Goal: Information Seeking & Learning: Learn about a topic

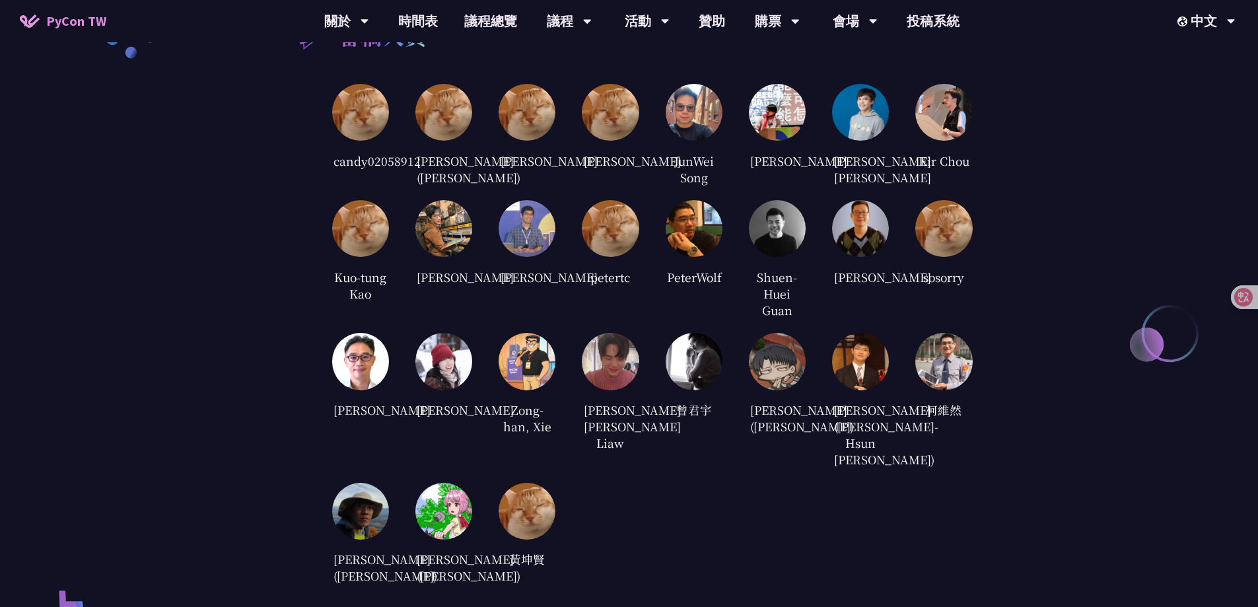
scroll to position [2575, 0]
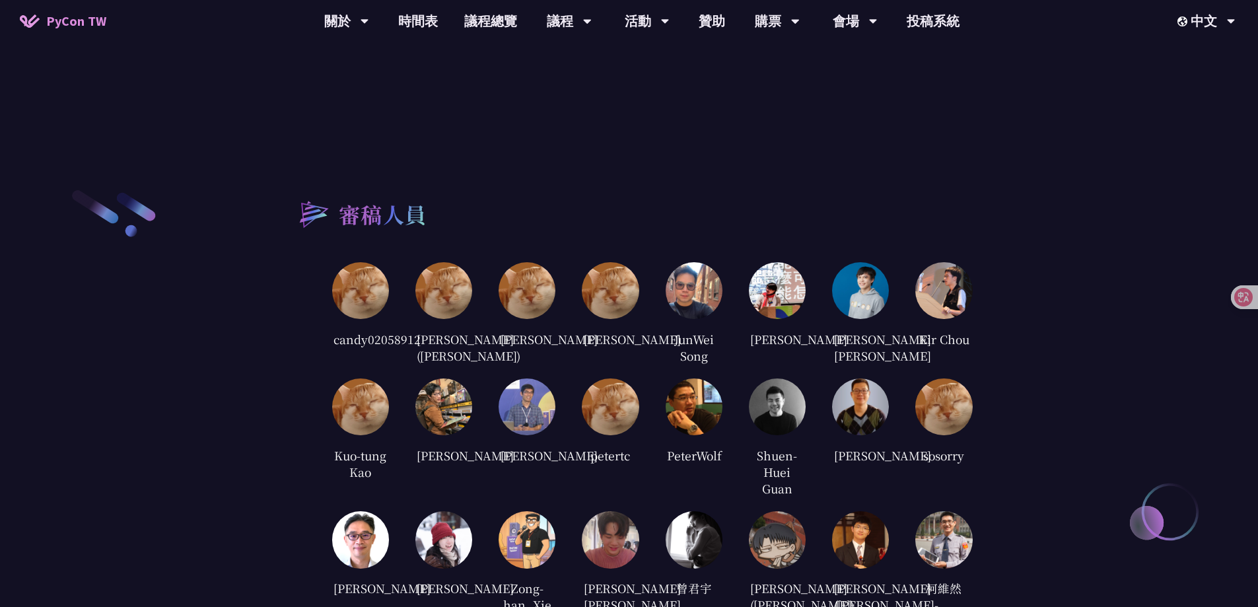
click at [618, 283] on img at bounding box center [694, 290] width 57 height 57
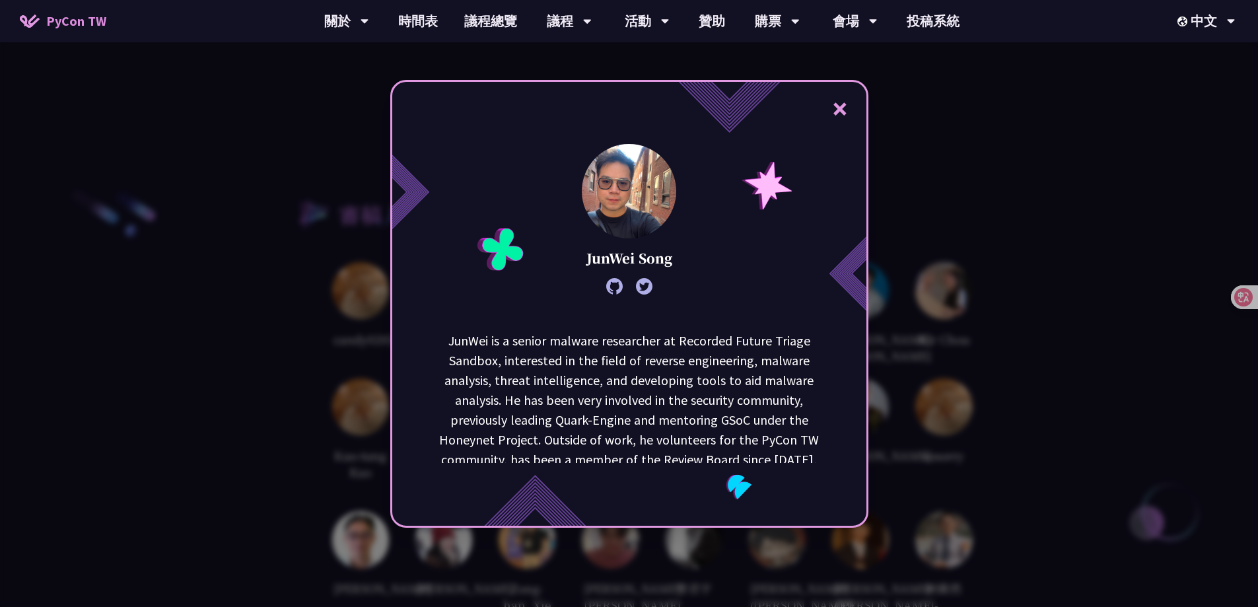
click at [618, 320] on div "× [PERSON_NAME] is a senior malware researcher at Recorded Future Triage Sandbo…" at bounding box center [629, 303] width 1258 height 607
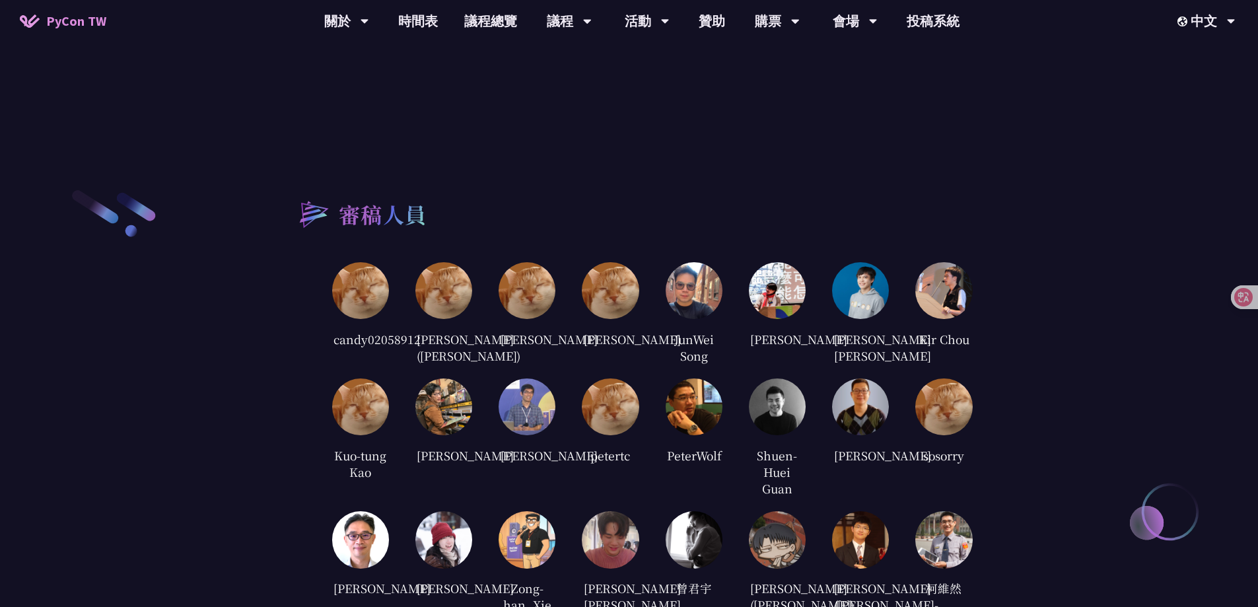
click at [618, 300] on img at bounding box center [777, 290] width 57 height 57
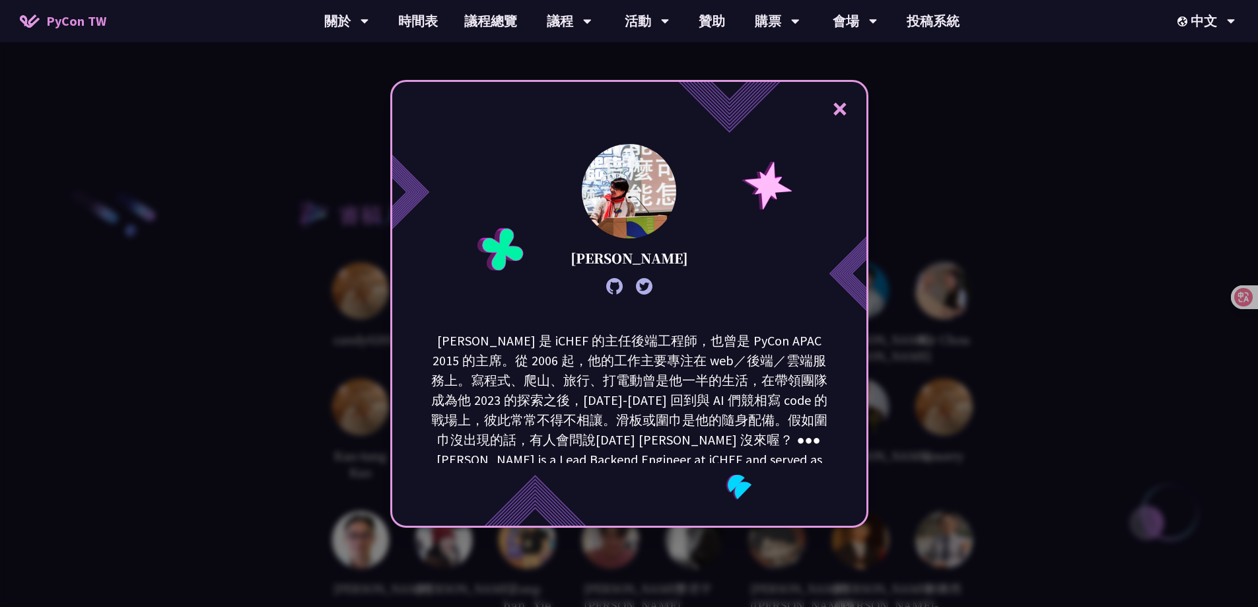
click at [618, 322] on div "× [PERSON_NAME]" at bounding box center [629, 303] width 1258 height 607
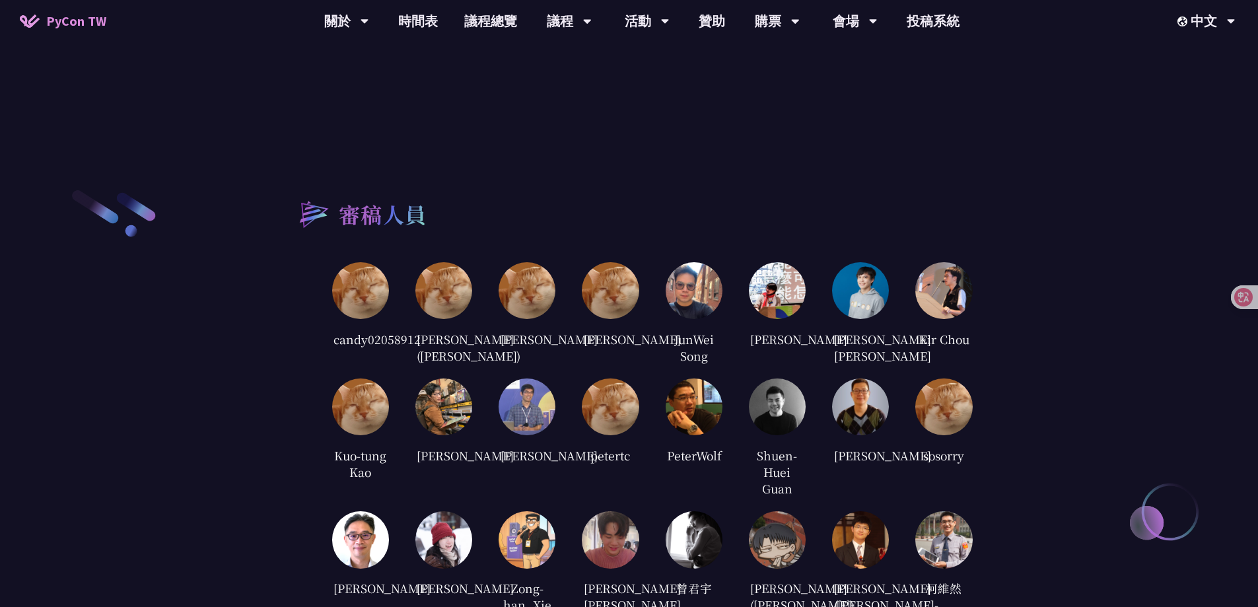
click at [618, 306] on div at bounding box center [860, 290] width 57 height 57
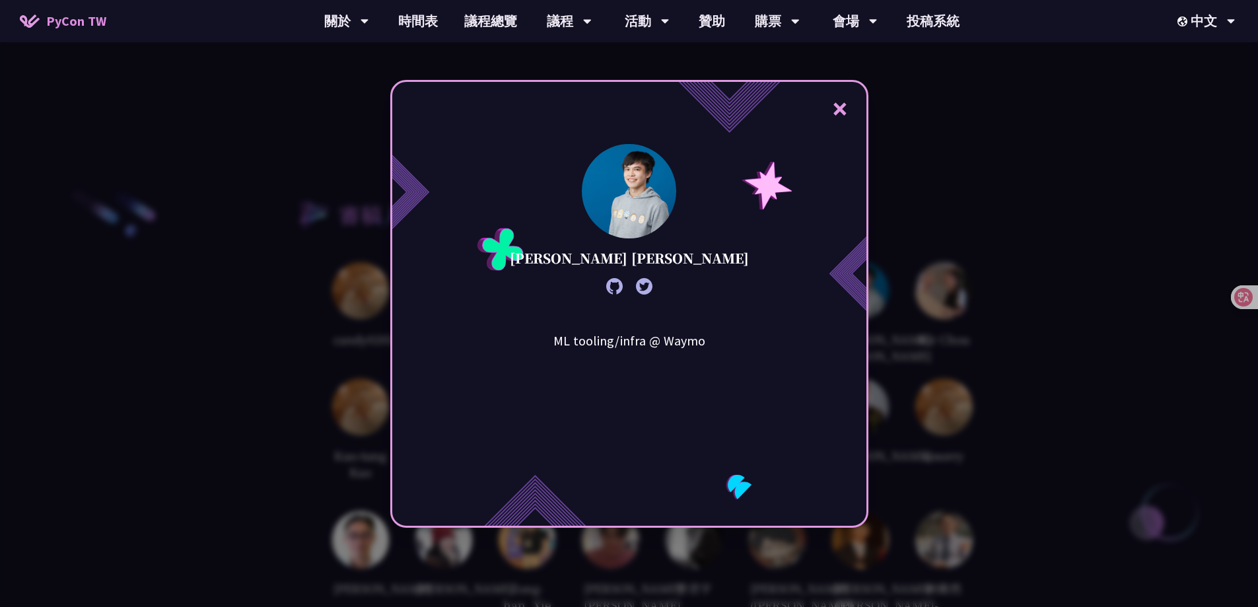
click at [618, 306] on div "× Kevin Li ML tooling/infra @ Waymo" at bounding box center [629, 303] width 1258 height 607
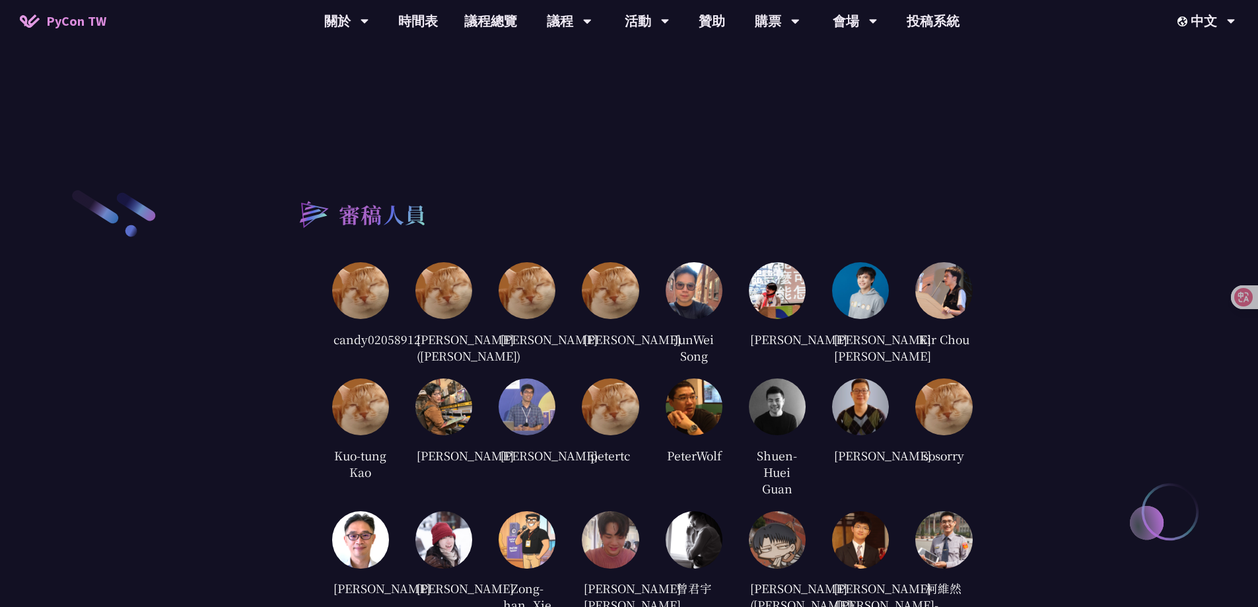
click at [618, 282] on img at bounding box center [943, 290] width 57 height 57
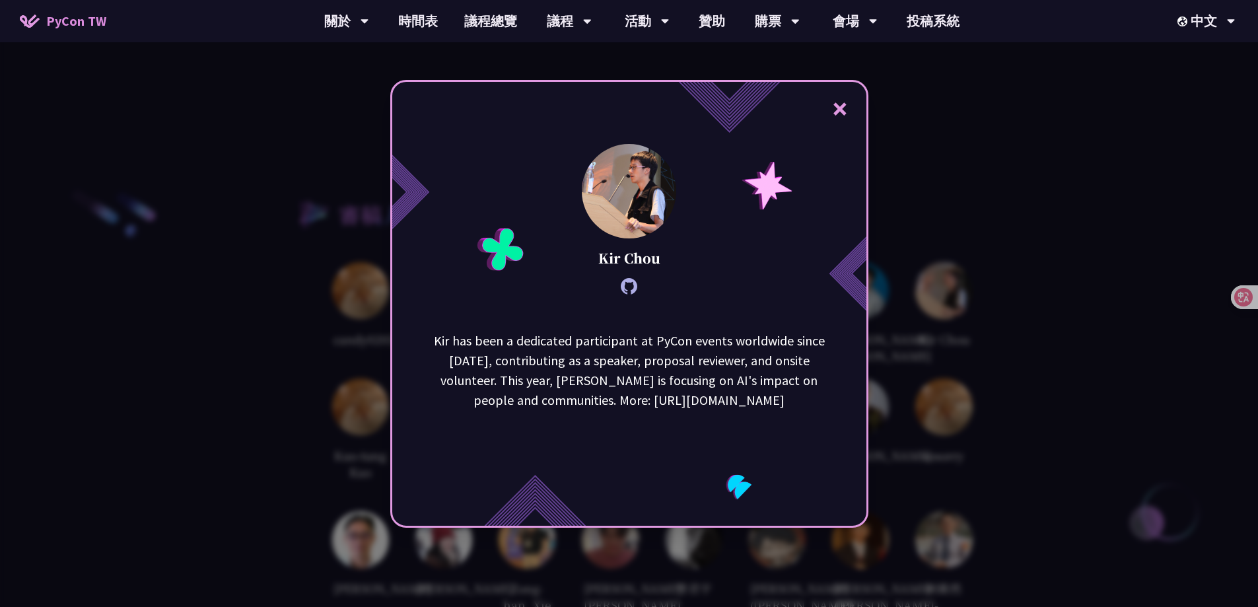
click at [618, 284] on div "× Kir Chou Kir has been a dedicated participant at PyCon events worldwide since…" at bounding box center [629, 303] width 1258 height 607
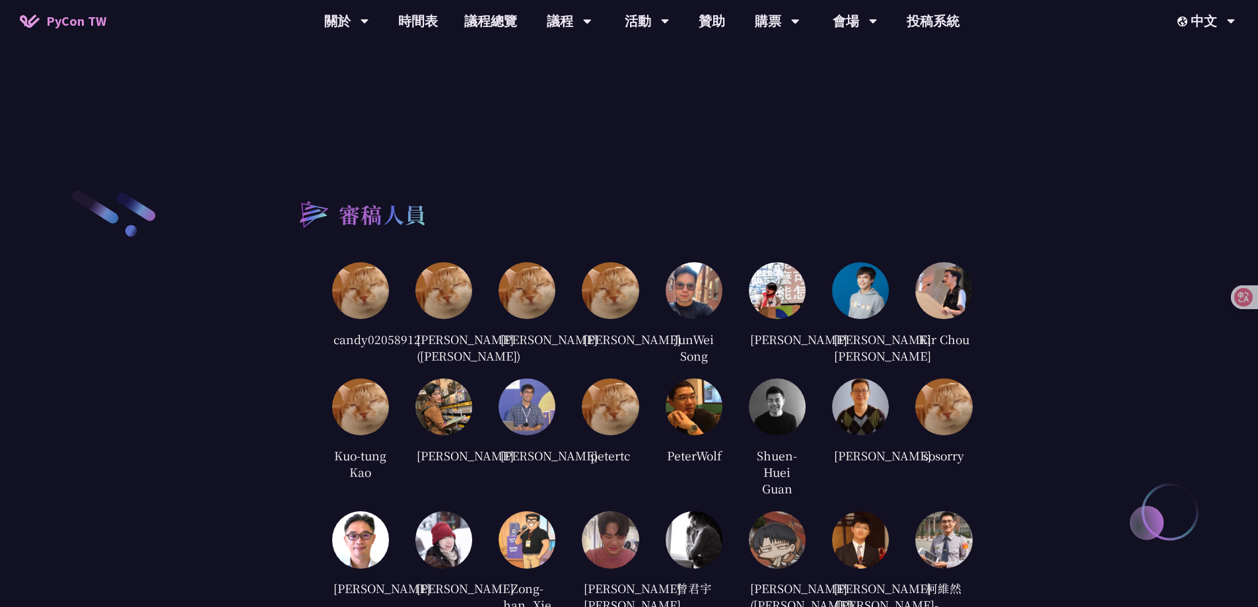
click at [454, 425] on img at bounding box center [443, 406] width 57 height 57
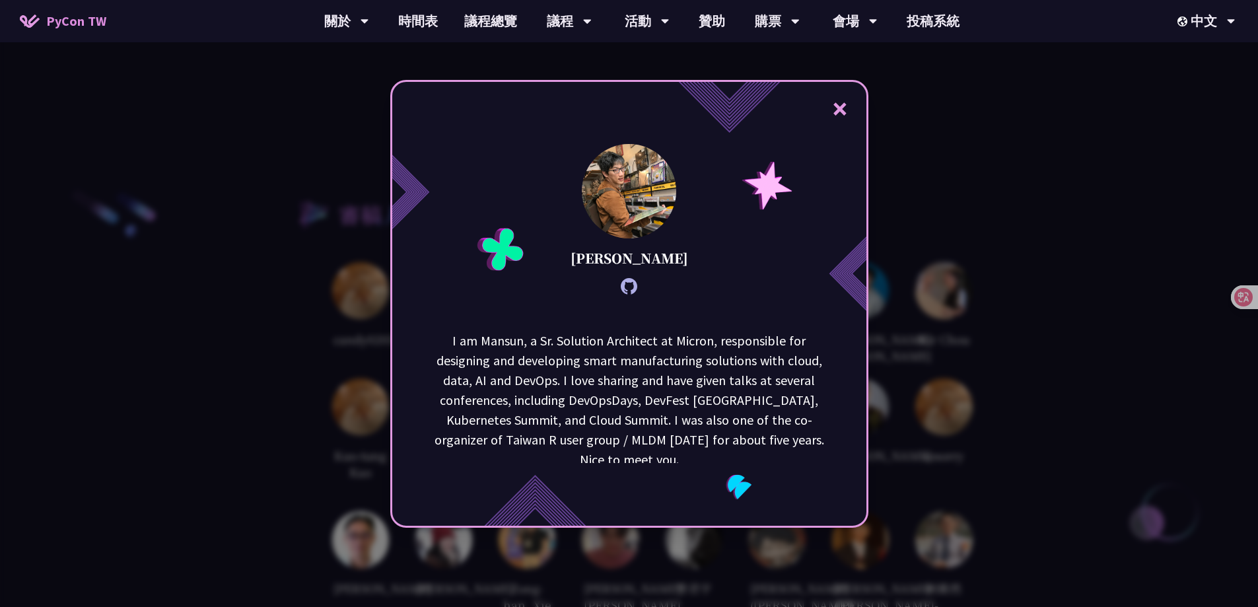
click at [307, 415] on div "× Mansun Kuo I am Mansun, a Sr. Solution Architect at Micron, responsible for d…" at bounding box center [629, 303] width 1258 height 607
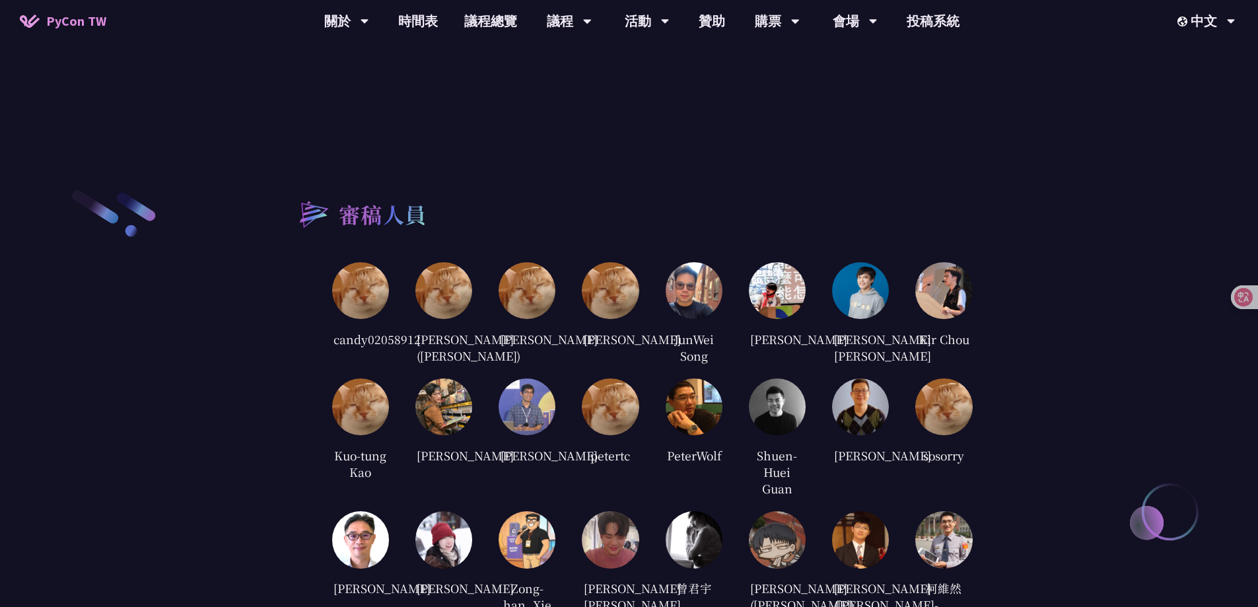
click at [521, 434] on img at bounding box center [526, 406] width 57 height 57
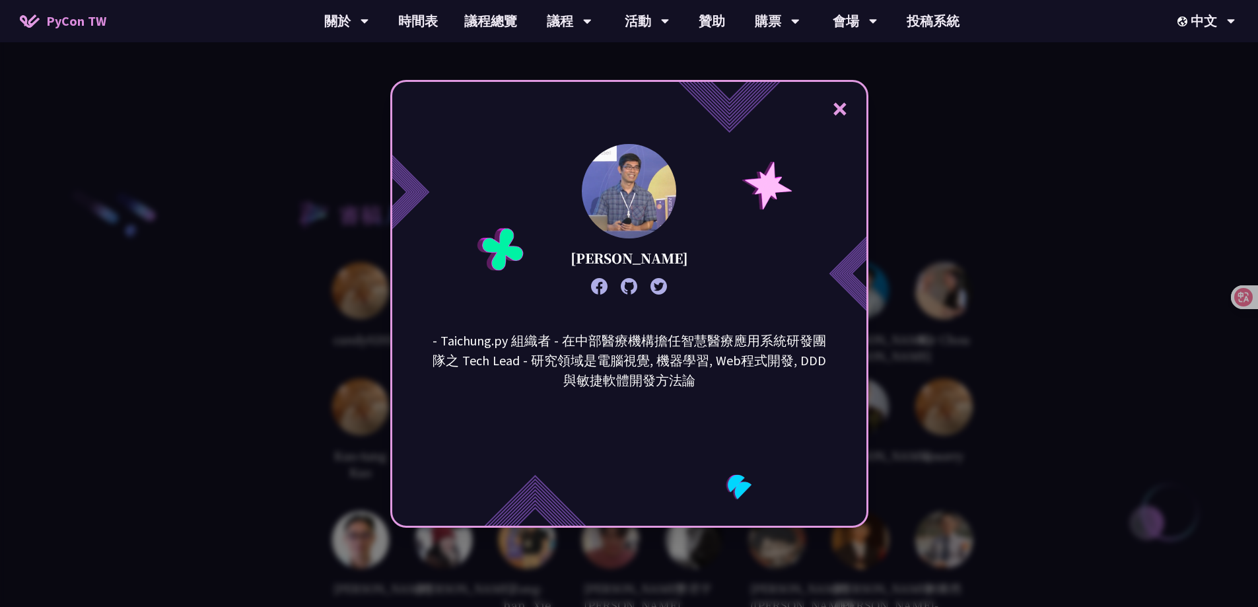
click at [569, 455] on div "× Max Lai - Taichung.py 組織者 - 在中部醫療機構擔任智慧醫療應用系統研發團隊之 Tech Lead - 研究領域是電腦視覺, 機器學…" at bounding box center [629, 303] width 1258 height 607
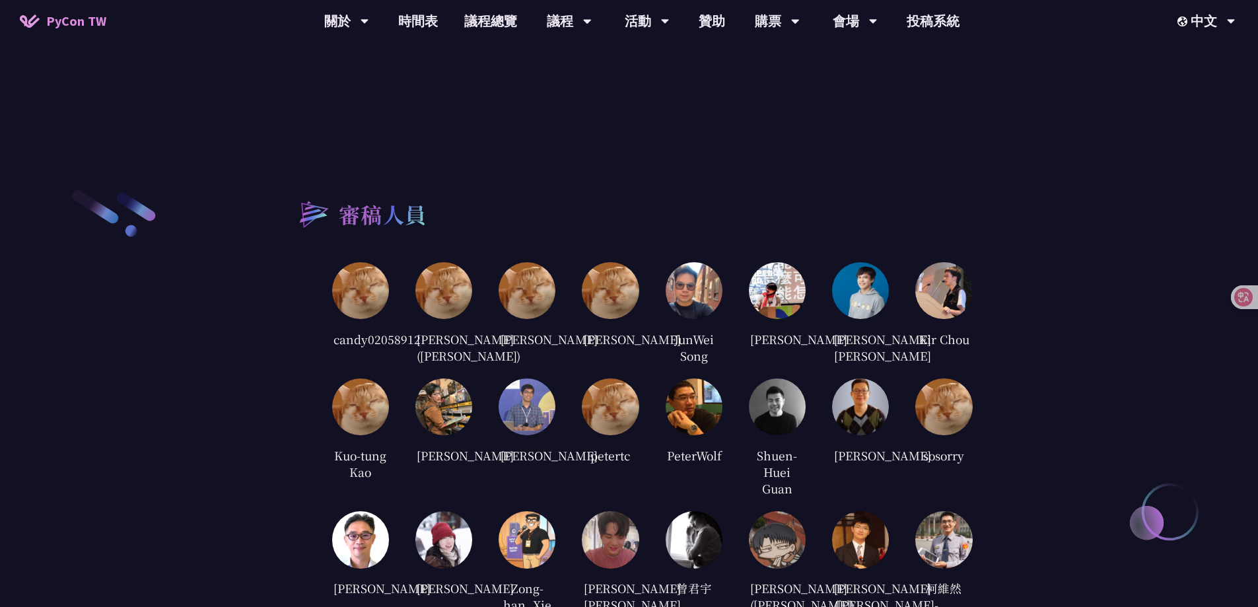
click at [618, 434] on img at bounding box center [694, 406] width 57 height 57
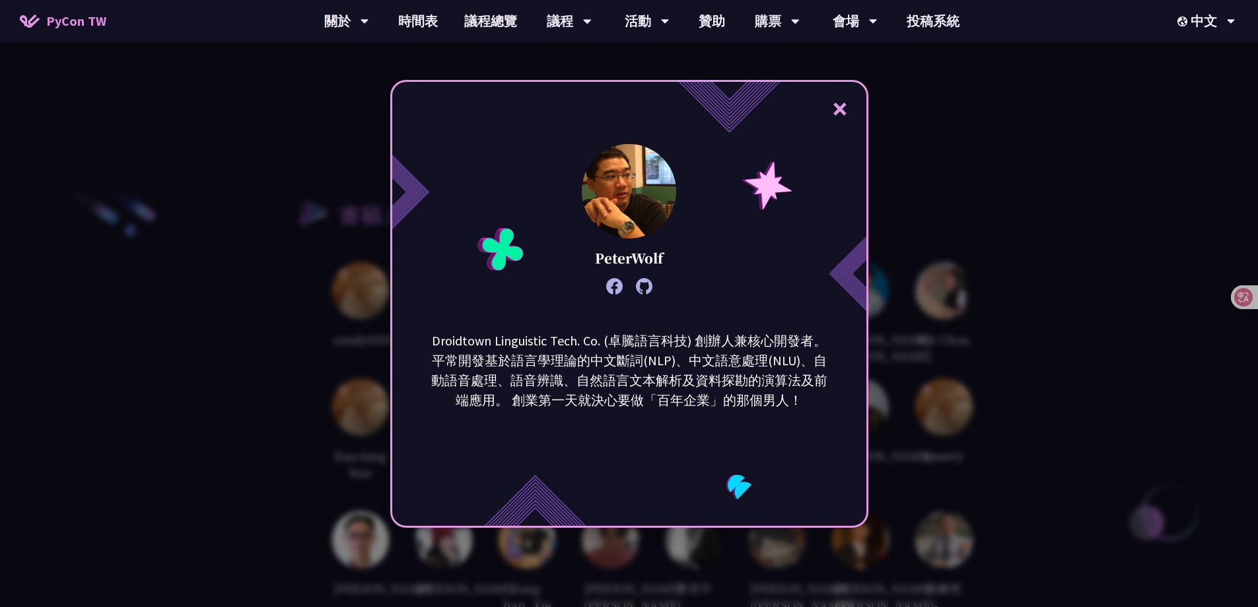
click at [605, 455] on div "× PeterWolf Droidtown Linguistic Tech. Co. (卓騰語言科技) 創辦人兼核心開發者。 平常開發基於語言學理論的中文斷詞…" at bounding box center [629, 303] width 1258 height 607
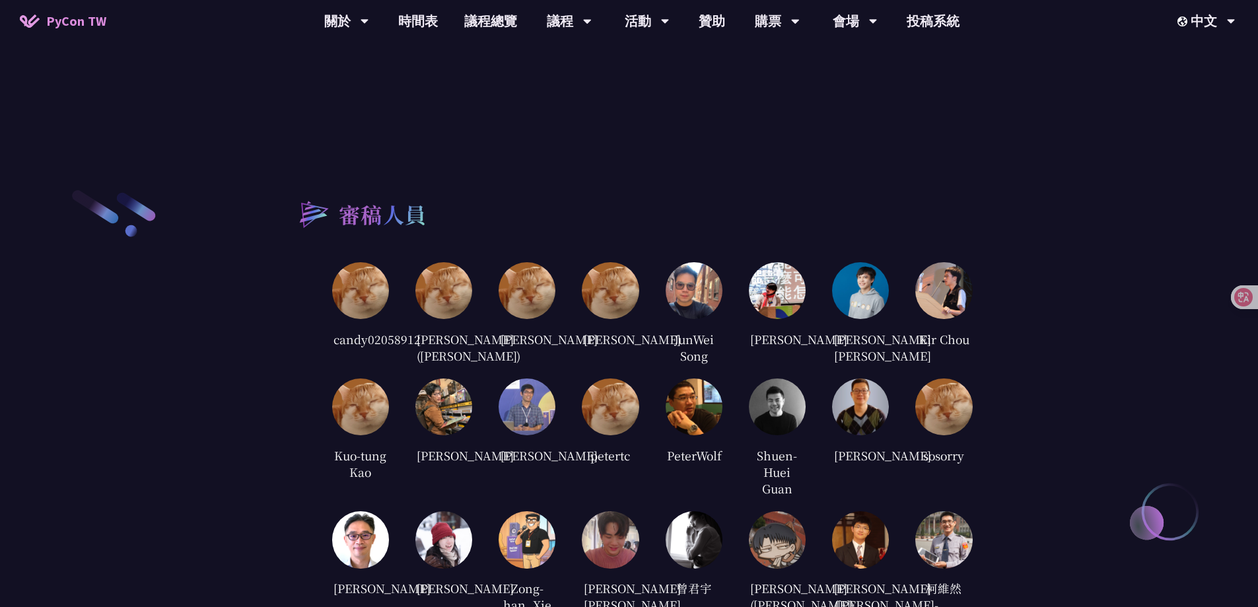
click at [618, 435] on img at bounding box center [943, 406] width 57 height 57
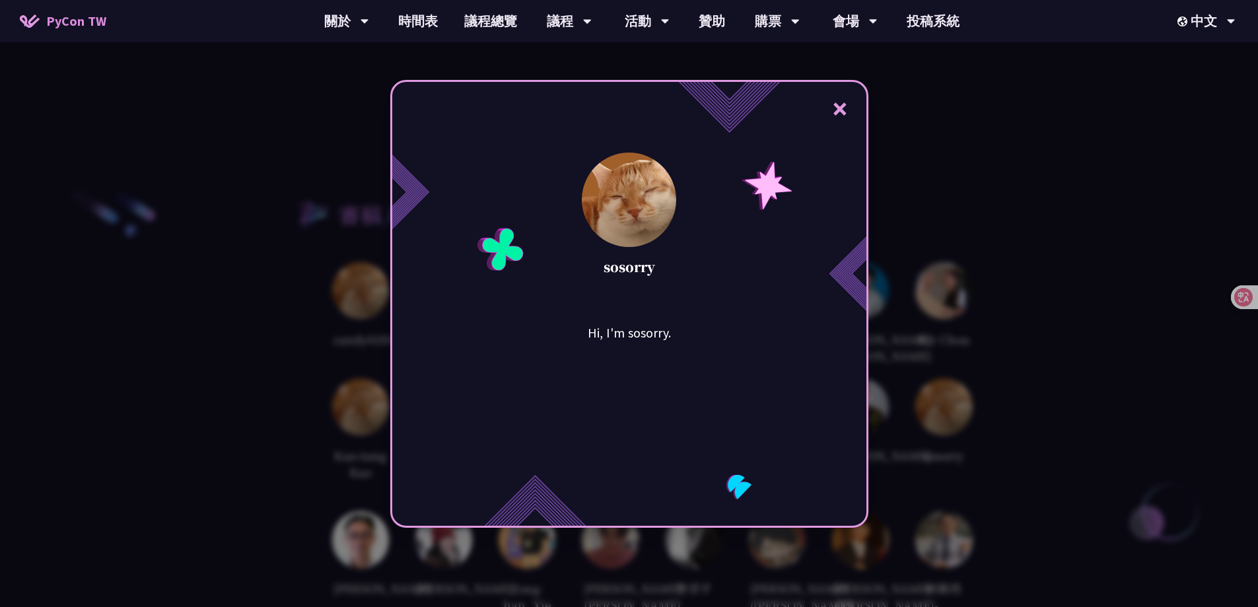
click at [618, 432] on div "× sosorry Hi, I'm sosorry." at bounding box center [629, 303] width 1258 height 607
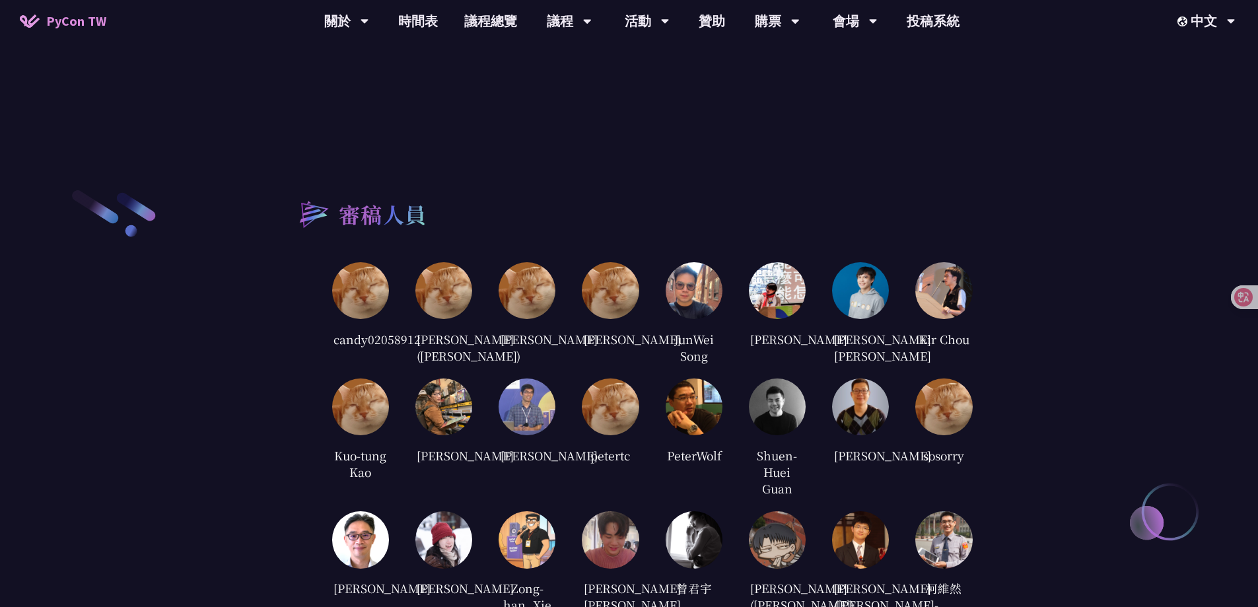
click at [362, 455] on img at bounding box center [360, 539] width 57 height 57
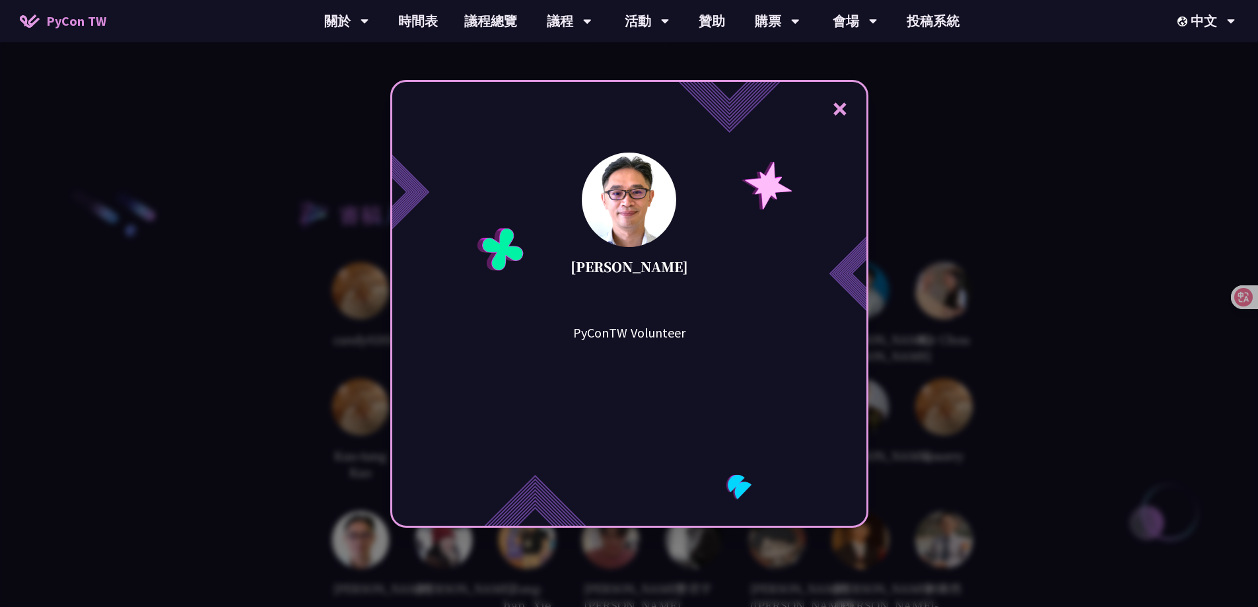
click at [362, 455] on div "× Stanley Huang PyConTW Volunteer" at bounding box center [629, 303] width 1258 height 607
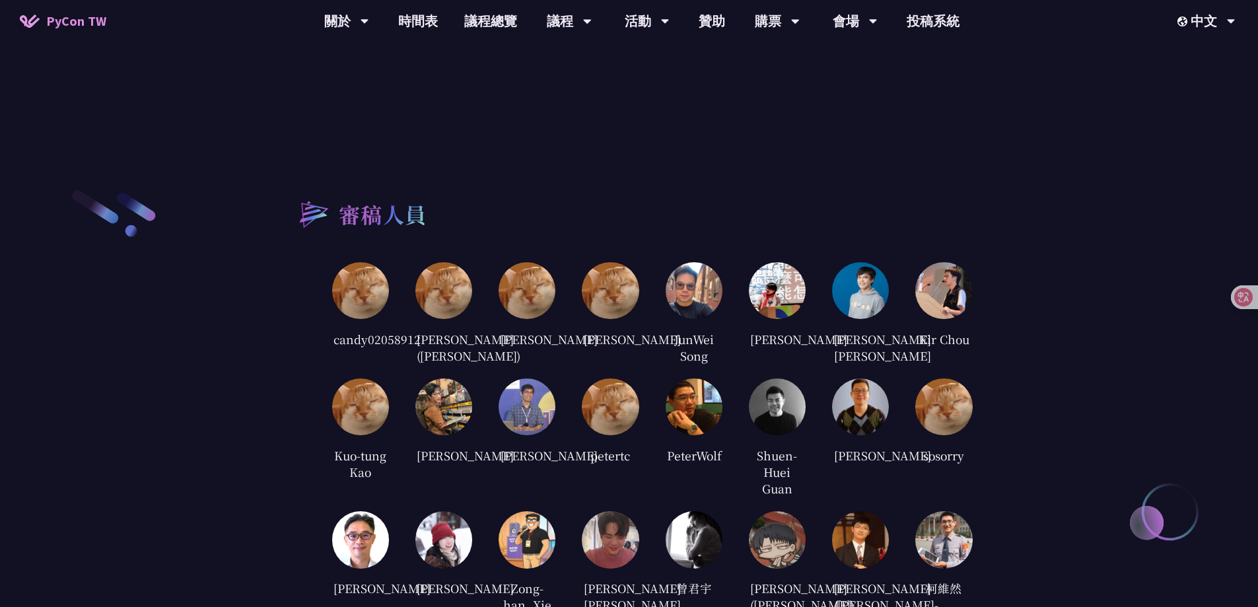
click at [422, 455] on img at bounding box center [443, 539] width 57 height 57
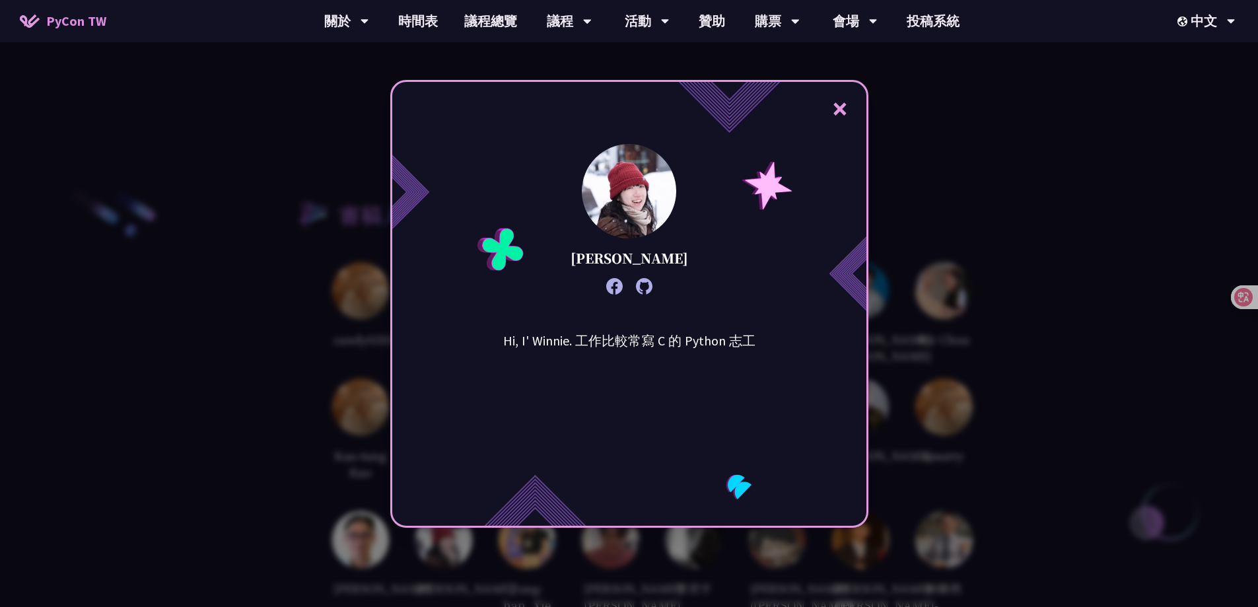
click at [422, 455] on div "× Winnie Ke Hi, I' Winnie. 工作比較常寫 C 的 Python 志工" at bounding box center [629, 303] width 1258 height 607
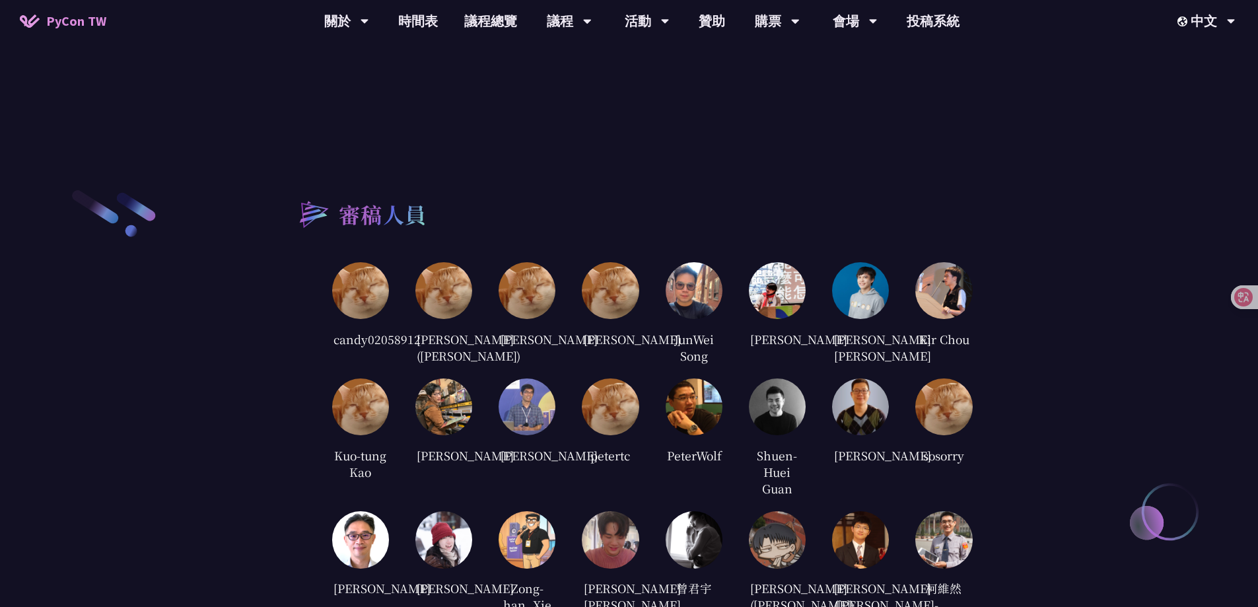
click at [521, 455] on img at bounding box center [526, 539] width 57 height 57
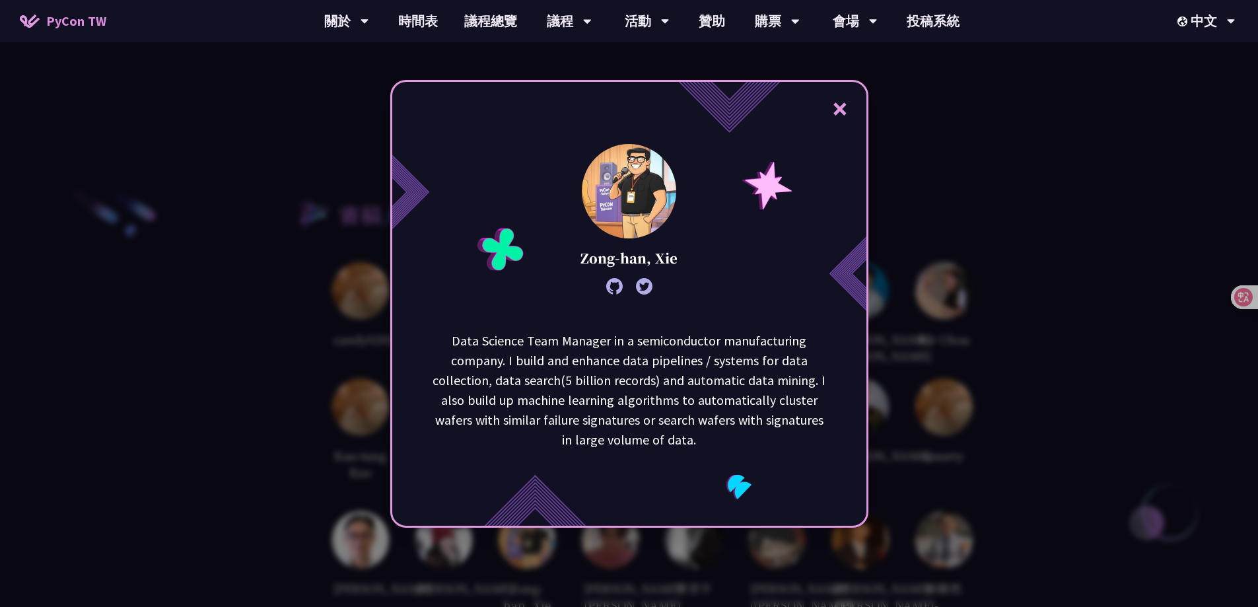
click at [521, 455] on div "× Zong-han, Xie Data Science Team Manager in a semiconductor manufacturing comp…" at bounding box center [629, 303] width 1258 height 607
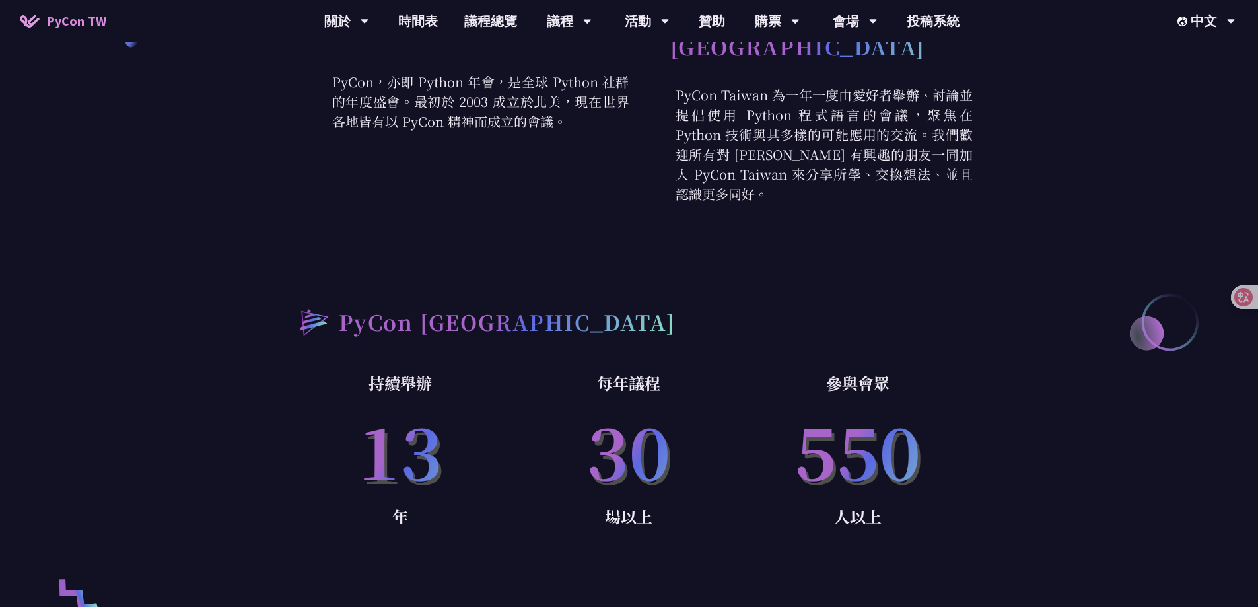
scroll to position [396, 0]
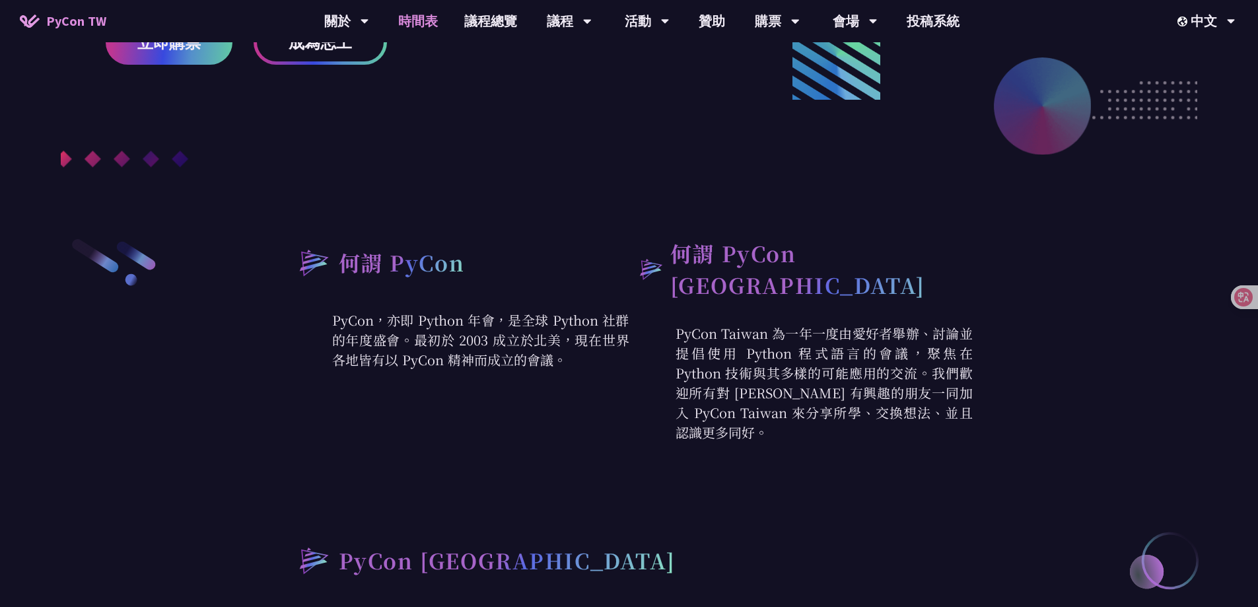
click at [398, 16] on link "時間表" at bounding box center [418, 21] width 66 height 42
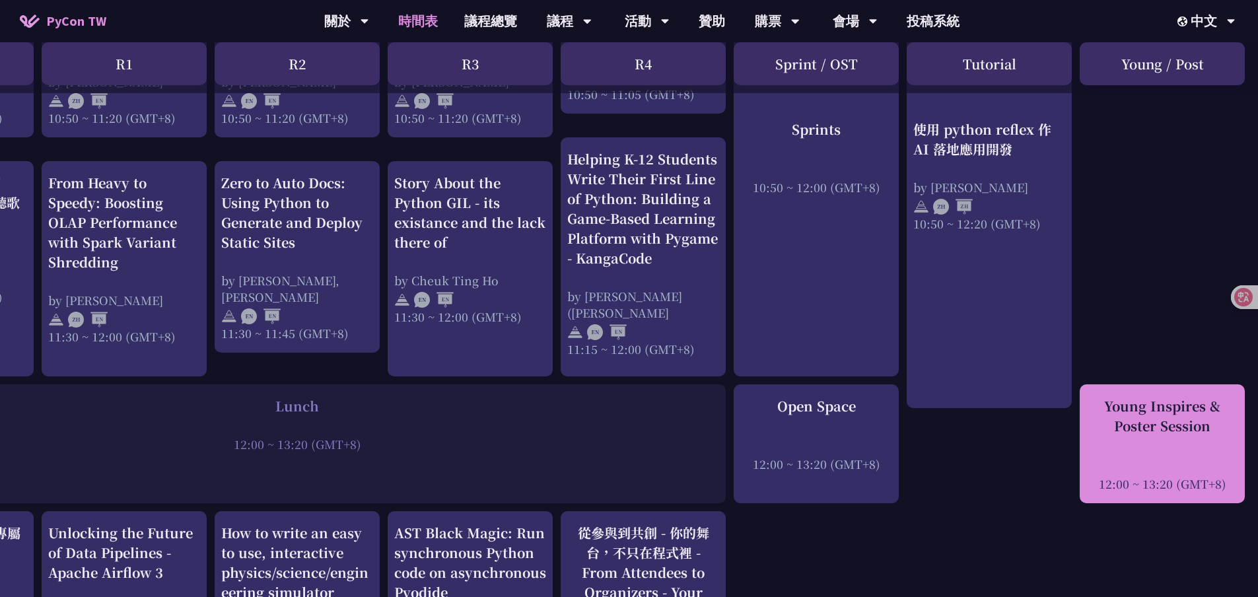
scroll to position [264, 145]
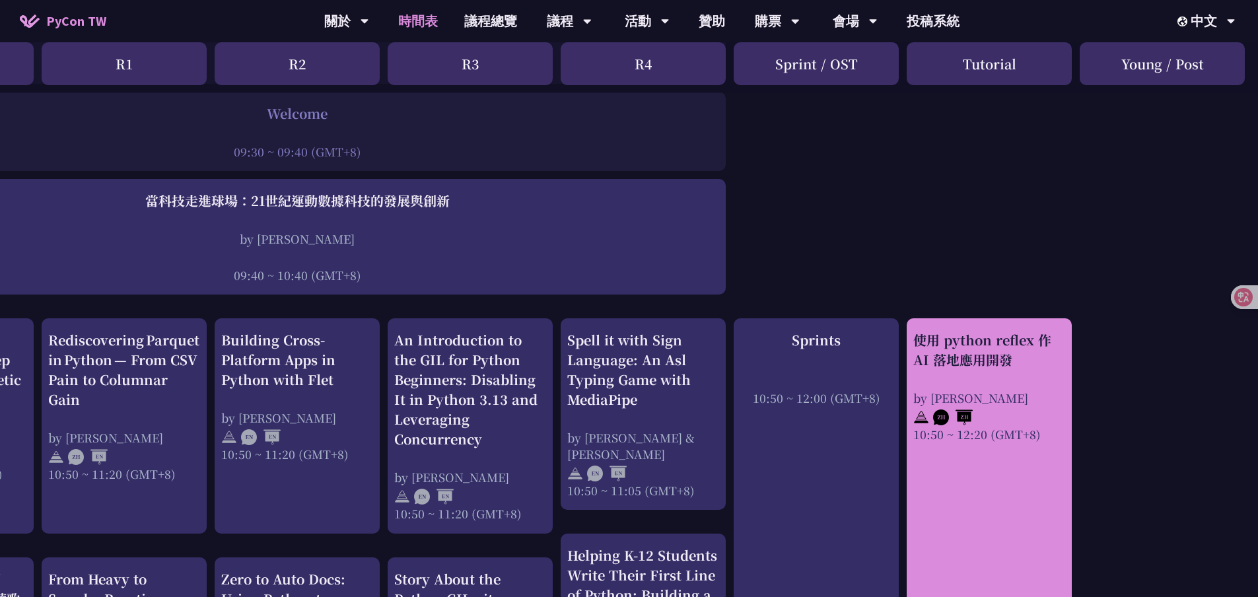
click at [618, 367] on div "使用 python reflex 作 AI 落地應用開發" at bounding box center [989, 350] width 152 height 40
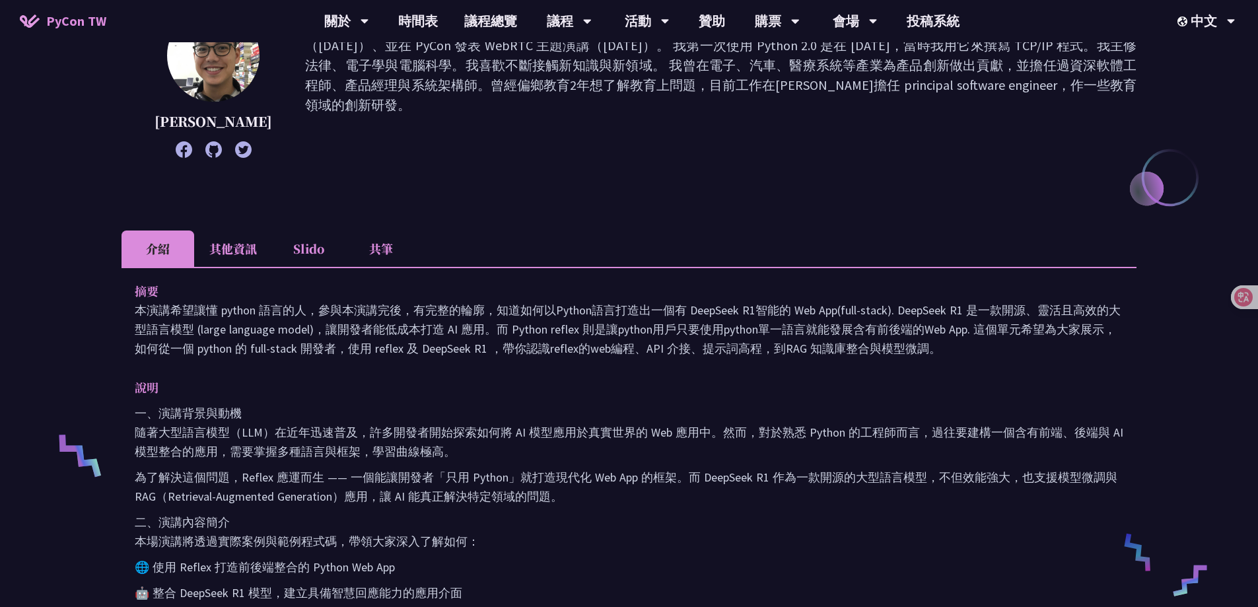
scroll to position [264, 0]
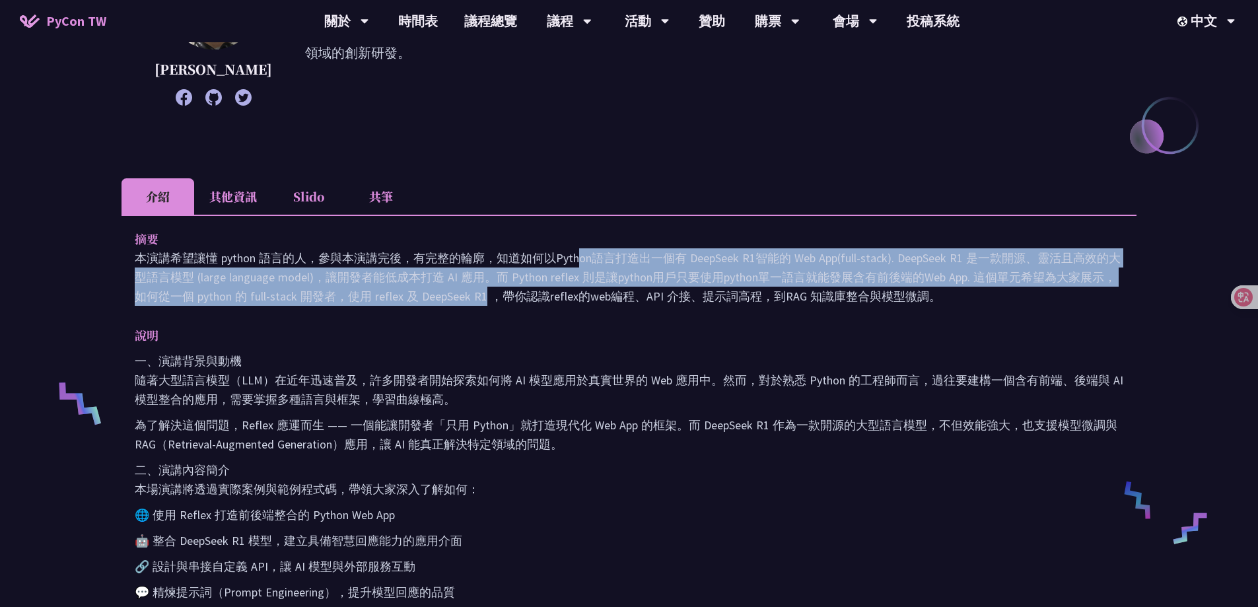
drag, startPoint x: 357, startPoint y: 261, endPoint x: 372, endPoint y: 302, distance: 43.0
click at [372, 302] on p "本演講希望讓懂 python 語言的人，參與本演講完後，有完整的輪廓，知道如何以Python語言打造出一個有 DeepSeek R1智能的 Web App(f…" at bounding box center [629, 276] width 988 height 57
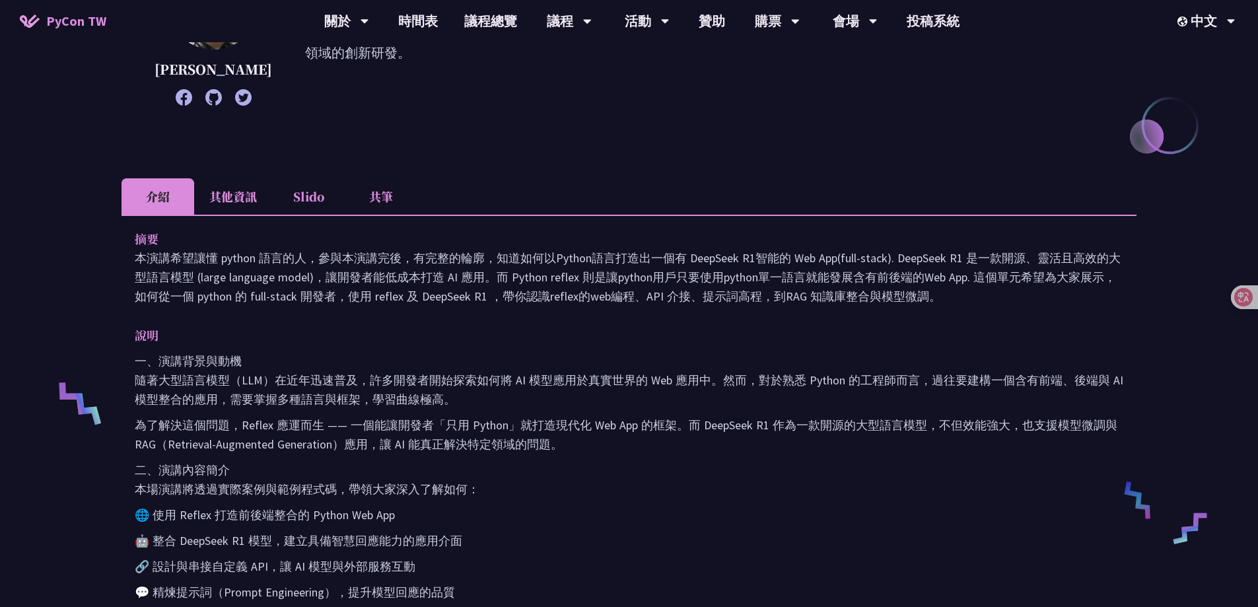
click at [520, 358] on p "一、演講背景與動機 隨著大型語言模型（LLM）在近年迅速普及，許多開發者開始探索如何將 AI 模型應用於真實世界的 Web 應用中。然而，對於熟悉 Pytho…" at bounding box center [629, 379] width 988 height 57
drag, startPoint x: 649, startPoint y: 256, endPoint x: 652, endPoint y: 306, distance: 50.3
click at [618, 306] on div "摘要 本演講希望讓懂 python 語言的人，參與本演講完後，有完整的輪廓，知道如何以Python語言打造出一個有 DeepSeek R1智能的 Web Ap…" at bounding box center [628, 573] width 1015 height 716
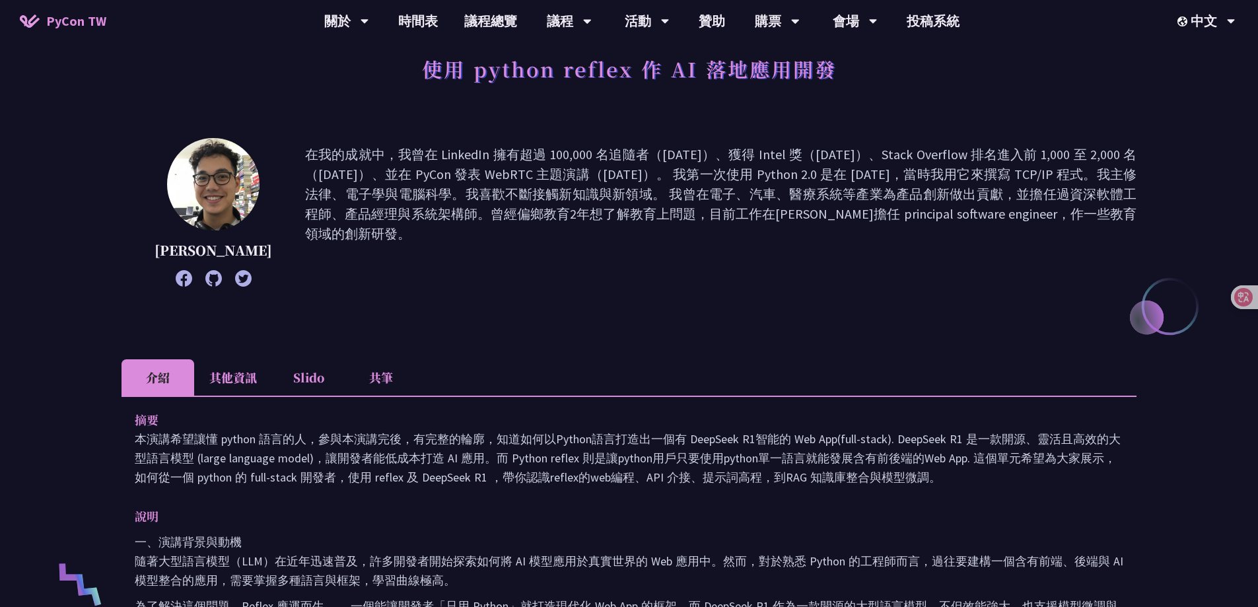
scroll to position [0, 0]
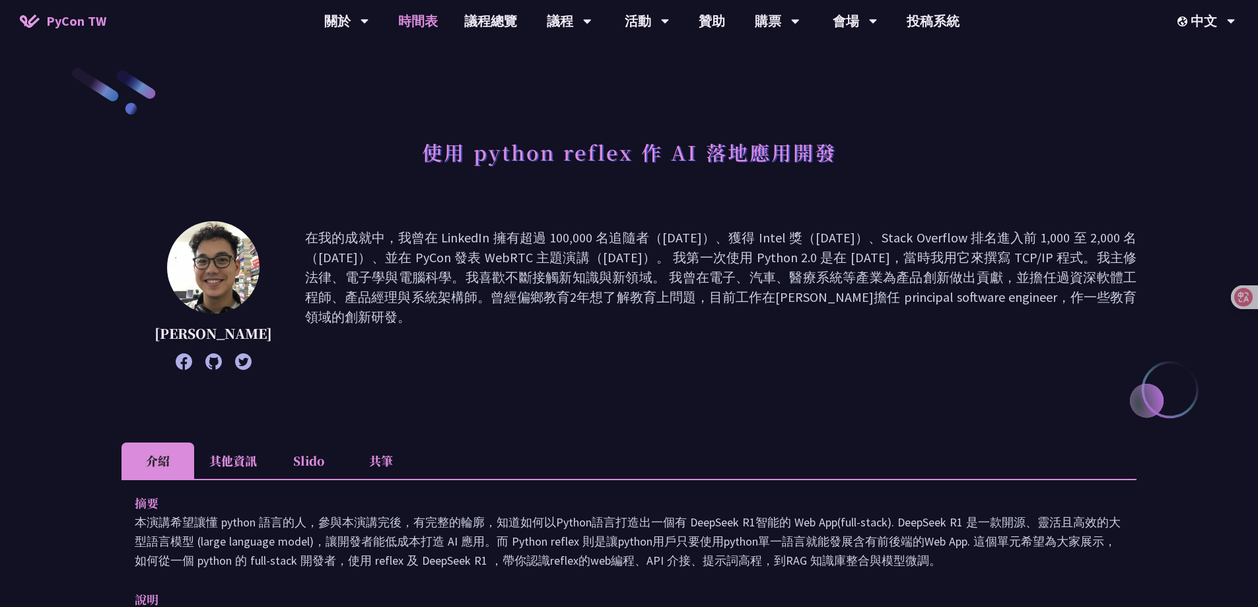
click at [397, 15] on link "時間表" at bounding box center [418, 21] width 66 height 42
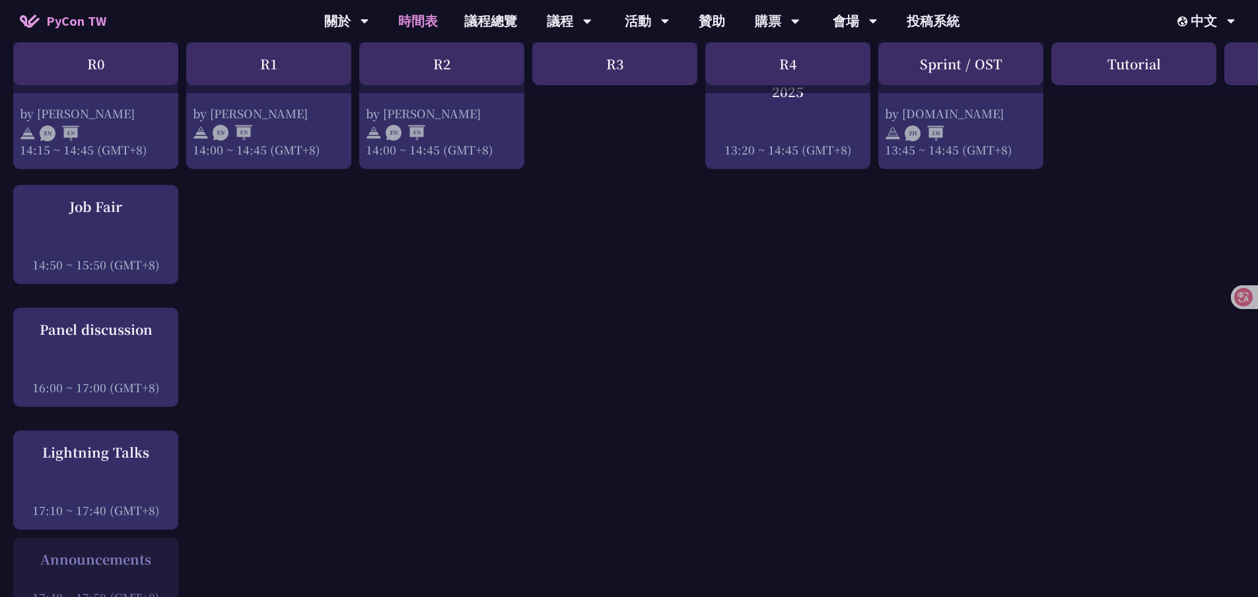
scroll to position [1566, 0]
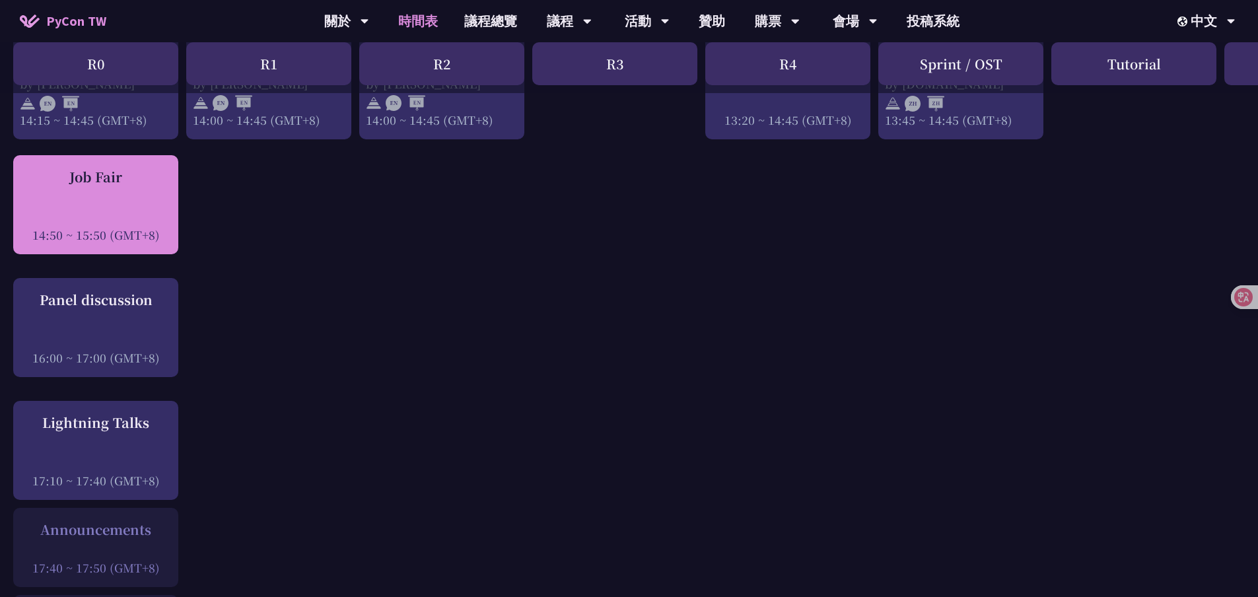
click at [102, 180] on div "Job Fair" at bounding box center [96, 177] width 152 height 20
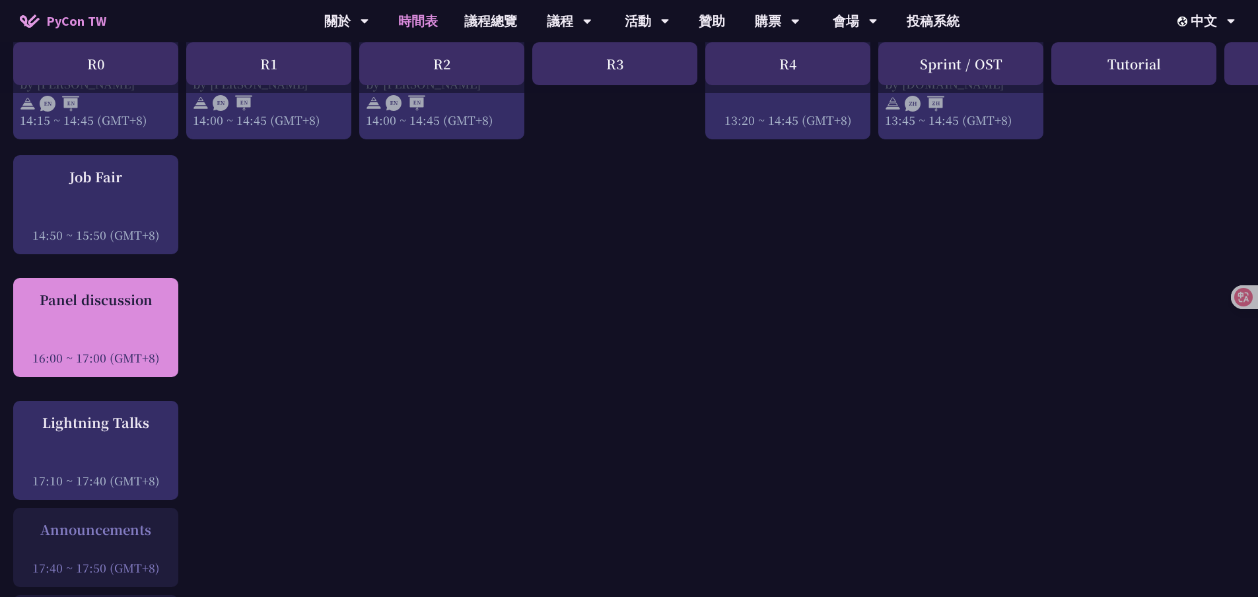
click at [104, 310] on div "Panel discussion 16:00 ~ 17:00 (GMT+8)" at bounding box center [96, 328] width 152 height 76
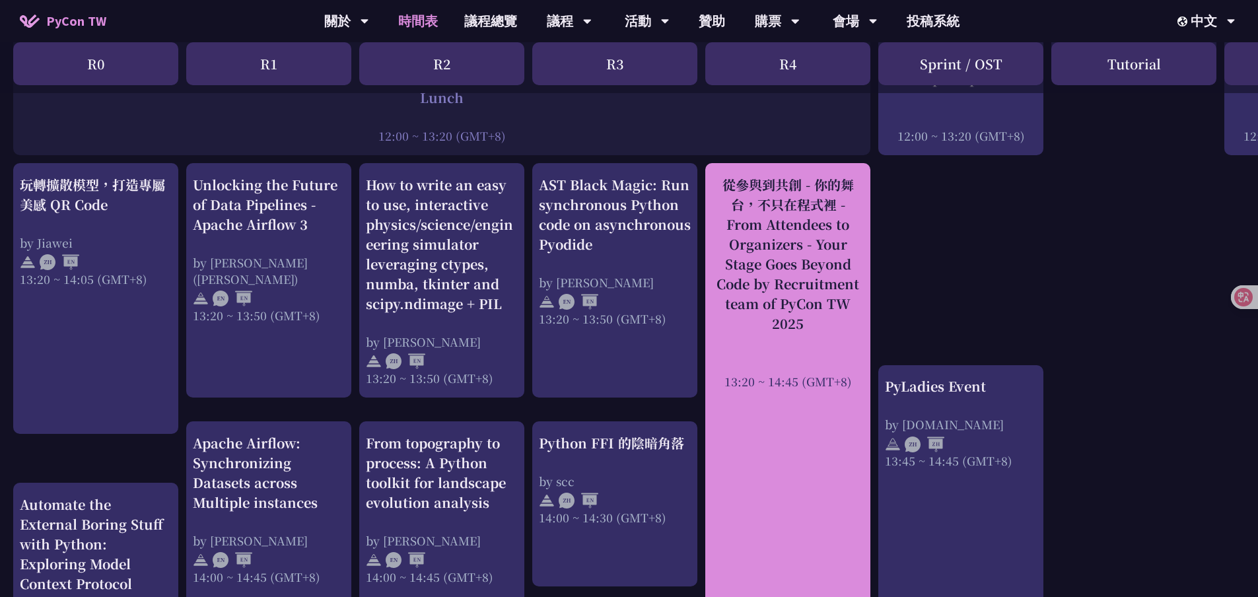
scroll to position [906, 0]
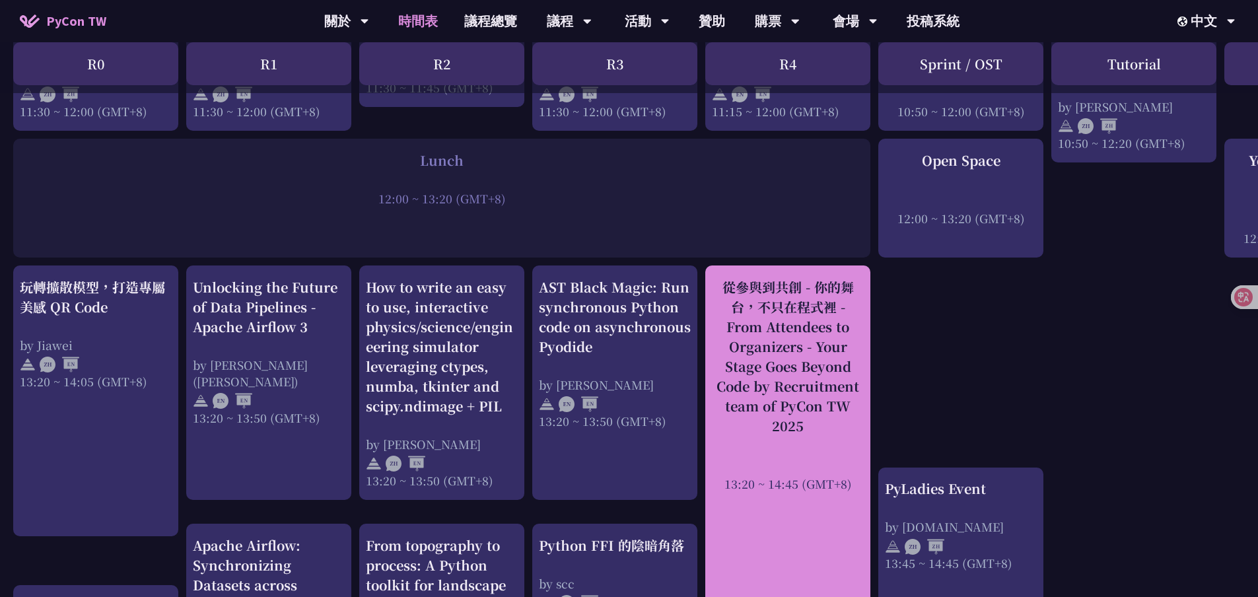
click at [618, 327] on div "從參與到共創 - 你的舞台，不只在程式裡 - From Attendees to Organizers - Your Stage Goes Beyond Co…" at bounding box center [788, 356] width 152 height 158
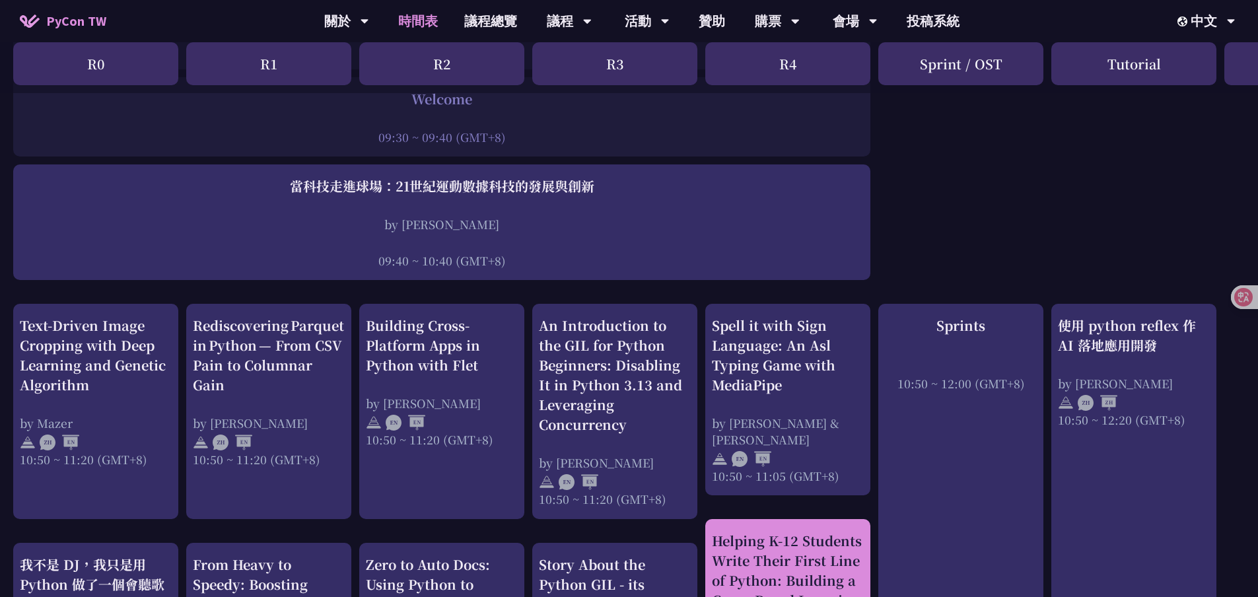
scroll to position [0, 0]
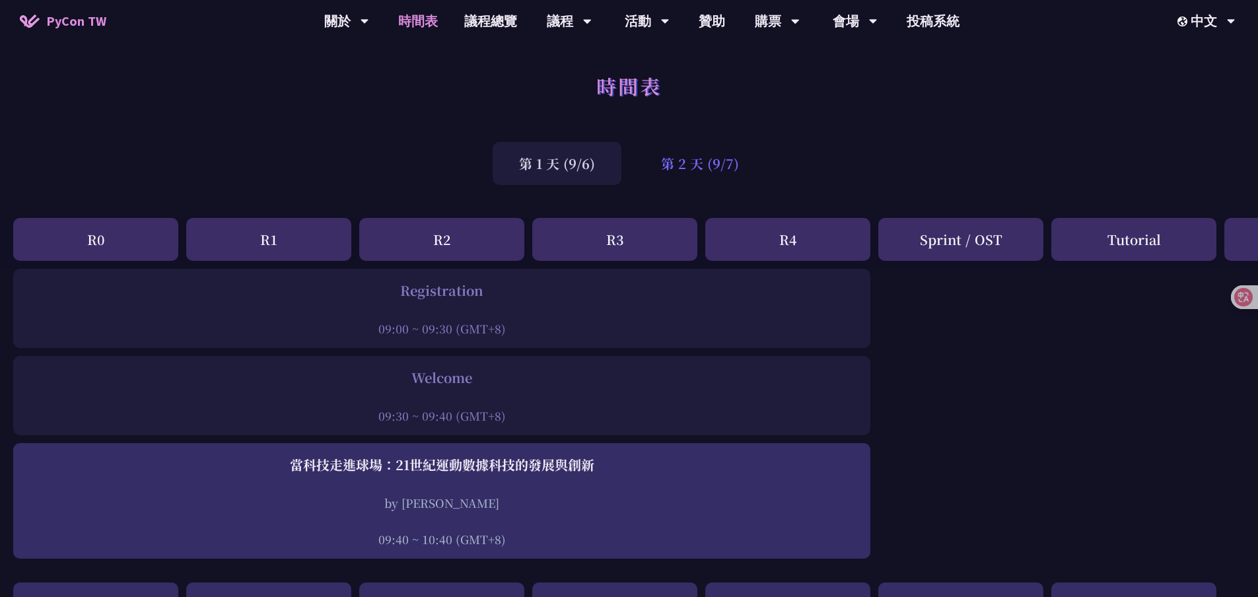
click at [618, 169] on div "第 2 天 (9/7)" at bounding box center [699, 163] width 131 height 43
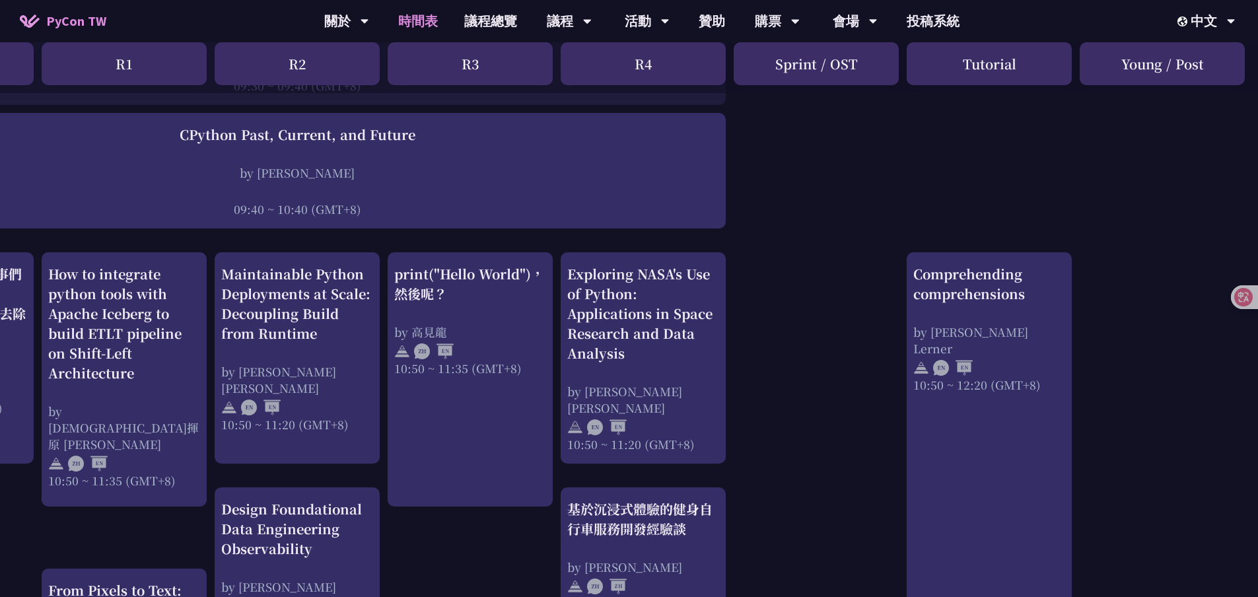
scroll to position [0, 145]
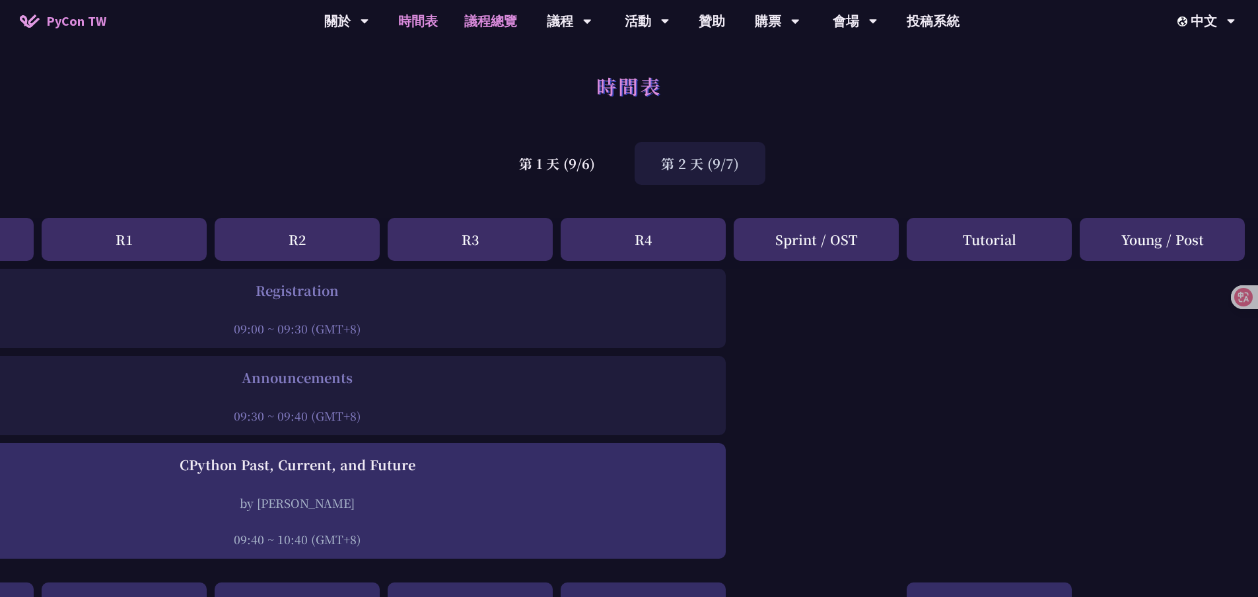
click at [492, 14] on link "議程總覽" at bounding box center [490, 21] width 79 height 42
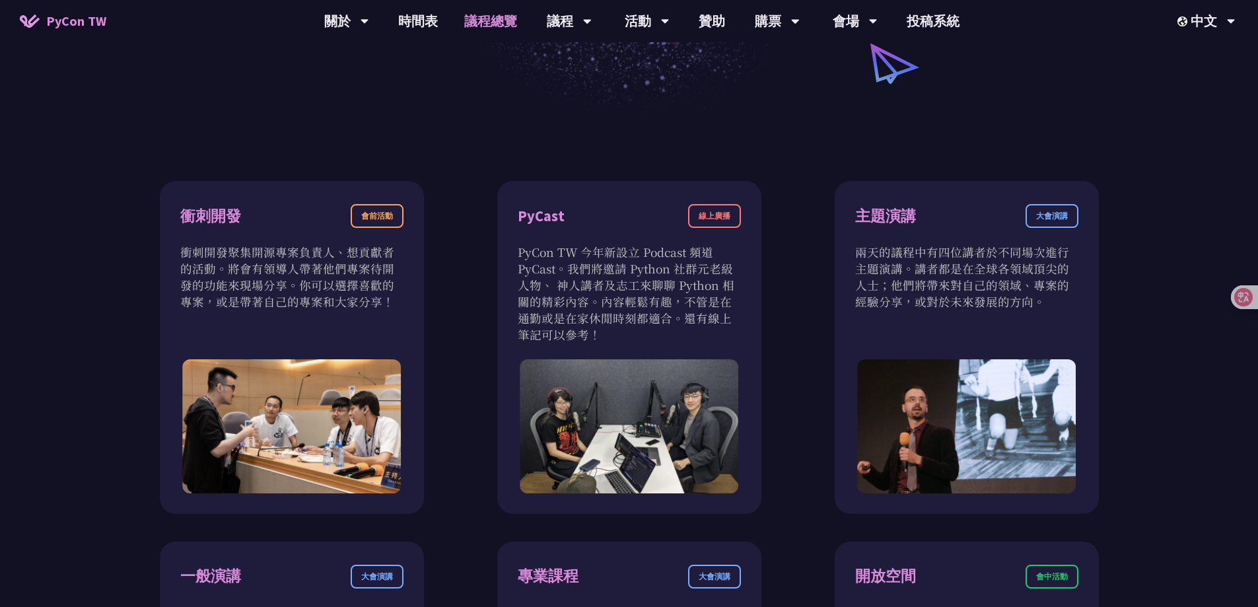
scroll to position [330, 0]
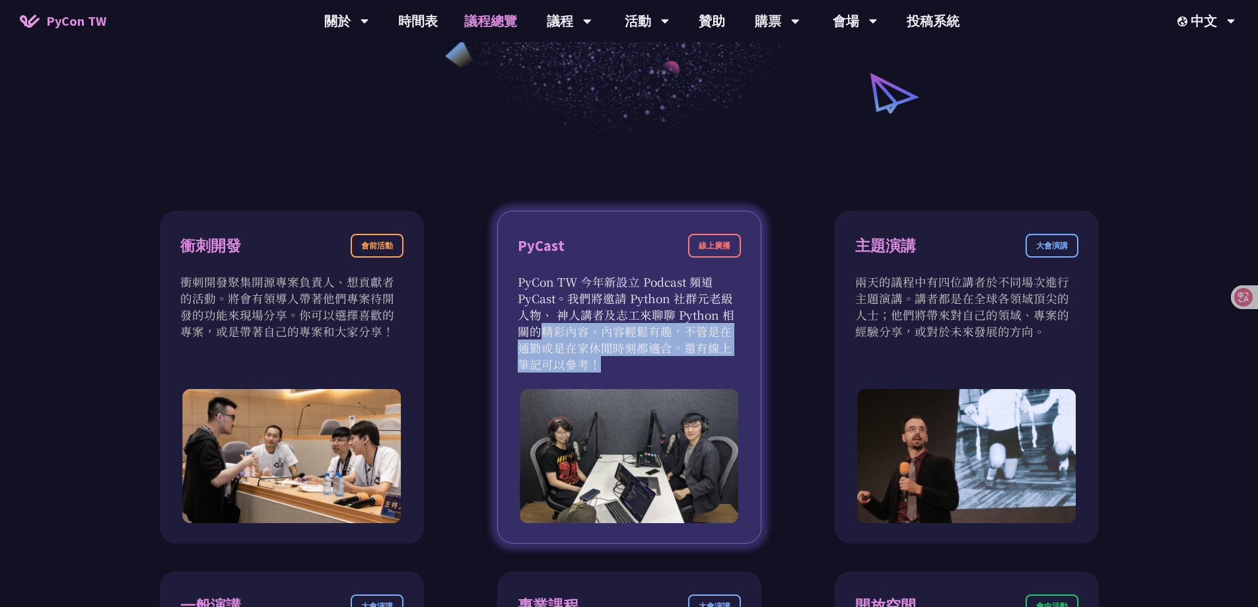
drag, startPoint x: 685, startPoint y: 319, endPoint x: 685, endPoint y: 351, distance: 32.4
click at [618, 351] on p "PyCon TW 今年新設立 Podcast 頻道 PyCast。我們將邀請 Python 社群元老級人物、 神人講者及志工來聊聊 Python 相關的精彩內…" at bounding box center [629, 322] width 223 height 99
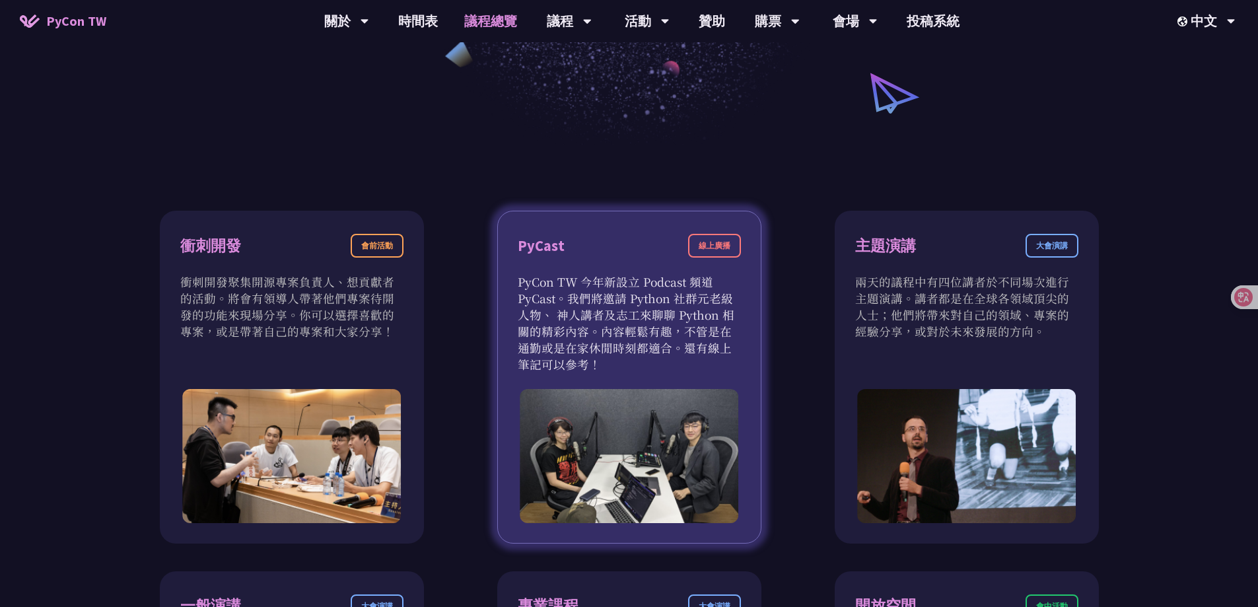
drag, startPoint x: 685, startPoint y: 362, endPoint x: 677, endPoint y: 300, distance: 62.5
click at [618, 300] on p "PyCon TW 今年新設立 Podcast 頻道 PyCast。我們將邀請 Python 社群元老級人物、 神人講者及志工來聊聊 Python 相關的精彩內…" at bounding box center [629, 322] width 223 height 99
click at [618, 315] on p "PyCon TW 今年新設立 Podcast 頻道 PyCast。我們將邀請 Python 社群元老級人物、 神人講者及志工來聊聊 Python 相關的精彩內…" at bounding box center [629, 322] width 223 height 99
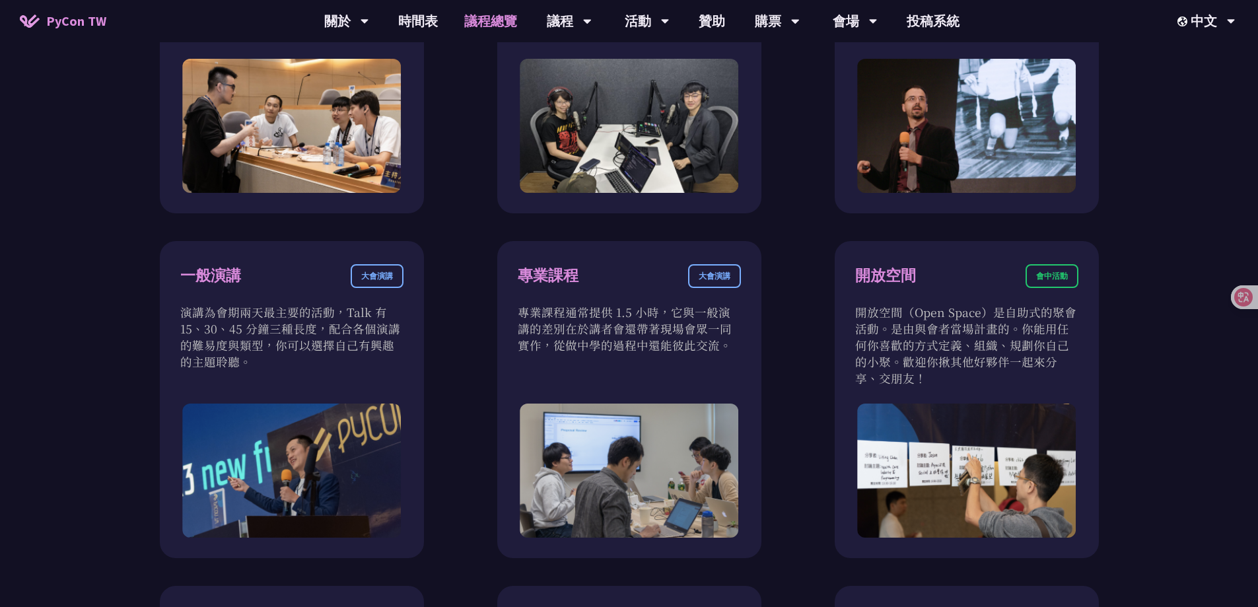
scroll to position [726, 0]
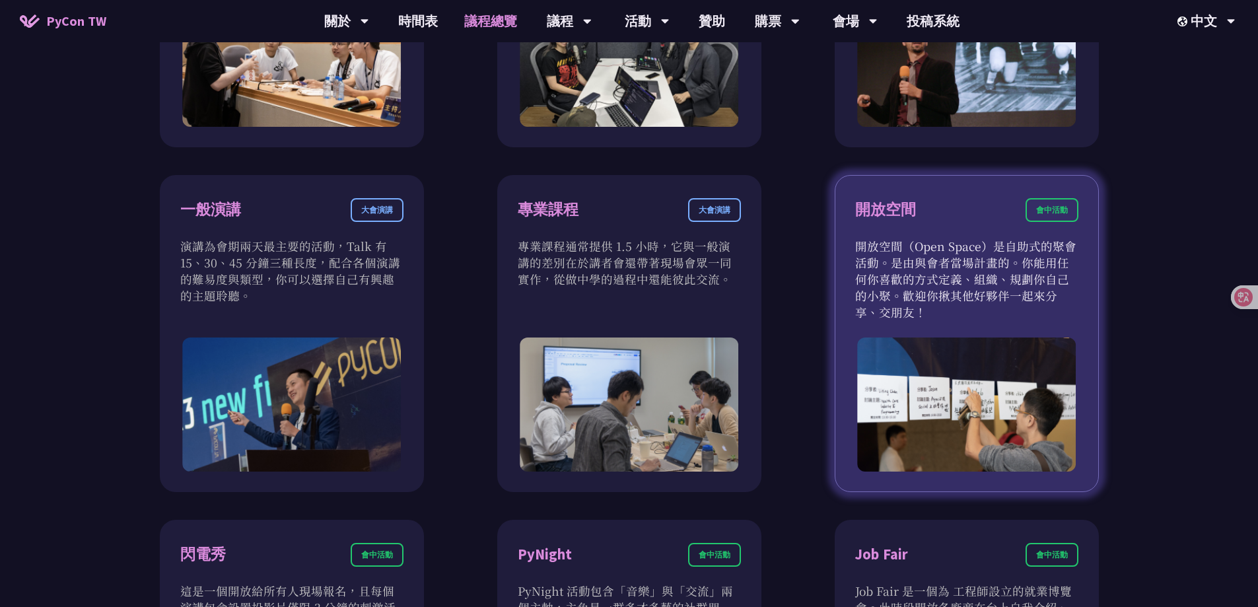
click at [618, 298] on p "開放空間（Open Space）是自助式的聚會活動。是由與會者當場計畫的。你能用任何你喜歡的方式定義、組織、規劃你自己的小聚。歡迎你揪其他好夥伴一起來分享、交…" at bounding box center [966, 279] width 223 height 83
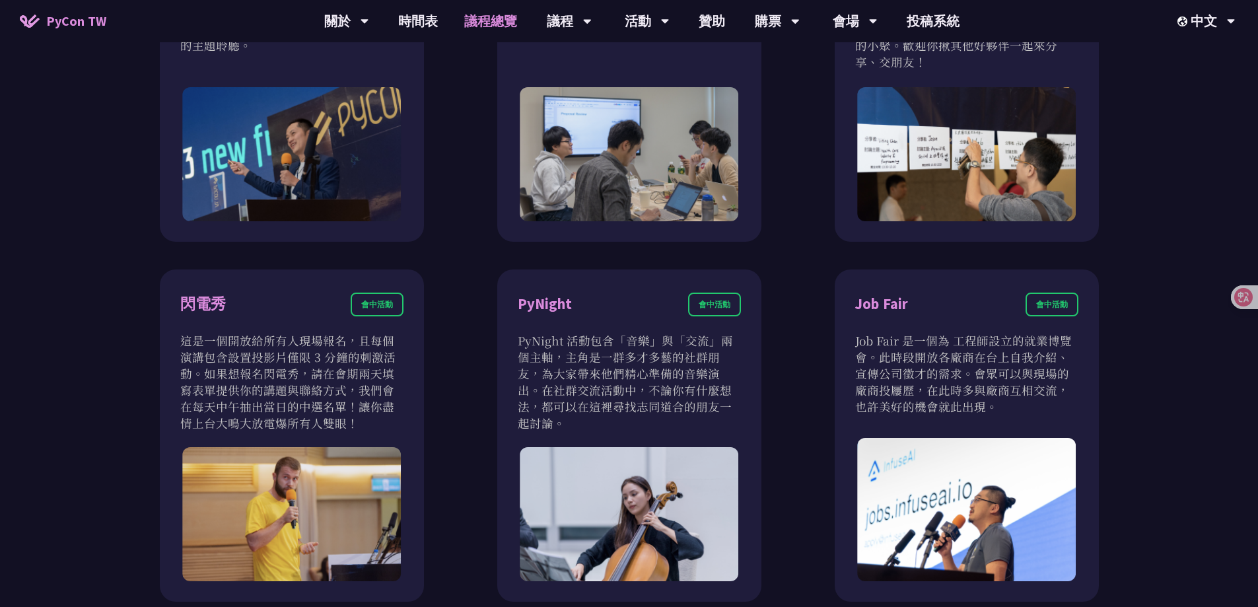
scroll to position [1056, 0]
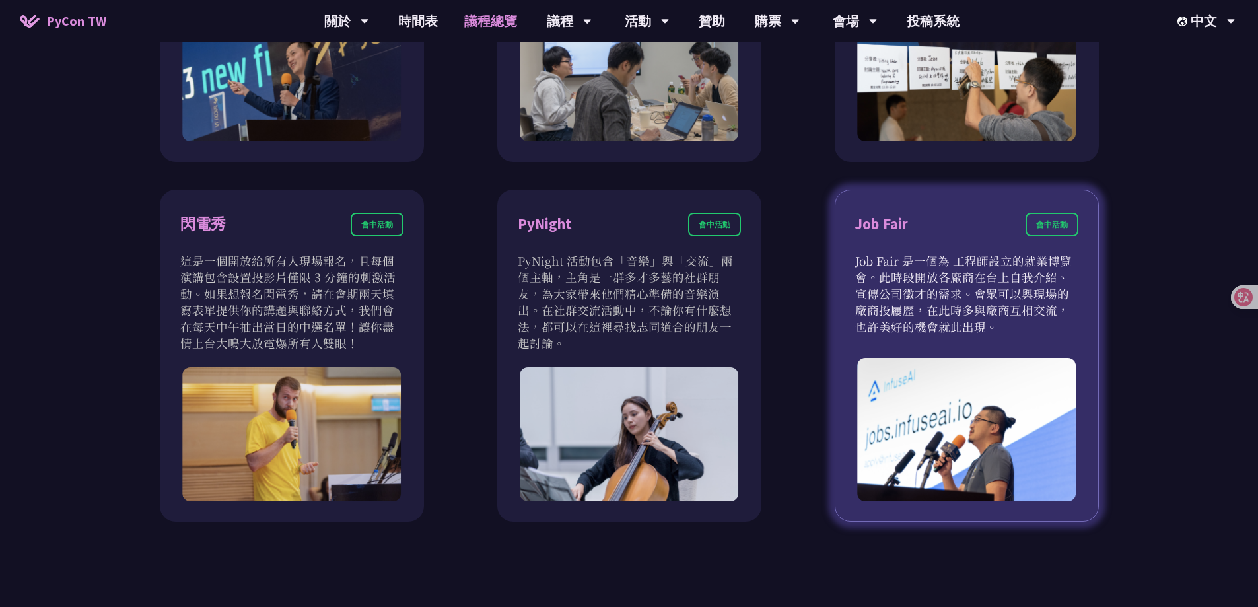
click at [618, 297] on p "Job Fair 是一個為 工程師設立的就業博覽會。此時段開放各廠商在台上自我介紹、宣傳公司徵才的需求。會眾可以與現場的廠商投屨歷，在此時多與廠商互相交流，也…" at bounding box center [966, 293] width 223 height 83
drag, startPoint x: 908, startPoint y: 297, endPoint x: 912, endPoint y: 318, distance: 21.5
click at [618, 318] on p "Job Fair 是一個為 工程師設立的就業博覽會。此時段開放各廠商在台上自我介紹、宣傳公司徵才的需求。會眾可以與現場的廠商投屨歷，在此時多與廠商互相交流，也…" at bounding box center [966, 293] width 223 height 83
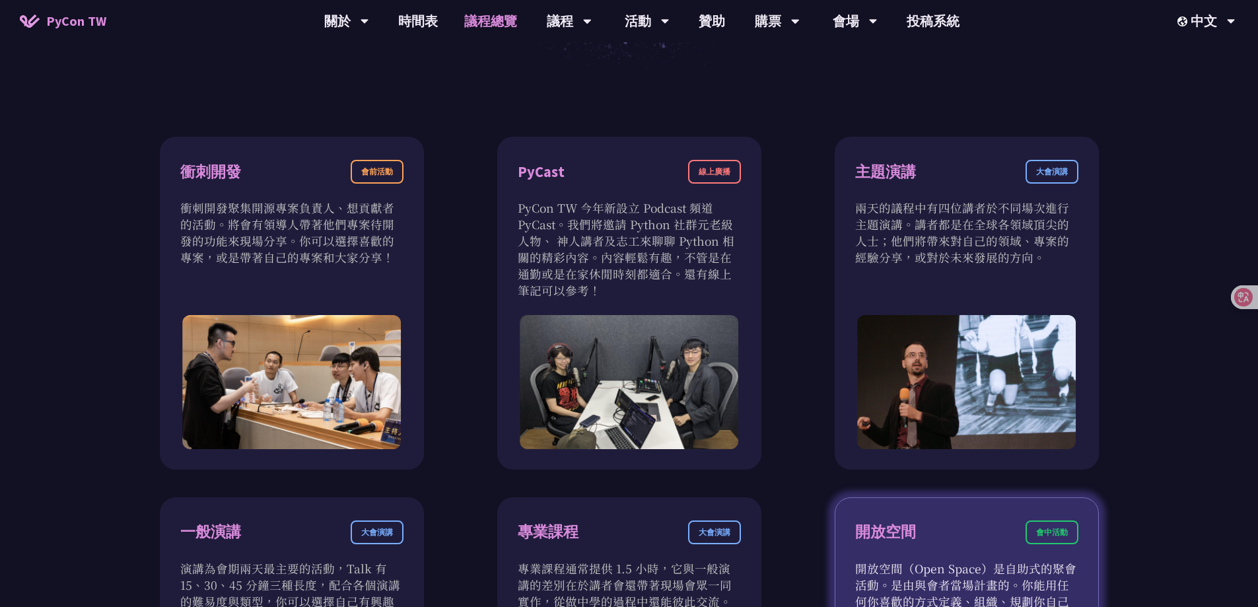
scroll to position [0, 0]
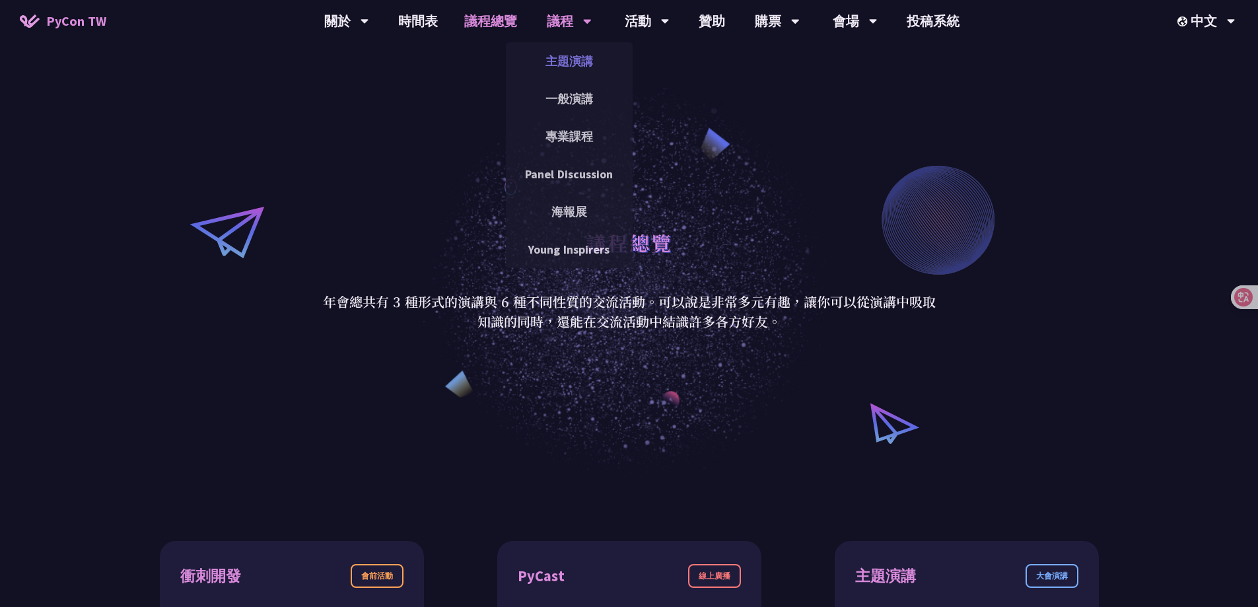
click at [571, 59] on link "主題演講" at bounding box center [569, 61] width 127 height 31
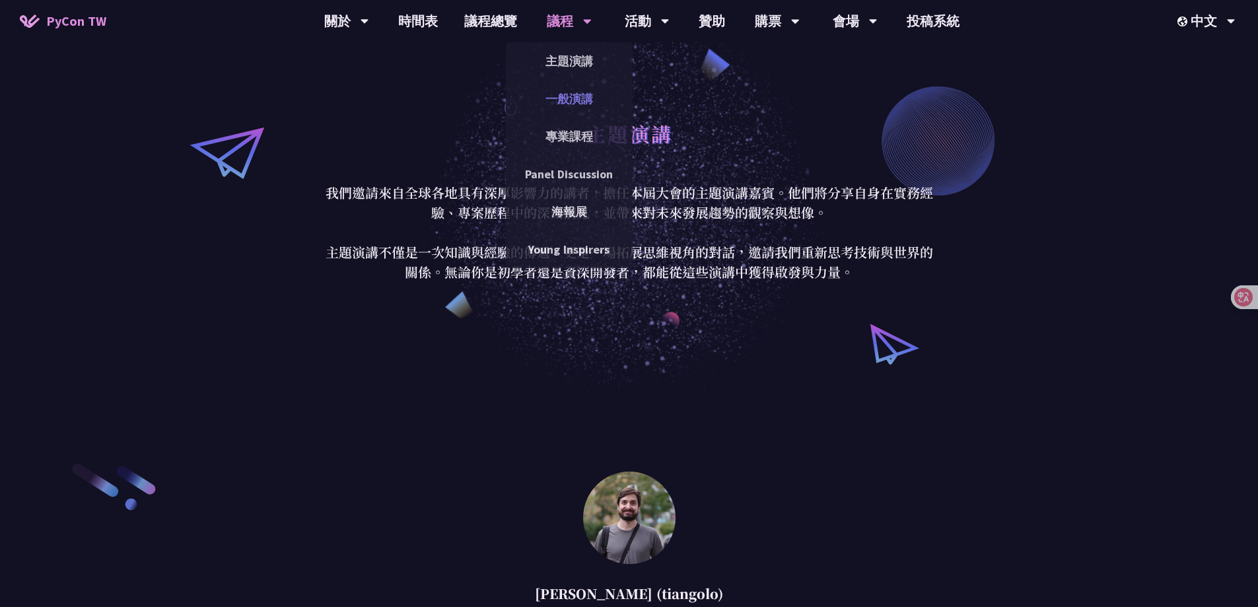
click at [570, 95] on link "一般演講" at bounding box center [569, 98] width 127 height 31
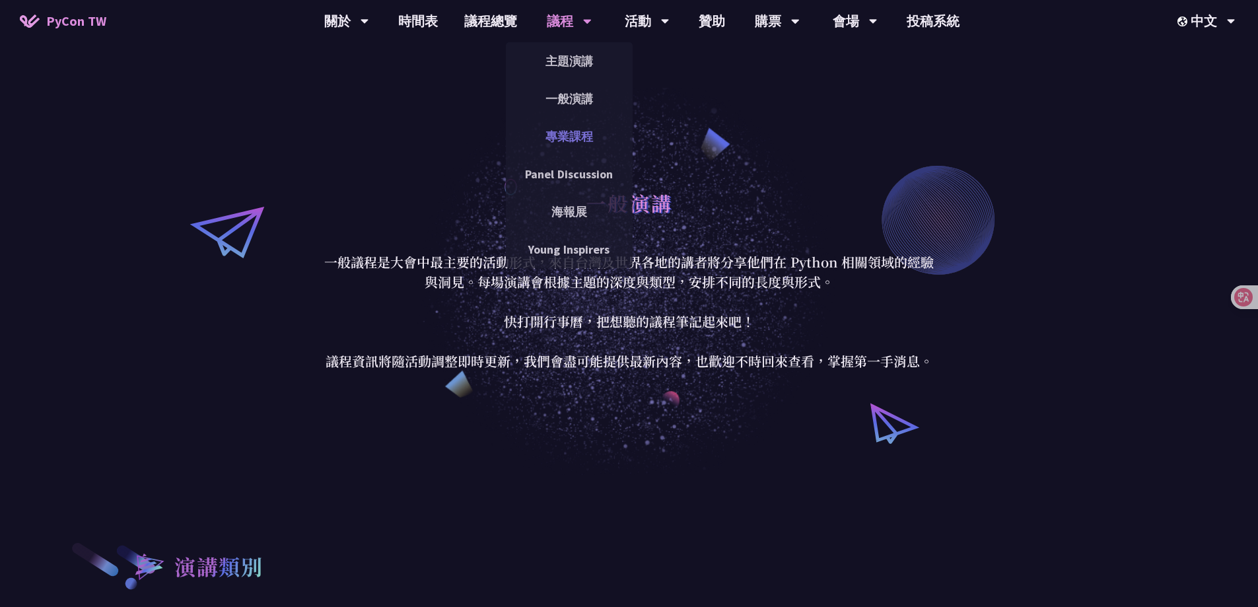
click at [579, 131] on link "專業課程" at bounding box center [569, 136] width 127 height 31
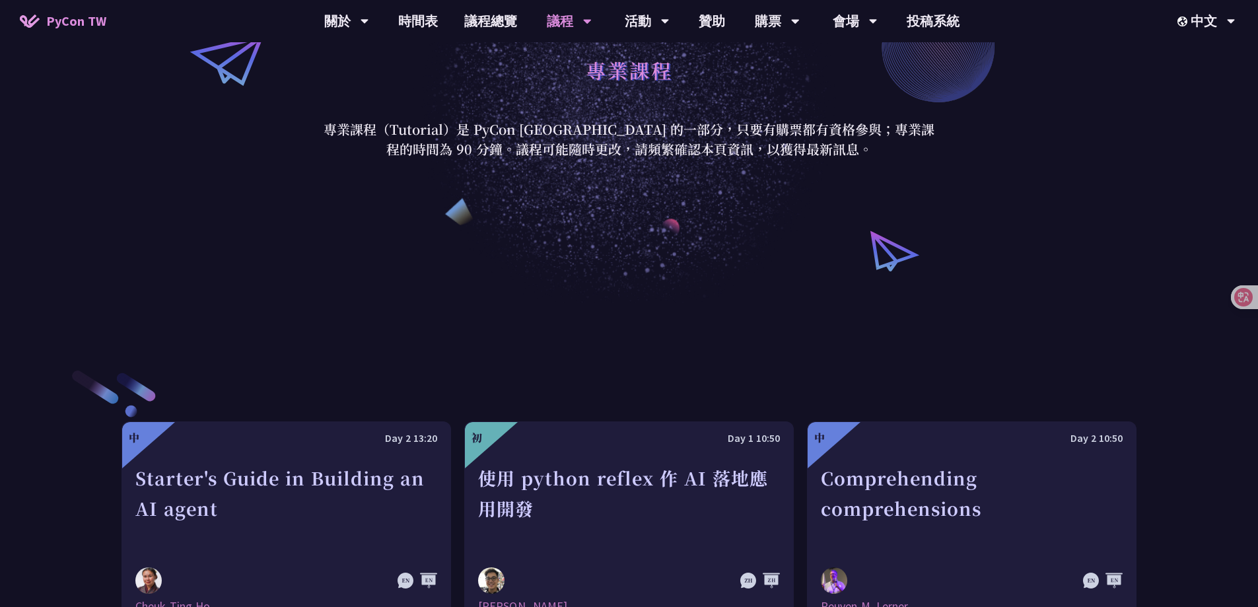
scroll to position [169, 0]
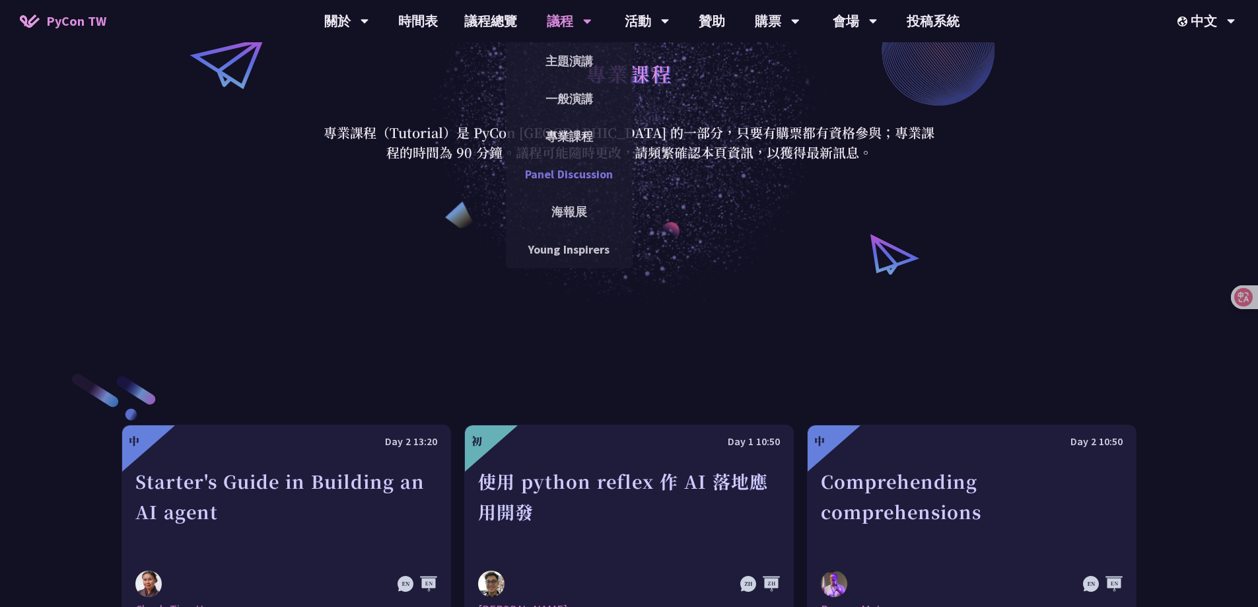
click at [577, 168] on link "Panel Discussion" at bounding box center [569, 173] width 127 height 31
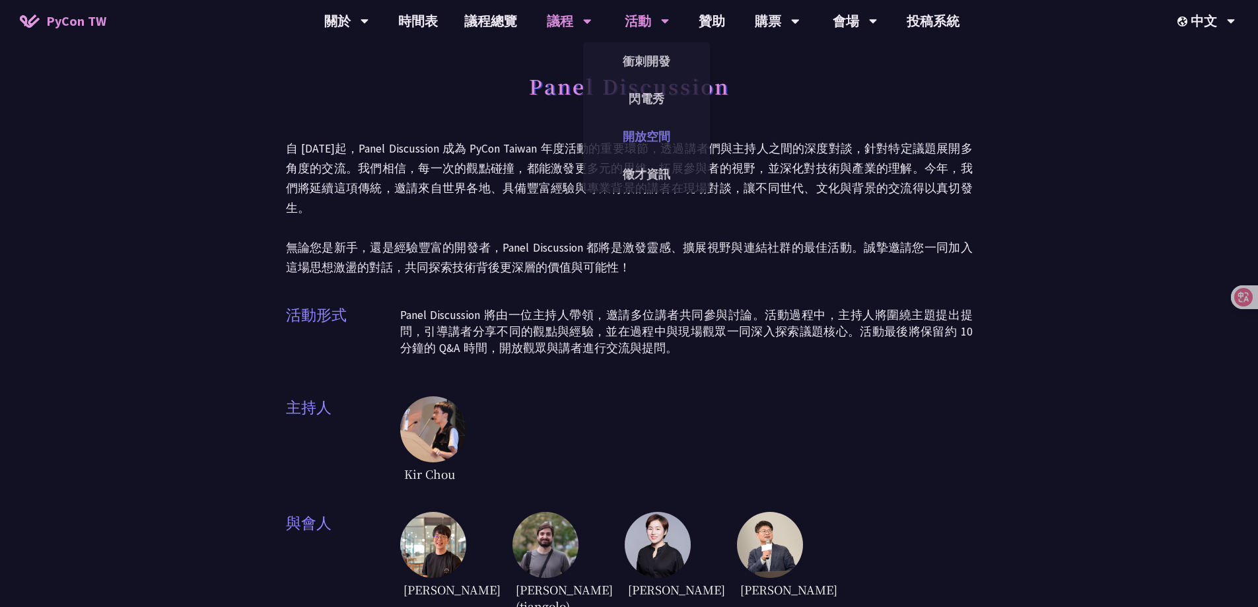
click at [618, 137] on link "開放空間" at bounding box center [646, 136] width 127 height 31
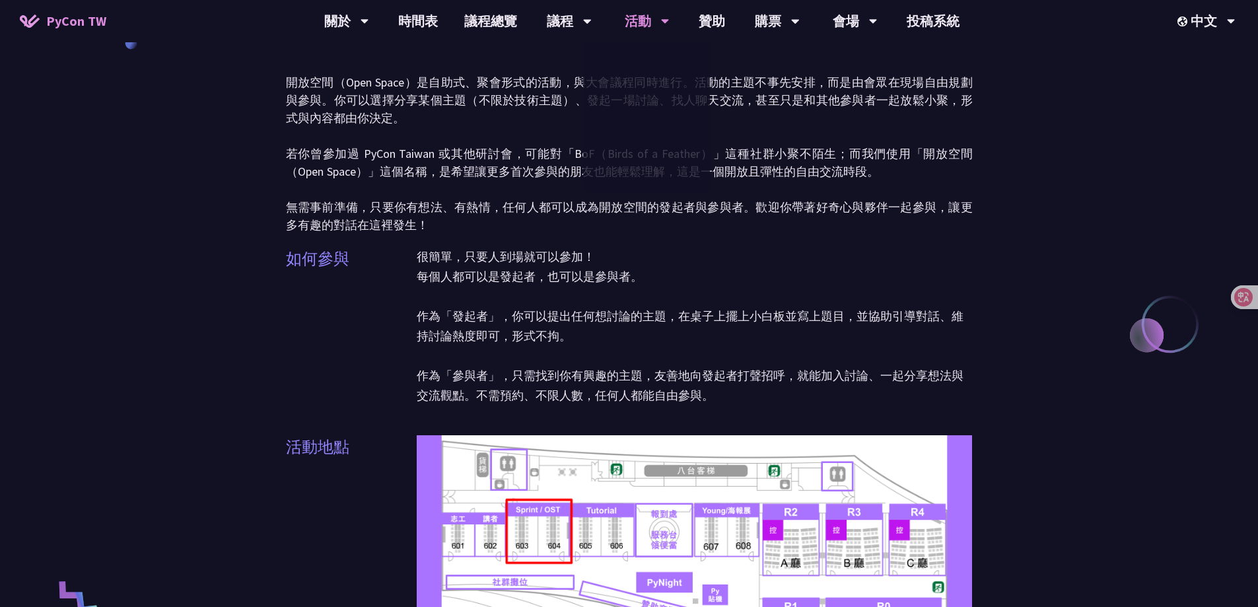
scroll to position [66, 0]
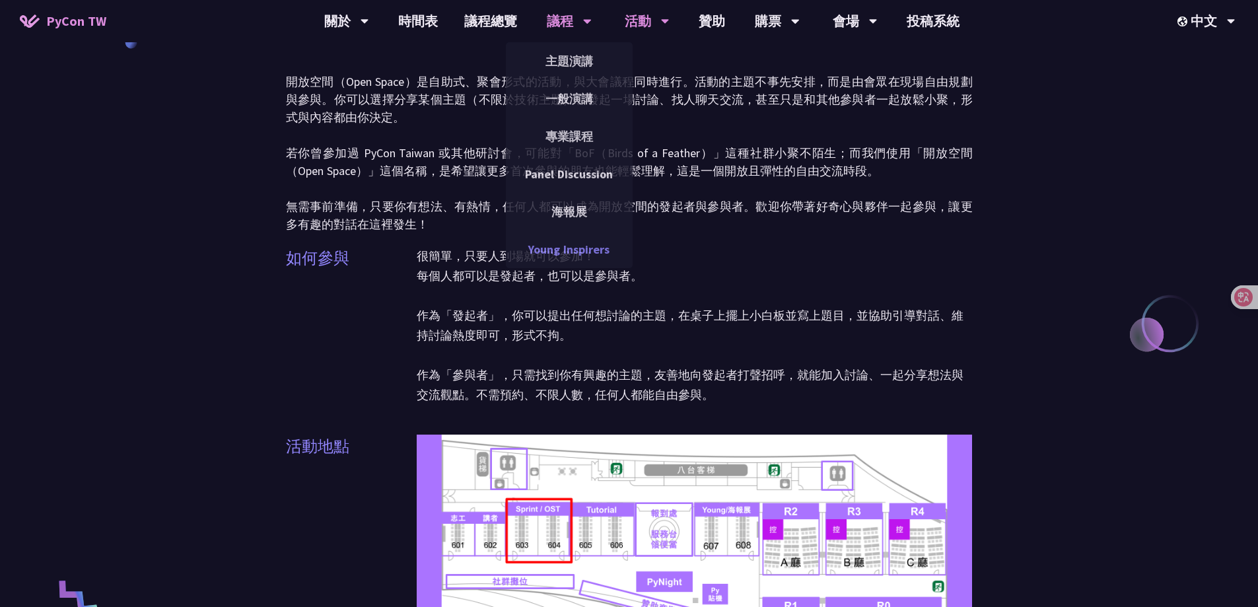
click at [588, 258] on link "Young Inspirers" at bounding box center [569, 249] width 127 height 31
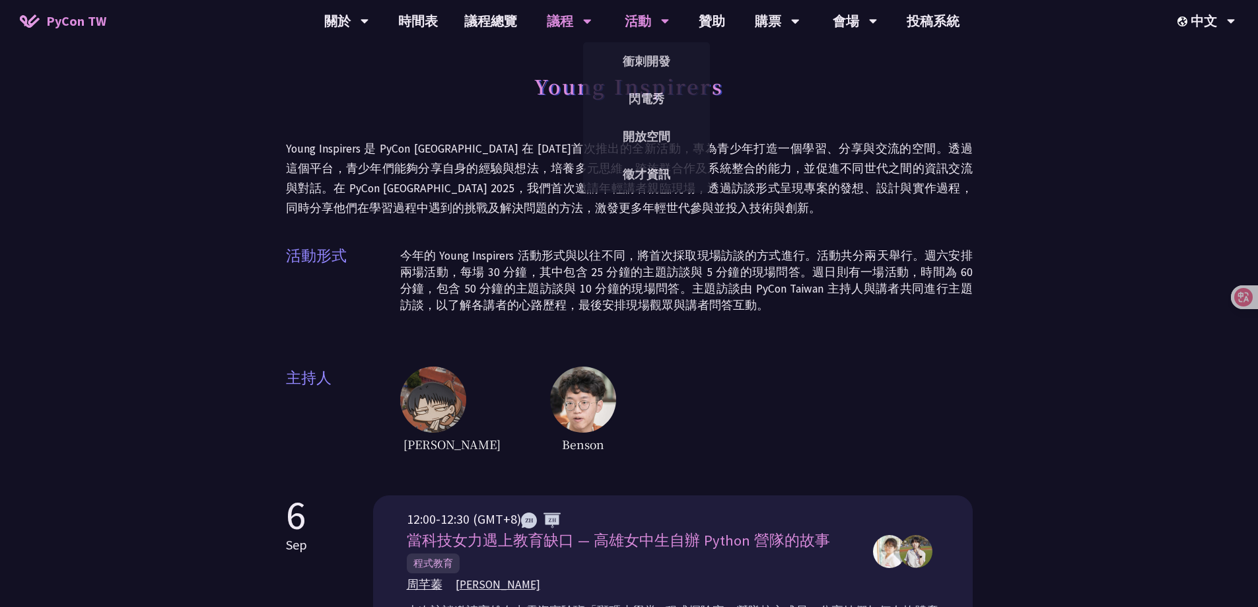
click at [618, 15] on div "活動" at bounding box center [647, 21] width 45 height 42
click at [618, 66] on link "衝刺開發" at bounding box center [646, 61] width 127 height 31
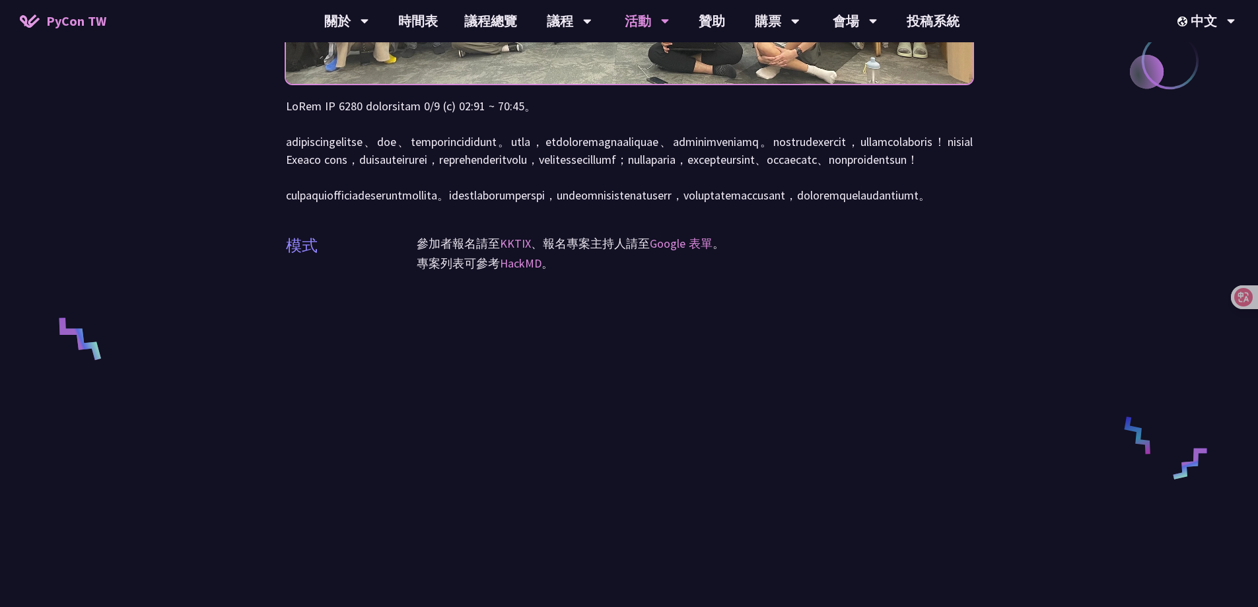
scroll to position [330, 0]
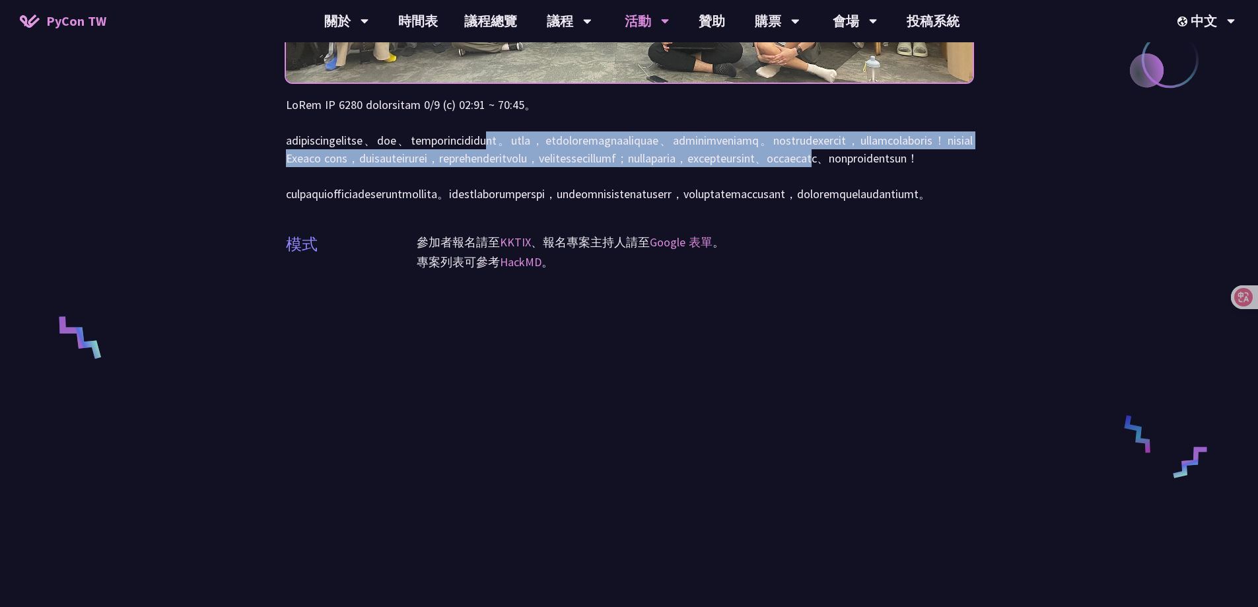
drag, startPoint x: 706, startPoint y: 137, endPoint x: 705, endPoint y: 193, distance: 56.8
click at [618, 193] on p at bounding box center [629, 149] width 687 height 107
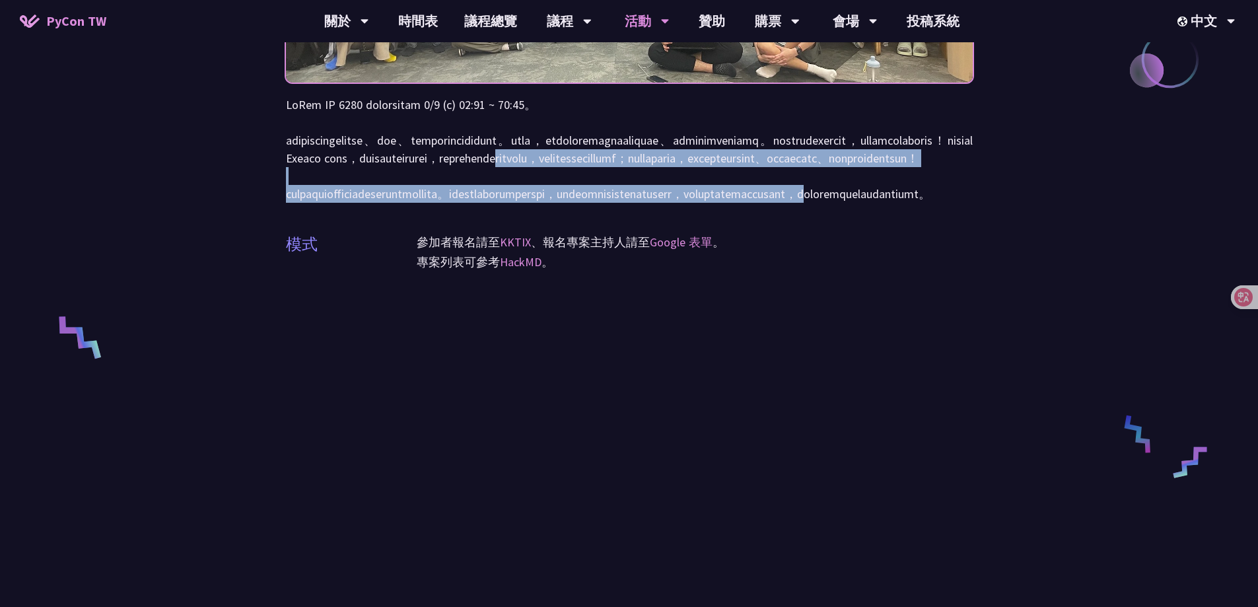
drag, startPoint x: 701, startPoint y: 183, endPoint x: 703, endPoint y: 252, distance: 69.4
click at [618, 203] on p at bounding box center [629, 149] width 687 height 107
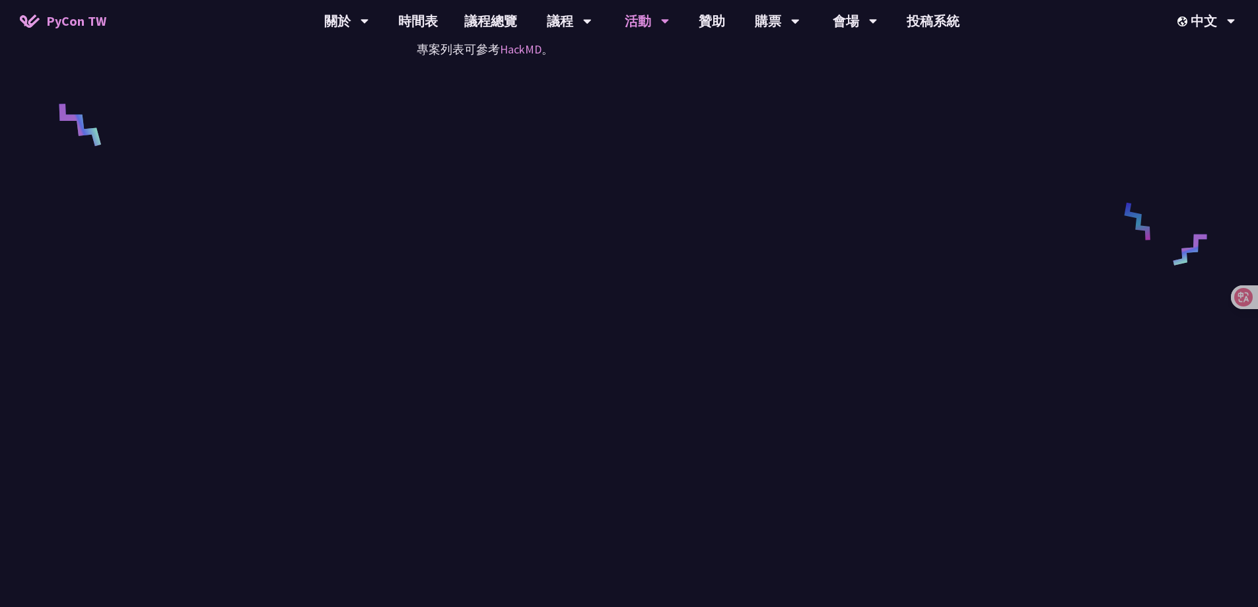
scroll to position [0, 0]
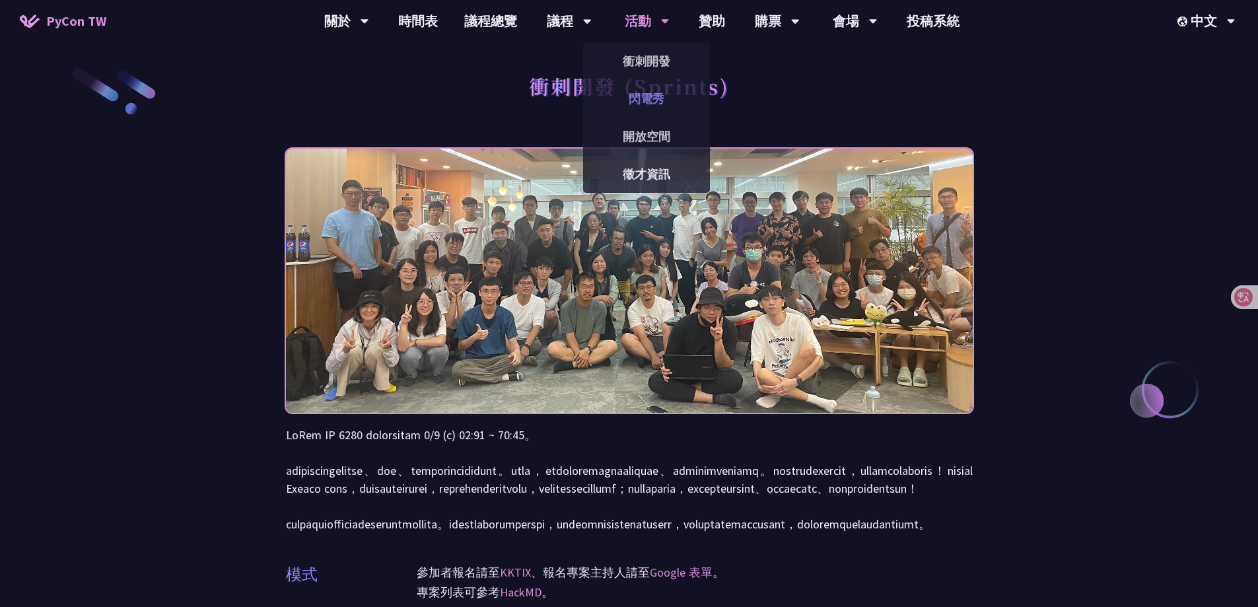
click at [618, 110] on link "閃電秀" at bounding box center [646, 98] width 127 height 31
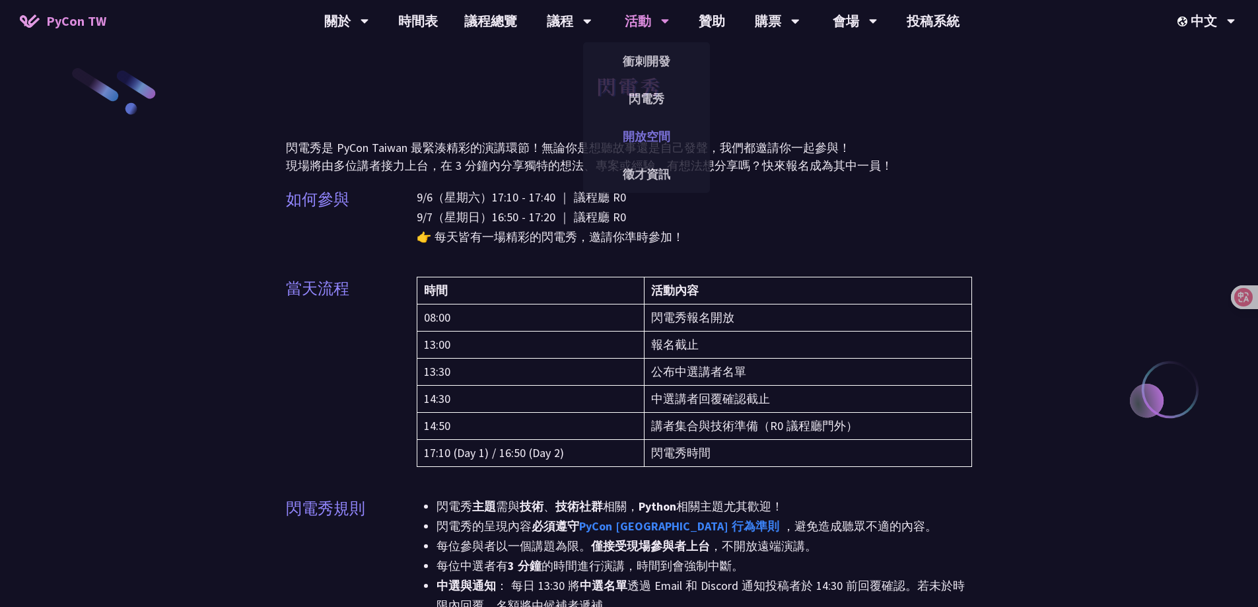
click at [618, 143] on link "開放空間" at bounding box center [646, 136] width 127 height 31
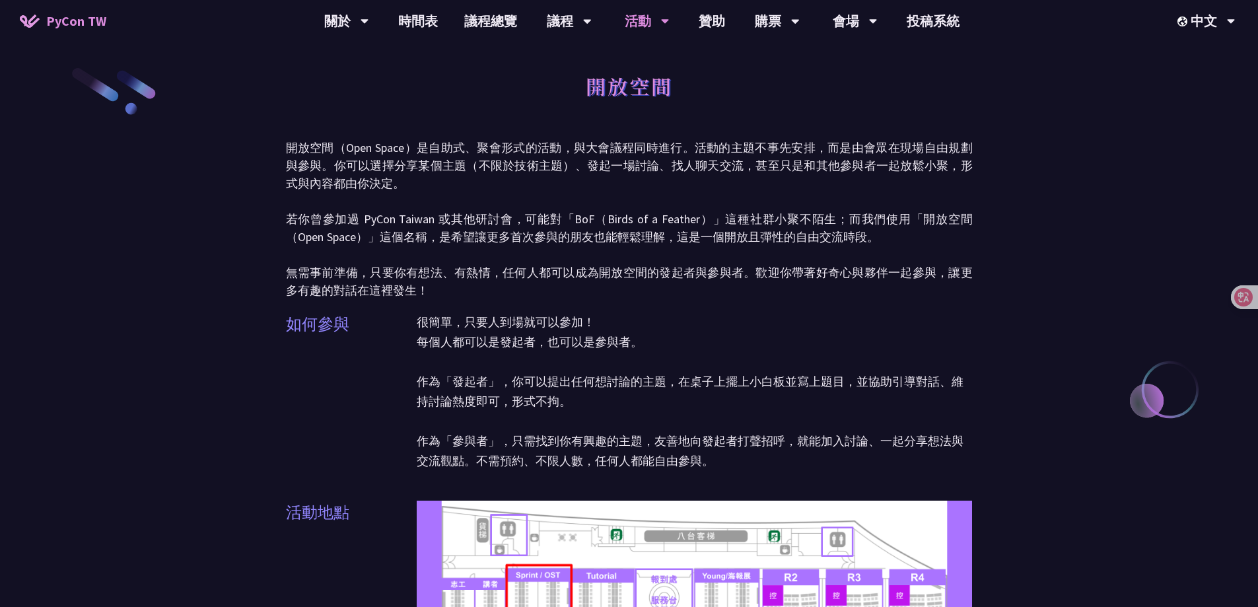
click at [578, 327] on p "很簡單，只要人到場就可以參加！ 每個人都可以是發起者，也可以是參與者。 作為「發起者」，你可以提出任何想討論的主題，在桌子上擺上小白板並寫上題目，並協助引導對…" at bounding box center [695, 391] width 556 height 158
click at [618, 170] on link "徵才資訊" at bounding box center [646, 173] width 127 height 31
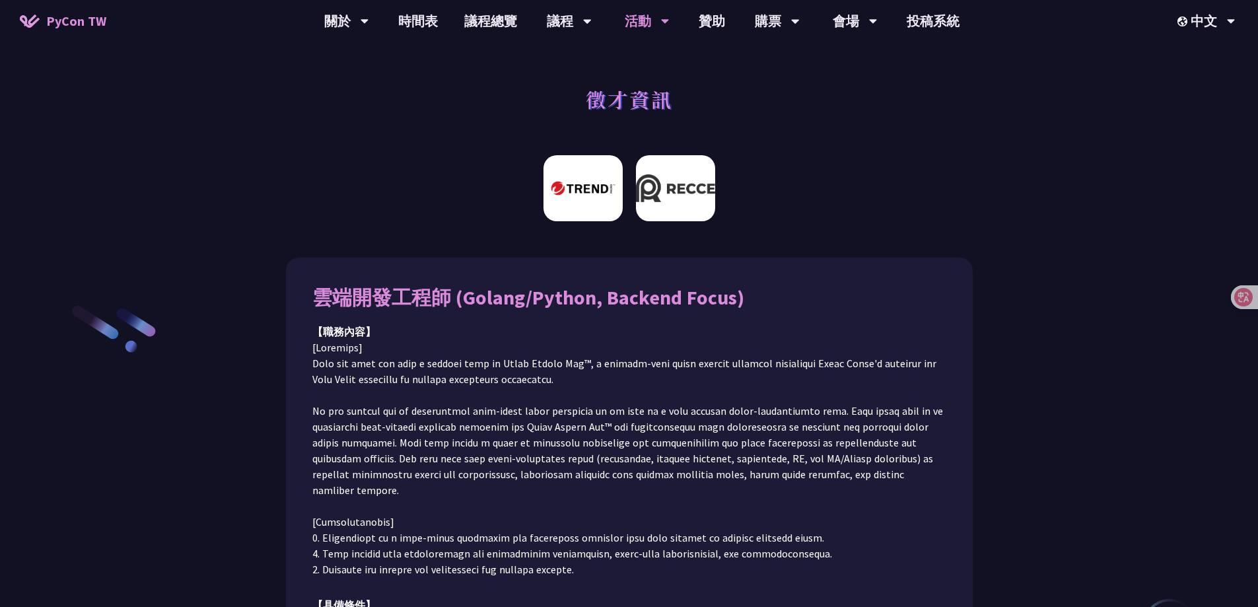
click at [618, 201] on img at bounding box center [675, 188] width 79 height 66
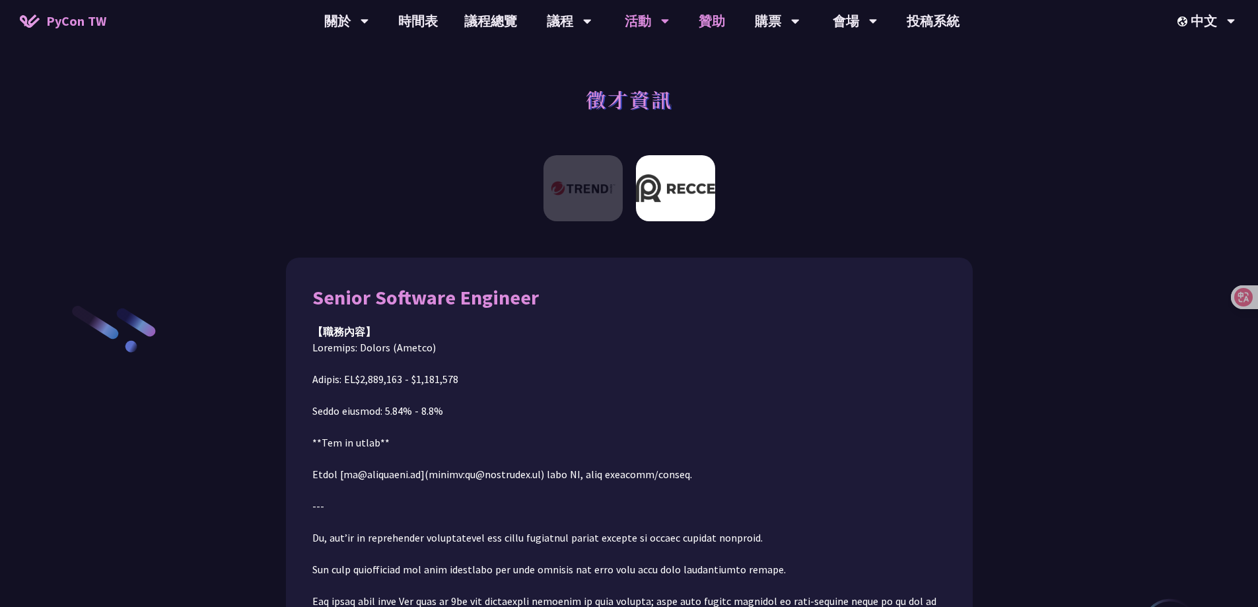
click at [618, 18] on link "贊助" at bounding box center [711, 21] width 53 height 42
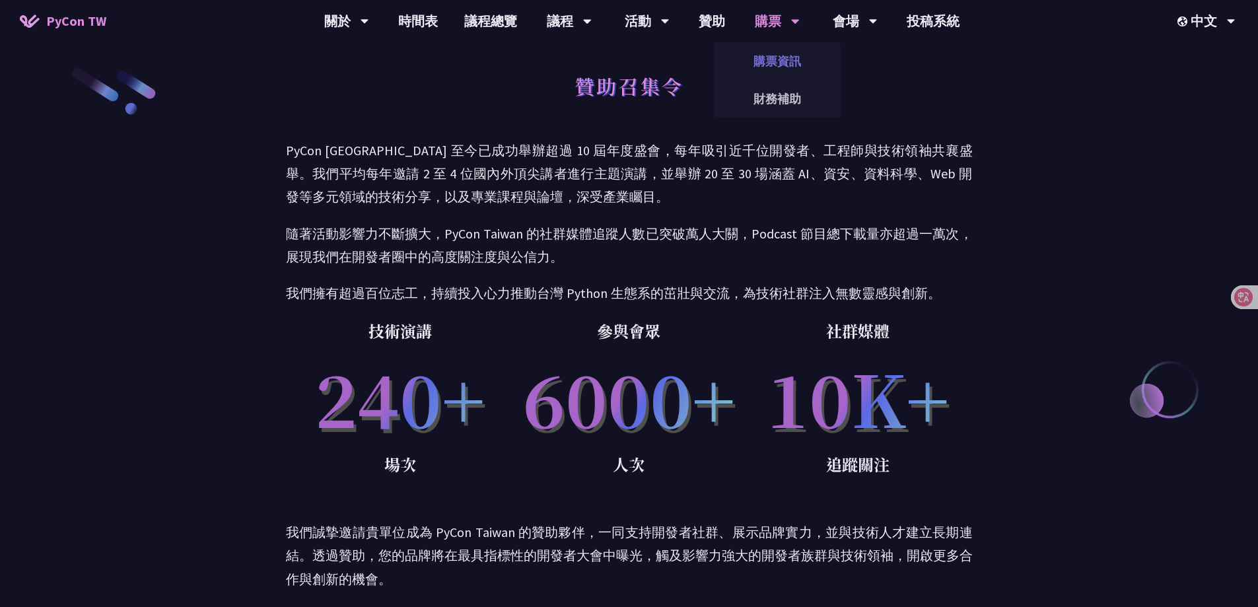
click at [618, 61] on link "購票資訊" at bounding box center [777, 61] width 127 height 31
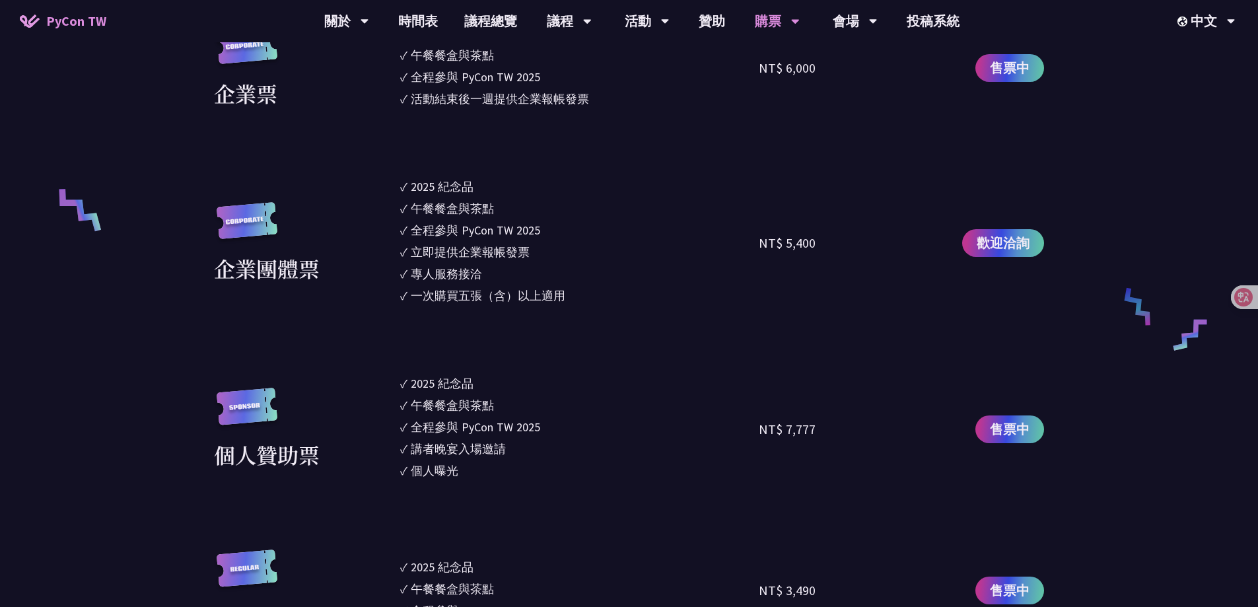
scroll to position [858, 0]
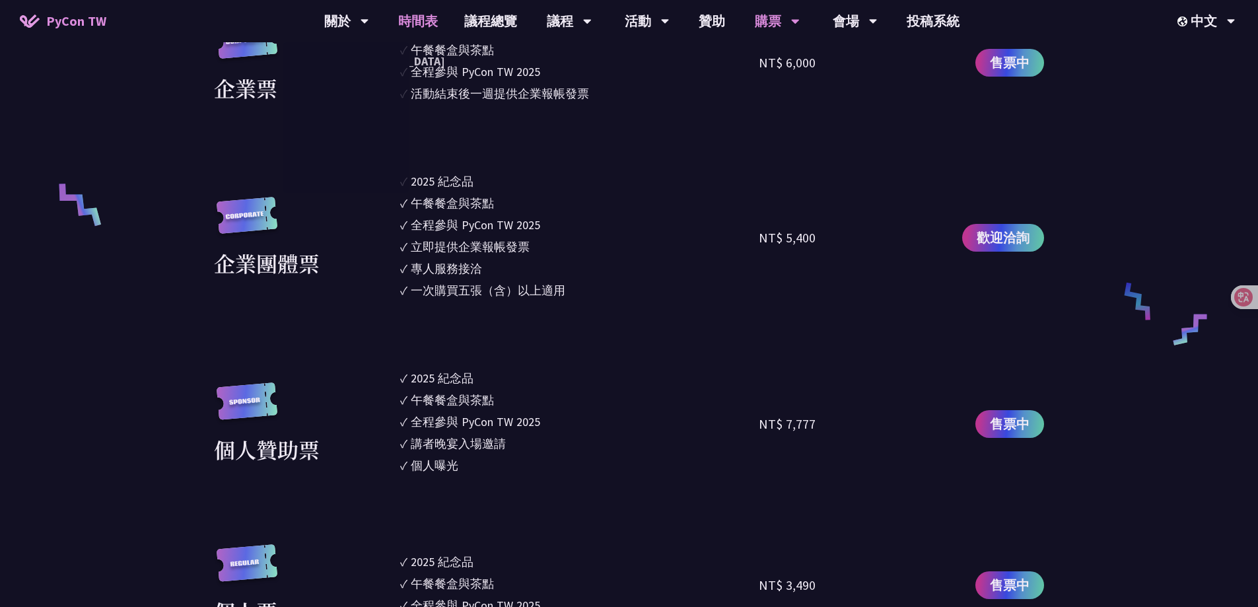
click at [434, 18] on link "時間表" at bounding box center [418, 21] width 66 height 42
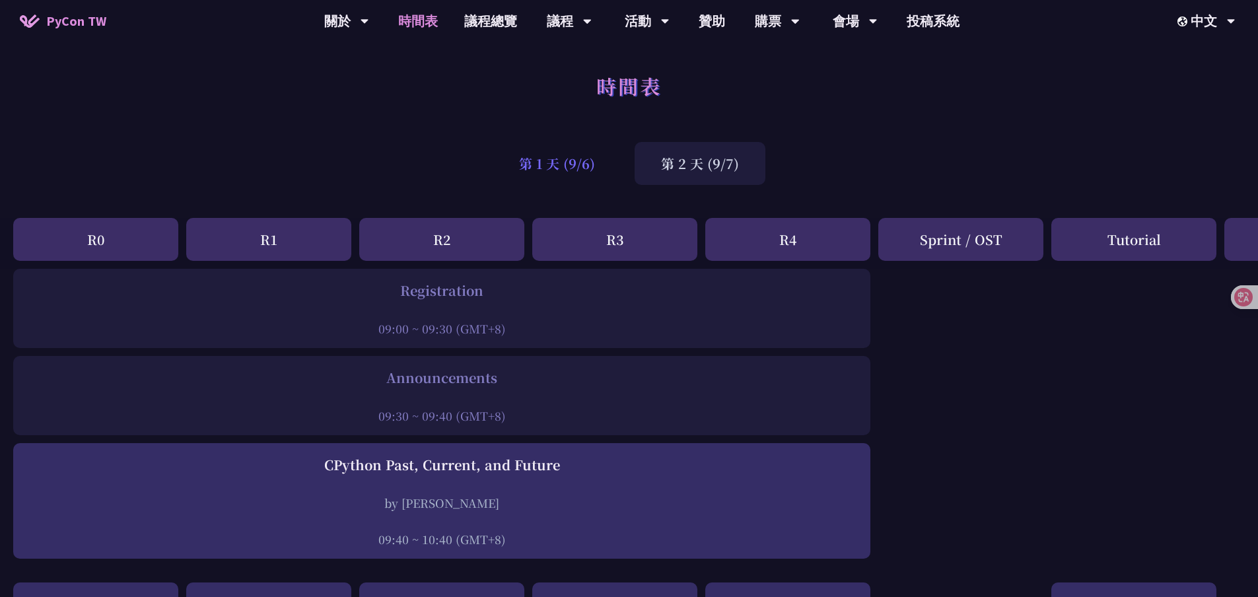
click at [557, 167] on div "第 1 天 (9/6)" at bounding box center [557, 163] width 129 height 43
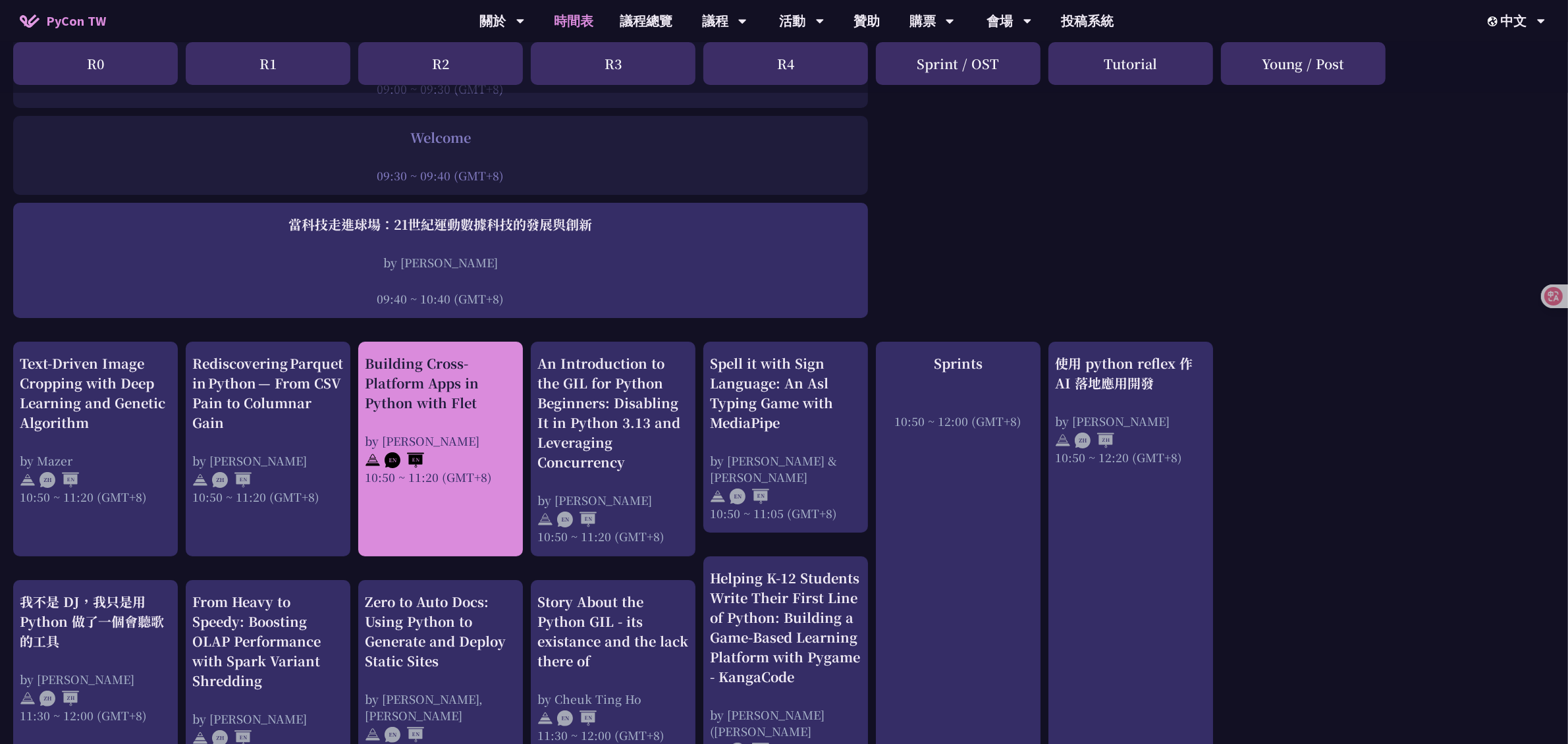
scroll to position [245, 0]
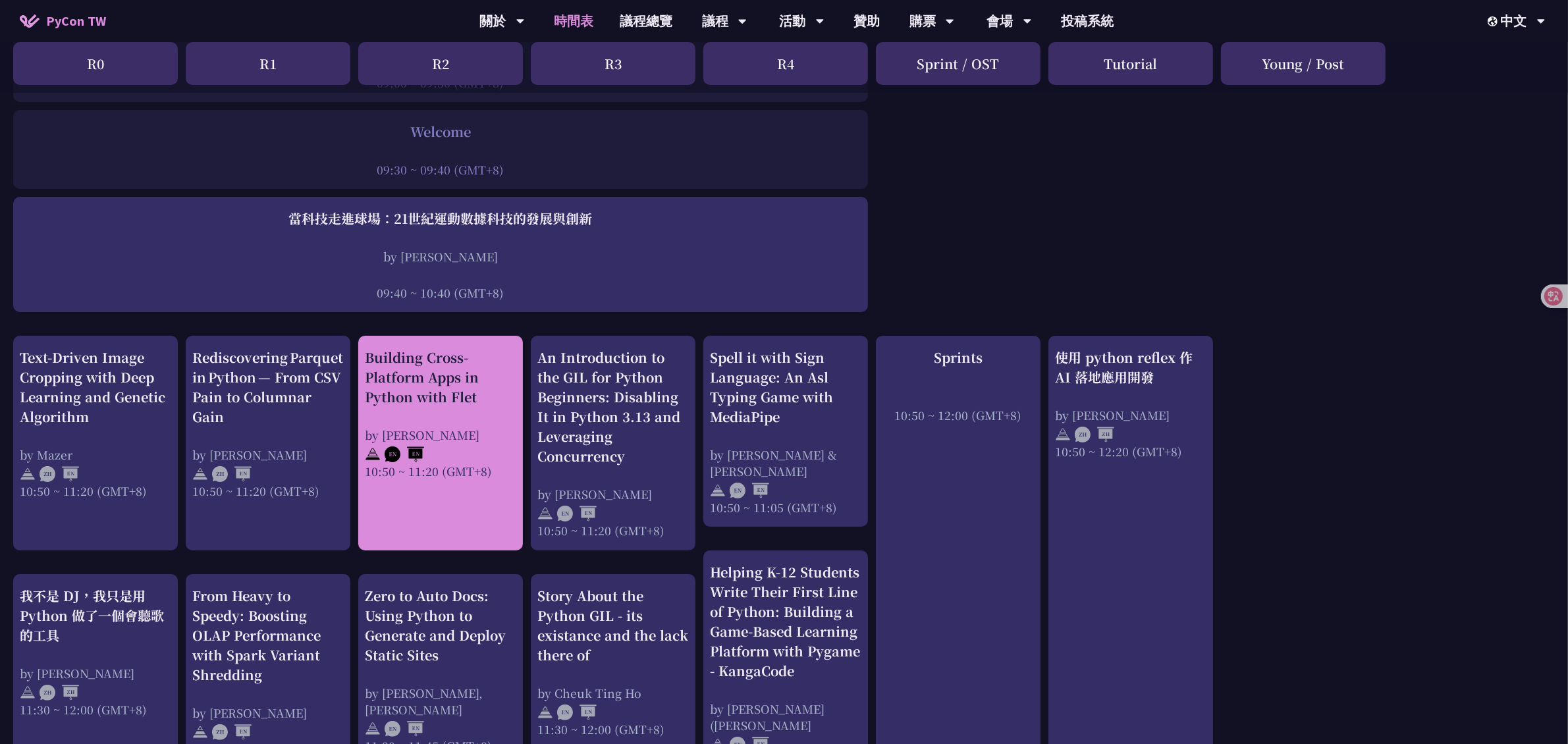
click at [370, 454] on img at bounding box center [373, 455] width 16 height 16
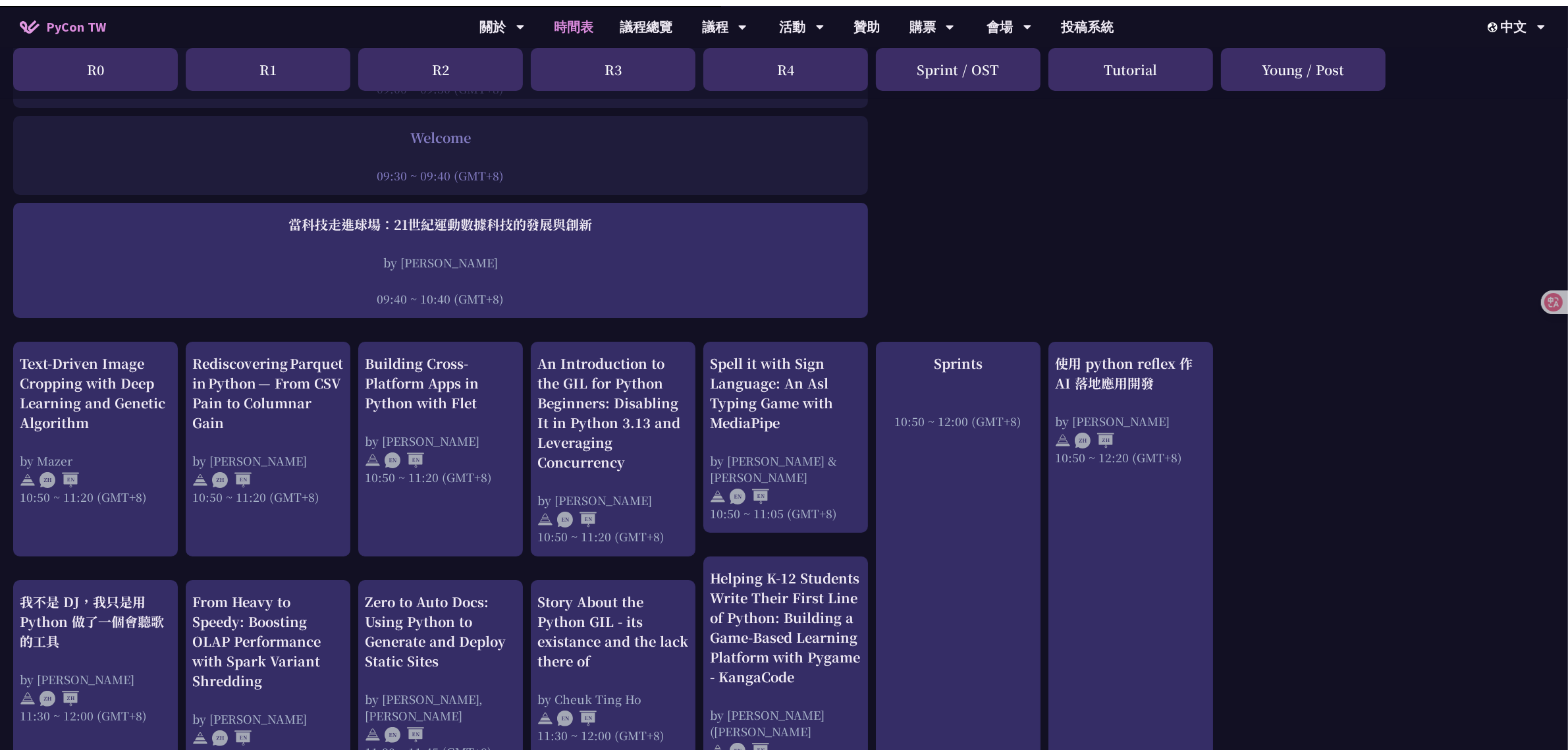
scroll to position [0, 0]
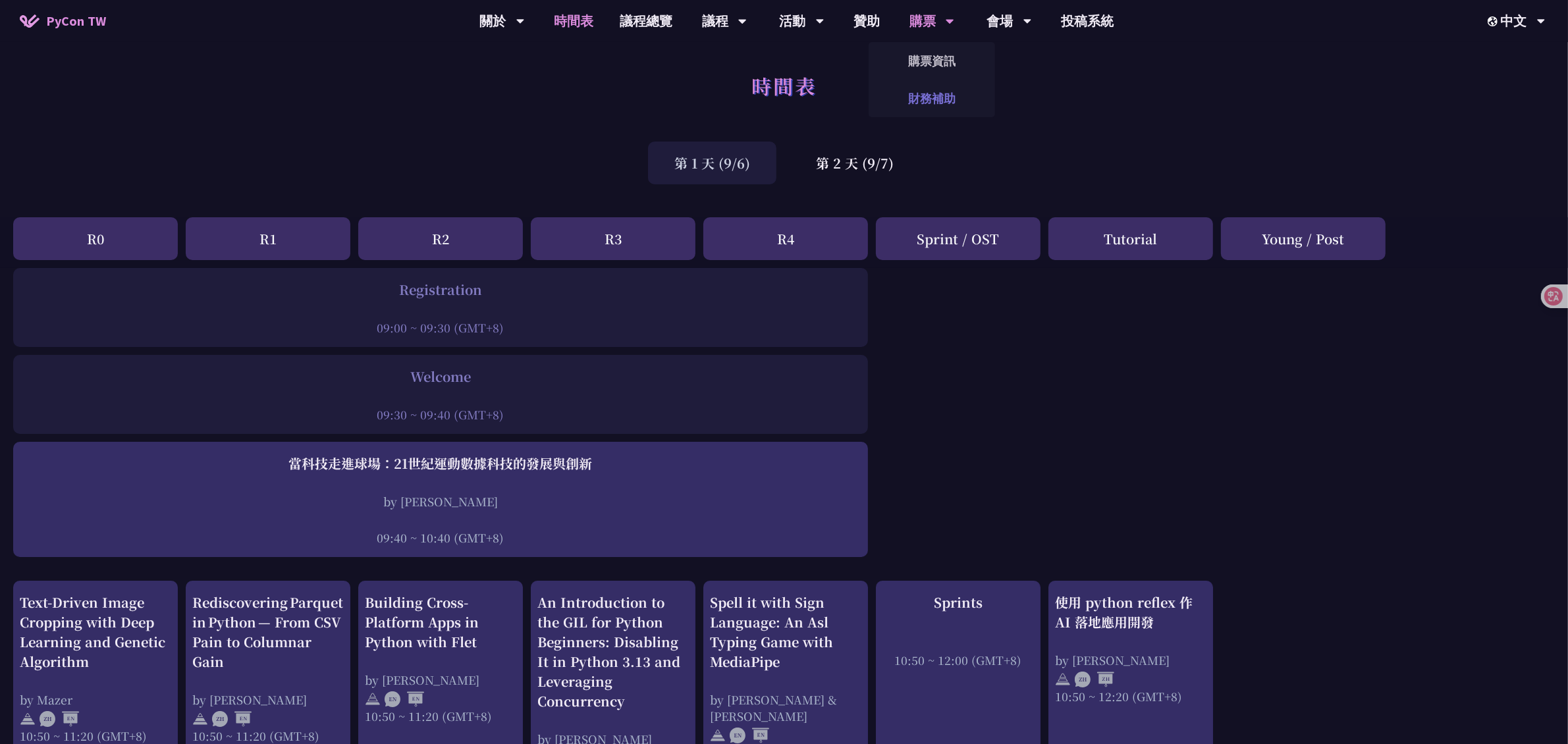
click at [616, 99] on link "財務補助" at bounding box center [932, 98] width 127 height 31
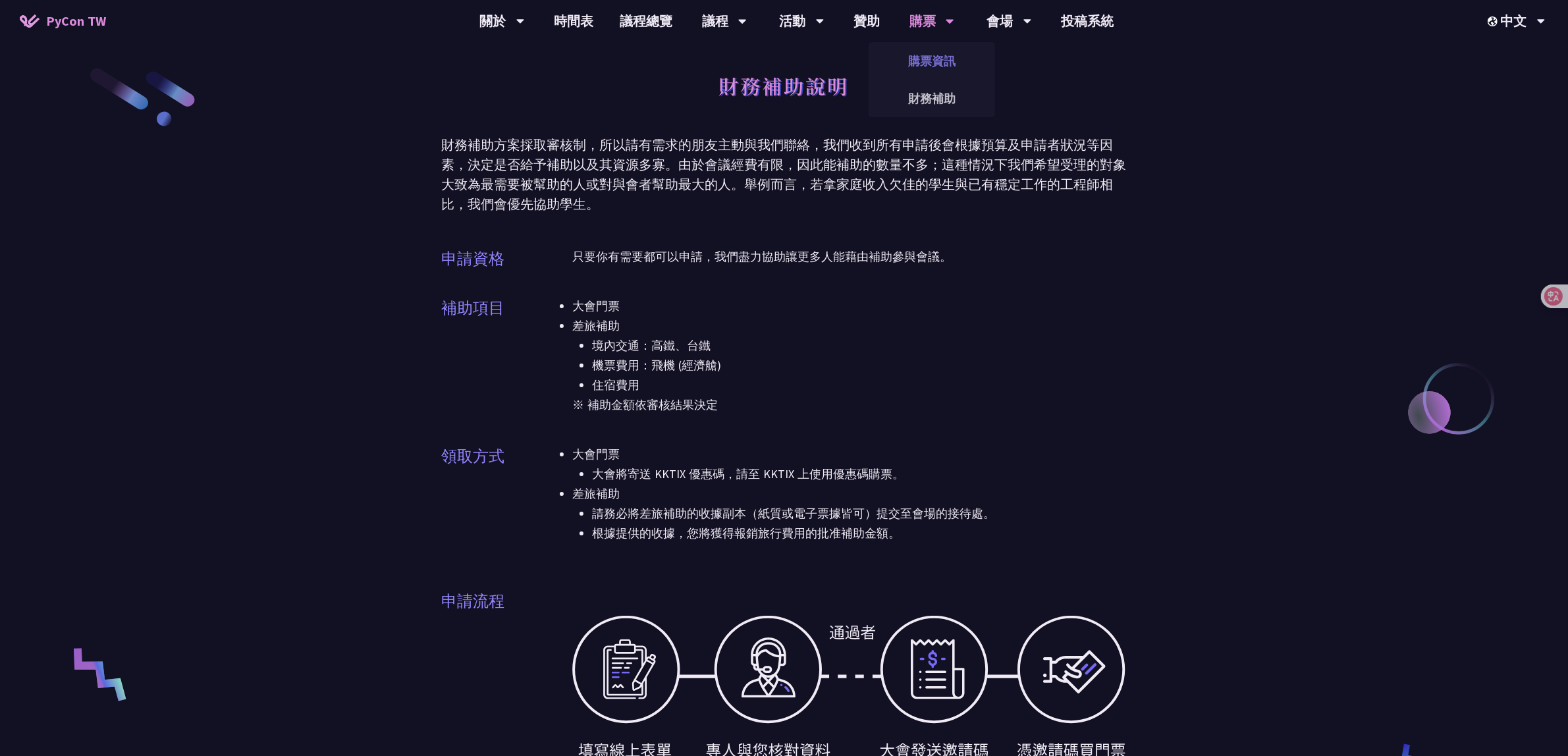
click at [616, 57] on link "購票資訊" at bounding box center [932, 61] width 127 height 31
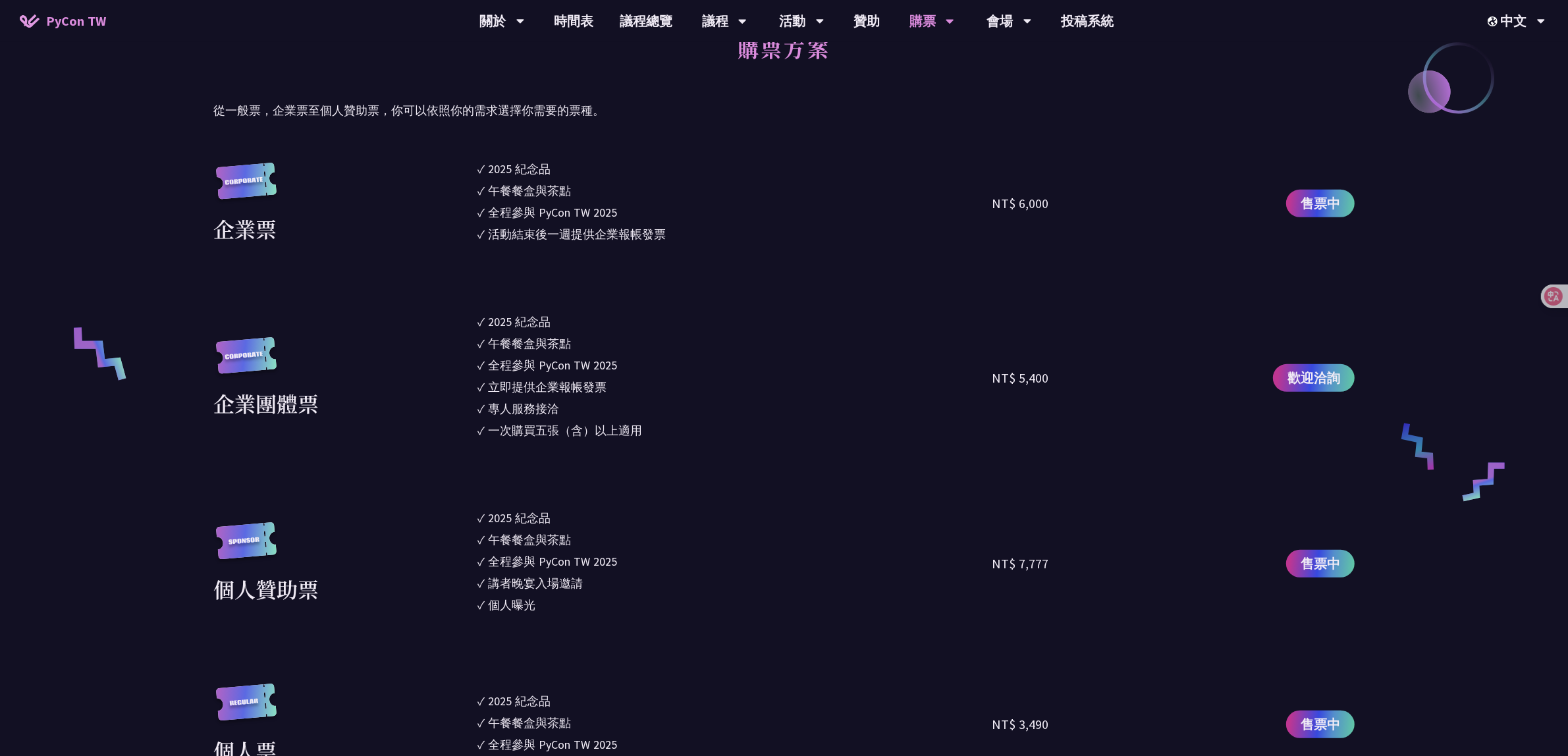
scroll to position [906, 0]
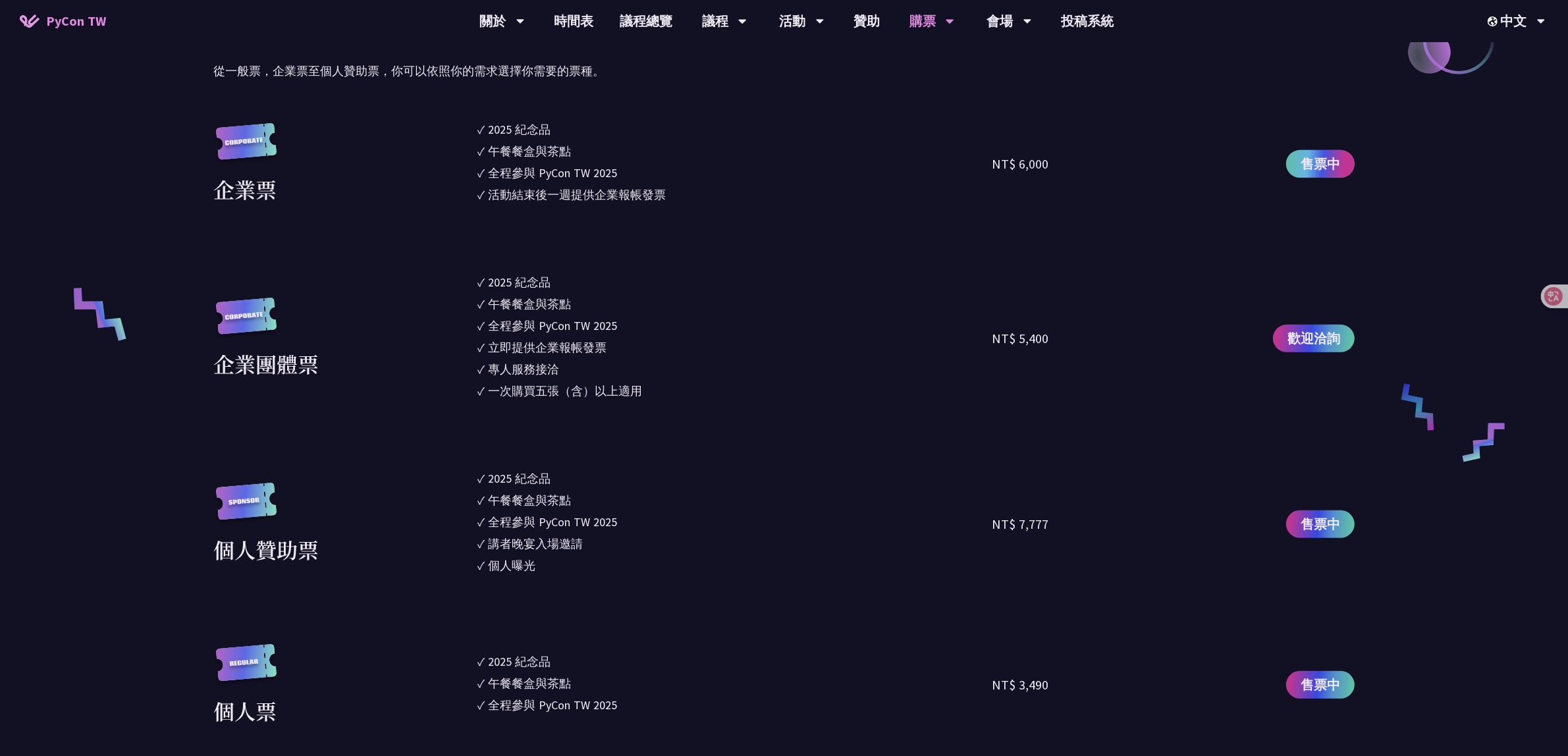
click at [616, 160] on span "售票中" at bounding box center [1321, 164] width 40 height 20
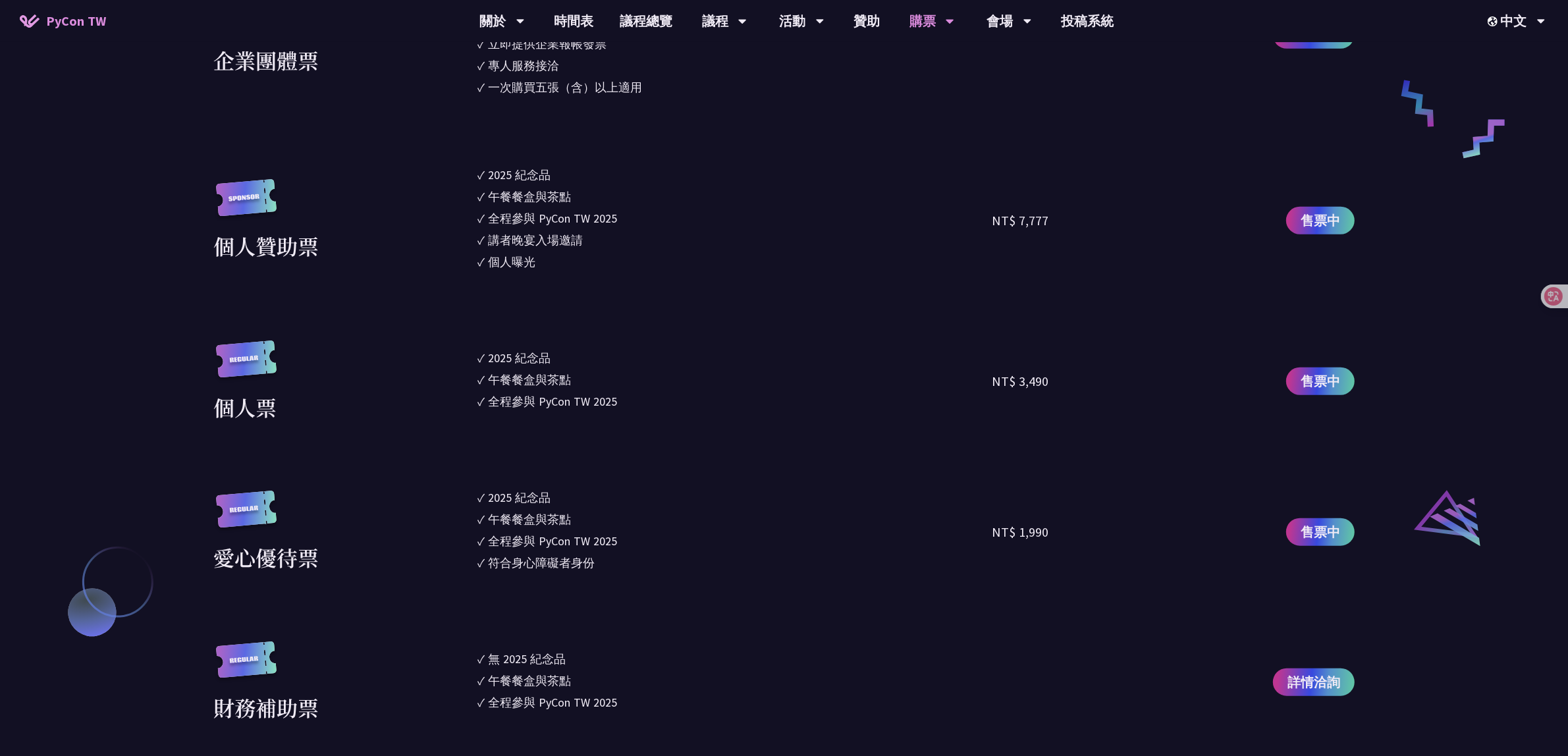
scroll to position [1235, 0]
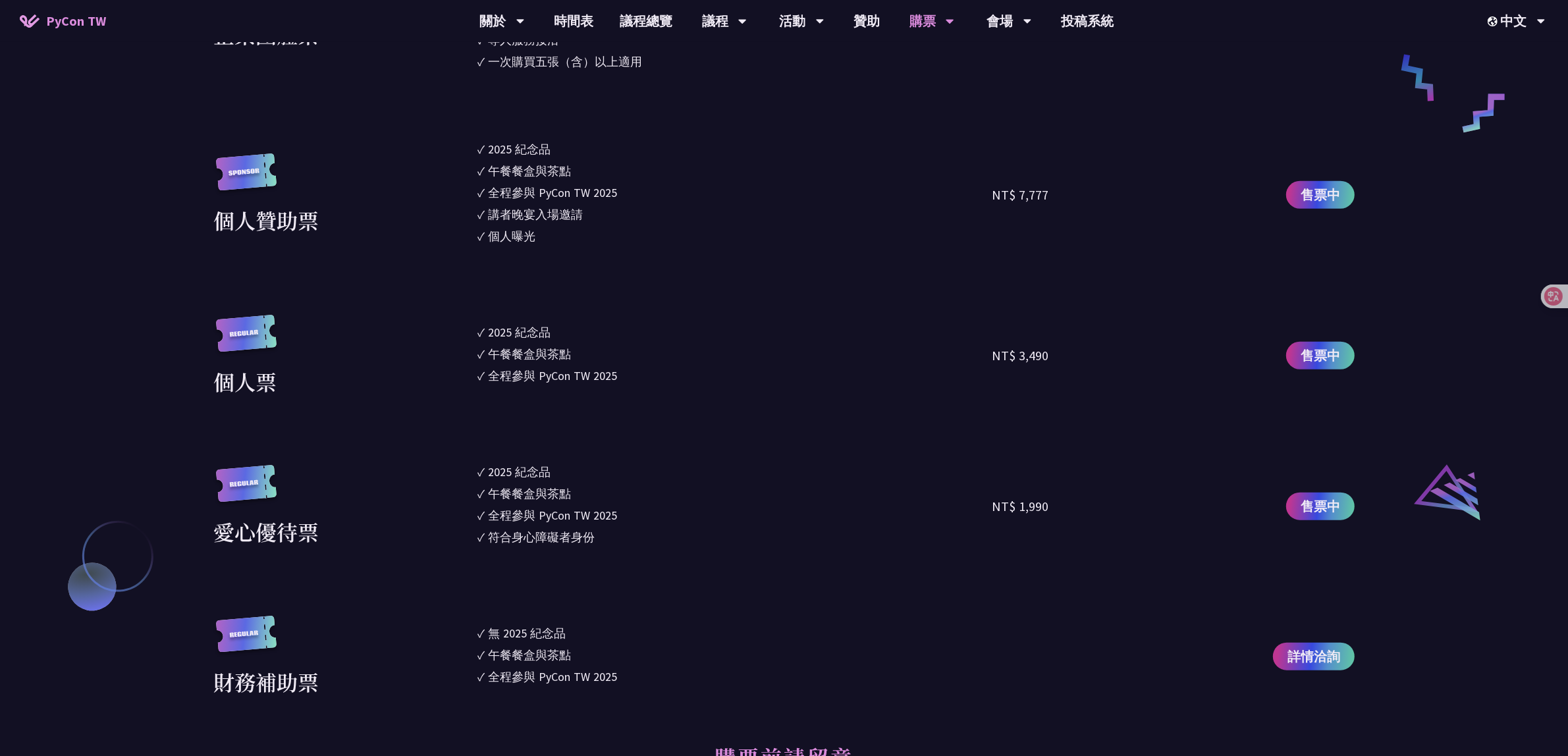
click at [609, 392] on ul "✓ 2025 紀念品 ✓ 午餐餐盒與茶點 ✓ 全程參與 PyCon TW 2025" at bounding box center [735, 356] width 515 height 83
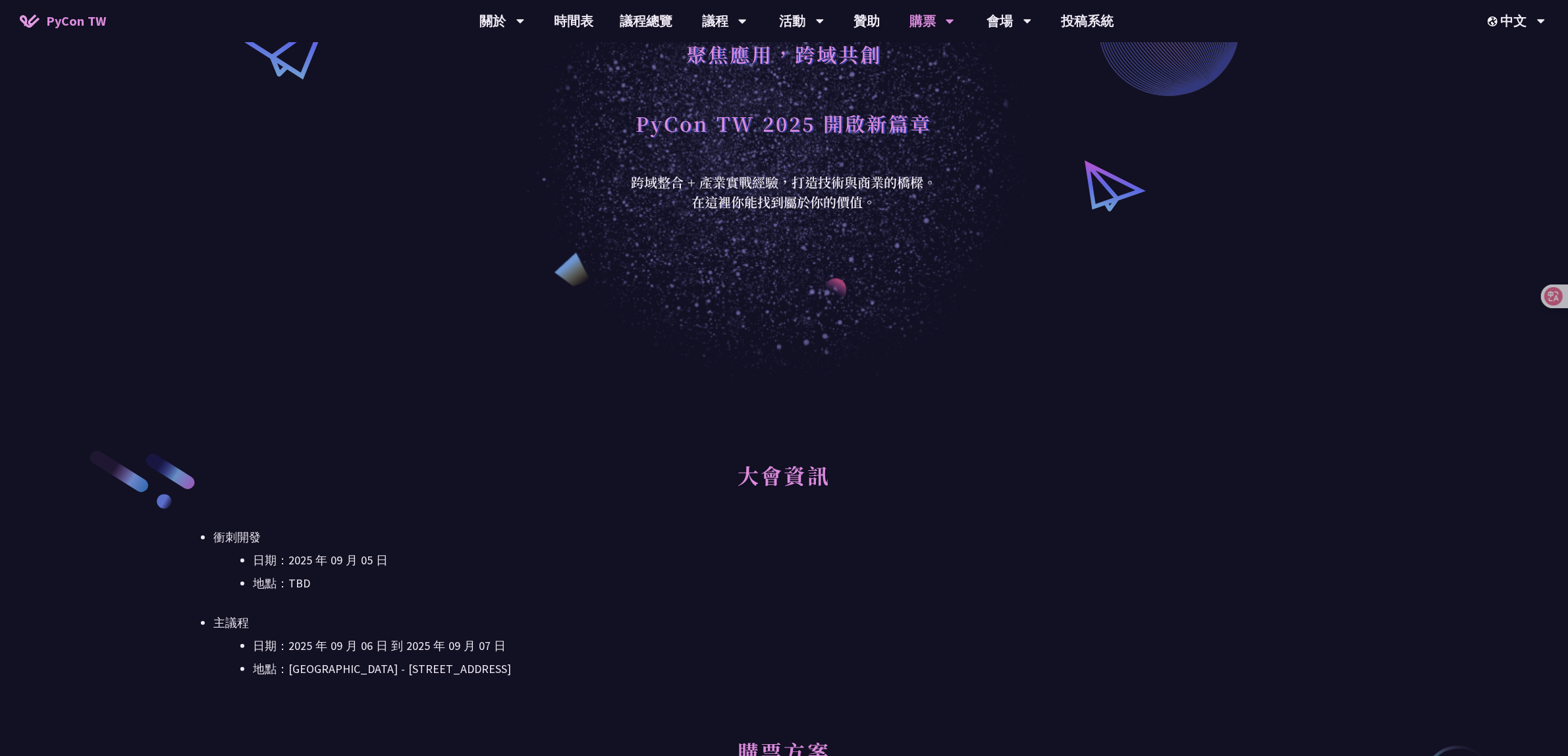
scroll to position [0, 0]
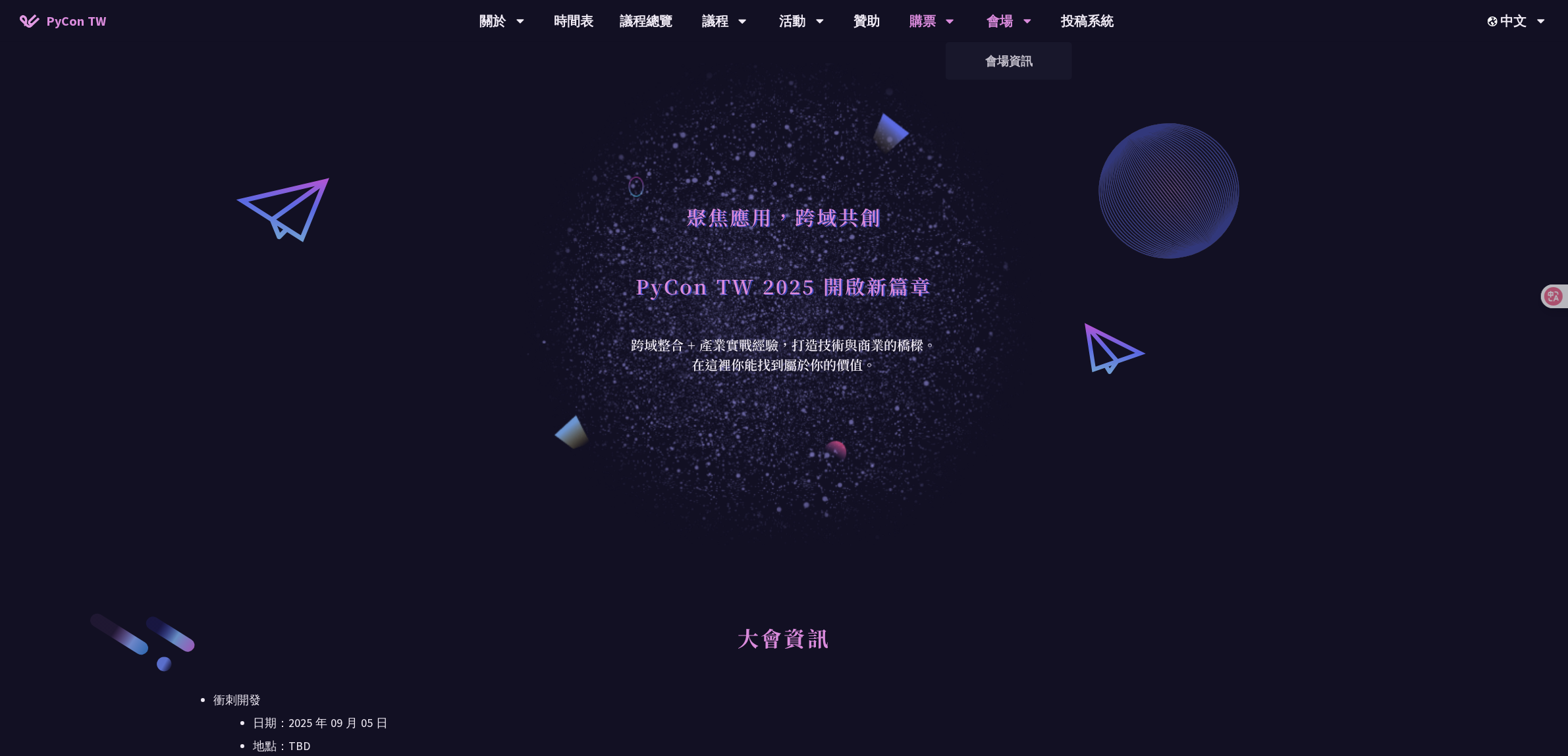
click at [616, 26] on div "會場" at bounding box center [1009, 21] width 45 height 42
click at [616, 50] on link "會場資訊" at bounding box center [1008, 61] width 127 height 31
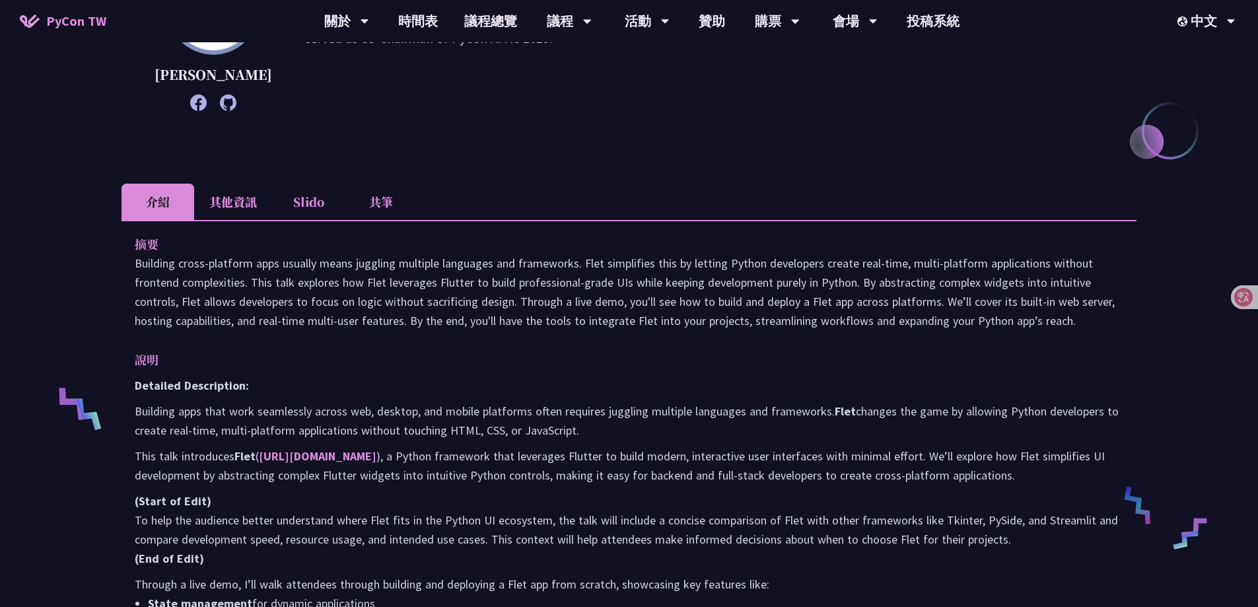
scroll to position [330, 0]
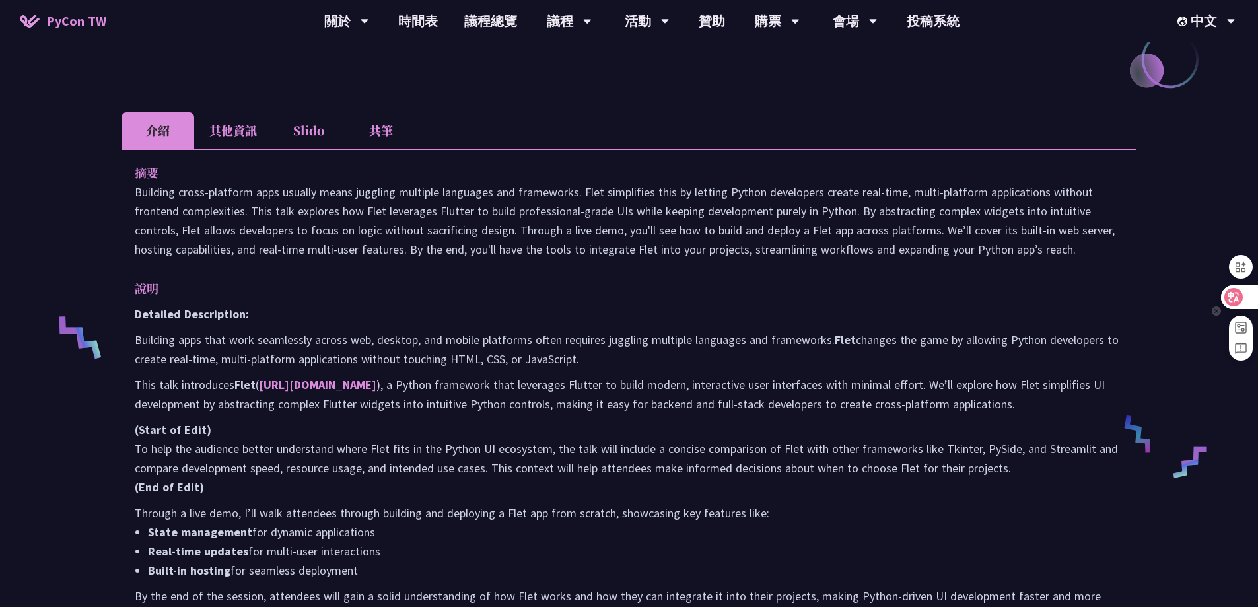
click at [1247, 298] on div at bounding box center [1239, 297] width 36 height 24
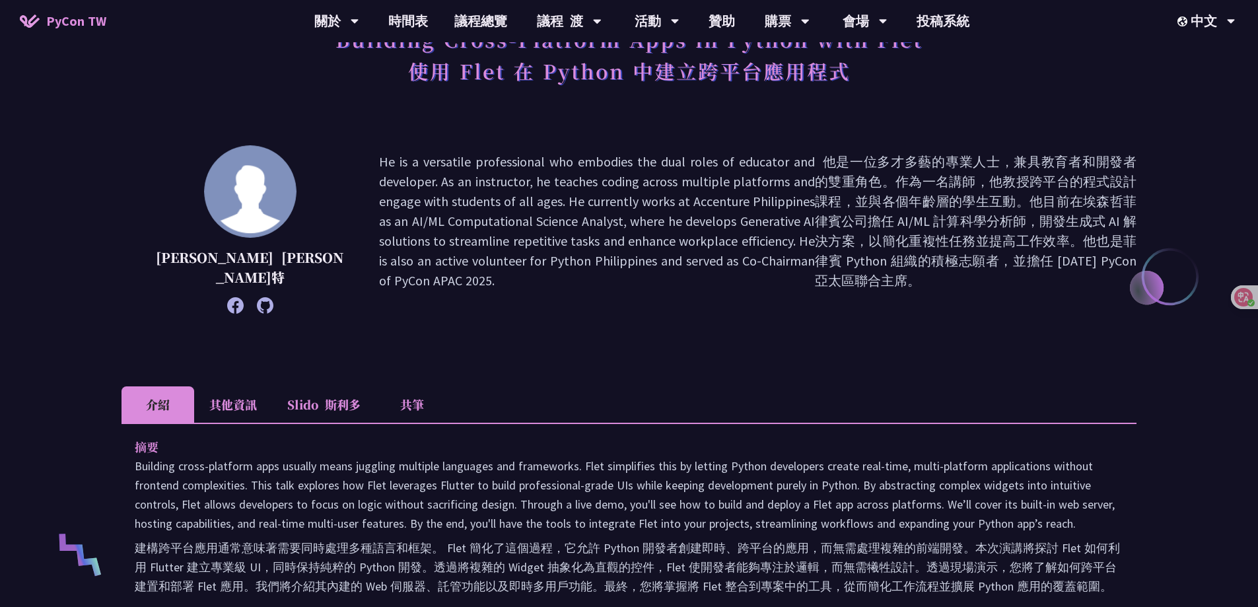
scroll to position [0, 0]
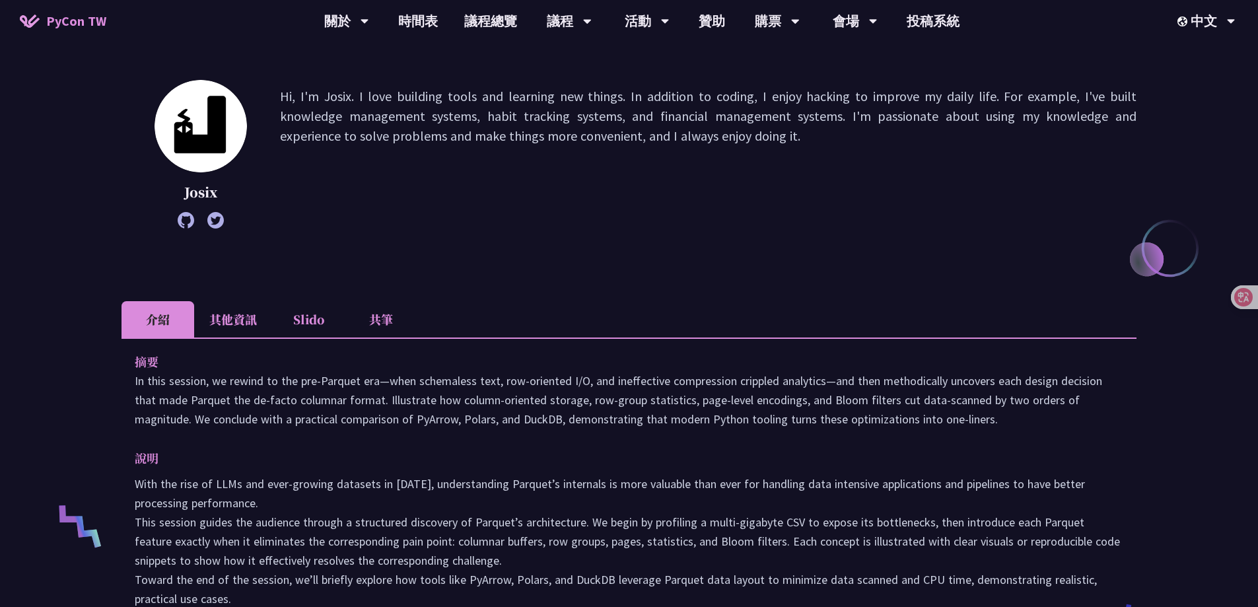
scroll to position [264, 0]
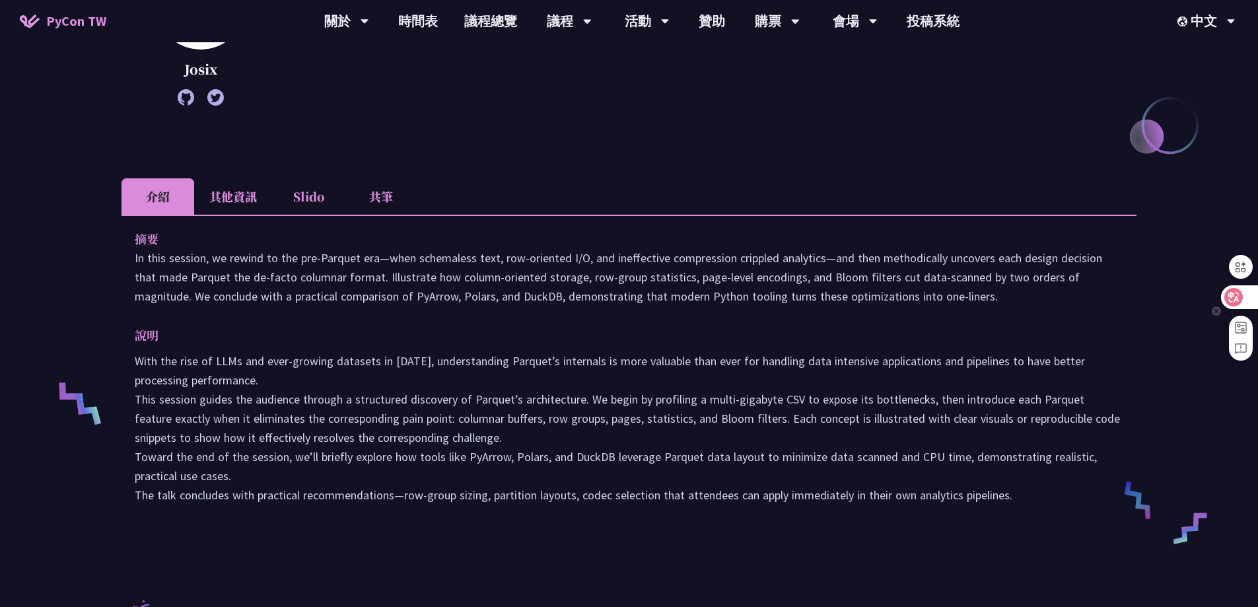
click at [1240, 296] on icon at bounding box center [1233, 297] width 18 height 18
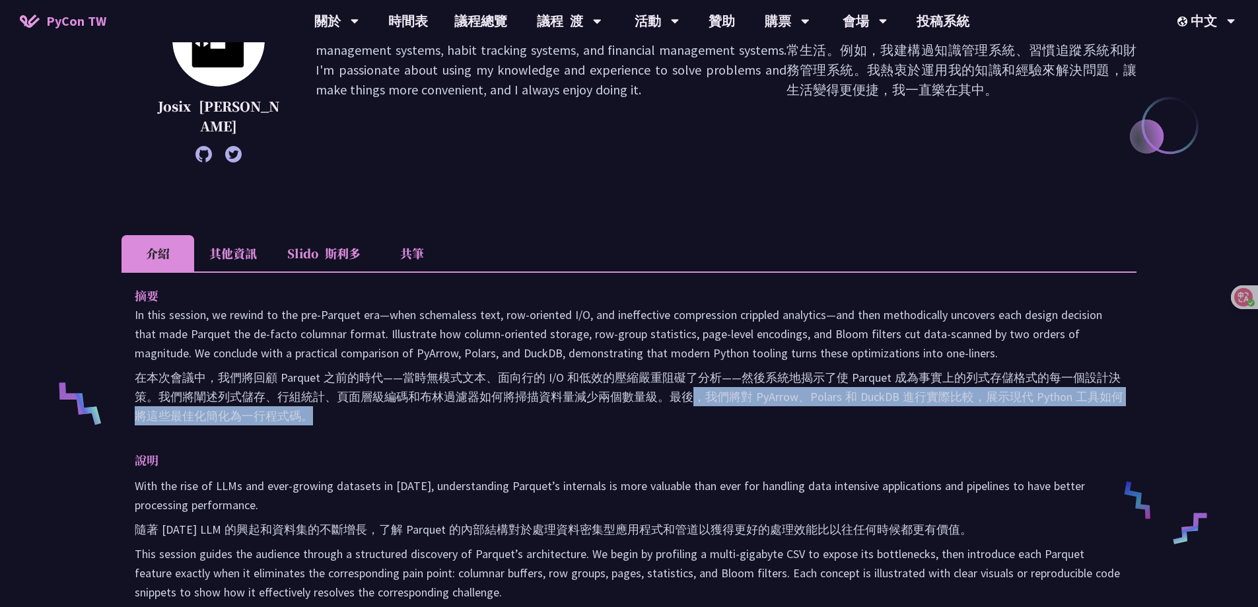
drag, startPoint x: 698, startPoint y: 399, endPoint x: 698, endPoint y: 411, distance: 11.2
click at [698, 411] on font "在本次會議中，我們將回顧 Parquet 之前的時代——當時無模式文本、面向行的 I/O 和低效的壓縮嚴重阻礙了分析——然後系統地揭示了使 Parquet 成…" at bounding box center [629, 396] width 988 height 57
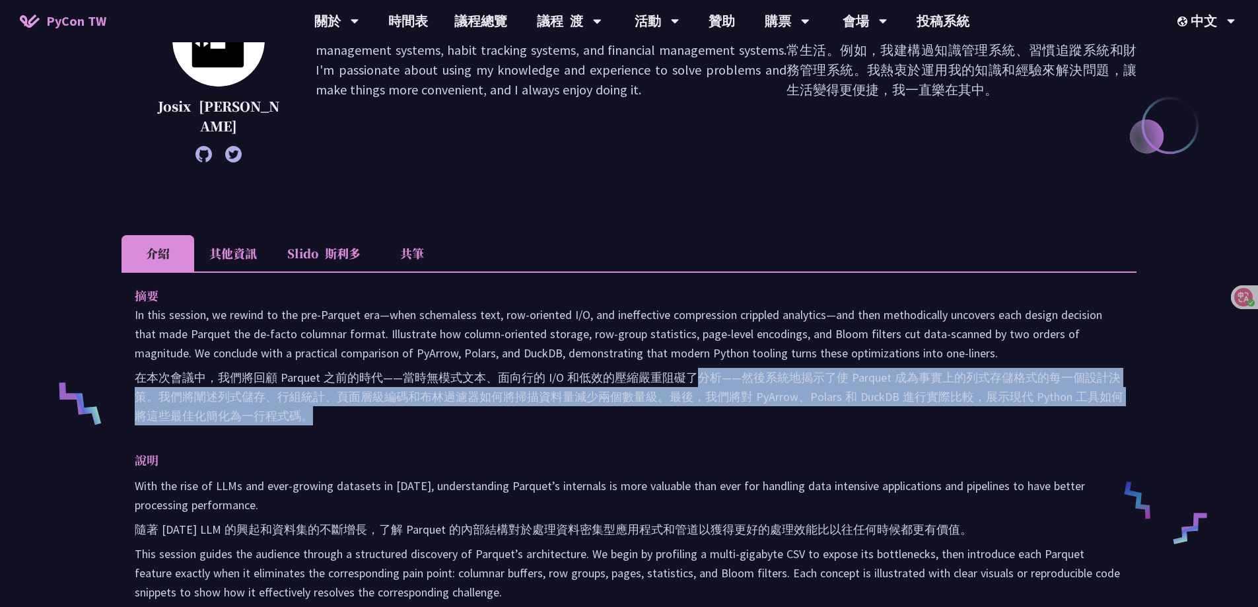
drag, startPoint x: 698, startPoint y: 419, endPoint x: 700, endPoint y: 384, distance: 35.1
click at [700, 384] on font "在本次會議中，我們將回顧 Parquet 之前的時代——當時無模式文本、面向行的 I/O 和低效的壓縮嚴重阻礙了分析——然後系統地揭示了使 Parquet 成…" at bounding box center [629, 396] width 988 height 57
click at [698, 420] on font "在本次會議中，我們將回顧 Parquet 之前的時代——當時無模式文本、面向行的 I/O 和低效的壓縮嚴重阻礙了分析——然後系統地揭示了使 Parquet 成…" at bounding box center [629, 396] width 988 height 57
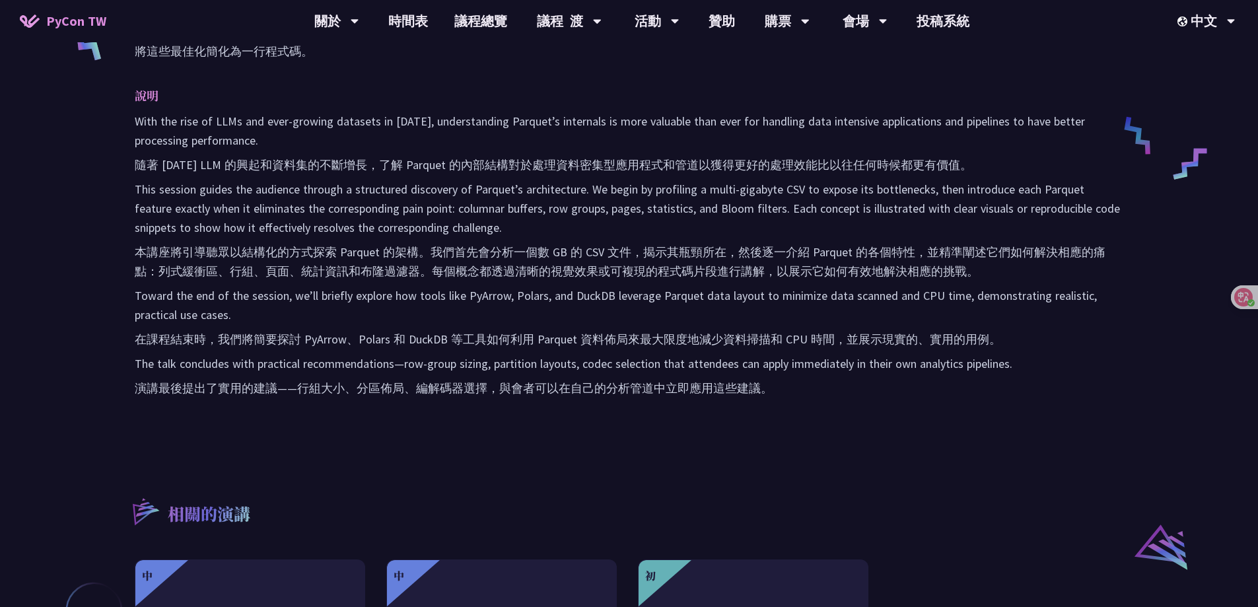
scroll to position [660, 0]
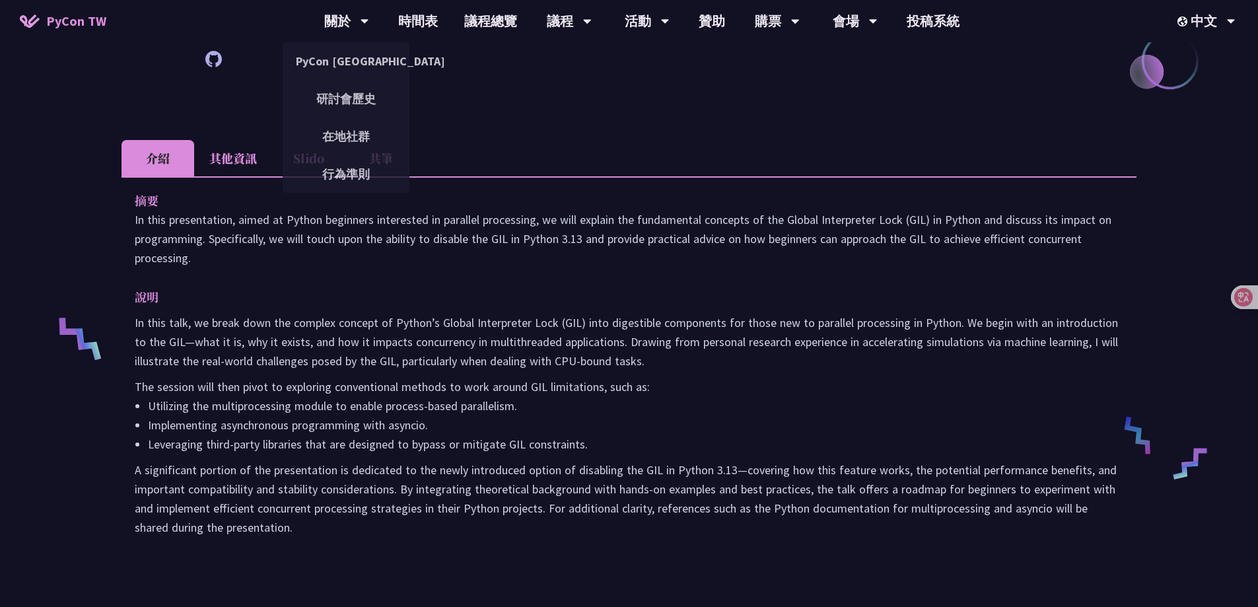
scroll to position [330, 0]
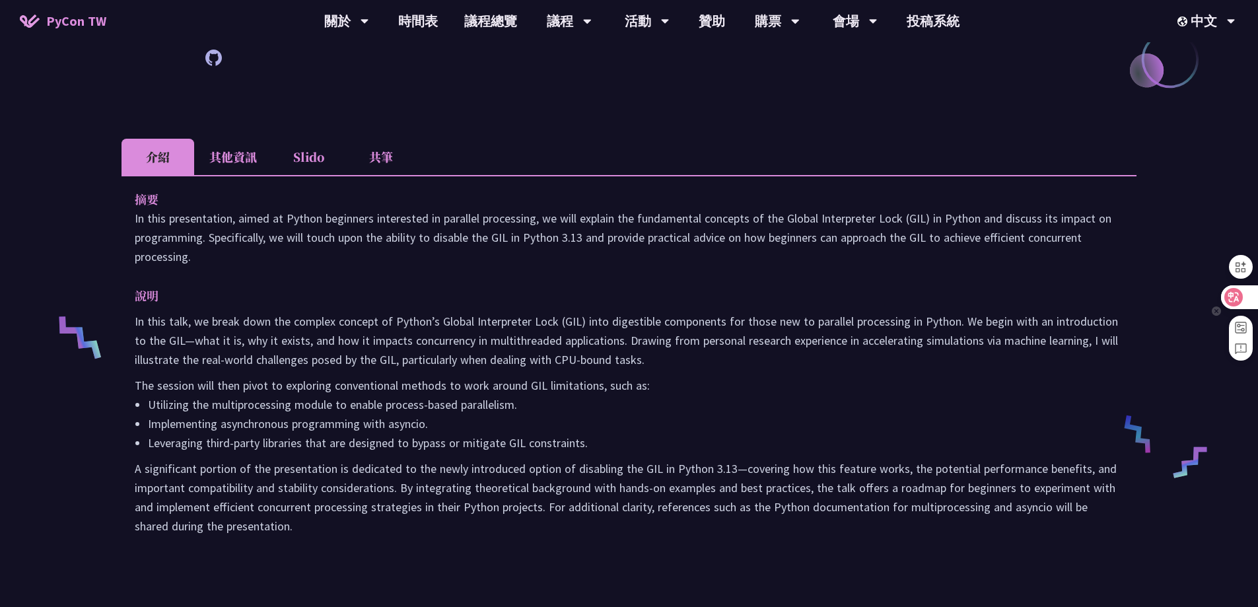
click at [1237, 301] on icon at bounding box center [1233, 296] width 13 height 13
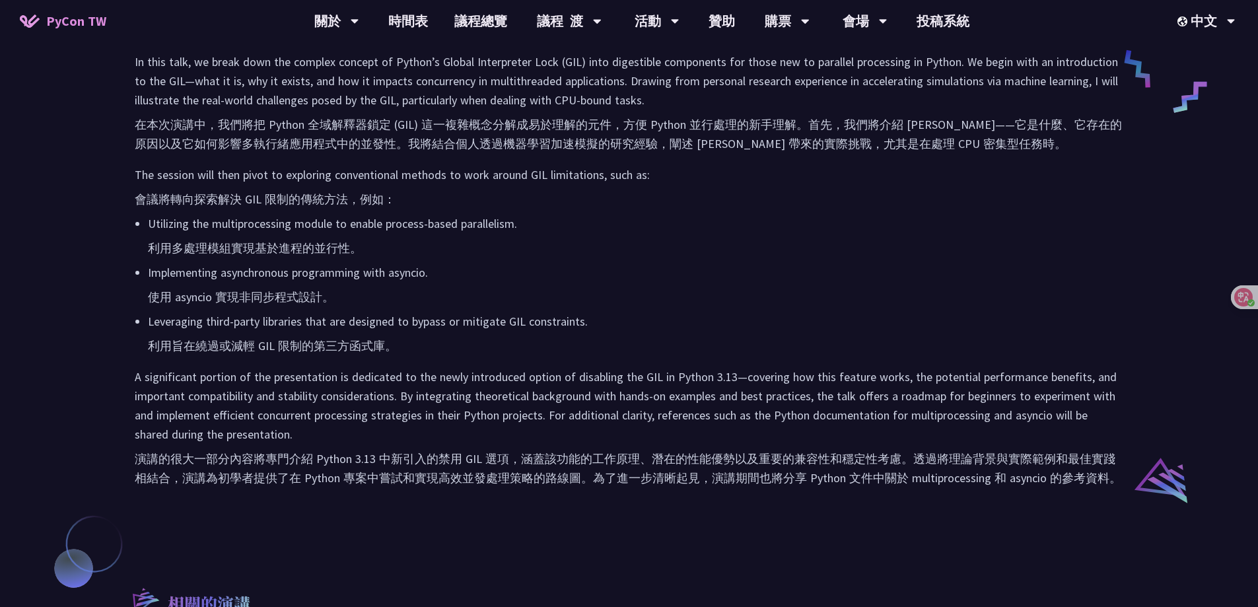
scroll to position [726, 0]
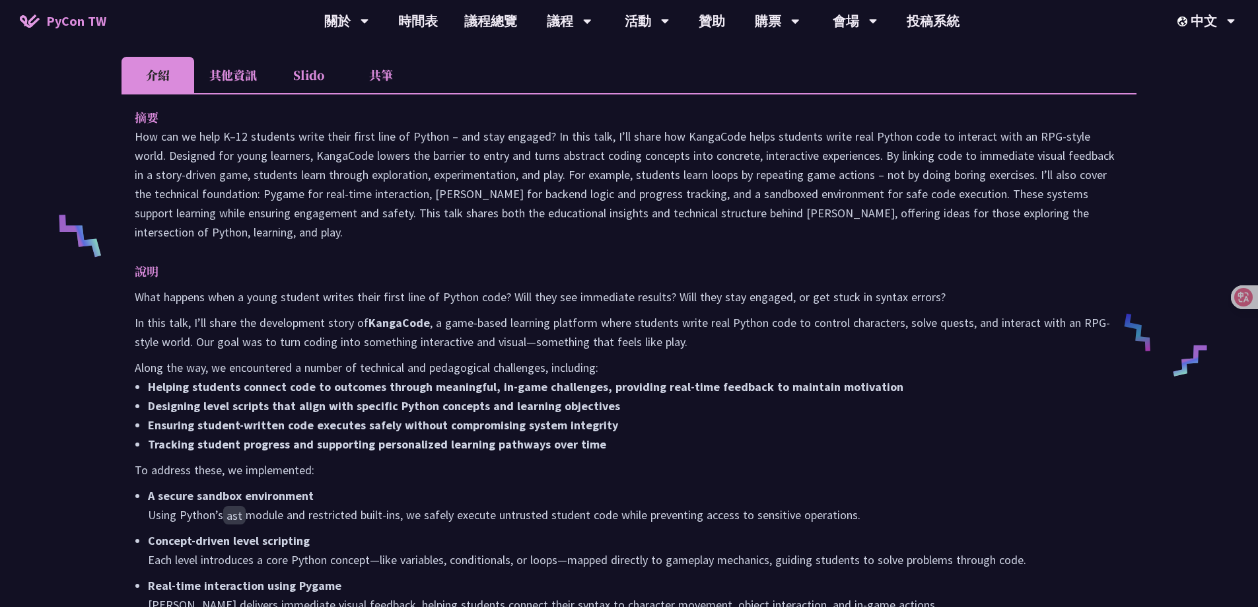
scroll to position [462, 0]
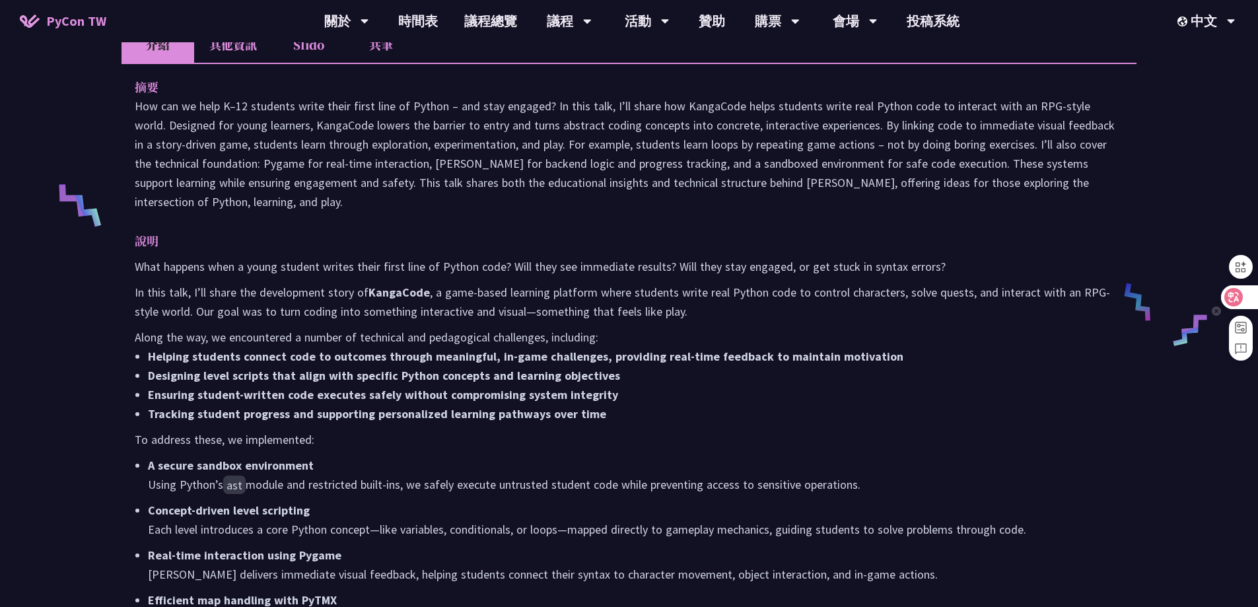
click at [1237, 294] on icon at bounding box center [1233, 296] width 13 height 13
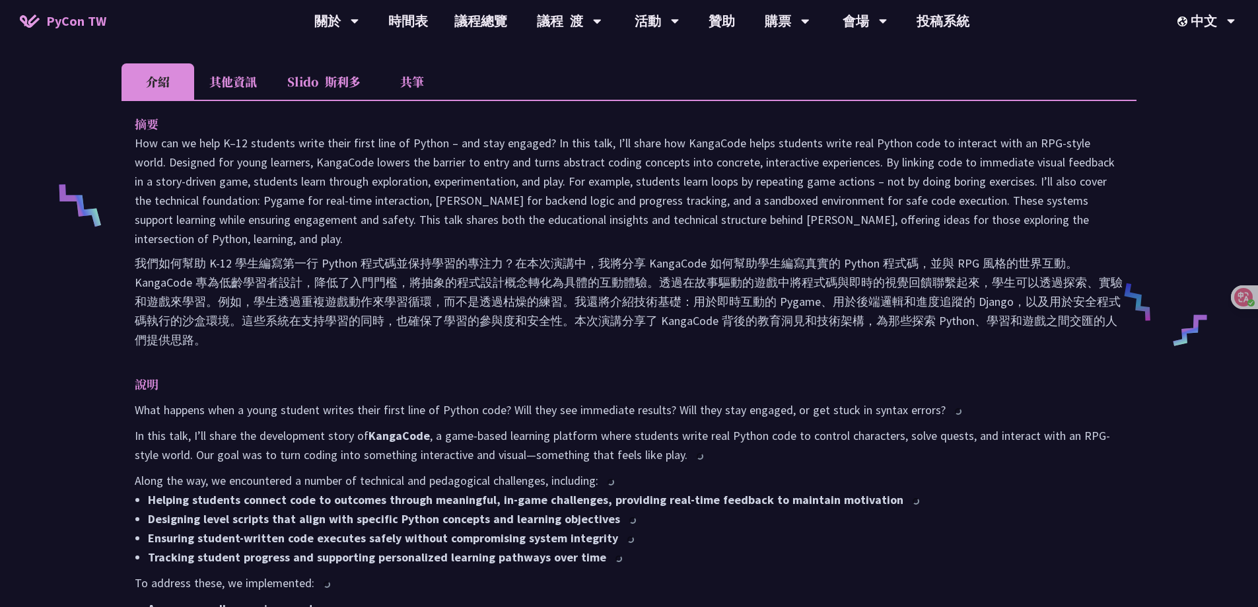
scroll to position [499, 0]
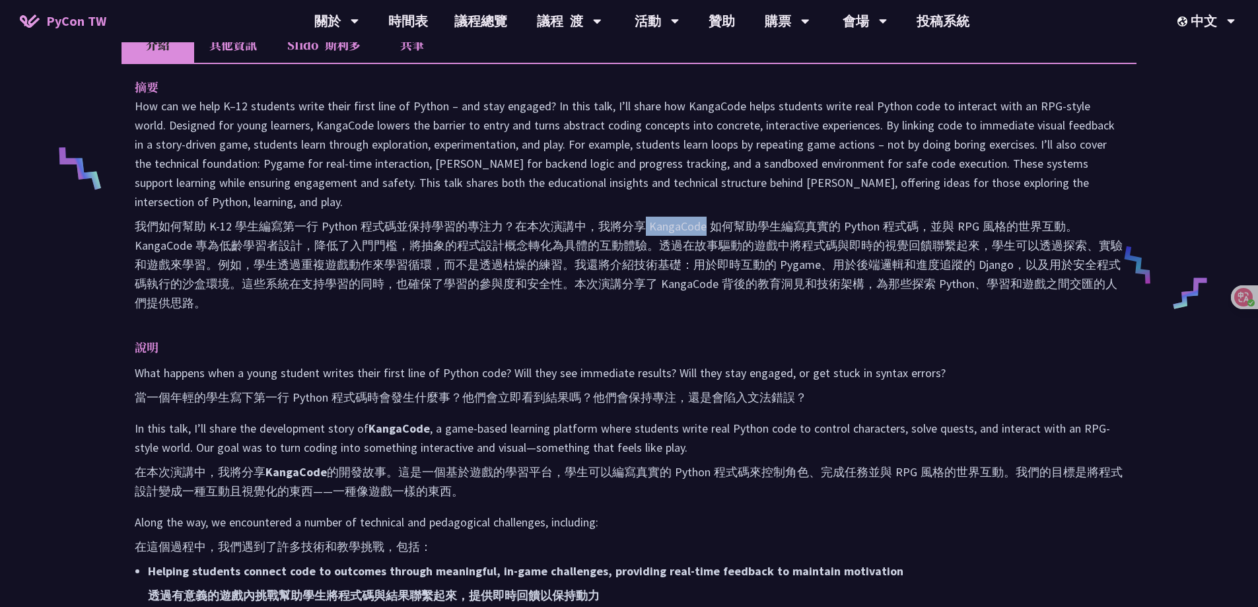
drag, startPoint x: 646, startPoint y: 227, endPoint x: 702, endPoint y: 226, distance: 56.8
click at [702, 226] on font "我們如何幫助 K-12 學生編寫第一行 Python 程式碼並保持學習的專注力？在本次演講中，我將分享 KangaCode 如何幫助學生編寫真實的 Pytho…" at bounding box center [629, 265] width 988 height 92
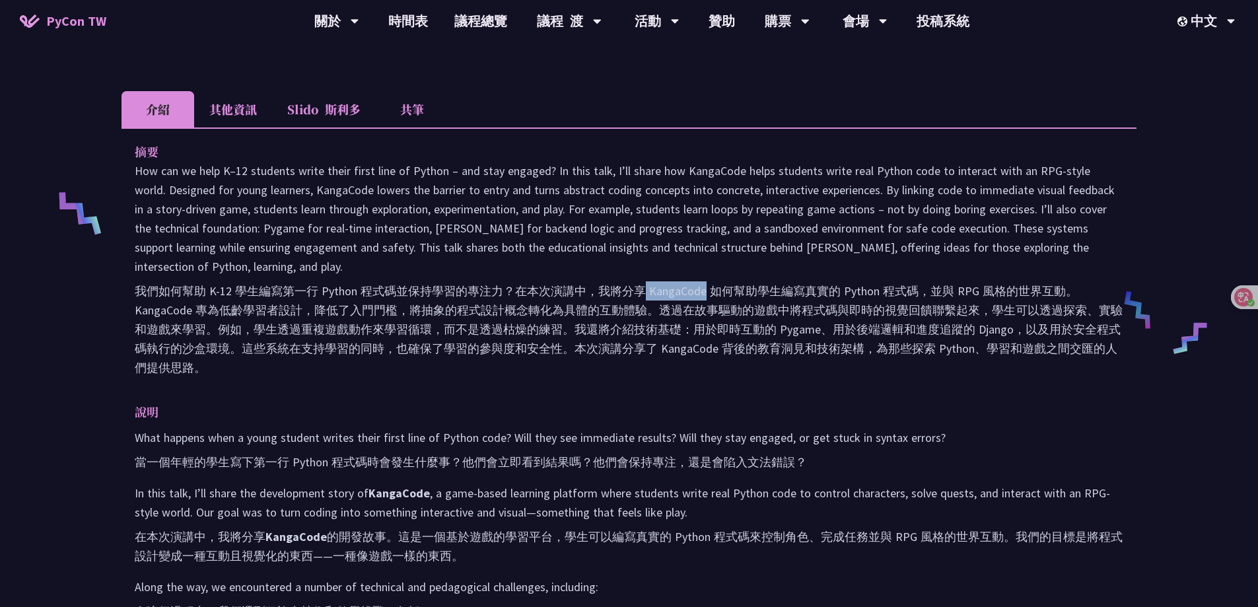
scroll to position [330, 0]
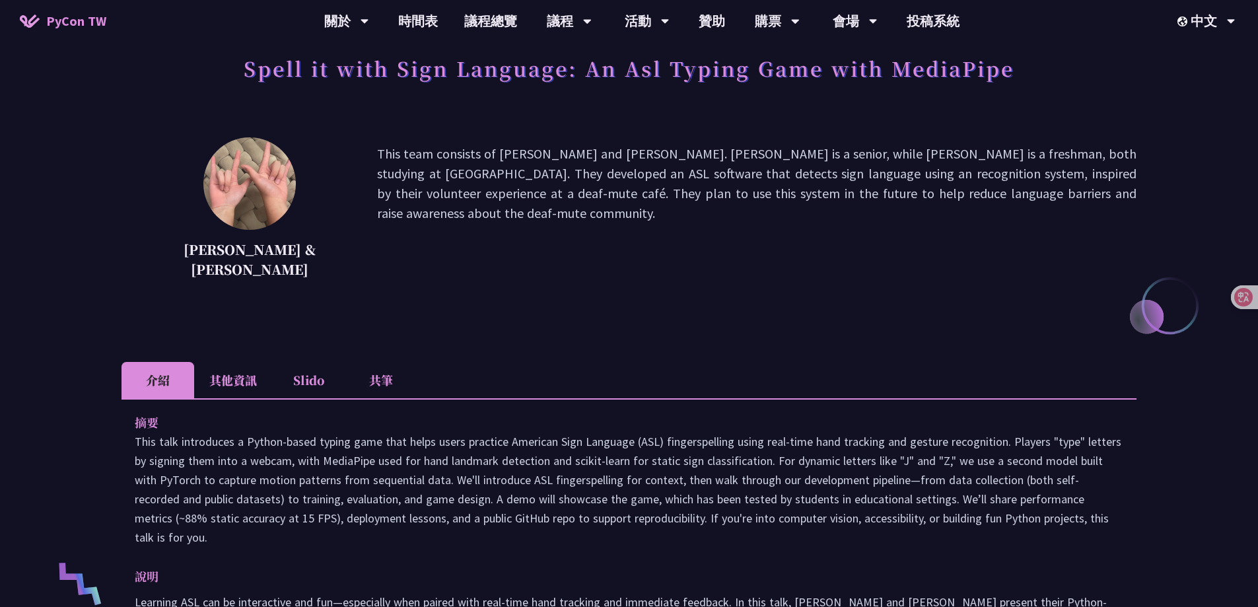
scroll to position [330, 0]
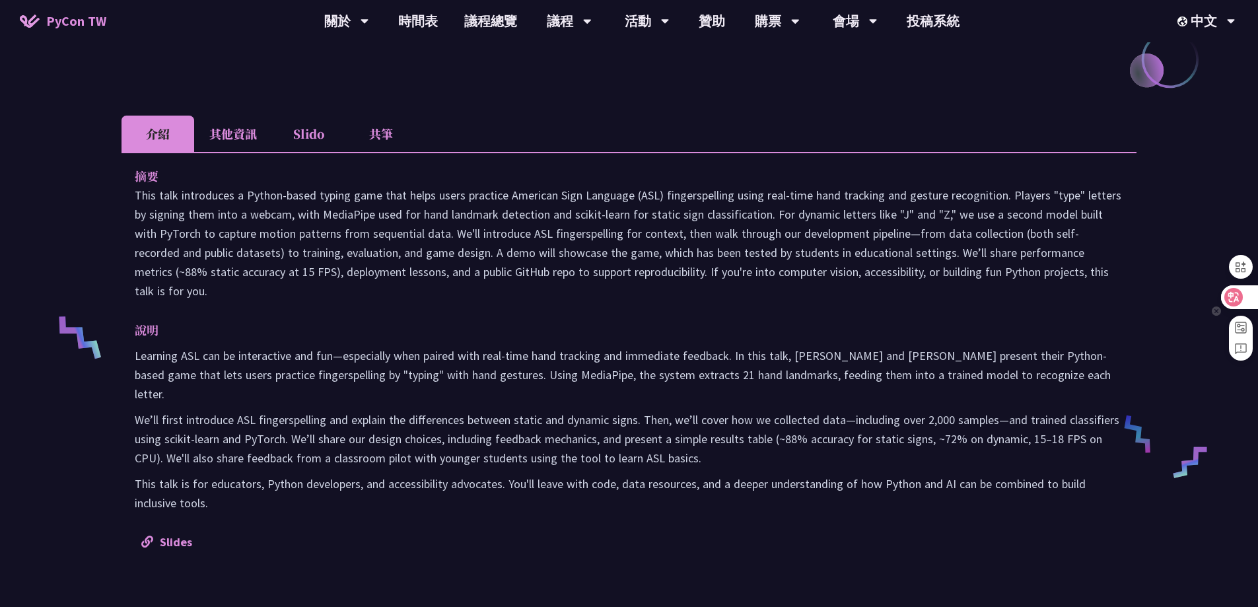
click at [1242, 305] on div at bounding box center [1239, 297] width 36 height 24
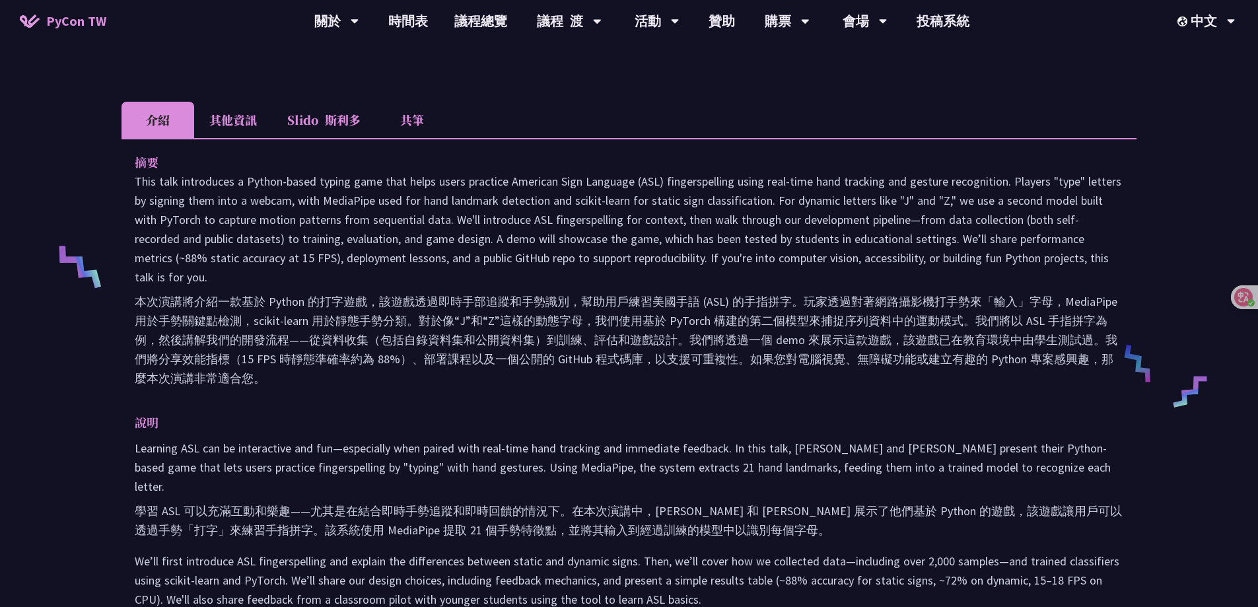
scroll to position [433, 0]
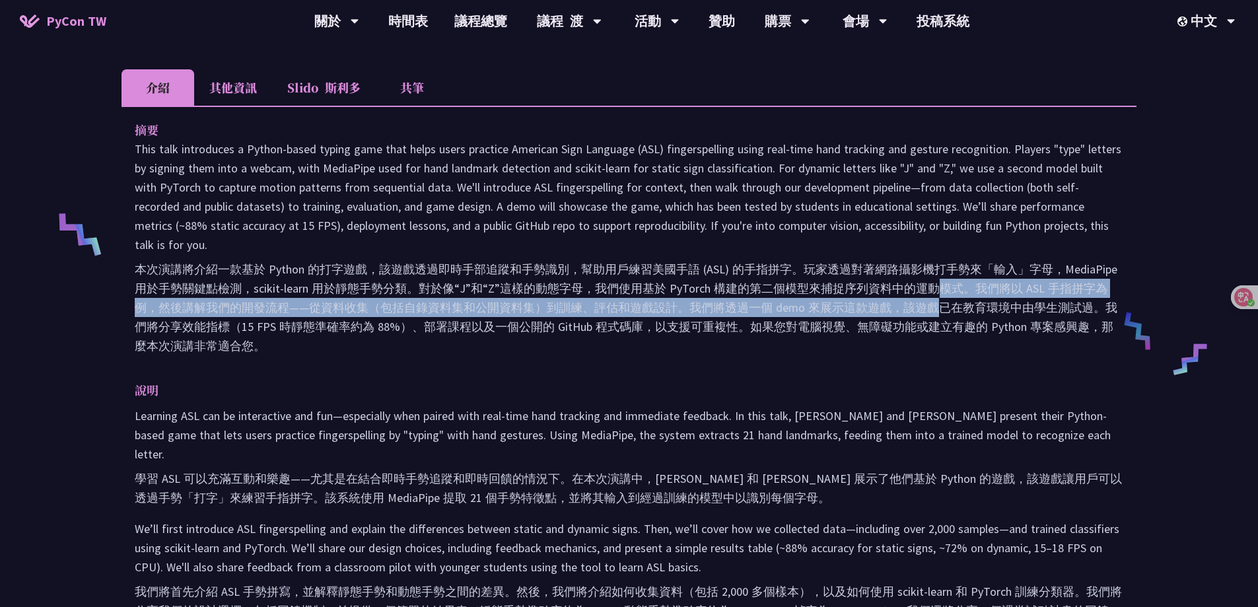
drag, startPoint x: 932, startPoint y: 255, endPoint x: 934, endPoint y: 276, distance: 21.2
click at [934, 276] on font "本次演講將介紹一款基於 Python 的打字遊戲，該遊戲透過即時手部追蹤和手勢識別，幫助用戶練習美國手語 (ASL) 的手指拼字。玩家透過對著網路攝影機打手勢…" at bounding box center [629, 307] width 988 height 96
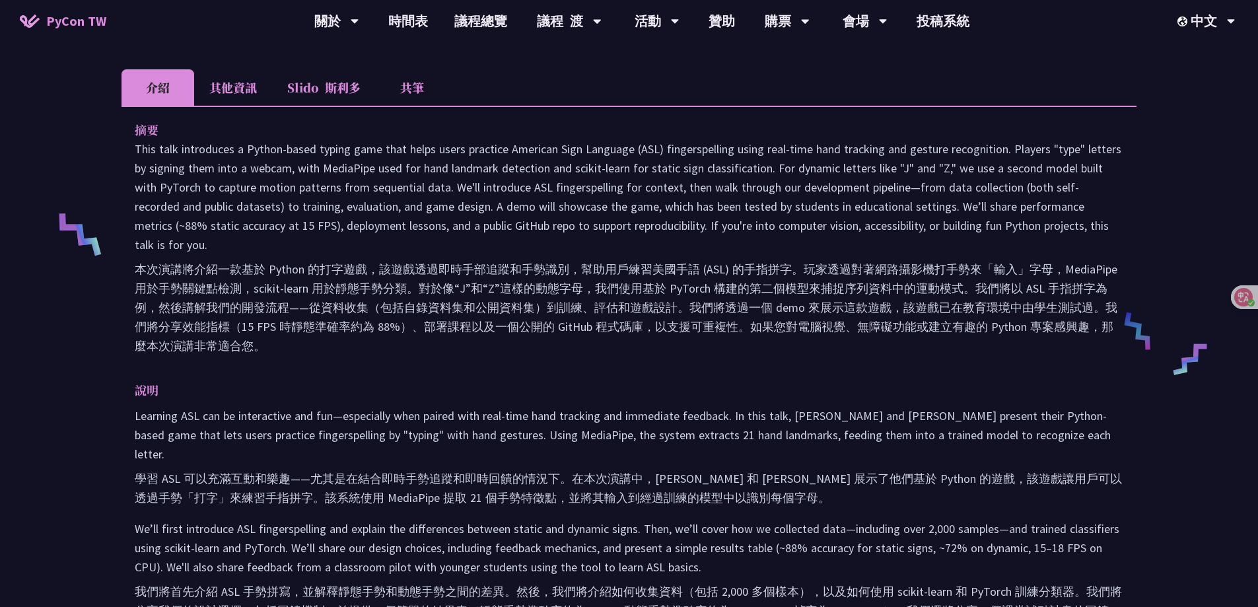
click at [815, 290] on font "本次演講將介紹一款基於 Python 的打字遊戲，該遊戲透過即時手部追蹤和手勢識別，幫助用戶練習美國手語 (ASL) 的手指拼字。玩家透過對著網路攝影機打手勢…" at bounding box center [626, 307] width 982 height 92
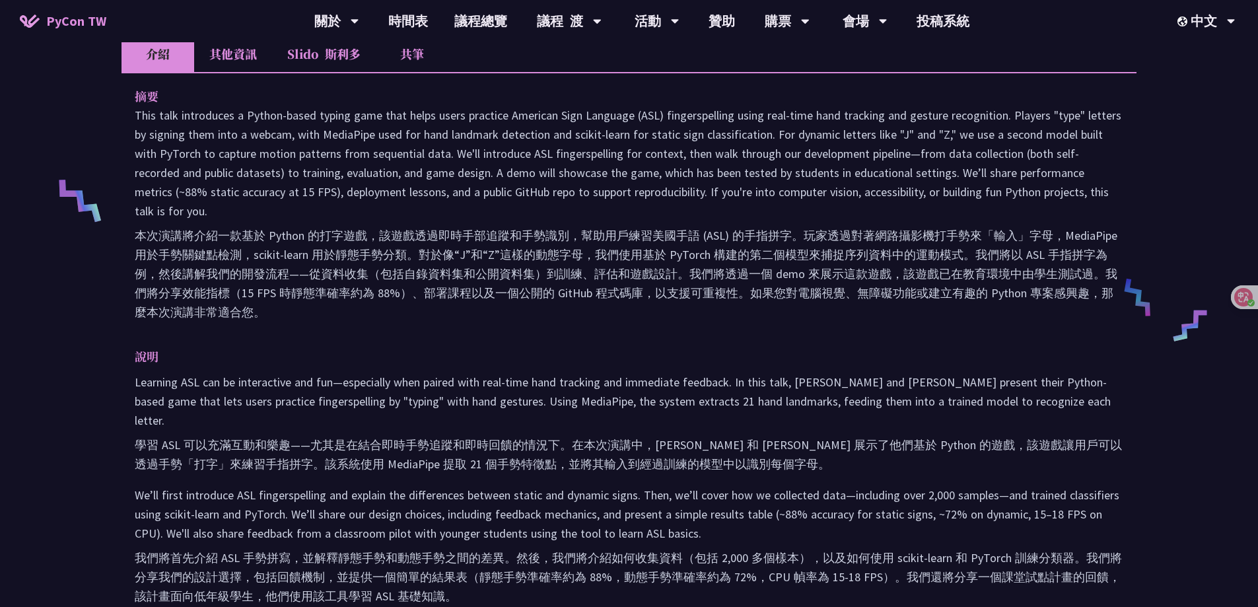
scroll to position [499, 0]
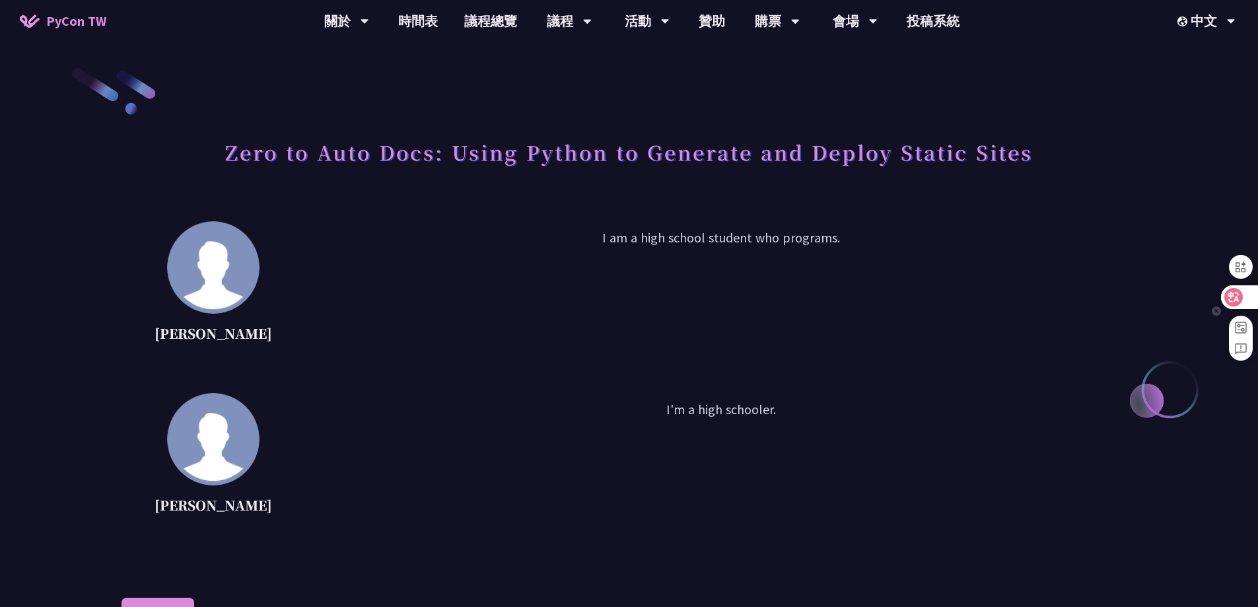
click at [1252, 306] on div at bounding box center [1239, 297] width 36 height 24
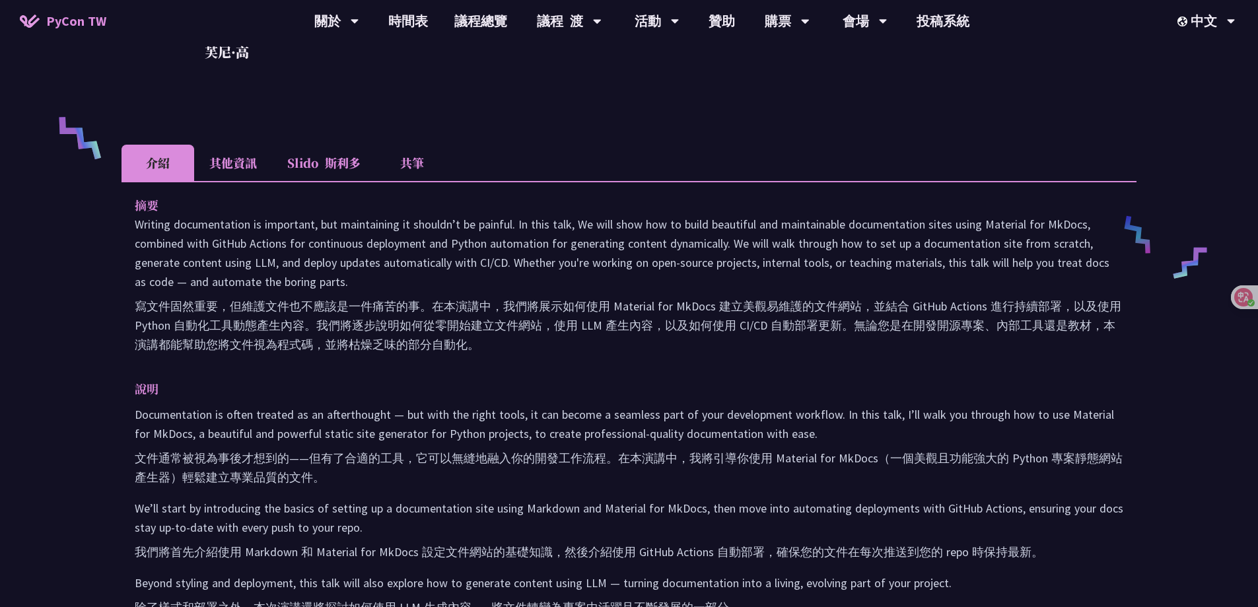
scroll to position [528, 0]
drag, startPoint x: 724, startPoint y: 302, endPoint x: 840, endPoint y: 300, distance: 116.9
click at [840, 300] on font "寫文件固然重要，但維護文件也不應該是一件痛苦的事。在本演講中，我們將展示如何使用 Material for MkDocs 建立美觀易維護的文件網站，並結合 G…" at bounding box center [628, 326] width 986 height 53
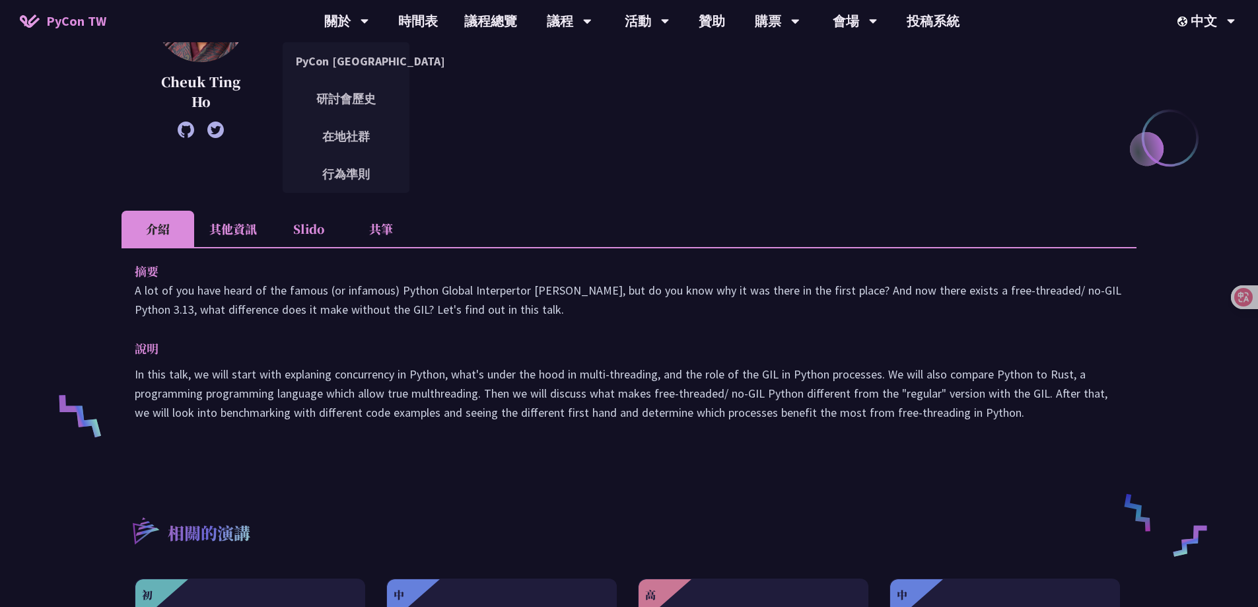
scroll to position [396, 0]
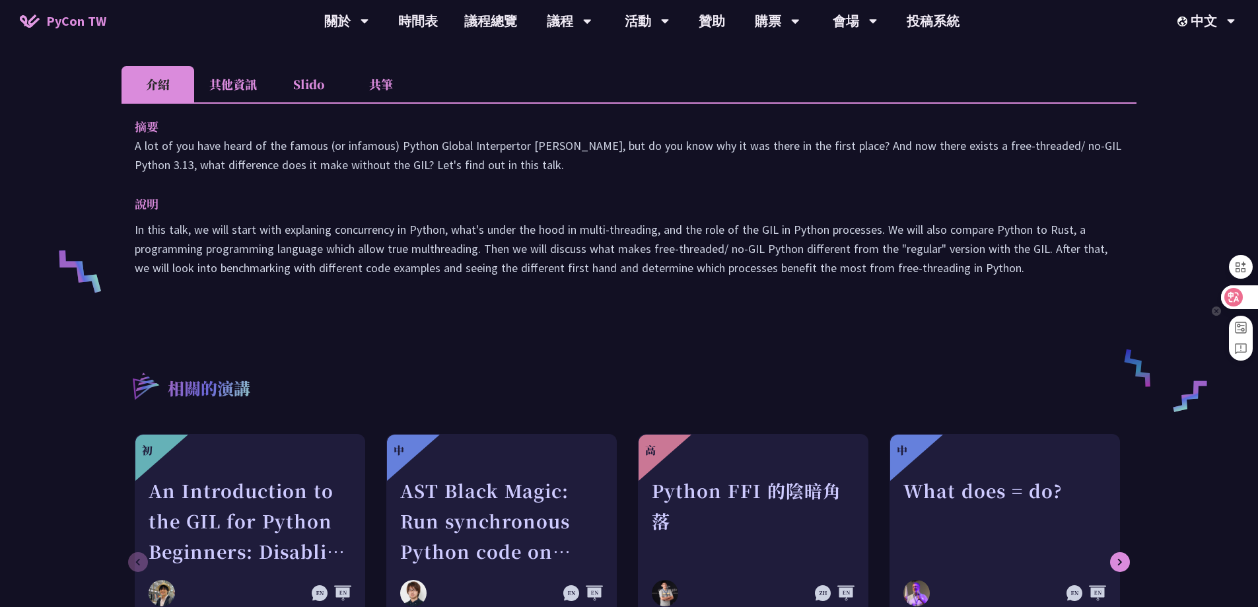
click at [1231, 301] on icon at bounding box center [1233, 297] width 11 height 11
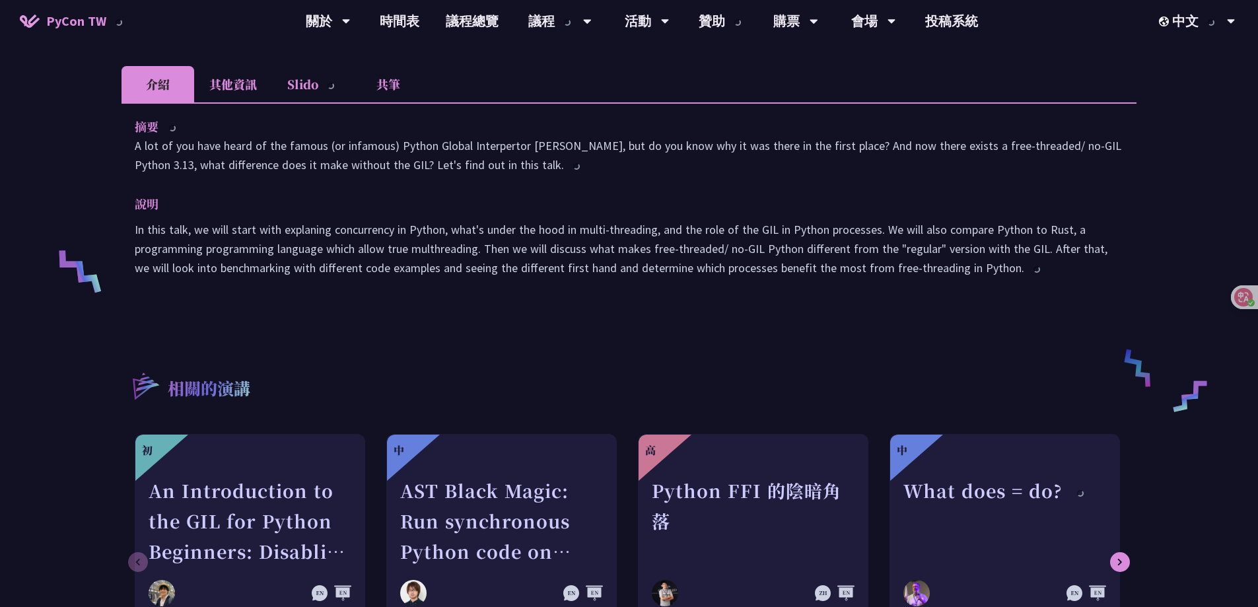
scroll to position [433, 0]
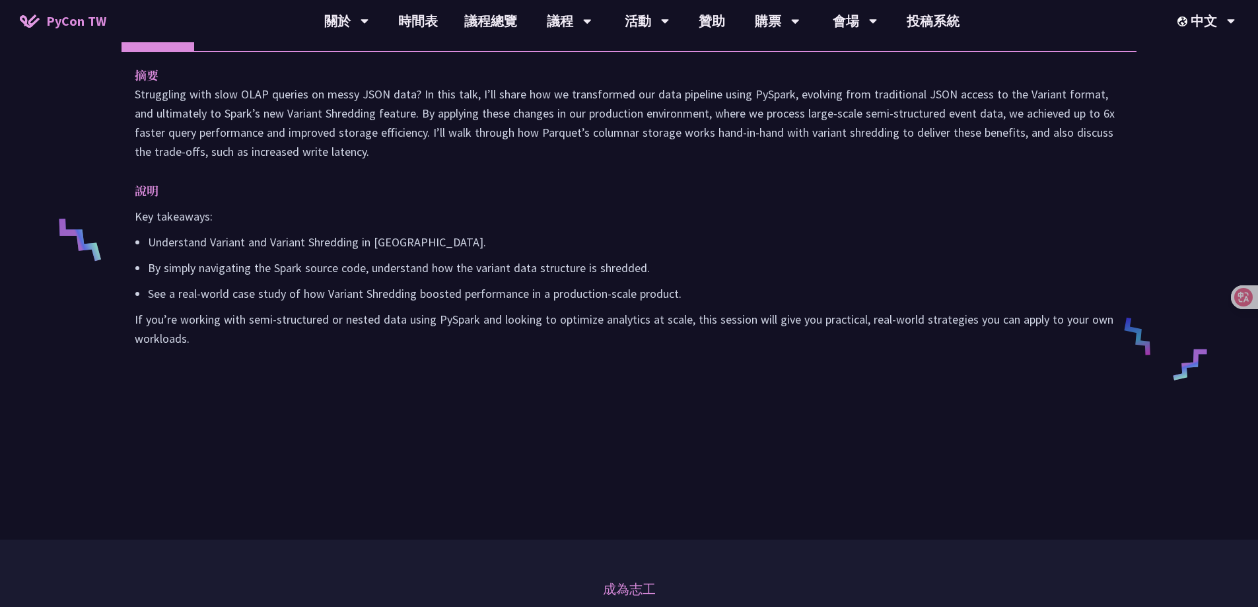
scroll to position [264, 0]
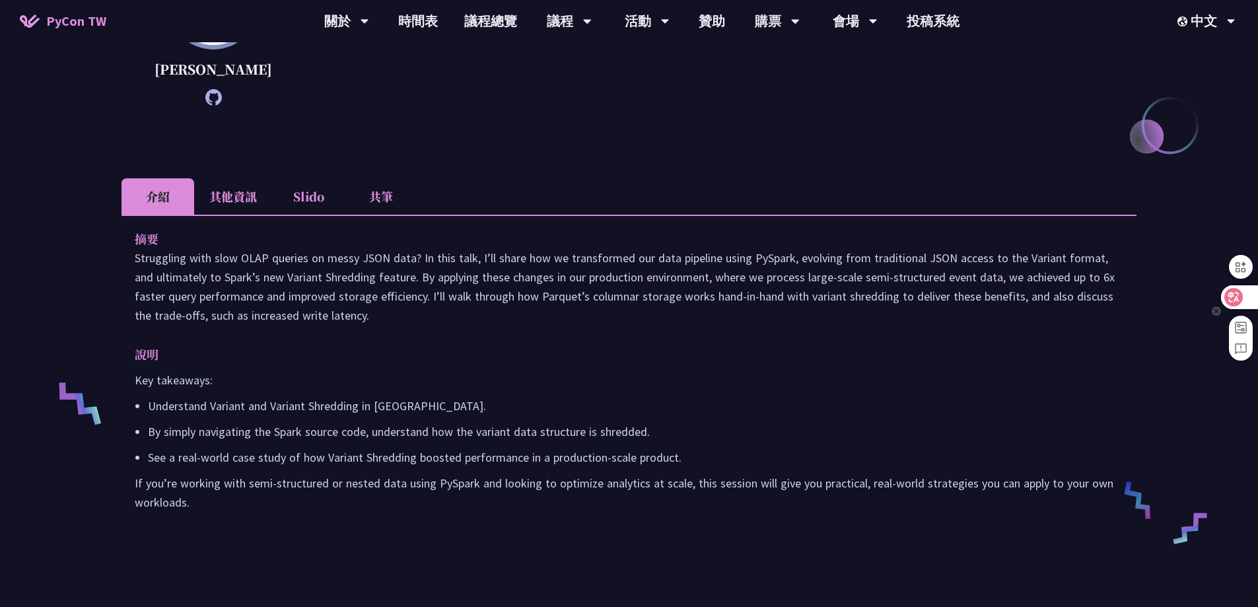
click at [1227, 294] on icon at bounding box center [1233, 296] width 13 height 13
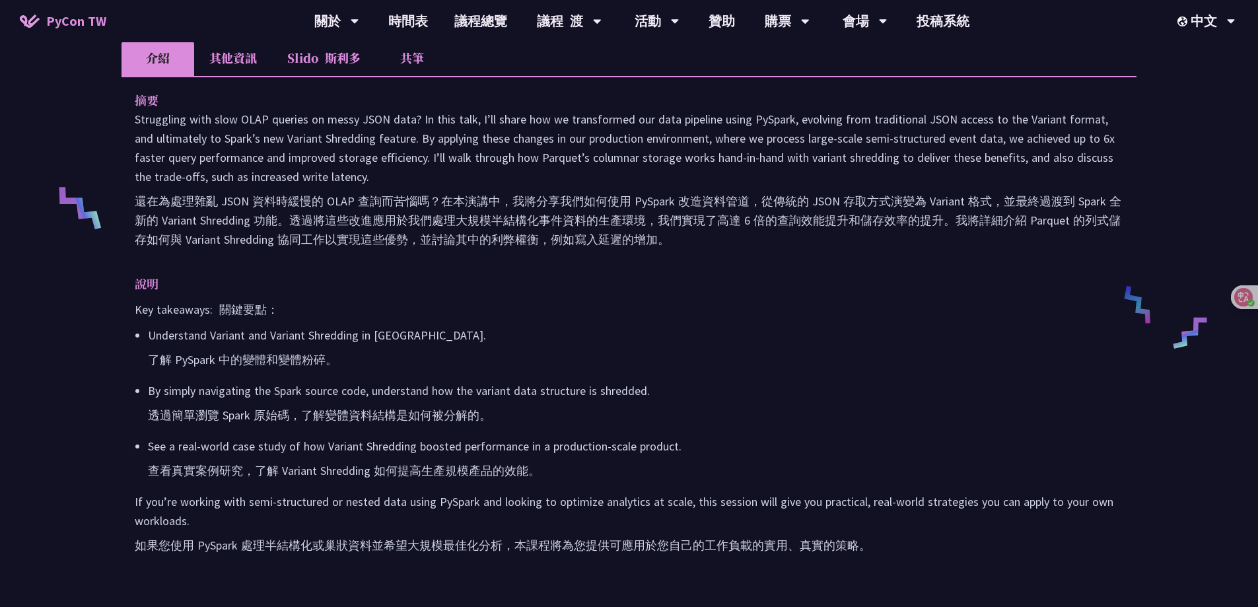
scroll to position [499, 0]
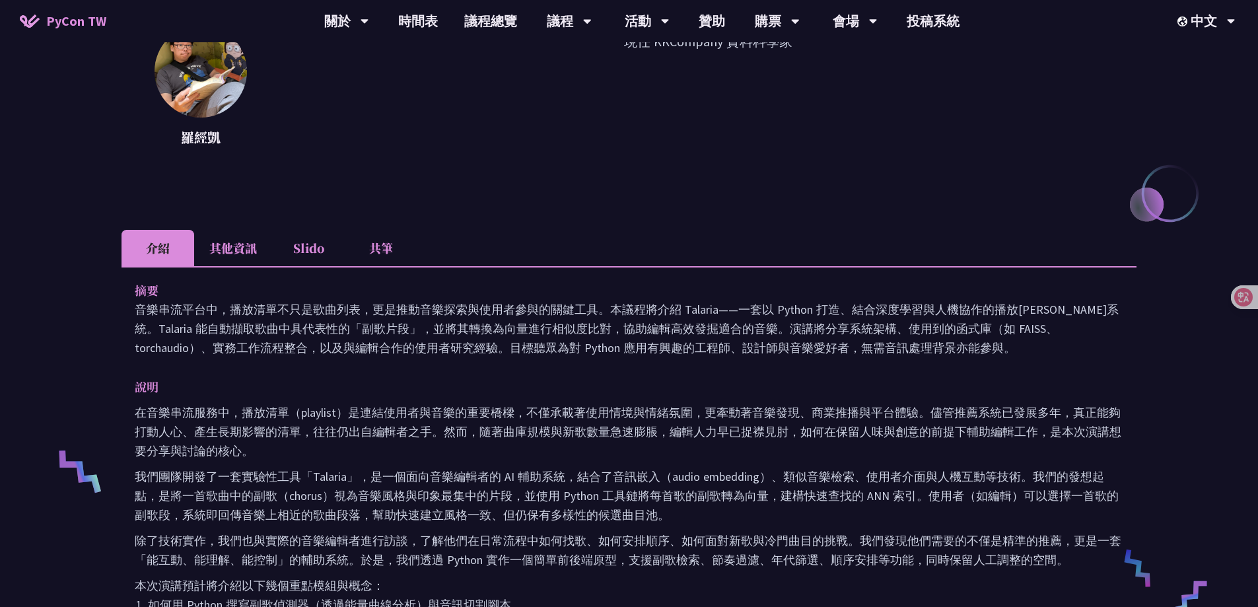
scroll to position [198, 0]
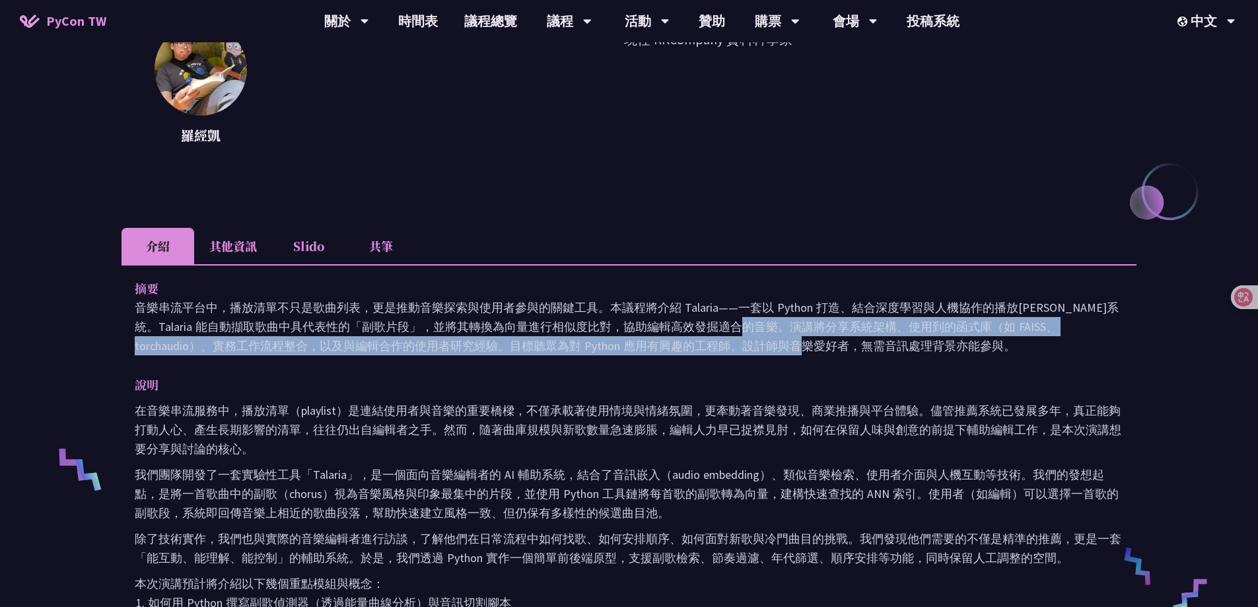
drag, startPoint x: 566, startPoint y: 320, endPoint x: 568, endPoint y: 349, distance: 28.5
click at [568, 349] on p "音樂串流平台中，播放清單不只是歌曲列表，更是推動音樂探索與使用者參與的關鍵工具。本議程將介紹 Talaria——一套以 Python 打造、結合深度學習與人機…" at bounding box center [629, 326] width 988 height 57
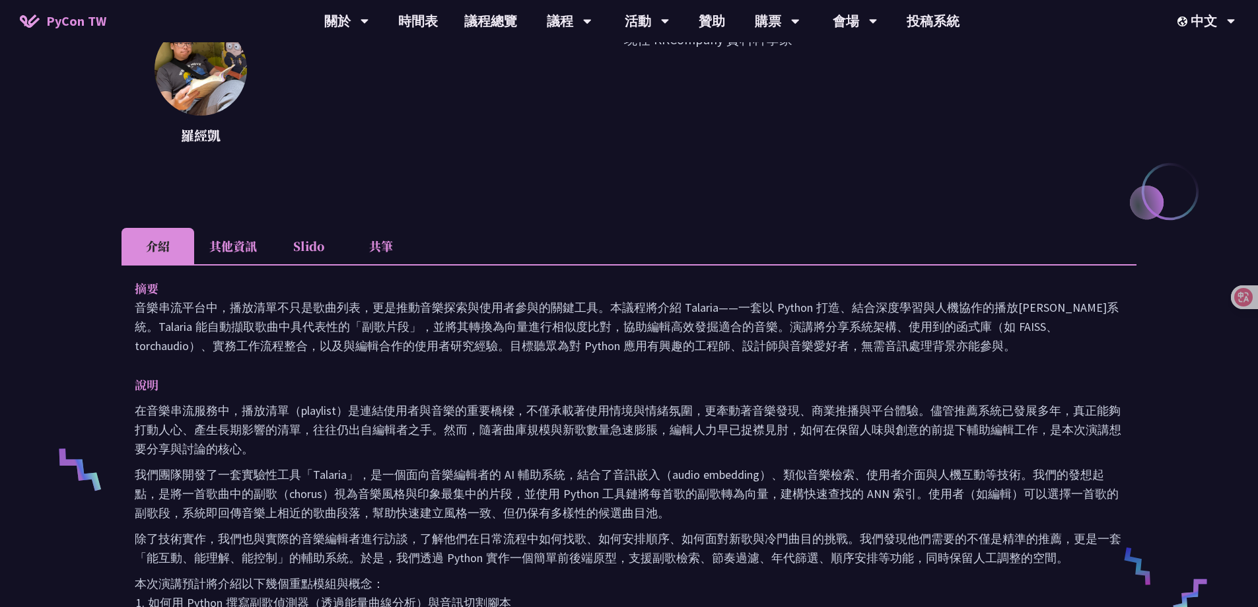
click at [382, 395] on div "說明 在音樂串流服務中，播放清單（playlist）是連結使用者與音樂的重要橋樑，不僅承載著使用情境與情緒氛圍，更牽動著音樂發現、商業推播與平台體驗。儘管推薦…" at bounding box center [629, 567] width 988 height 384
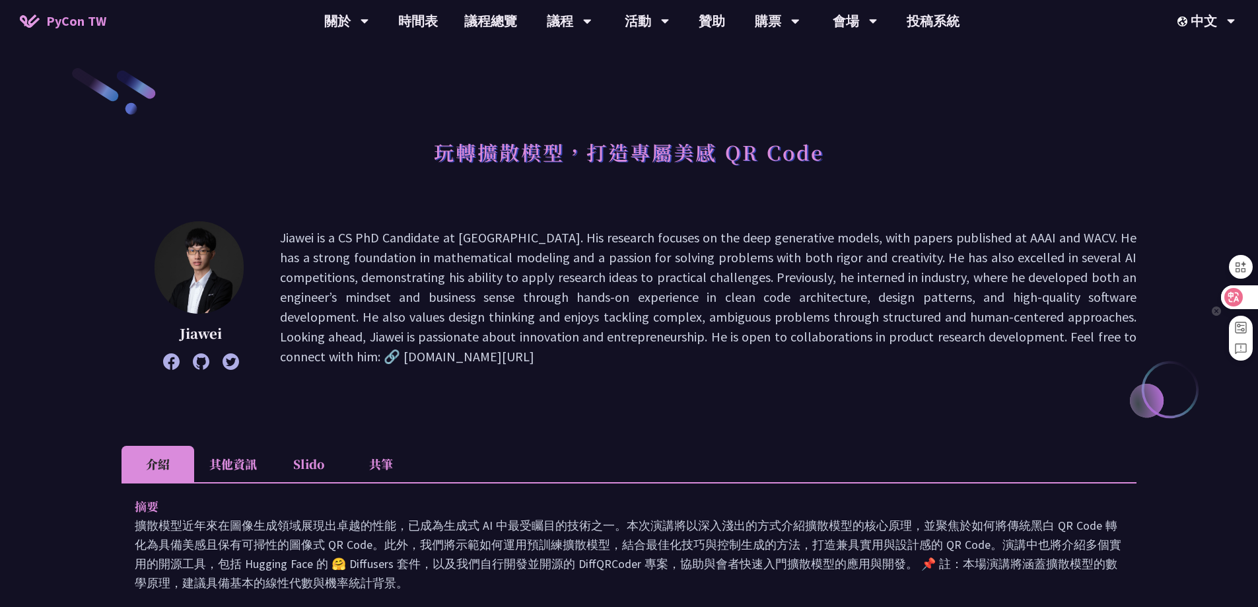
click at [1246, 298] on div at bounding box center [1239, 297] width 36 height 24
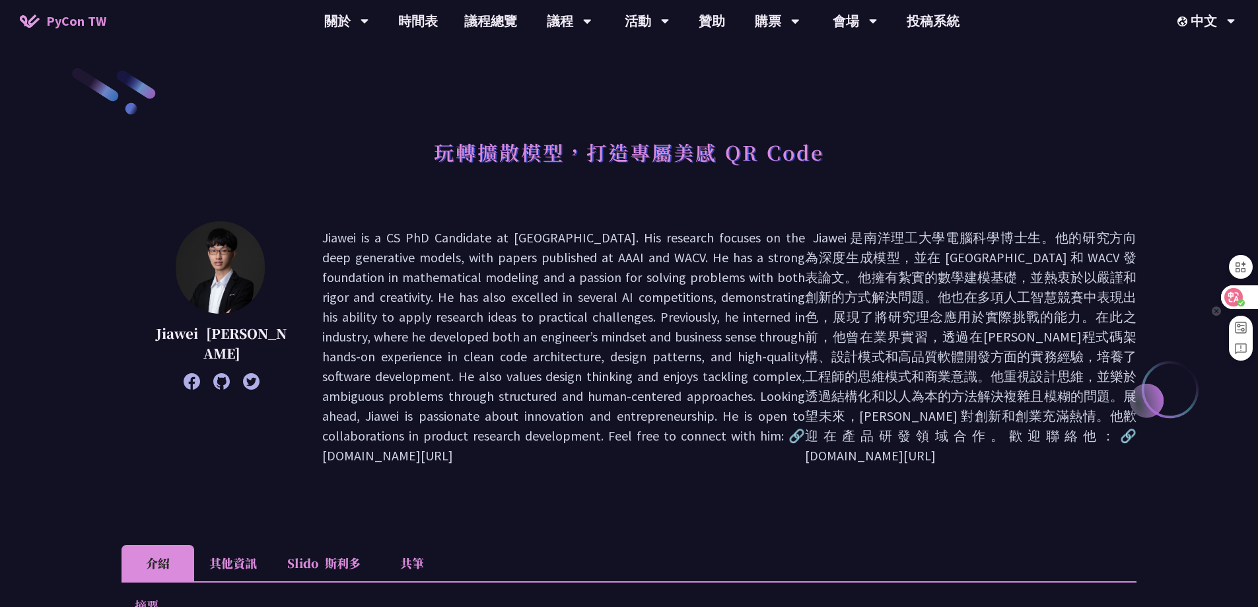
click at [1235, 294] on icon at bounding box center [1233, 296] width 13 height 13
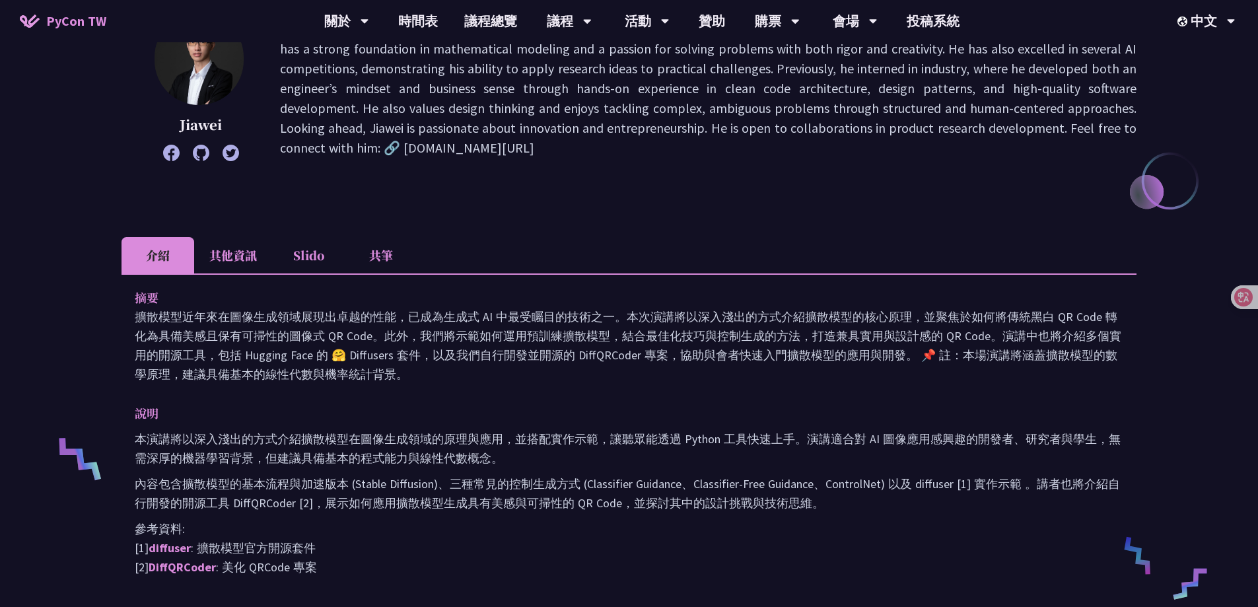
scroll to position [264, 0]
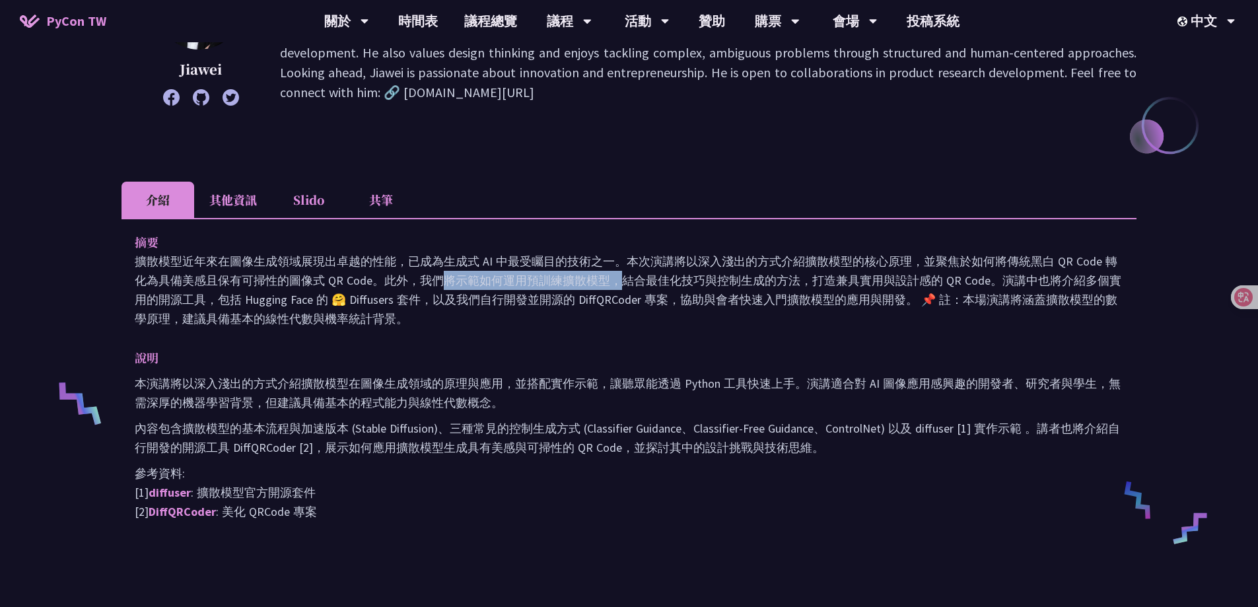
drag, startPoint x: 244, startPoint y: 277, endPoint x: 370, endPoint y: 277, distance: 126.8
click at [370, 277] on p "擴散模型近年來在圖像生成領域展現出卓越的性能，已成為生成式 AI 中最受矚目的技術之一。本次演講將以深入淺出的方式介紹擴散模型的核心原理，並聚焦於如何將傳統黑…" at bounding box center [629, 290] width 988 height 77
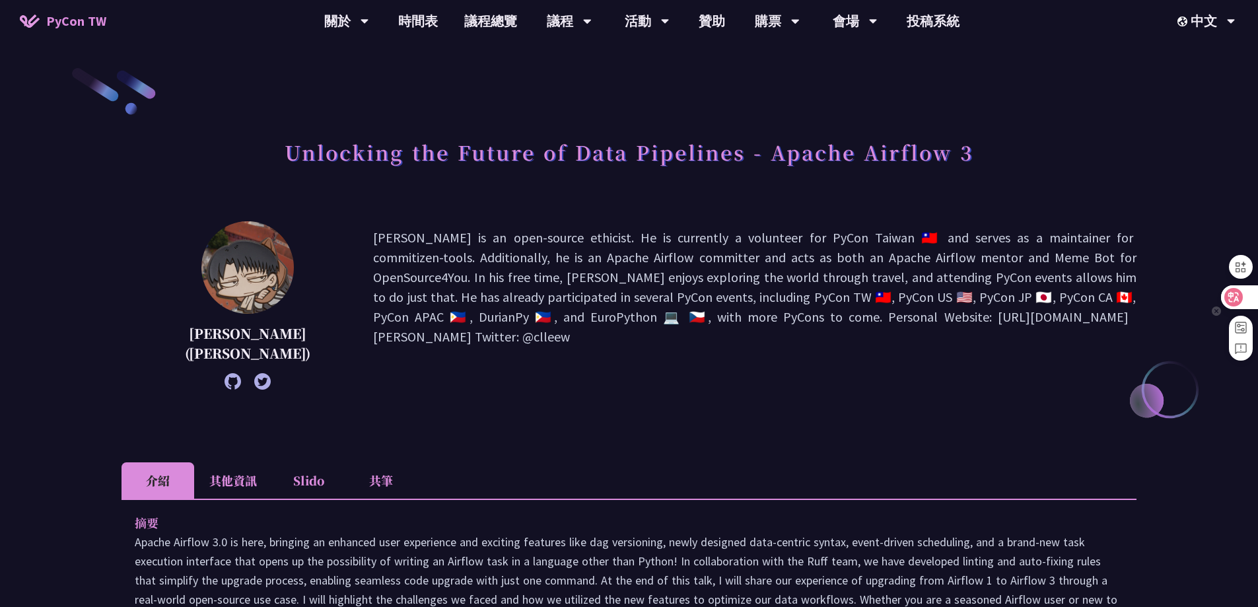
click at [1244, 298] on div at bounding box center [1239, 297] width 36 height 24
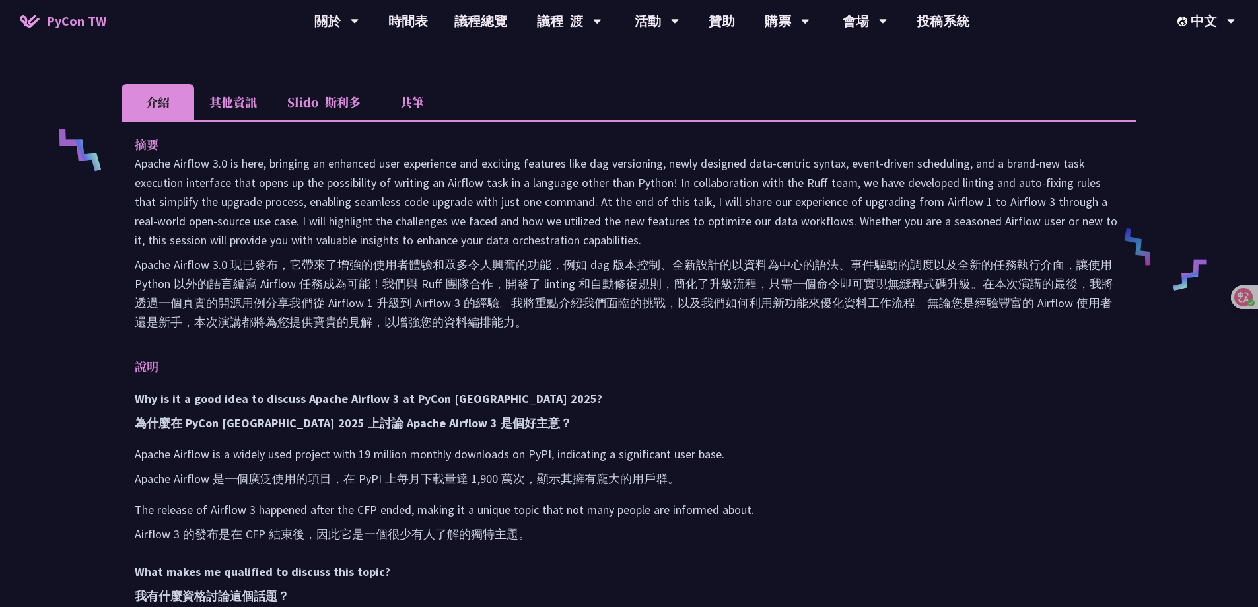
scroll to position [594, 0]
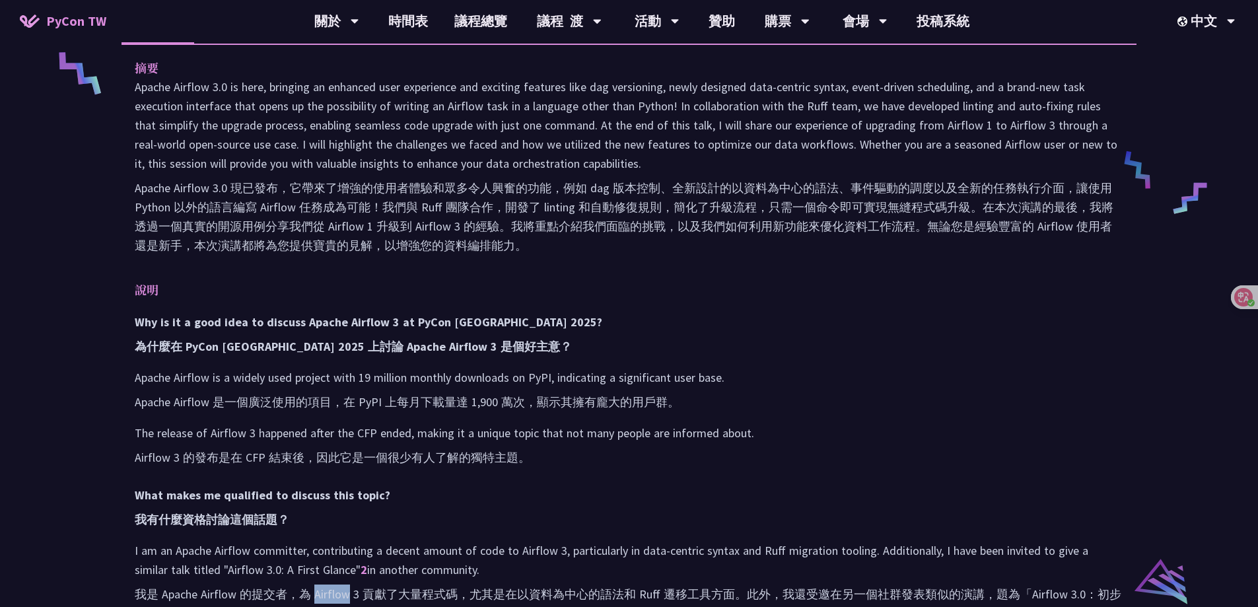
drag, startPoint x: 314, startPoint y: 514, endPoint x: 349, endPoint y: 512, distance: 35.7
click at [349, 586] on font "我是 Apache Airflow 的提交者，為 Airflow 3 貢獻了大量程式碼，尤其是在以資料為中心的語法和 Ruff 遷移工具方面。此外，我還受邀在…" at bounding box center [628, 603] width 986 height 34
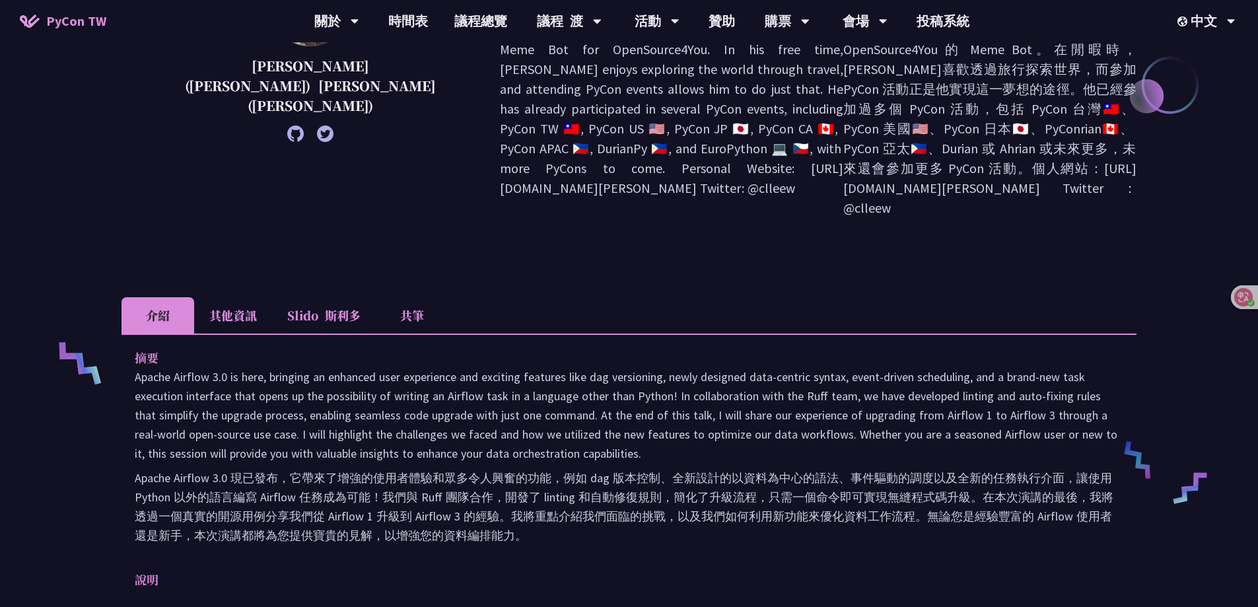
scroll to position [0, 0]
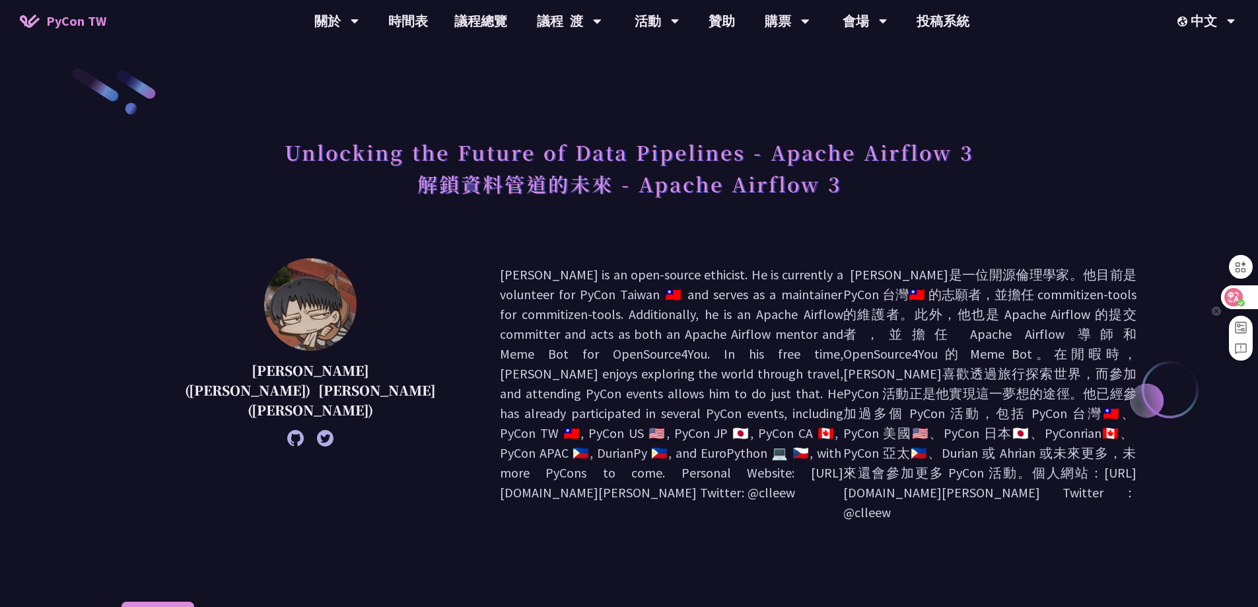
click at [1249, 295] on div at bounding box center [1239, 297] width 36 height 24
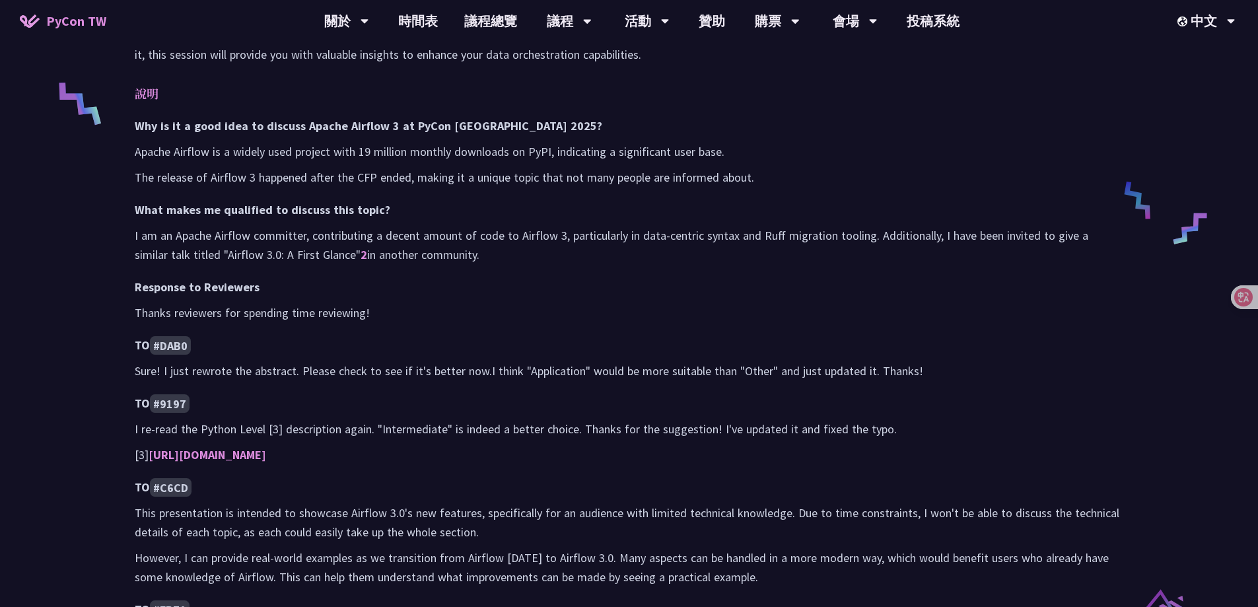
scroll to position [594, 0]
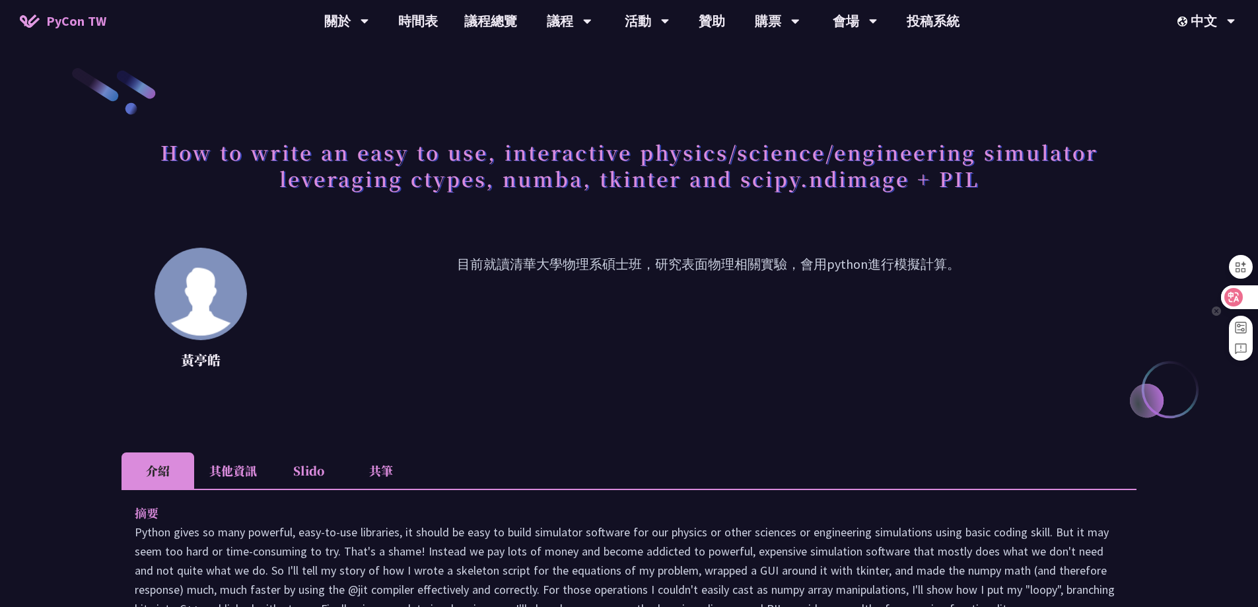
click at [1241, 298] on icon at bounding box center [1233, 297] width 18 height 18
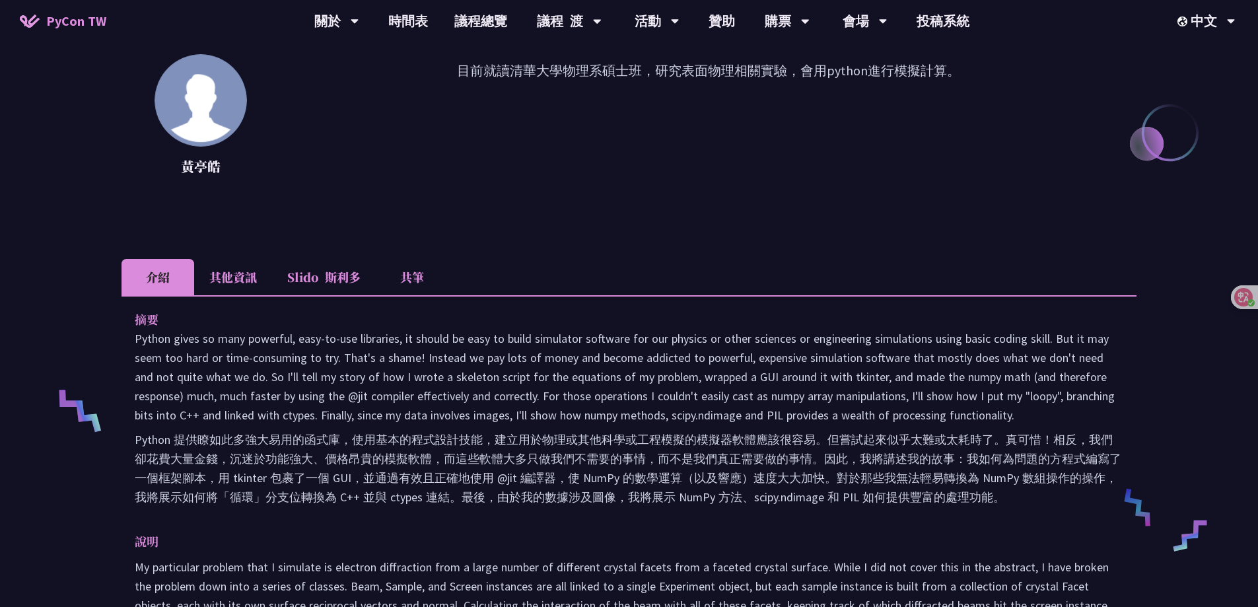
scroll to position [264, 0]
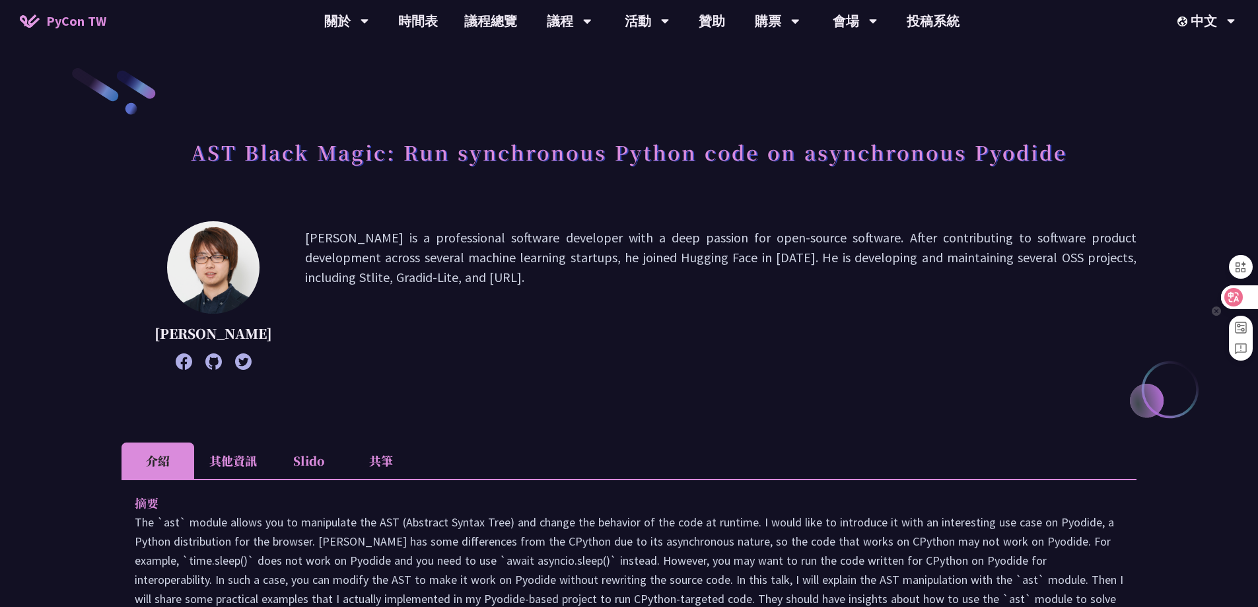
click at [1239, 293] on icon at bounding box center [1233, 296] width 13 height 13
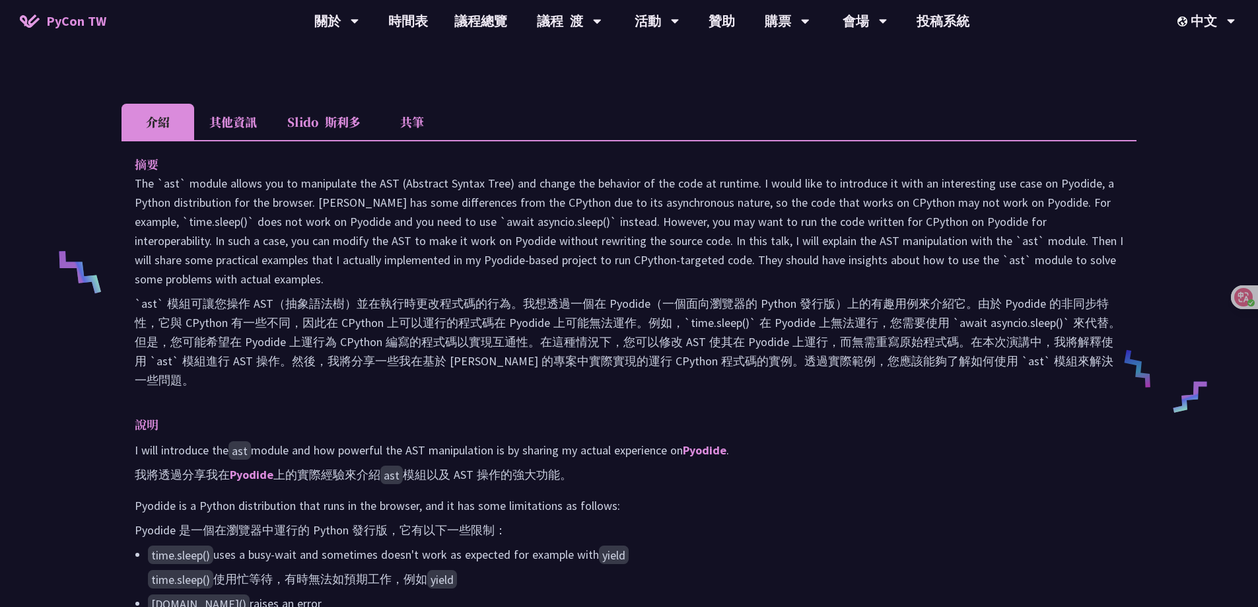
scroll to position [396, 0]
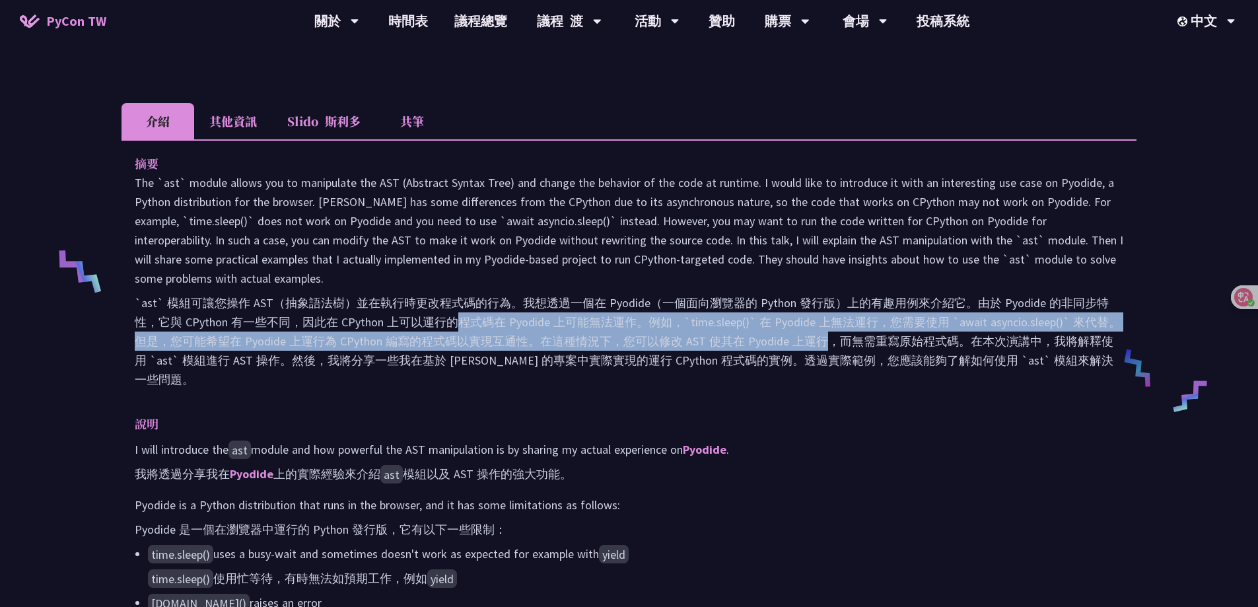
drag, startPoint x: 453, startPoint y: 331, endPoint x: 820, endPoint y: 343, distance: 367.3
click at [820, 343] on font "`ast` 模組可讓您操作 AST（抽象語法樹）並在執行時更改程式碼的行為。我想透過一個在 Pyodide（一個面向瀏覽器的 Python 發行版）上的有趣用…" at bounding box center [629, 341] width 988 height 96
click at [820, 343] on font "`ast` 模組可讓您操作 AST（抽象語法樹）並在執行時更改程式碼的行為。我想透過一個在 Pyodide（一個面向瀏覽器的 Python 發行版）上的有趣用…" at bounding box center [628, 341] width 986 height 92
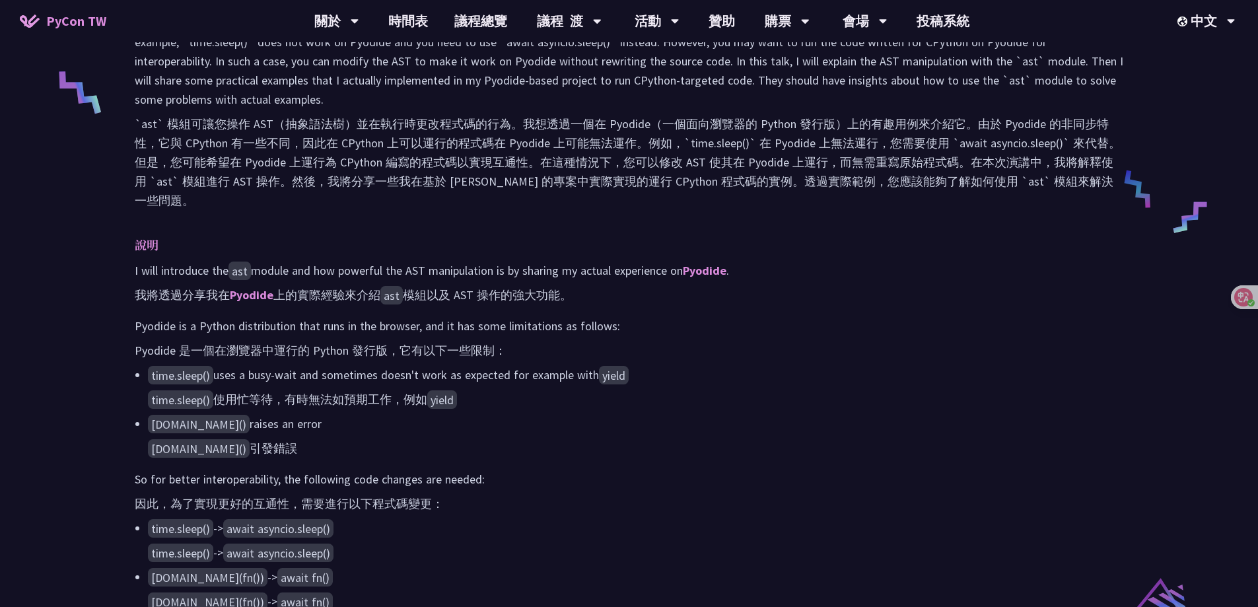
scroll to position [594, 0]
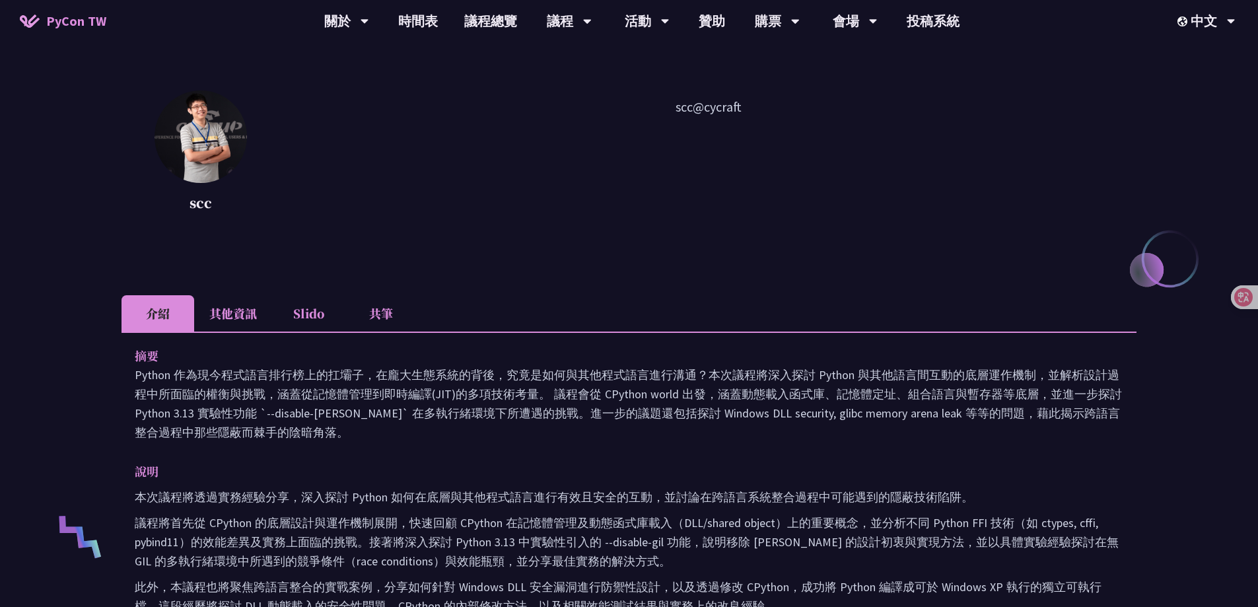
scroll to position [132, 0]
drag, startPoint x: 863, startPoint y: 373, endPoint x: 870, endPoint y: 424, distance: 51.3
click at [870, 424] on p "Python 作為現今程式語言排行榜上的扛壩子，在龐大生態系統的背後，究竟是如何與其他程式語言進行溝通？本次議程將深入探討 Python 與其他語言間互動的底…" at bounding box center [629, 402] width 988 height 77
click at [767, 434] on p "Python 作為現今程式語言排行榜上的扛壩子，在龐大生態系統的背後，究竟是如何與其他程式語言進行溝通？本次議程將深入探討 Python 與其他語言間互動的底…" at bounding box center [629, 402] width 988 height 77
click at [762, 417] on p "Python 作為現今程式語言排行榜上的扛壩子，在龐大生態系統的背後，究竟是如何與其他程式語言進行溝通？本次議程將深入探討 Python 與其他語言間互動的底…" at bounding box center [629, 402] width 988 height 77
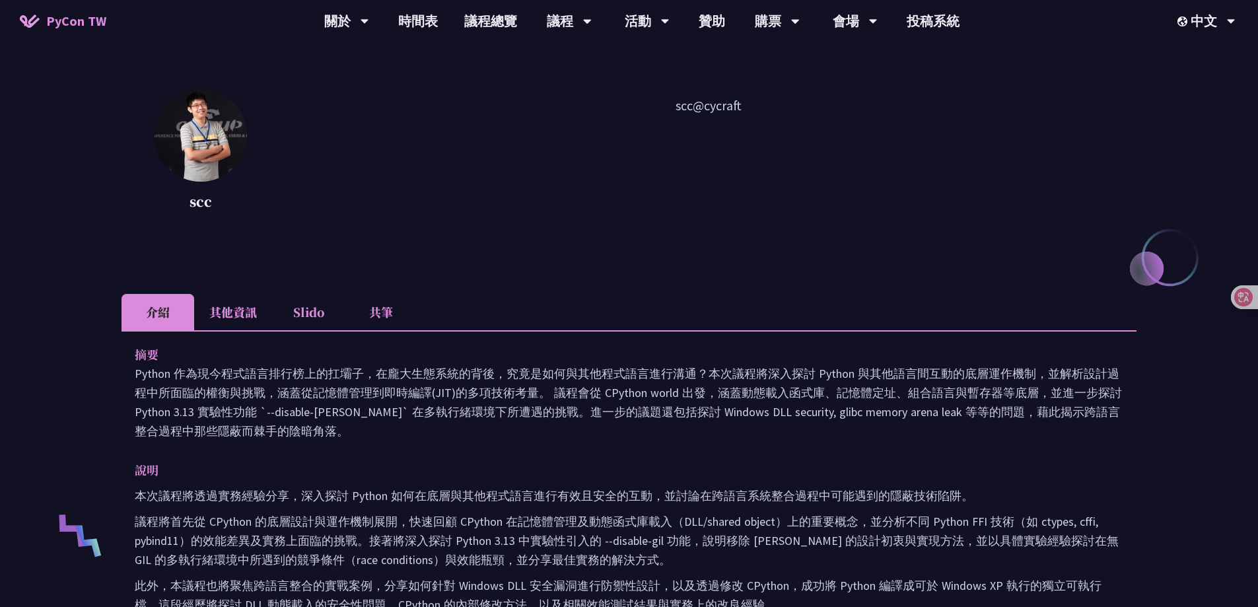
drag, startPoint x: 758, startPoint y: 394, endPoint x: 755, endPoint y: 421, distance: 27.2
click at [755, 421] on p "Python 作為現今程式語言排行榜上的扛壩子，在龐大生態系統的背後，究竟是如何與其他程式語言進行溝通？本次議程將深入探討 Python 與其他語言間互動的底…" at bounding box center [629, 402] width 988 height 77
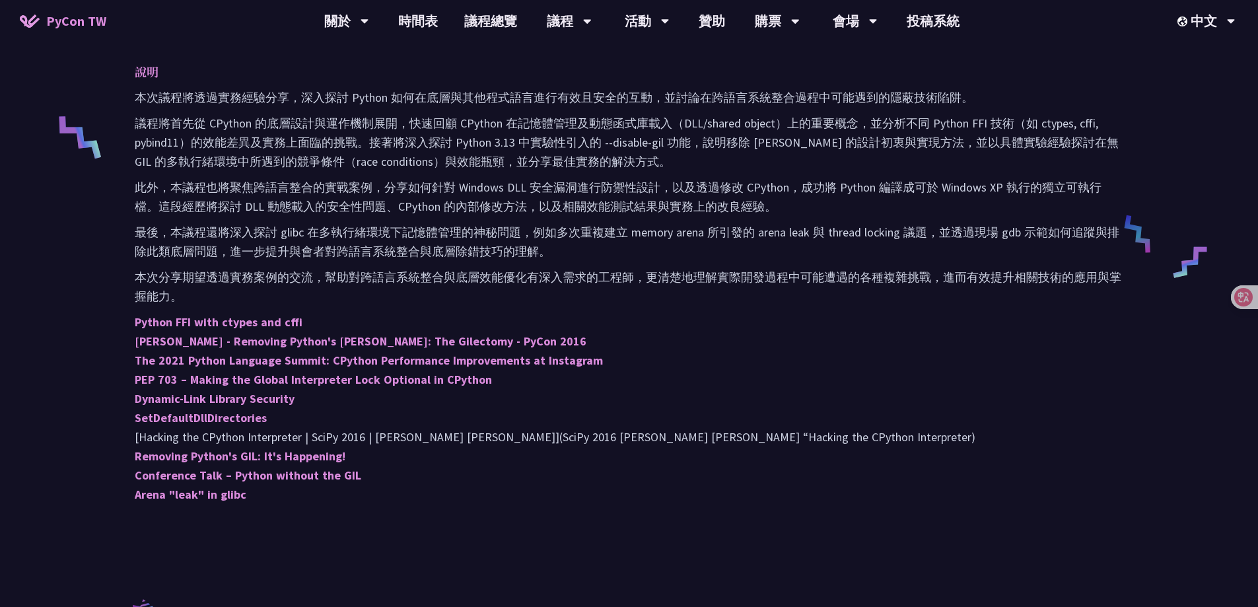
scroll to position [396, 0]
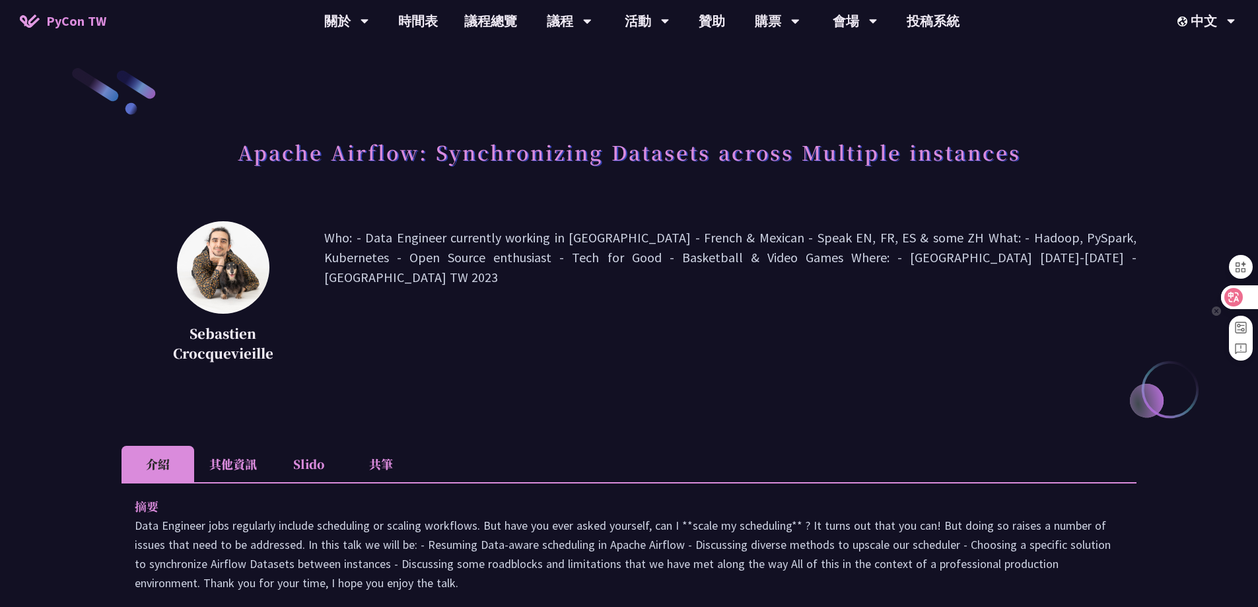
click at [1252, 300] on div at bounding box center [1239, 297] width 36 height 24
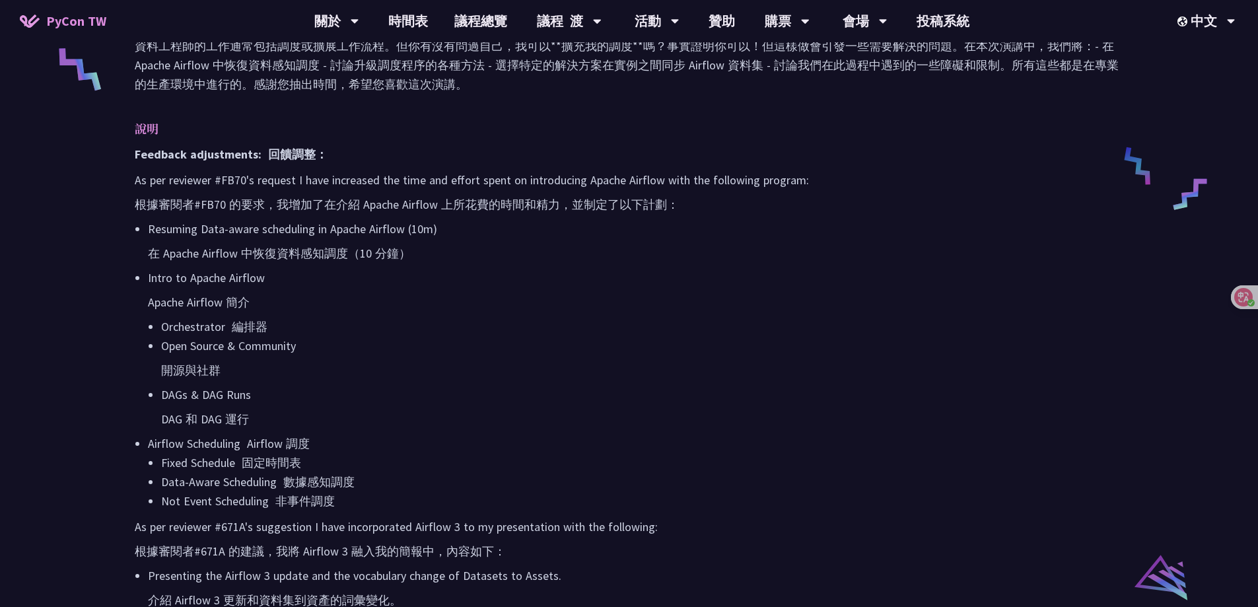
scroll to position [330, 0]
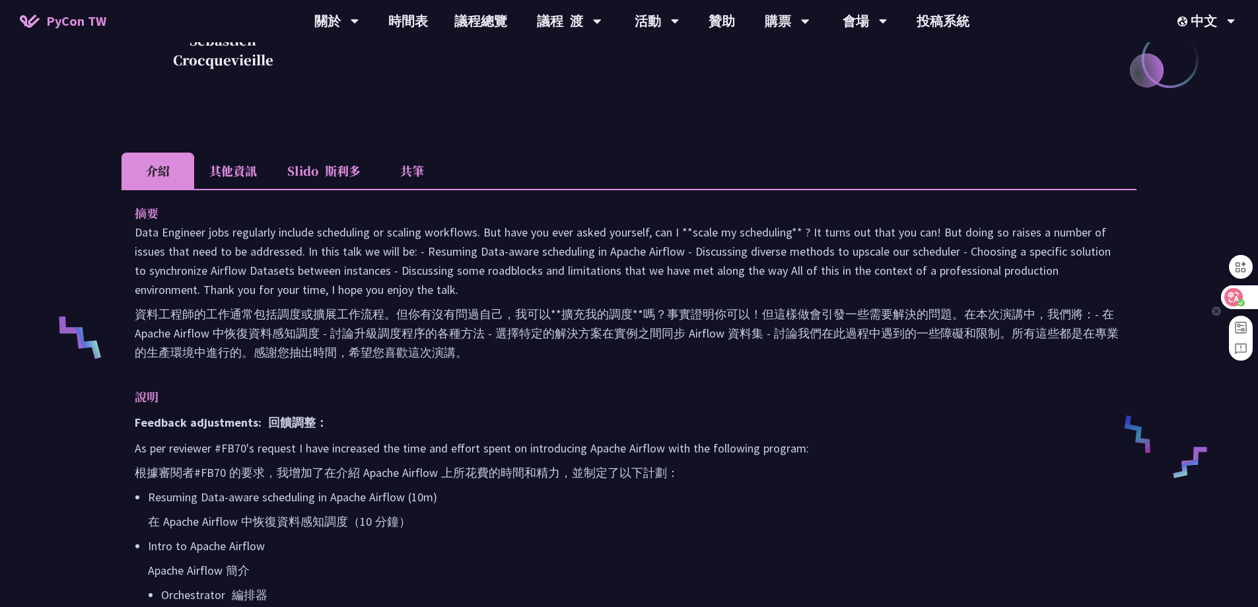
click at [1239, 298] on icon at bounding box center [1233, 296] width 13 height 13
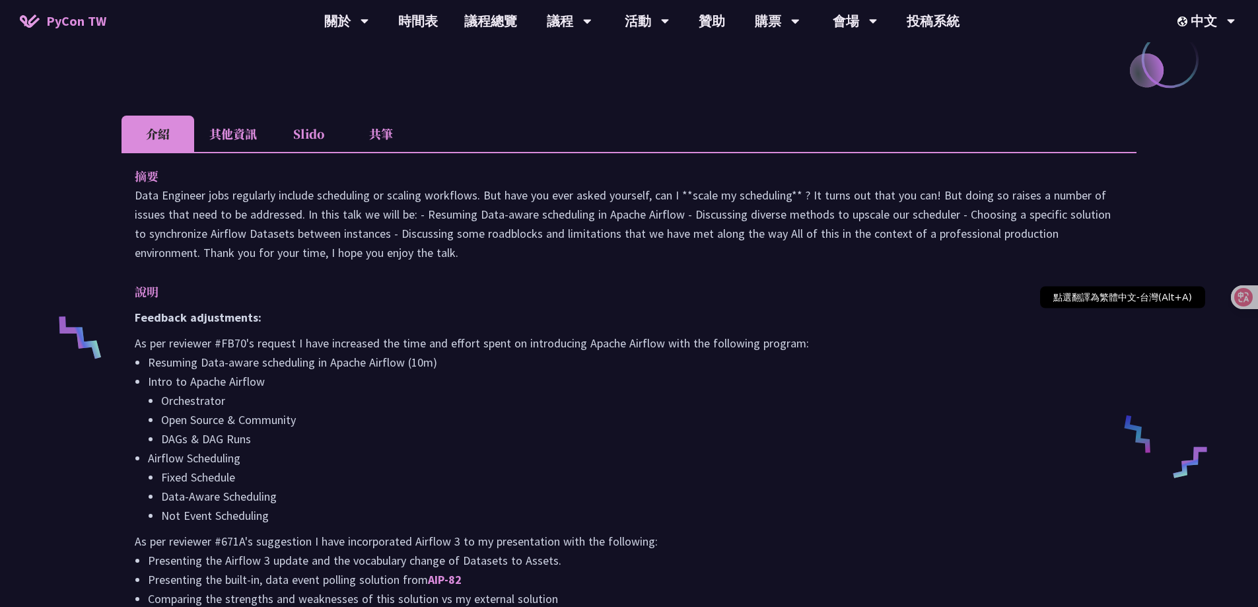
scroll to position [293, 0]
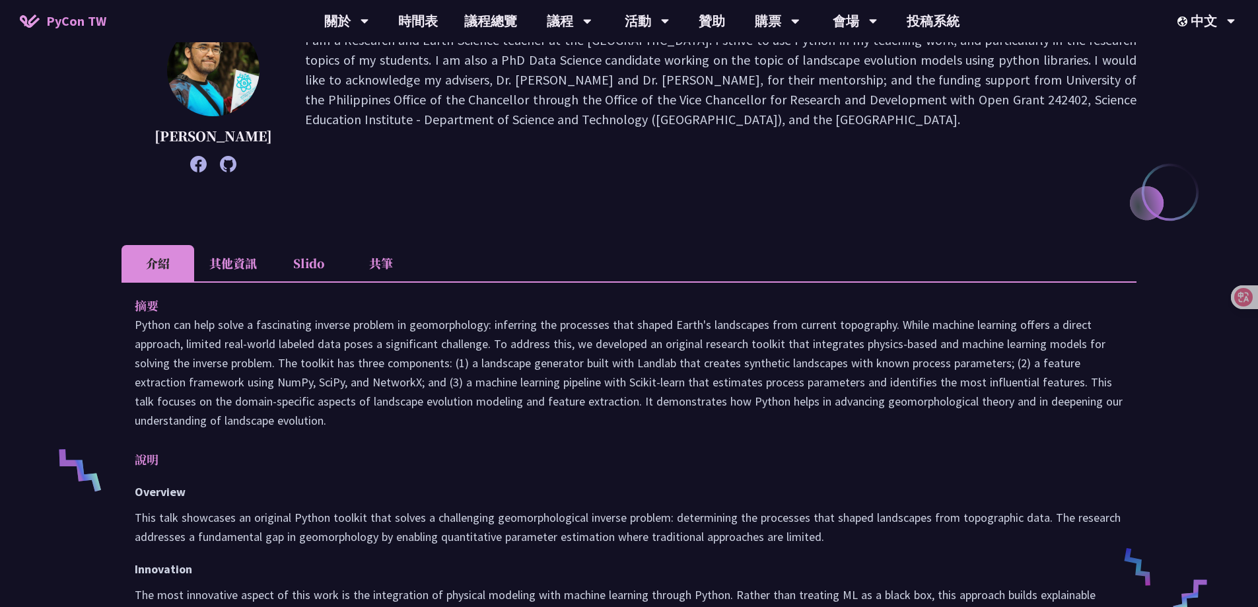
scroll to position [198, 0]
click at [1238, 297] on icon at bounding box center [1233, 296] width 13 height 13
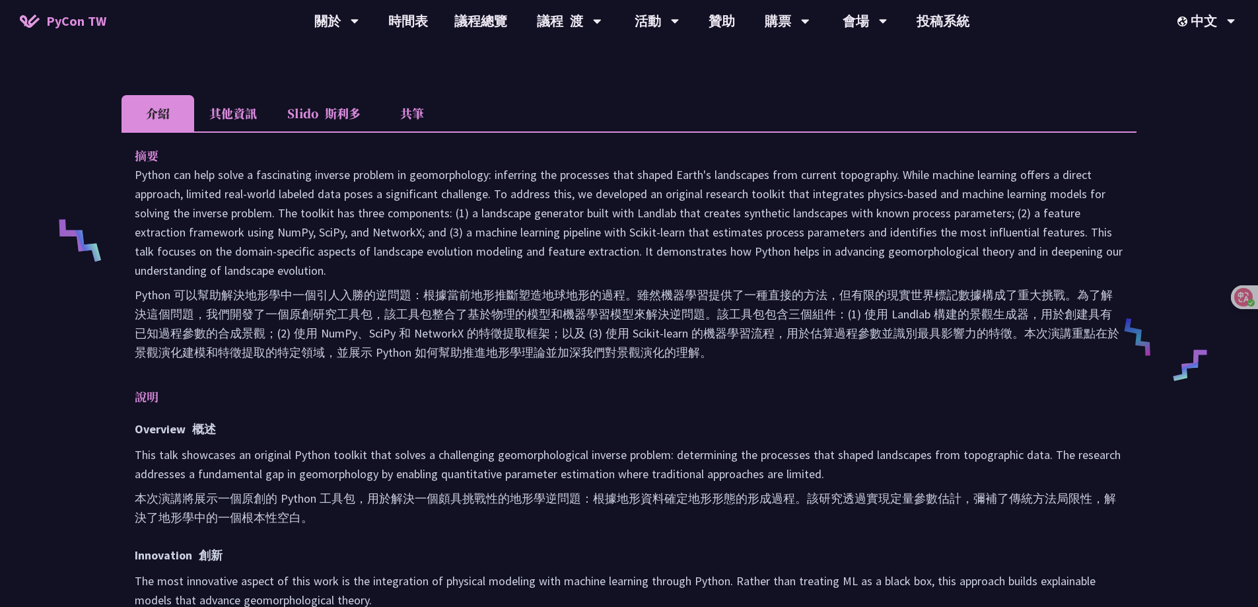
scroll to position [330, 0]
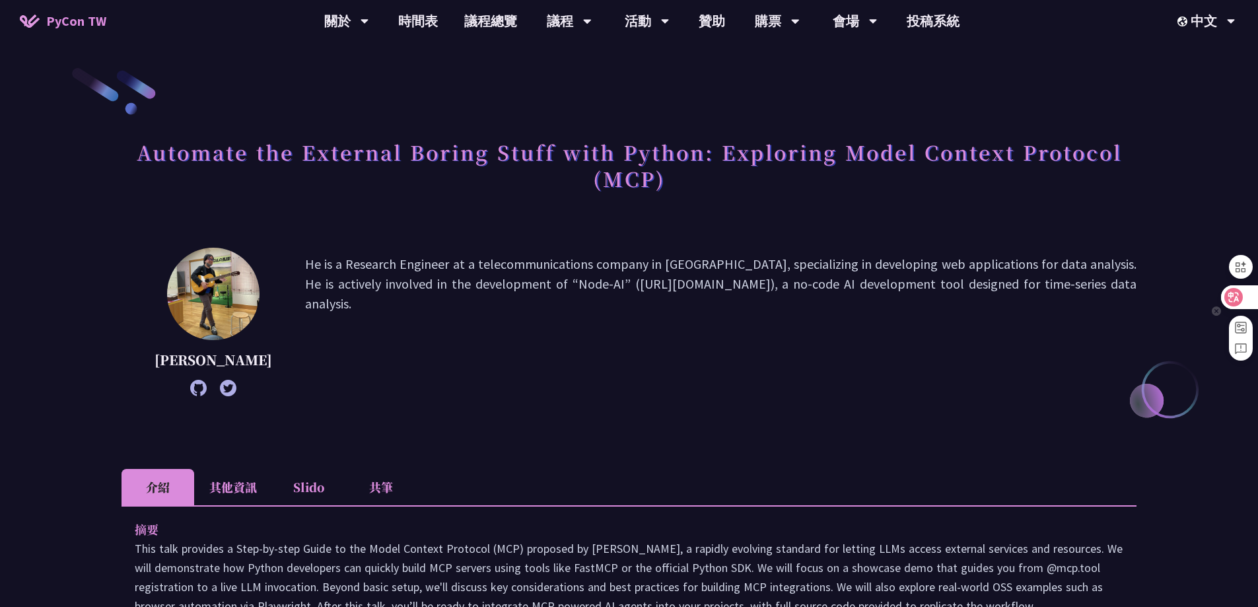
click at [1235, 297] on icon at bounding box center [1233, 297] width 11 height 11
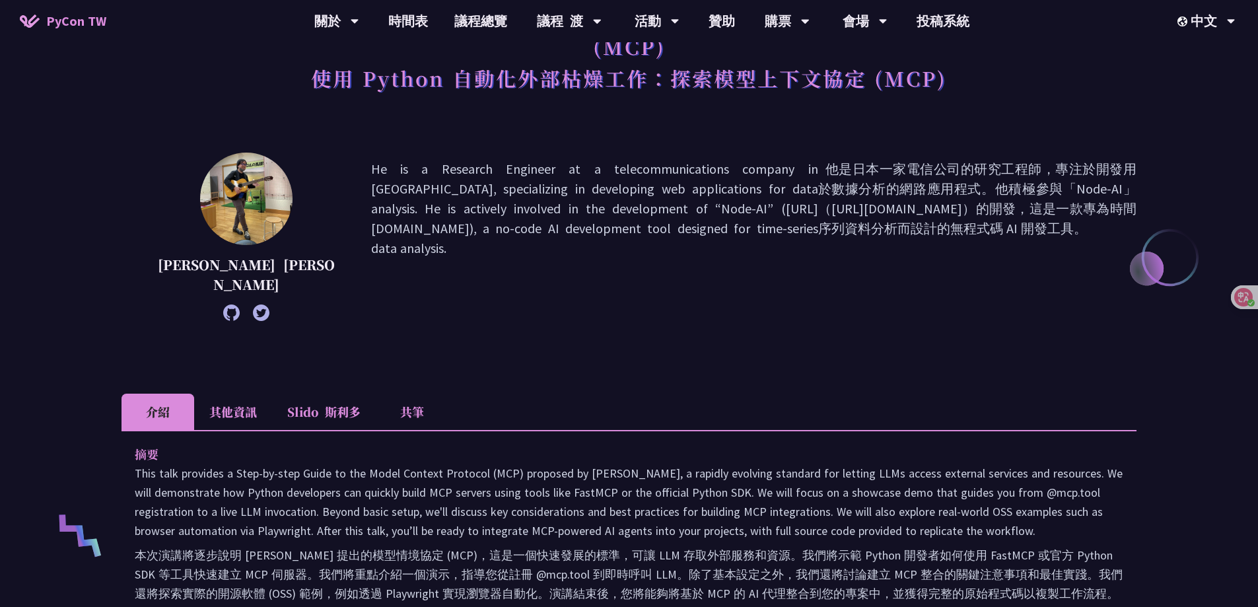
scroll to position [396, 0]
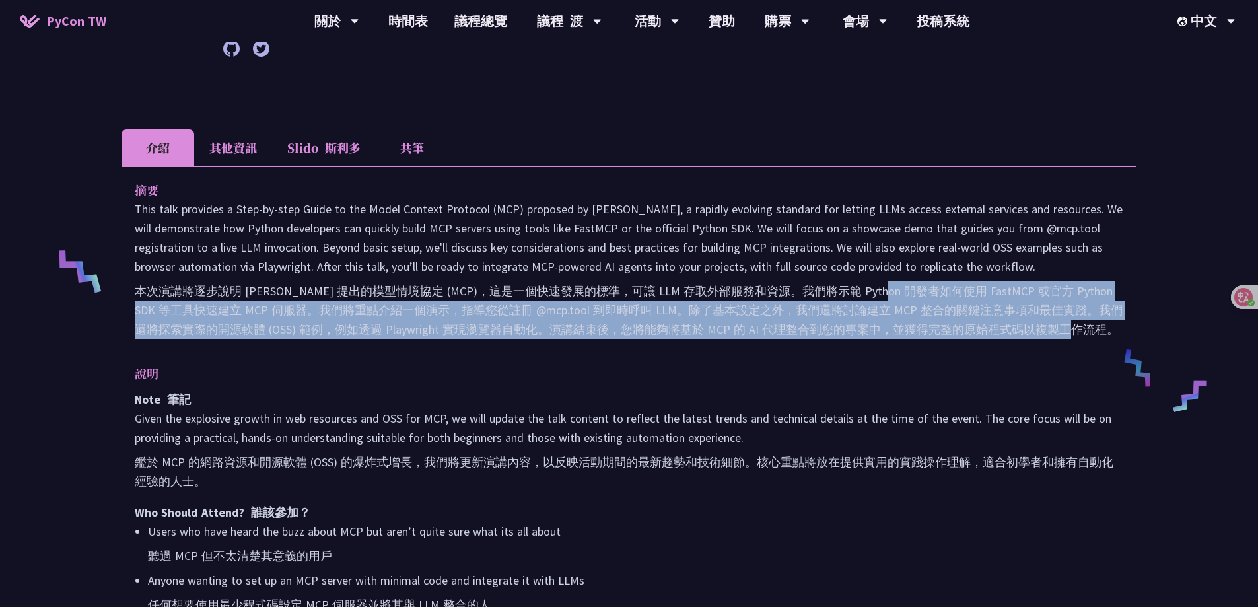
drag, startPoint x: 871, startPoint y: 295, endPoint x: 881, endPoint y: 343, distance: 48.4
click at [881, 343] on p "This talk provides a Step-by-step Guide to the Model Context Protocol (MCP) pro…" at bounding box center [629, 271] width 988 height 145
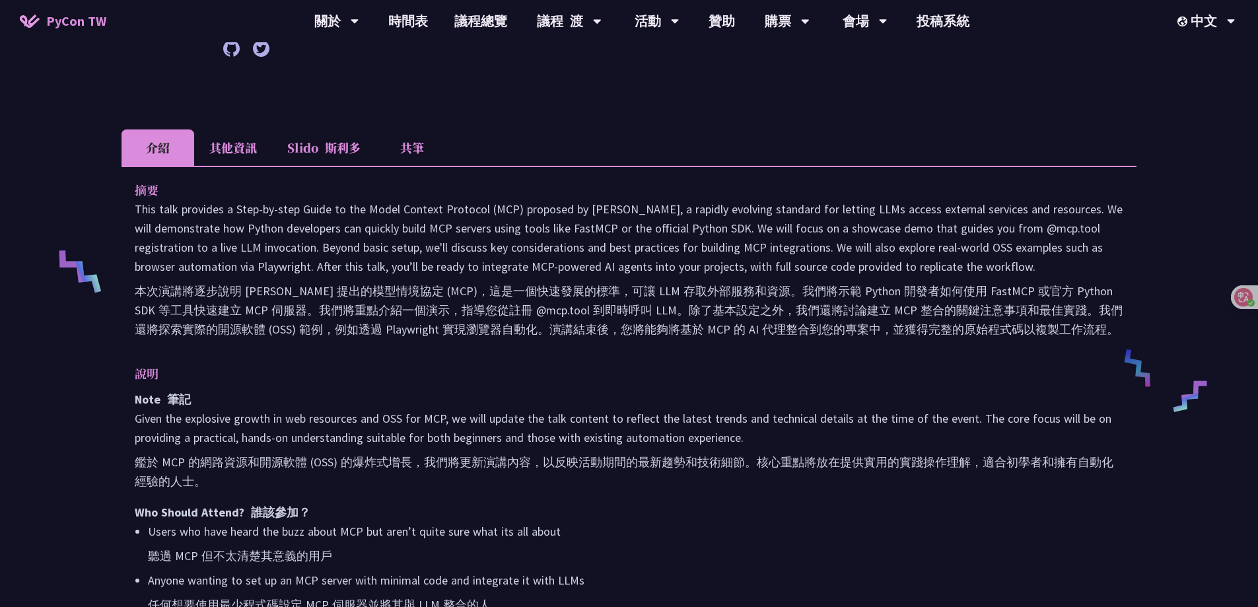
click at [881, 343] on p "This talk provides a Step-by-step Guide to the Model Context Protocol (MCP) pro…" at bounding box center [629, 271] width 988 height 145
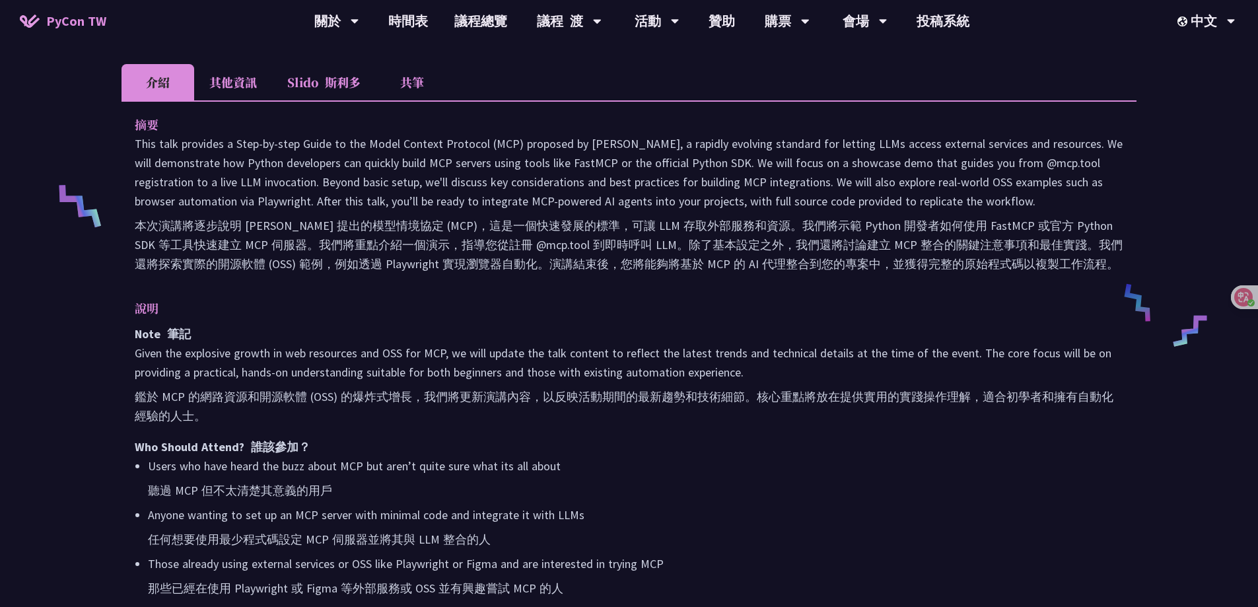
scroll to position [462, 0]
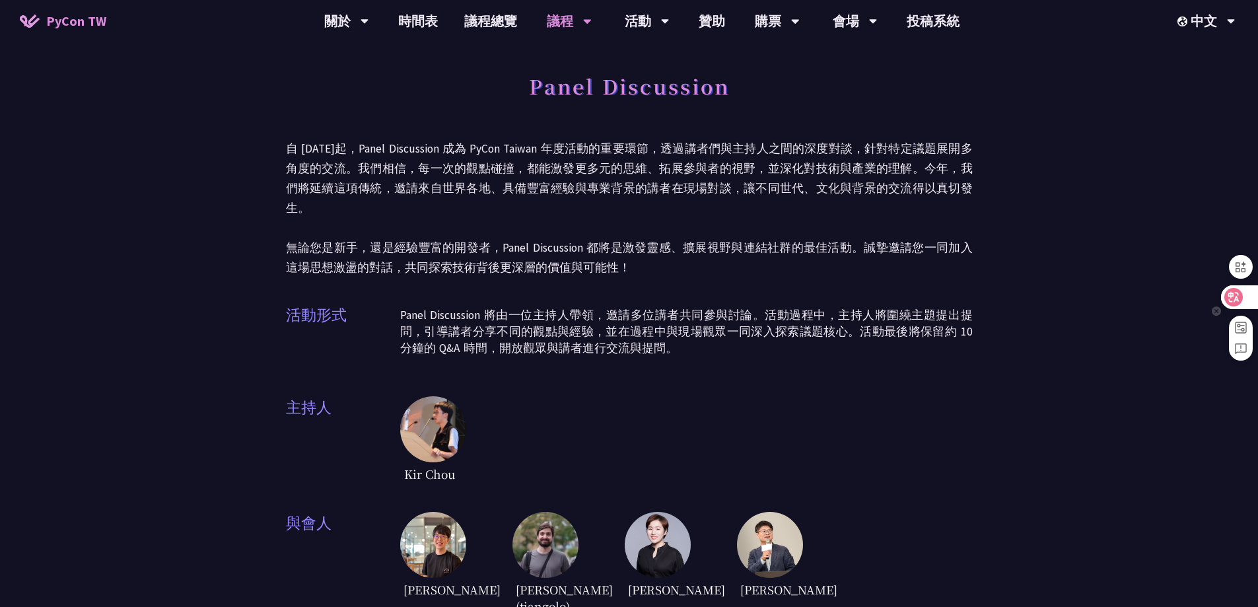
click at [1239, 297] on icon at bounding box center [1233, 296] width 13 height 13
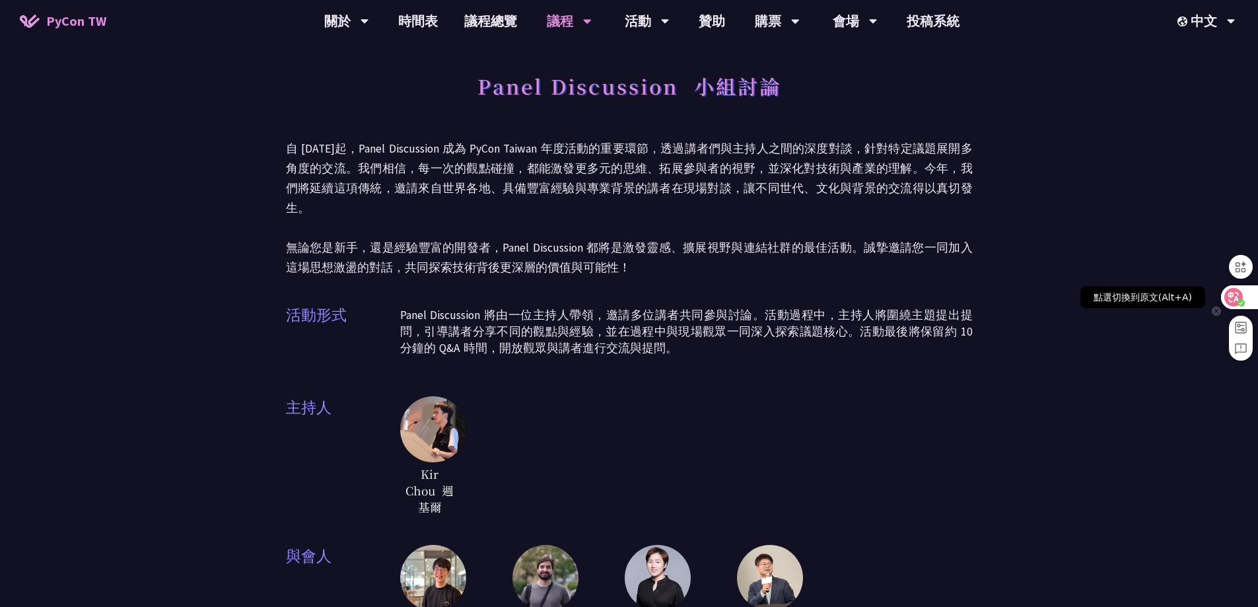
click at [1233, 297] on icon at bounding box center [1233, 296] width 13 height 13
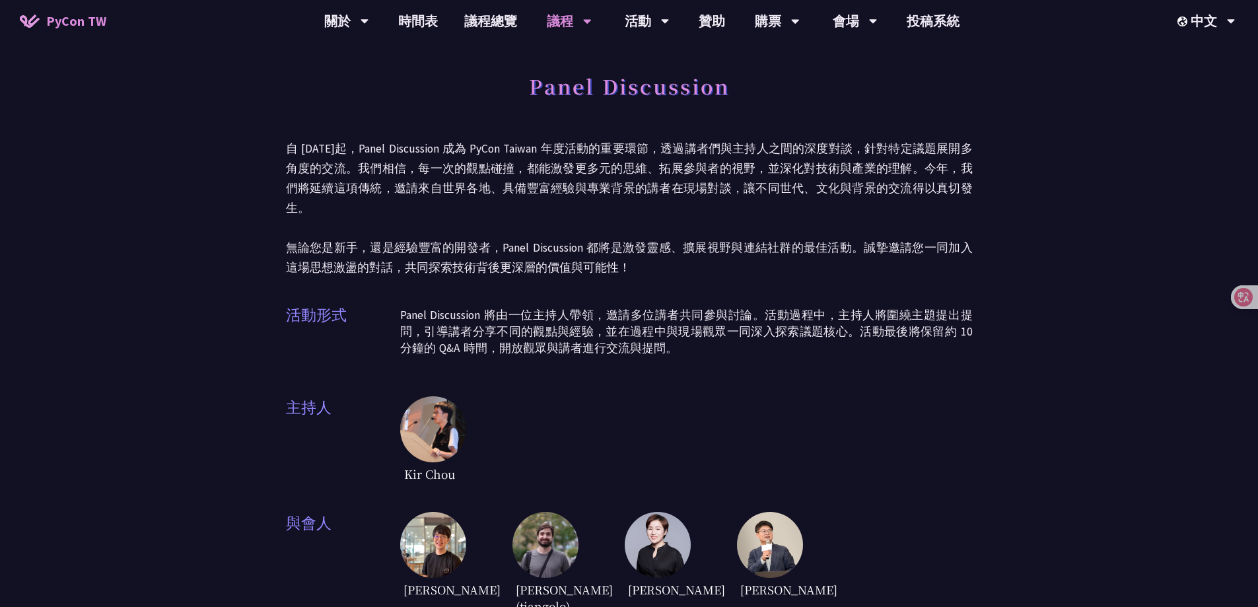
click at [1004, 300] on div "Panel Discussion 自 2023 年起，Panel Discussion 成為 PyCon Taiwan 年度活動的重要環節，透過講者們與主持人…" at bounding box center [629, 504] width 1258 height 1008
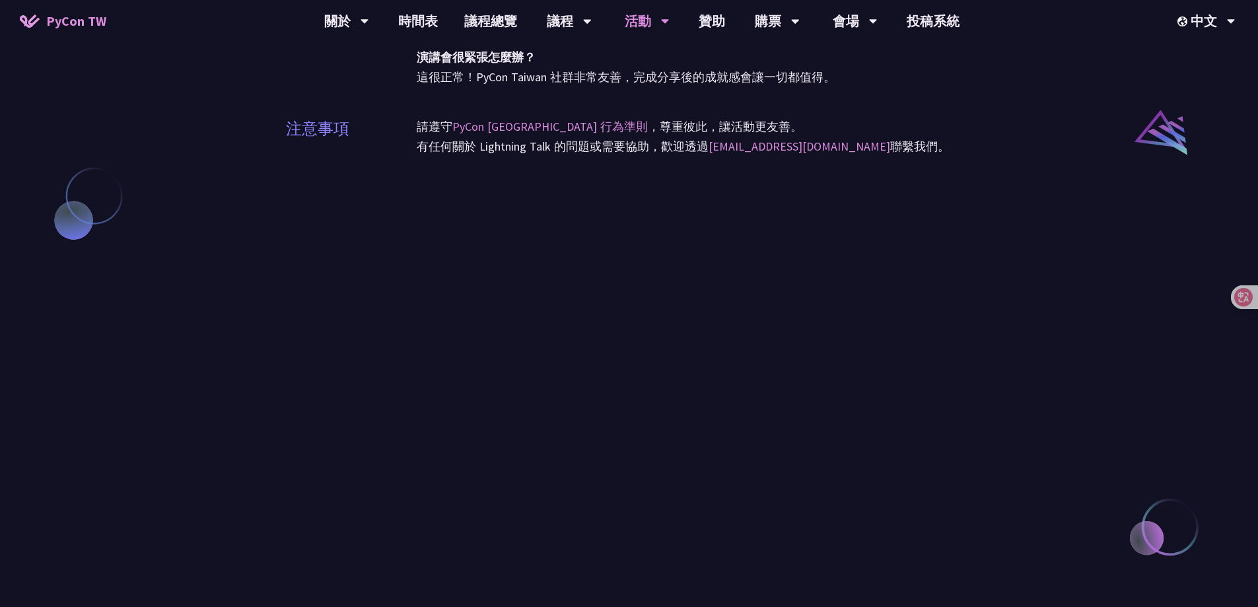
scroll to position [1056, 0]
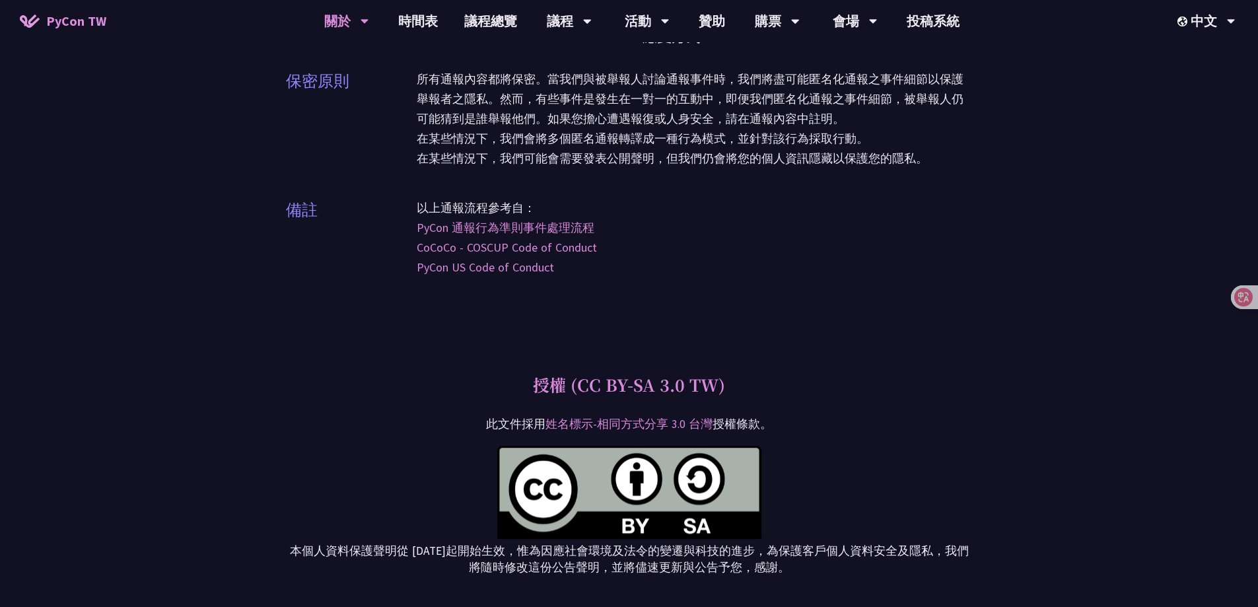
scroll to position [3961, 0]
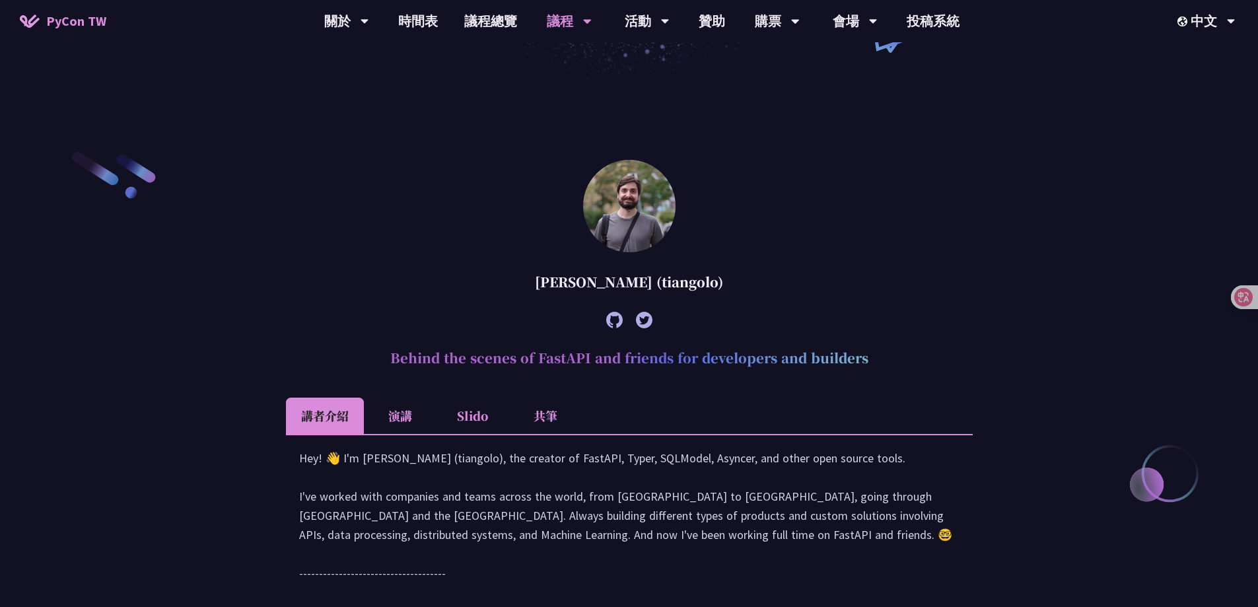
scroll to position [594, 0]
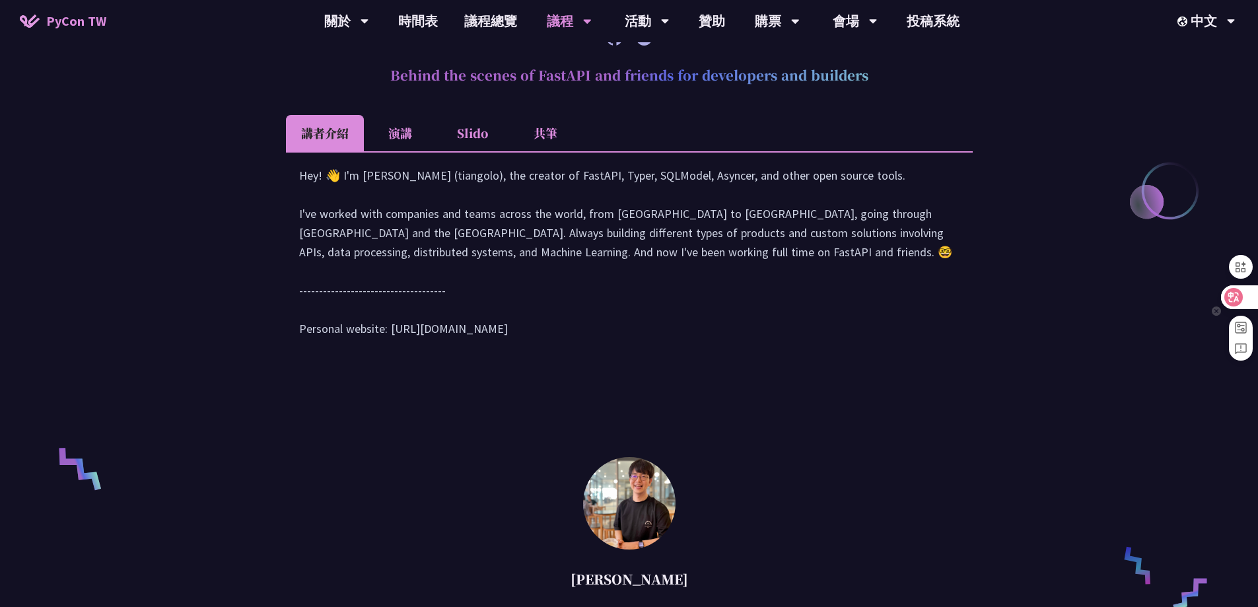
click at [1237, 302] on icon at bounding box center [1233, 296] width 13 height 13
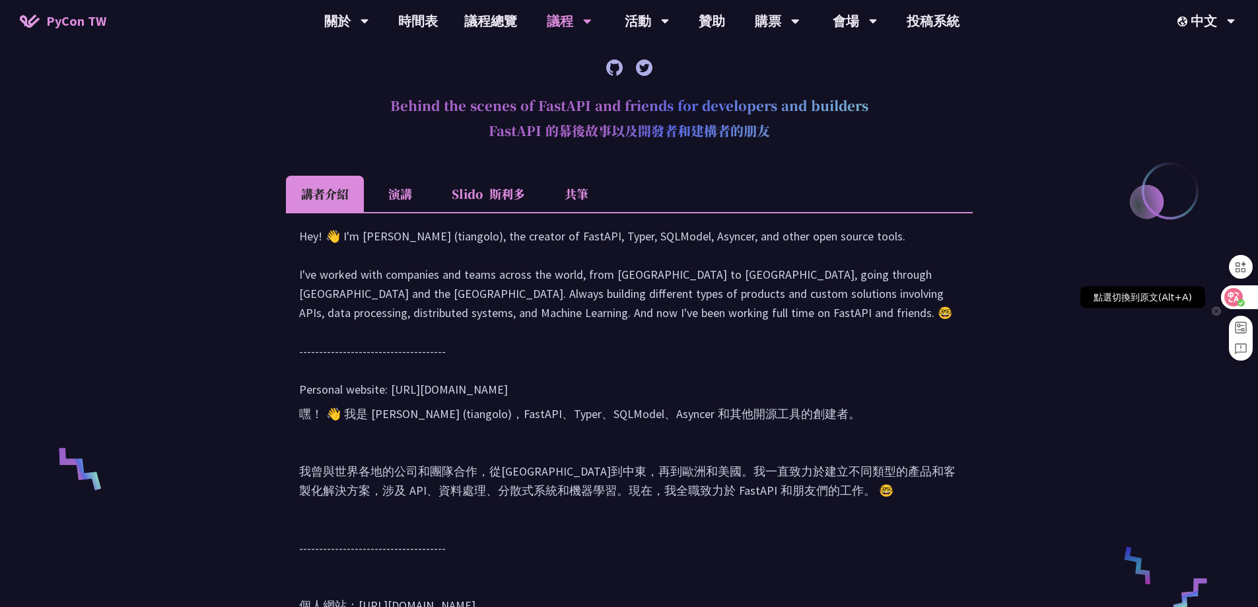
click at [1237, 302] on circle at bounding box center [1240, 302] width 7 height 7
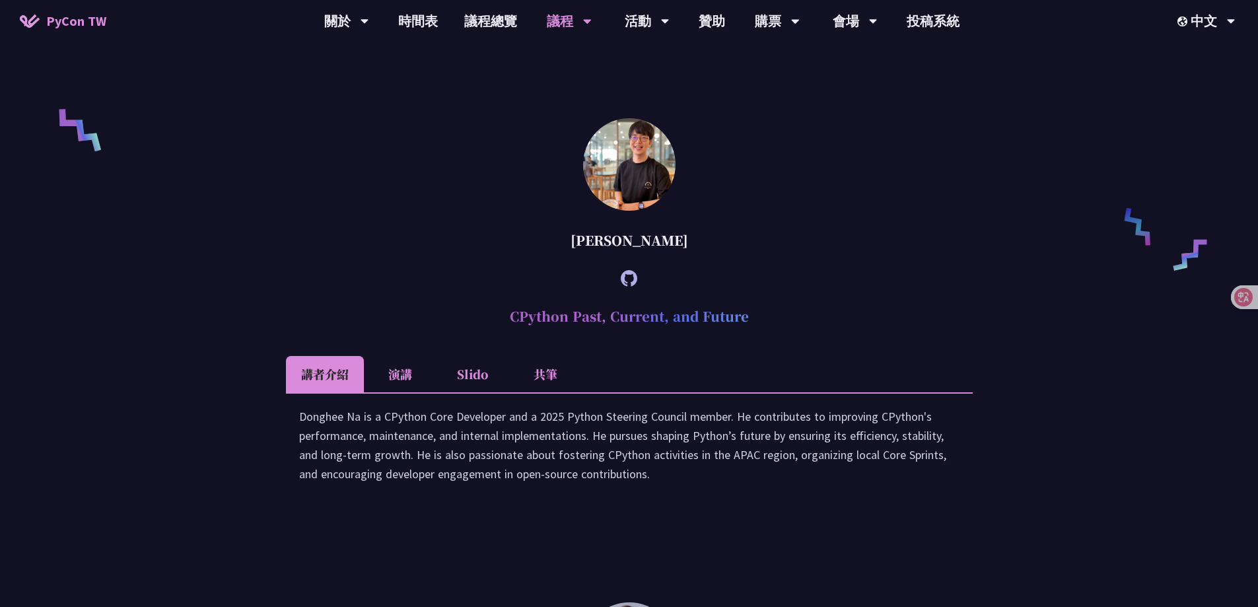
scroll to position [990, 0]
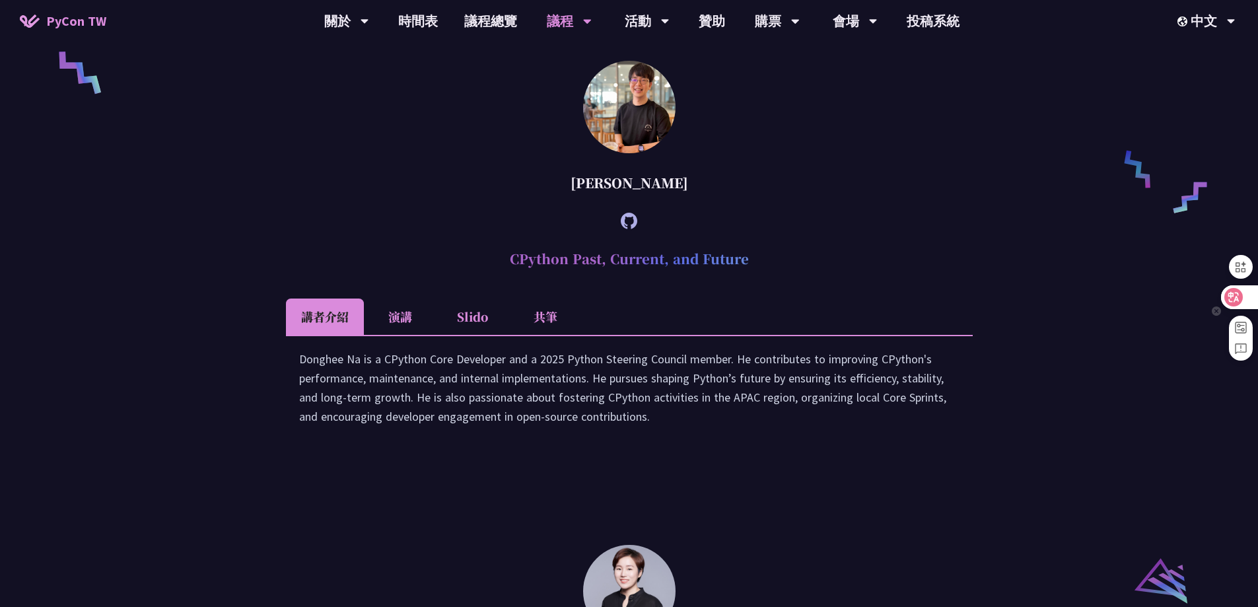
click at [1242, 295] on icon at bounding box center [1233, 297] width 18 height 18
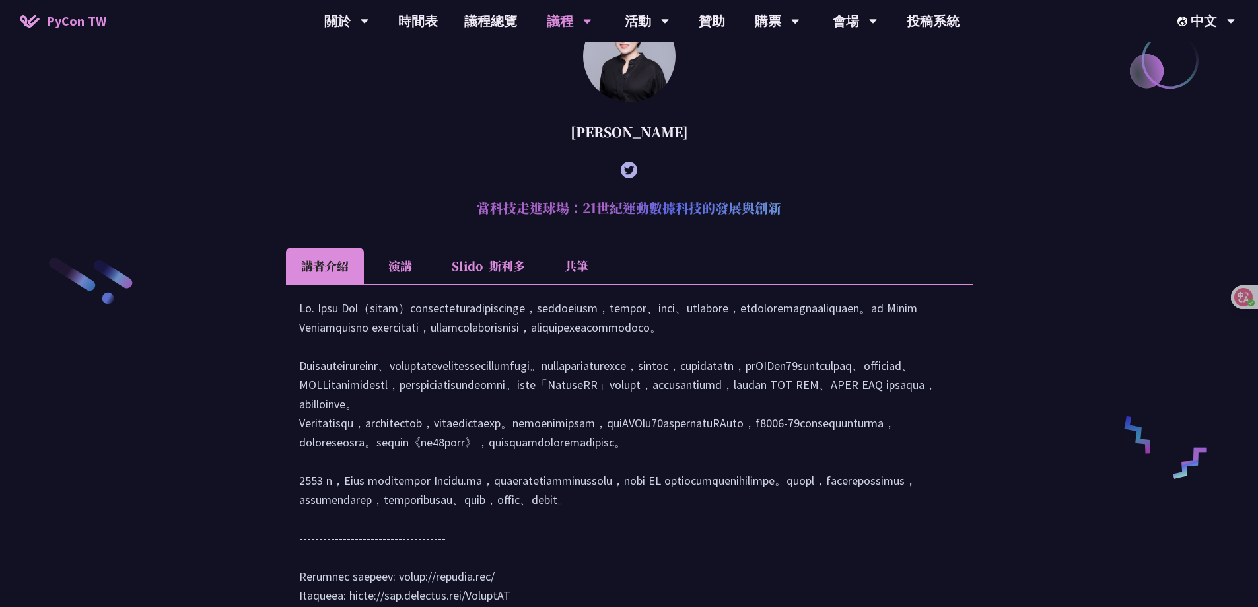
scroll to position [1898, 0]
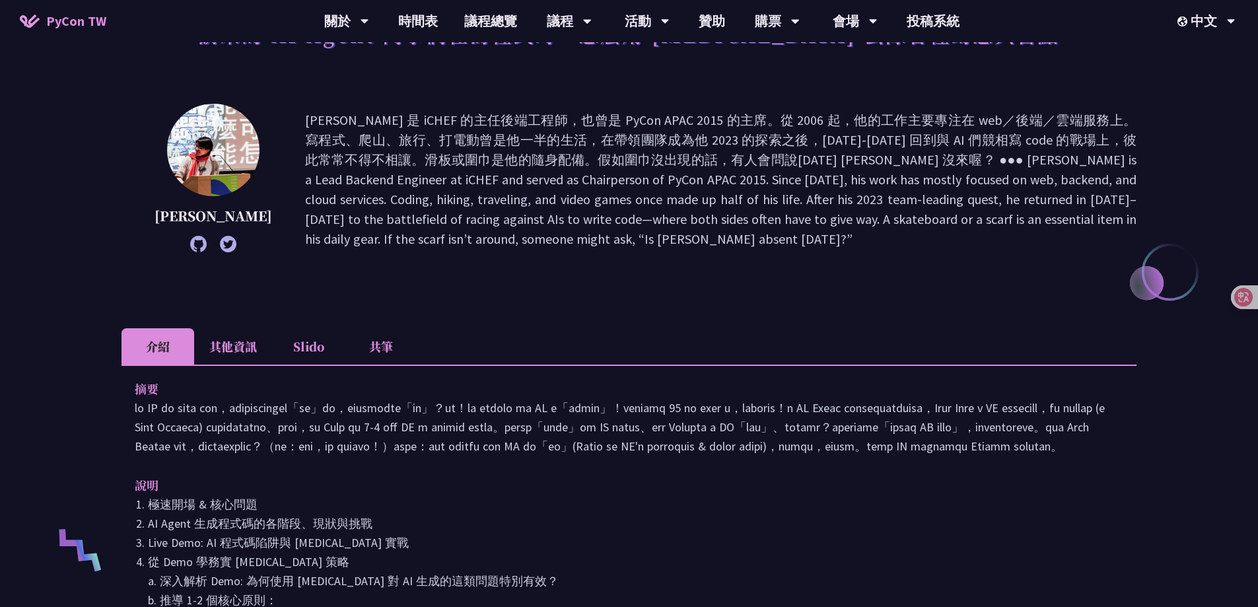
scroll to position [132, 0]
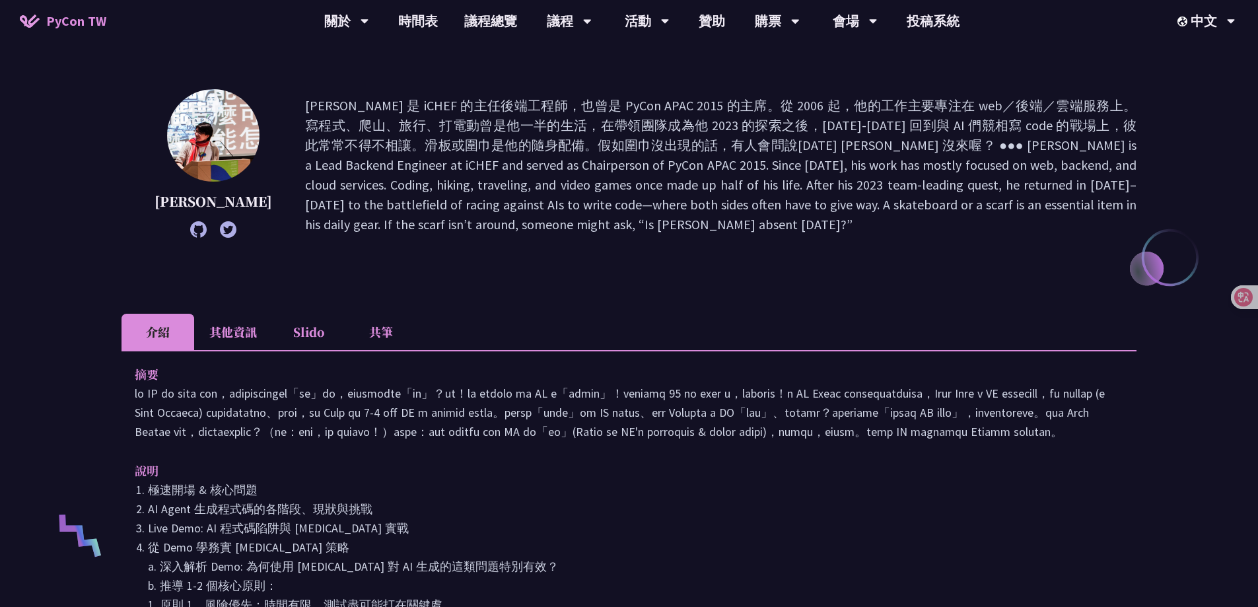
drag, startPoint x: 656, startPoint y: 420, endPoint x: 673, endPoint y: 485, distance: 66.8
click at [673, 485] on div "摘要 說明 極速開場 & 核心問題 AI Agent 生成程式碼的各階段、現狀與挑戰 Live Demo: AI 程式碼陷阱與 [MEDICAL_DATA] …" at bounding box center [628, 546] width 1015 height 393
drag, startPoint x: 672, startPoint y: 464, endPoint x: 677, endPoint y: 414, distance: 50.5
click at [677, 414] on p at bounding box center [629, 412] width 988 height 57
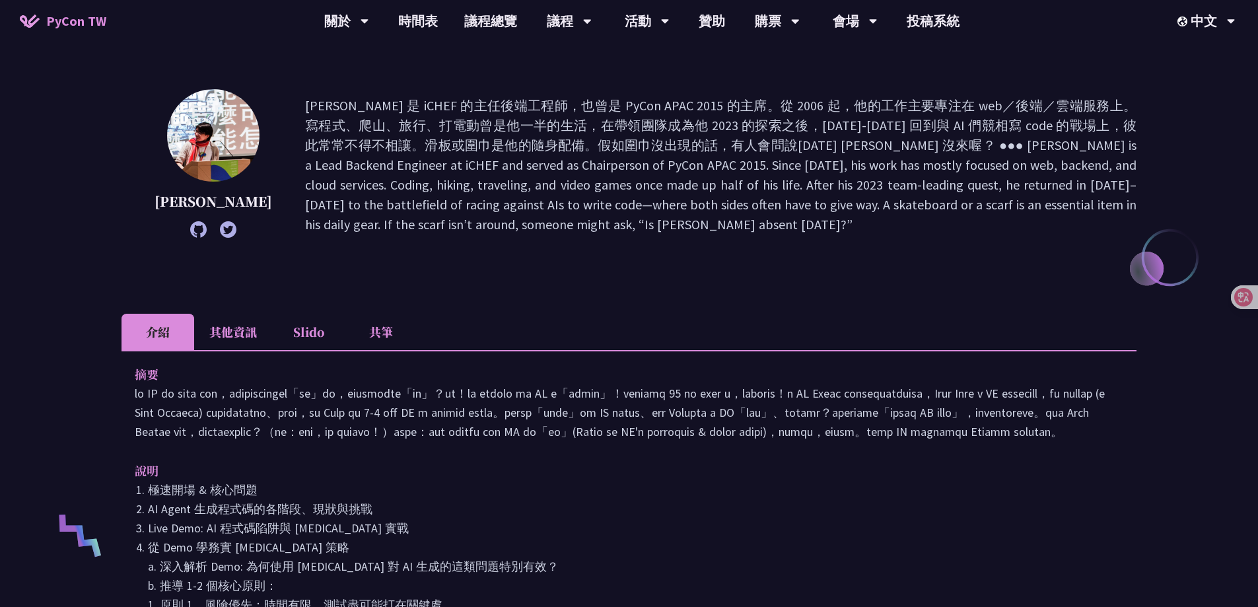
click at [673, 481] on div "摘要 說明 極速開場 & 核心問題 AI Agent 生成程式碼的各階段、現狀與挑戰 Live Demo: AI 程式碼陷阱與 [MEDICAL_DATA] …" at bounding box center [628, 546] width 1015 height 393
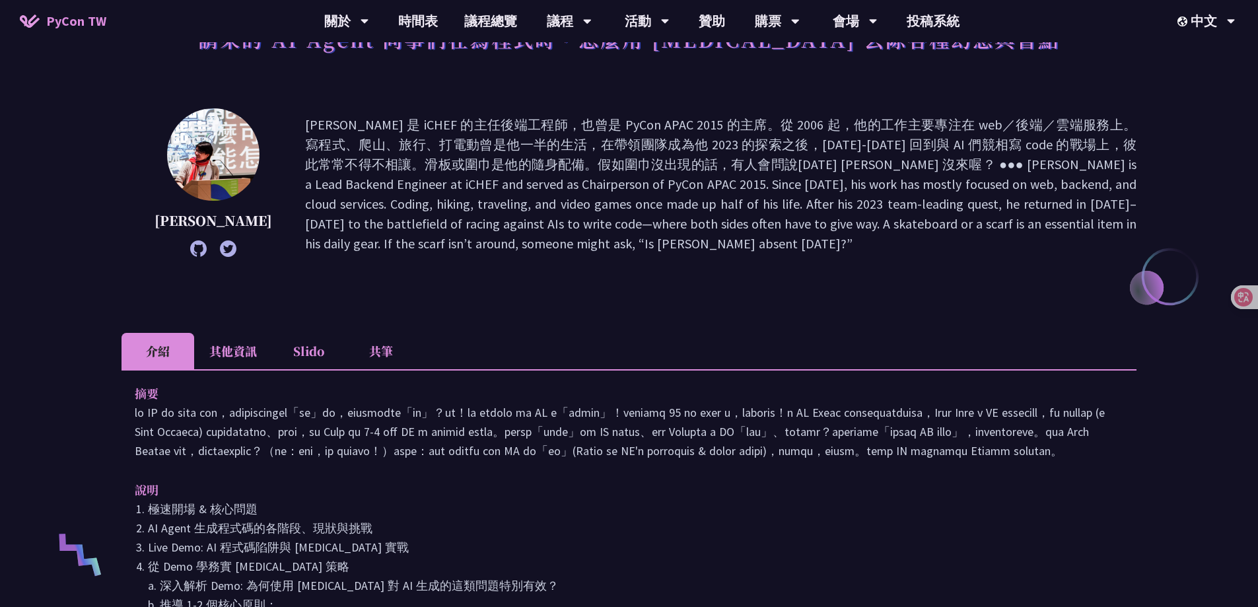
scroll to position [66, 0]
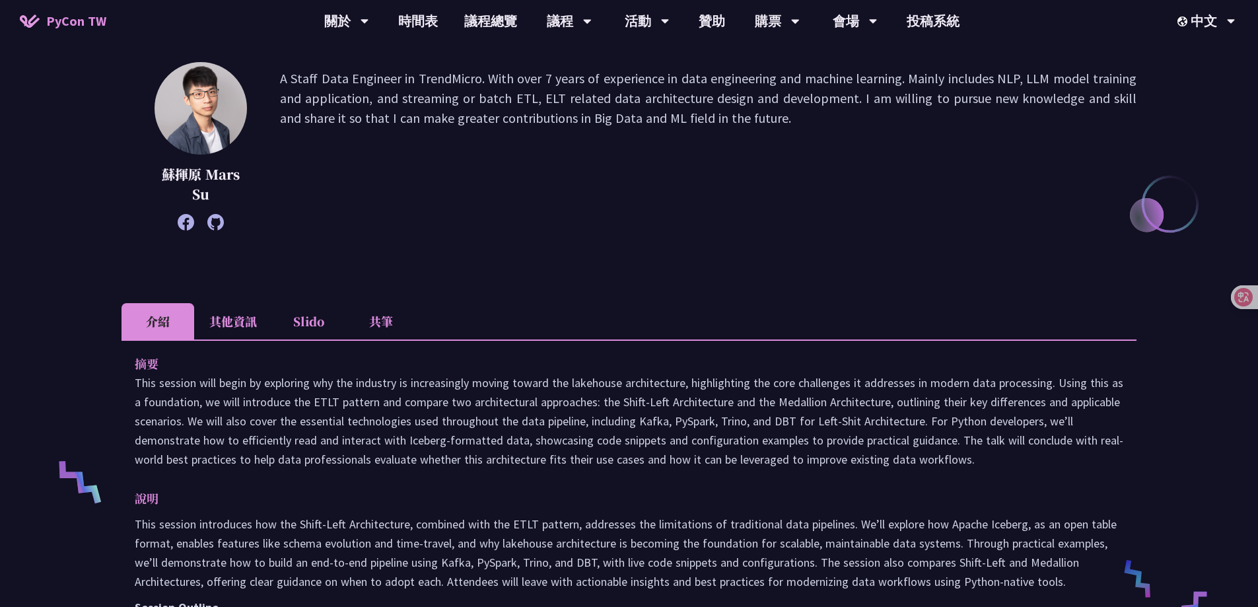
scroll to position [198, 0]
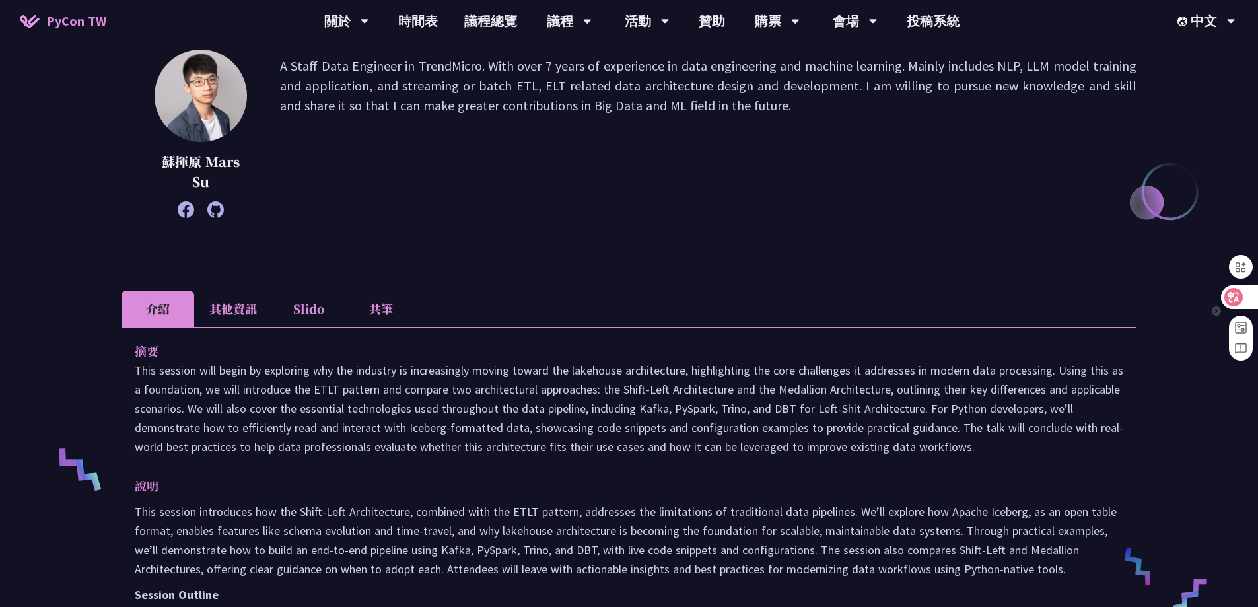
click at [1240, 294] on icon at bounding box center [1233, 297] width 18 height 18
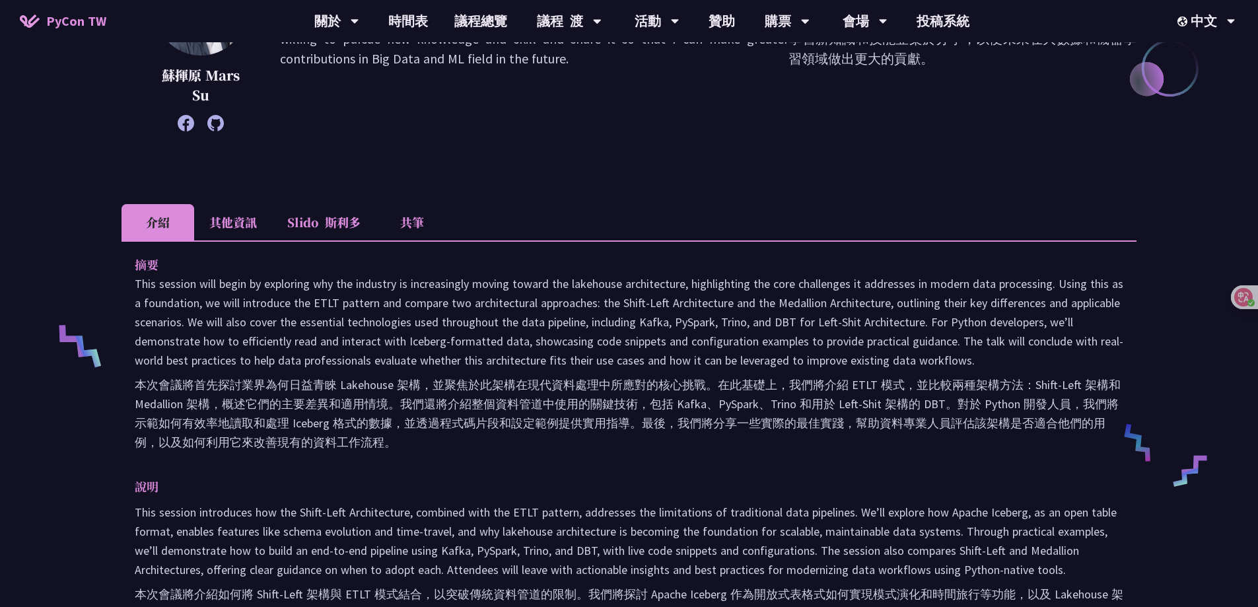
scroll to position [330, 0]
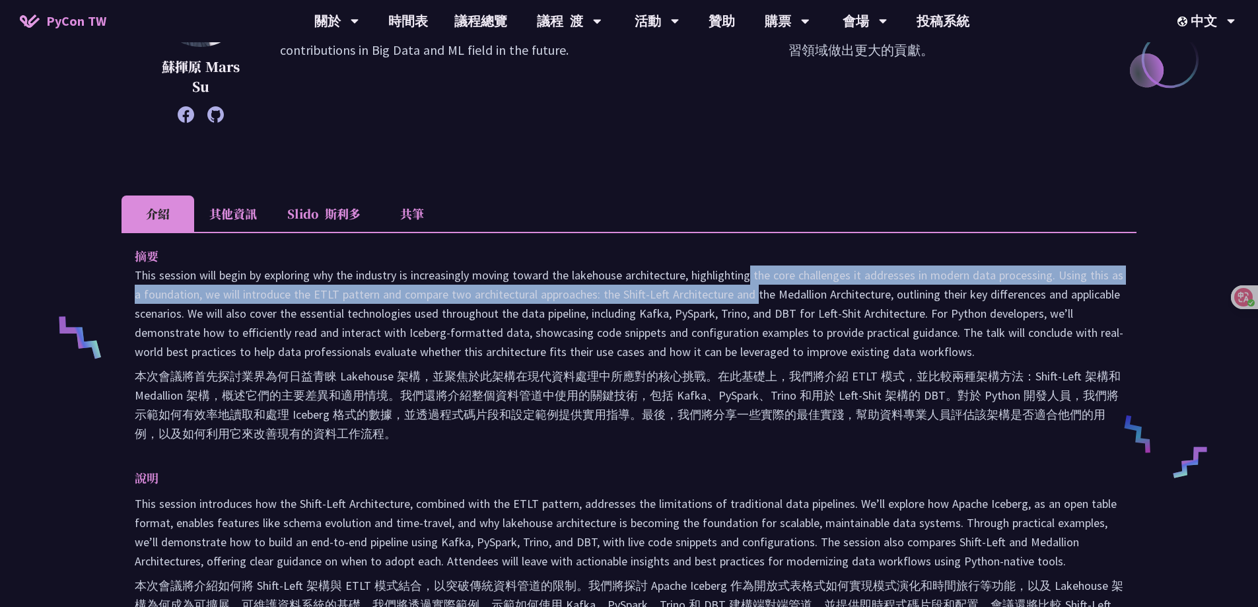
drag, startPoint x: 651, startPoint y: 281, endPoint x: 652, endPoint y: 296, distance: 15.2
click at [652, 296] on p "This session will begin by exploring why the industry is increasingly moving to…" at bounding box center [629, 356] width 988 height 183
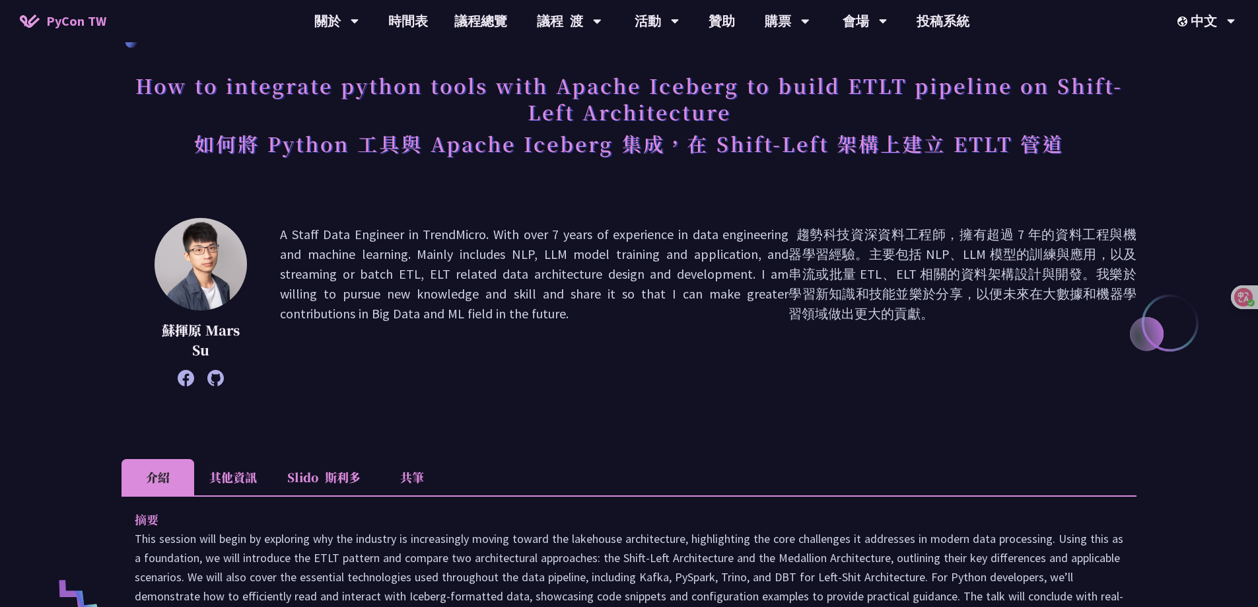
scroll to position [66, 0]
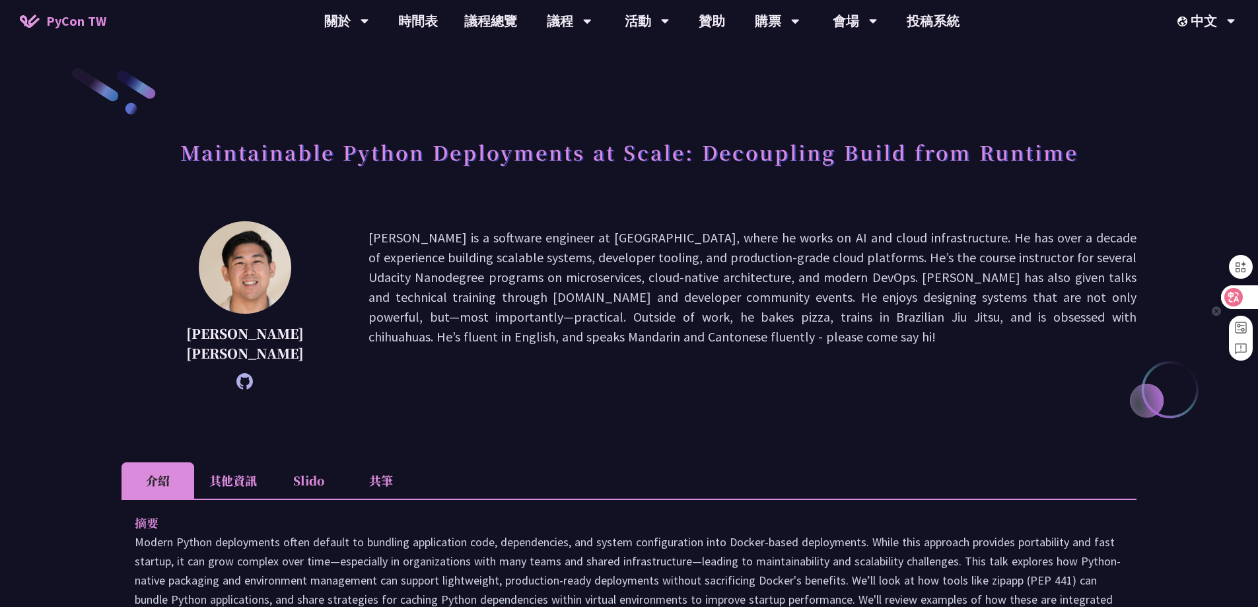
click at [1247, 290] on div at bounding box center [1239, 297] width 36 height 24
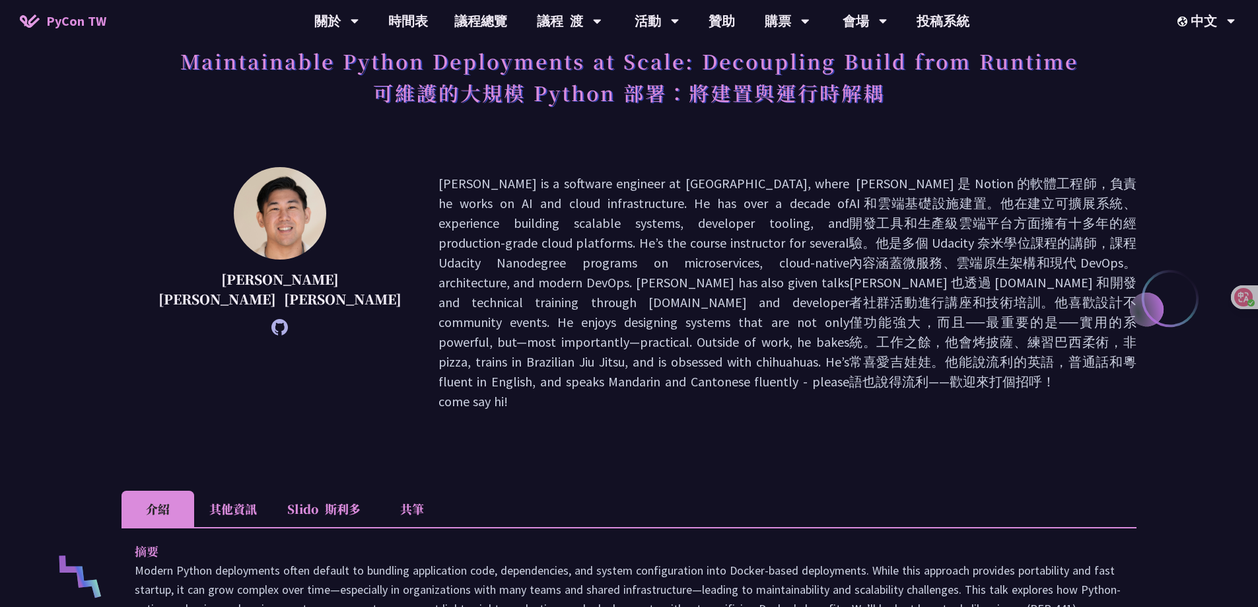
scroll to position [396, 0]
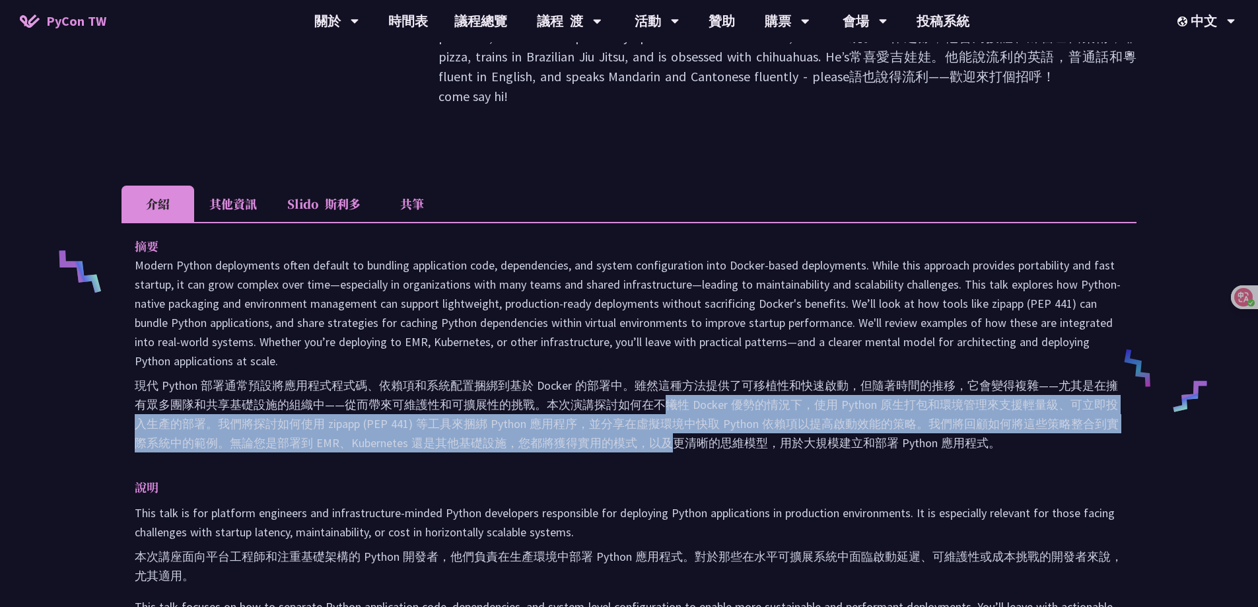
drag, startPoint x: 663, startPoint y: 346, endPoint x: 673, endPoint y: 377, distance: 32.8
click at [673, 378] on font "現代 Python 部署通常預設將應用程式程式碼、依賴項和系統配置捆綁到基於 Docker 的部署中。雖然這種方法提供了可移植性和快速啟動，但隨著時間的推移，…" at bounding box center [627, 414] width 984 height 73
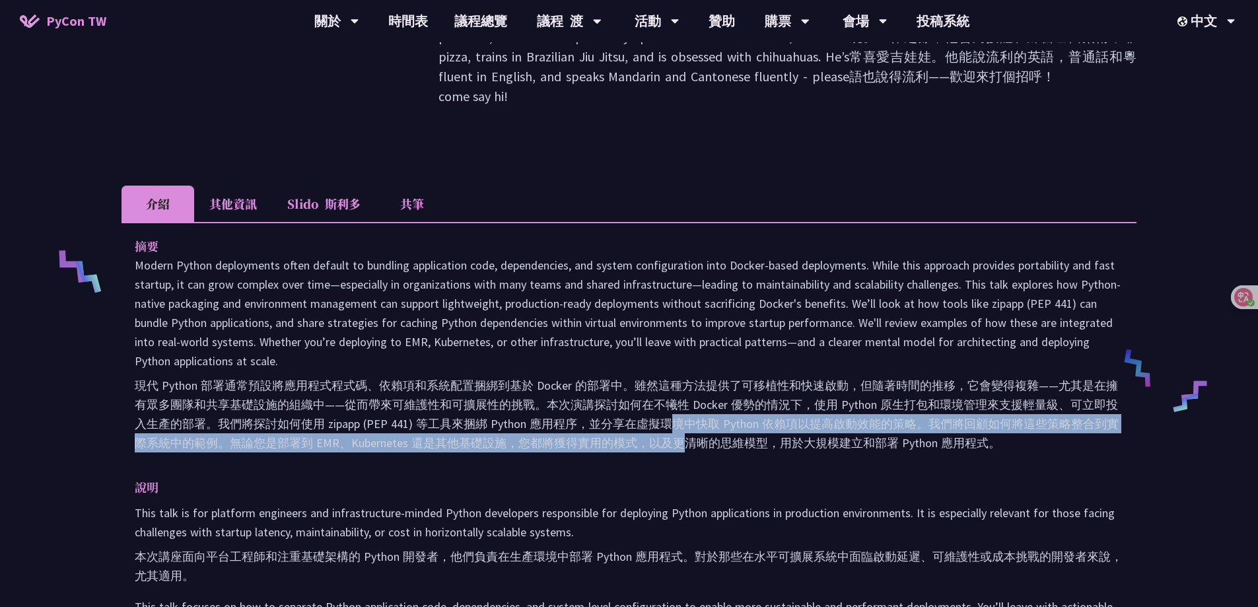
drag, startPoint x: 672, startPoint y: 360, endPoint x: 680, endPoint y: 385, distance: 26.3
click at [680, 385] on font "現代 Python 部署通常預設將應用程式程式碼、依賴項和系統配置捆綁到基於 Docker 的部署中。雖然這種方法提供了可移植性和快速啟動，但隨著時間的推移，…" at bounding box center [627, 414] width 984 height 73
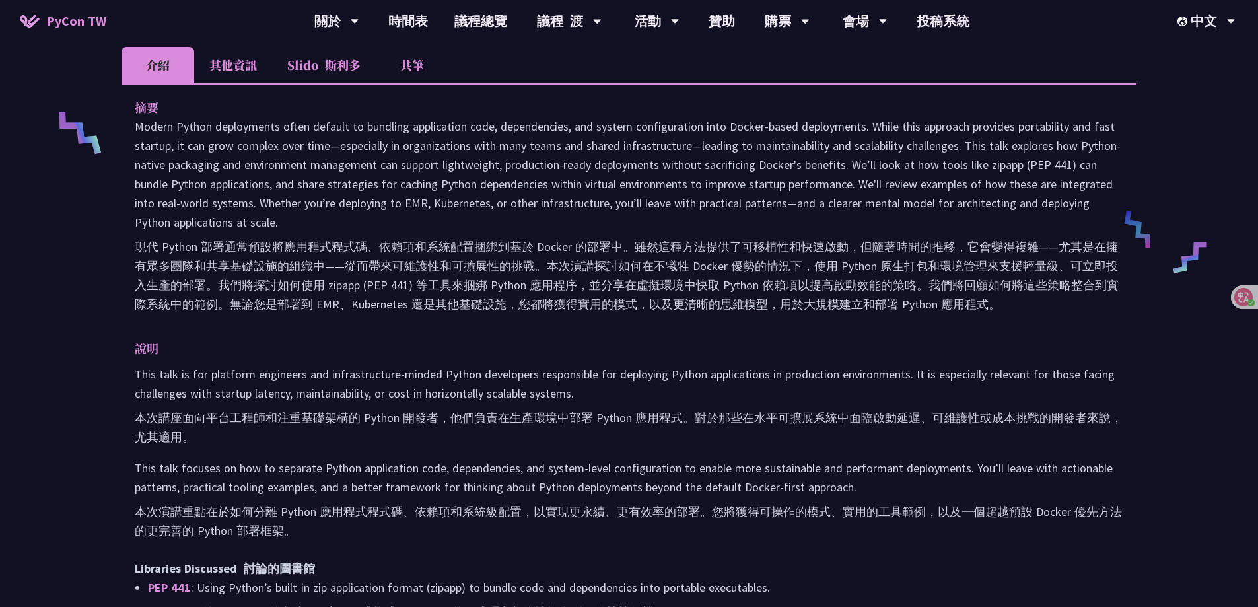
scroll to position [528, 0]
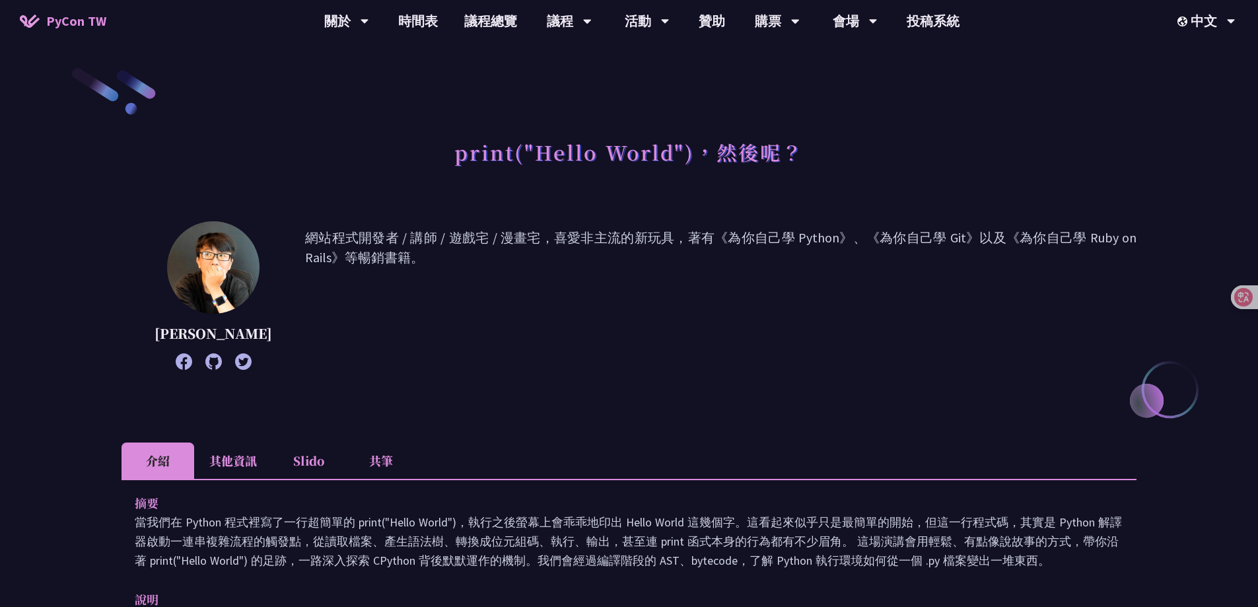
click at [244, 467] on li "其他資訊" at bounding box center [233, 460] width 78 height 36
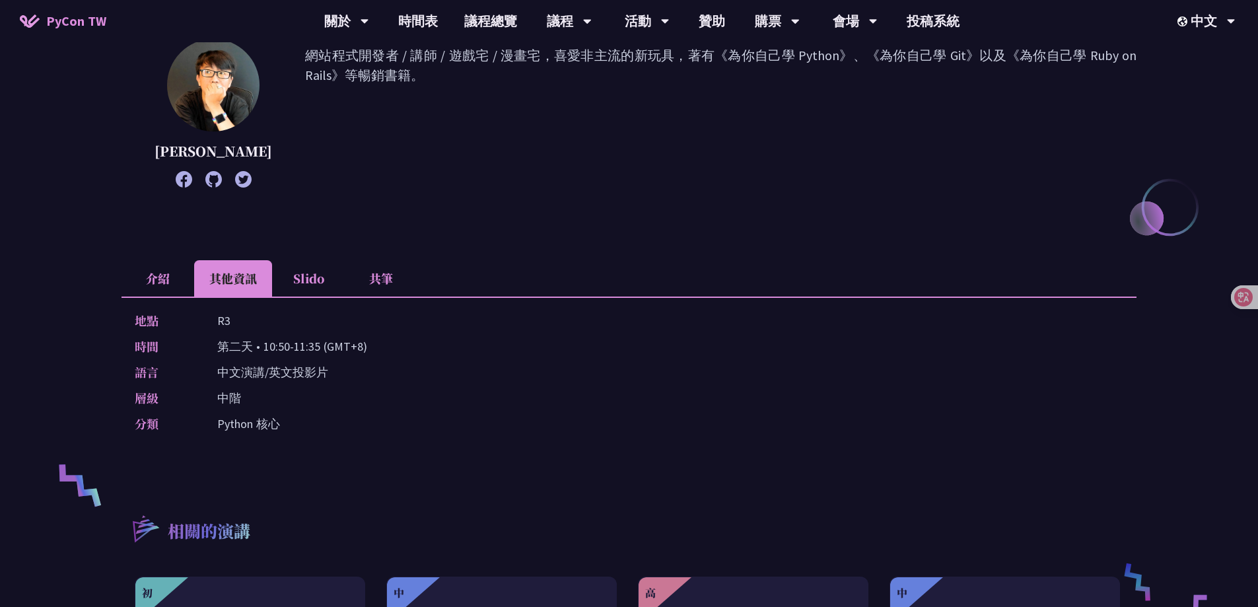
scroll to position [198, 0]
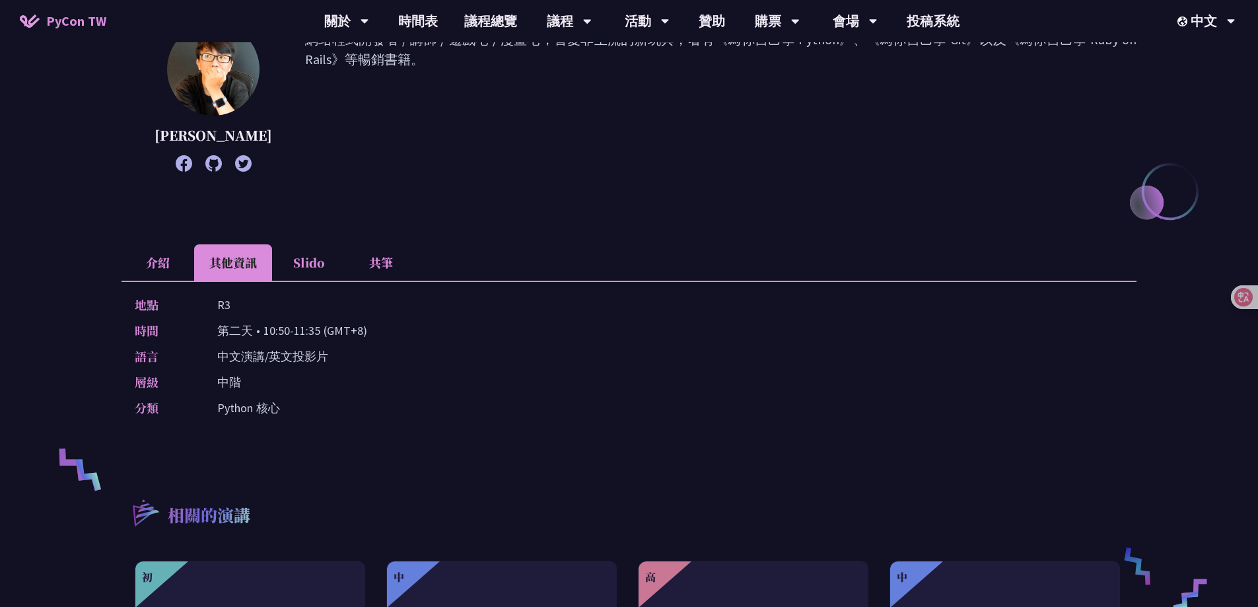
click at [314, 263] on li "Slido" at bounding box center [308, 262] width 73 height 36
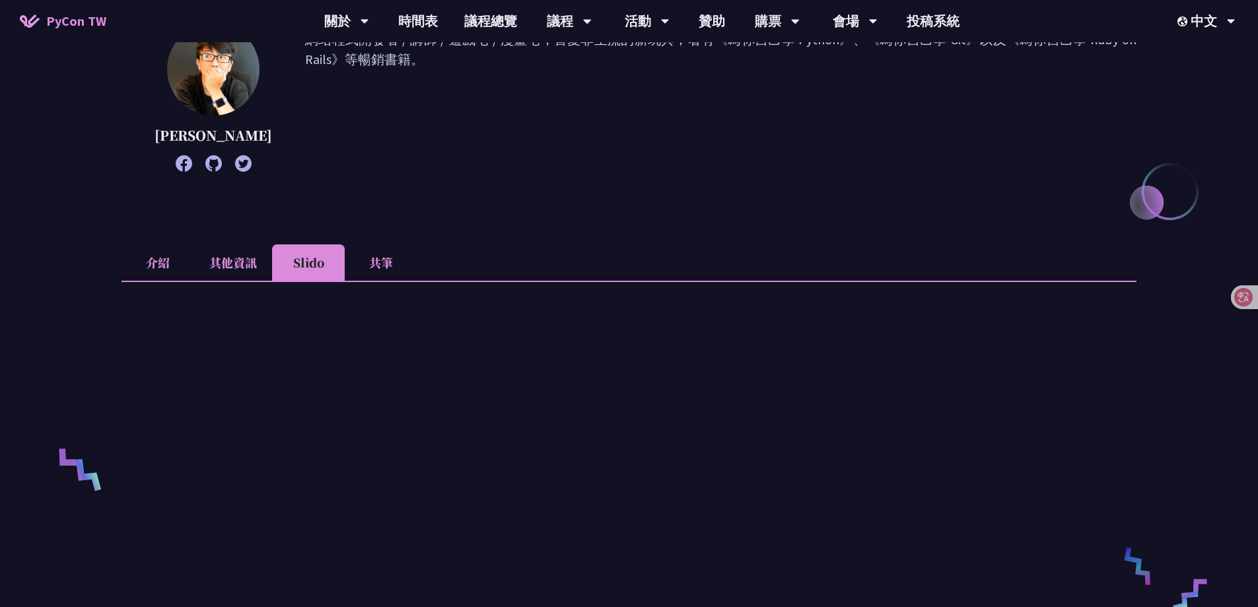
click at [243, 266] on li "其他資訊" at bounding box center [233, 262] width 78 height 36
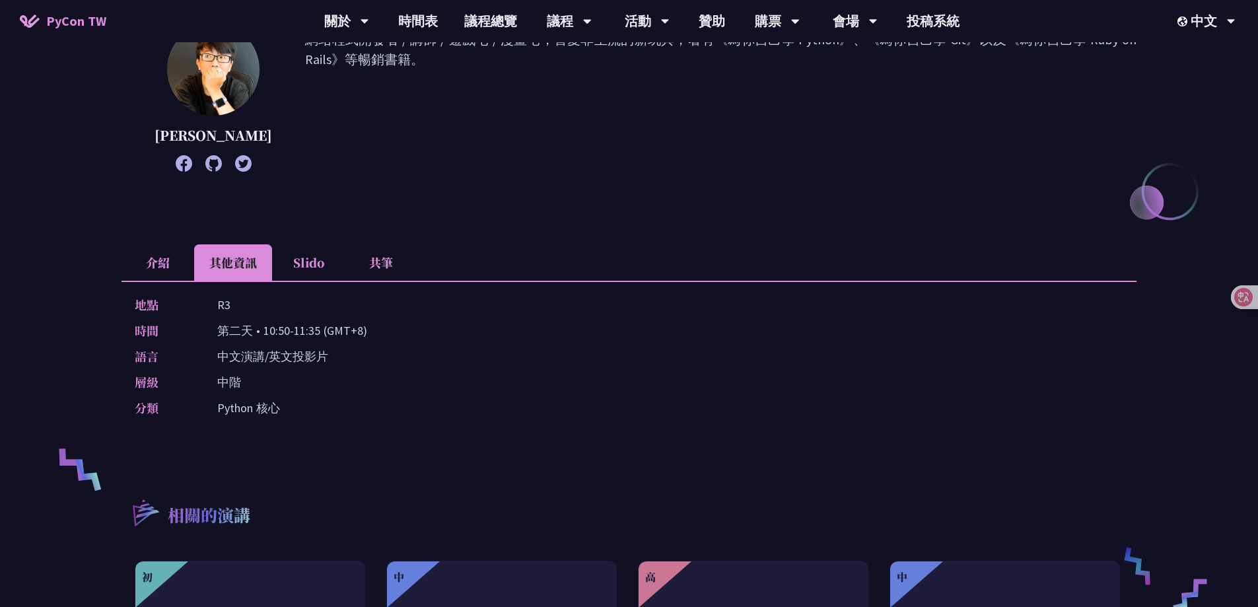
click at [379, 268] on li "共筆" at bounding box center [381, 262] width 73 height 36
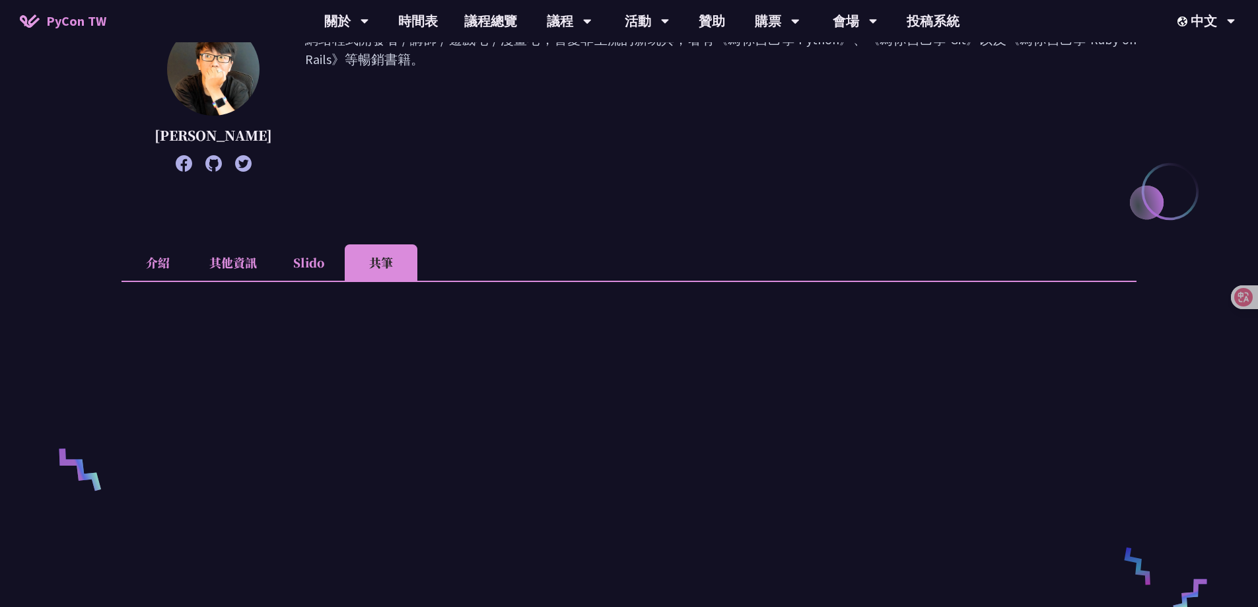
click at [301, 258] on li "Slido" at bounding box center [308, 262] width 73 height 36
click at [388, 259] on li "共筆" at bounding box center [381, 262] width 73 height 36
click at [322, 259] on li "Slido" at bounding box center [308, 262] width 73 height 36
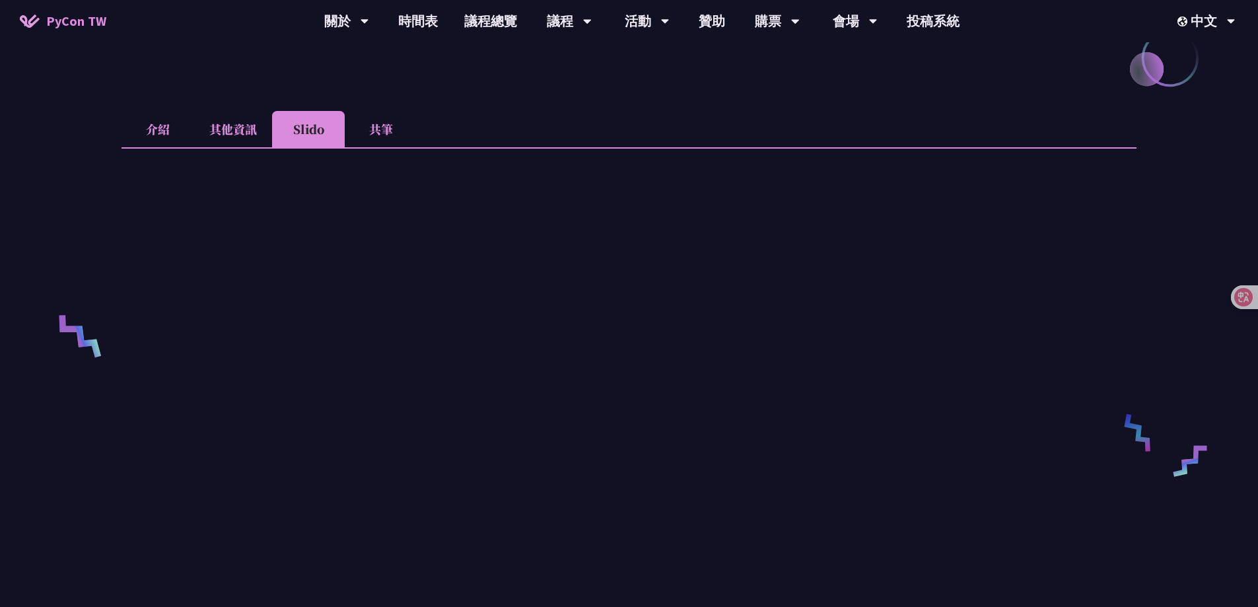
scroll to position [330, 0]
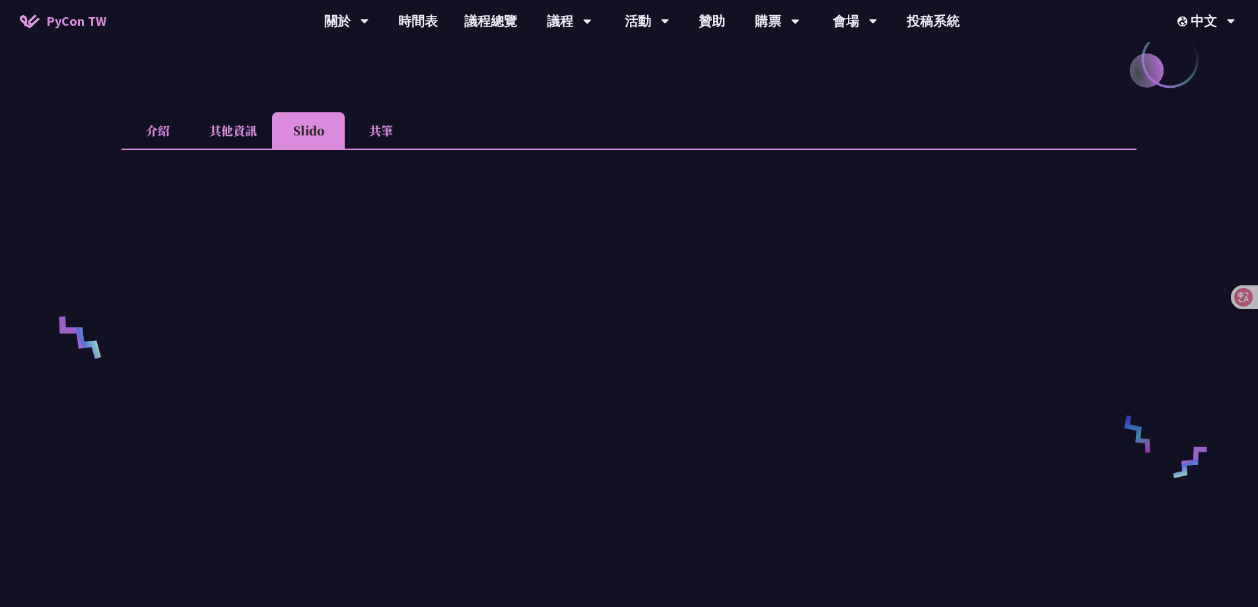
click at [382, 143] on li "共筆" at bounding box center [381, 130] width 73 height 36
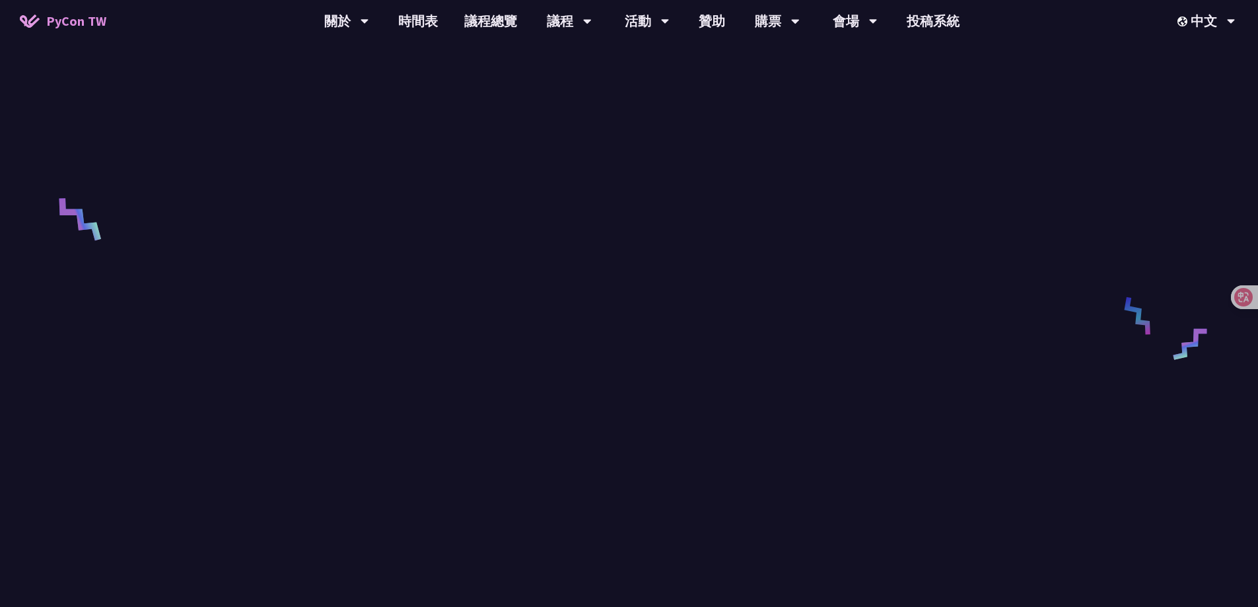
scroll to position [0, 0]
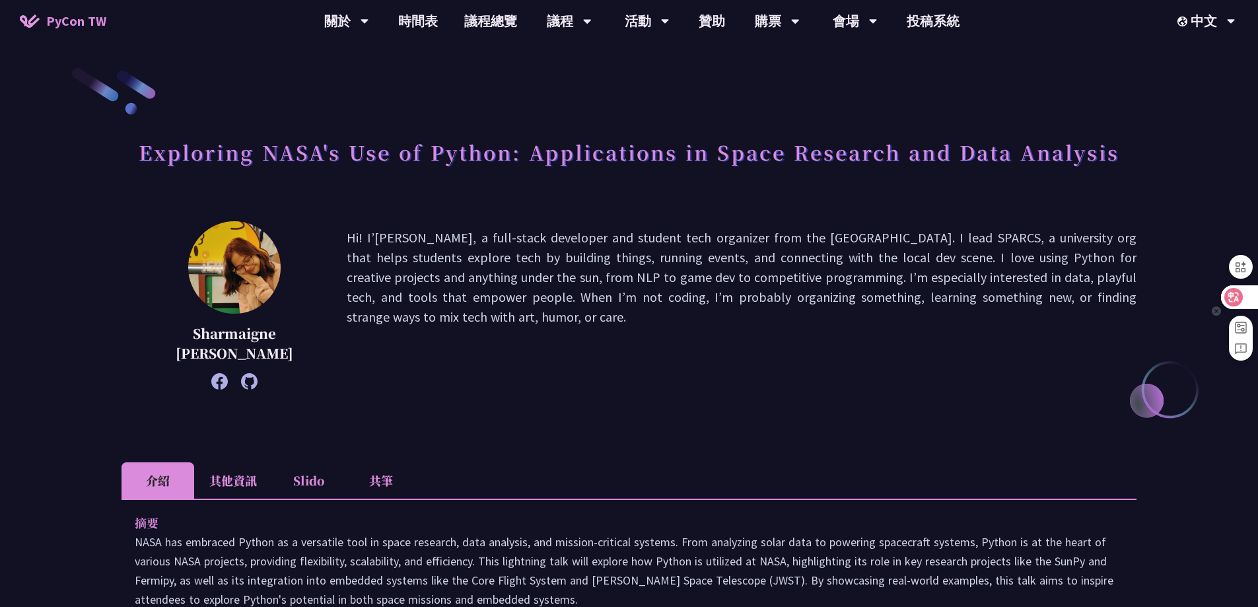
click at [1235, 285] on div at bounding box center [1239, 297] width 36 height 24
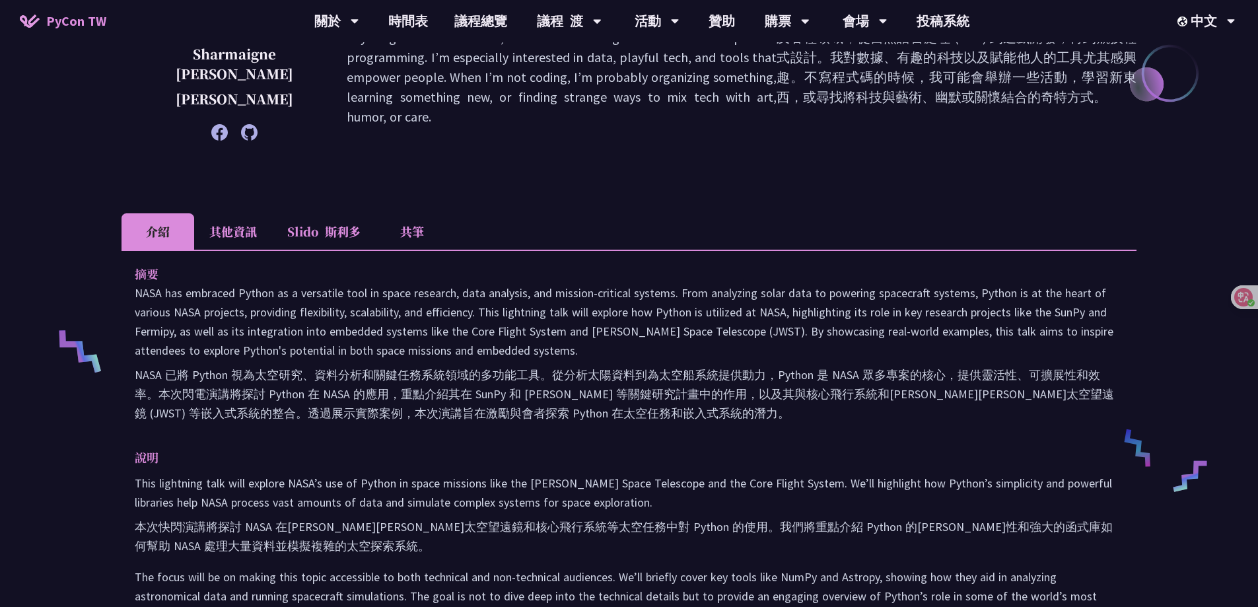
scroll to position [528, 0]
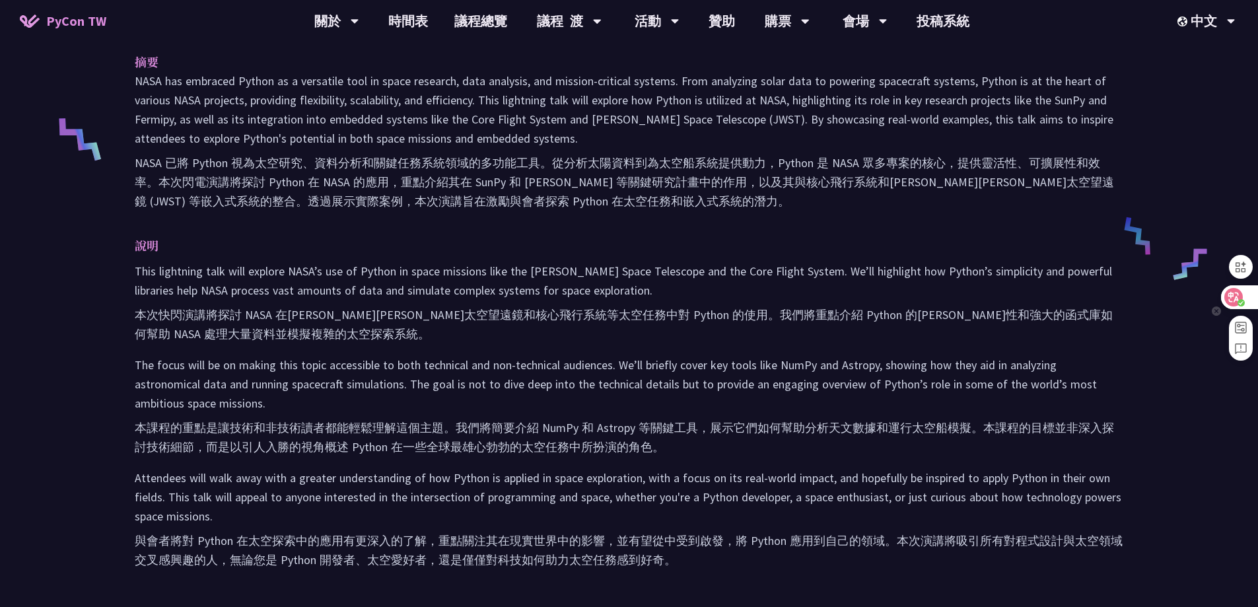
click at [1241, 291] on div at bounding box center [1239, 297] width 36 height 24
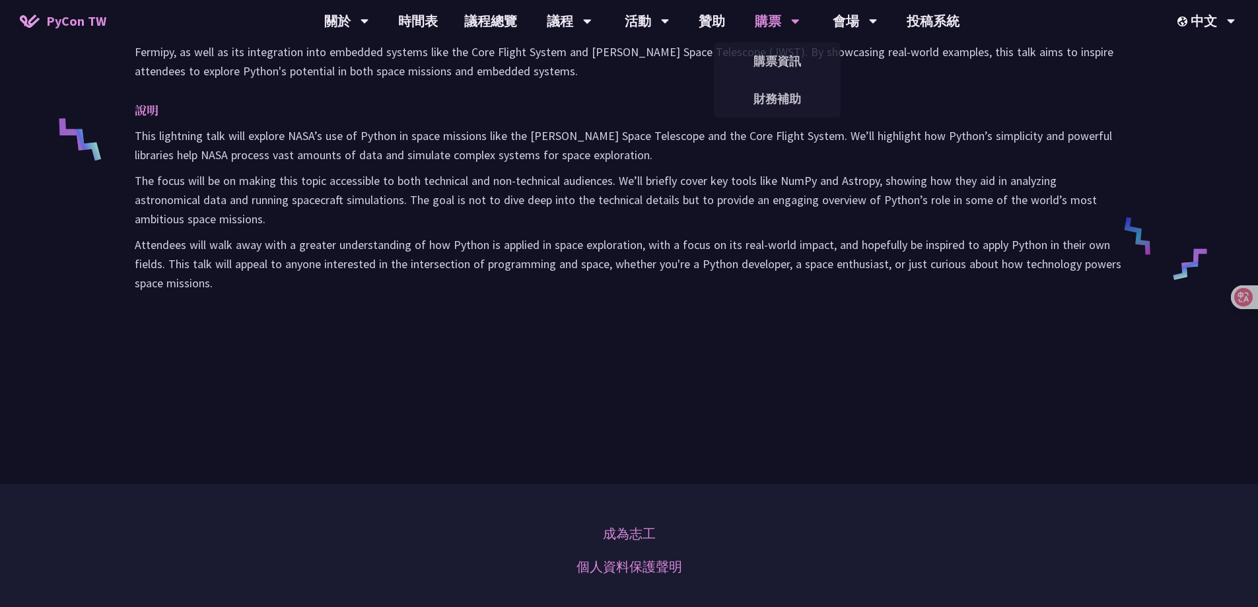
scroll to position [461, 0]
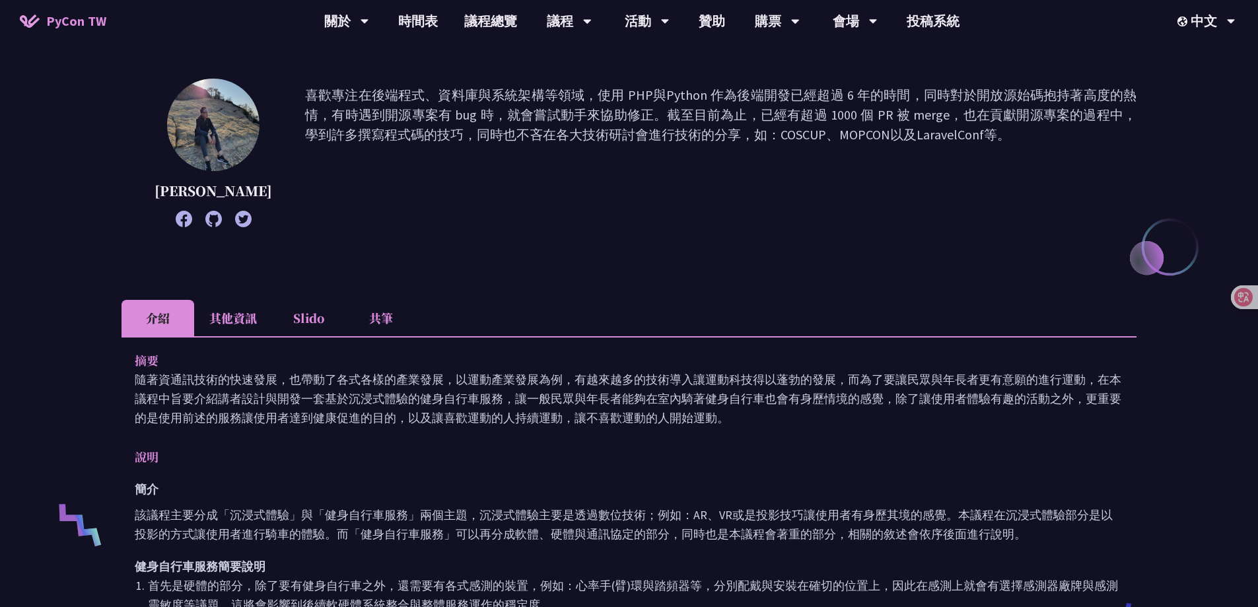
scroll to position [264, 0]
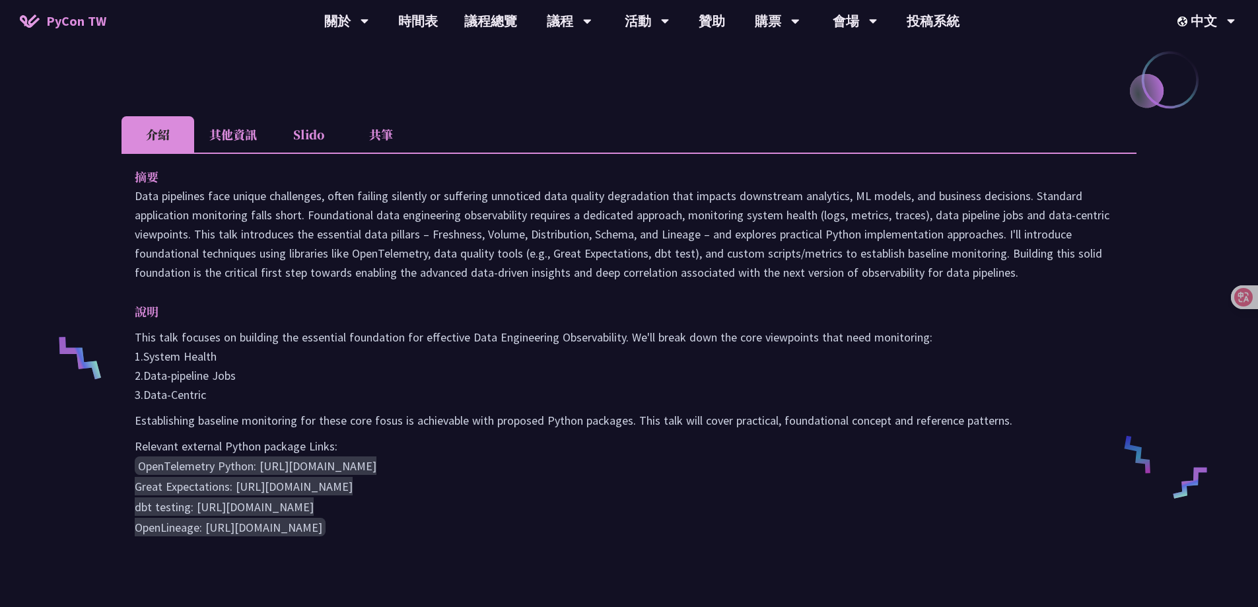
scroll to position [330, 0]
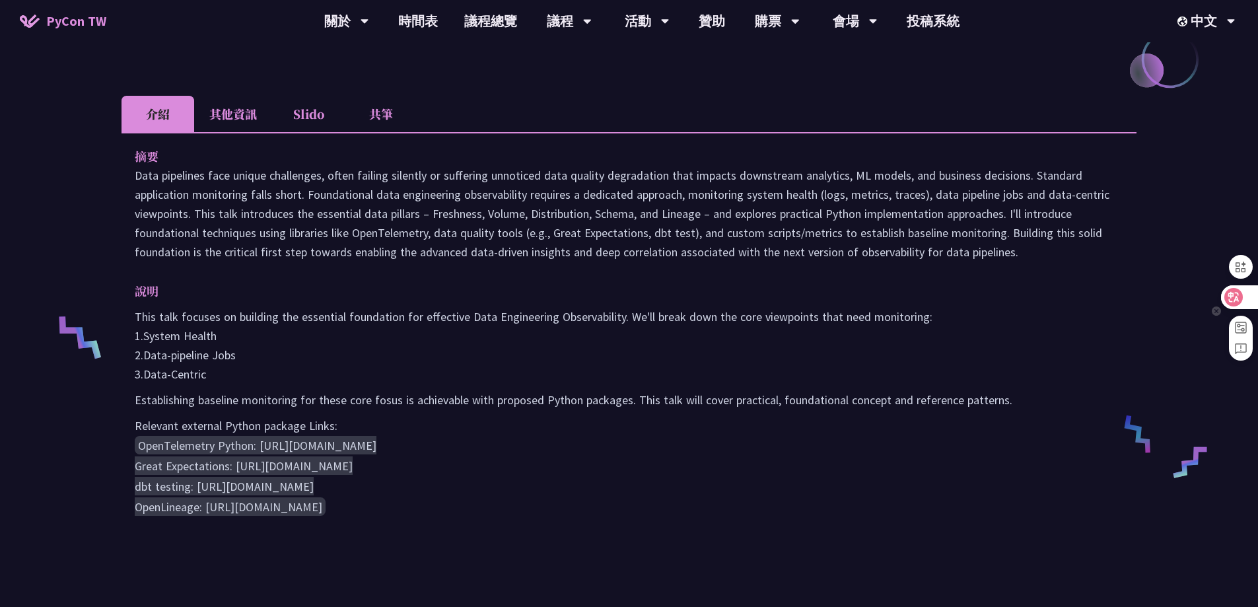
click at [1233, 300] on icon at bounding box center [1233, 296] width 13 height 13
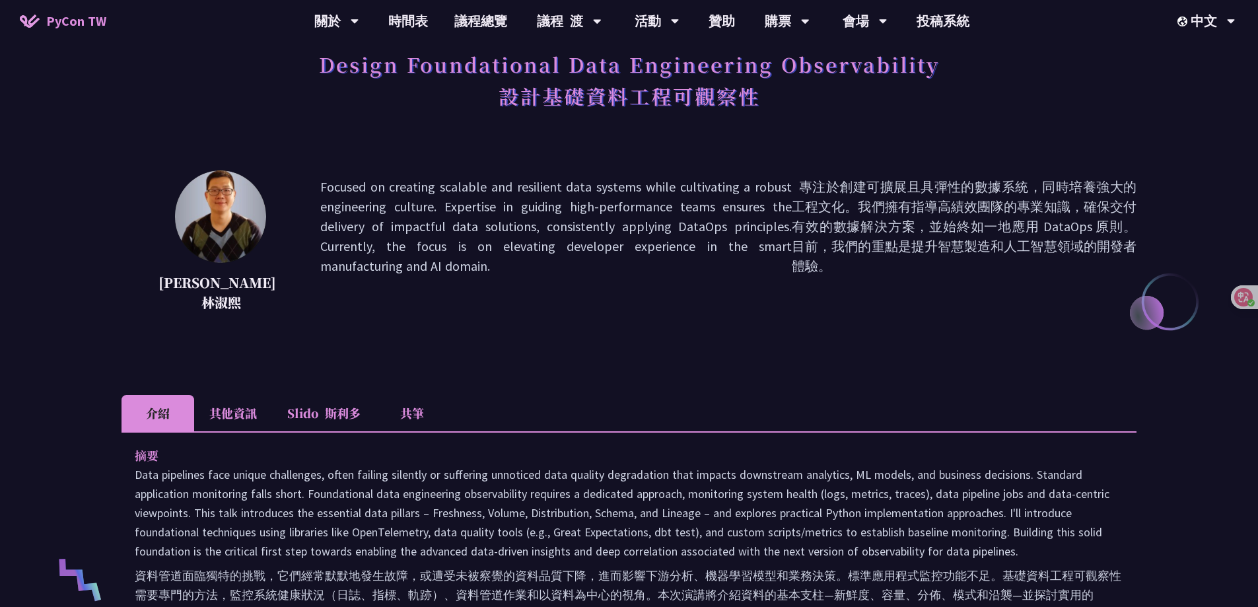
scroll to position [37, 0]
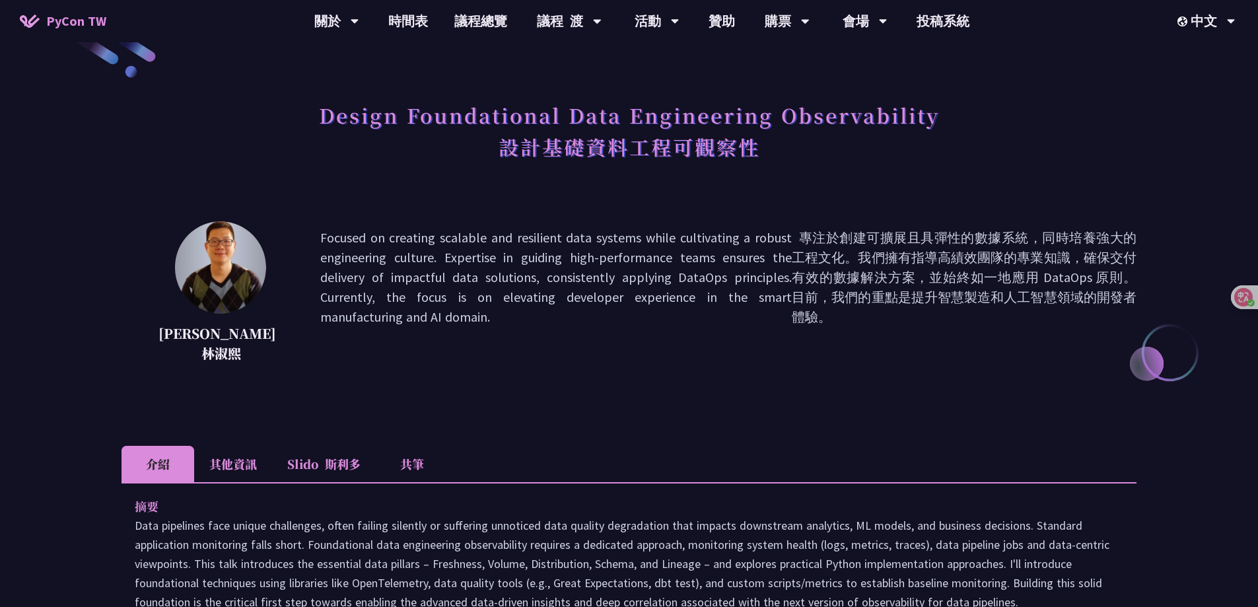
click at [244, 459] on li "其他資訊" at bounding box center [233, 464] width 78 height 36
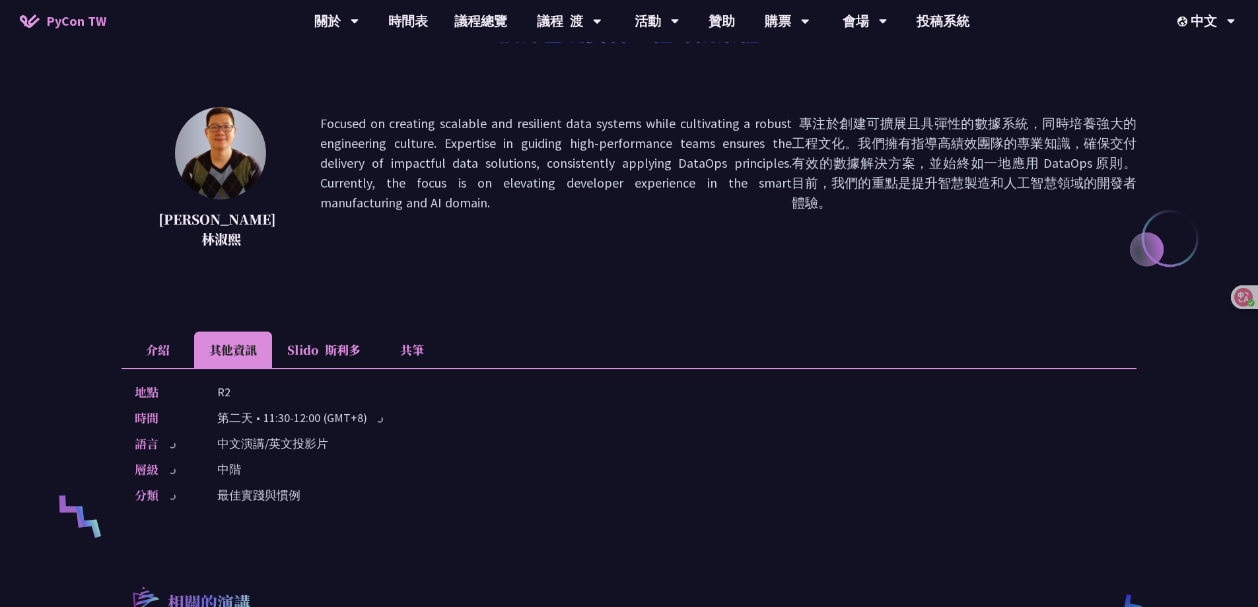
scroll to position [169, 0]
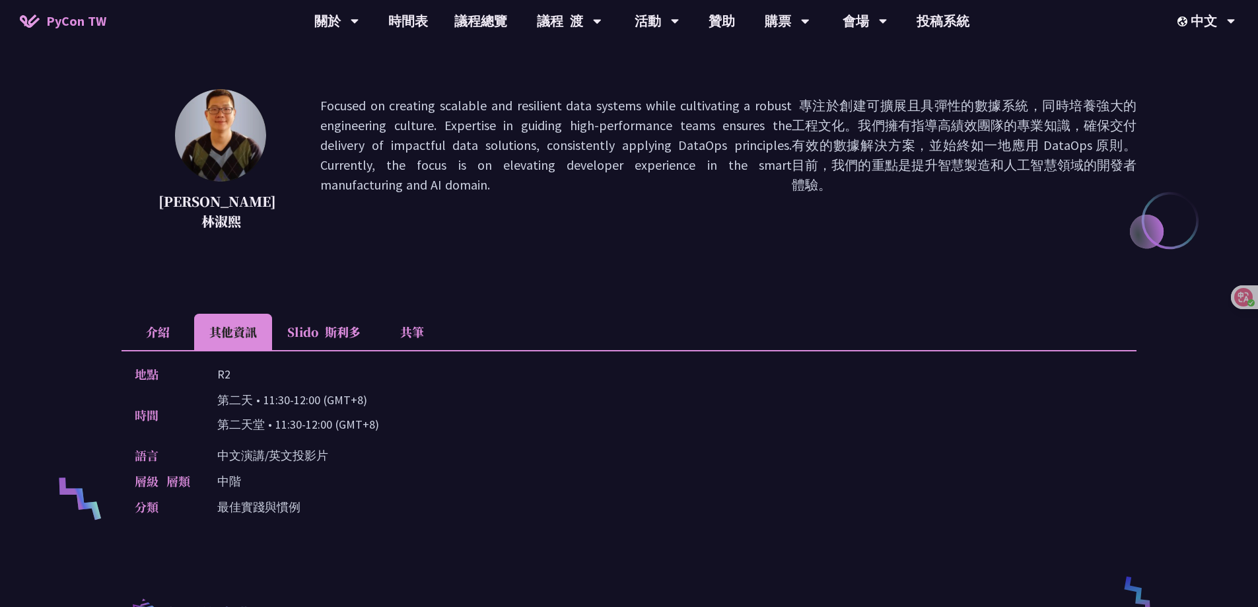
click at [304, 335] on li "Slido 斯利多" at bounding box center [324, 332] width 104 height 36
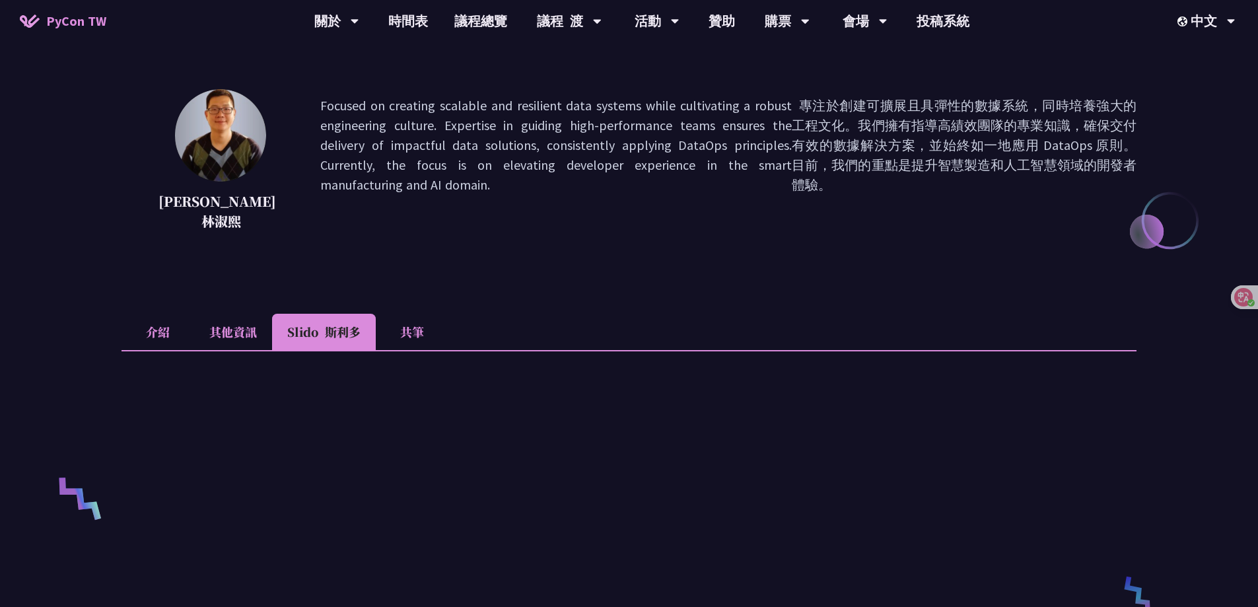
click at [433, 331] on li "共筆" at bounding box center [412, 332] width 73 height 36
click at [177, 339] on li "介紹" at bounding box center [157, 332] width 73 height 36
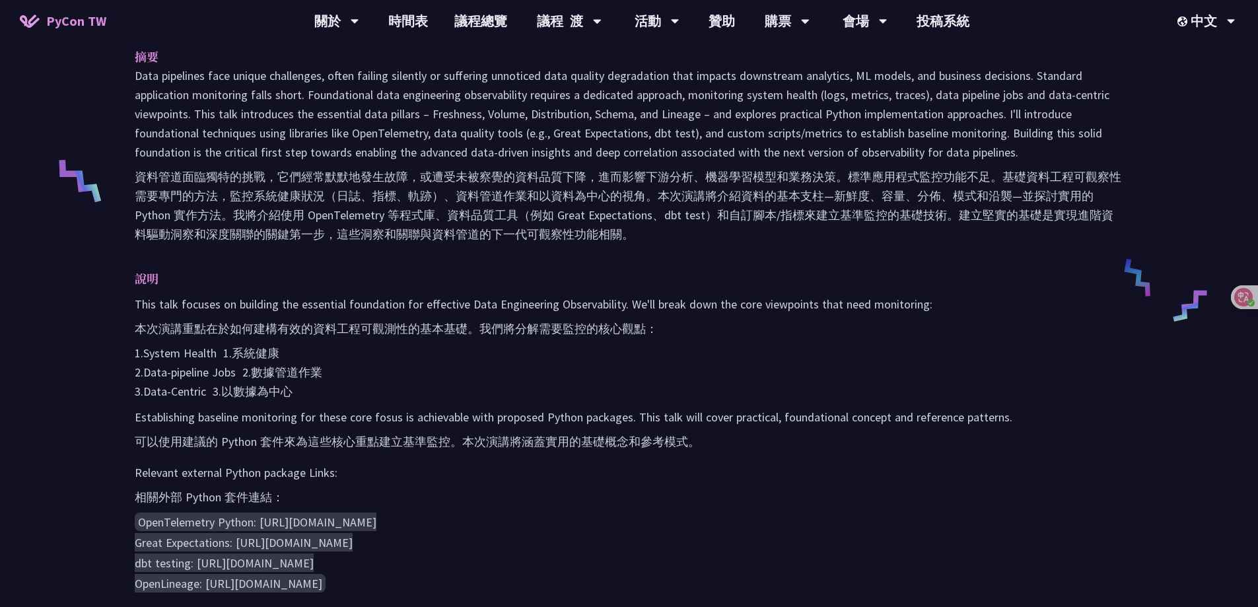
scroll to position [499, 0]
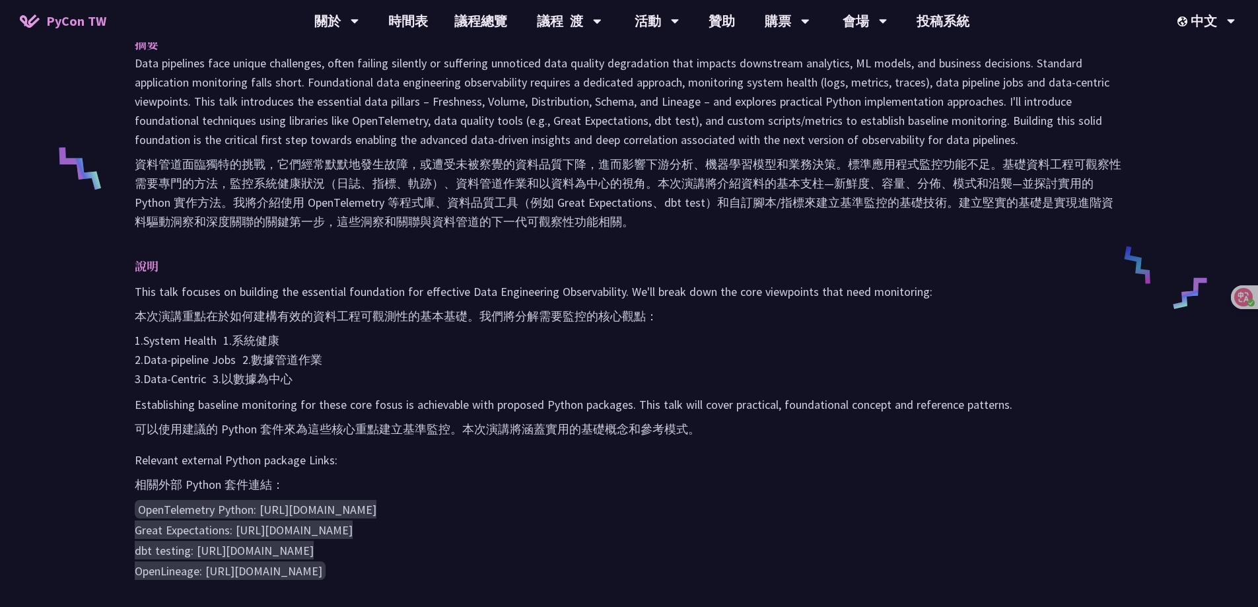
click at [715, 343] on p "This talk focuses on building the essential foundation for effective Data Engin…" at bounding box center [629, 335] width 988 height 106
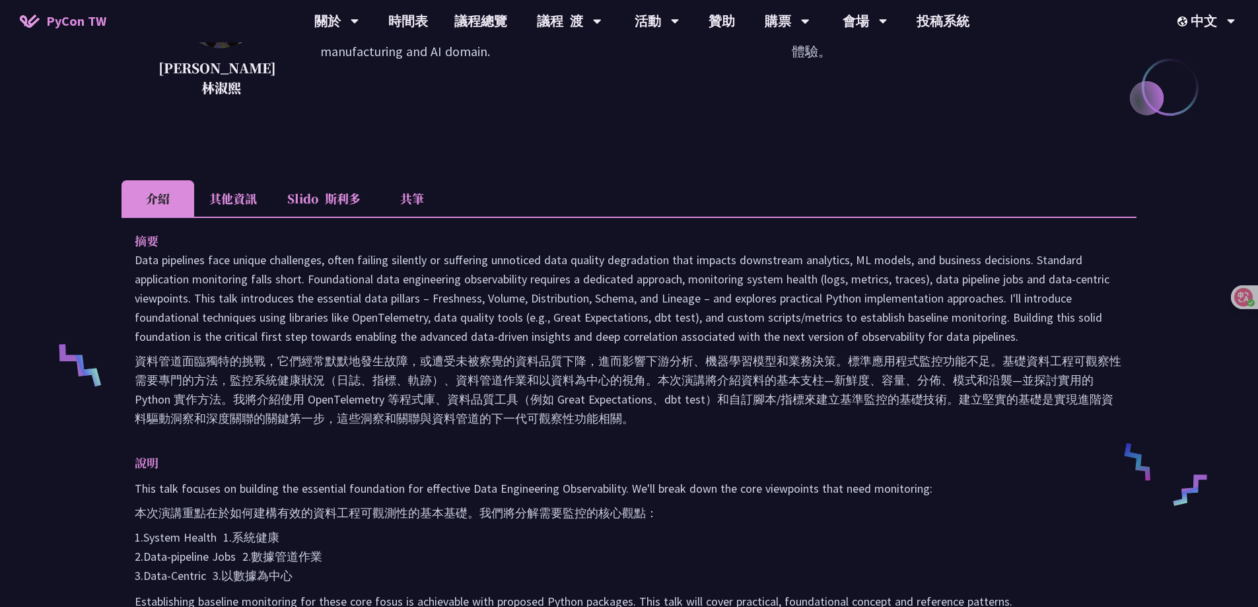
scroll to position [301, 0]
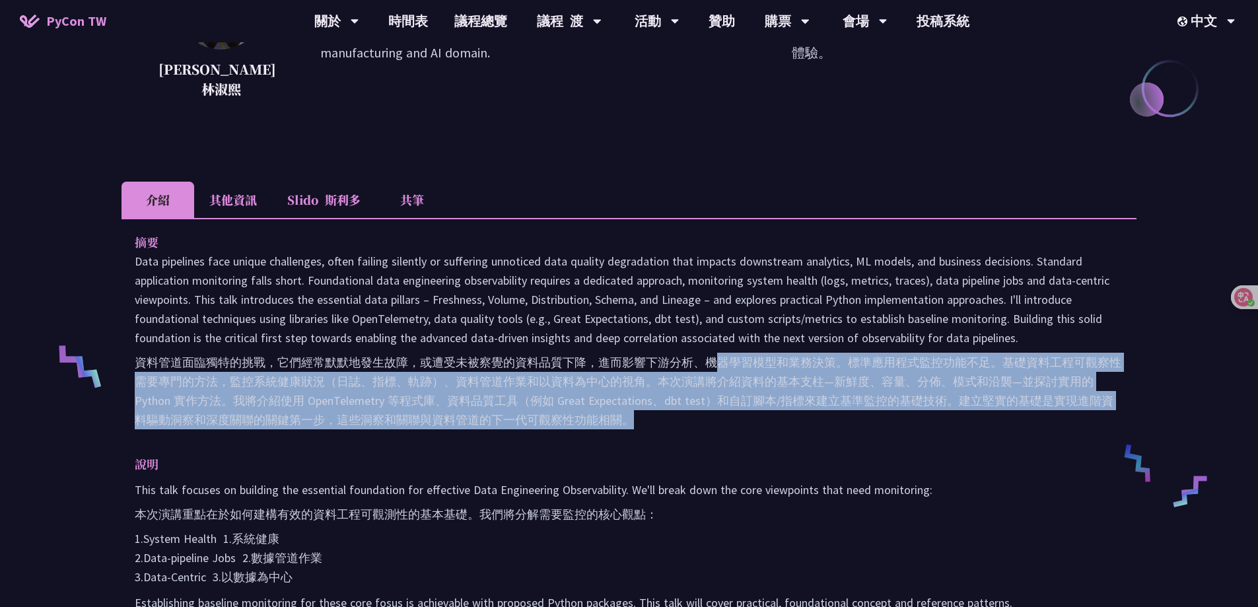
drag, startPoint x: 718, startPoint y: 368, endPoint x: 720, endPoint y: 415, distance: 47.6
click at [720, 415] on font "資料管道面臨獨特的挑戰，它們經常默默地發生故障，或遭受未被察覺的資料品質下降，進而影響下游分析、機器學習模型和業務決策。標準應用程式監控功能不足。基礎資料工程…" at bounding box center [629, 391] width 988 height 77
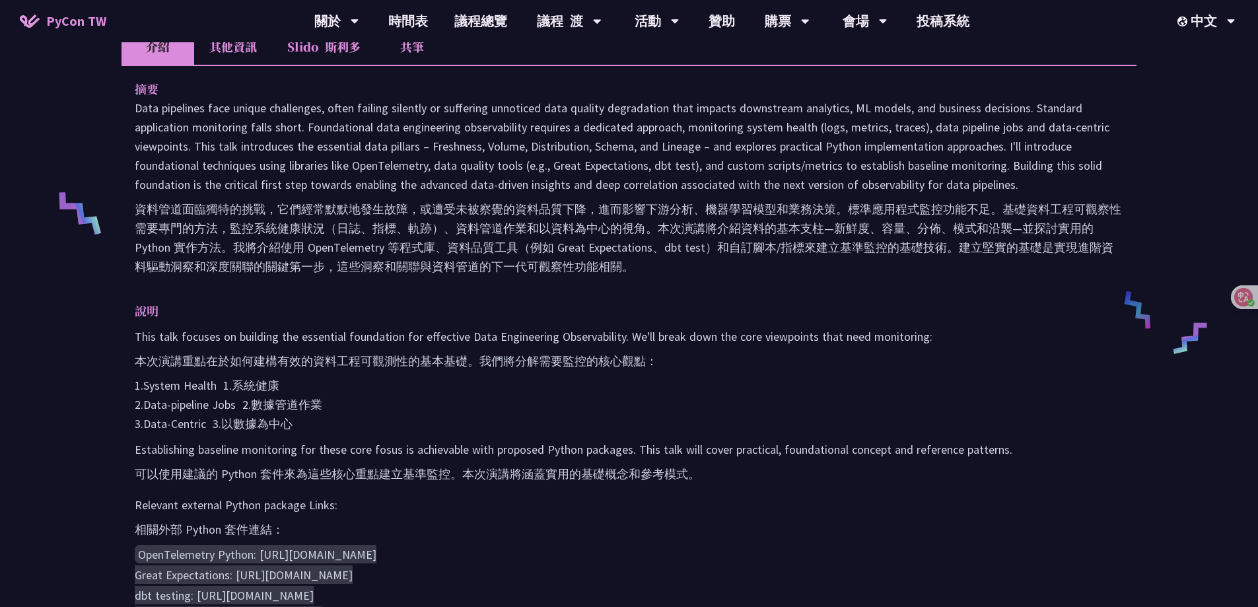
scroll to position [499, 0]
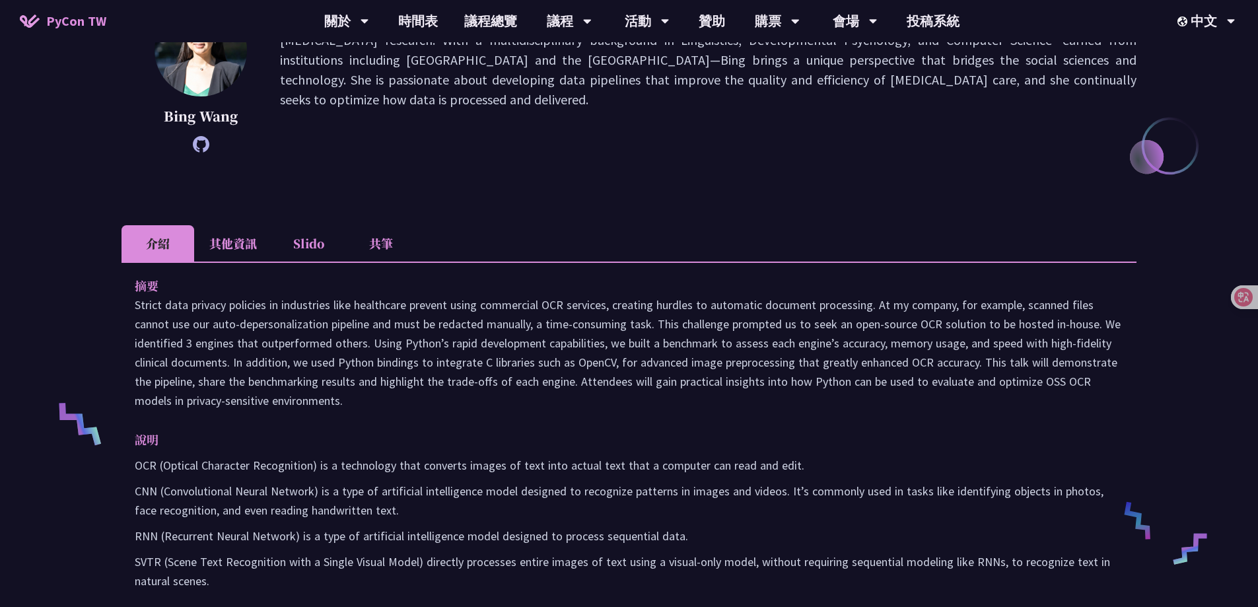
scroll to position [198, 0]
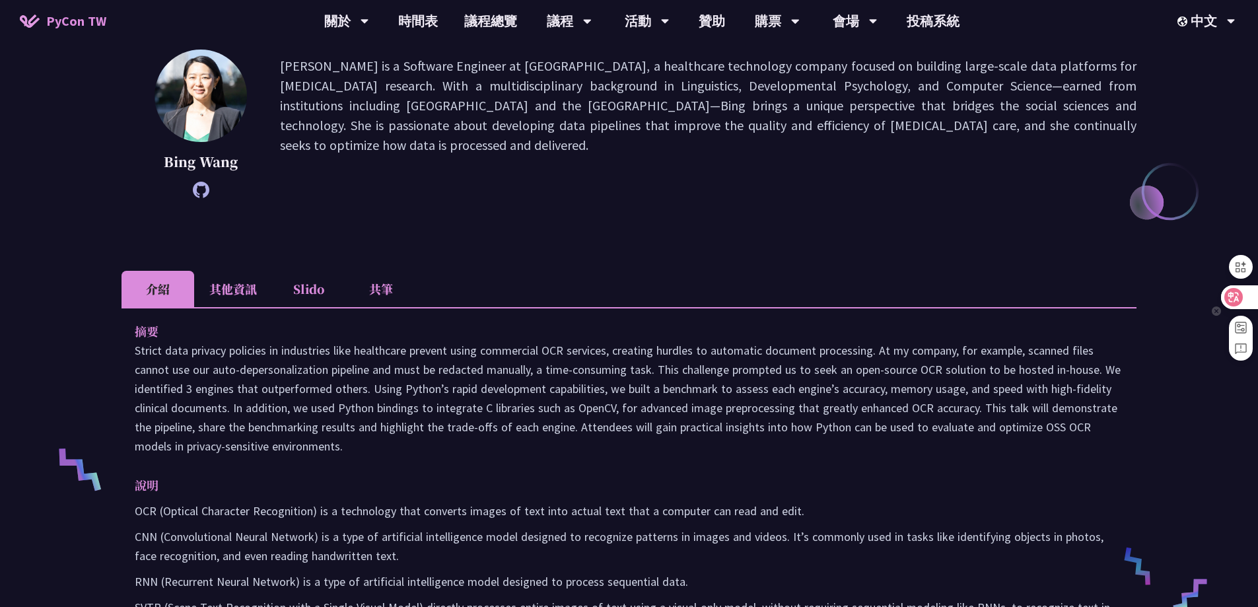
click at [1239, 294] on icon at bounding box center [1233, 296] width 13 height 13
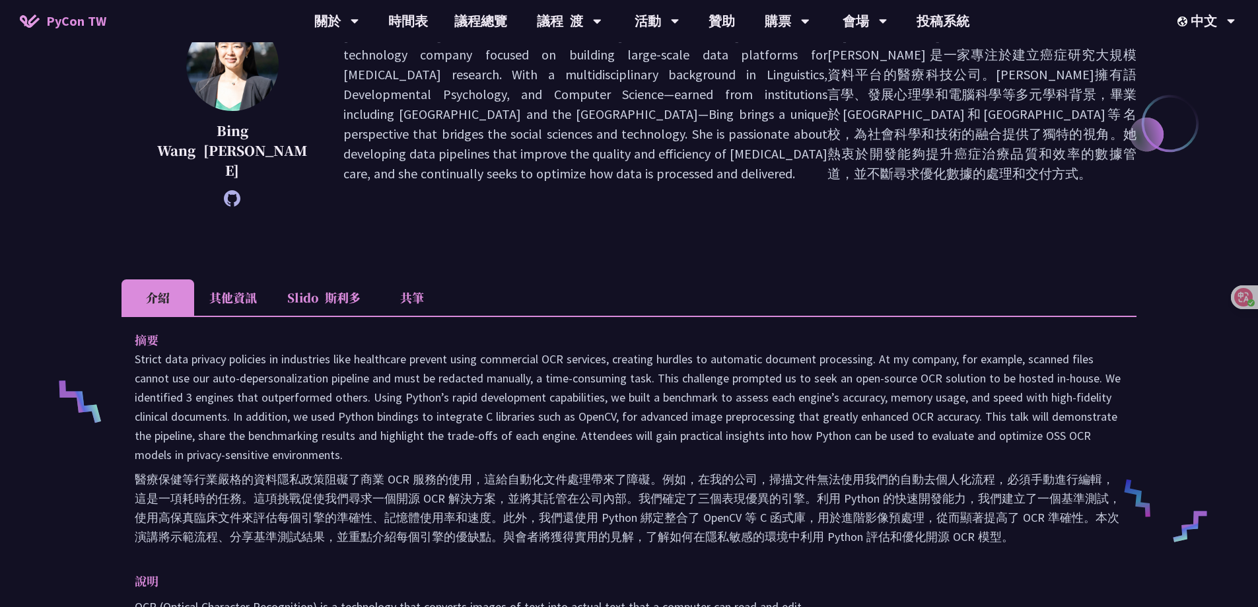
scroll to position [330, 0]
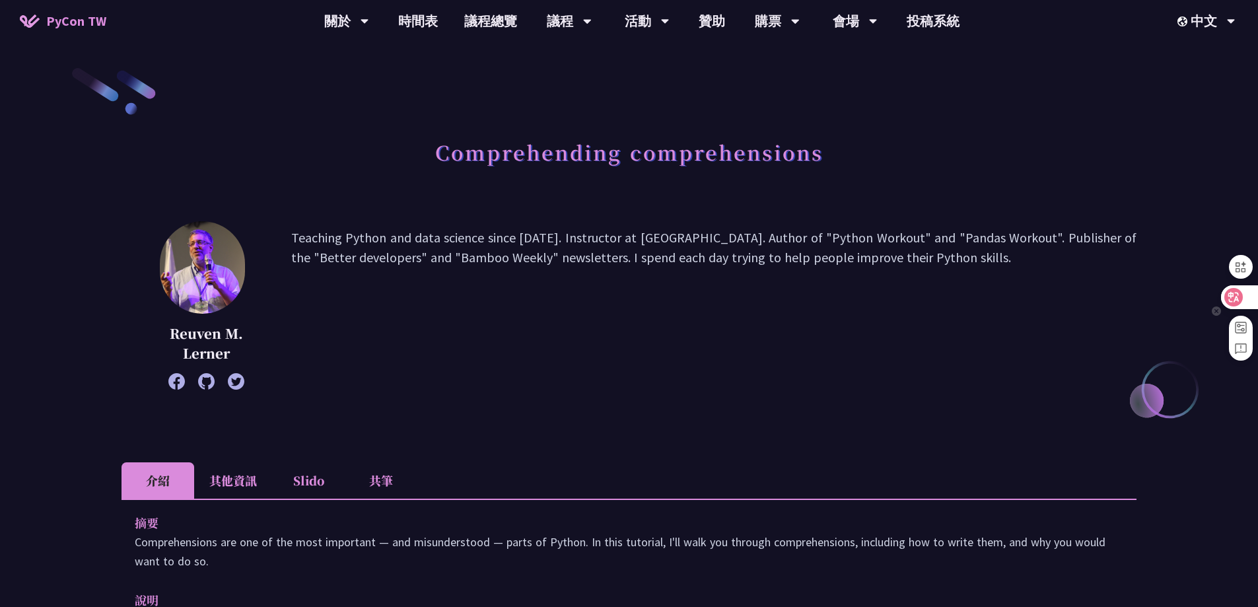
click at [1231, 304] on icon at bounding box center [1233, 297] width 18 height 18
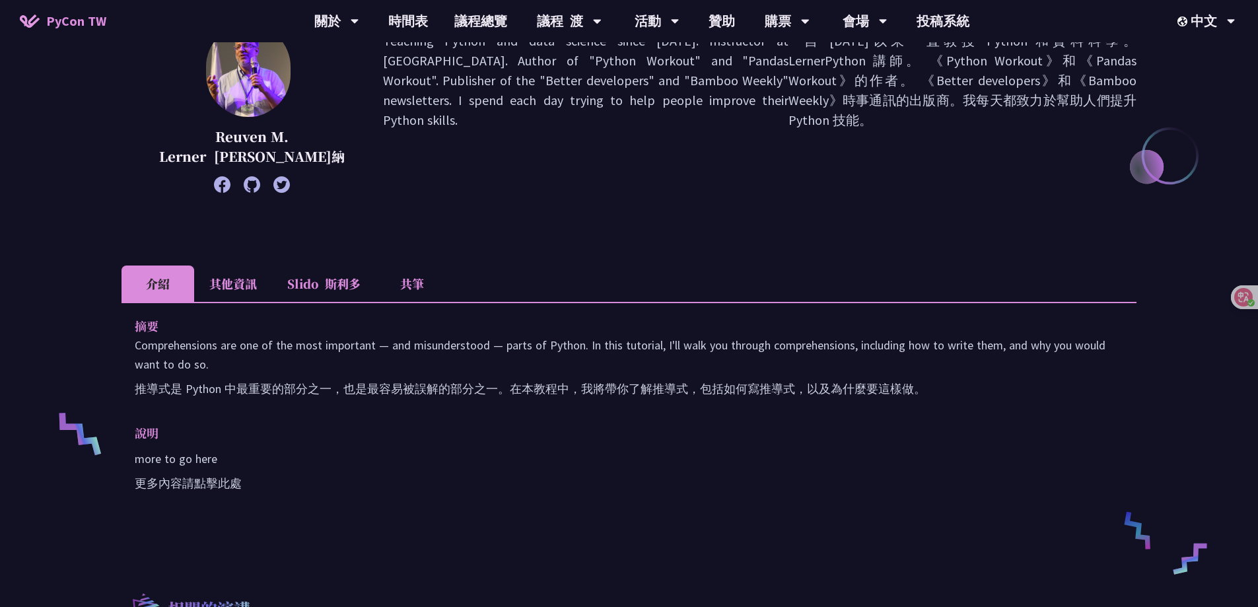
scroll to position [198, 0]
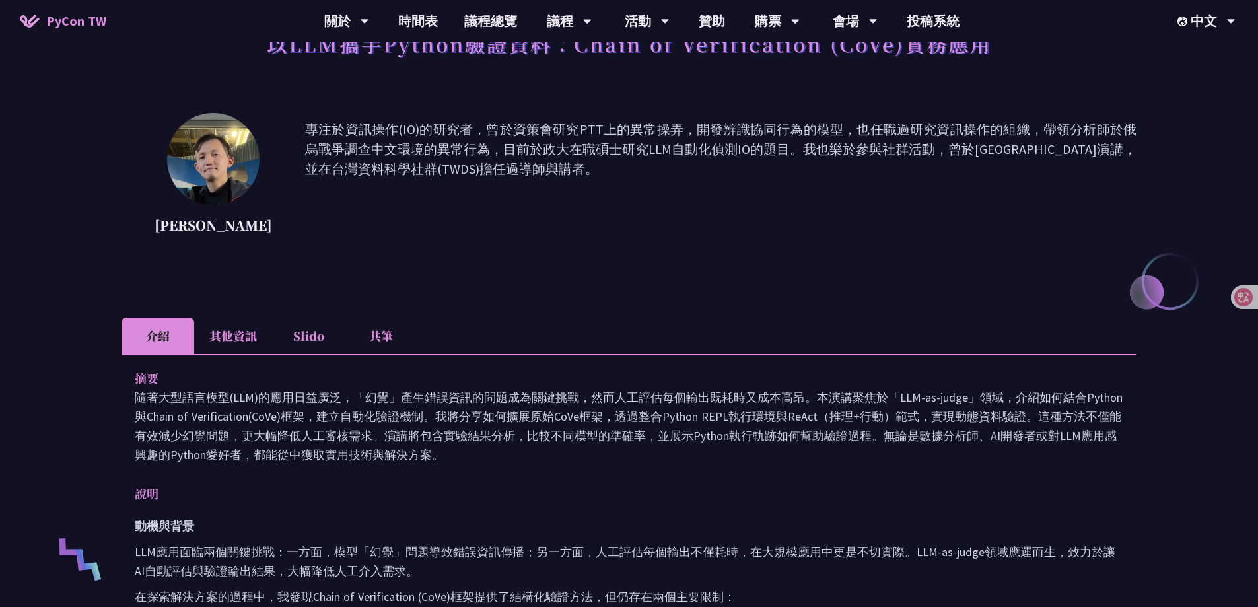
scroll to position [132, 0]
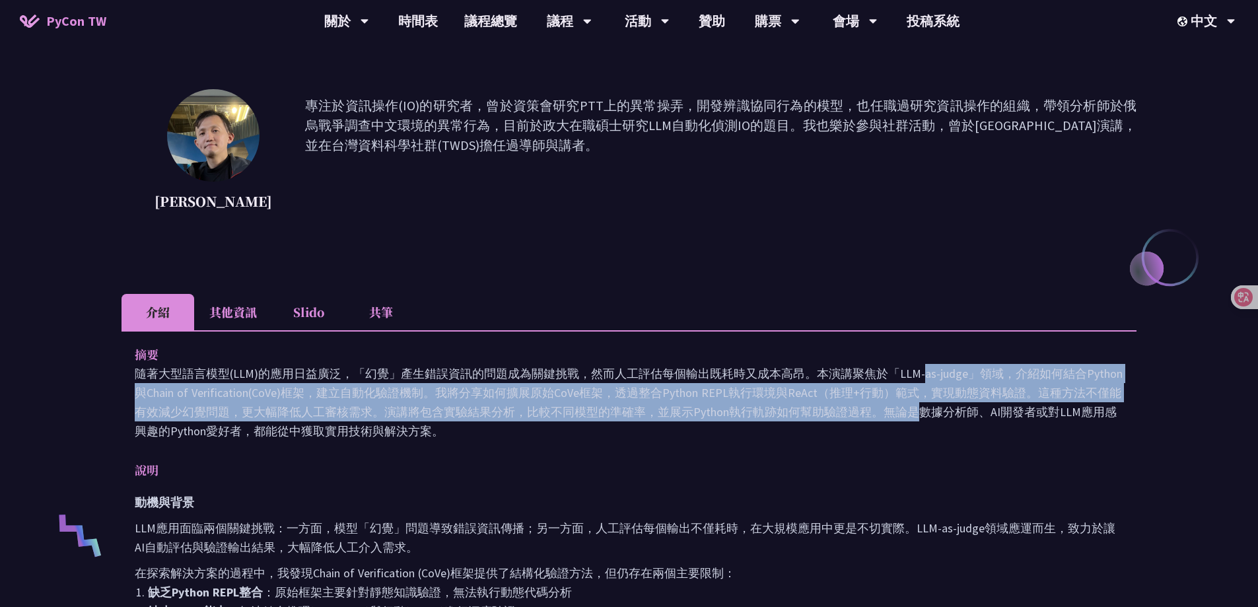
drag, startPoint x: 693, startPoint y: 370, endPoint x: 699, endPoint y: 403, distance: 32.8
click at [699, 403] on p "隨著大型語言模型(LLM)的應用日益廣泛，「幻覺」產生錯誤資訊的問題成為關鍵挑戰，然而人工評估每個輸出既耗時又成本高昂。本演講聚焦於「LLM-as-judge…" at bounding box center [629, 402] width 988 height 77
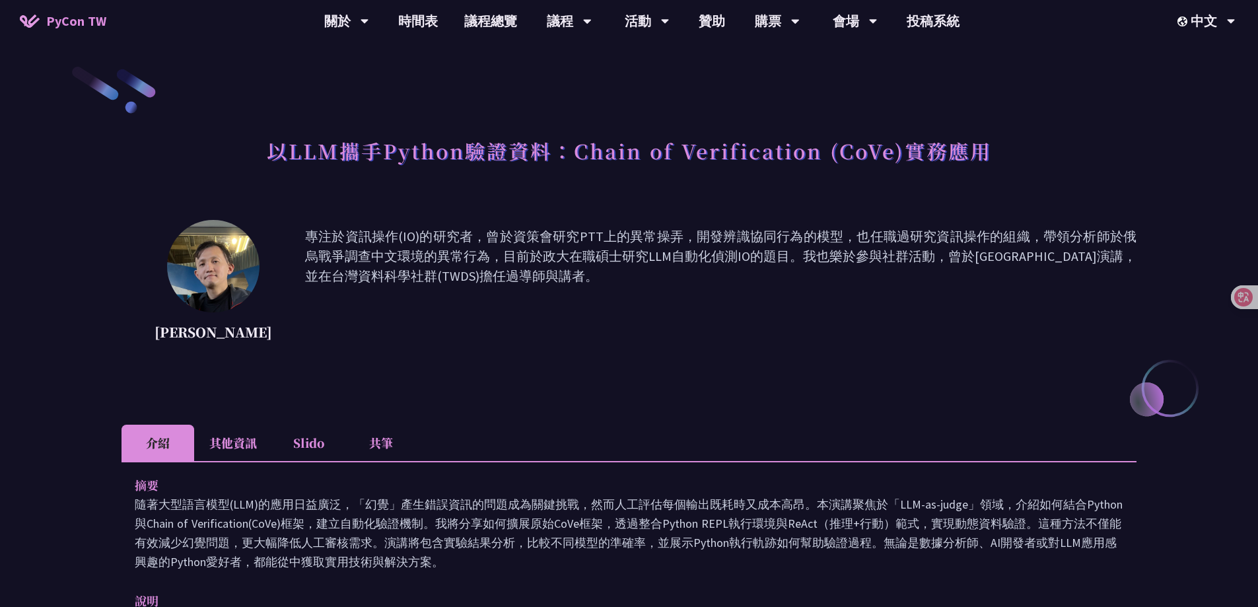
scroll to position [0, 0]
click at [244, 450] on li "其他資訊" at bounding box center [233, 444] width 78 height 36
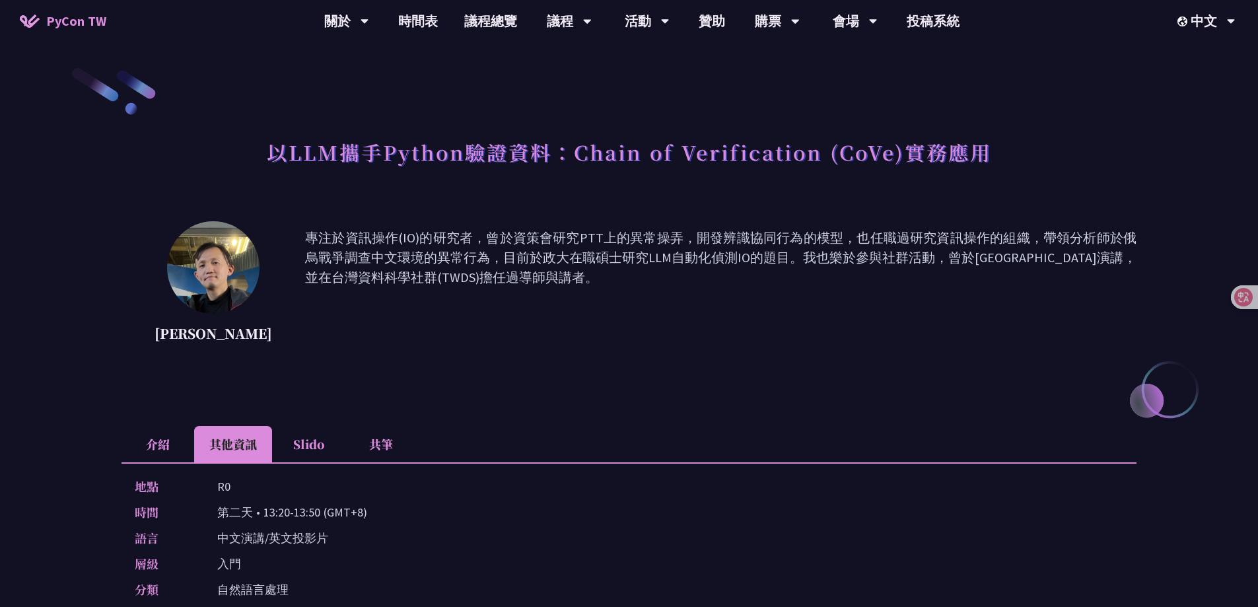
click at [136, 436] on li "介紹" at bounding box center [157, 444] width 73 height 36
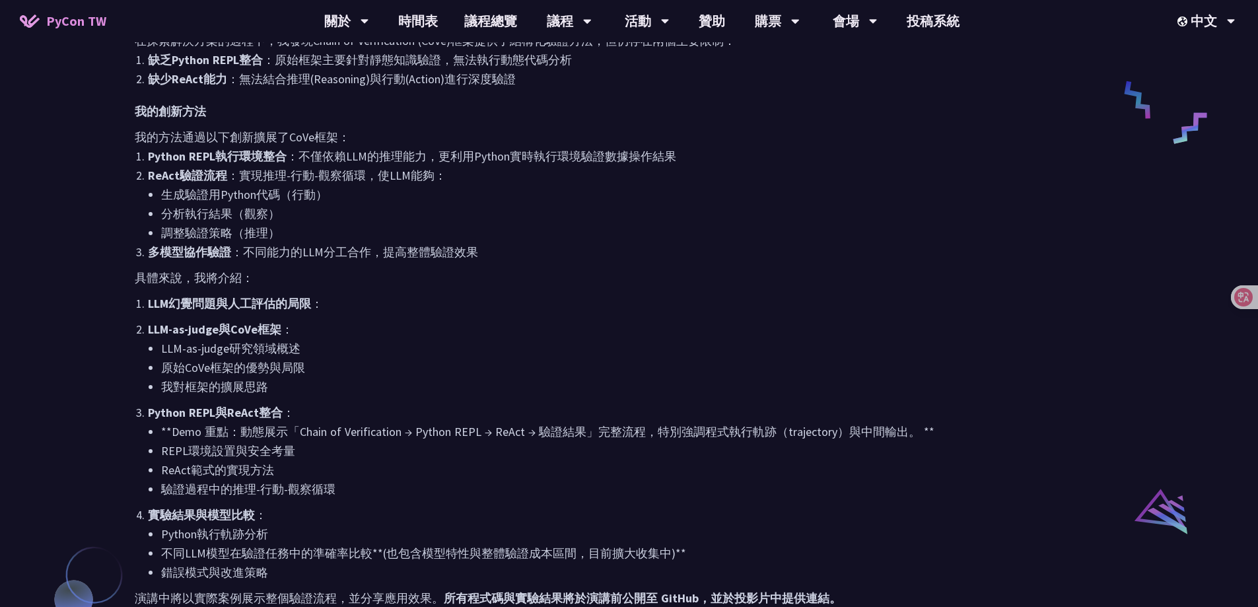
scroll to position [660, 0]
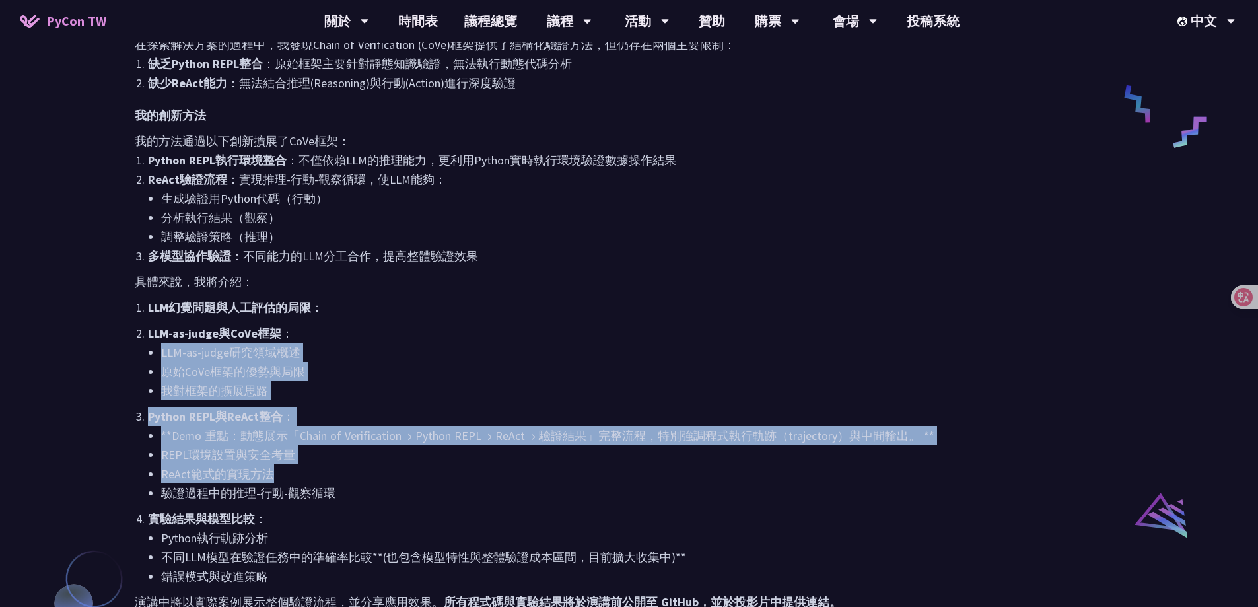
drag, startPoint x: 499, startPoint y: 339, endPoint x: 561, endPoint y: 483, distance: 155.9
click at [561, 483] on ol "LLM幻覺問題與人工評估的局限 ： LLM-as-judge與CoVe框架 ： LLM-as-judge研究領域概述 原始CoVe框架的優勢與局限 我對框架的…" at bounding box center [629, 442] width 988 height 288
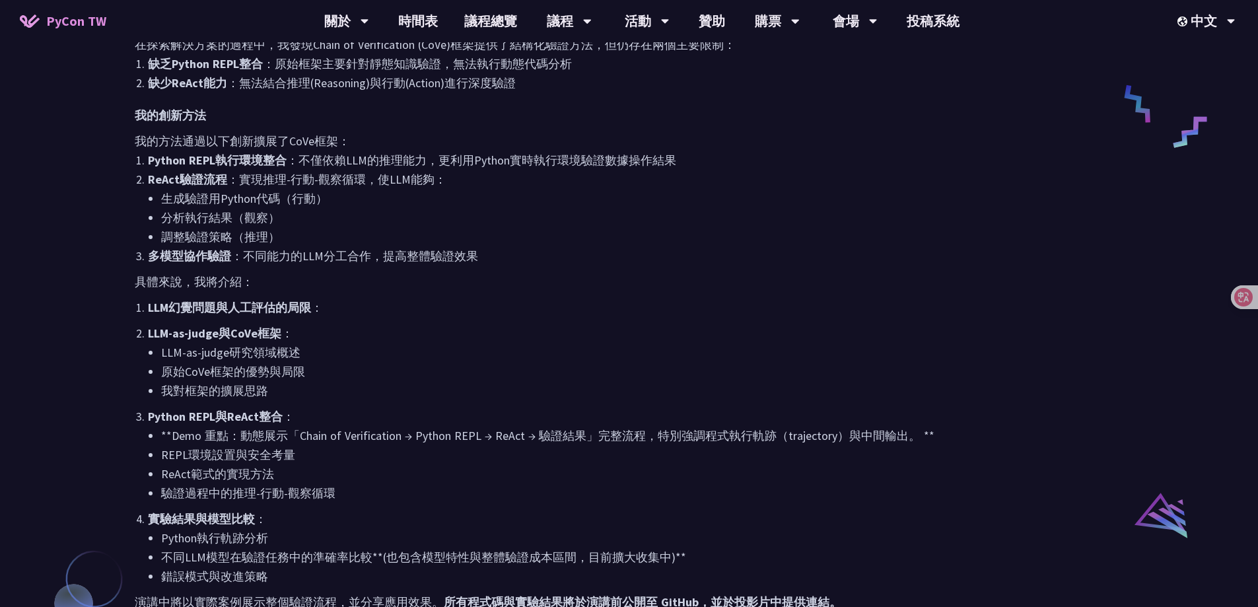
click at [566, 504] on ol "LLM幻覺問題與人工評估的局限 ： LLM-as-judge與CoVe框架 ： LLM-as-judge研究領域概述 原始CoVe框架的優勢與局限 我對框架的…" at bounding box center [629, 442] width 988 height 288
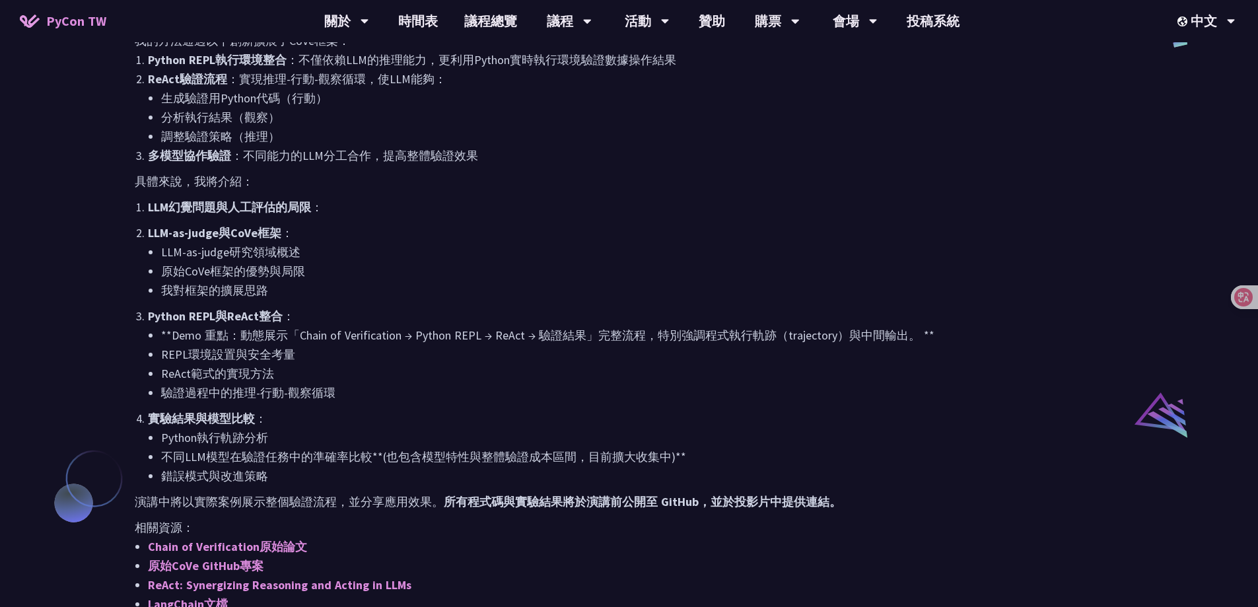
scroll to position [792, 0]
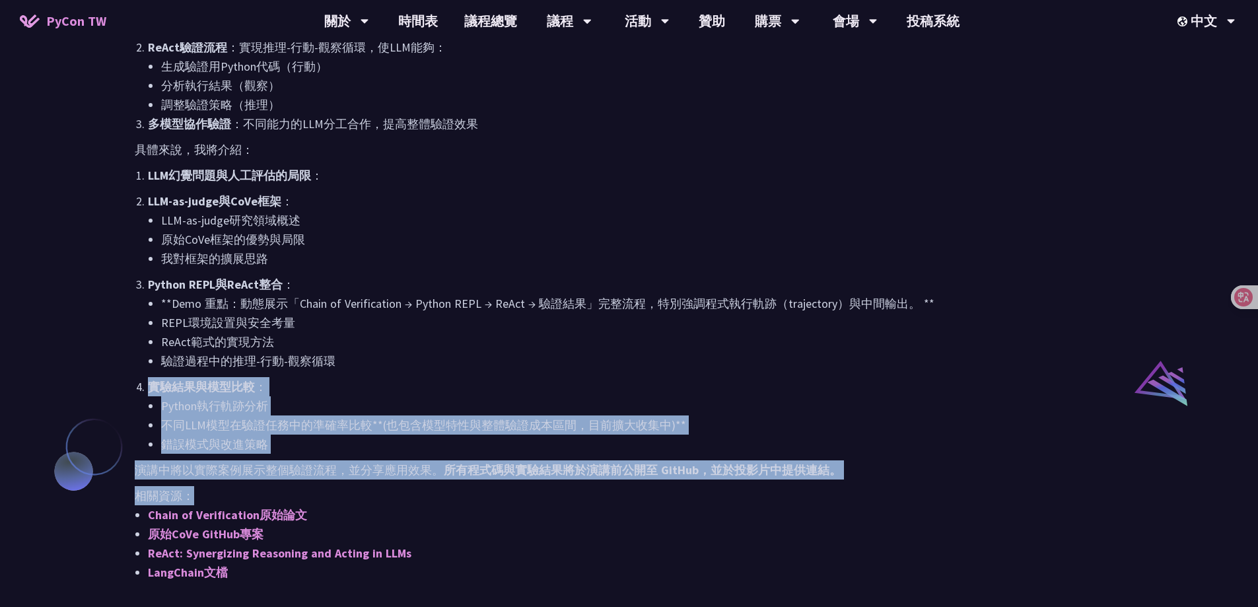
drag, startPoint x: 905, startPoint y: 481, endPoint x: 872, endPoint y: 363, distance: 122.7
click at [872, 363] on div "動機與背景 LLM應用面臨兩個關鍵挑戰：一方面，模型「幻覺」問題導致錯誤資訊傳播；另一方面，人工評估每個輸出不僅耗時，在大規模應用中更是不切實際。LLM-as…" at bounding box center [629, 206] width 988 height 749
click at [858, 502] on p "相關資源：" at bounding box center [629, 495] width 988 height 19
drag, startPoint x: 908, startPoint y: 479, endPoint x: 914, endPoint y: 375, distance: 103.8
click at [914, 375] on div "動機與背景 LLM應用面臨兩個關鍵挑戰：一方面，模型「幻覺」問題導致錯誤資訊傳播；另一方面，人工評估每個輸出不僅耗時，在大規模應用中更是不切實際。LLM-as…" at bounding box center [629, 206] width 988 height 749
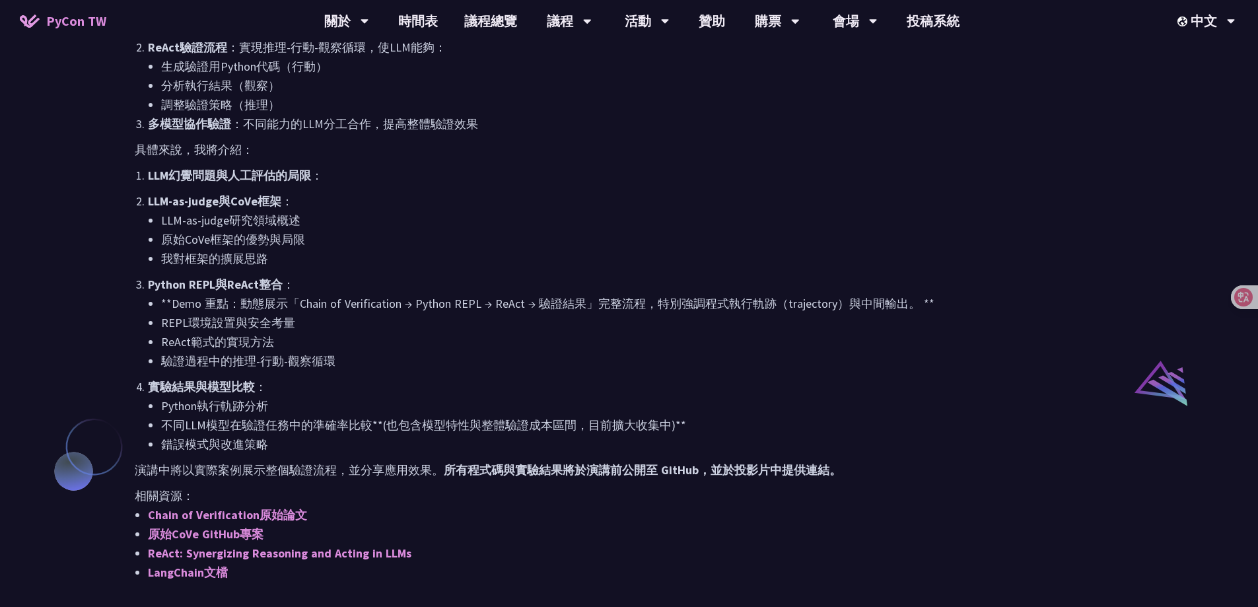
click at [914, 375] on ol "LLM幻覺問題與人工評估的局限 ： LLM-as-judge與CoVe框架 ： LLM-as-judge研究領域概述 原始CoVe框架的優勢與局限 我對框架的…" at bounding box center [629, 310] width 988 height 288
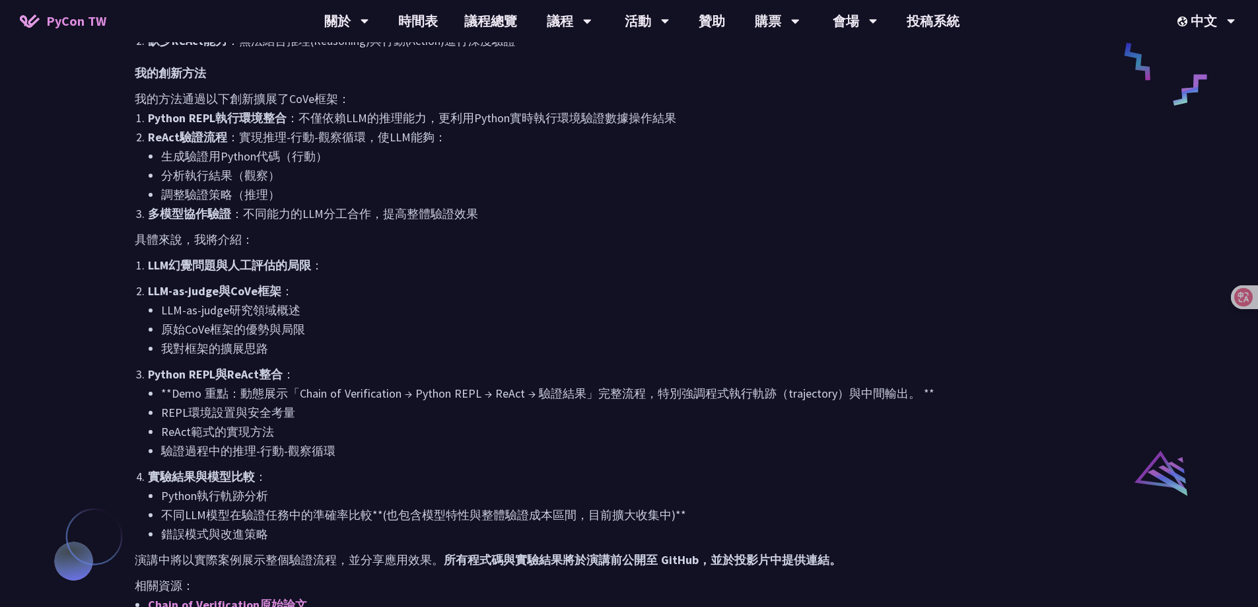
scroll to position [726, 0]
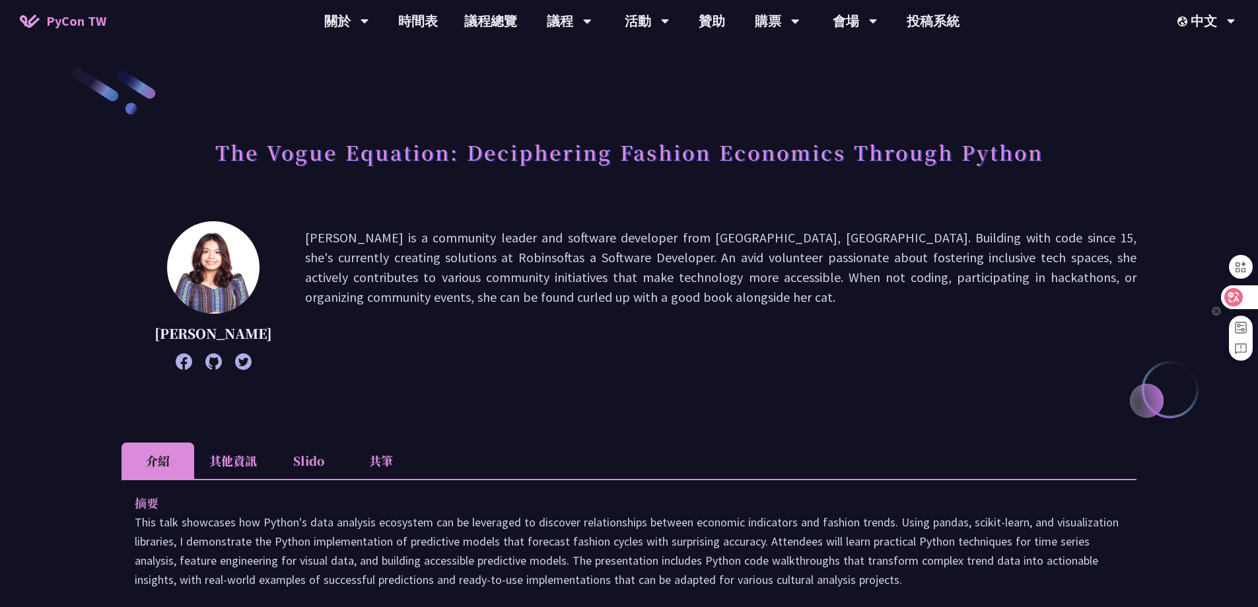
click at [1240, 303] on icon at bounding box center [1233, 297] width 18 height 18
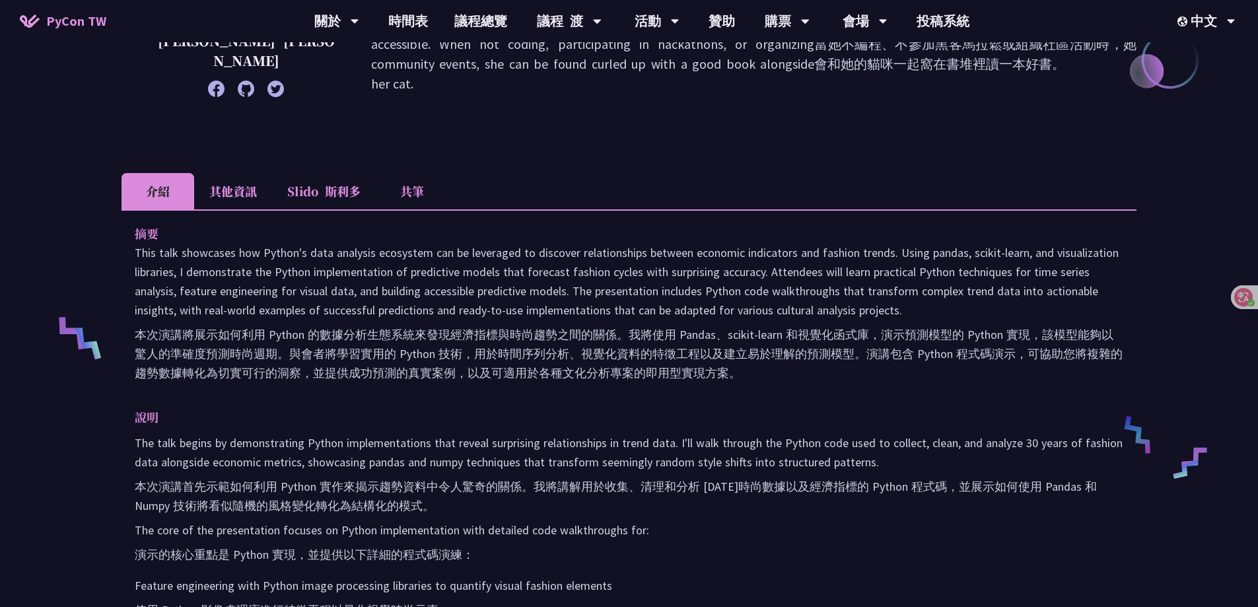
scroll to position [330, 0]
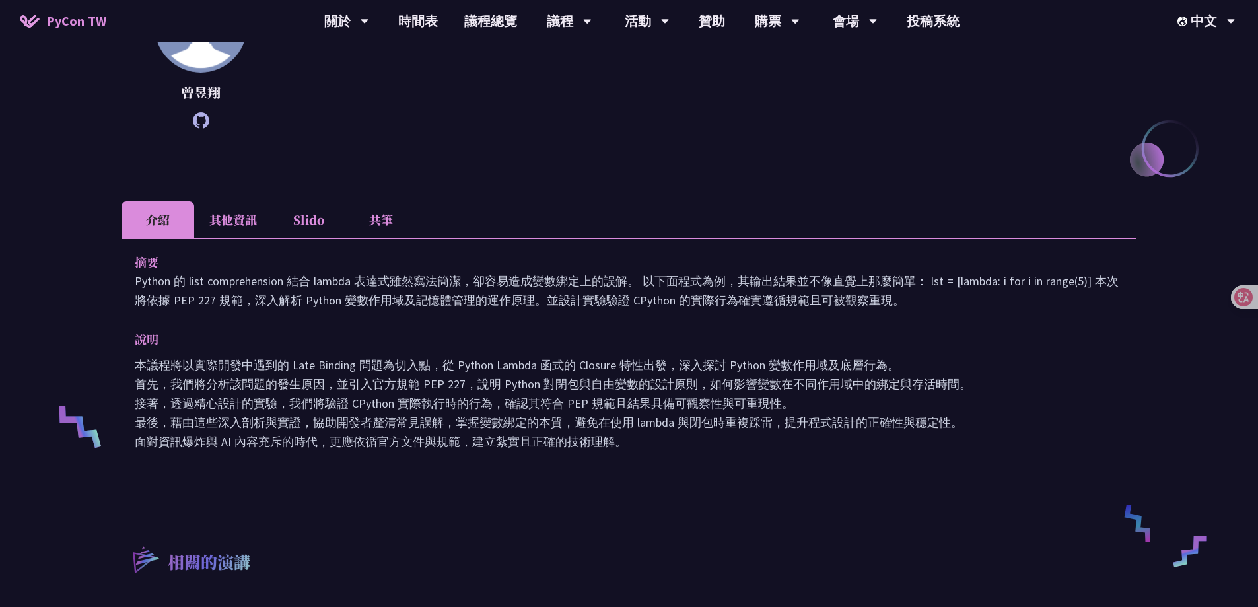
scroll to position [330, 0]
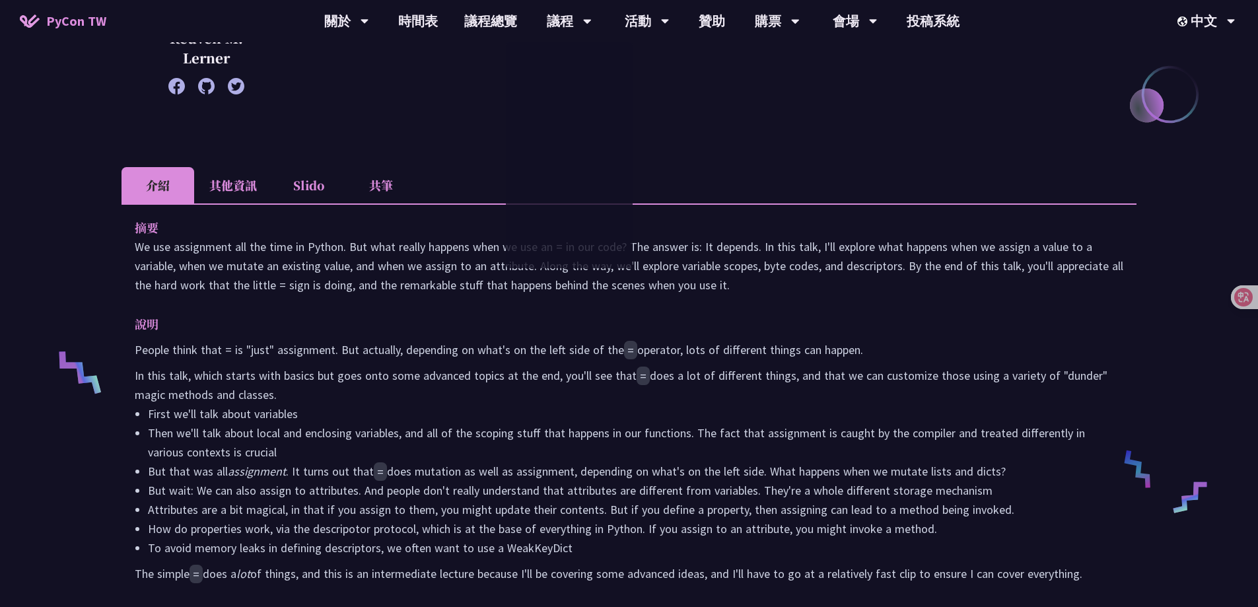
scroll to position [330, 0]
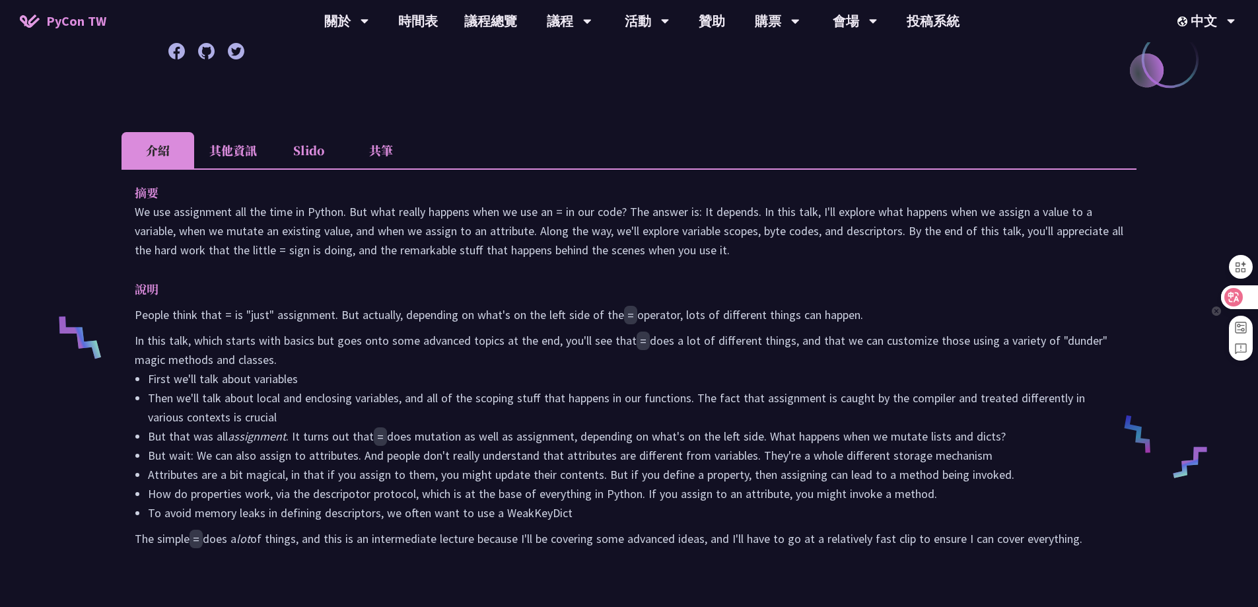
click at [1236, 290] on icon at bounding box center [1233, 297] width 18 height 18
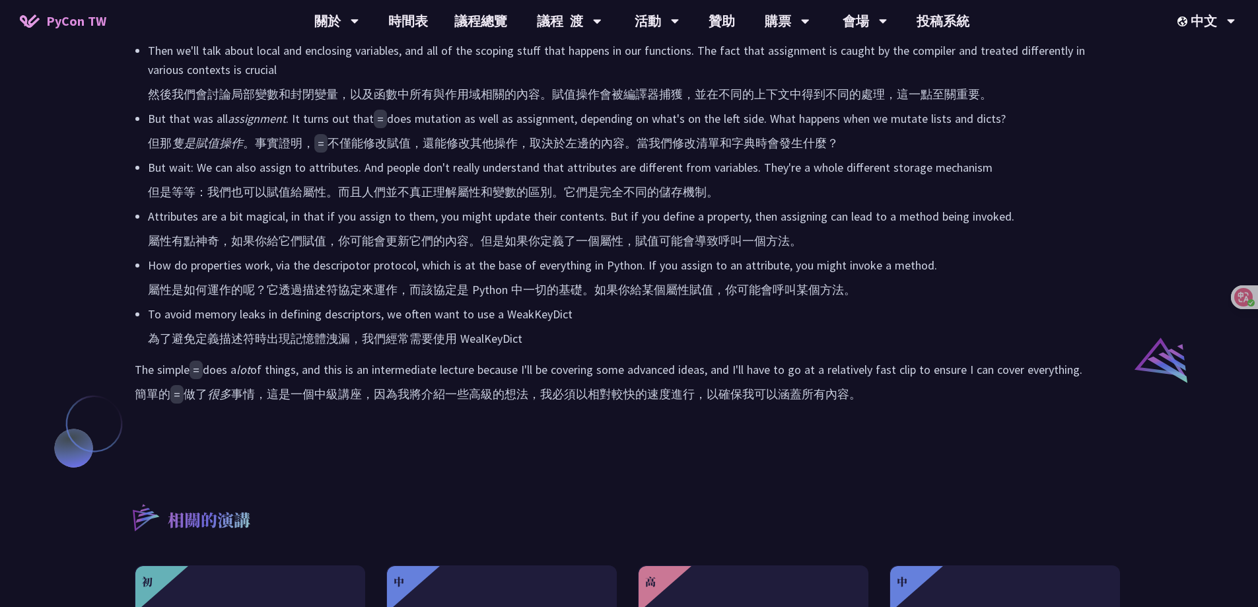
scroll to position [858, 0]
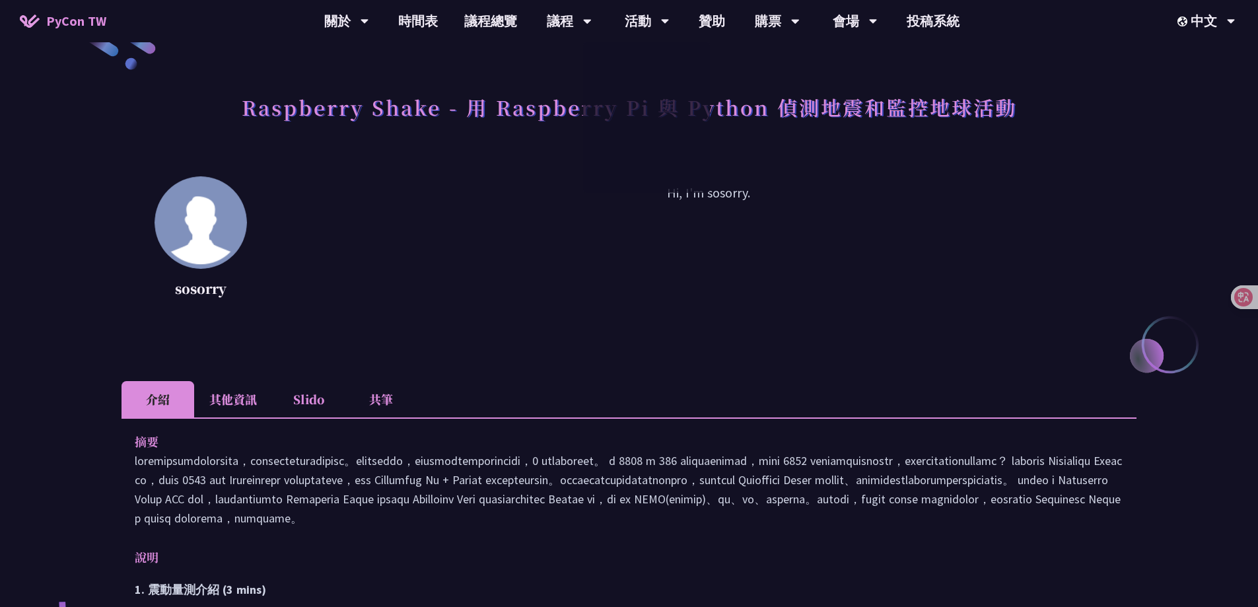
scroll to position [198, 0]
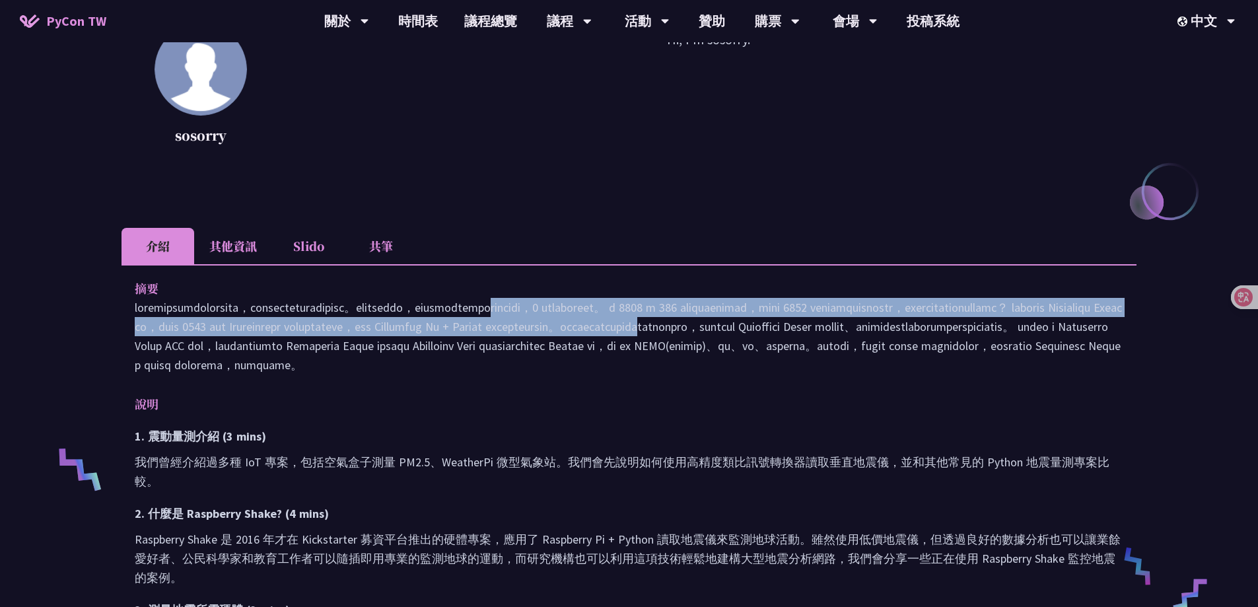
drag, startPoint x: 615, startPoint y: 318, endPoint x: 621, endPoint y: 340, distance: 23.1
click at [621, 340] on p at bounding box center [629, 336] width 988 height 77
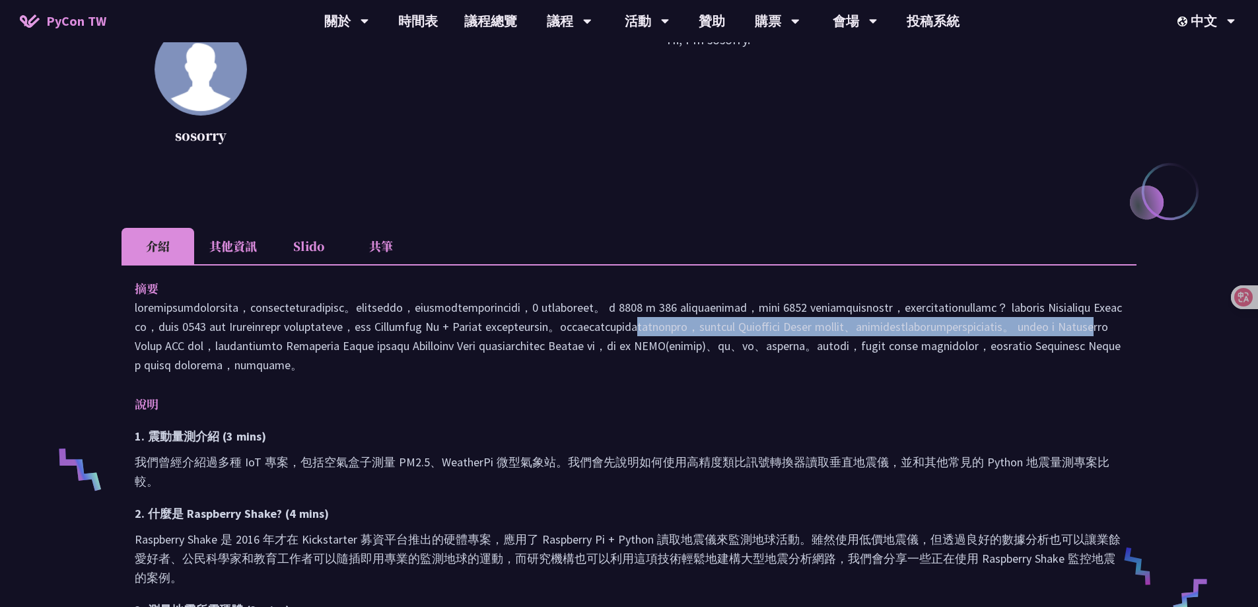
drag, startPoint x: 621, startPoint y: 340, endPoint x: 620, endPoint y: 371, distance: 31.0
click at [620, 371] on p at bounding box center [629, 336] width 988 height 77
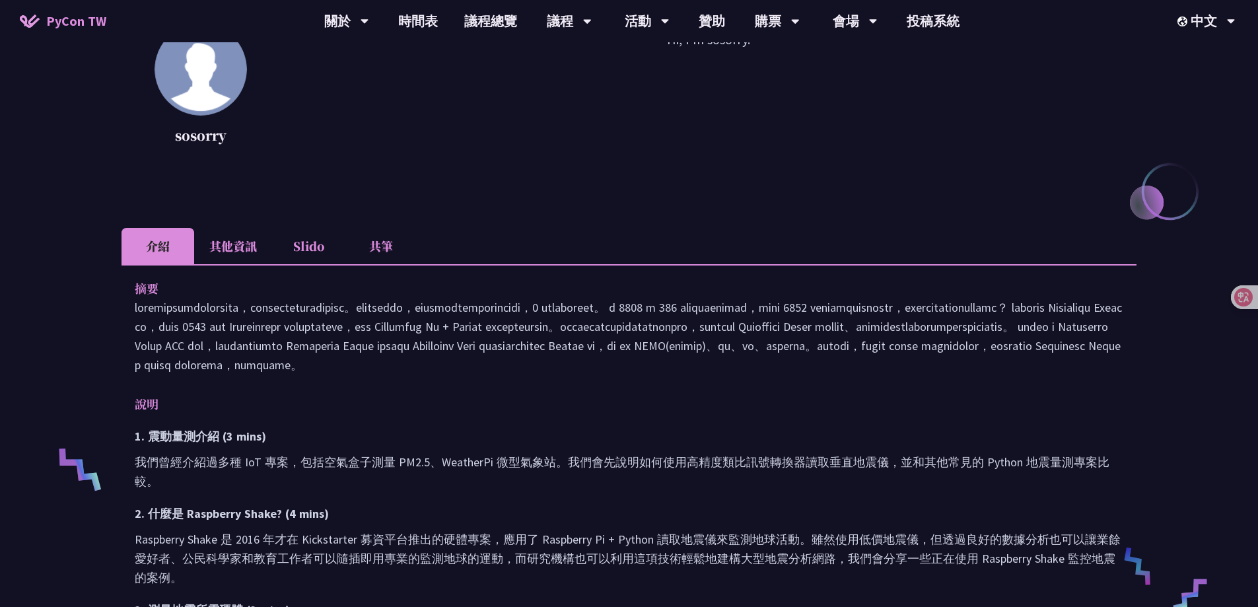
drag, startPoint x: 619, startPoint y: 351, endPoint x: 621, endPoint y: 407, distance: 56.2
click at [621, 374] on p at bounding box center [629, 336] width 988 height 77
click at [621, 416] on div "摘要 說明 1. 震動量測介紹 (3 mins) 我們曾經介紹過多種 IoT 專案，包括空氣盒子測量 PM2.5、WeatherPi 微型氣象站。我們會先說明…" at bounding box center [628, 599] width 1015 height 671
drag, startPoint x: 146, startPoint y: 362, endPoint x: 182, endPoint y: 359, distance: 36.4
click at [182, 359] on p at bounding box center [629, 336] width 988 height 77
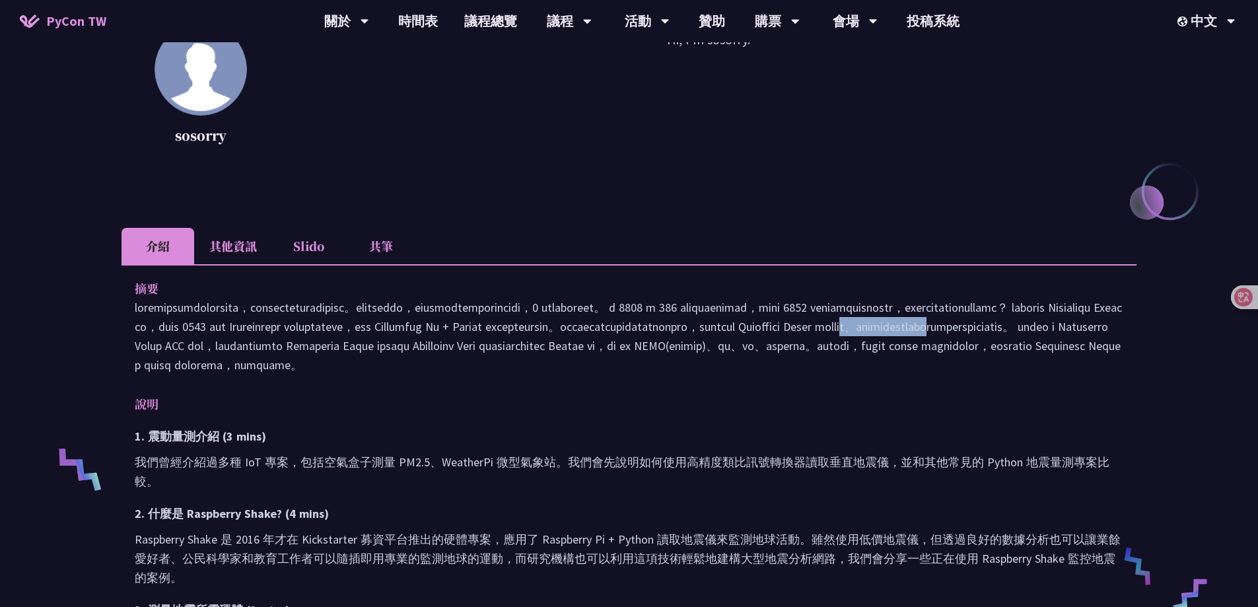
drag, startPoint x: 137, startPoint y: 365, endPoint x: 217, endPoint y: 362, distance: 79.9
click at [217, 362] on p at bounding box center [629, 336] width 988 height 77
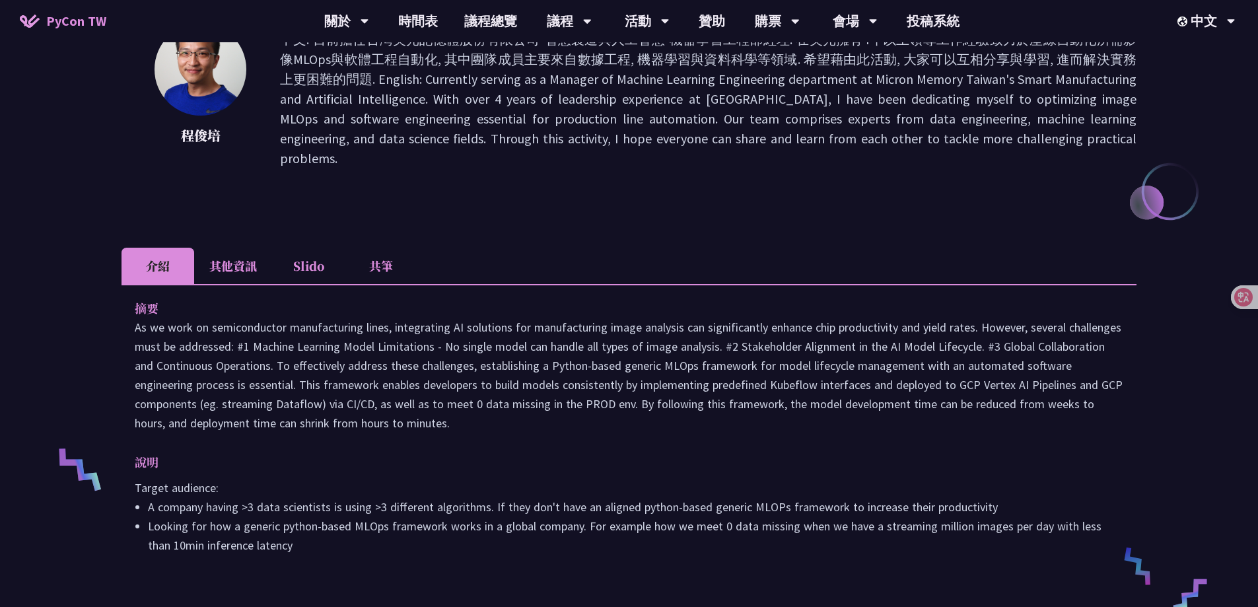
scroll to position [66, 0]
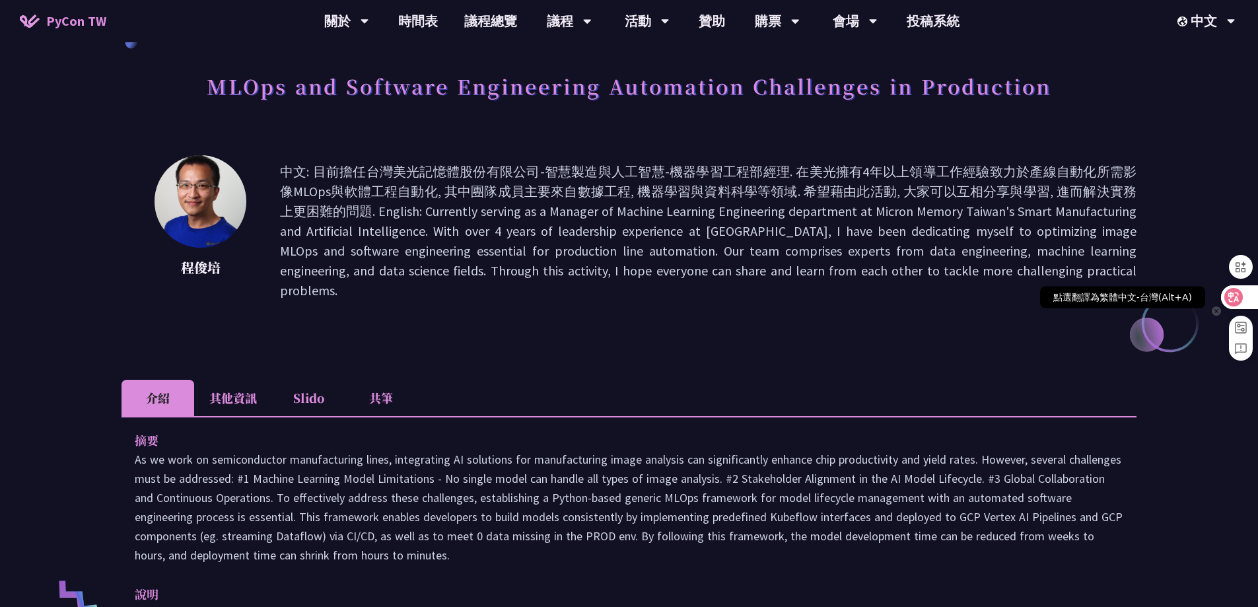
click at [1237, 295] on icon at bounding box center [1233, 296] width 13 height 13
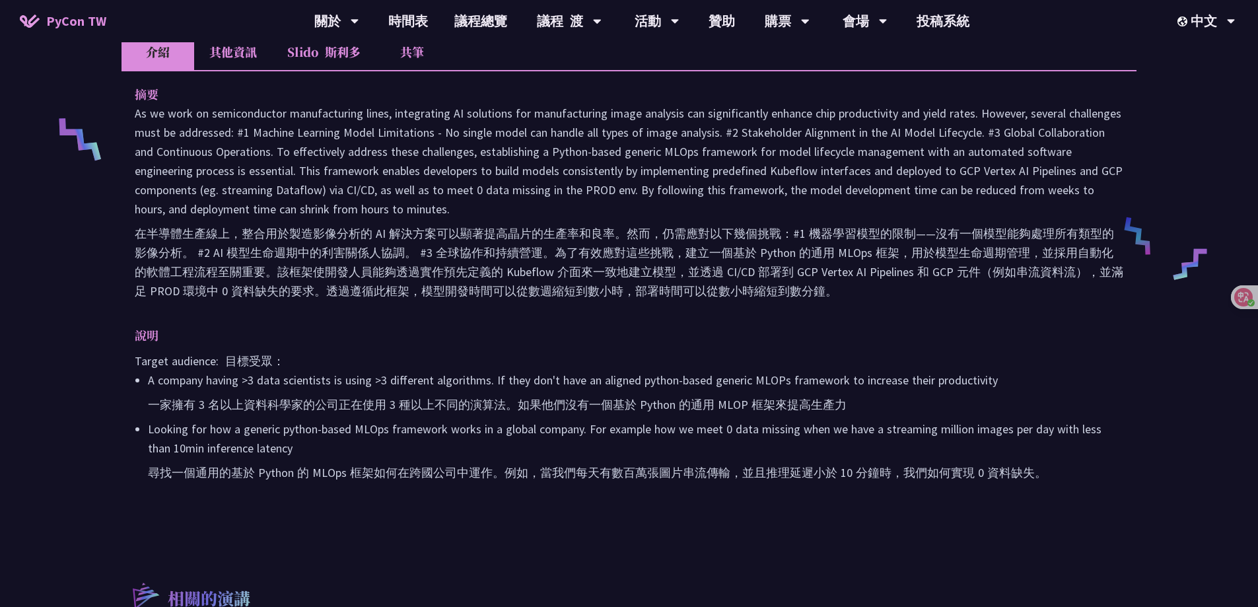
scroll to position [594, 0]
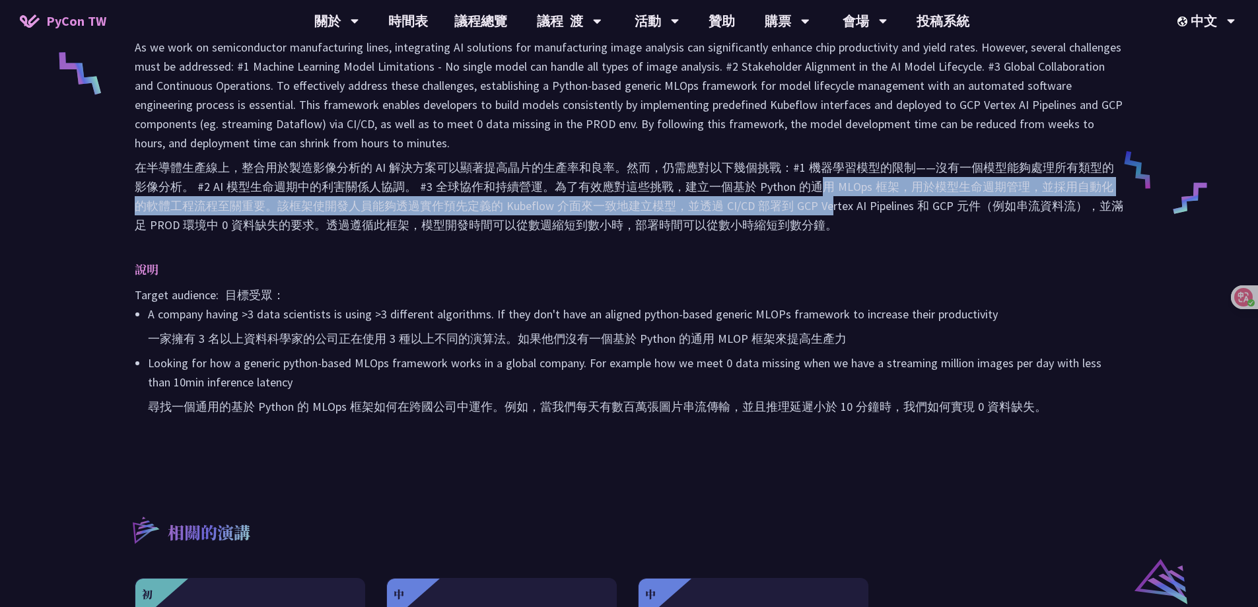
drag, startPoint x: 813, startPoint y: 182, endPoint x: 817, endPoint y: 207, distance: 25.3
click at [817, 207] on font "在半導體生產線上，整合用於製造影像分析的 AI 解決方案可以顯著提高晶片的生產率和良率。然而，仍需應對以下幾個挑戰：#1 機器學習模型的限制——沒有一個模型能…" at bounding box center [629, 196] width 988 height 73
click at [574, 215] on font "在半導體生產線上，整合用於製造影像分析的 AI 解決方案可以顯著提高晶片的生產率和良率。然而，仍需應對以下幾個挑戰：#1 機器學習模型的限制——沒有一個模型能…" at bounding box center [629, 196] width 988 height 77
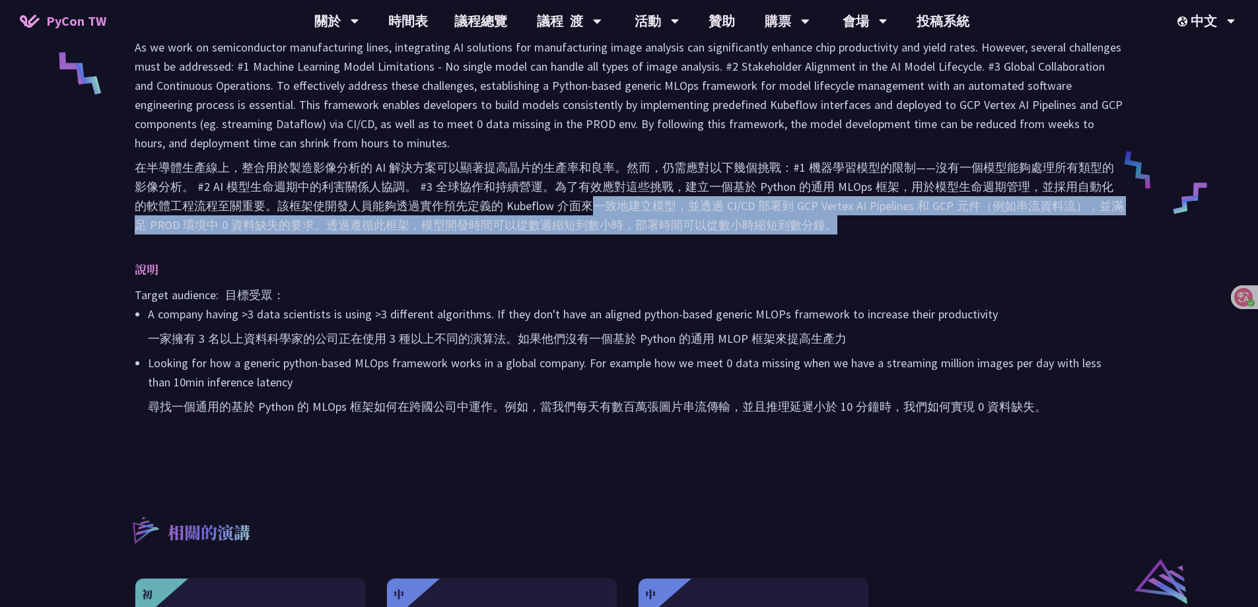
drag, startPoint x: 582, startPoint y: 200, endPoint x: 847, endPoint y: 224, distance: 265.9
click at [847, 224] on font "在半導體生產線上，整合用於製造影像分析的 AI 解決方案可以顯著提高晶片的生產率和良率。然而，仍需應對以下幾個挑戰：#1 機器學習模型的限制——沒有一個模型能…" at bounding box center [629, 196] width 988 height 77
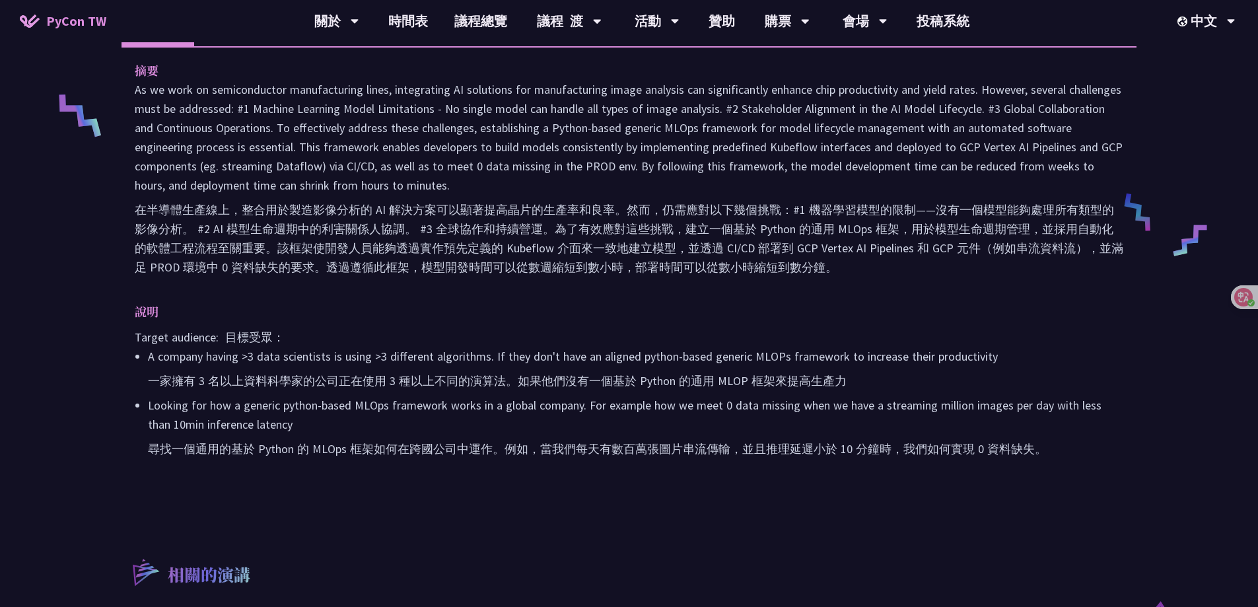
scroll to position [528, 0]
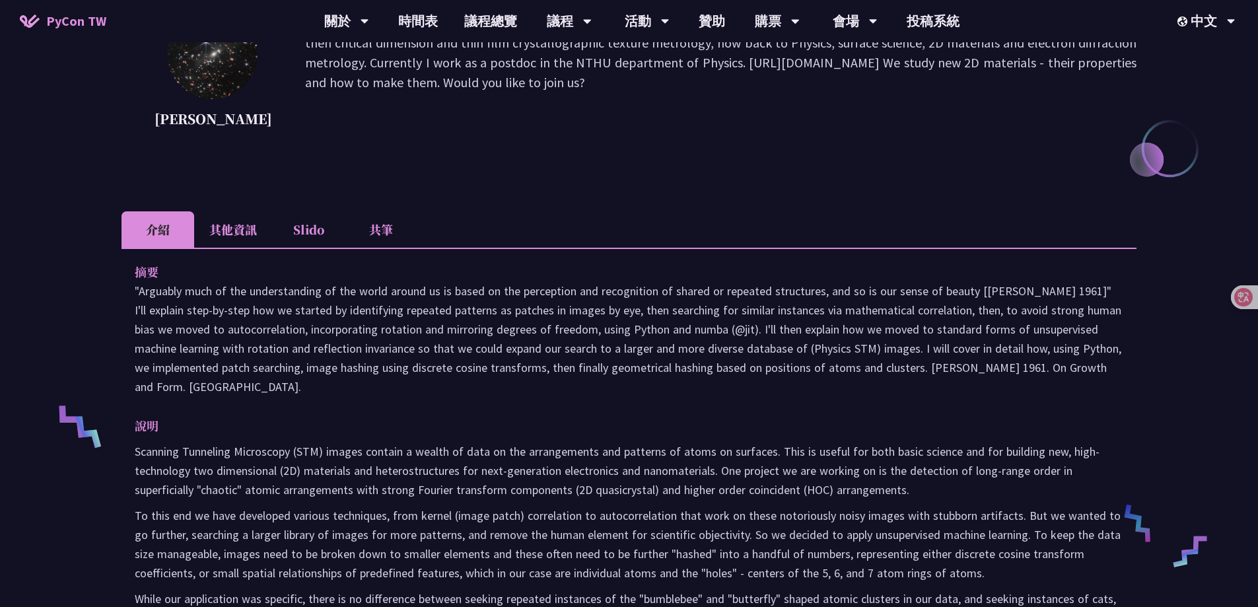
scroll to position [264, 0]
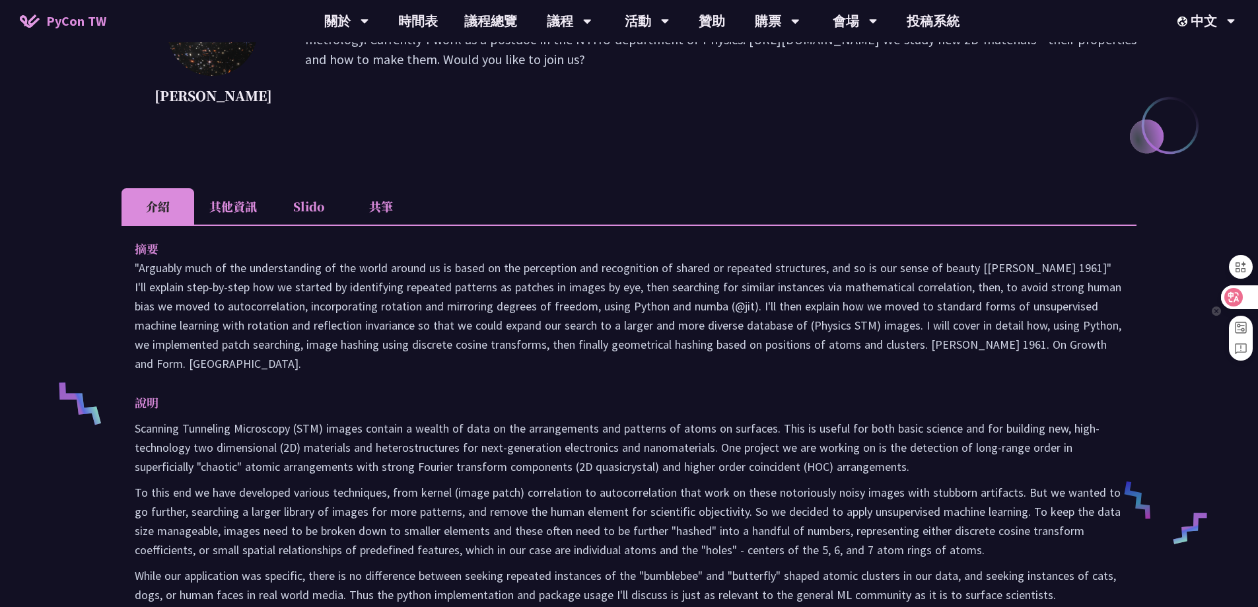
click at [1236, 302] on icon at bounding box center [1233, 296] width 13 height 13
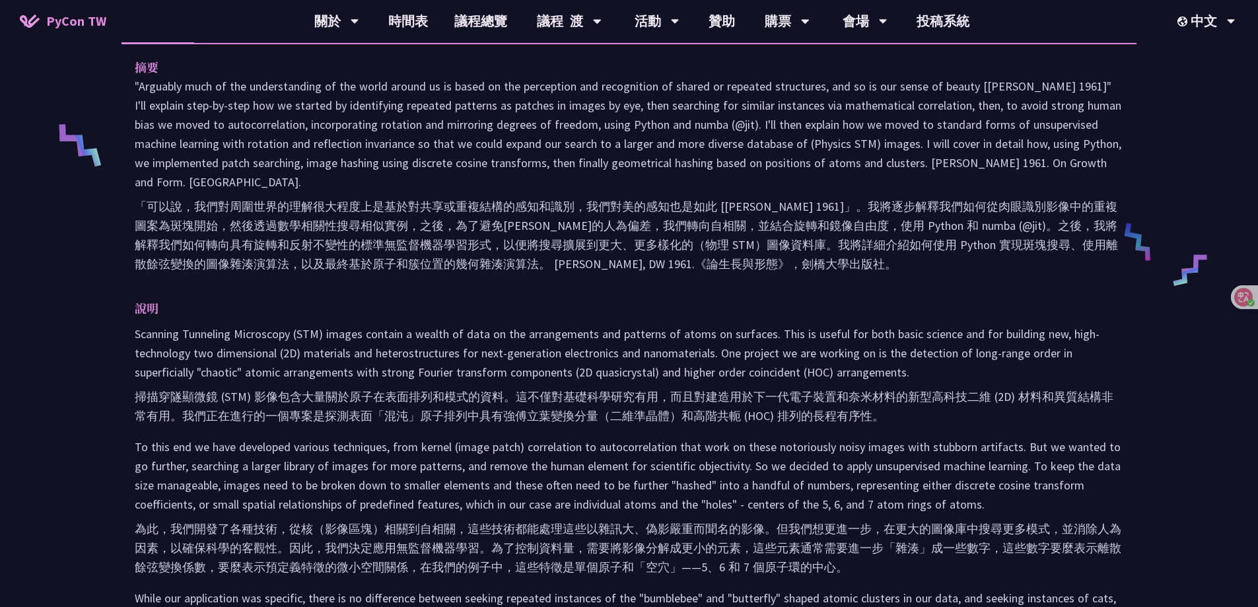
scroll to position [528, 0]
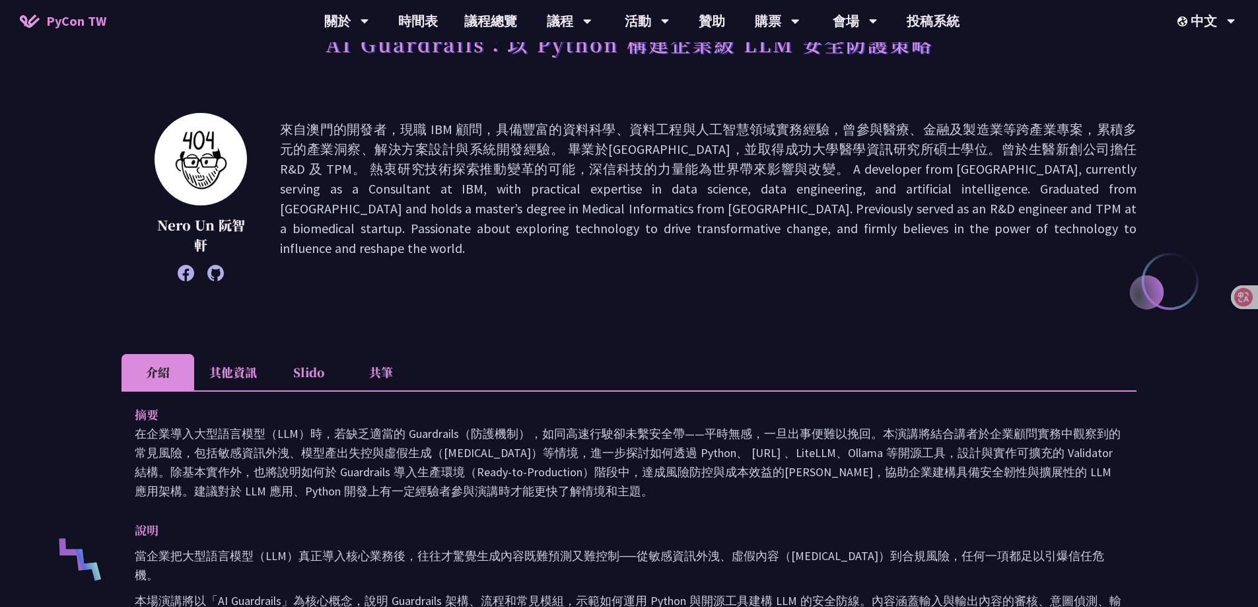
scroll to position [132, 0]
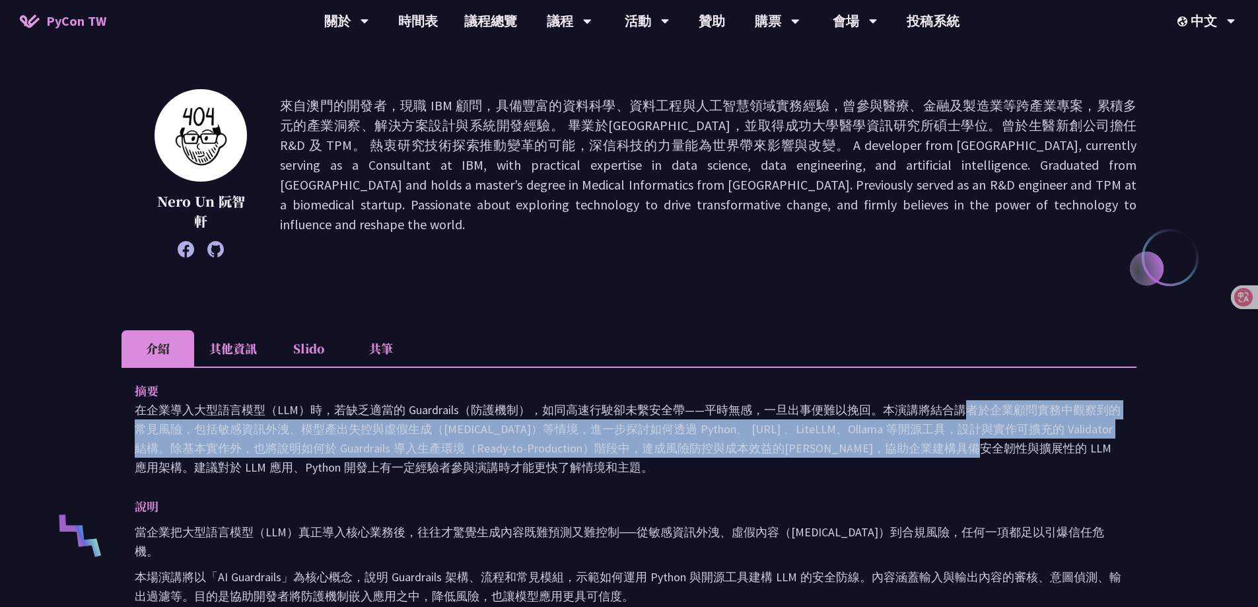
drag, startPoint x: 704, startPoint y: 416, endPoint x: 706, endPoint y: 440, distance: 24.5
click at [706, 440] on p "在企業導入大型語言模型（LLM）時，若缺乏適當的 Guardrails（防護機制），如同高速行駛卻未繫安全帶——平時無感，一旦出事便難以挽回。本演講將結合講者…" at bounding box center [629, 438] width 988 height 77
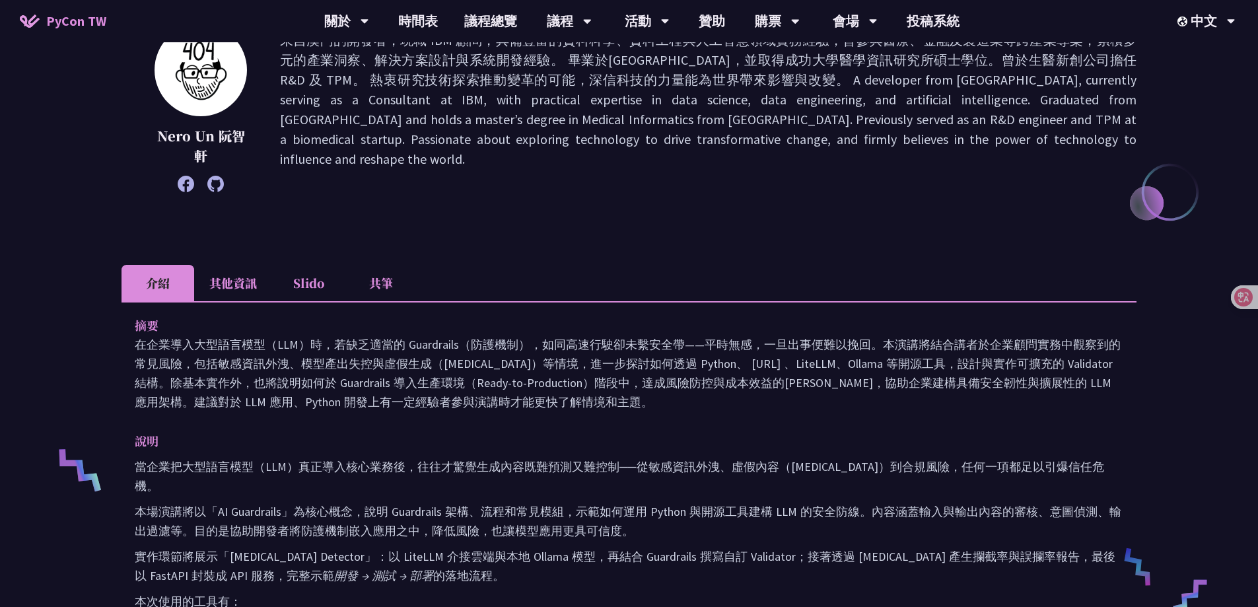
scroll to position [198, 0]
drag, startPoint x: 971, startPoint y: 369, endPoint x: 971, endPoint y: 394, distance: 25.1
click at [971, 394] on p "在企業導入大型語言模型（LLM）時，若缺乏適當的 Guardrails（防護機制），如同高速行駛卻未繫安全帶——平時無感，一旦出事便難以挽回。本演講將結合講者…" at bounding box center [629, 372] width 988 height 77
click at [960, 410] on p "在企業導入大型語言模型（LLM）時，若缺乏適當的 Guardrails（防護機制），如同高速行駛卻未繫安全帶——平時無感，一旦出事便難以挽回。本演講將結合講者…" at bounding box center [629, 372] width 988 height 77
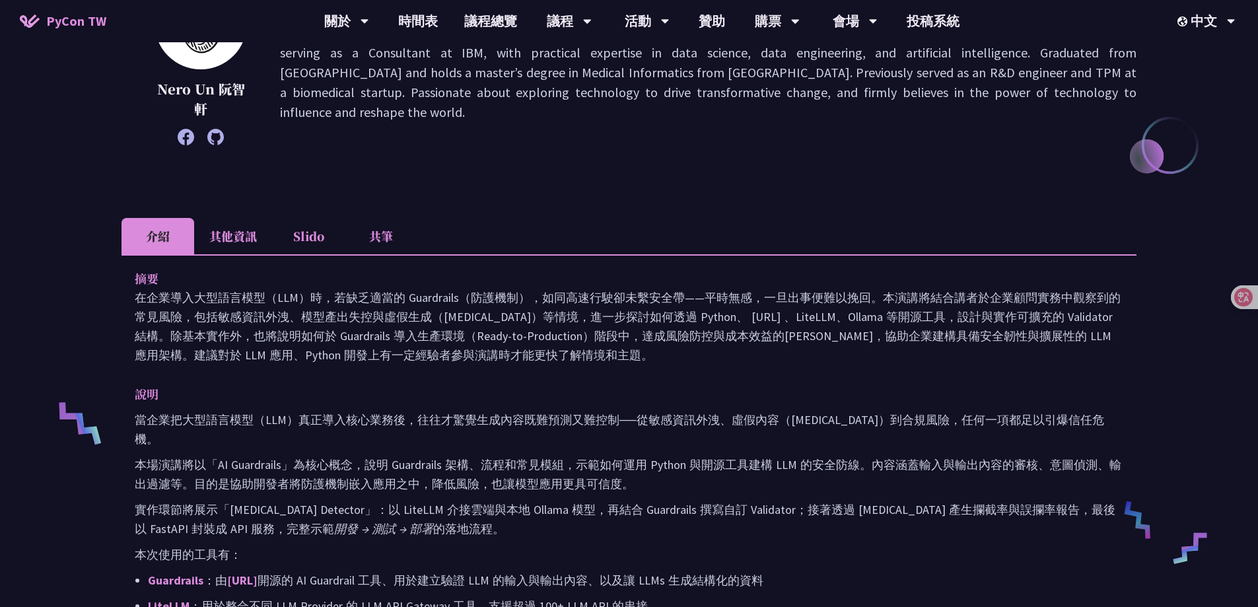
scroll to position [330, 0]
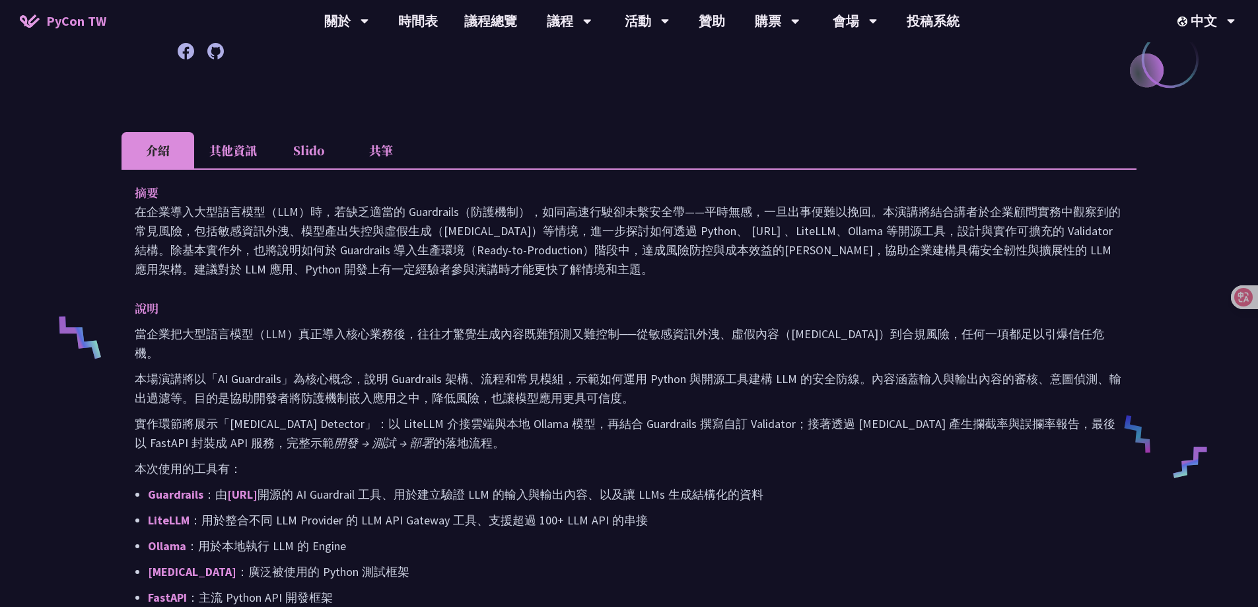
drag, startPoint x: 729, startPoint y: 335, endPoint x: 728, endPoint y: 414, distance: 79.2
click at [728, 414] on div "當企業把大型語言模型（LLM）真正導入核心業務後，往往才驚覺生成內容既難預測又難控制──從敏感資訊外洩、虛假內容（Hallucination）到合規風險，任何…" at bounding box center [629, 510] width 988 height 372
click at [708, 426] on p "實作環節將展示「Hallucination Detector」：以 LiteLLM 介接雲端與本地 Ollama 模型，再結合 Guardrails 撰寫自訂…" at bounding box center [629, 433] width 988 height 38
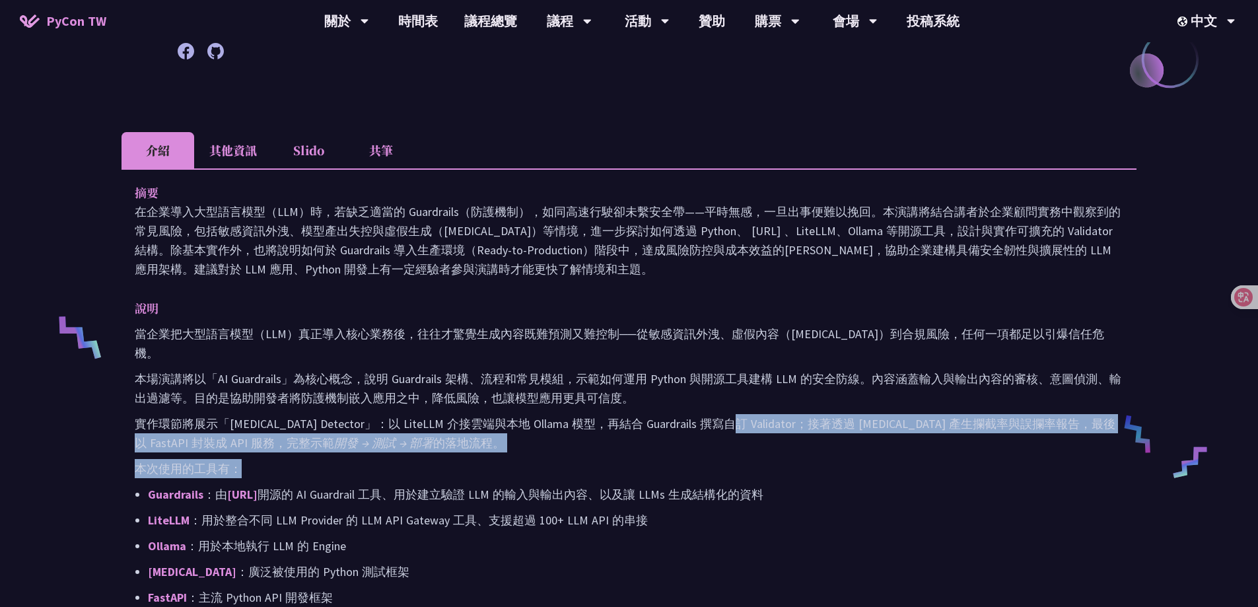
drag, startPoint x: 719, startPoint y: 402, endPoint x: 720, endPoint y: 437, distance: 35.0
click at [720, 437] on div "當企業把大型語言模型（LLM）真正導入核心業務後，往往才驚覺生成內容既難預測又難控制──從敏感資訊外洩、虛假內容（Hallucination）到合規風險，任何…" at bounding box center [629, 510] width 988 height 372
click at [720, 438] on div "當企業把大型語言模型（LLM）真正導入核心業務後，往往才驚覺生成內容既難預測又難控制──從敏感資訊外洩、虛假內容（Hallucination）到合規風險，任何…" at bounding box center [629, 510] width 988 height 372
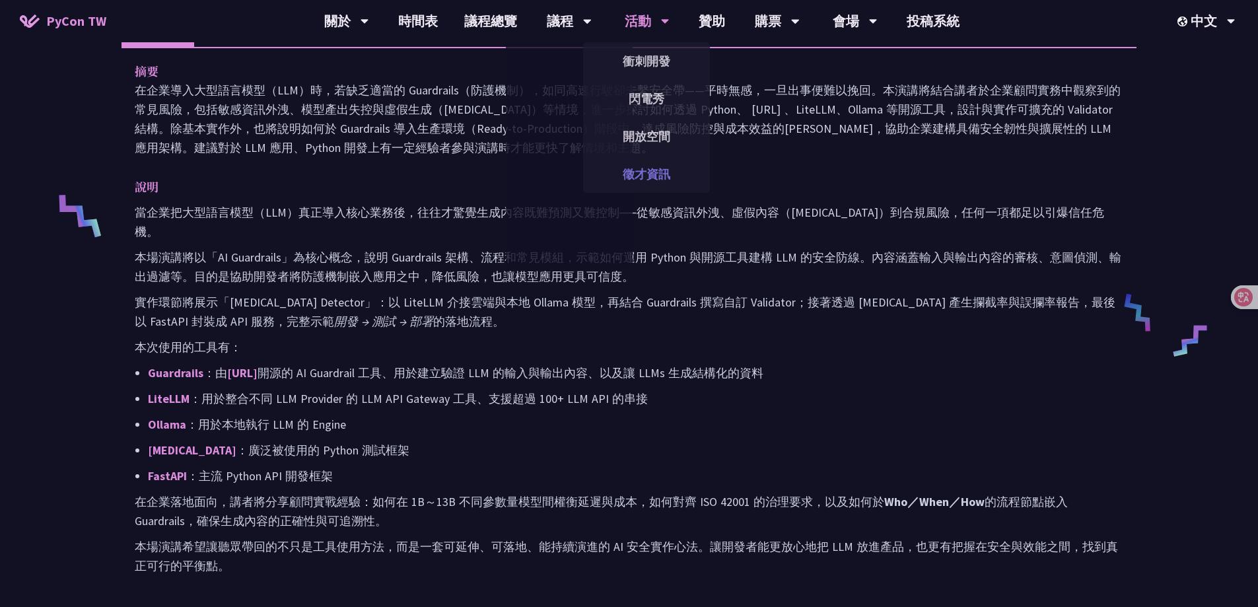
scroll to position [0, 0]
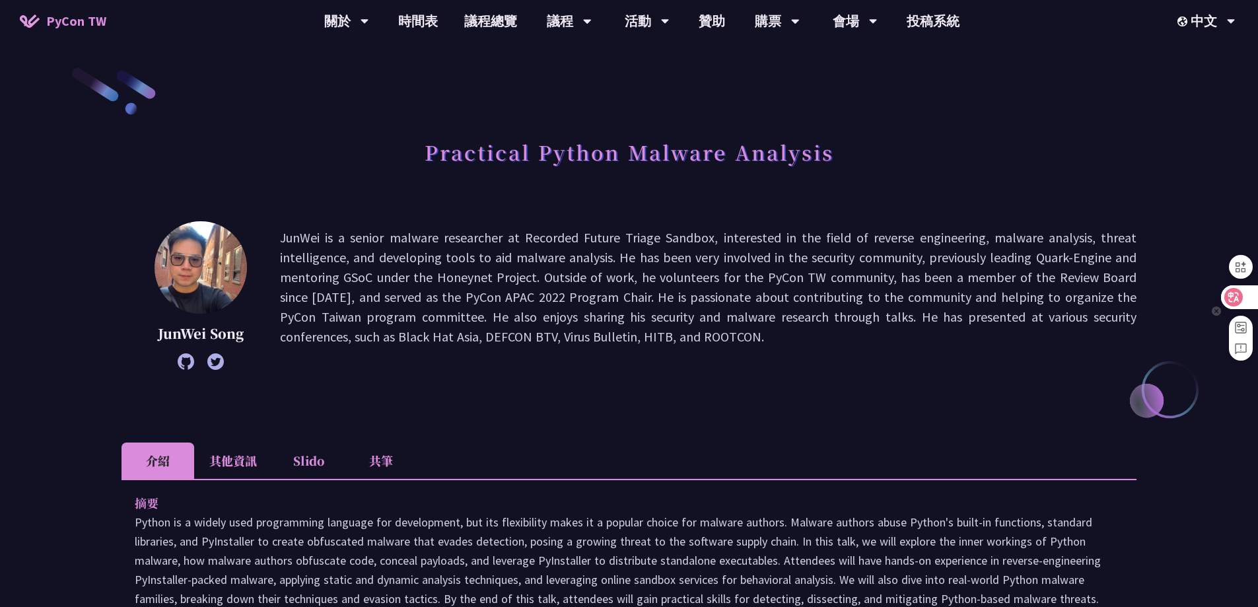
click at [1245, 287] on div at bounding box center [1239, 297] width 36 height 24
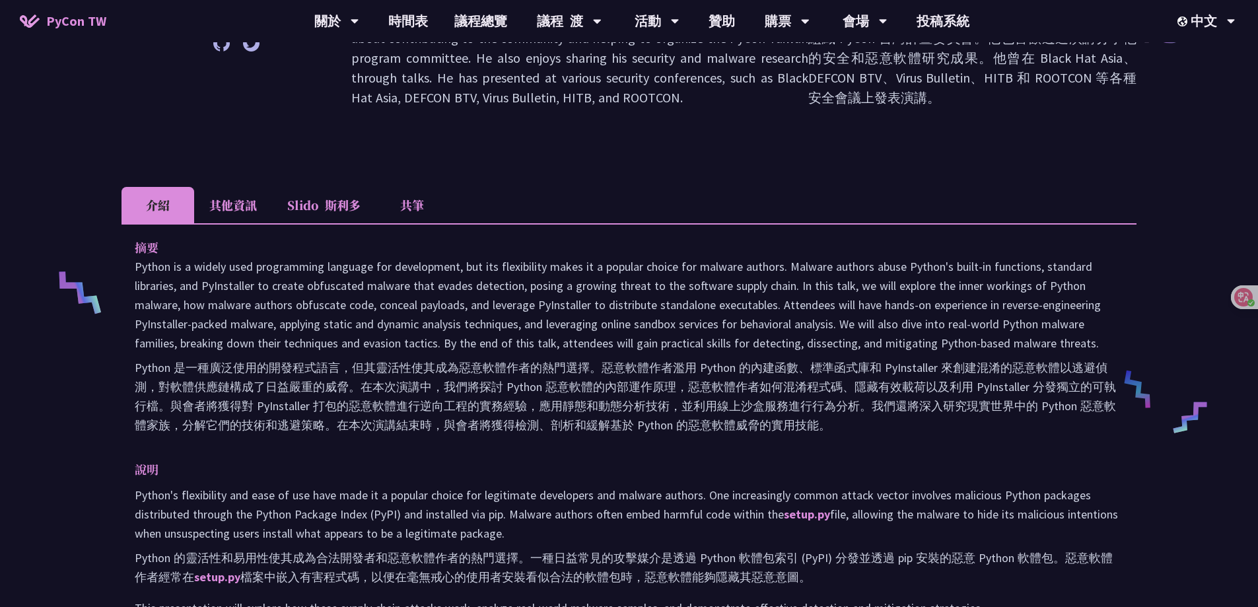
scroll to position [396, 0]
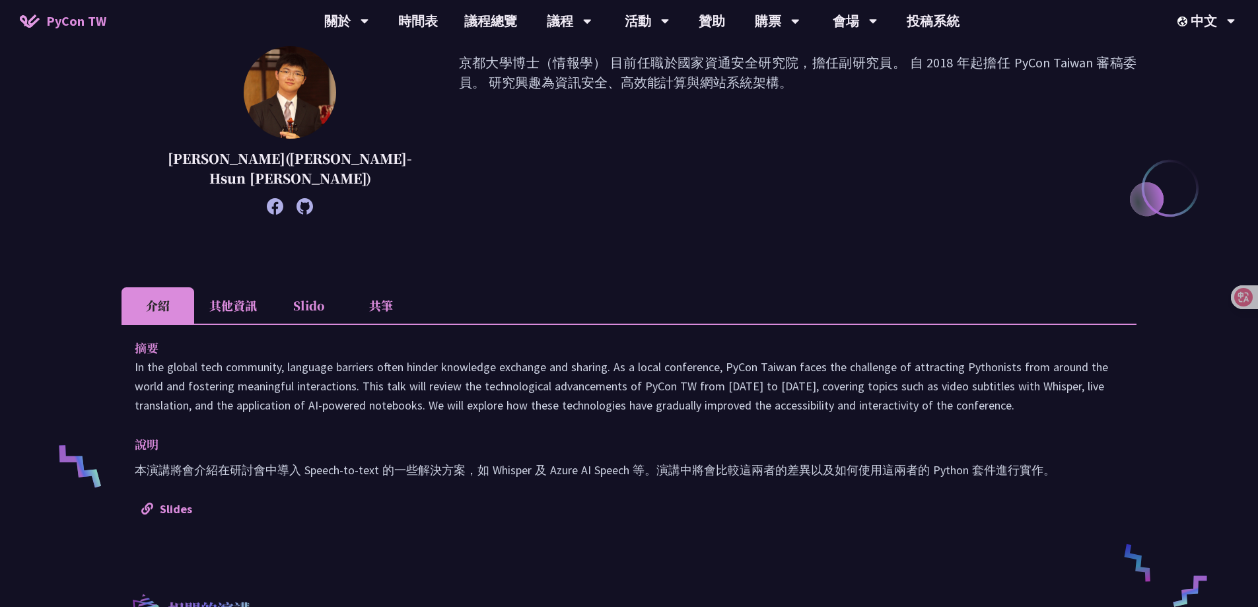
scroll to position [264, 0]
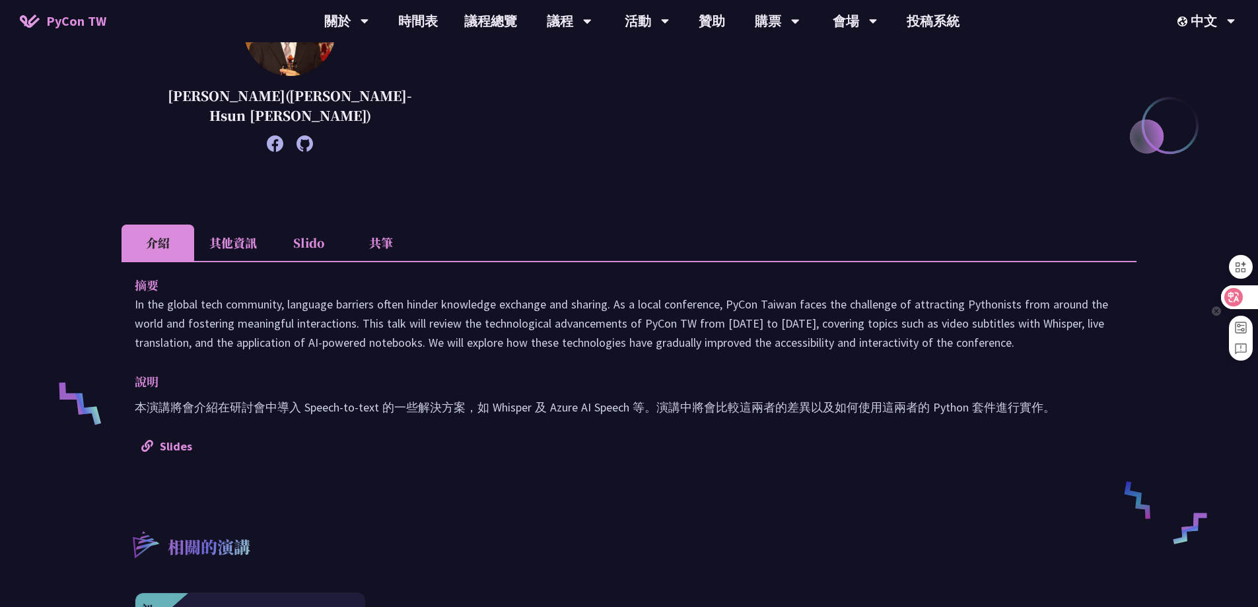
click at [1237, 292] on icon at bounding box center [1233, 297] width 11 height 11
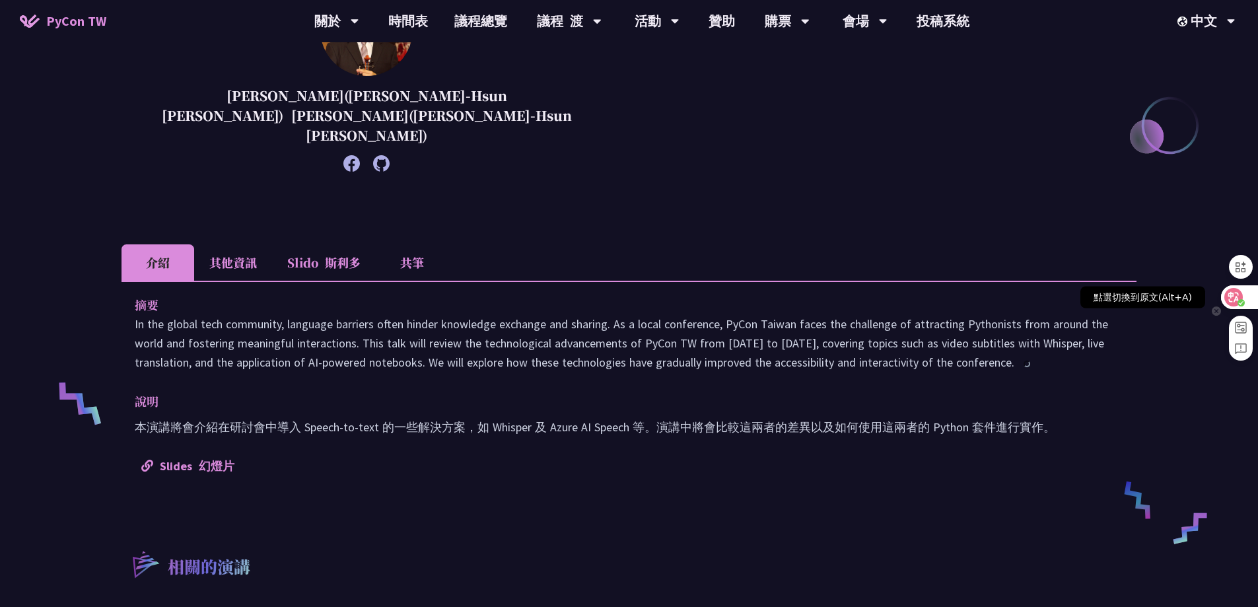
scroll to position [301, 0]
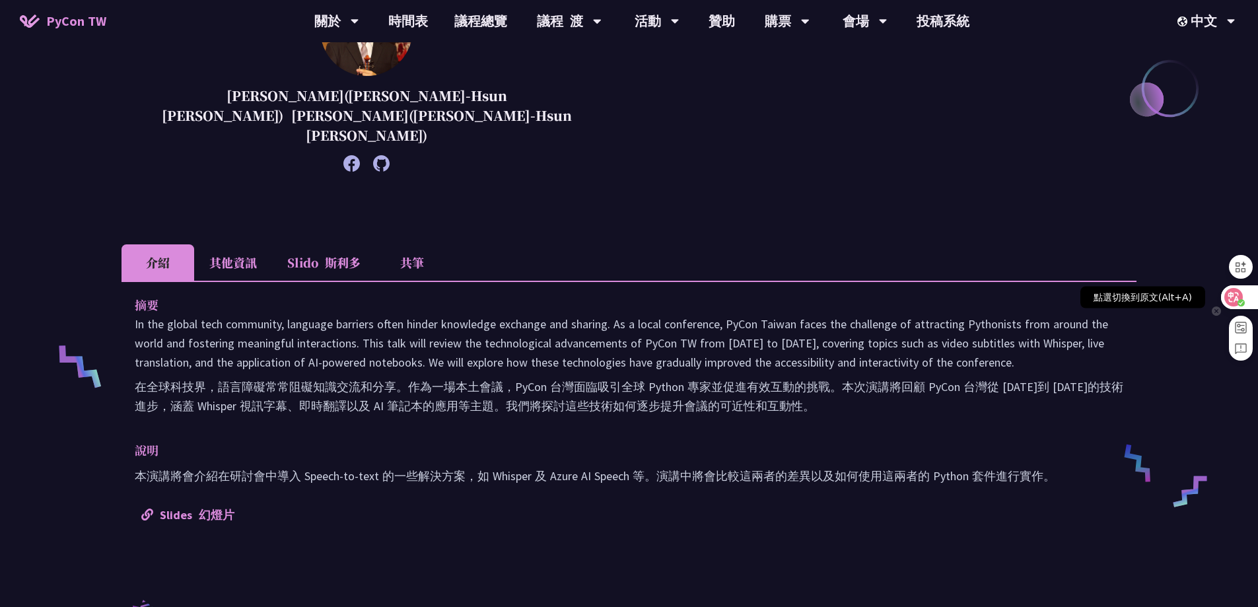
click at [1237, 292] on icon at bounding box center [1233, 297] width 11 height 11
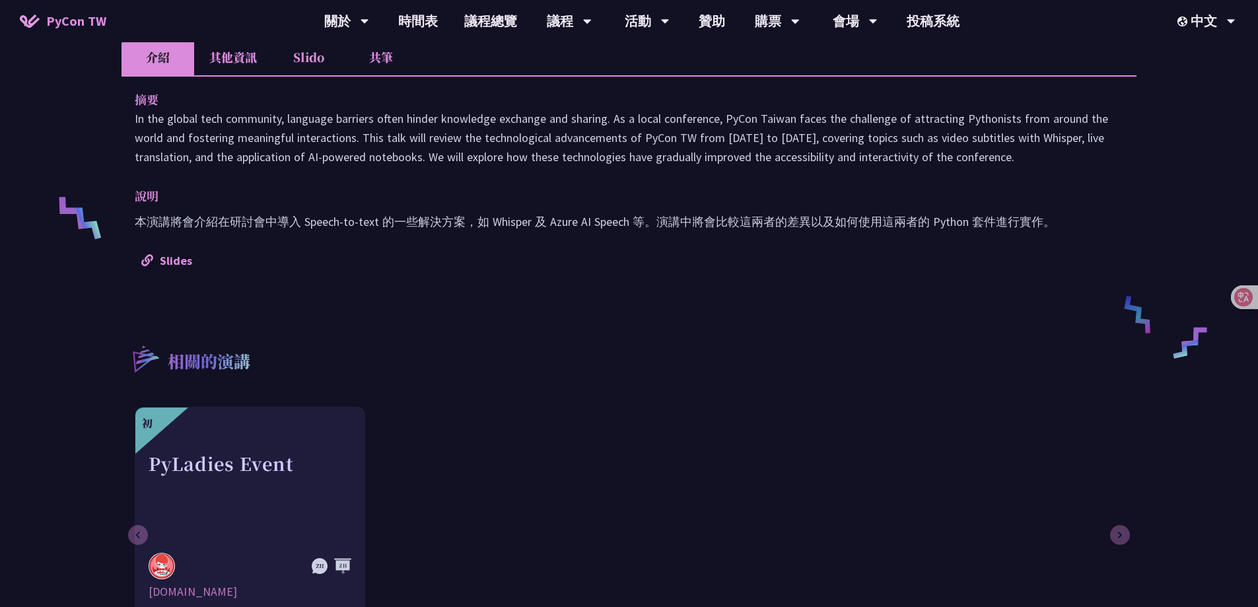
scroll to position [462, 0]
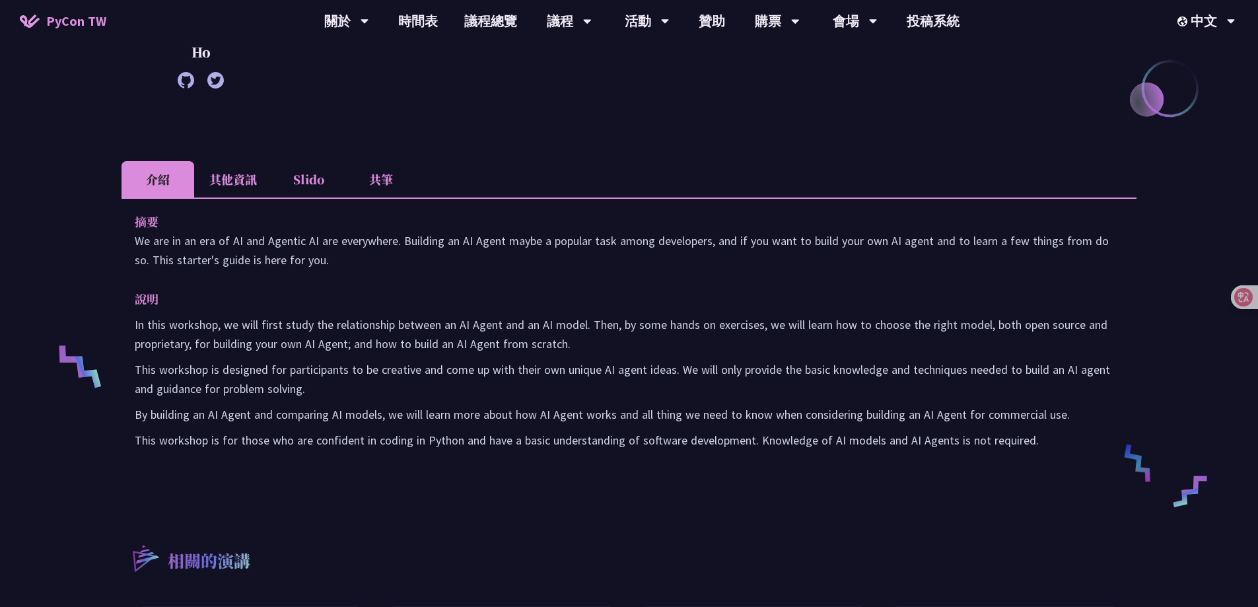
scroll to position [330, 0]
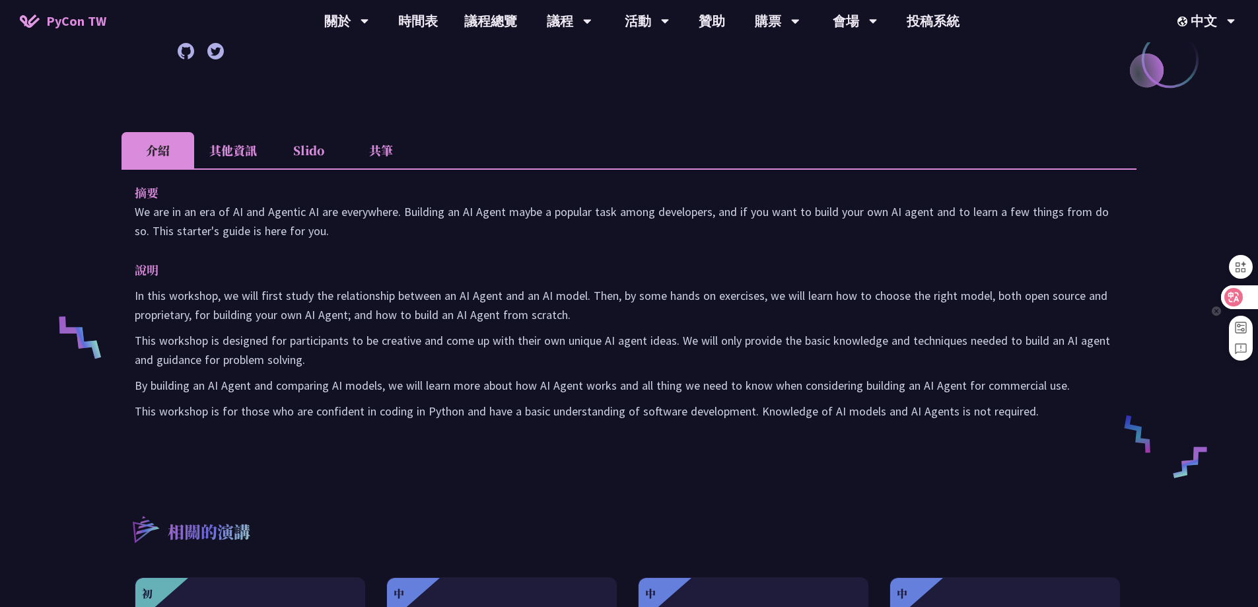
click at [1237, 296] on icon at bounding box center [1233, 297] width 11 height 11
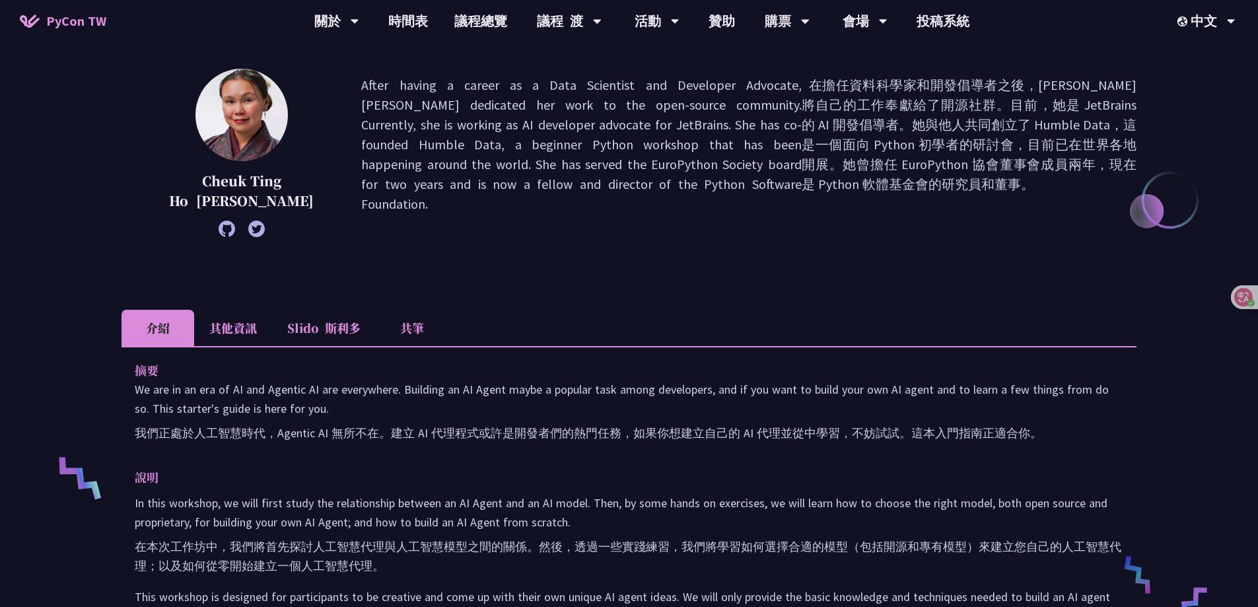
scroll to position [0, 0]
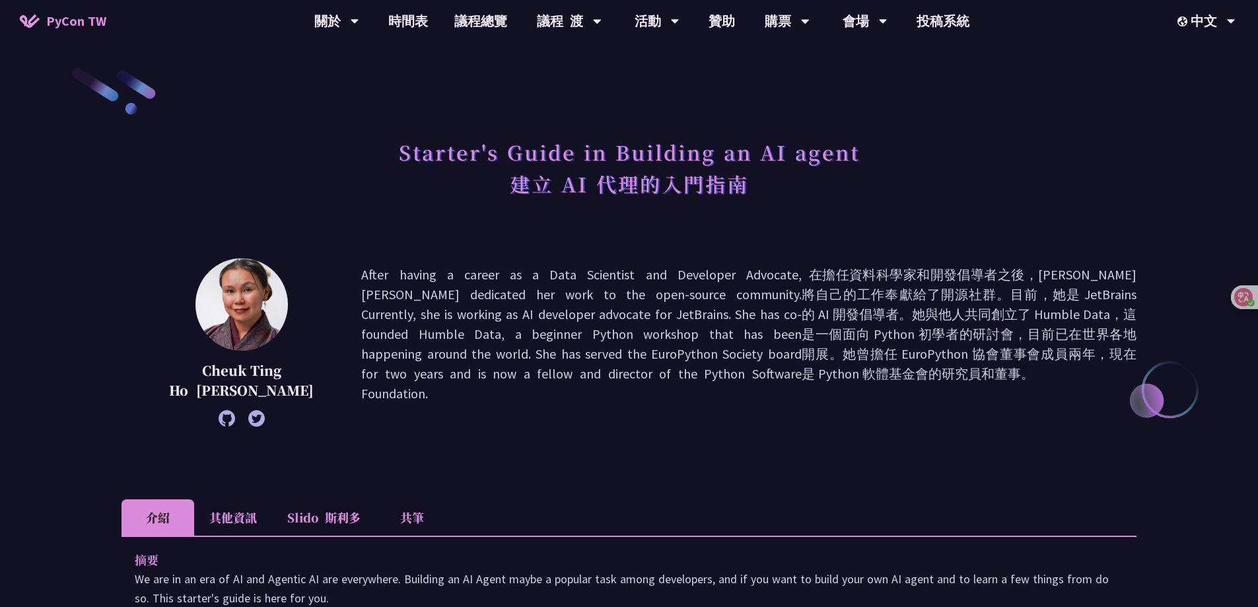
click at [702, 374] on p "After having a career as a Data Scientist and Developer Advocate, Cheuk dedicat…" at bounding box center [748, 342] width 775 height 155
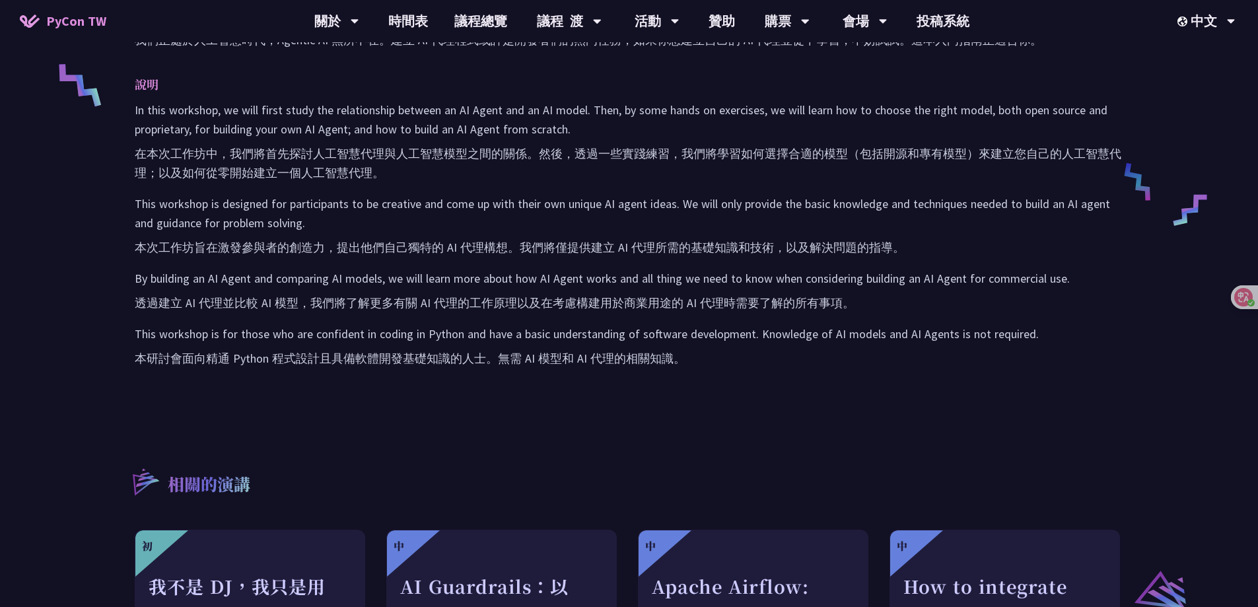
scroll to position [594, 0]
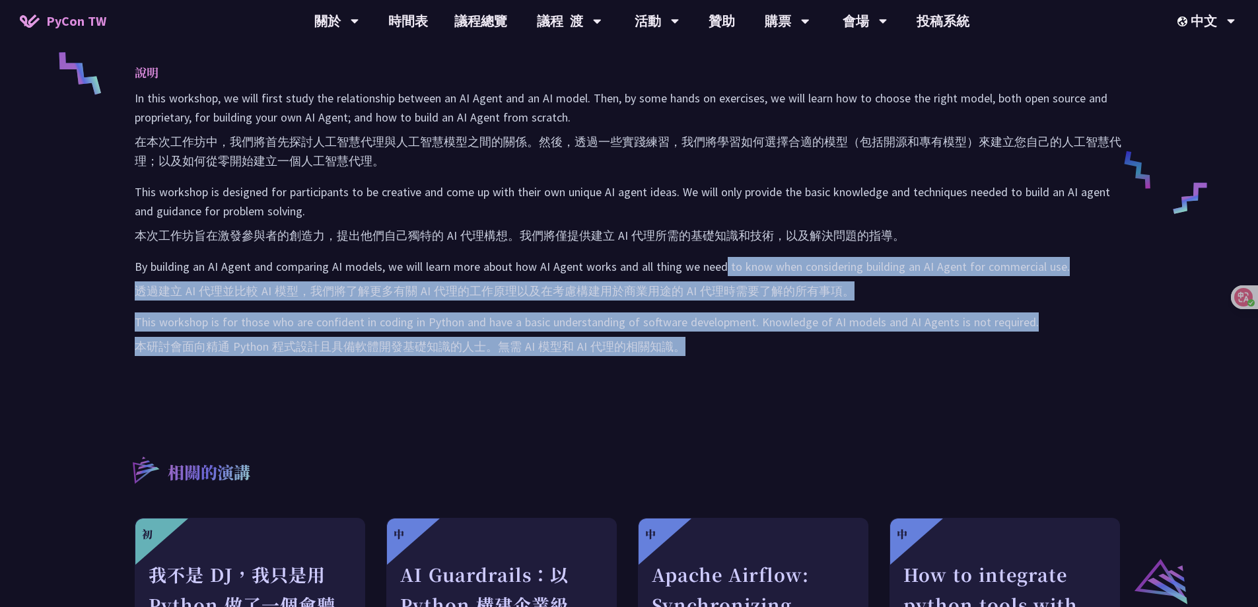
drag, startPoint x: 702, startPoint y: 374, endPoint x: 728, endPoint y: 259, distance: 117.7
click at [728, 259] on div "摘要 We are in an era of AI and Agentic AI are everywhere. Building an AI Agent m…" at bounding box center [628, 167] width 1015 height 453
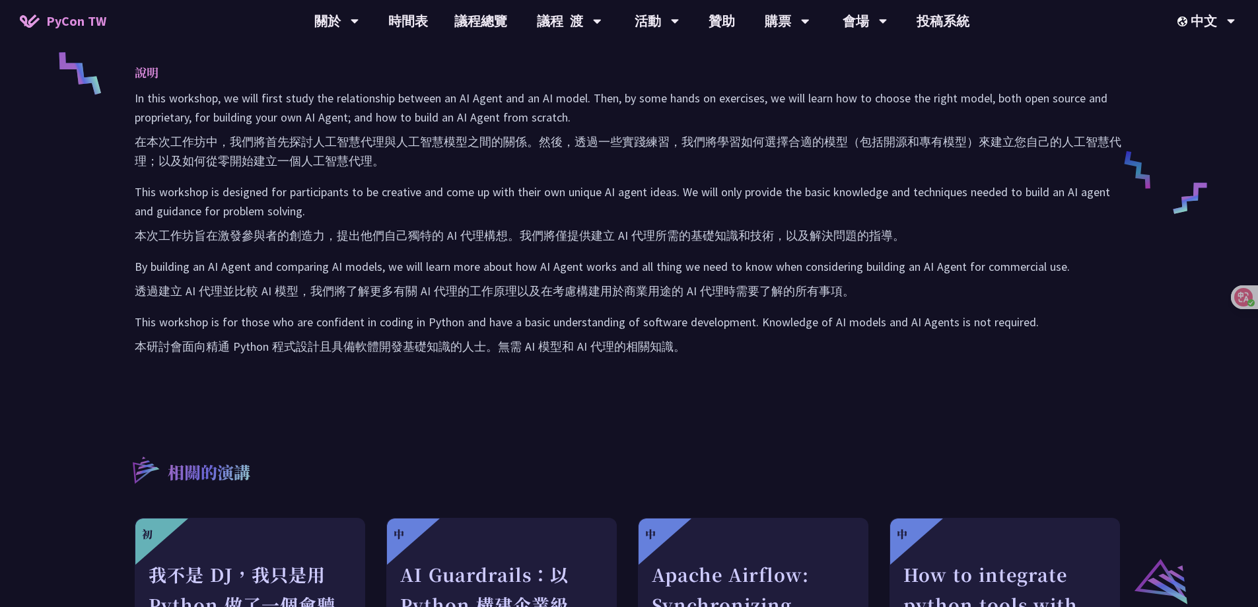
click at [730, 374] on div "摘要 We are in an era of AI and Agentic AI are everywhere. Building an AI Agent m…" at bounding box center [628, 167] width 1015 height 453
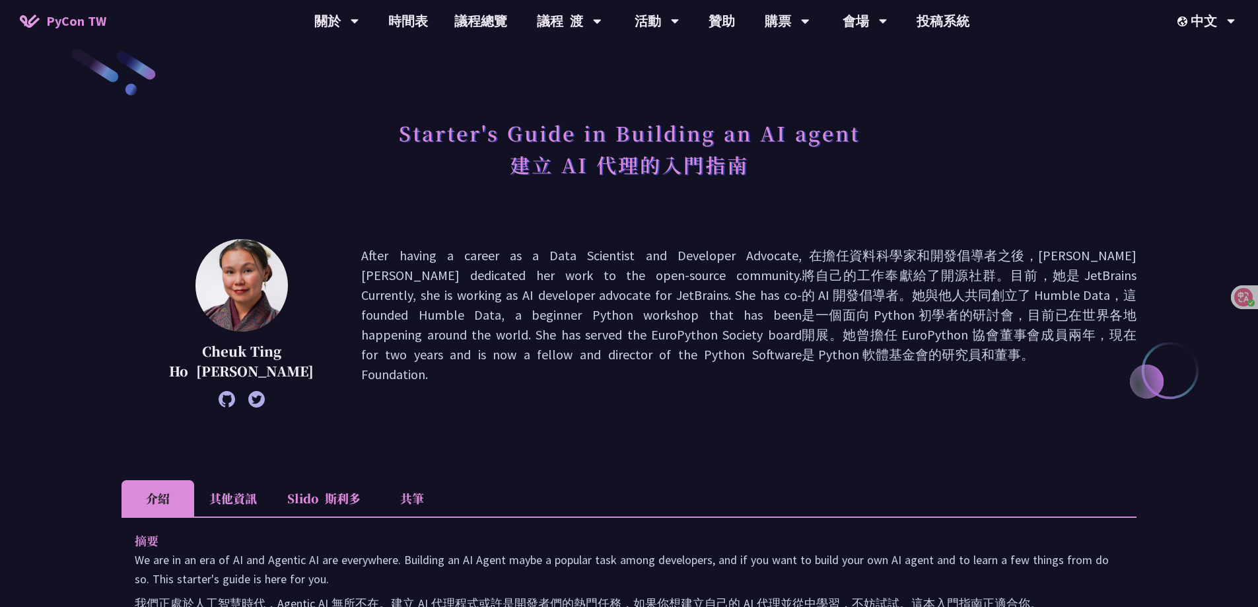
scroll to position [0, 0]
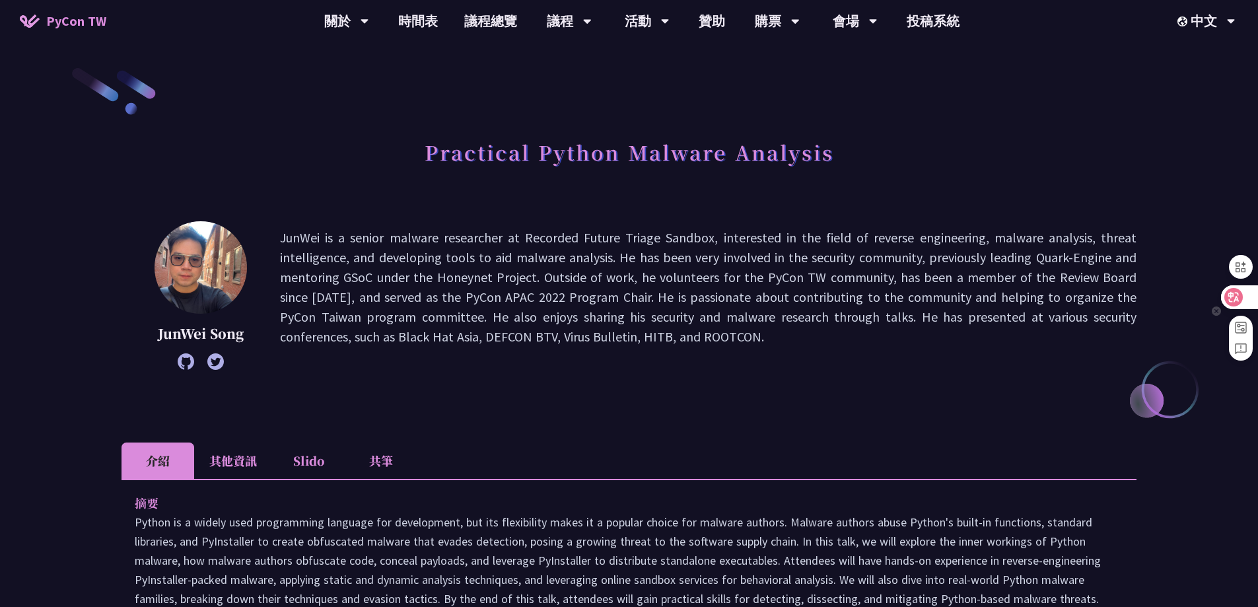
click at [1242, 296] on icon at bounding box center [1233, 297] width 18 height 18
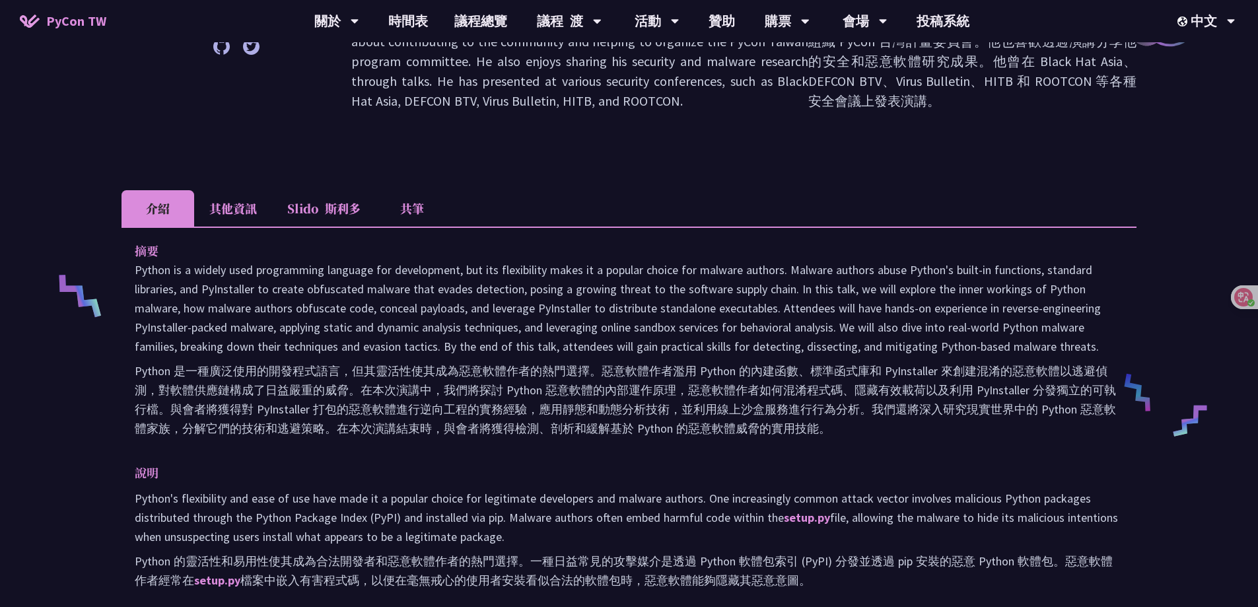
scroll to position [396, 0]
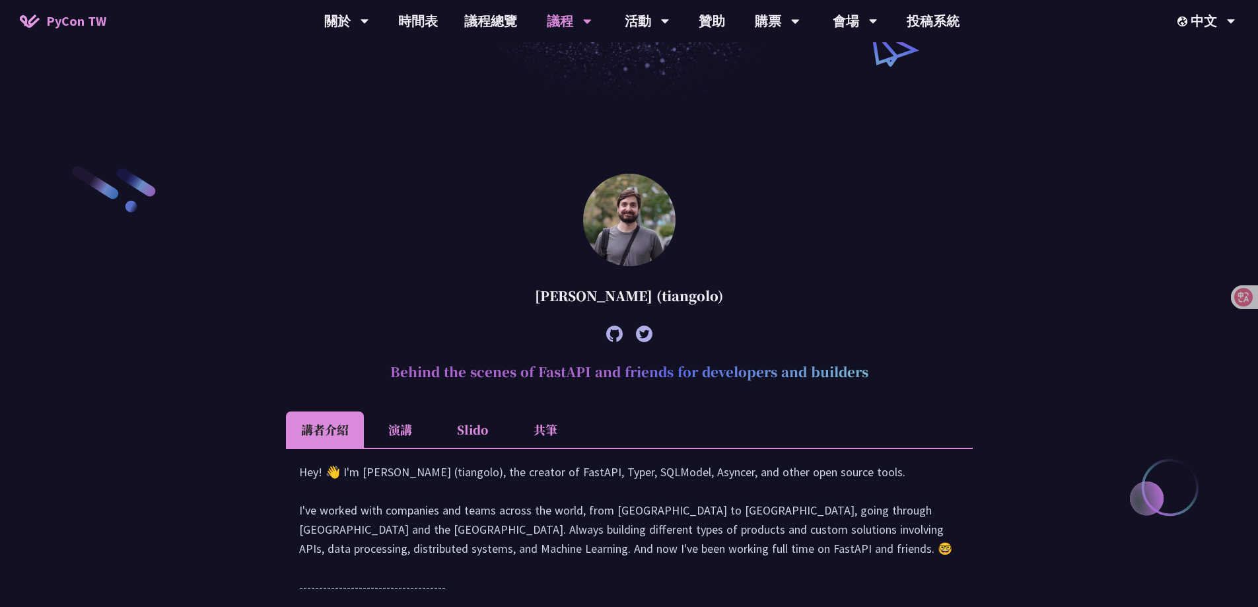
scroll to position [330, 0]
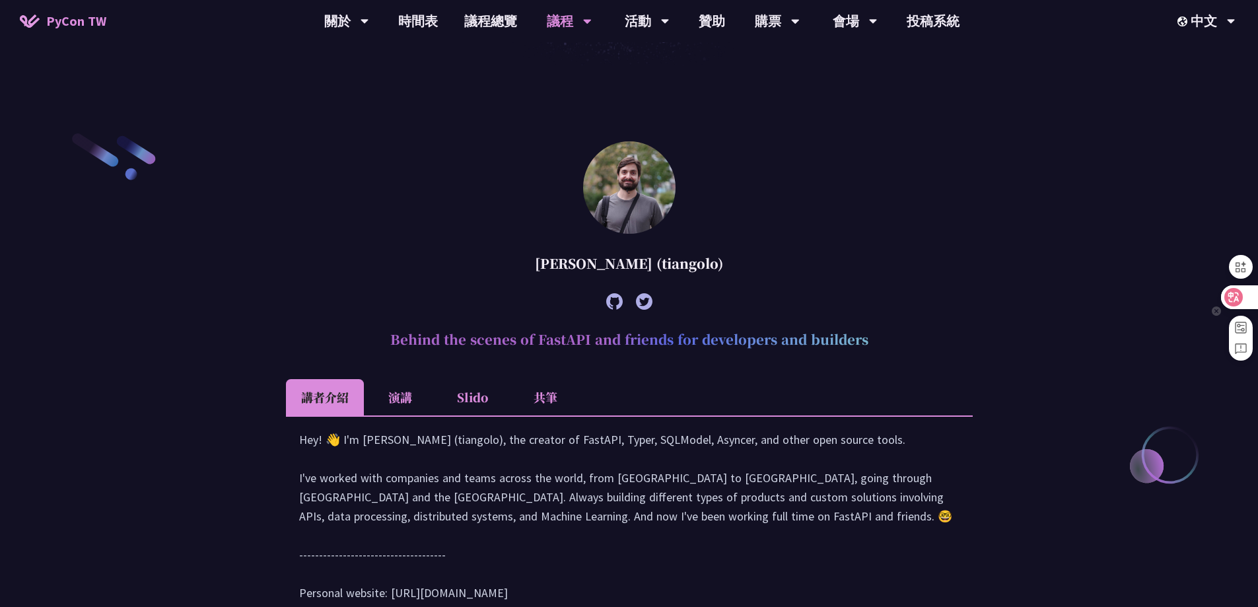
click at [1248, 306] on div at bounding box center [1239, 297] width 36 height 24
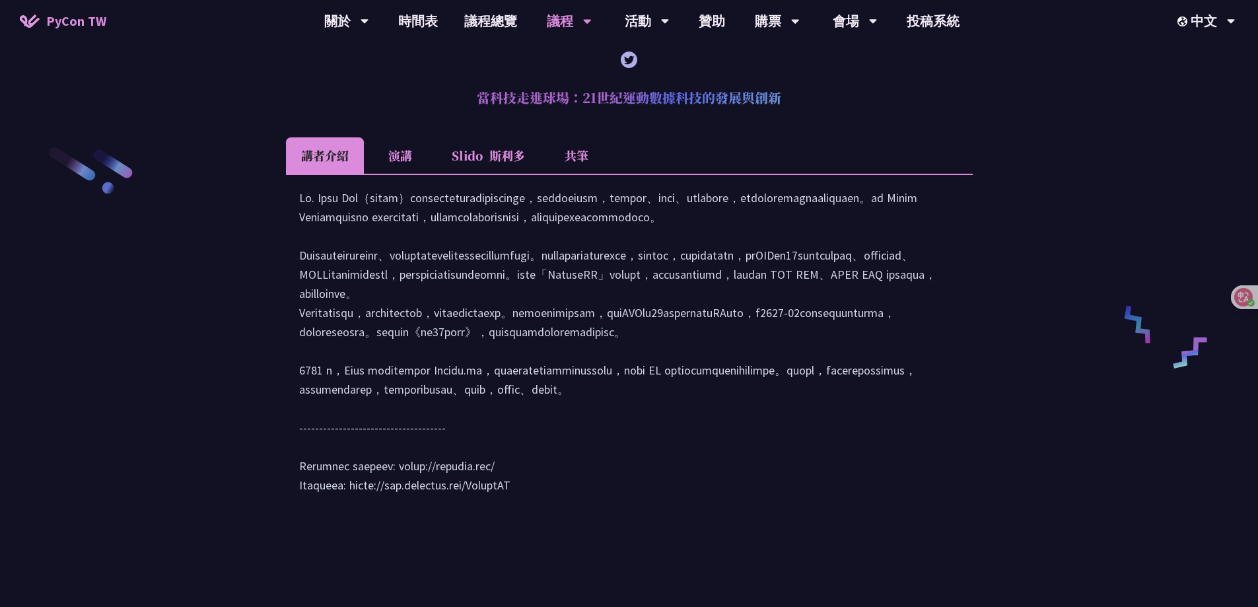
scroll to position [2047, 0]
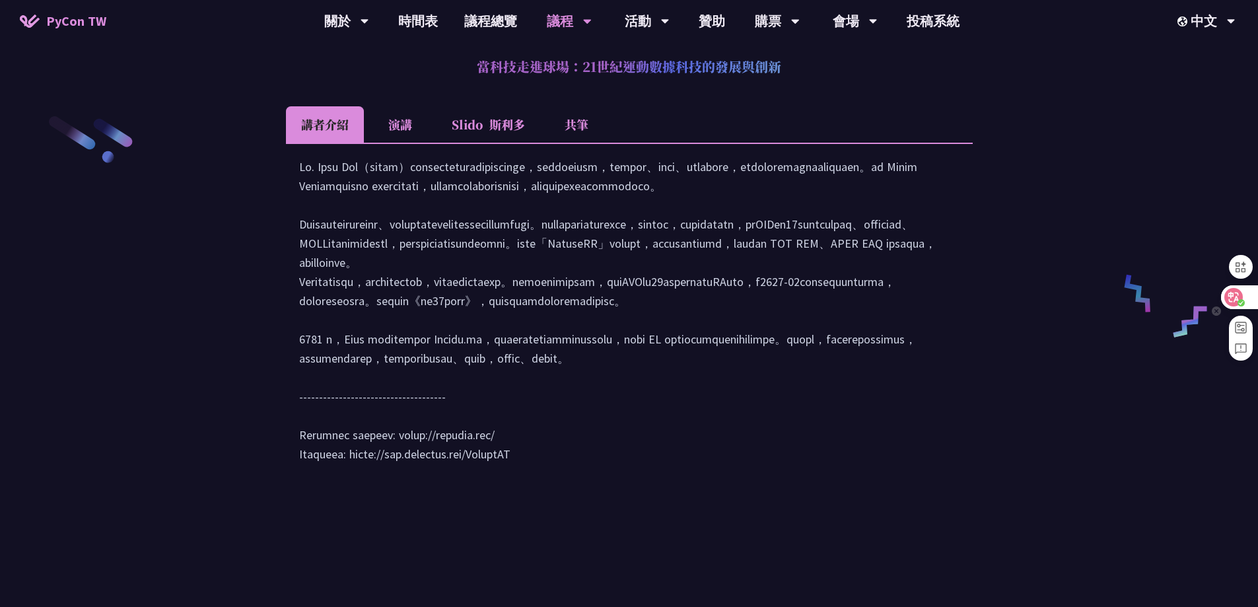
click at [1248, 302] on div at bounding box center [1239, 297] width 36 height 24
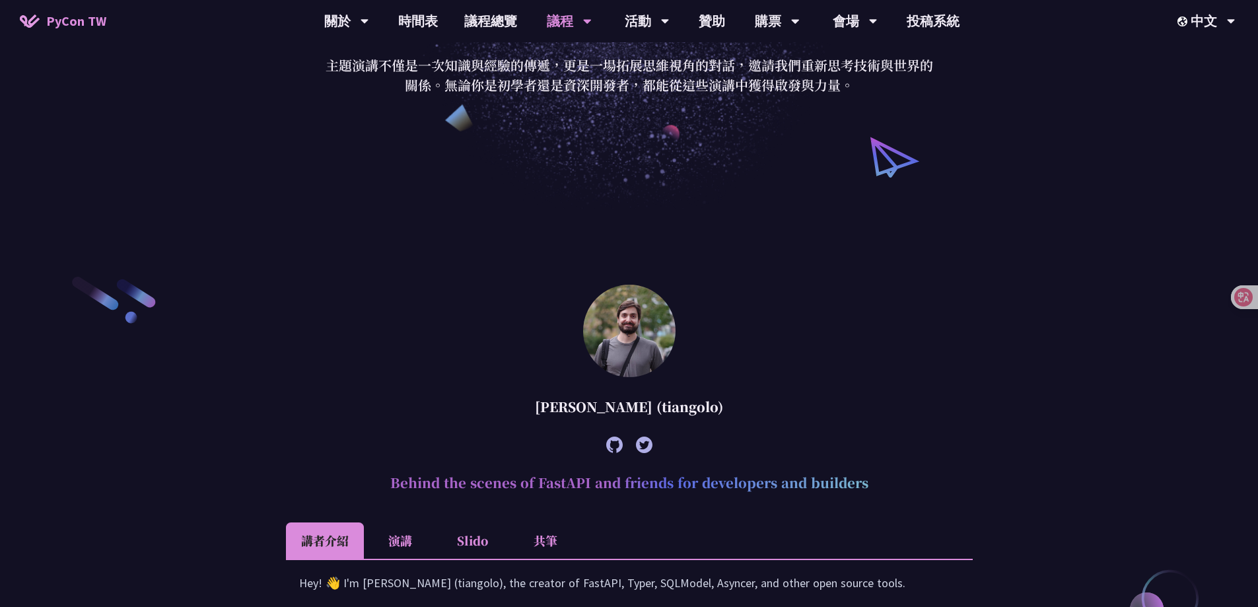
scroll to position [0, 0]
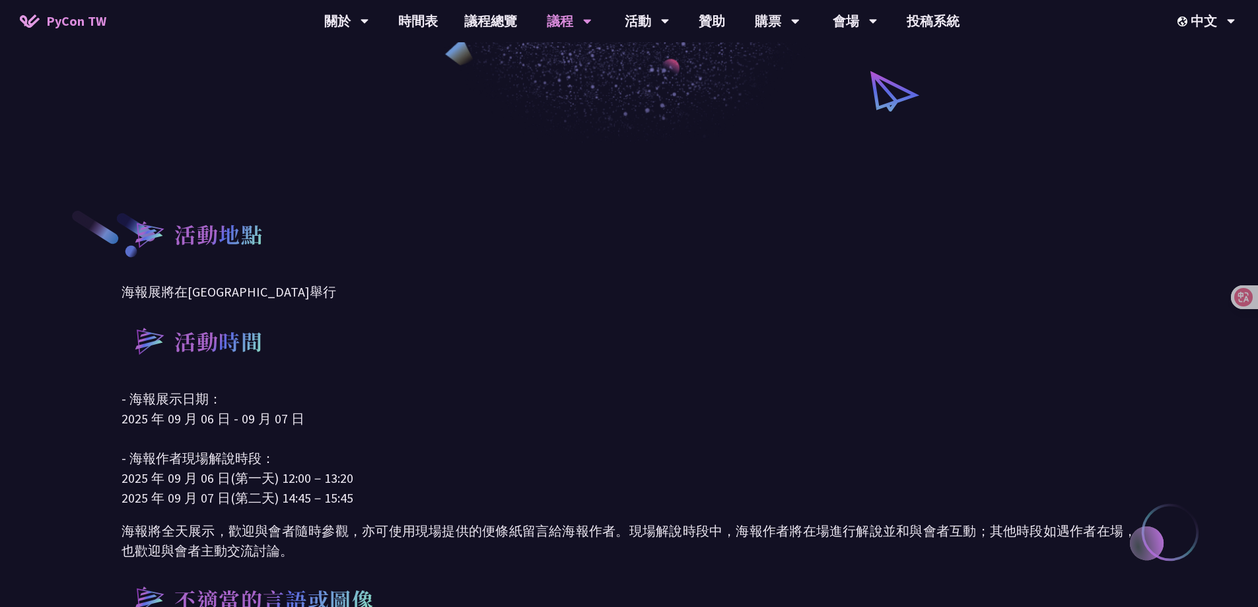
scroll to position [396, 0]
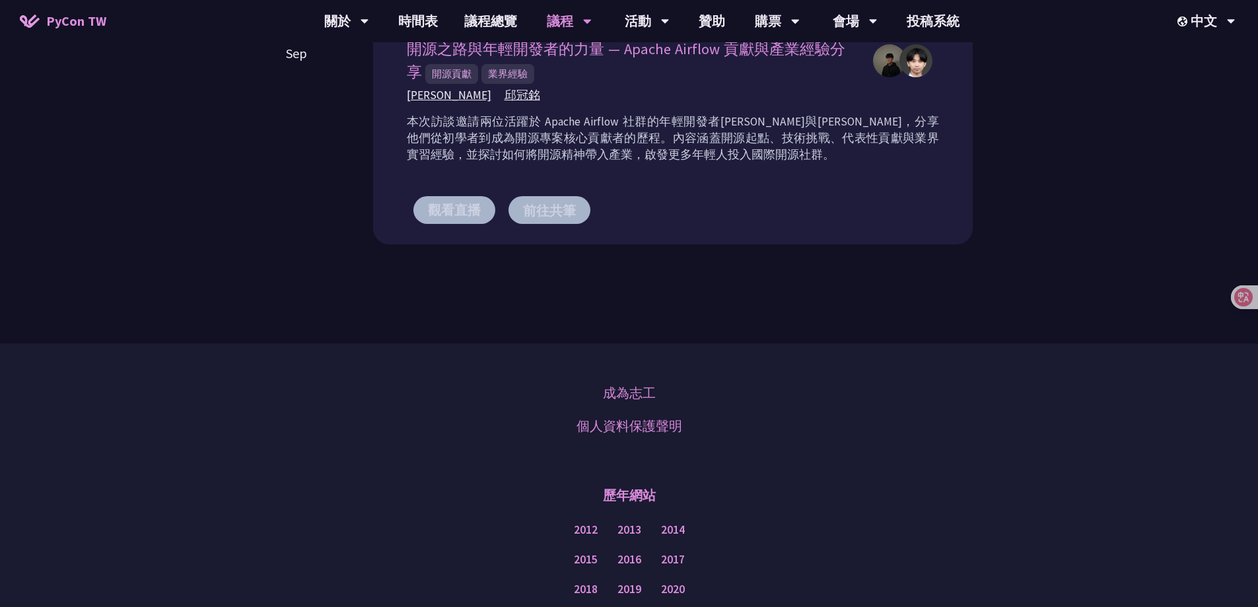
scroll to position [846, 0]
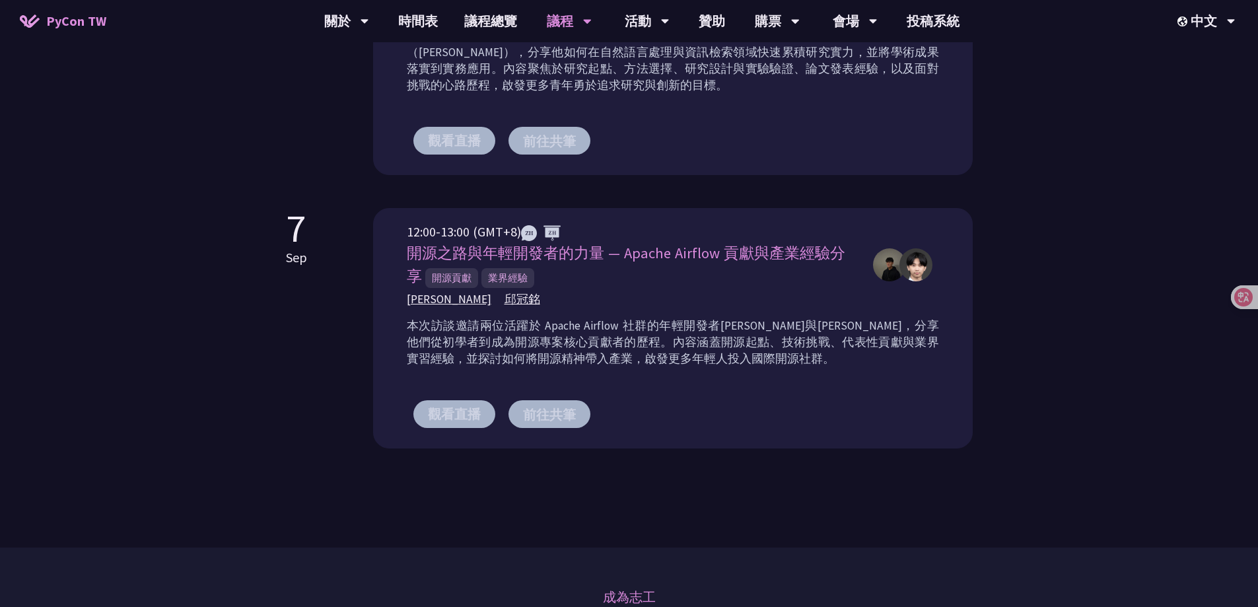
click at [428, 410] on button "觀看直播" at bounding box center [454, 414] width 82 height 28
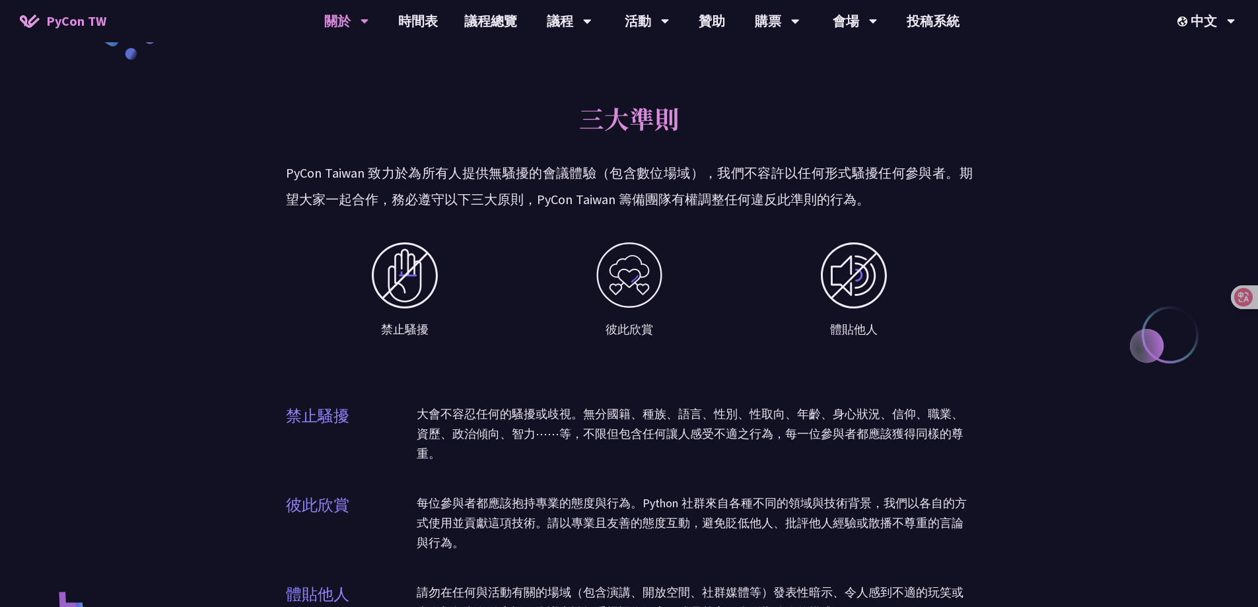
scroll to position [924, 0]
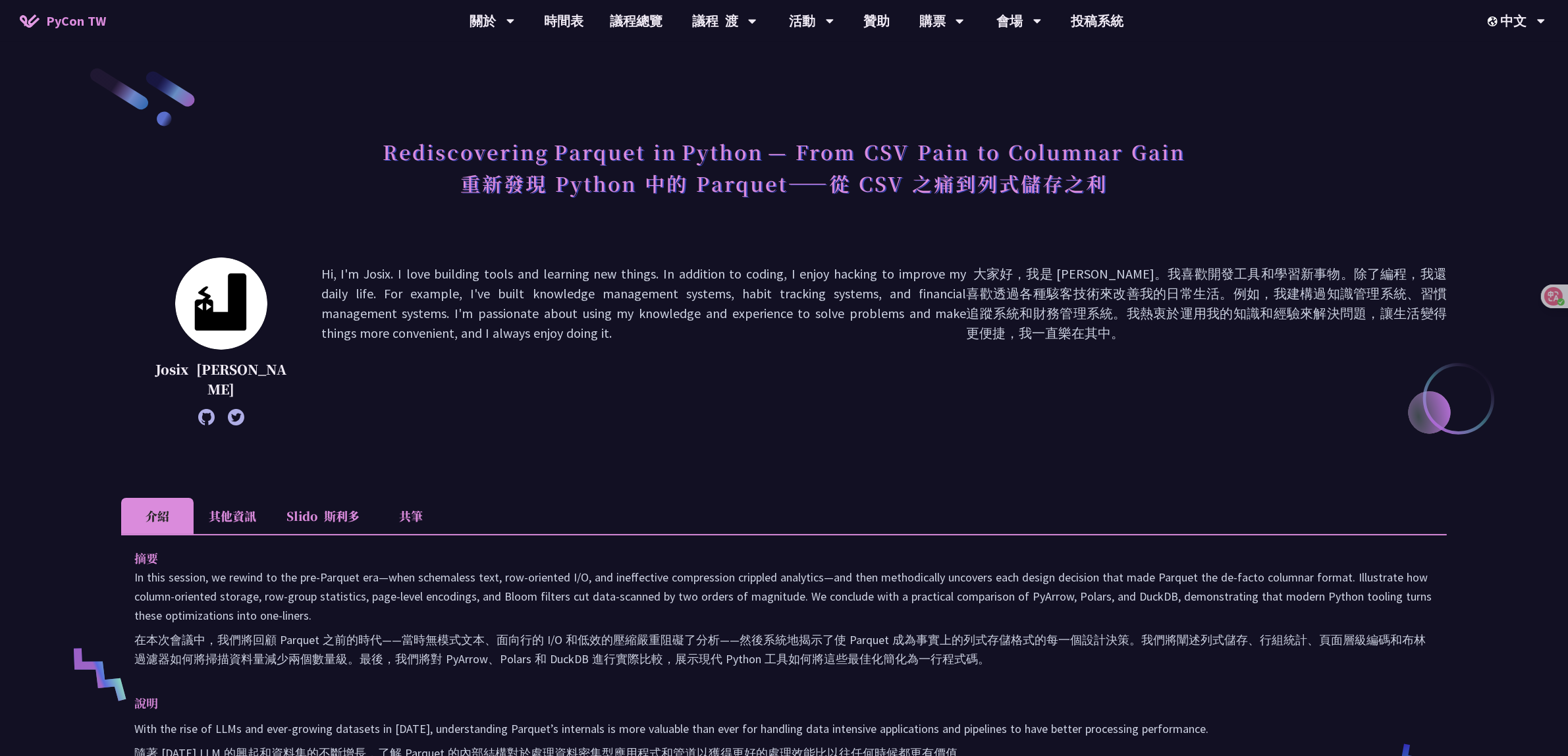
click at [221, 499] on li "其他資訊" at bounding box center [232, 516] width 78 height 36
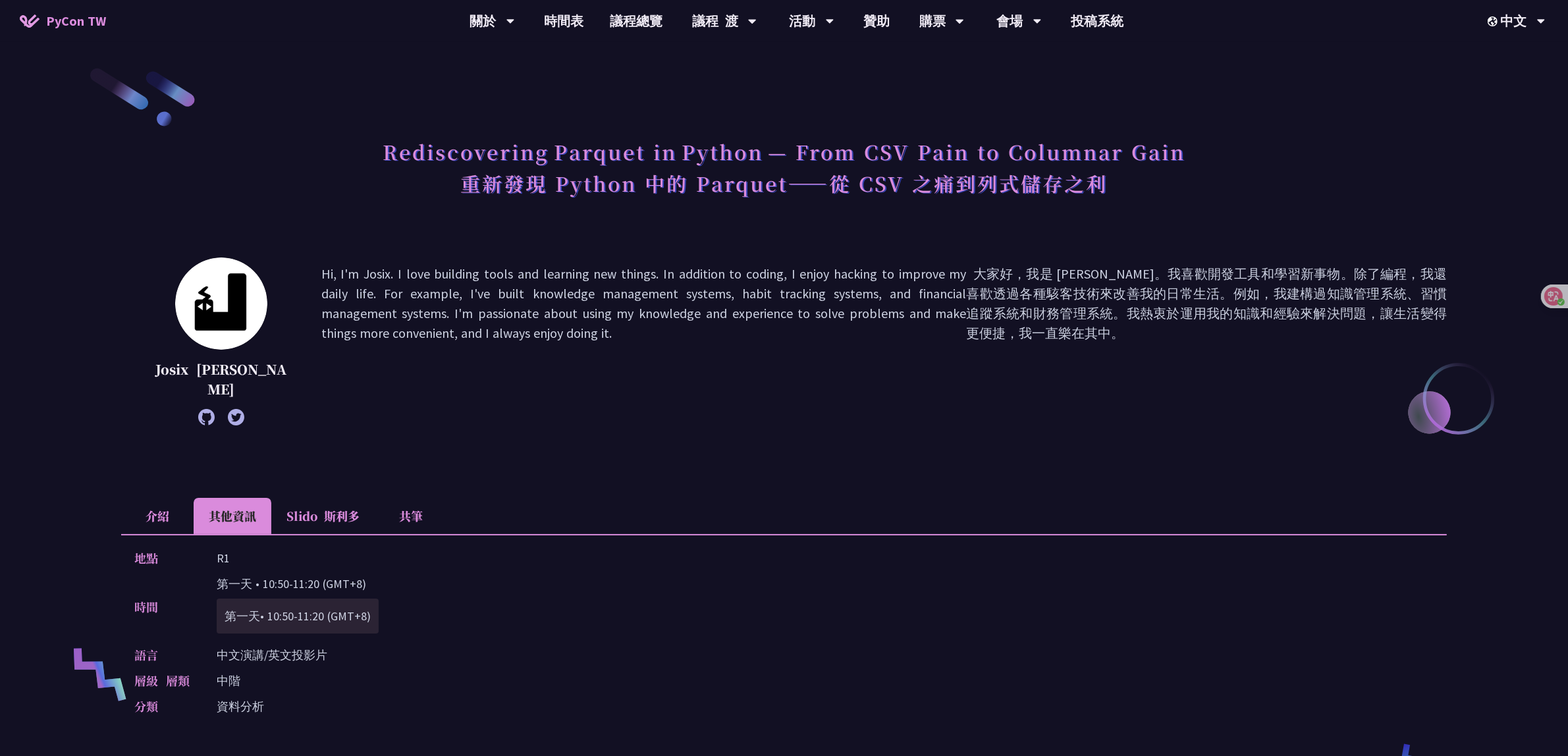
click at [687, 386] on p "Hi, I'm Josix. I love building tools and learning new things. In addition to co…" at bounding box center [884, 341] width 1125 height 155
click at [942, 352] on p "Hi, I'm Josix. I love building tools and learning new things. In addition to co…" at bounding box center [884, 341] width 1125 height 155
click at [695, 456] on div "[PERSON_NAME], I'm Josix. I love building tools and learning new things. In add…" at bounding box center [783, 361] width 1326 height 207
drag, startPoint x: 217, startPoint y: 582, endPoint x: 422, endPoint y: 573, distance: 205.2
click at [422, 574] on div "時間 第一天 • 10:50-11:20 (GMT+8) 第一天• 10:50-11:20 (GMT+8)" at bounding box center [781, 606] width 1293 height 65
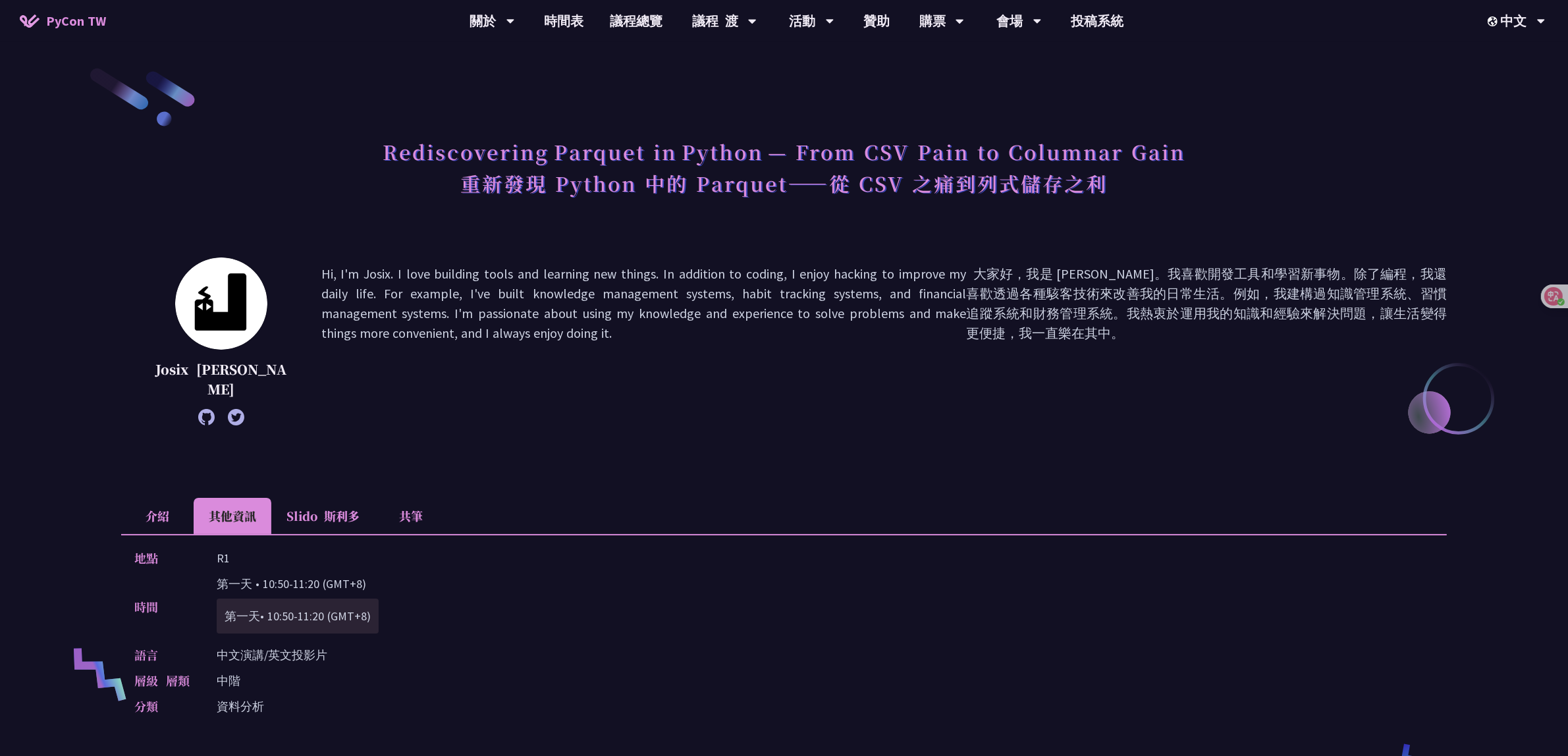
copy p "第一天 • 10:50-11:20 (GMT+8)"
click at [835, 397] on p "Hi, I'm Josix. I love building tools and learning new things. In addition to co…" at bounding box center [884, 341] width 1125 height 155
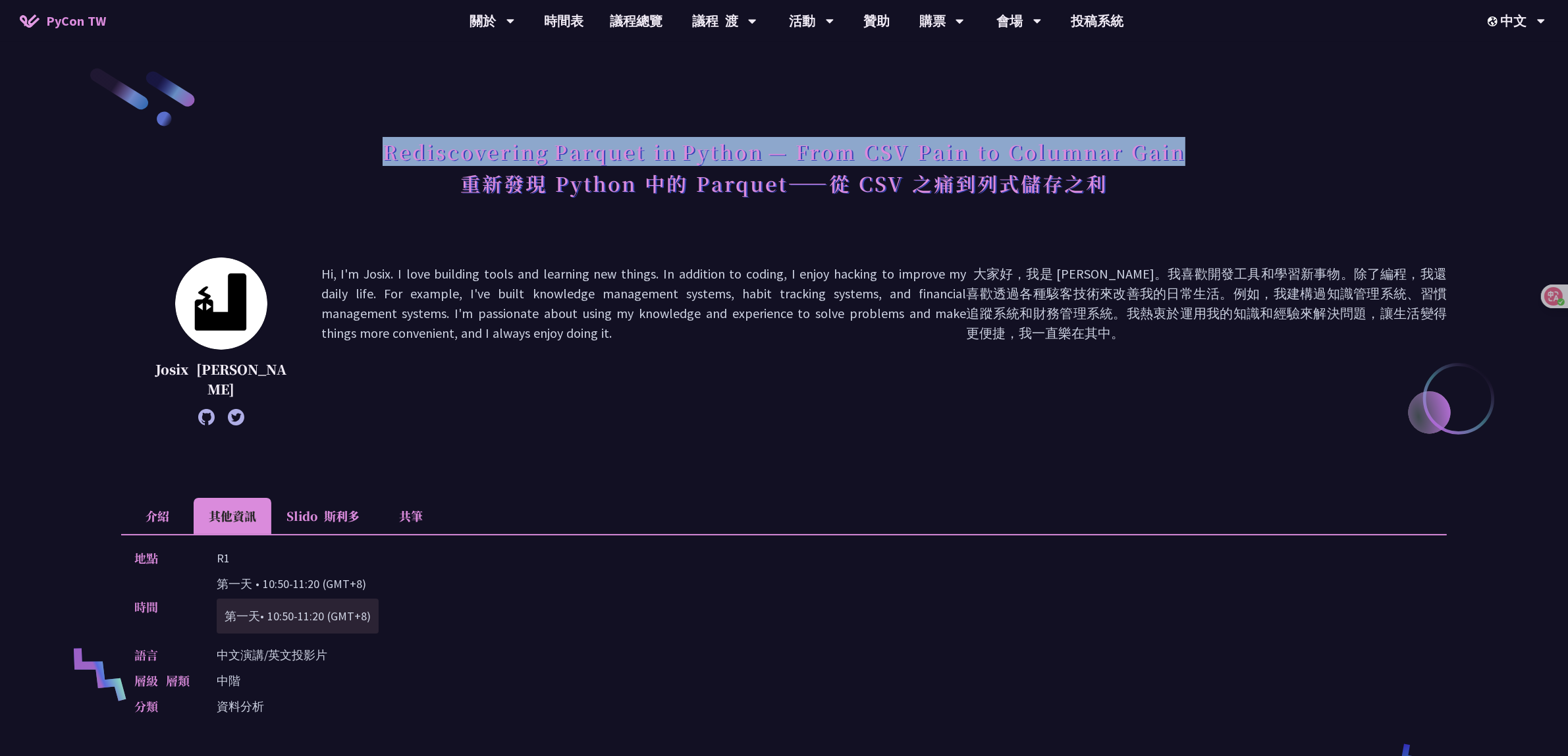
drag, startPoint x: 387, startPoint y: 153, endPoint x: 1225, endPoint y: 147, distance: 838.0
click at [1225, 147] on div "Rediscovering Parquet in Python — From CSV Pain to Columnar Gain 重新發現 Python 中的…" at bounding box center [783, 185] width 1326 height 106
copy h1 "Rediscovering Parquet in Python — From CSV Pain to Columnar Gain"
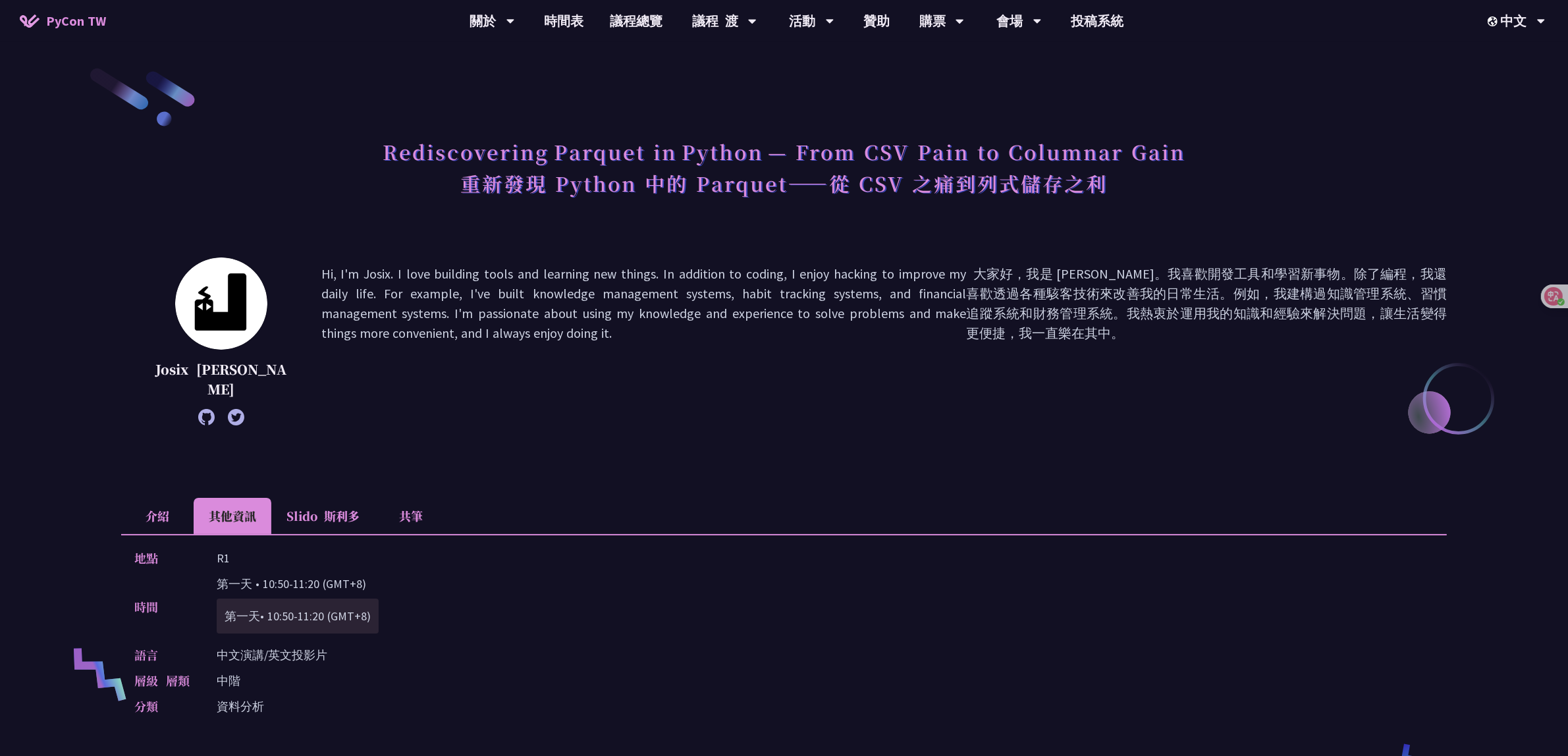
click at [827, 324] on p "Hi, I'm Josix. I love building tools and learning new things. In addition to co…" at bounding box center [884, 341] width 1125 height 155
click at [156, 525] on li "介紹" at bounding box center [157, 516] width 73 height 36
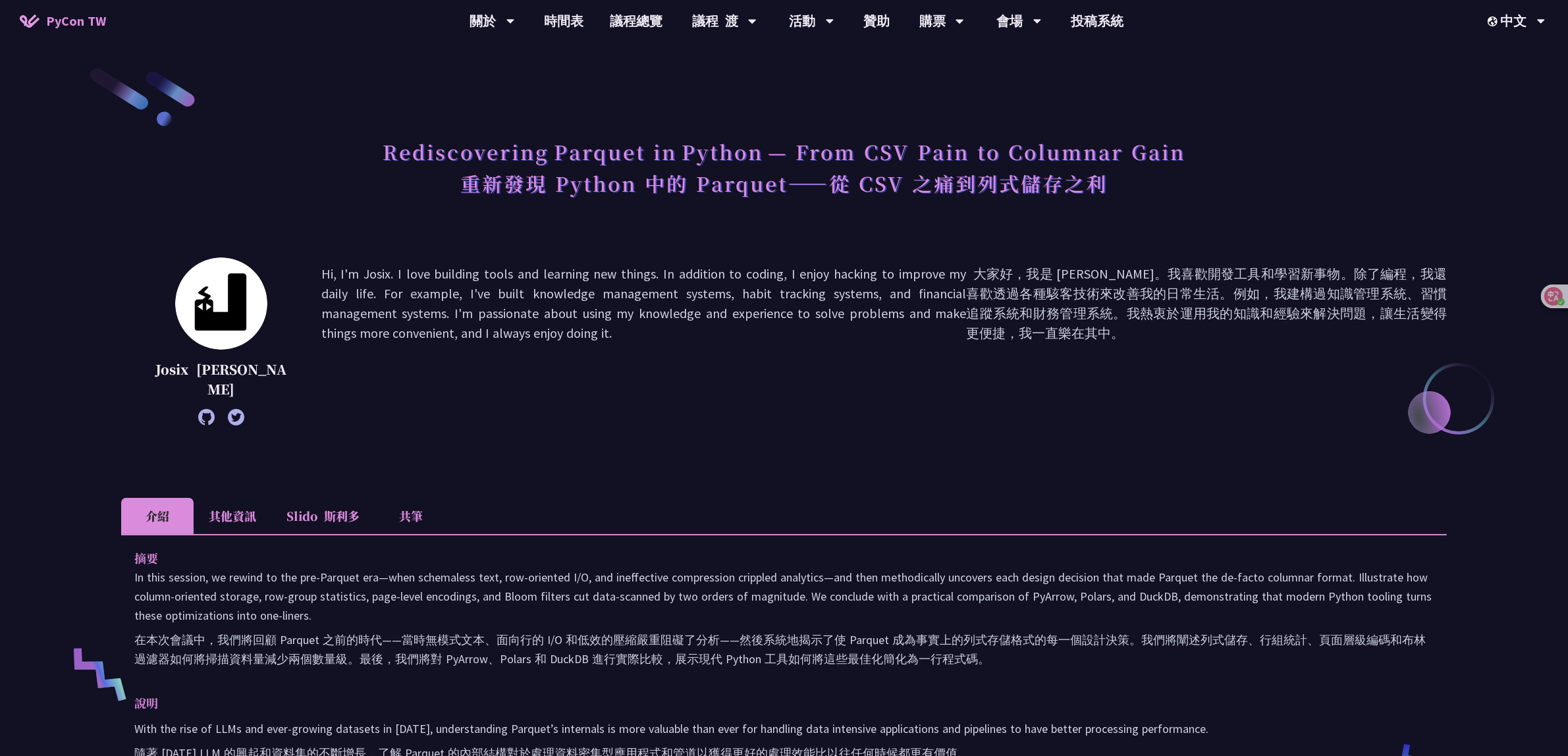
scroll to position [83, 0]
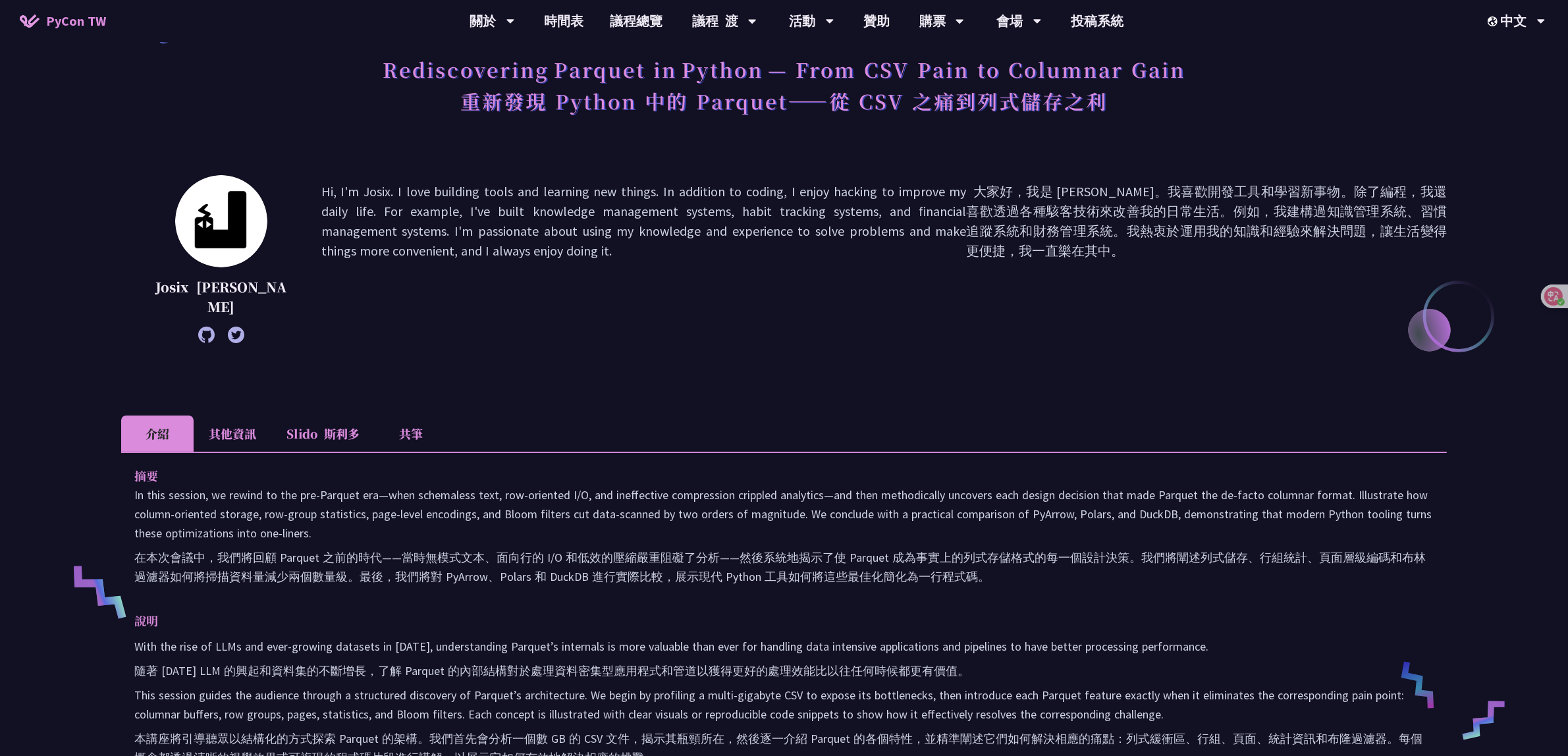
click at [240, 426] on li "其他資訊" at bounding box center [232, 434] width 78 height 36
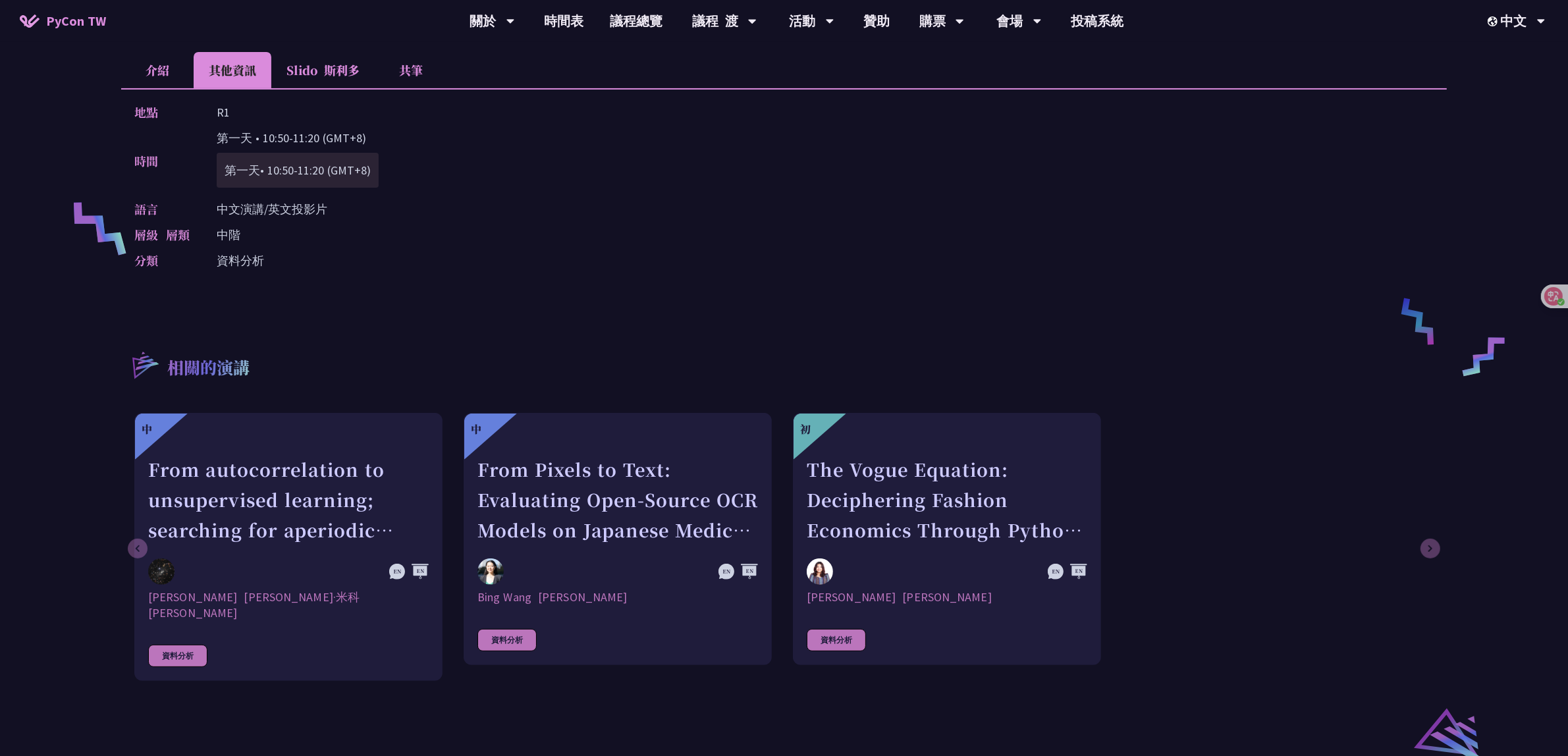
scroll to position [0, 0]
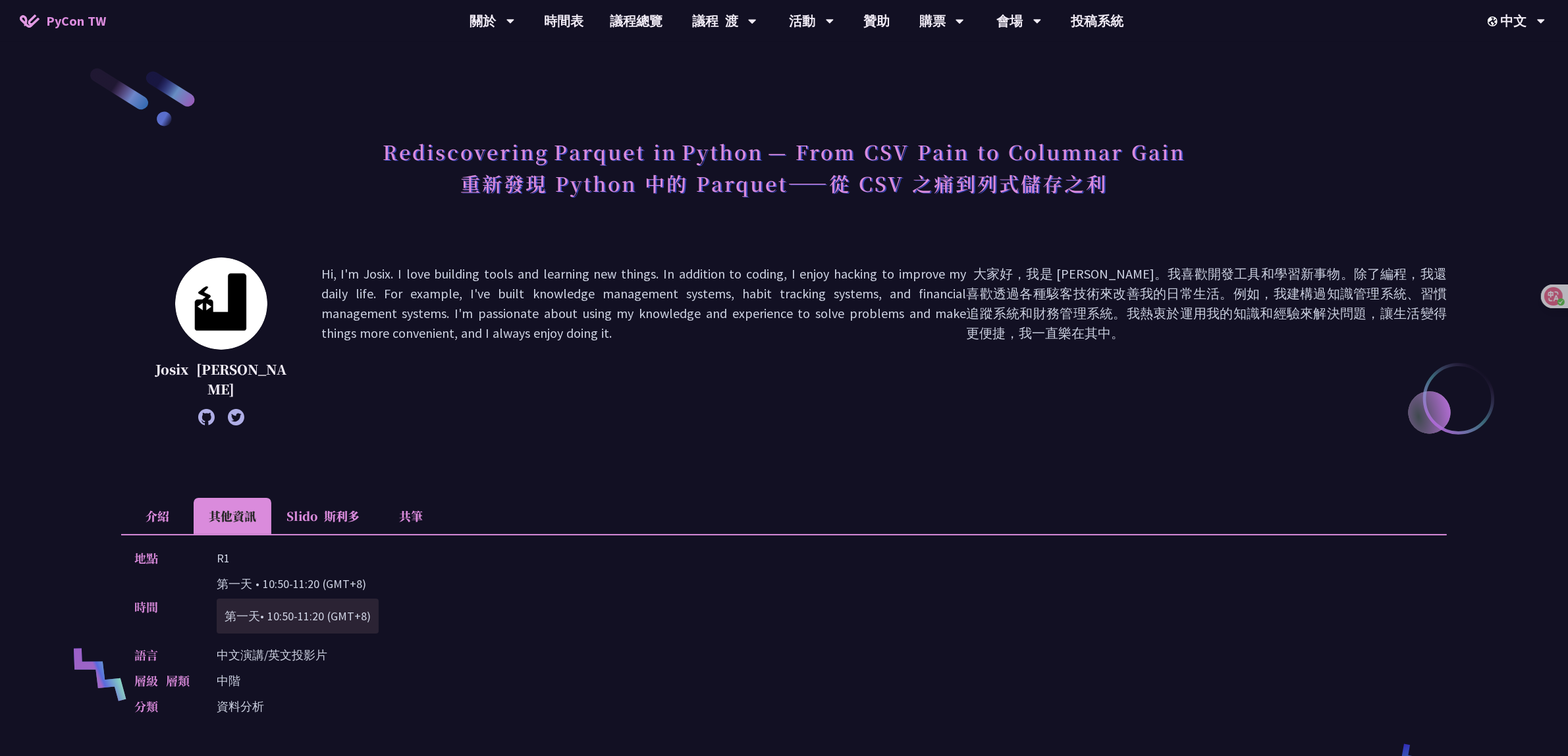
click at [340, 511] on font "斯利多" at bounding box center [342, 515] width 36 height 17
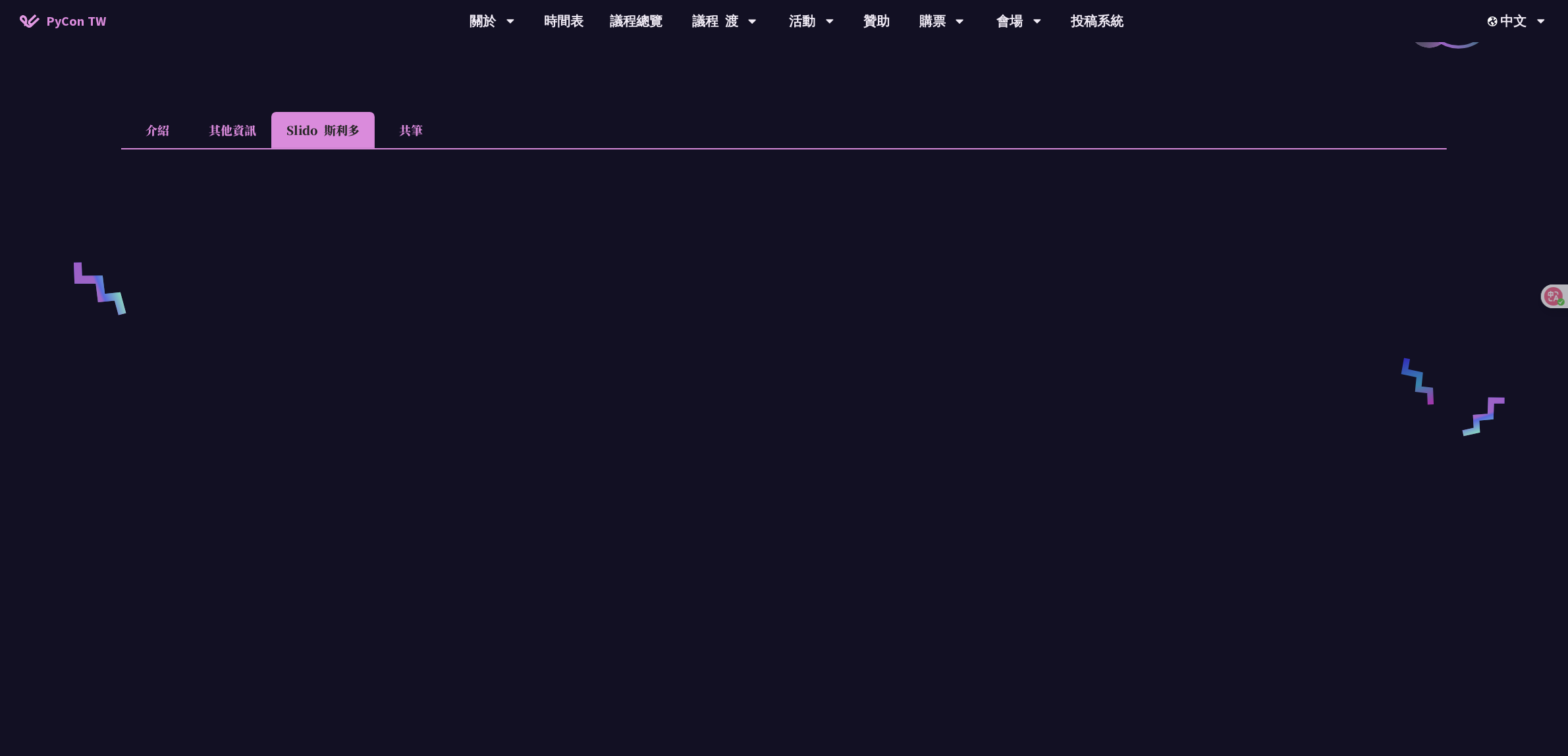
scroll to position [247, 0]
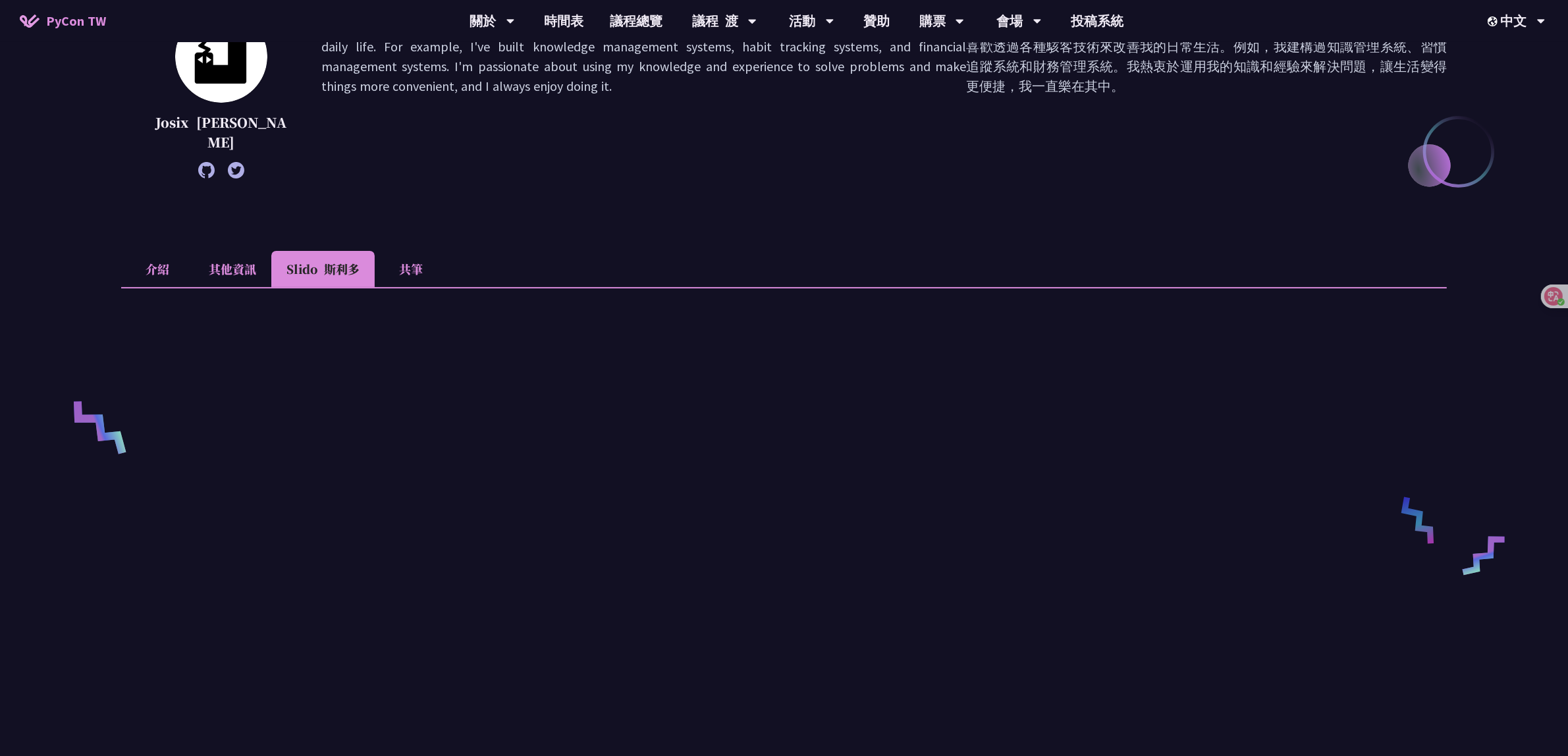
drag, startPoint x: 420, startPoint y: 251, endPoint x: 420, endPoint y: 261, distance: 10.0
click at [420, 255] on li "共筆" at bounding box center [411, 269] width 73 height 36
click at [336, 268] on font "斯利多" at bounding box center [342, 268] width 36 height 17
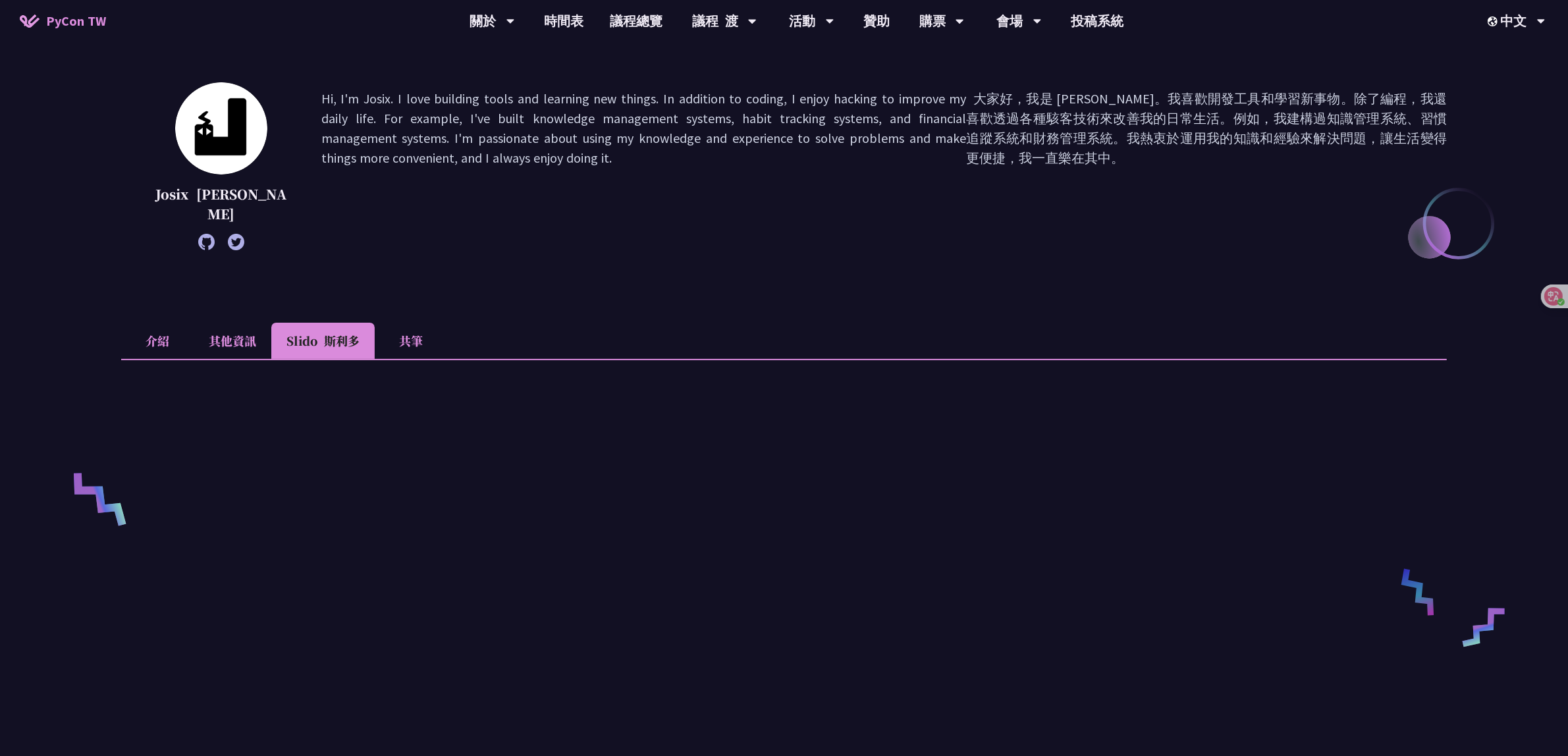
scroll to position [83, 0]
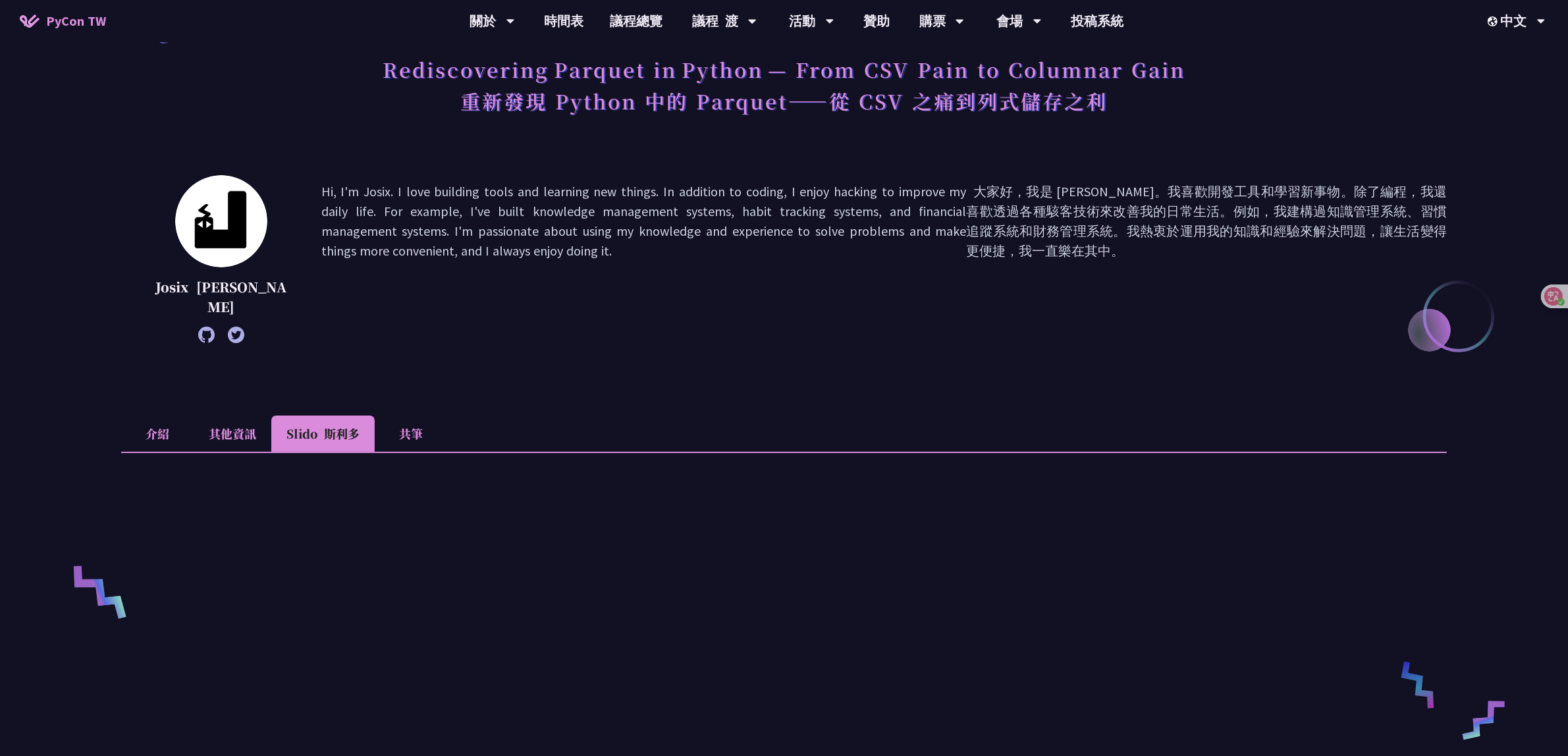
click at [175, 441] on li "介紹" at bounding box center [157, 434] width 73 height 36
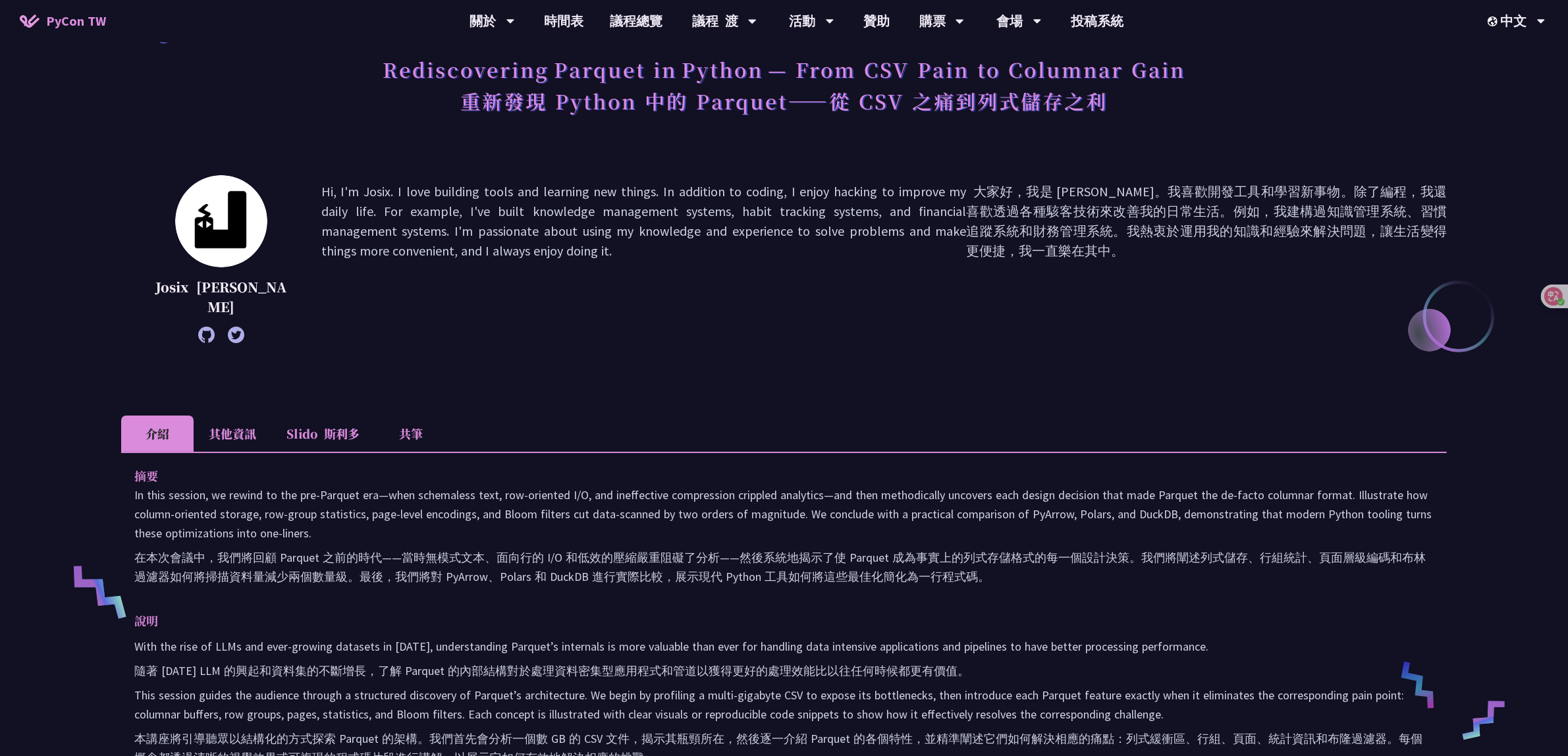
click at [481, 381] on div "Josix 喬西克斯 Hi, I'm Josix. I love building tools and learning new things. In add…" at bounding box center [783, 279] width 1326 height 207
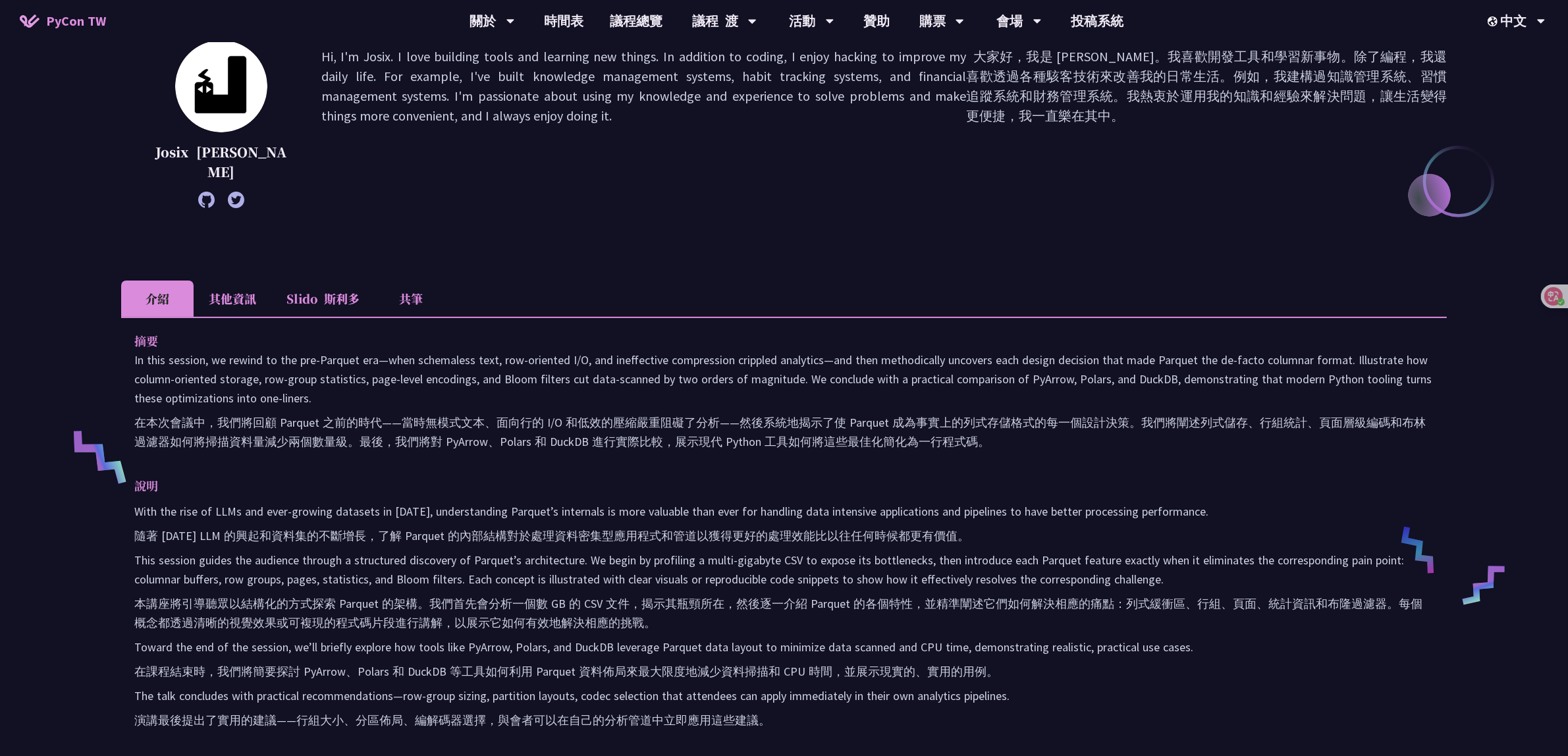
scroll to position [247, 0]
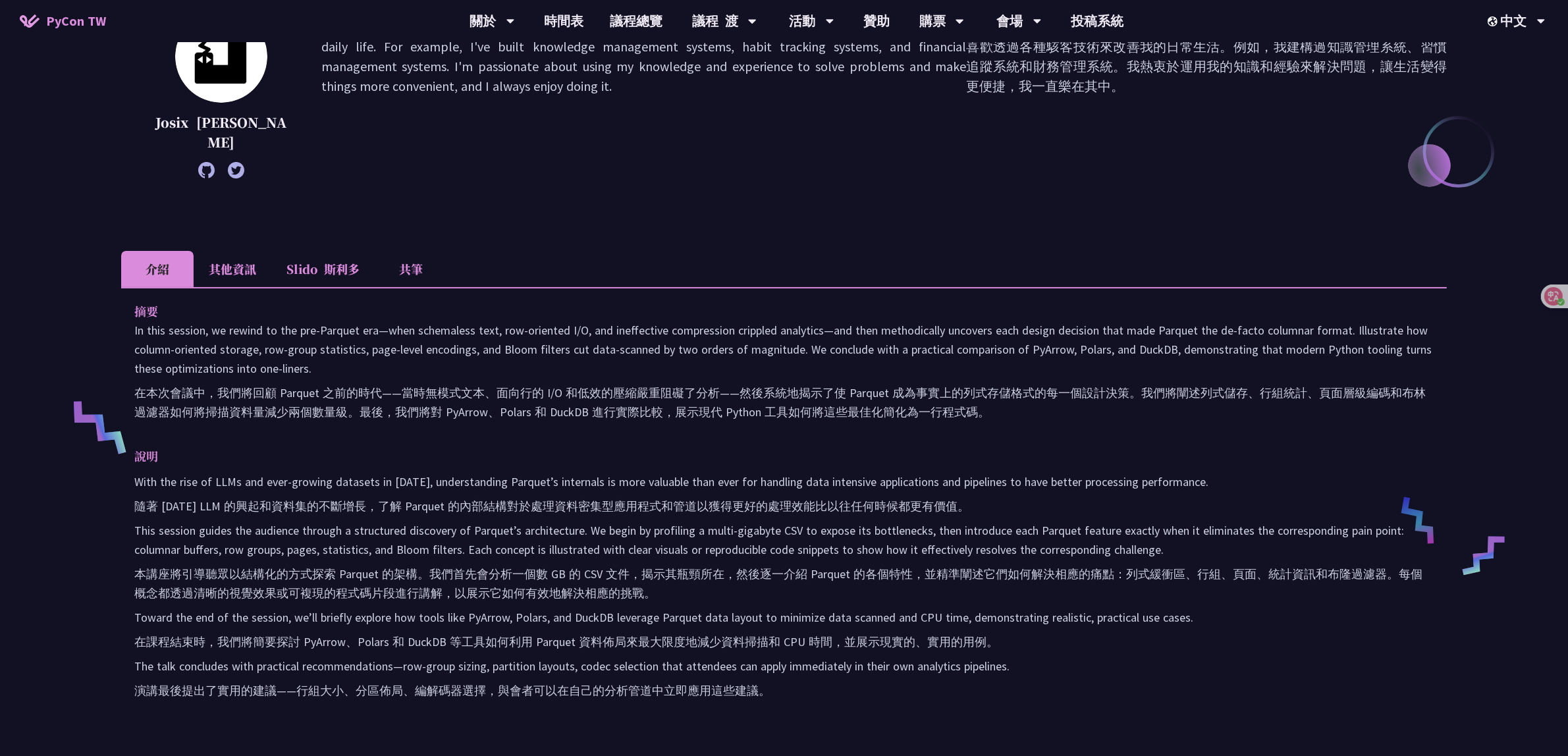
drag, startPoint x: 489, startPoint y: 465, endPoint x: 530, endPoint y: 606, distance: 146.8
click at [530, 606] on div "說明 With the rise of LLMs and ever-growing datasets in 2025, understanding Parqu…" at bounding box center [784, 575] width 1300 height 258
click at [530, 606] on p "With the rise of LLMs and ever-growing datasets in 2025, understanding Parquet’…" at bounding box center [784, 588] width 1300 height 233
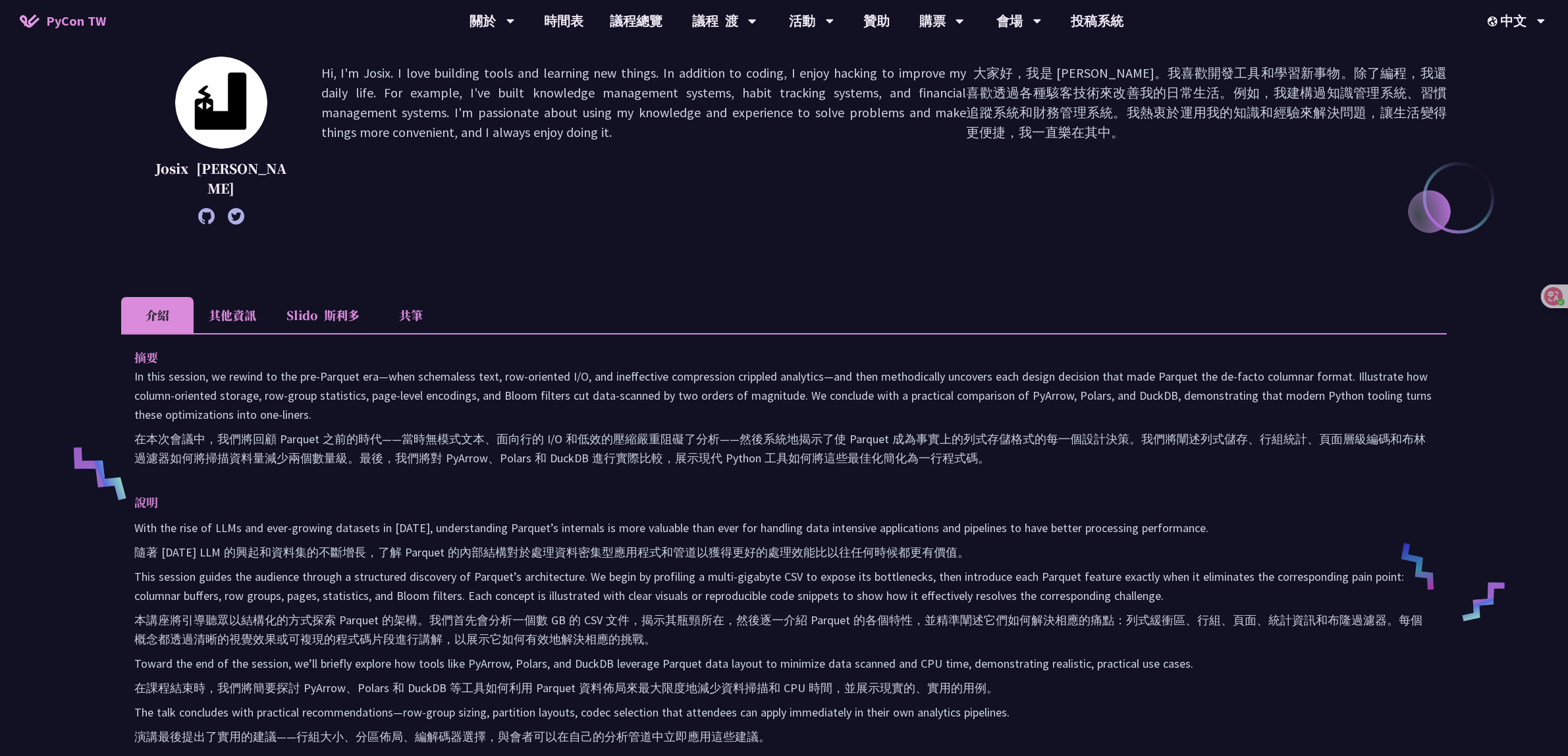
scroll to position [0, 0]
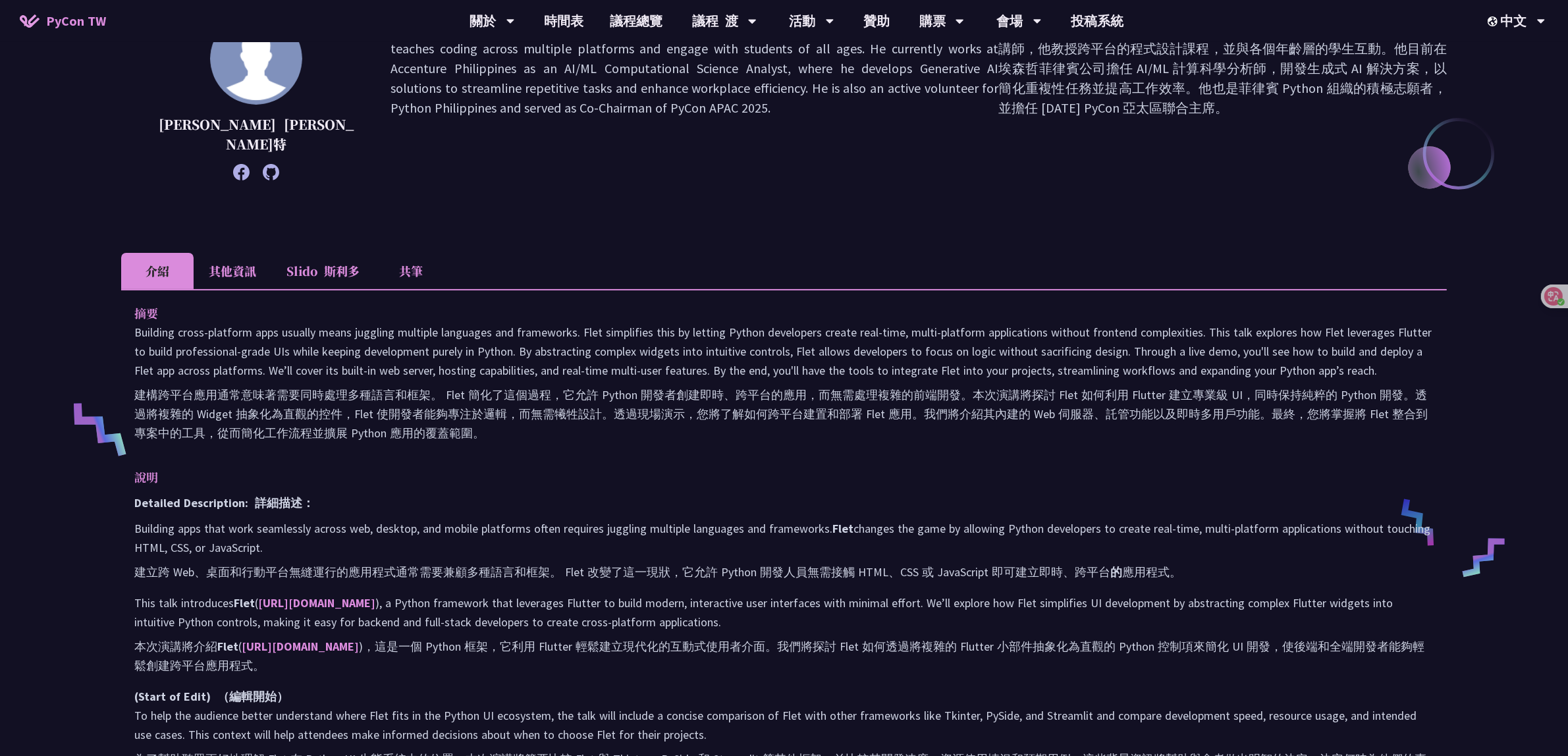
scroll to position [165, 0]
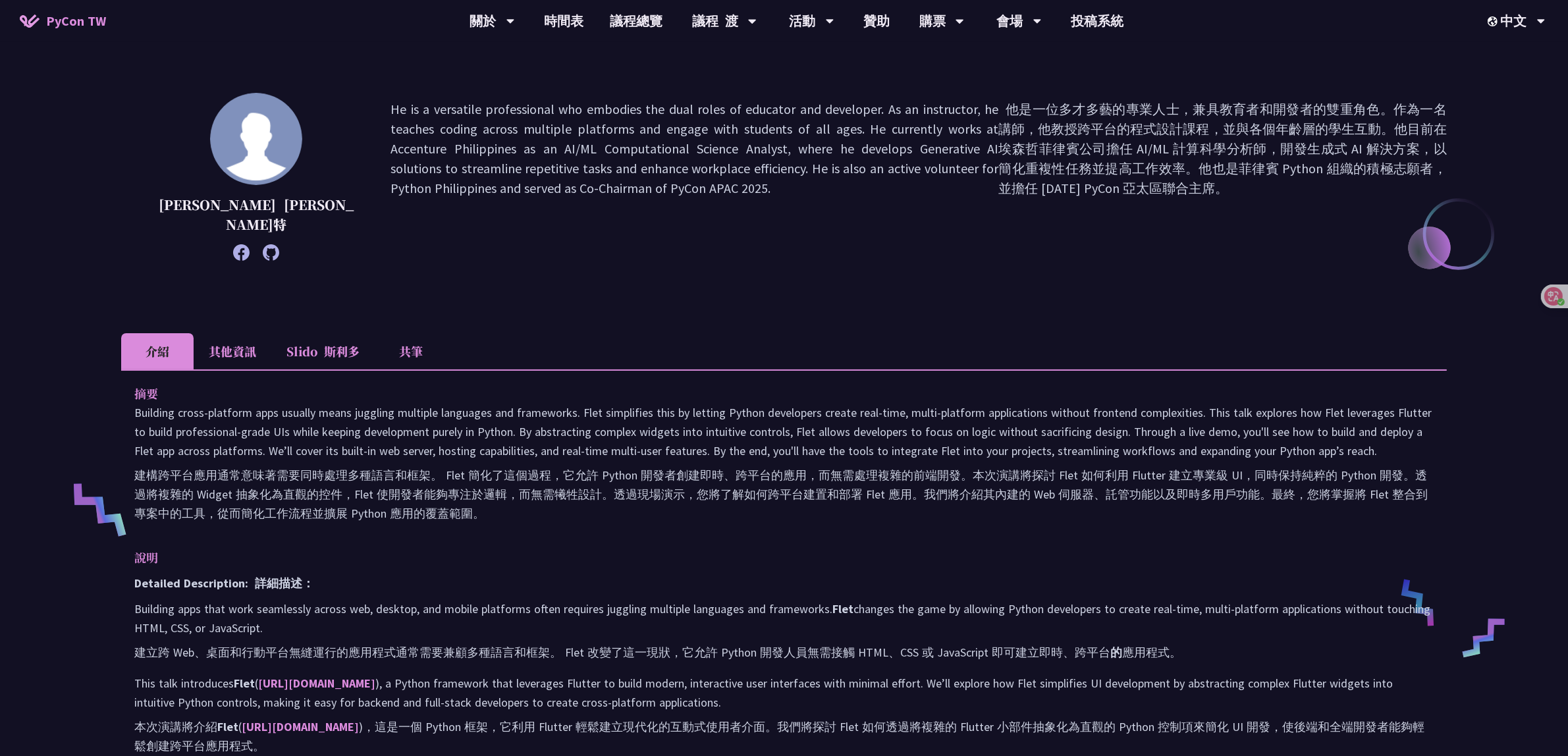
click at [227, 354] on li "其他資訊" at bounding box center [232, 351] width 78 height 36
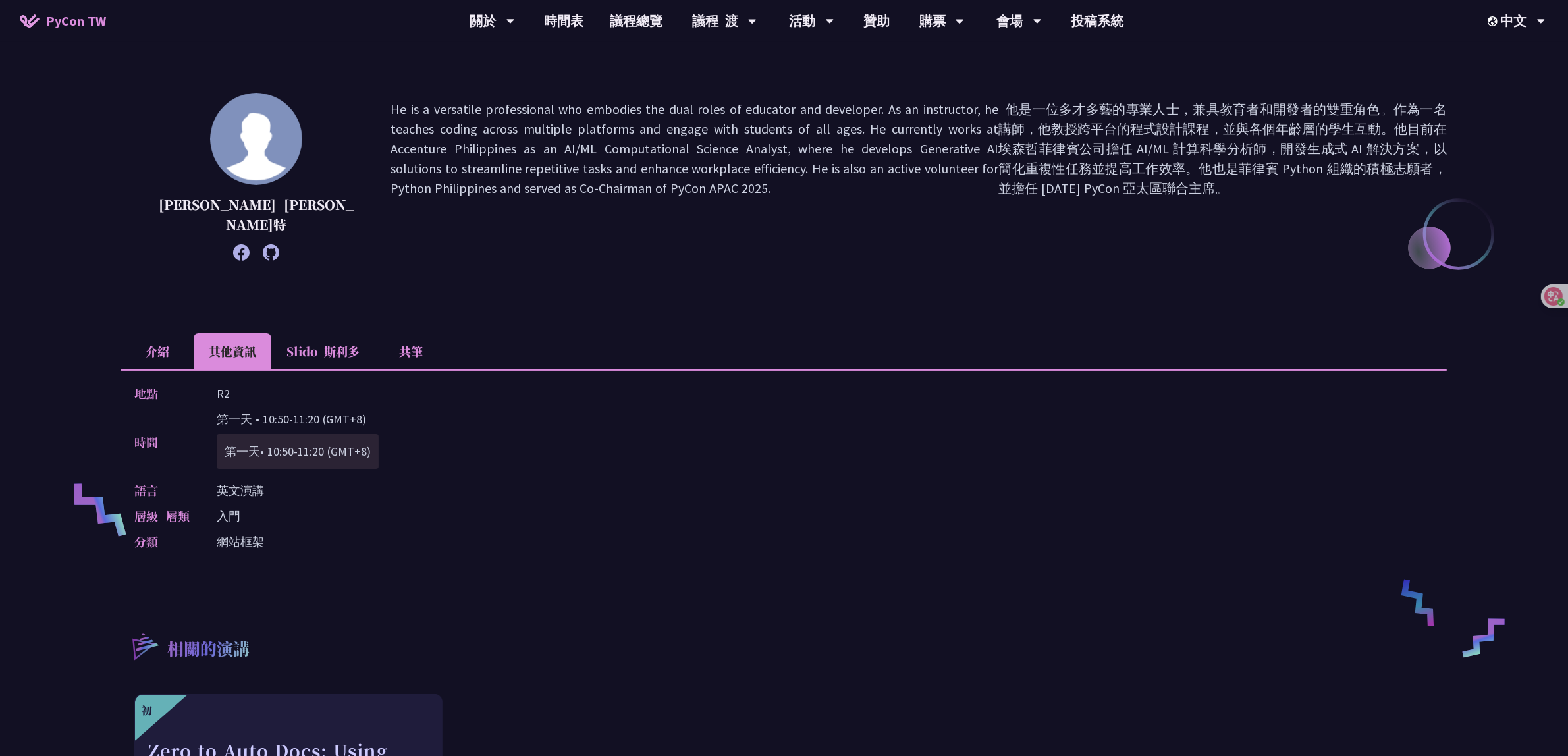
drag, startPoint x: 218, startPoint y: 426, endPoint x: 385, endPoint y: 415, distance: 167.4
click at [385, 415] on div "時間 第一天 • 10:50-11:20 (GMT+8) 第一天• 10:50-11:20 (GMT+8)" at bounding box center [781, 442] width 1293 height 65
copy p "第一天 • 10:50-11:20 (GMT+8)"
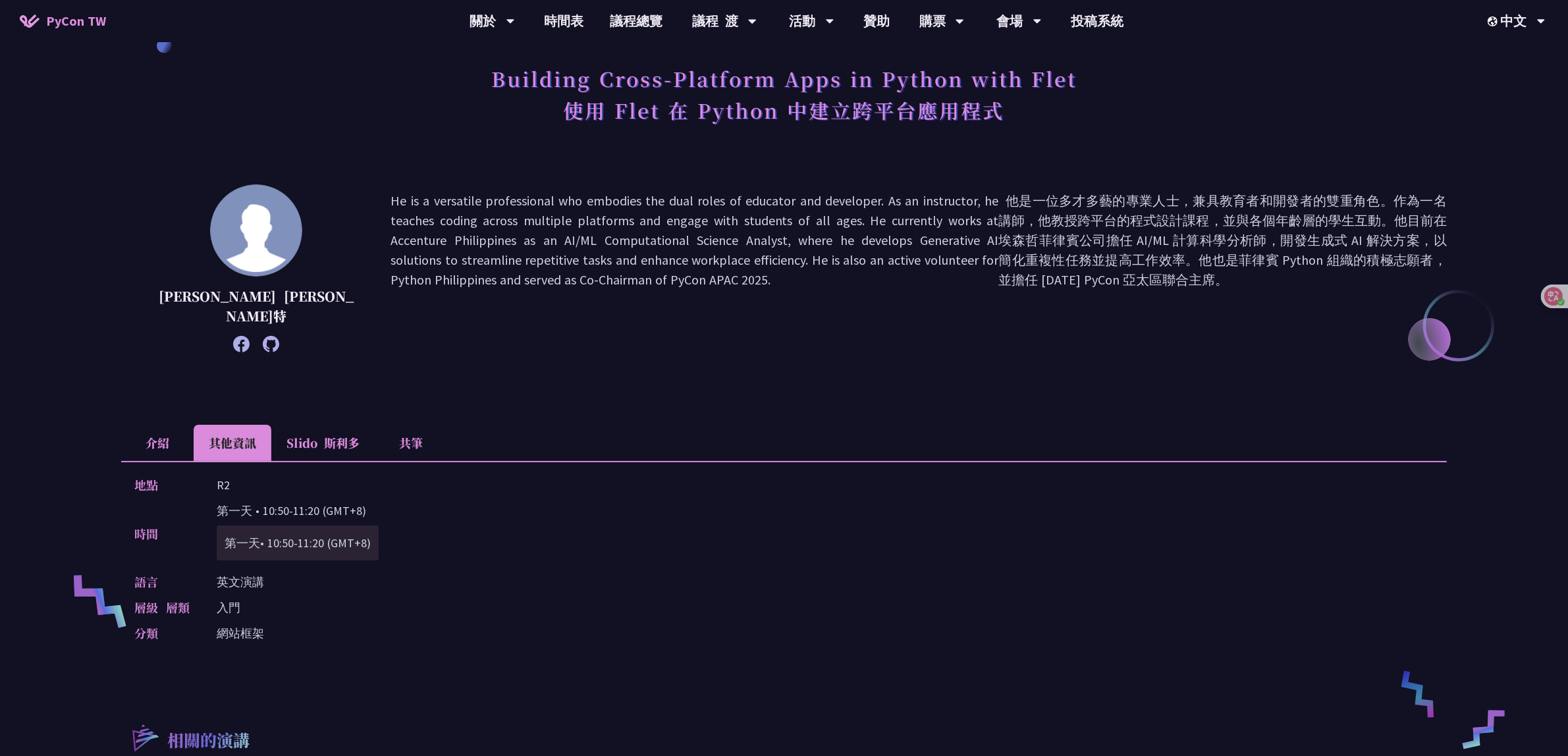
scroll to position [0, 0]
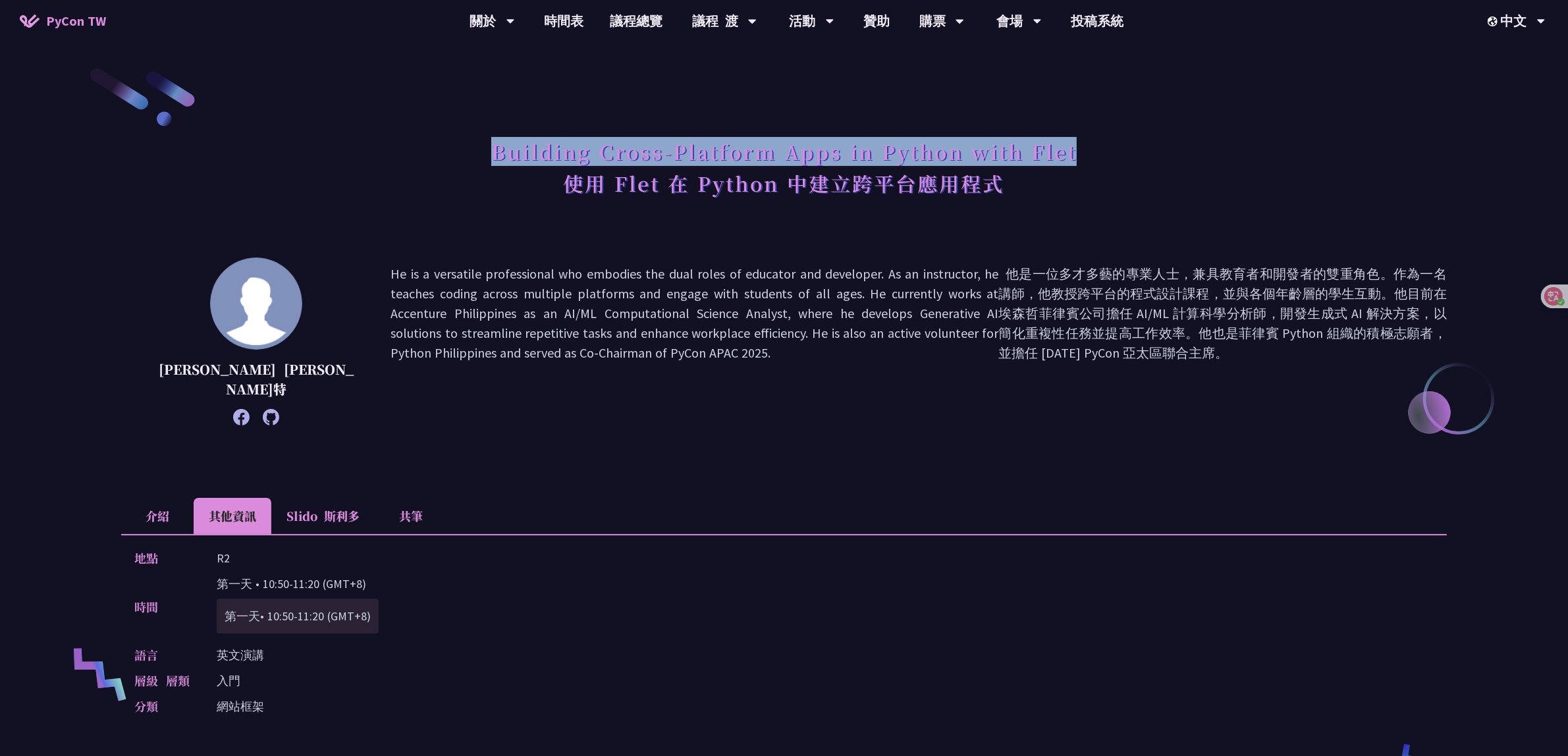
drag, startPoint x: 486, startPoint y: 149, endPoint x: 1084, endPoint y: 151, distance: 598.0
click at [1084, 151] on div "Building Cross-Platform Apps in Python with Flet 使用 Flet 在 Python 中建立跨平台應用程式" at bounding box center [783, 185] width 1326 height 106
copy h1 "Building Cross-Platform Apps in Python with Flet"
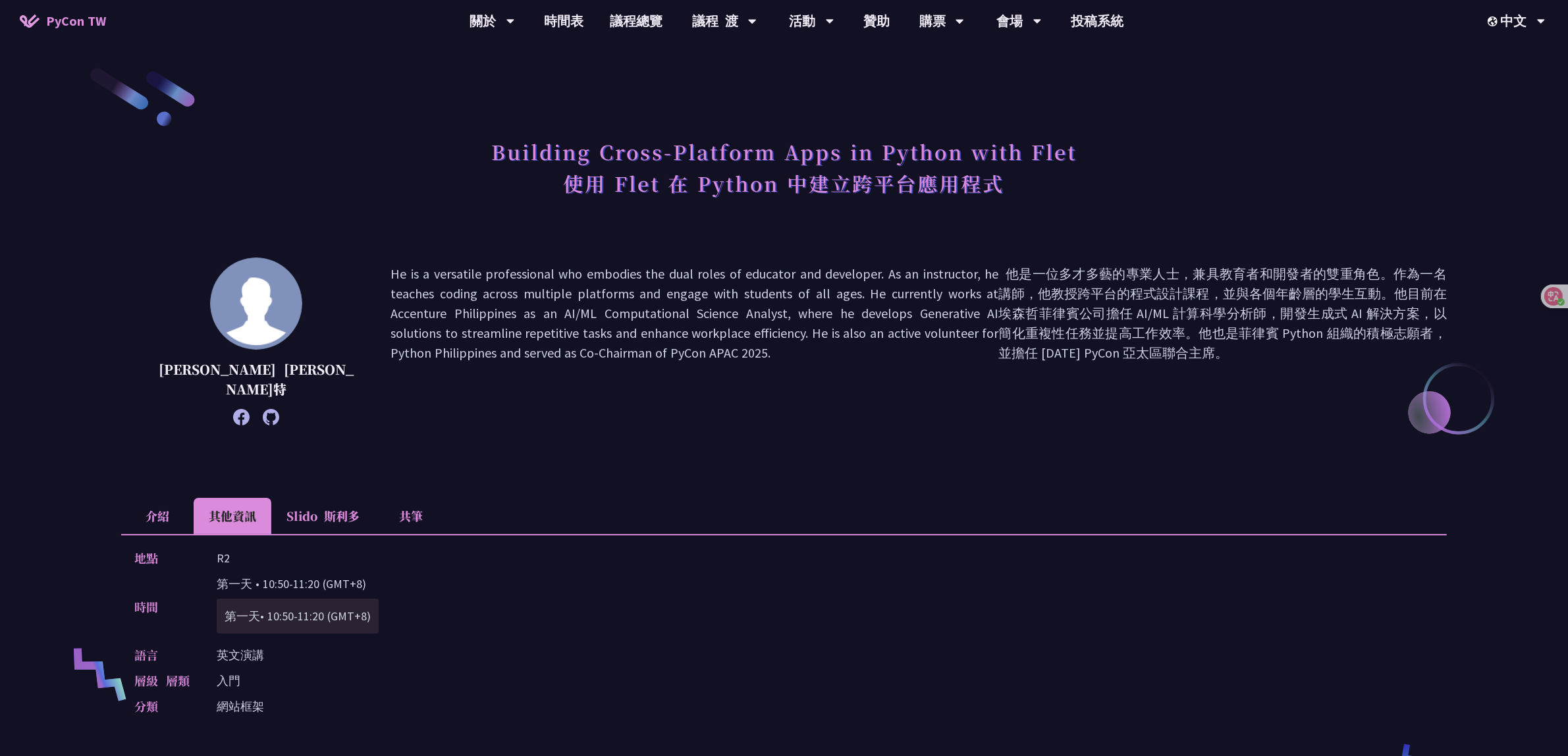
click at [685, 264] on p "He is a versatile professional who embodies the dual roles of educator and deve…" at bounding box center [919, 341] width 1056 height 155
click at [136, 524] on li "介紹" at bounding box center [157, 516] width 73 height 36
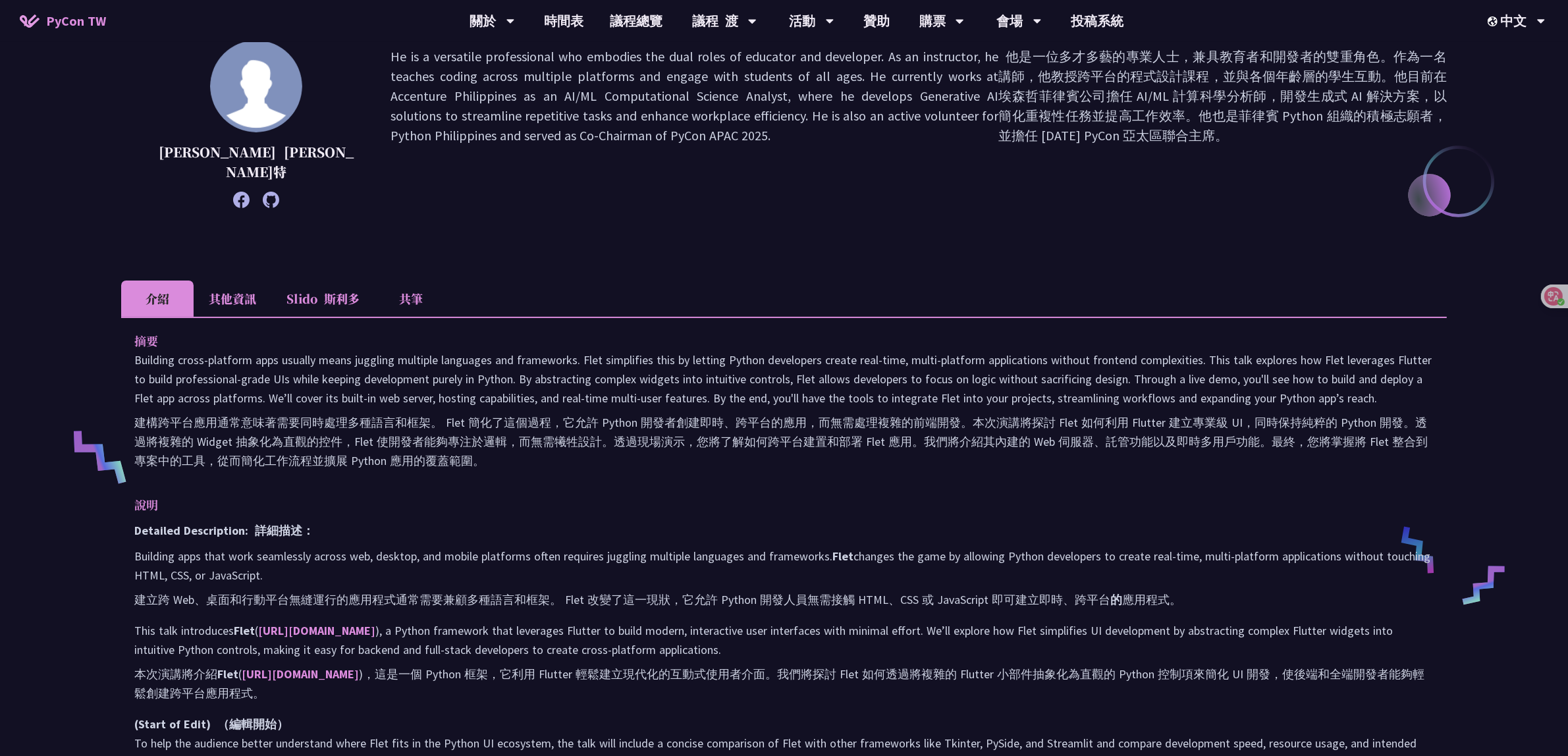
scroll to position [247, 0]
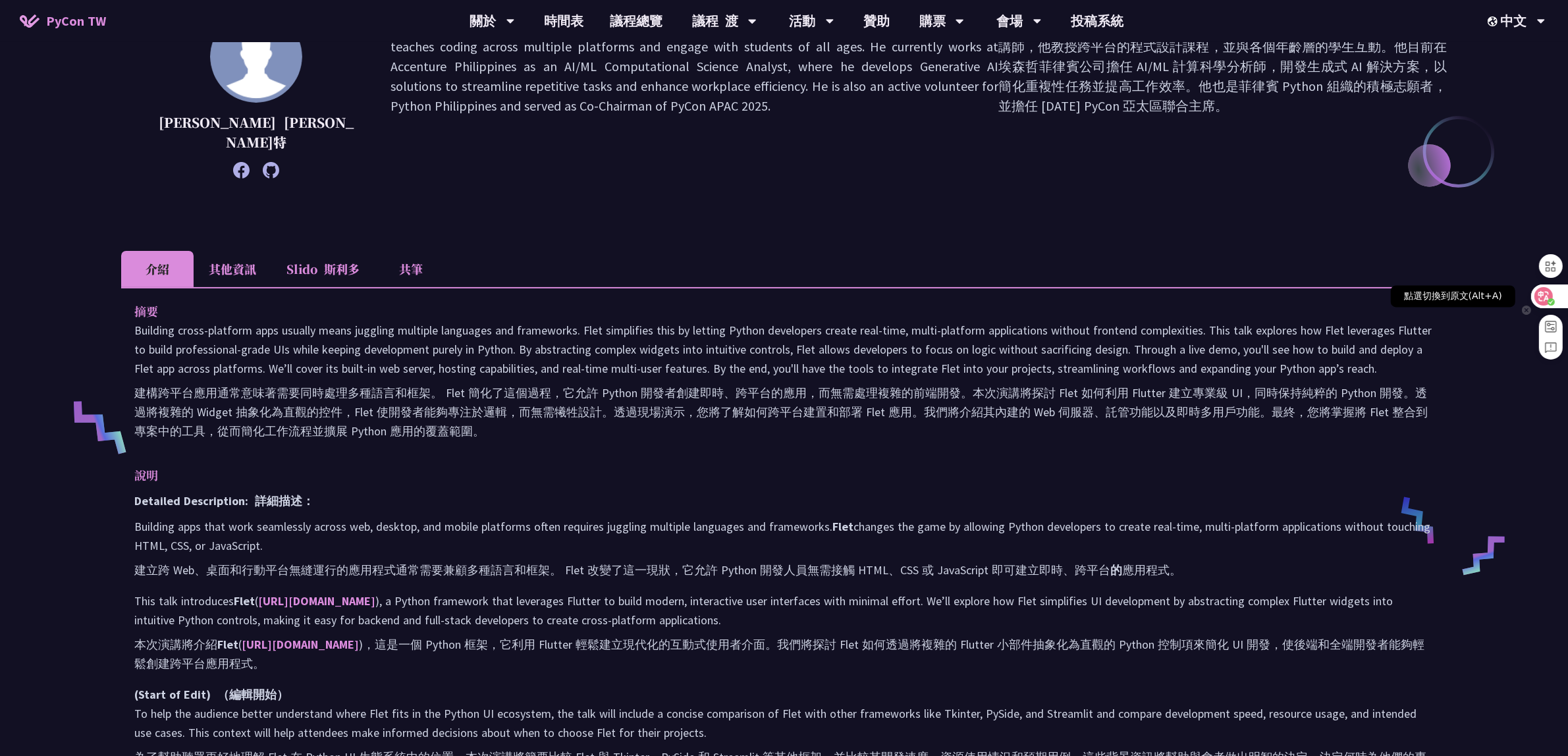
click at [1558, 307] on div at bounding box center [1549, 296] width 36 height 24
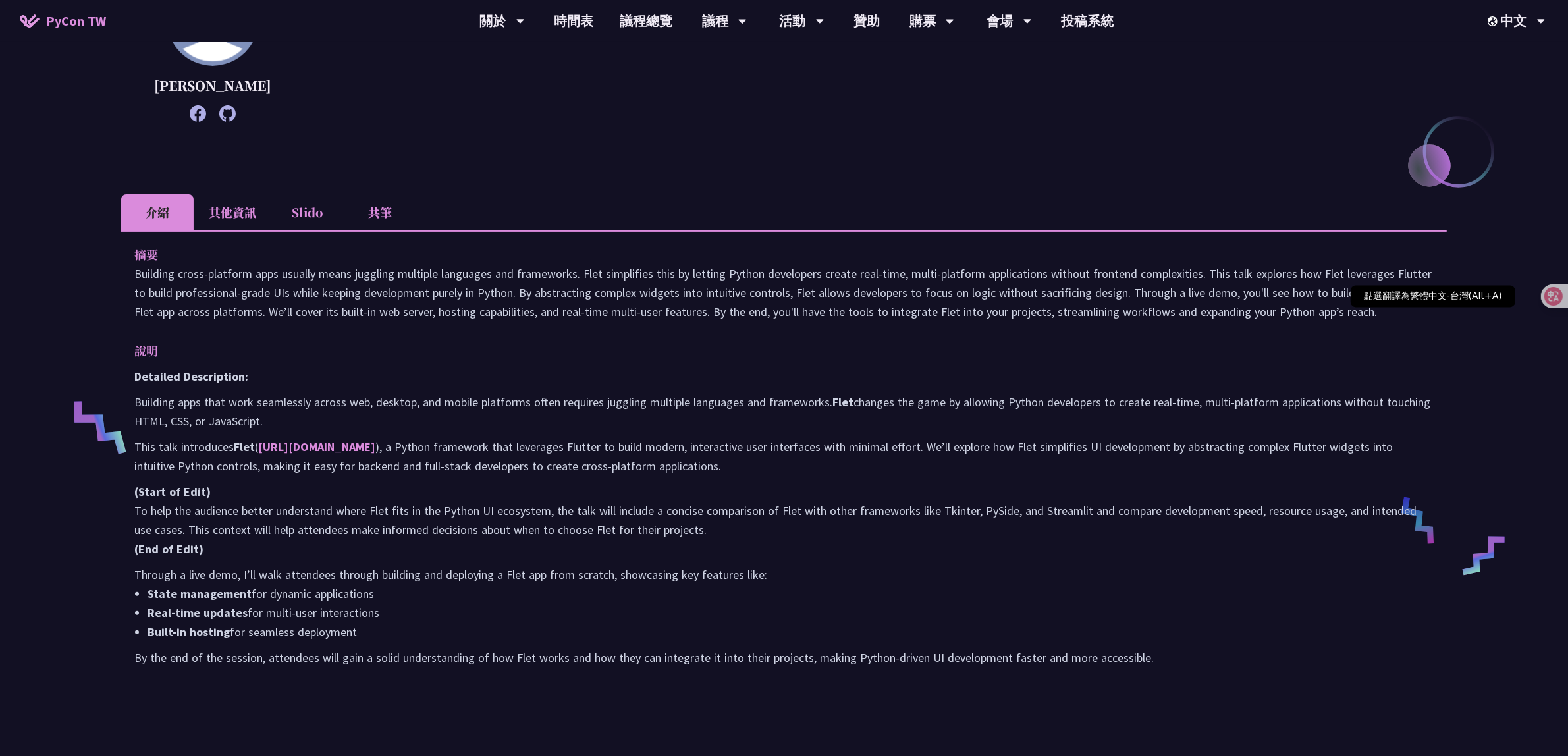
scroll to position [209, 0]
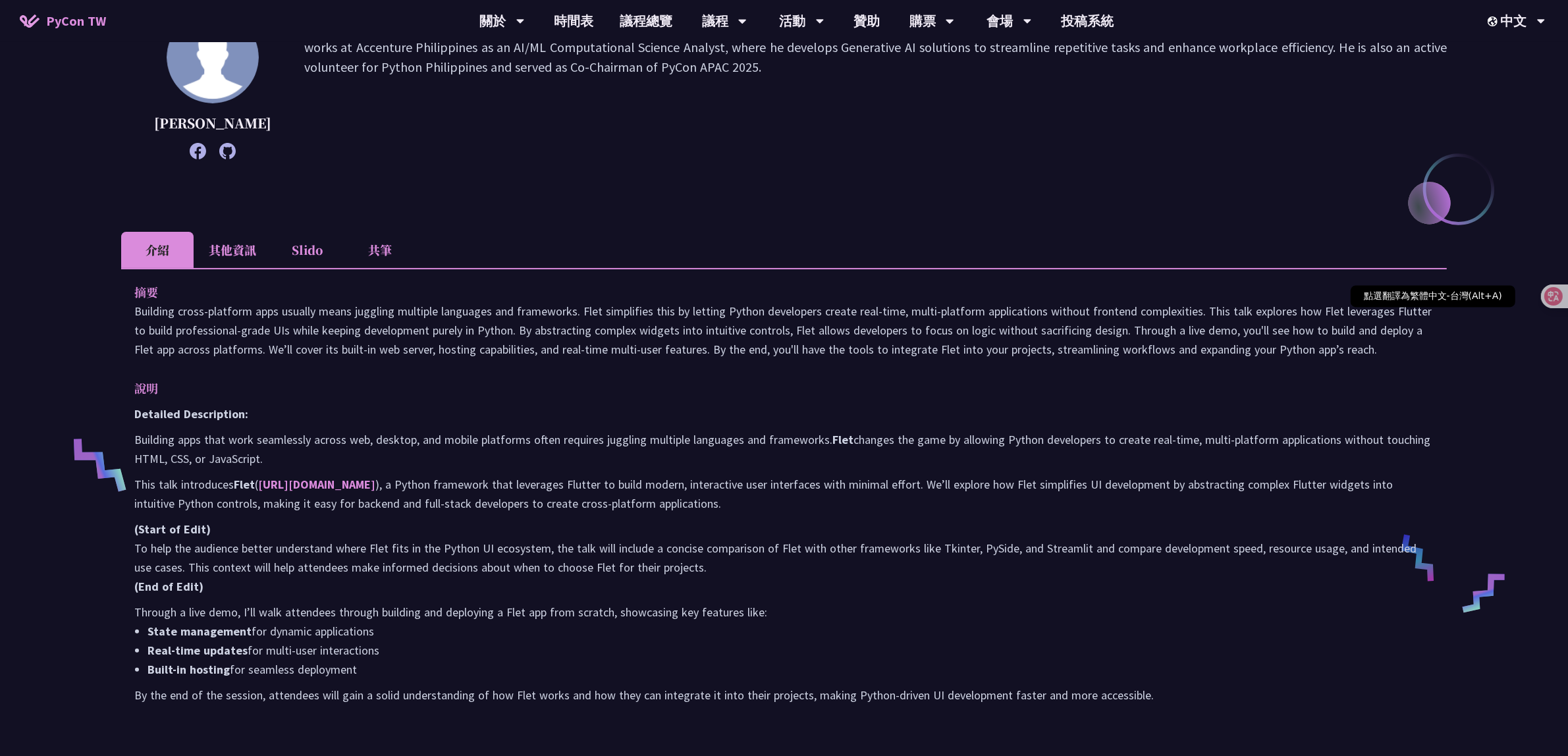
click at [1558, 307] on div at bounding box center [1559, 296] width 36 height 24
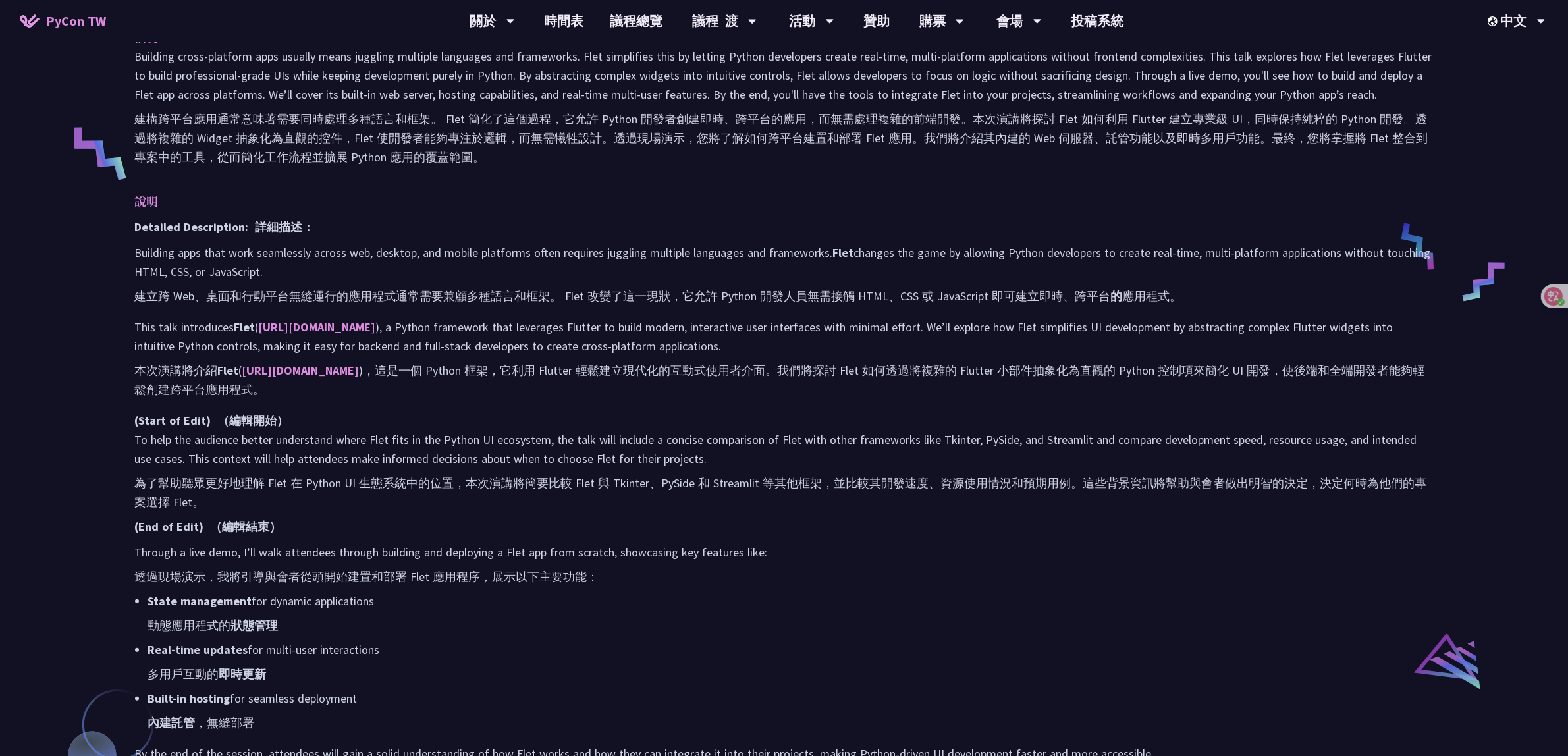
scroll to position [576, 0]
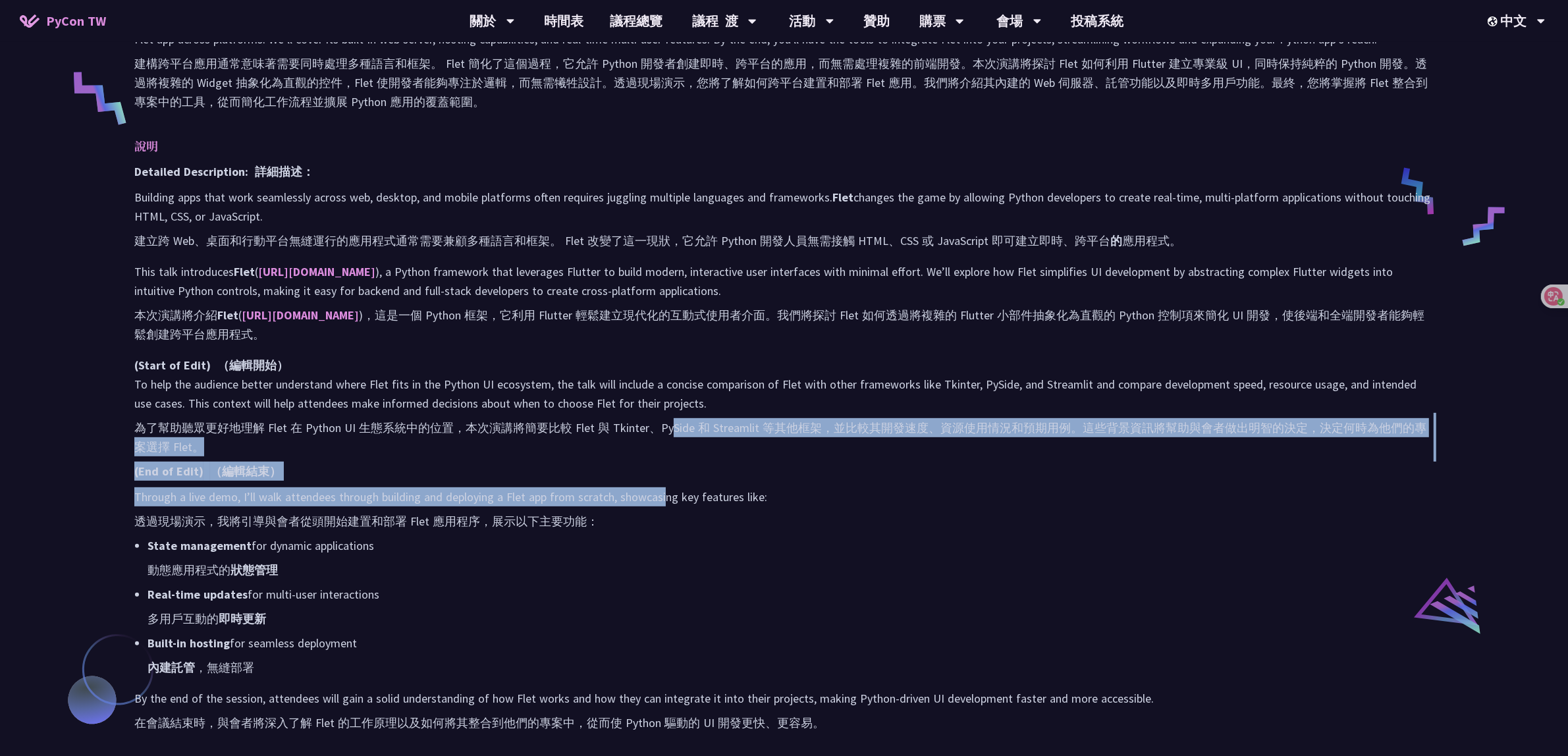
drag, startPoint x: 671, startPoint y: 427, endPoint x: 666, endPoint y: 482, distance: 55.2
click at [666, 482] on div "Detailed Description: 詳細描述： Building apps that work seamlessly across web, desk…" at bounding box center [784, 449] width 1300 height 575
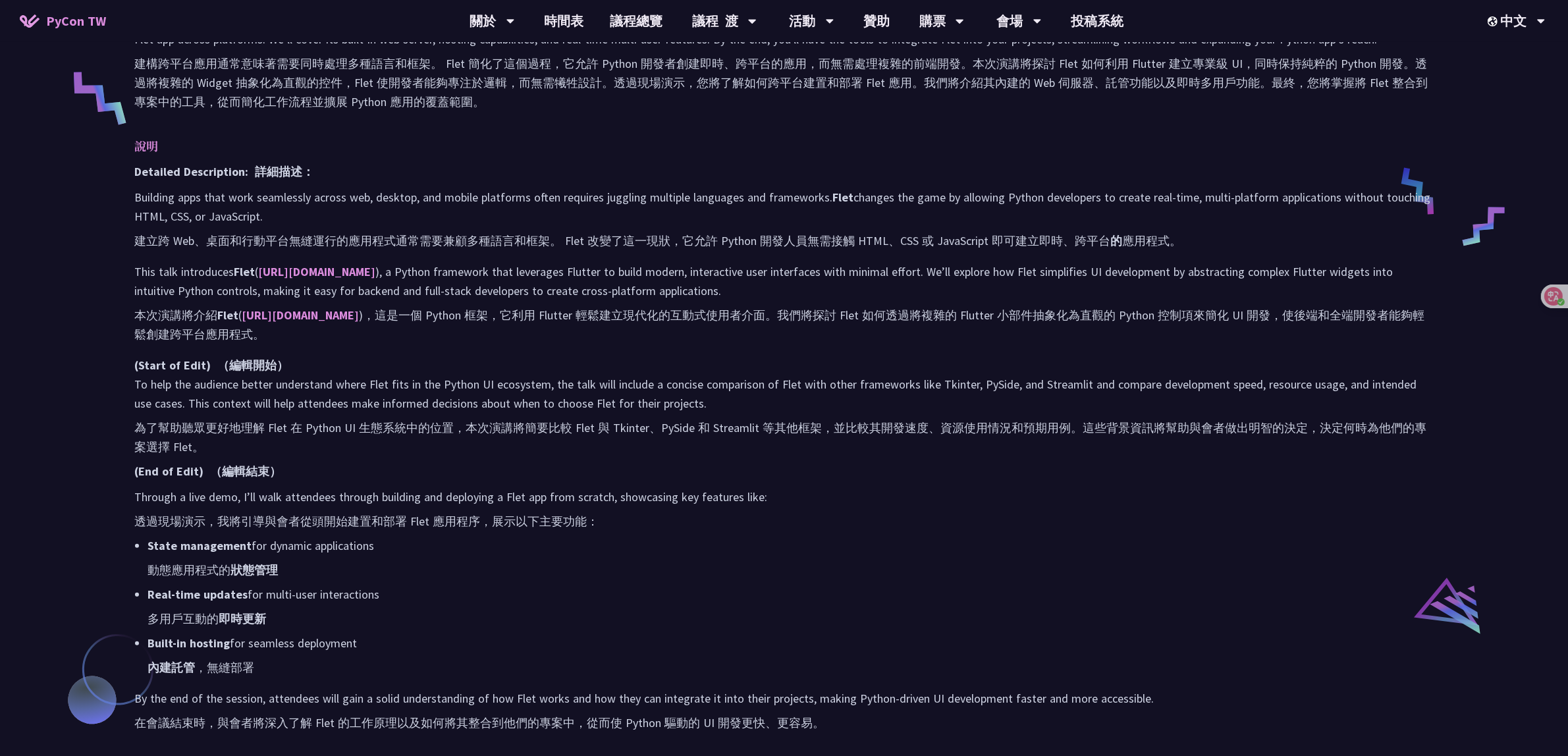
click at [663, 531] on p "Through a live demo, I’ll walk attendees through building and deploying a Flet …" at bounding box center [784, 512] width 1300 height 49
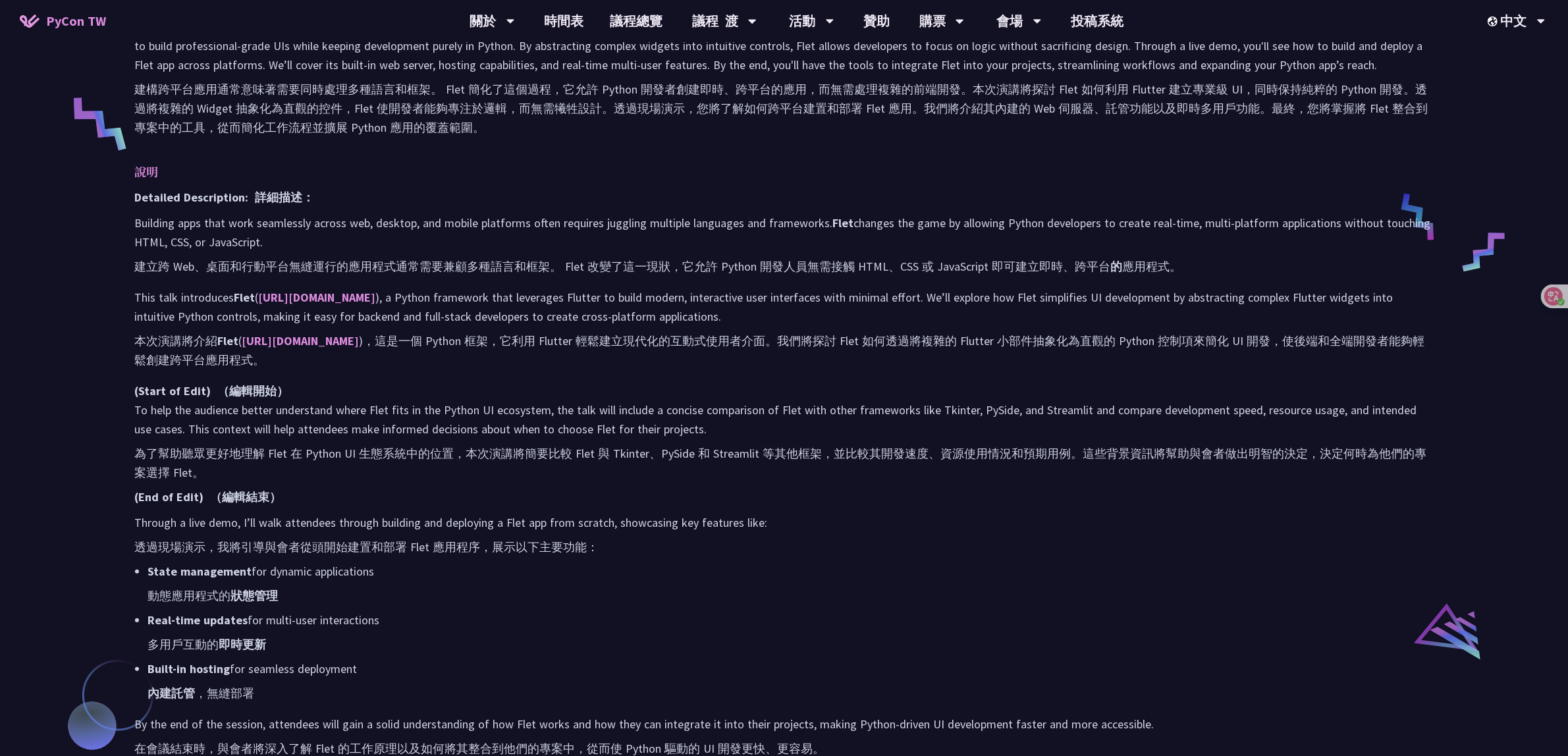
scroll to position [412, 0]
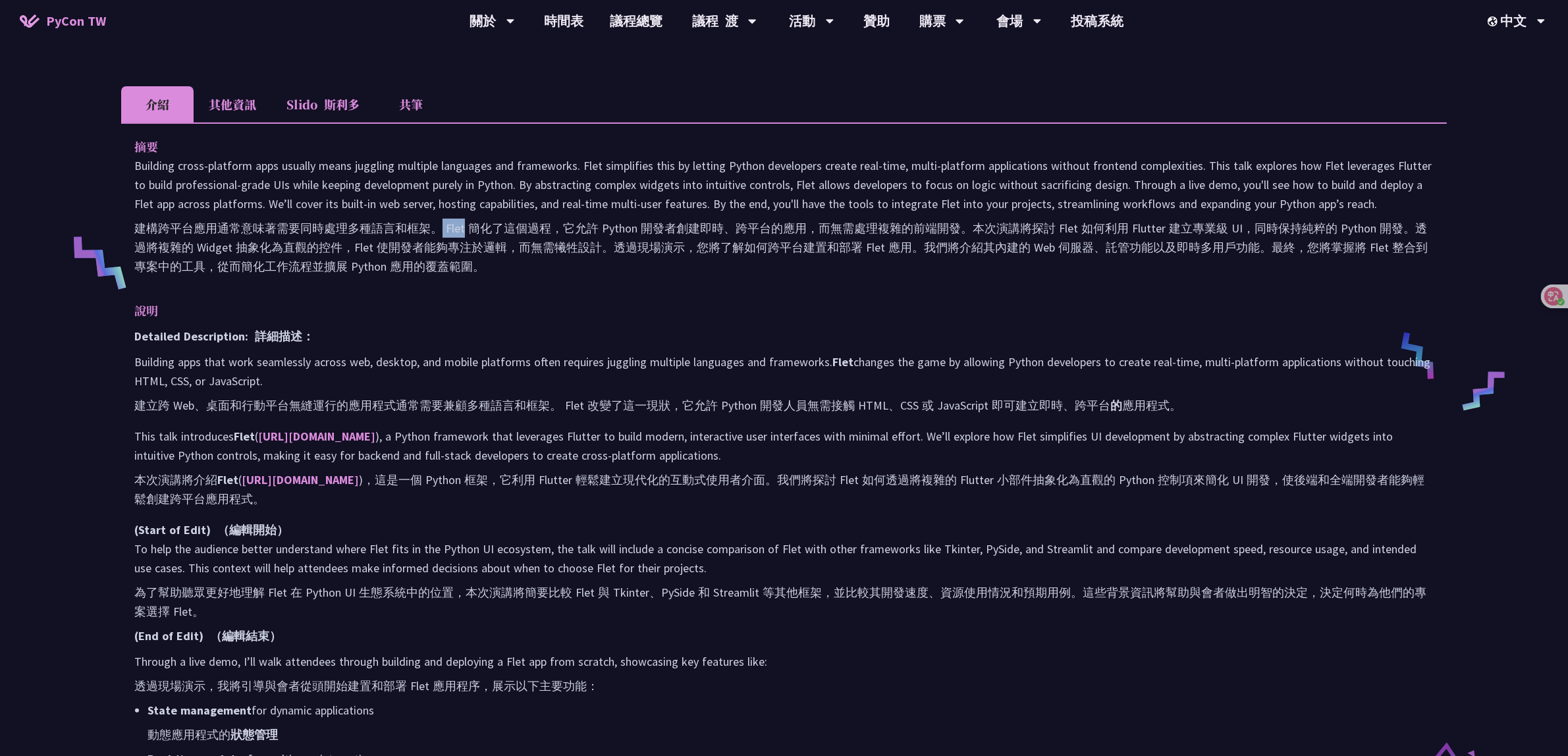
drag, startPoint x: 441, startPoint y: 222, endPoint x: 465, endPoint y: 227, distance: 24.5
click at [465, 227] on font "建構跨平台應用通常意味著需要同時處理多種語言和框架。 Flet 簡化了這個過程，它允許 Python 開發者創建即時、跨平台的應用，而無需處理複雜的前端開發。…" at bounding box center [781, 246] width 1294 height 53
click at [554, 455] on p "This talk introduces Flet ( https://flet.dev ), a Python framework that leverag…" at bounding box center [784, 470] width 1300 height 87
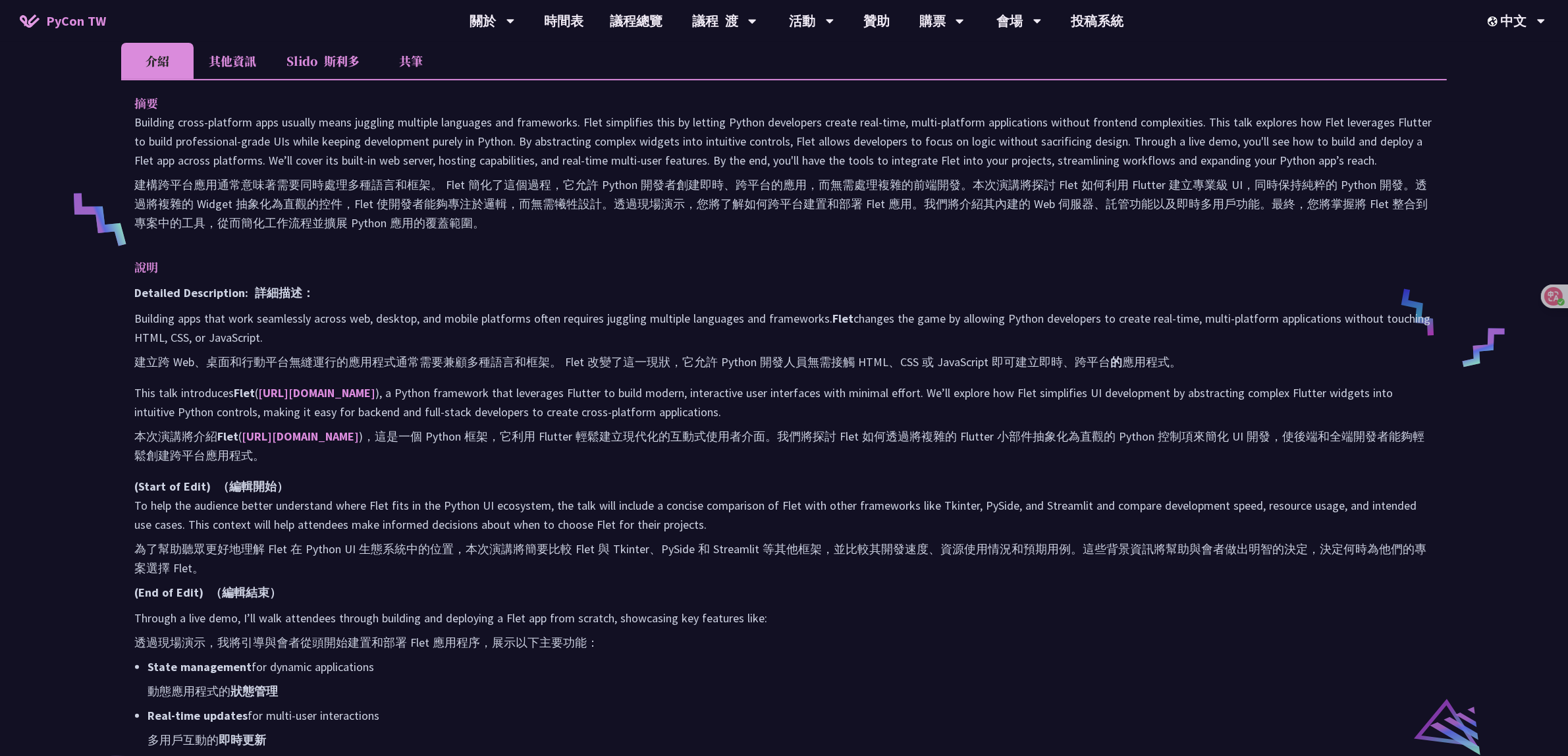
scroll to position [329, 0]
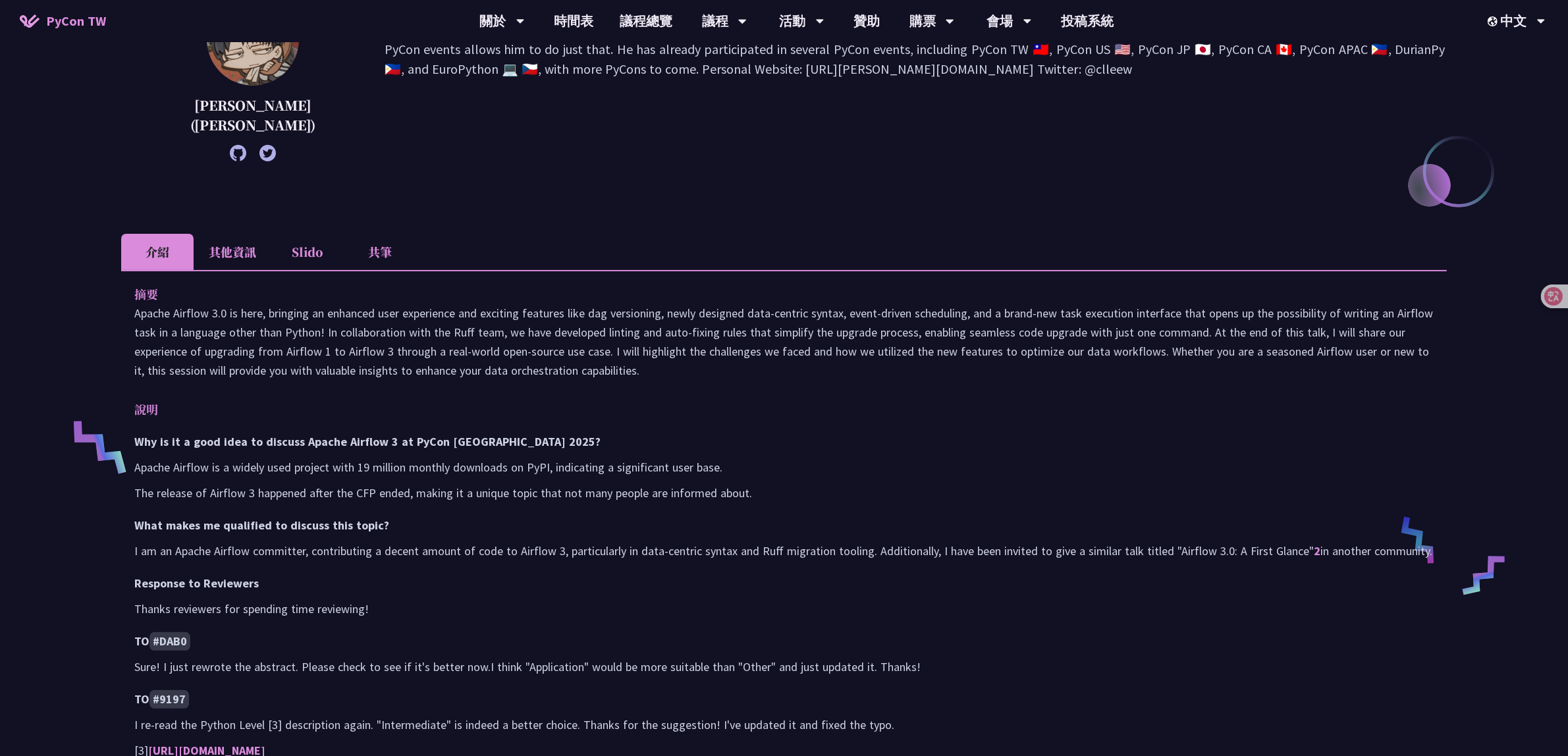
scroll to position [182, 0]
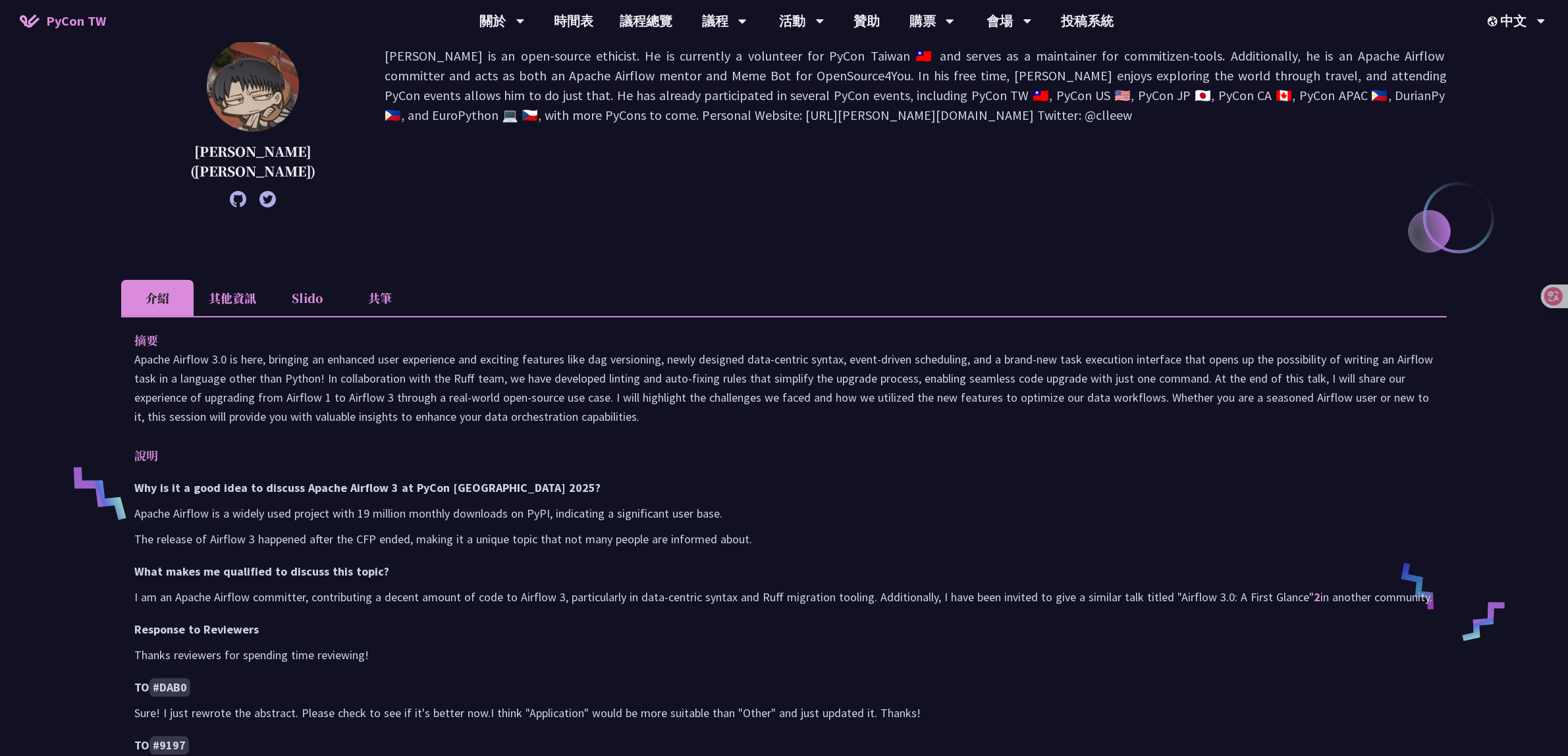
click at [225, 298] on li "其他資訊" at bounding box center [232, 298] width 78 height 36
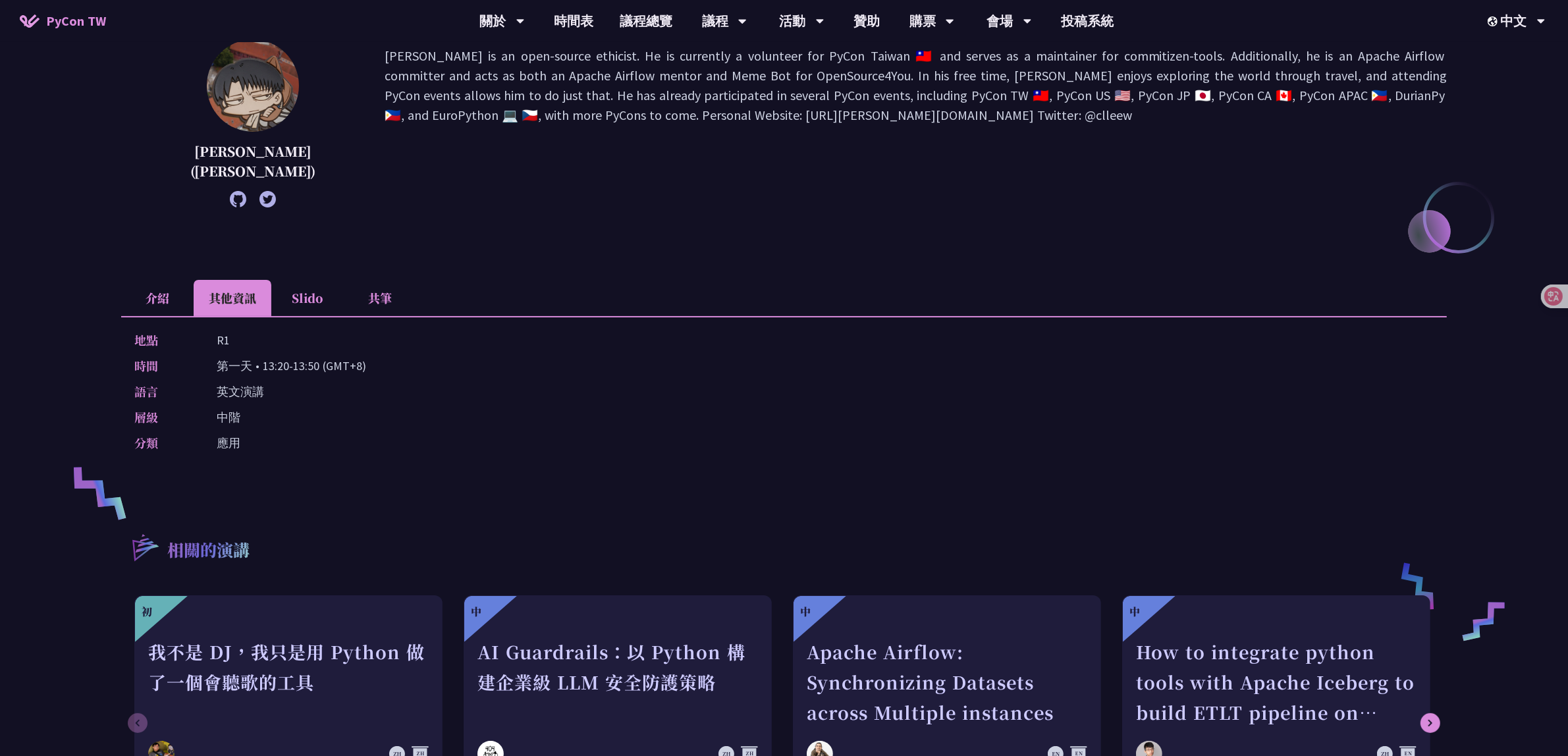
drag, startPoint x: 216, startPoint y: 359, endPoint x: 412, endPoint y: 361, distance: 196.0
click at [412, 361] on div "時間 第一天 • 13:20-13:50 (GMT+8)" at bounding box center [781, 365] width 1293 height 19
copy p "第一天 • 13:20-13:50 (GMT+8)"
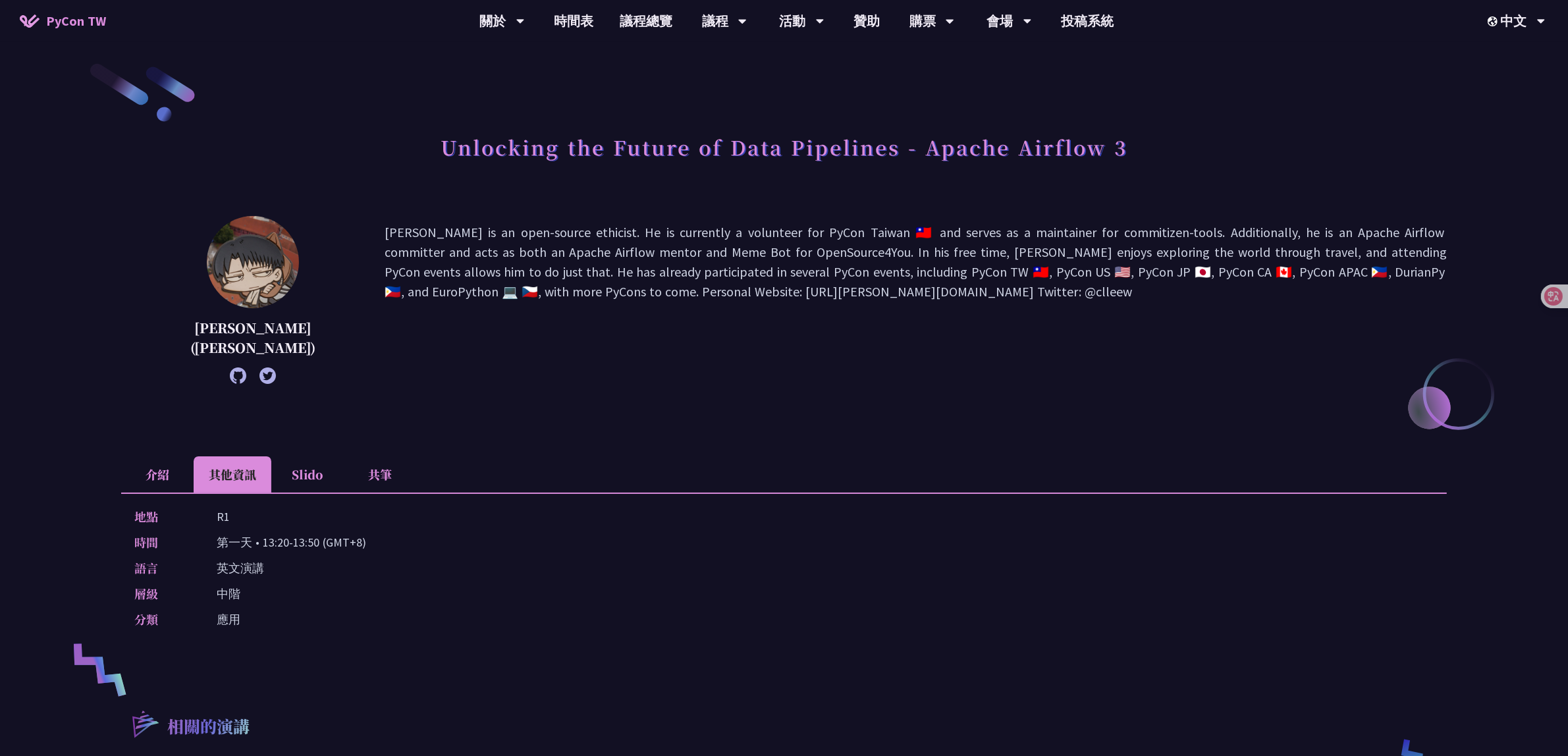
scroll to position [0, 0]
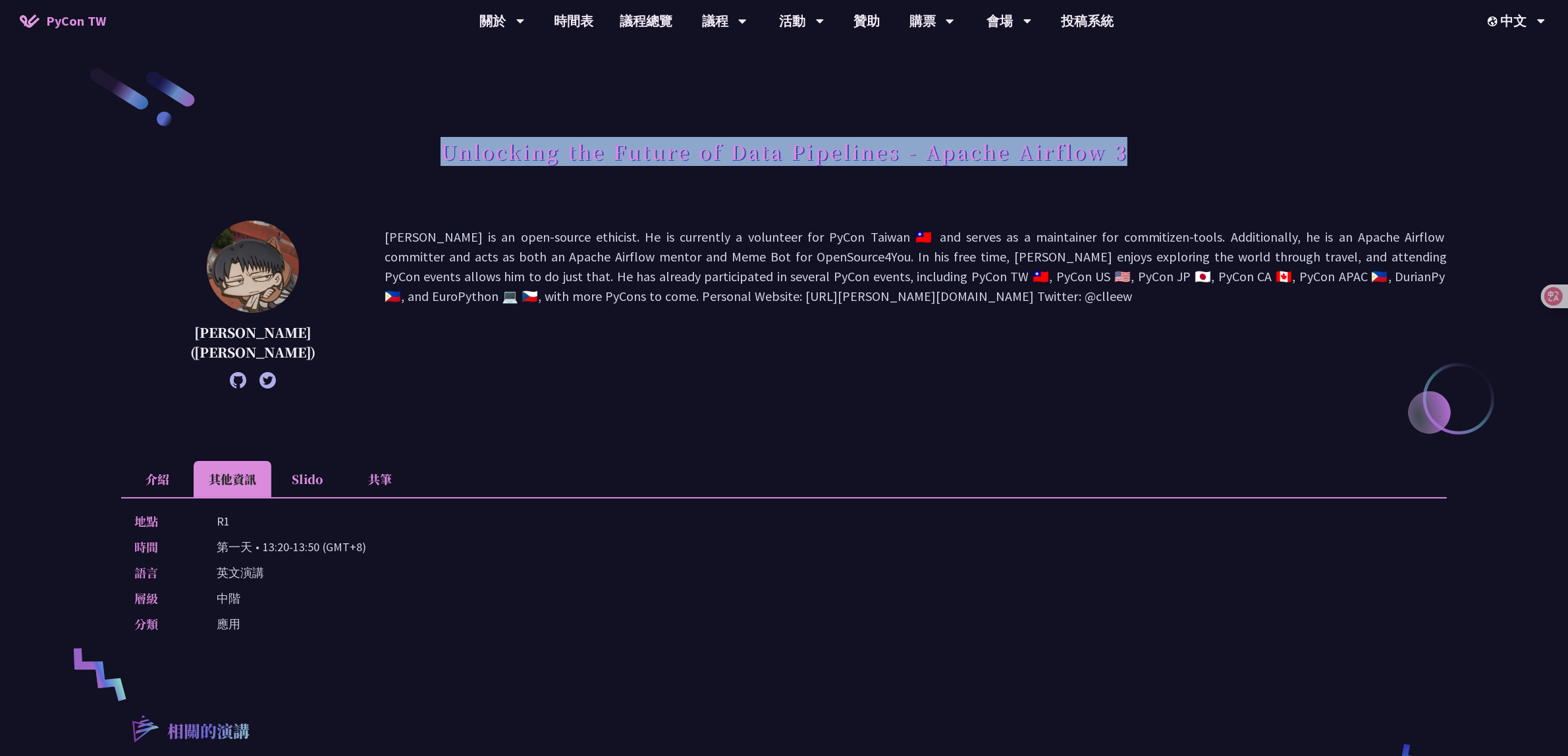
drag, startPoint x: 443, startPoint y: 153, endPoint x: 1142, endPoint y: 144, distance: 699.1
click at [1142, 144] on div "Unlocking the Future of Data Pipelines - Apache Airflow 3" at bounding box center [783, 166] width 1326 height 69
copy h1 "Unlocking the Future of Data Pipelines - Apache Airflow 3"
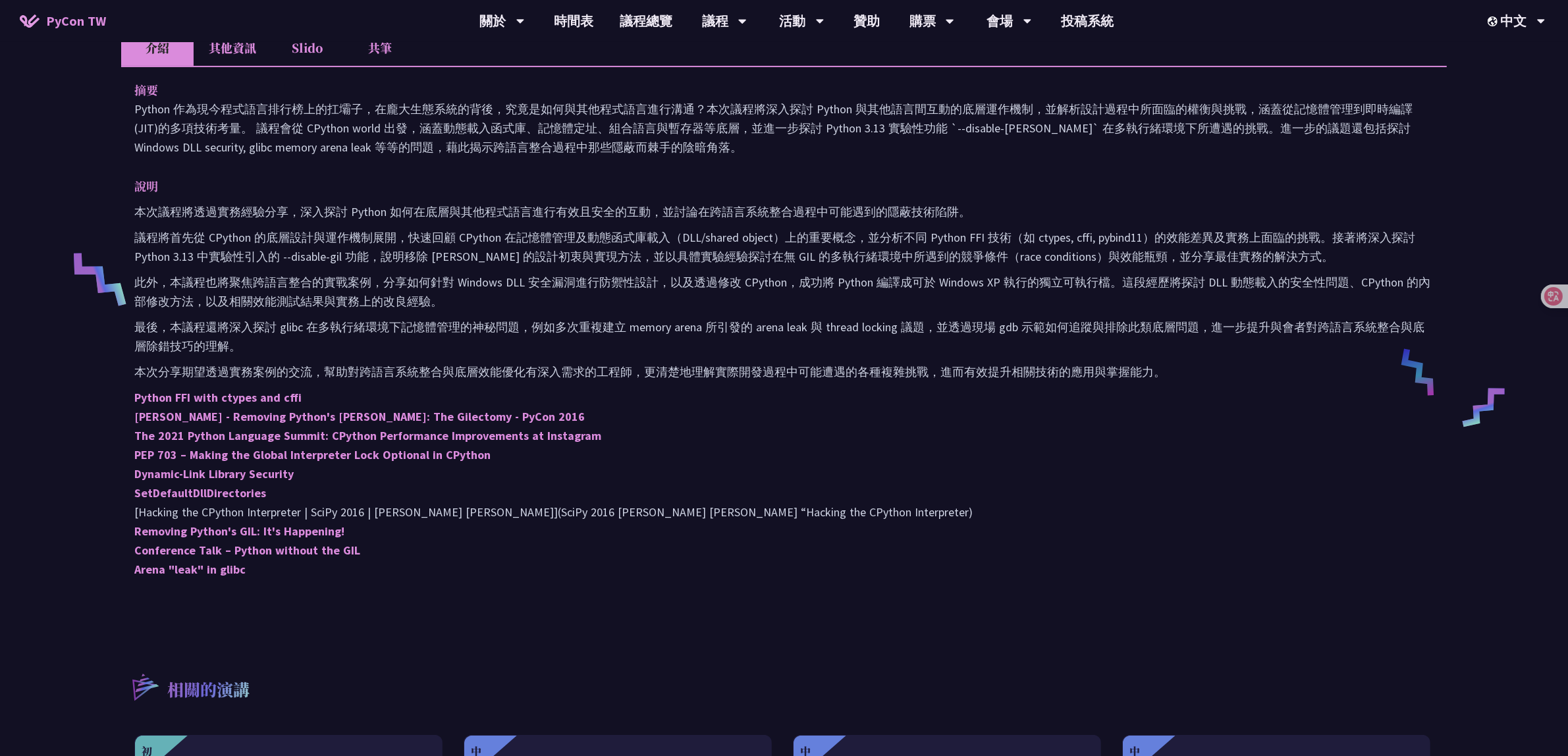
click at [235, 59] on li "其他資訊" at bounding box center [232, 48] width 78 height 36
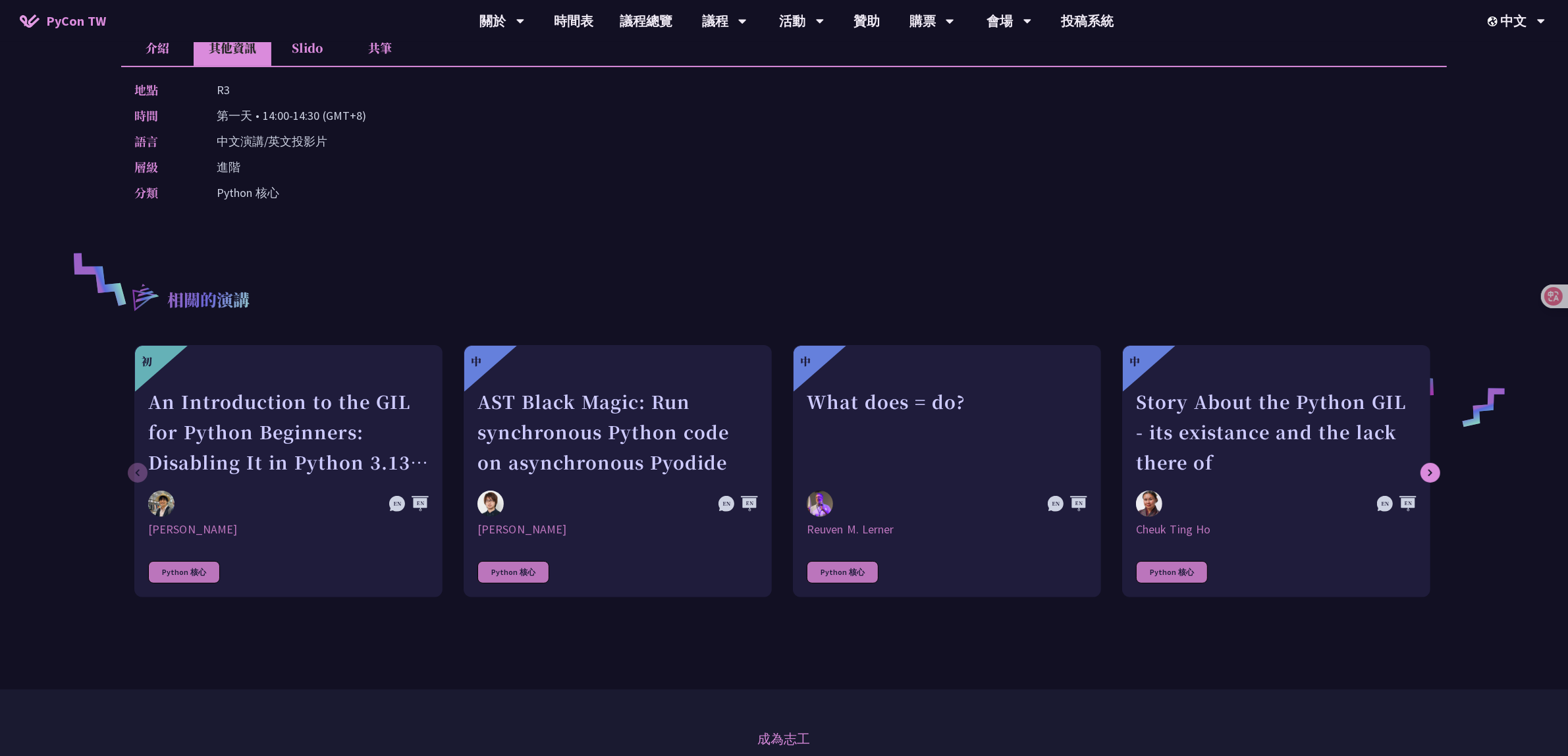
drag, startPoint x: 218, startPoint y: 110, endPoint x: 399, endPoint y: 113, distance: 181.0
click at [399, 113] on div "時間 第一天 • 14:00-14:30 (GMT+8)" at bounding box center [781, 115] width 1293 height 19
copy p "第一天 • 14:00-14:30 (GMT+8)"
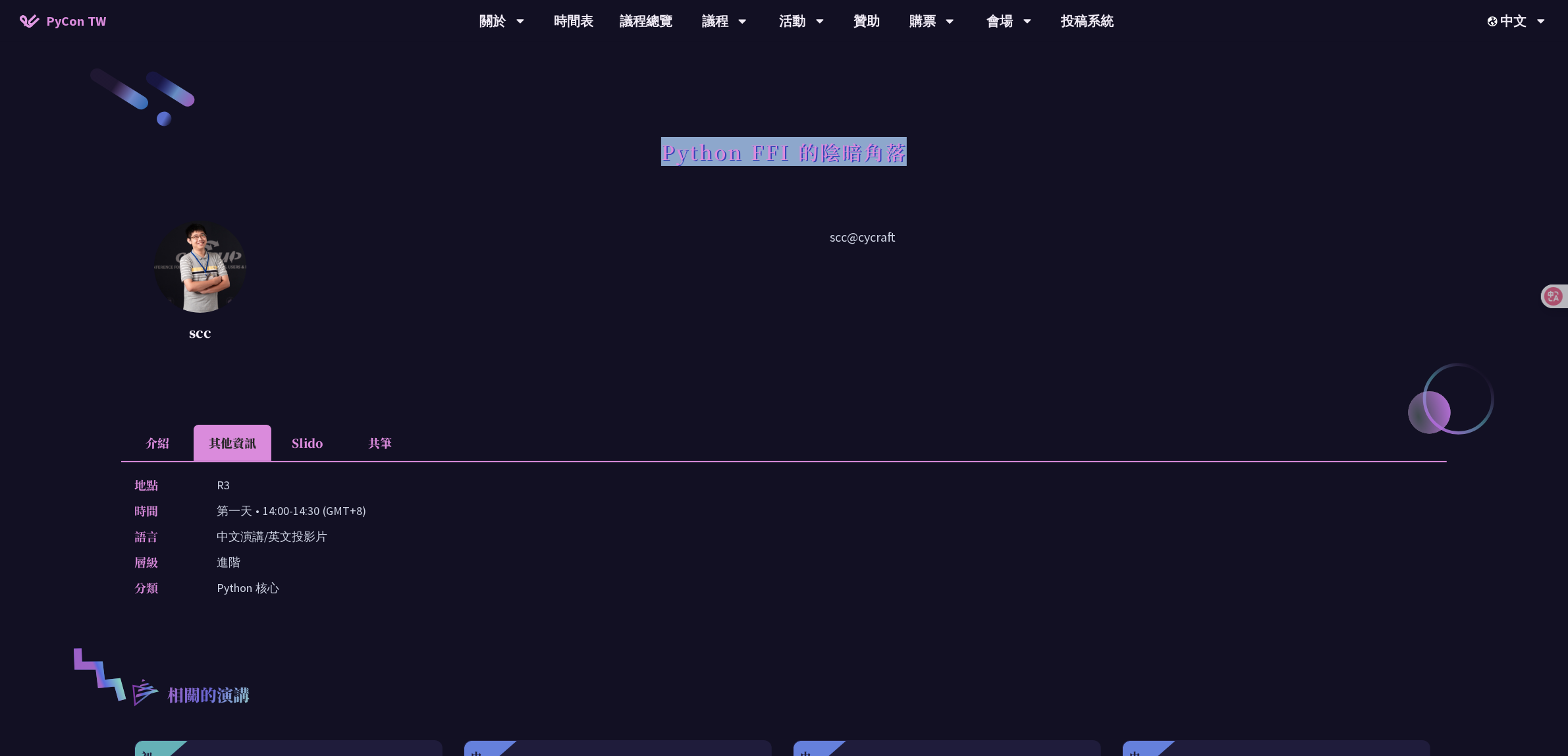
drag, startPoint x: 656, startPoint y: 151, endPoint x: 911, endPoint y: 150, distance: 255.0
click at [911, 150] on div "Python FFI 的陰暗角落" at bounding box center [783, 166] width 1326 height 69
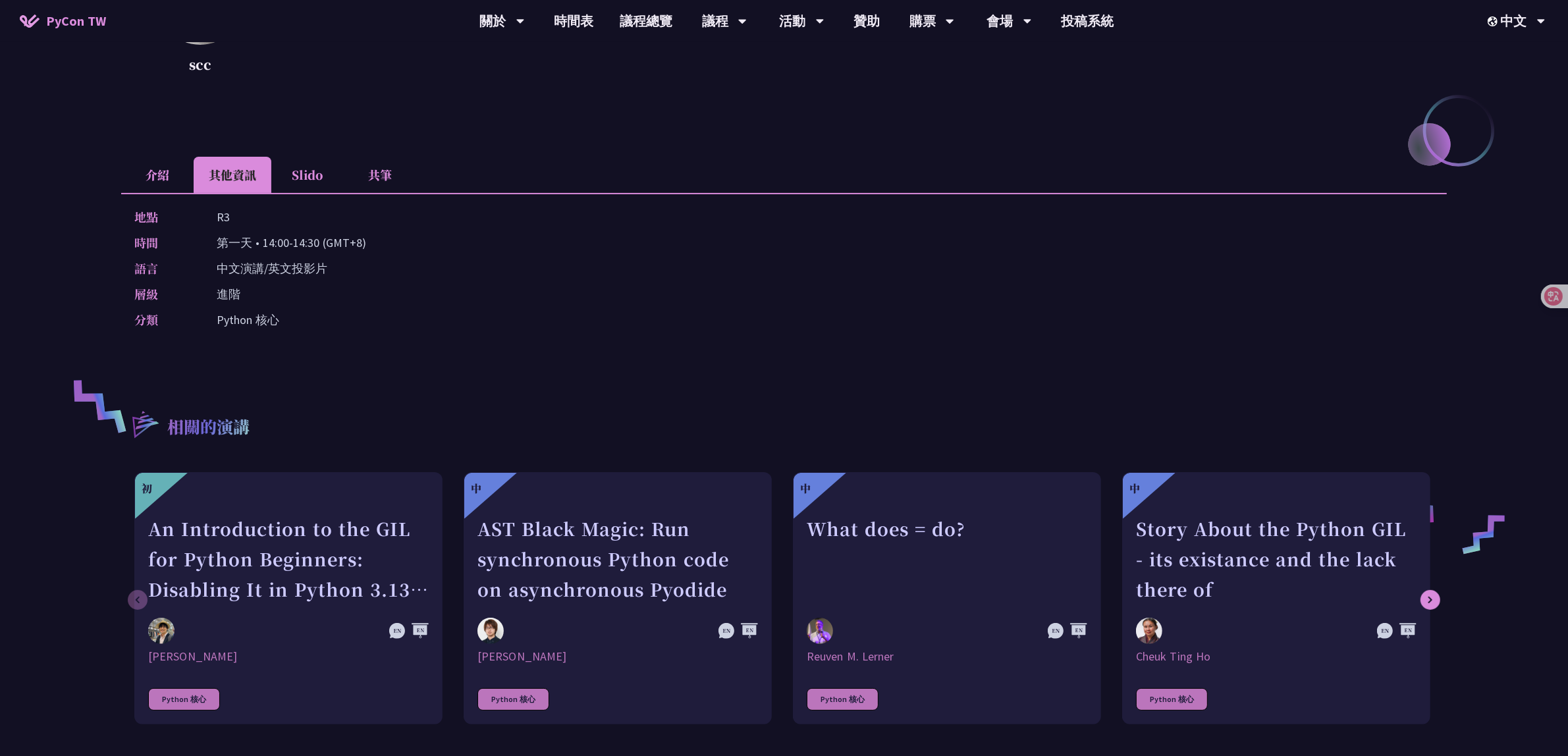
scroll to position [165, 0]
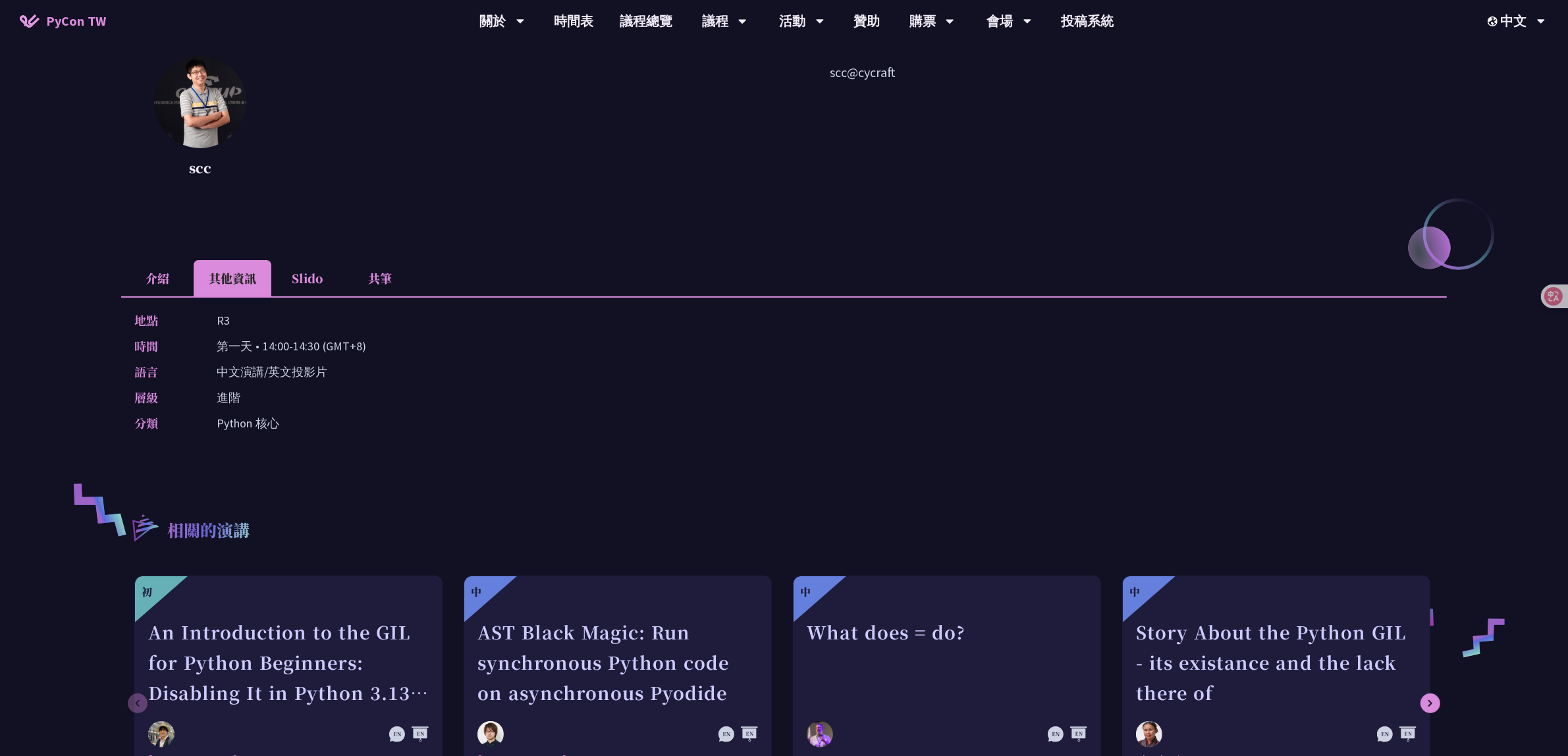
click at [151, 286] on li "介紹" at bounding box center [157, 278] width 73 height 36
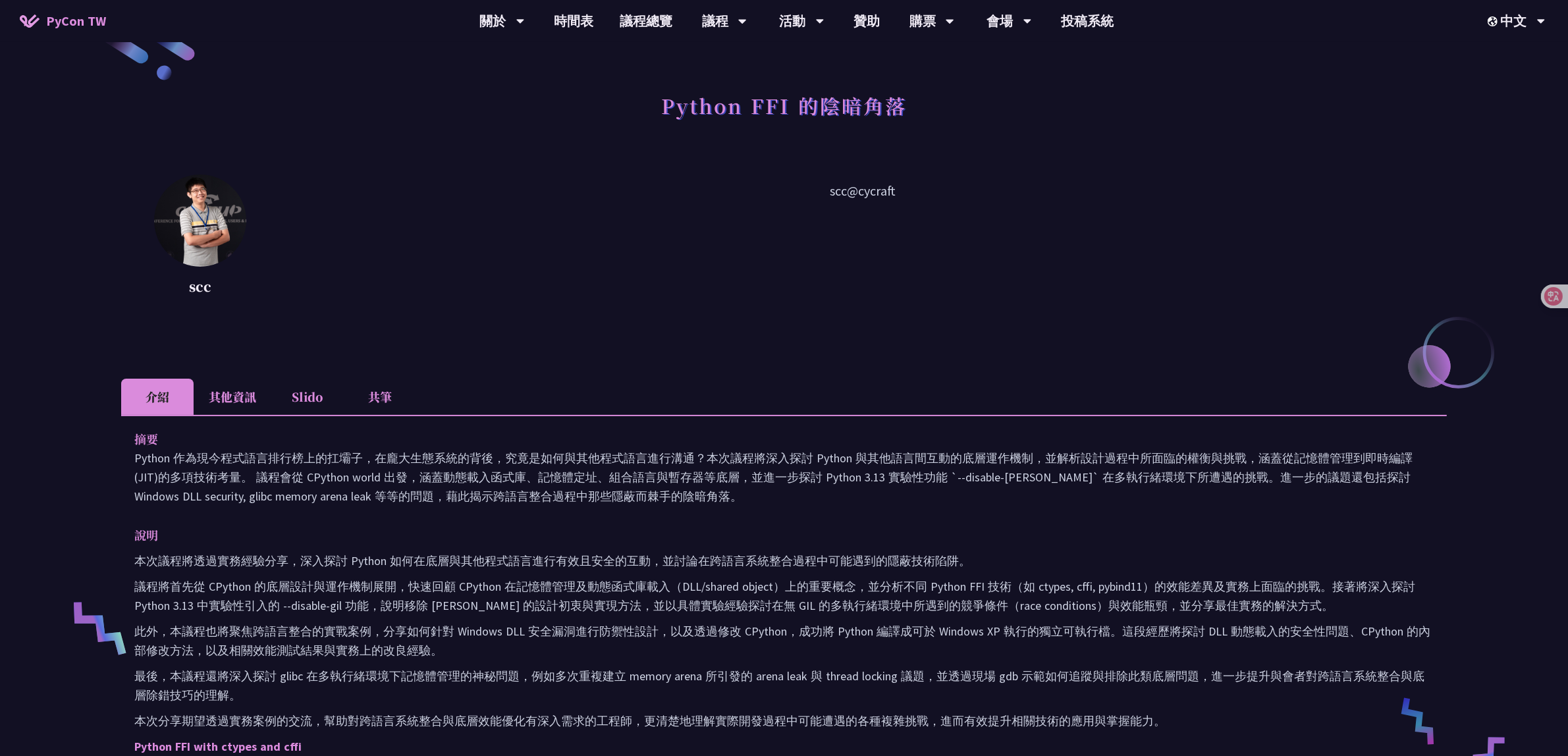
scroll to position [0, 0]
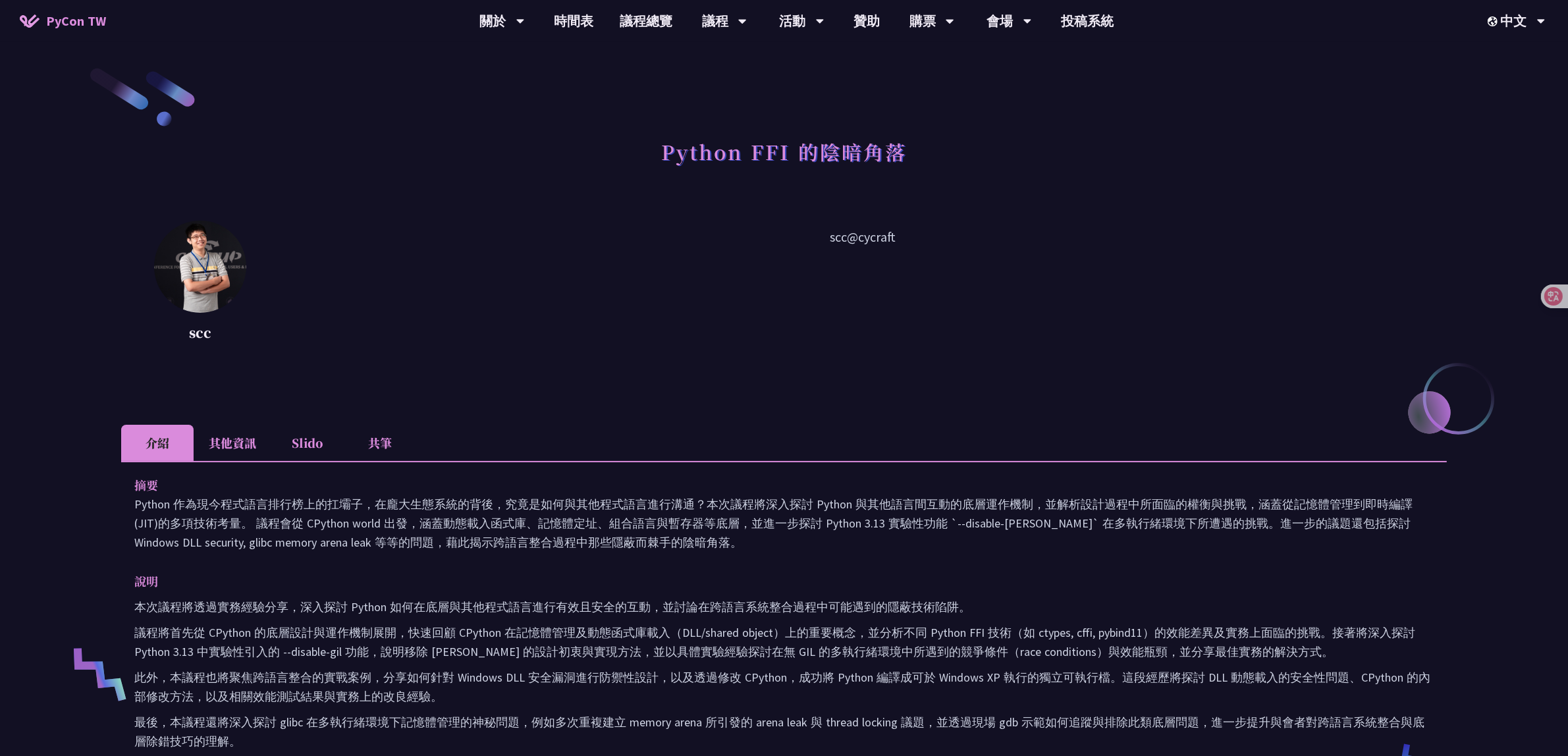
click at [658, 426] on ul "介紹 其他資訊 Slido 共筆" at bounding box center [783, 443] width 1326 height 36
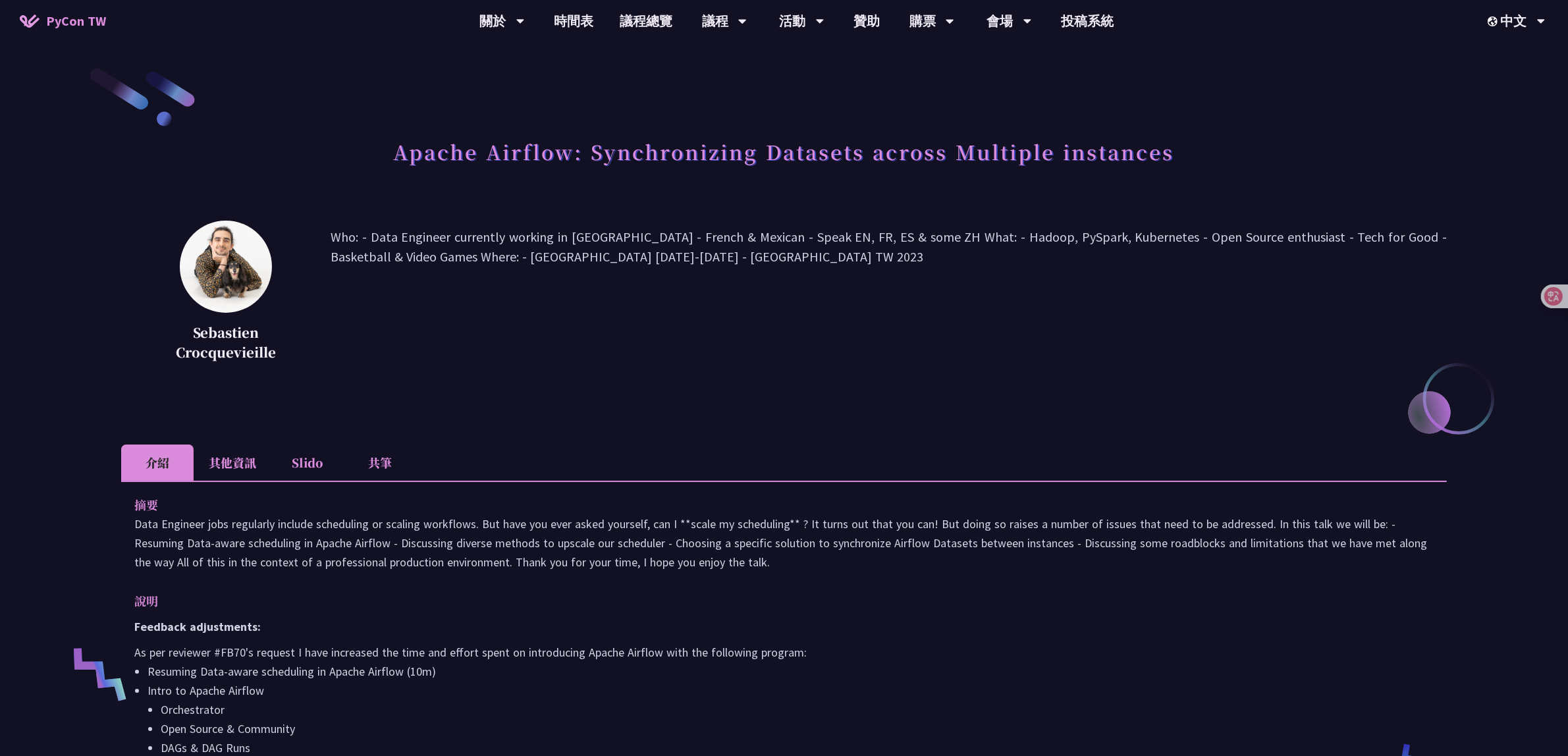
click at [228, 463] on li "其他資訊" at bounding box center [232, 463] width 78 height 36
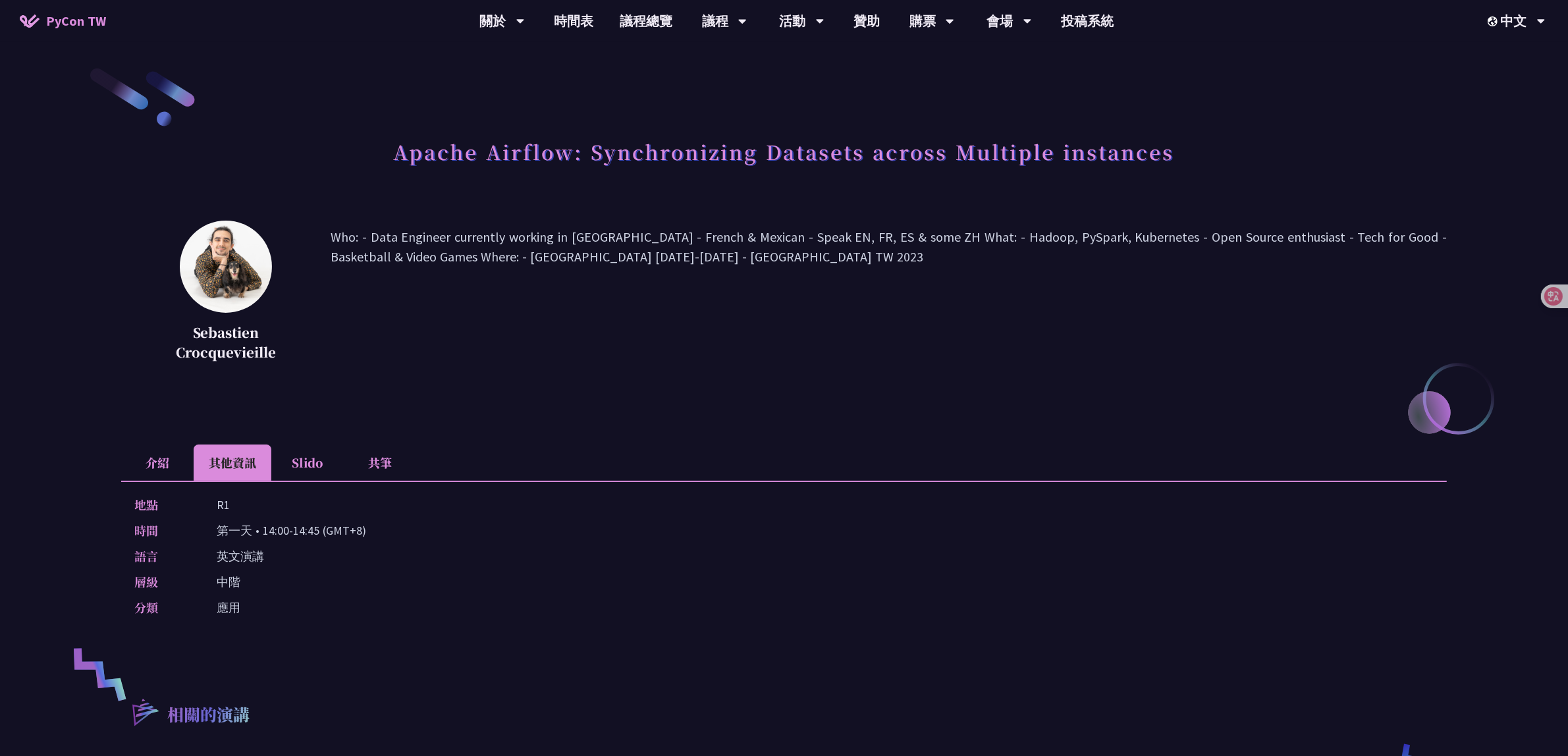
drag, startPoint x: 221, startPoint y: 529, endPoint x: 417, endPoint y: 518, distance: 196.3
click at [417, 518] on div "地點 R1 時間 第一天 • 14:00-14:45 (GMT+8) 語言 英文演講 層級 中階 分類 應用" at bounding box center [783, 559] width 1326 height 156
copy p "第一天 • 14:00-14:45 (GMT+8)"
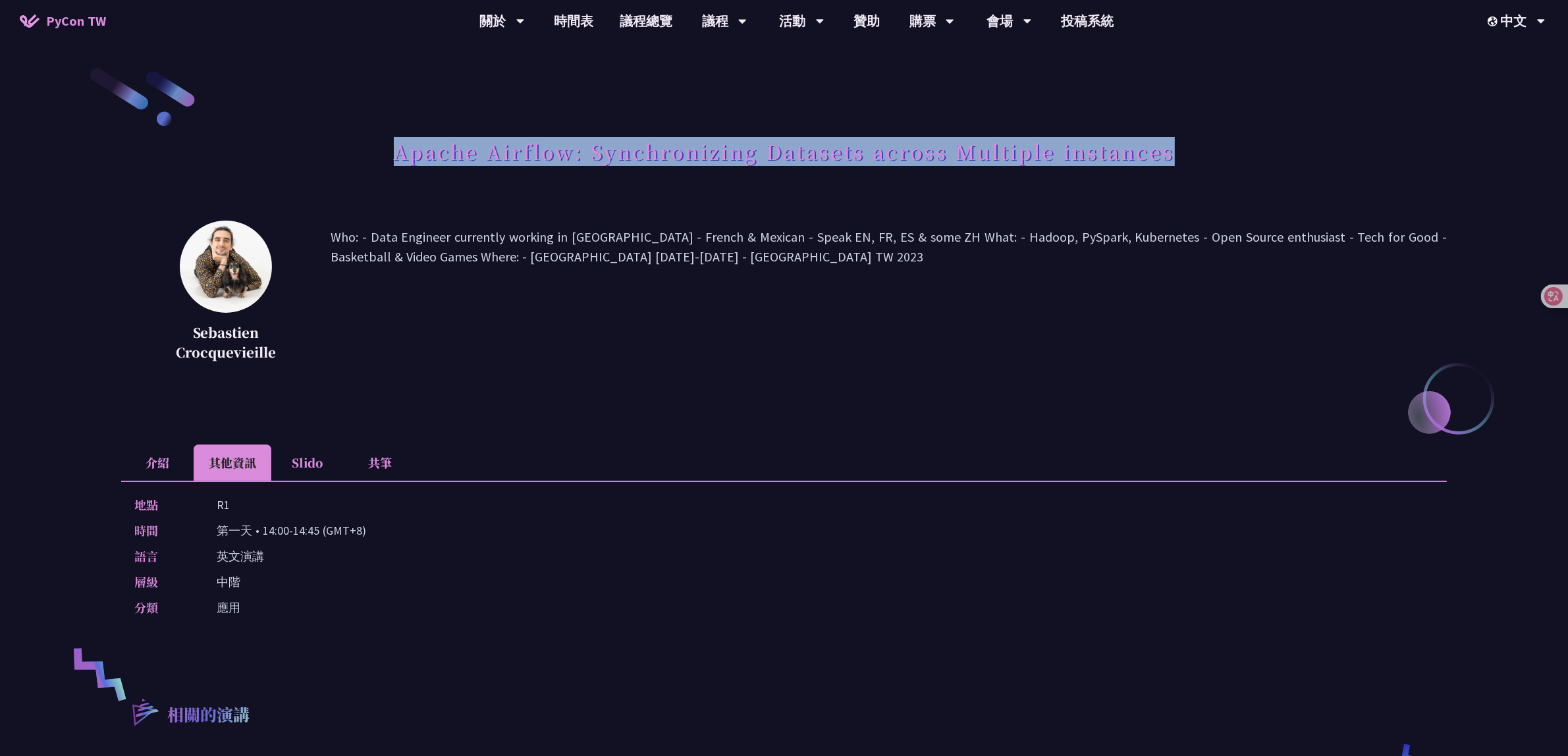
drag, startPoint x: 392, startPoint y: 151, endPoint x: 1187, endPoint y: 140, distance: 795.1
click at [1187, 140] on div "Apache Airflow: Synchronizing Datasets across Multiple instances" at bounding box center [783, 166] width 1326 height 69
copy h1 "Apache Airflow: Synchronizing Datasets across Multiple instances"
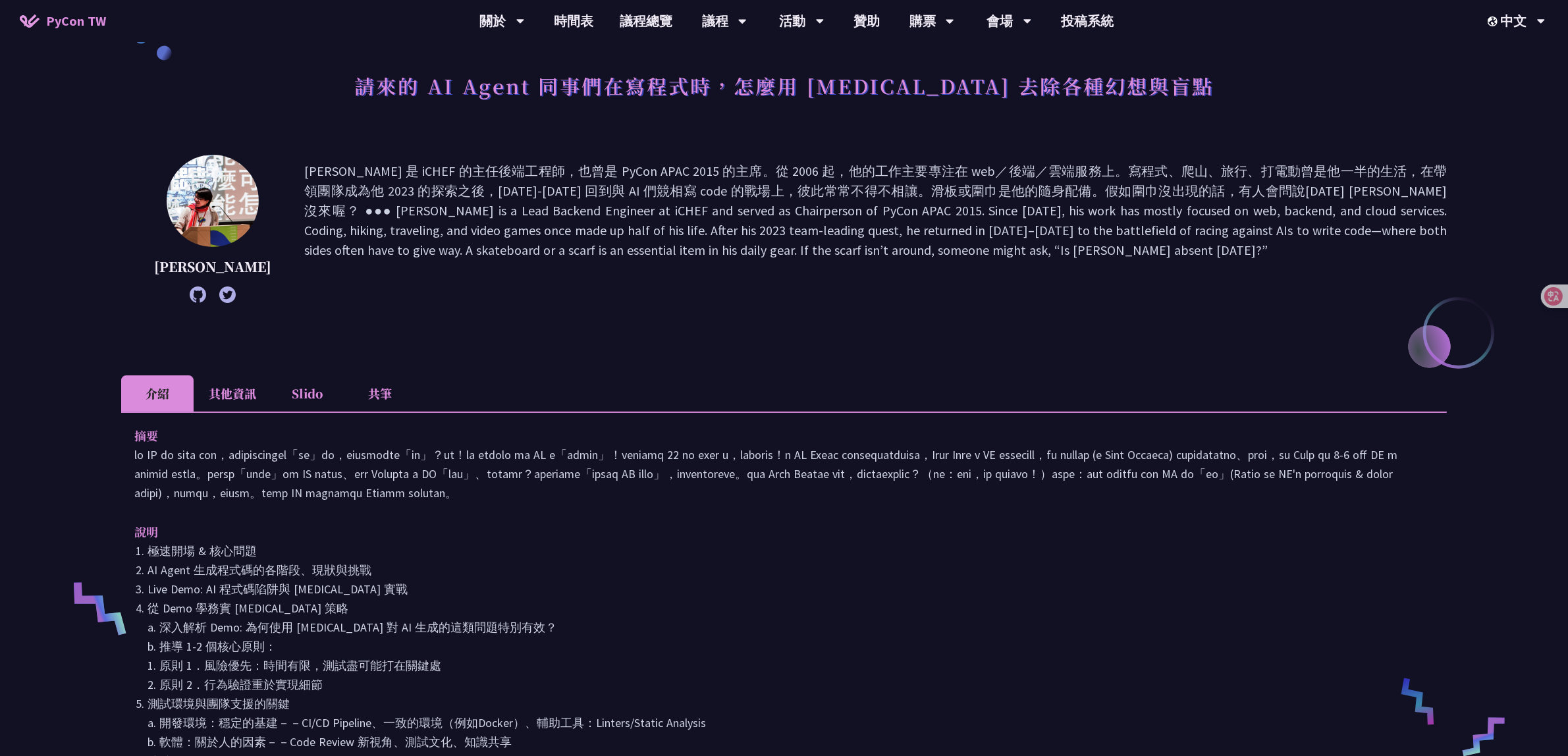
click at [249, 387] on li "其他資訊" at bounding box center [232, 393] width 78 height 36
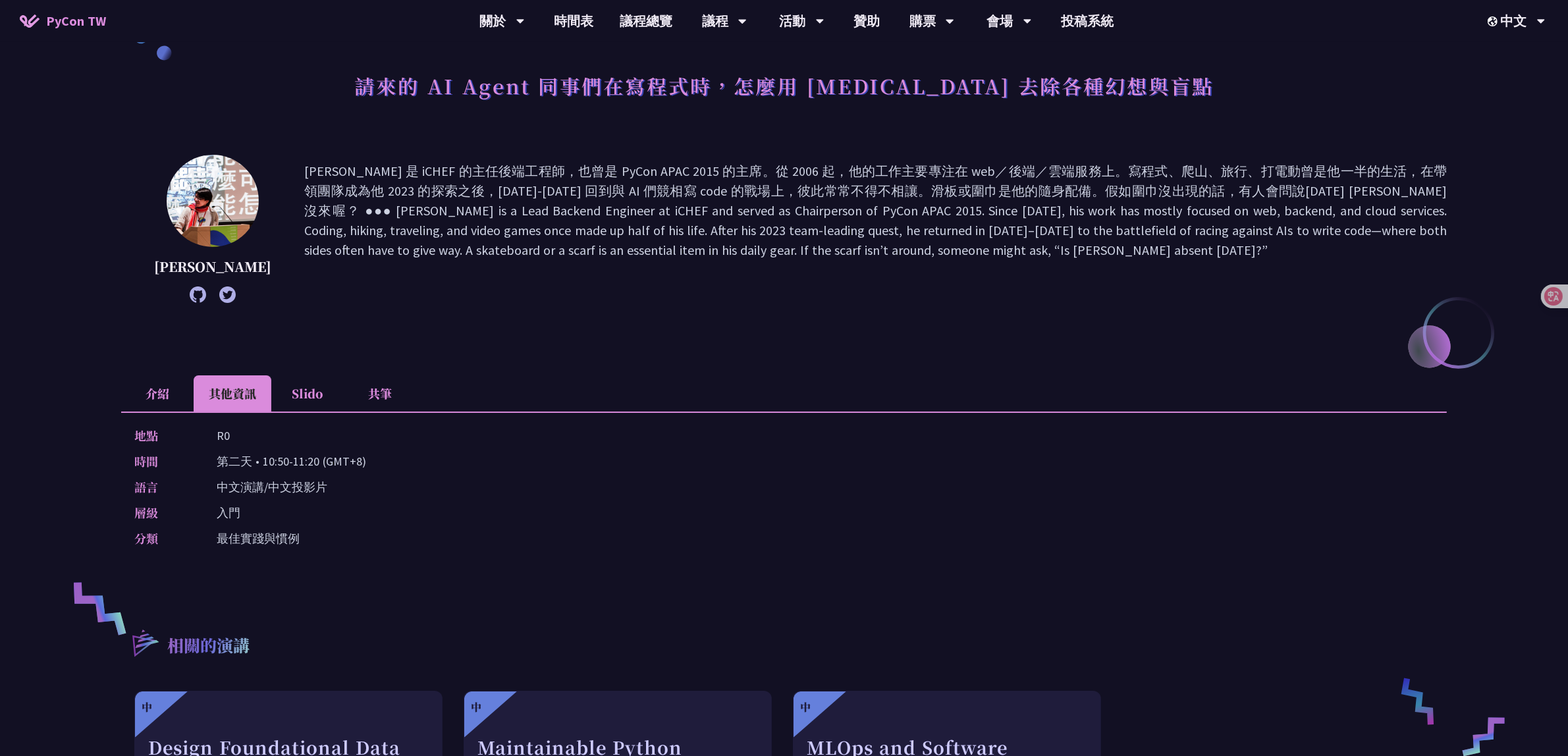
drag, startPoint x: 215, startPoint y: 459, endPoint x: 369, endPoint y: 455, distance: 154.1
click at [369, 455] on div "時間 [DEMOGRAPHIC_DATA] • 10:50-11:20 (GMT+8)" at bounding box center [781, 461] width 1293 height 19
copy p "第二天 • 10:50-11:20 (GMT+8)"
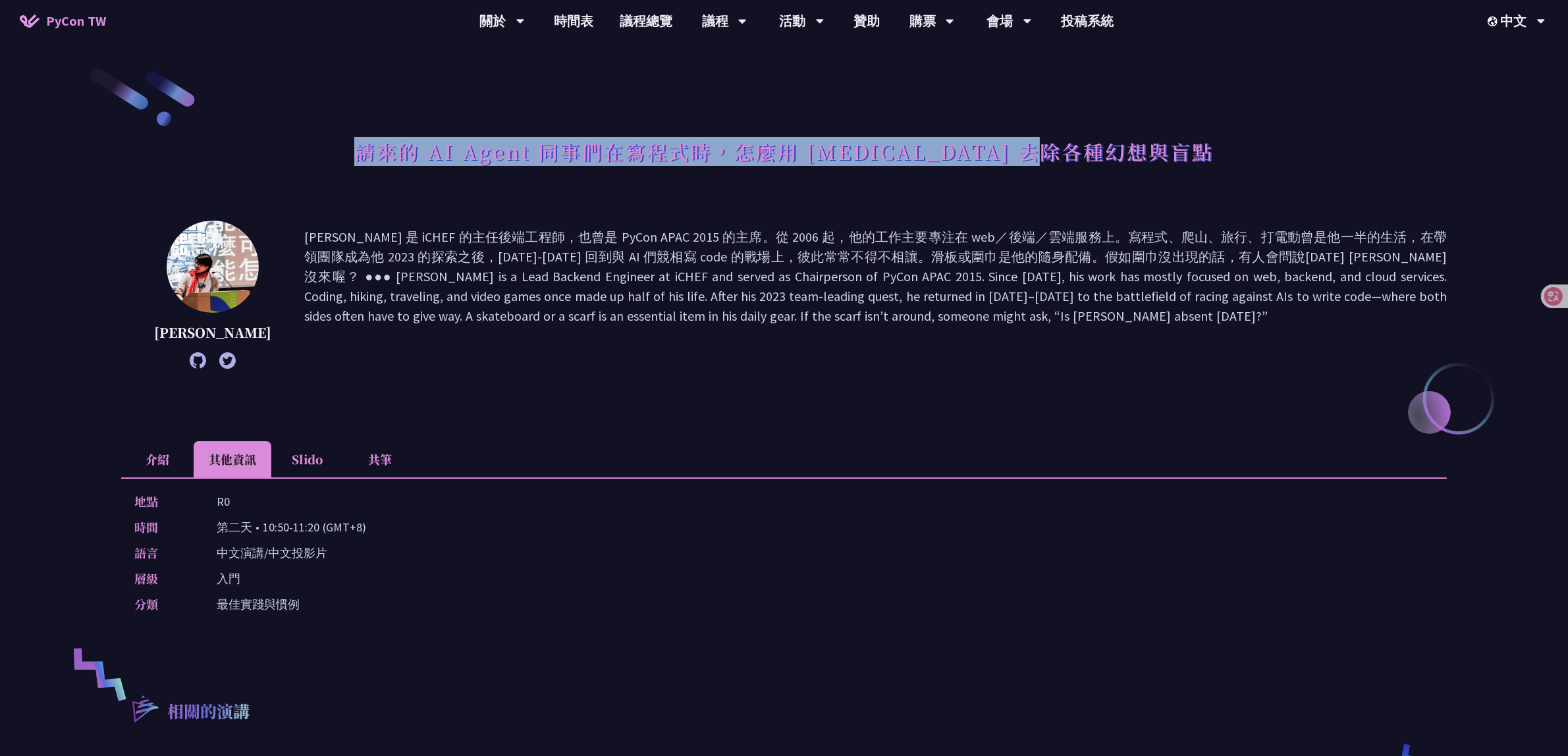
drag, startPoint x: 426, startPoint y: 155, endPoint x: 1147, endPoint y: 158, distance: 721.0
click at [1147, 158] on div "請來的 AI Agent 同事們在寫程式時，怎麼用 [MEDICAL_DATA] 去除各種幻想與盲點" at bounding box center [783, 166] width 1326 height 69
copy h1 "請來的 AI Agent 同事們在寫程式時，怎麼用 [MEDICAL_DATA] 去除各種幻想與盲點"
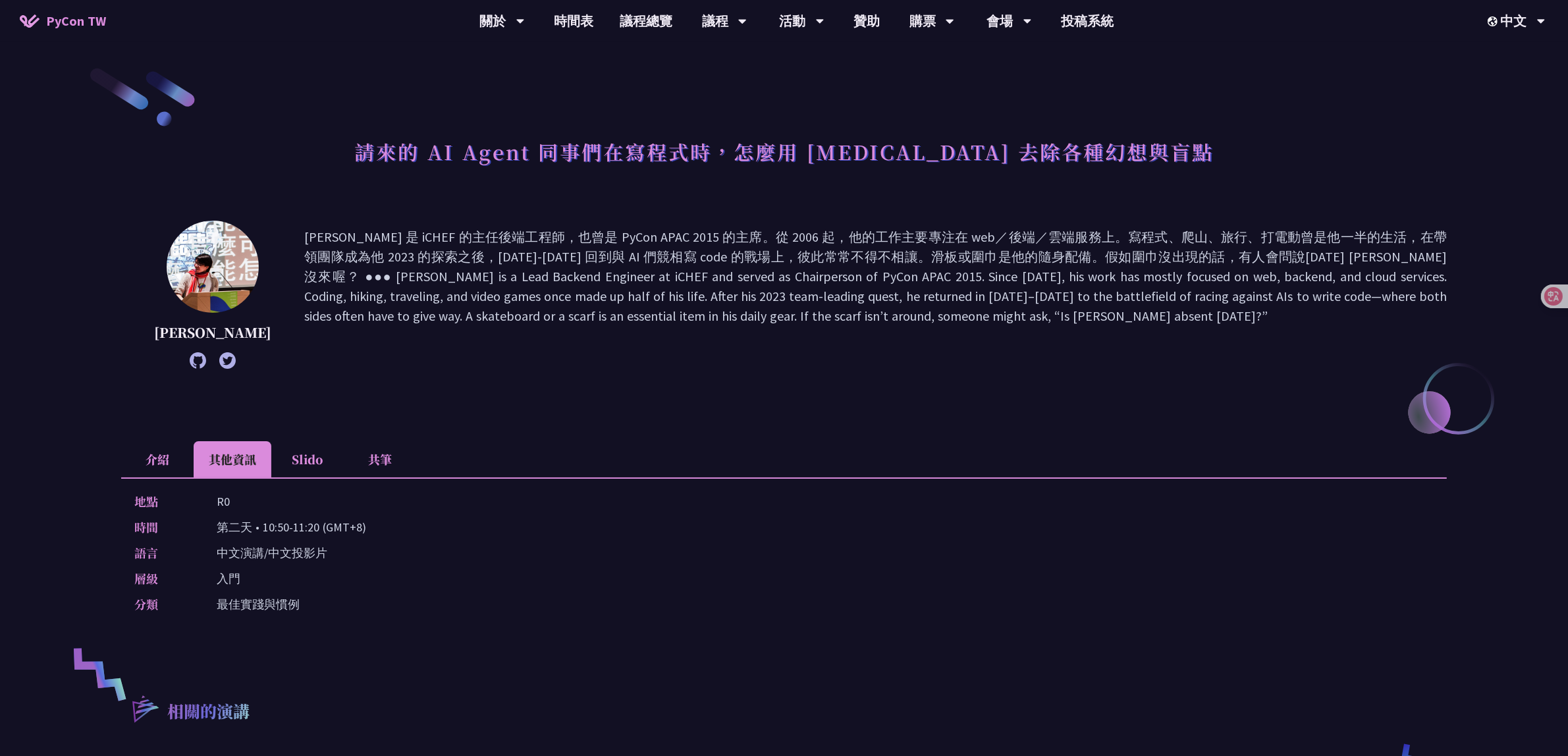
click at [611, 298] on p at bounding box center [875, 294] width 1142 height 135
click at [139, 456] on li "介紹" at bounding box center [157, 459] width 73 height 36
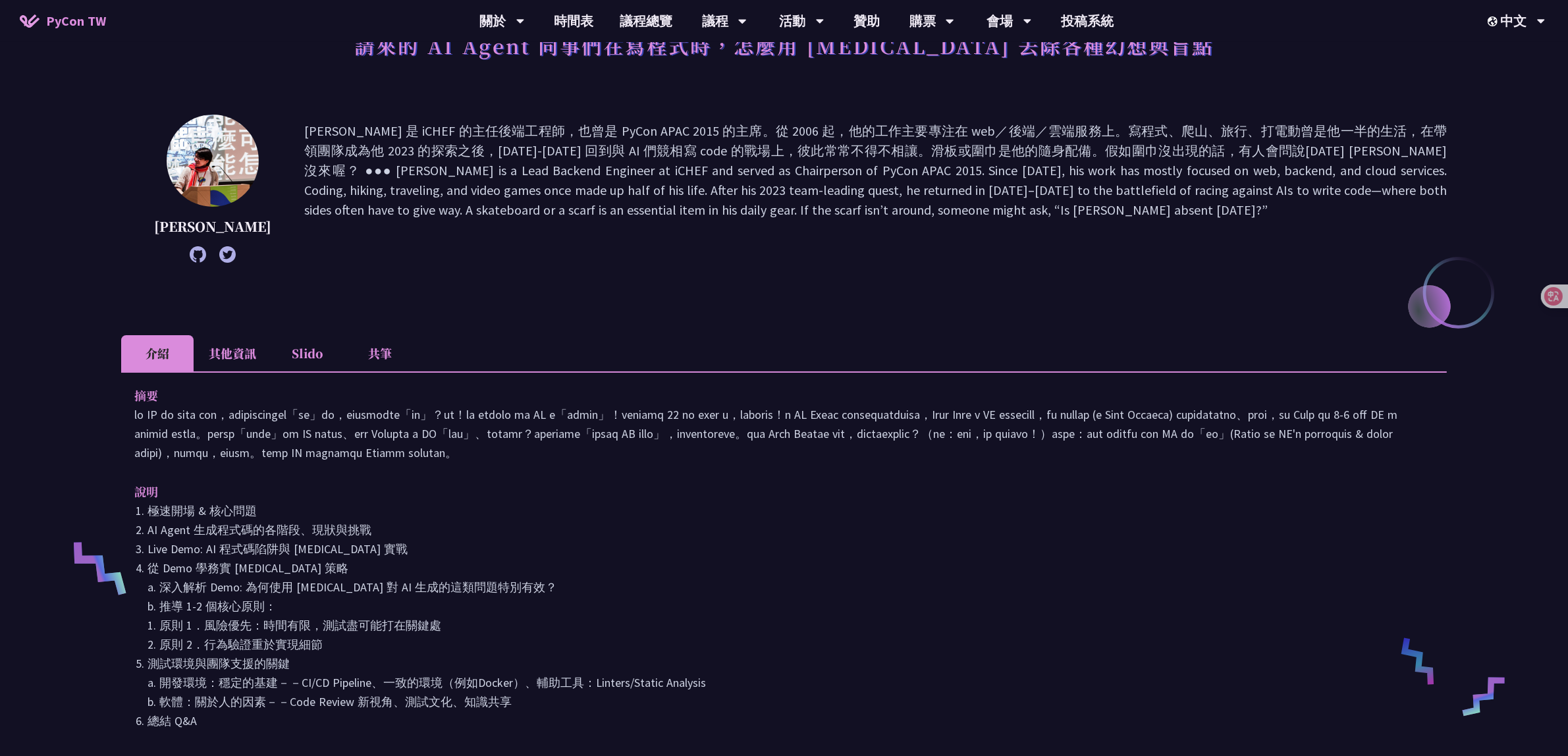
scroll to position [83, 0]
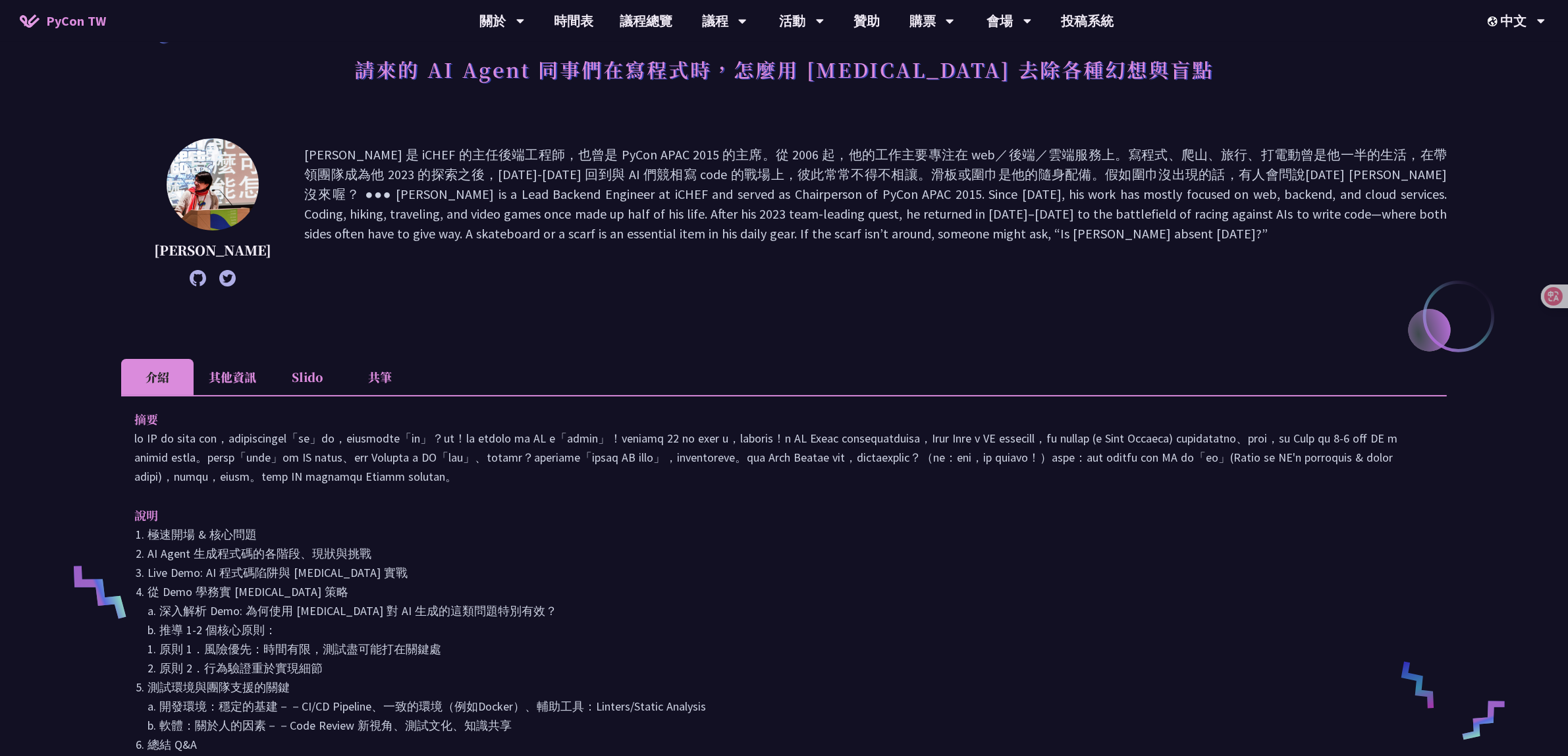
click at [202, 395] on div "摘要 說明 極速開場 & 核心問題 AI Agent 生成程式碼的各階段、現狀與挑戰 Live Demo: AI 程式碼陷阱與 pytest 實戰 從 Dem…" at bounding box center [783, 590] width 1326 height 392
click at [225, 377] on li "其他資訊" at bounding box center [232, 377] width 78 height 36
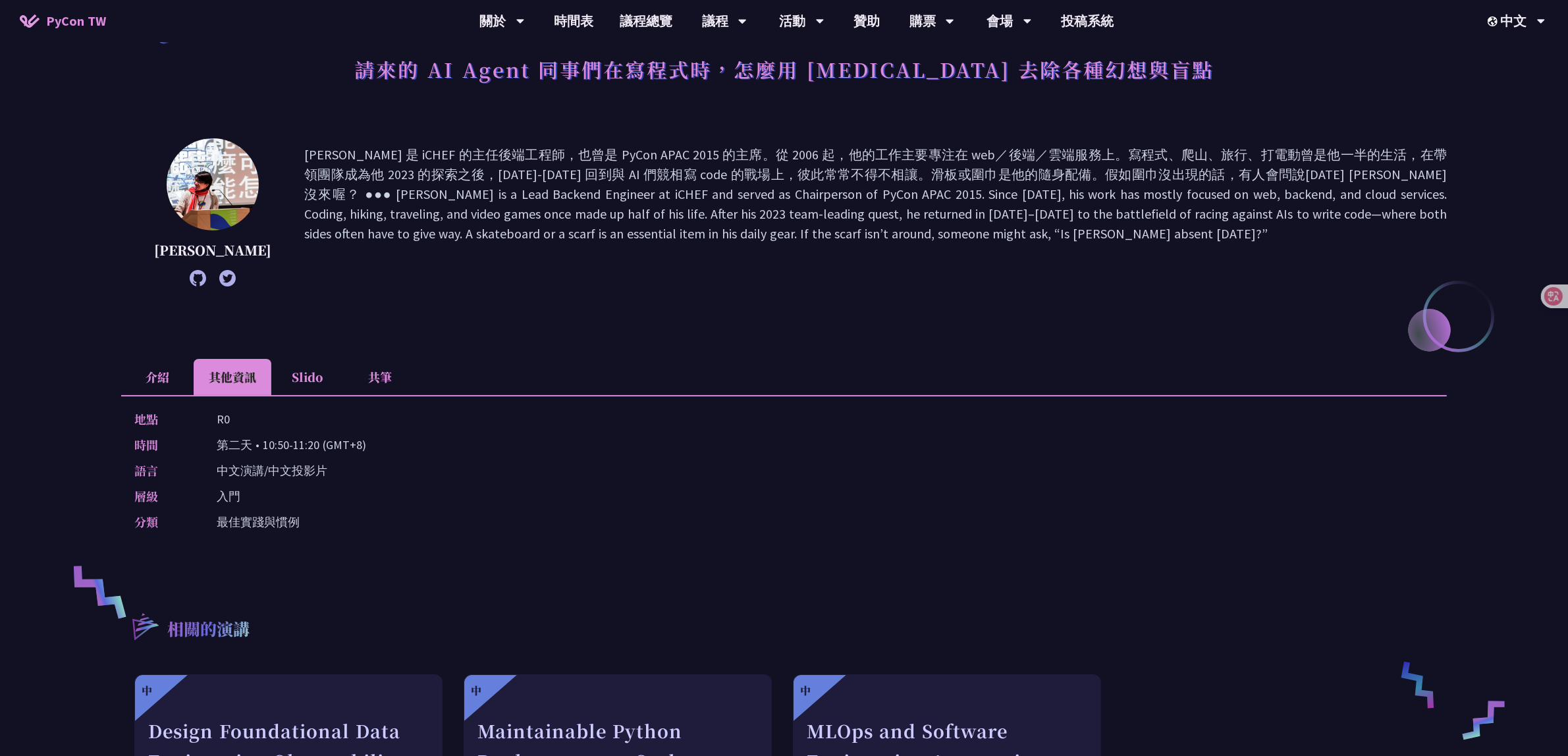
click at [317, 383] on li "Slido" at bounding box center [307, 377] width 73 height 36
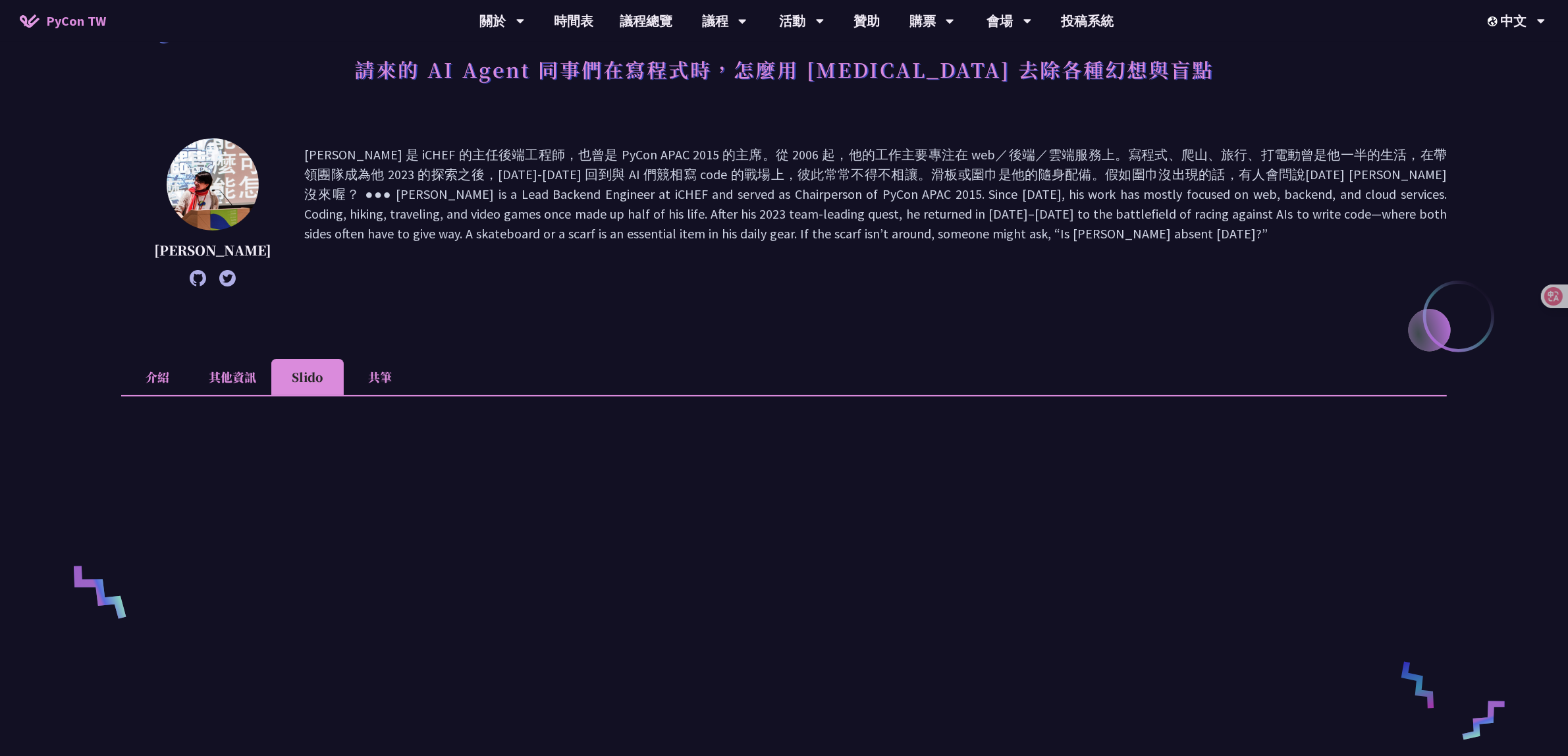
click at [395, 385] on li "共筆" at bounding box center [380, 377] width 73 height 36
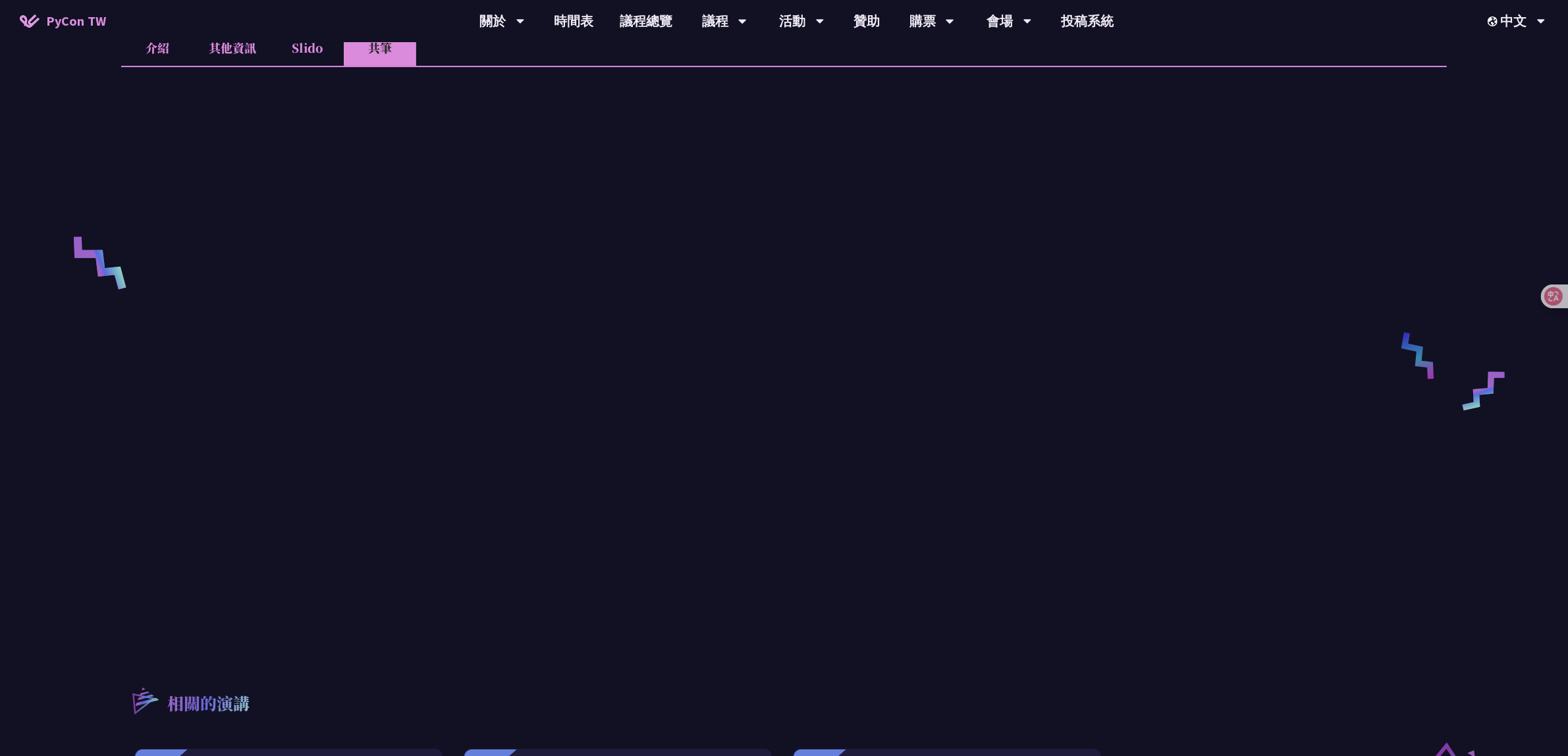
scroll to position [0, 0]
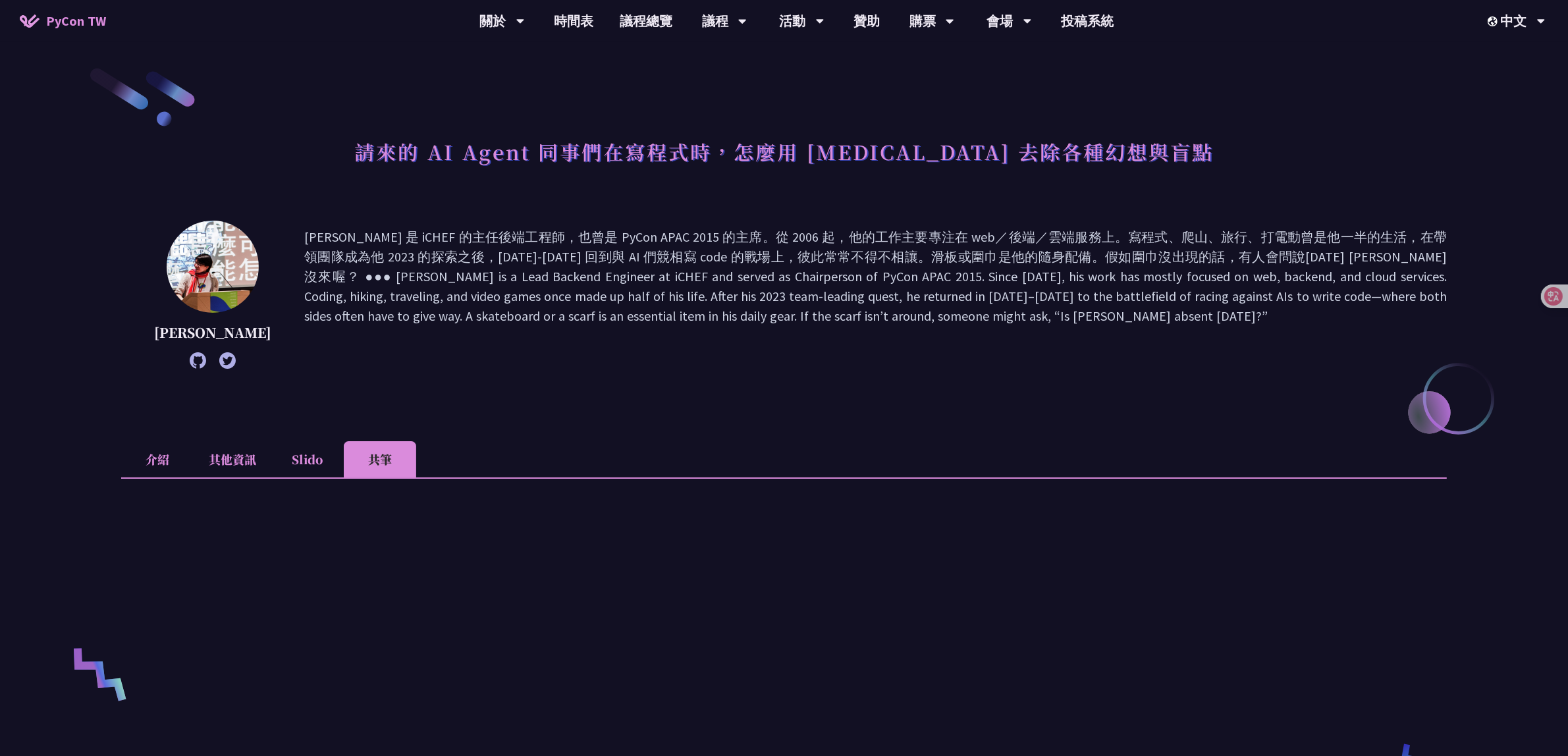
click at [140, 459] on li "介紹" at bounding box center [157, 459] width 73 height 36
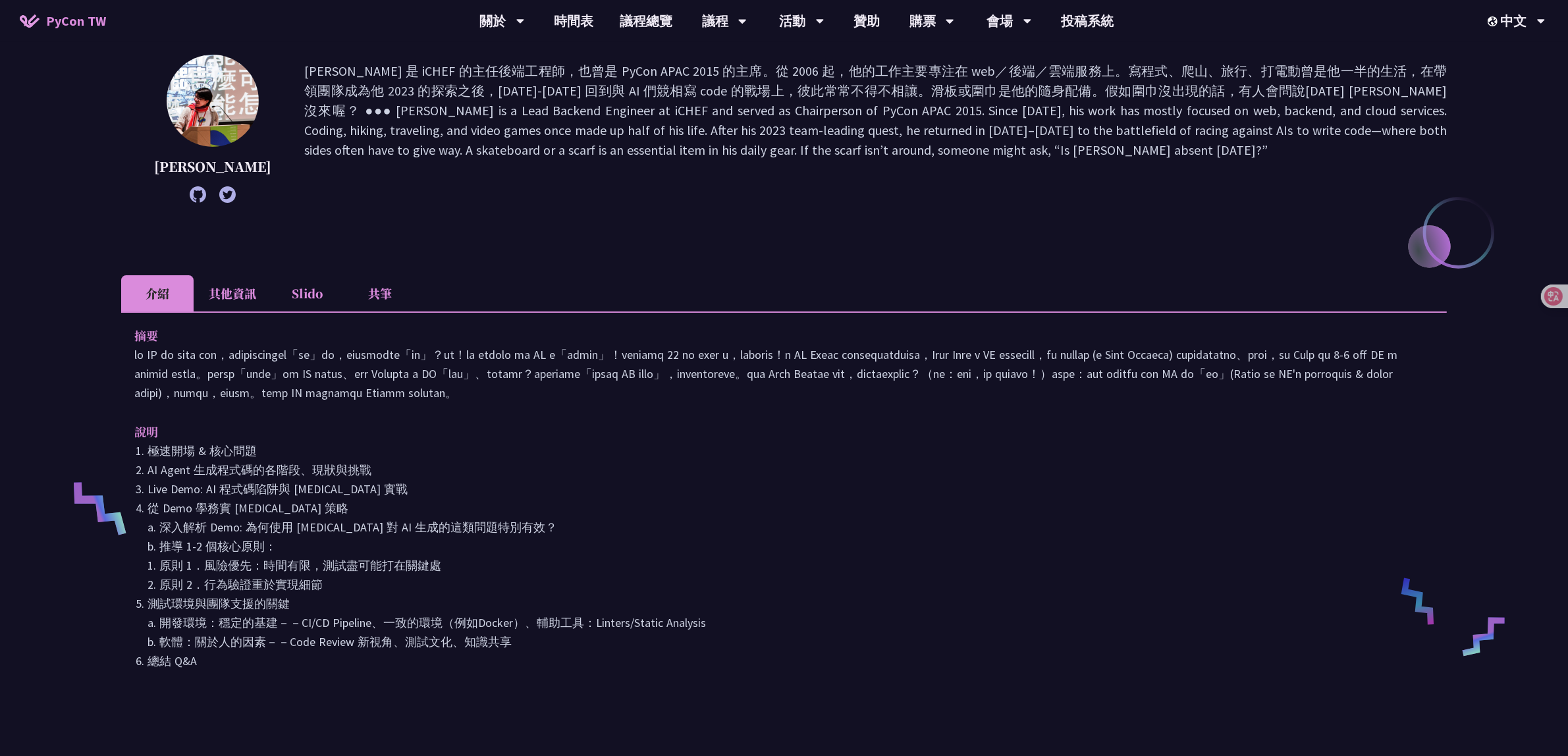
scroll to position [247, 0]
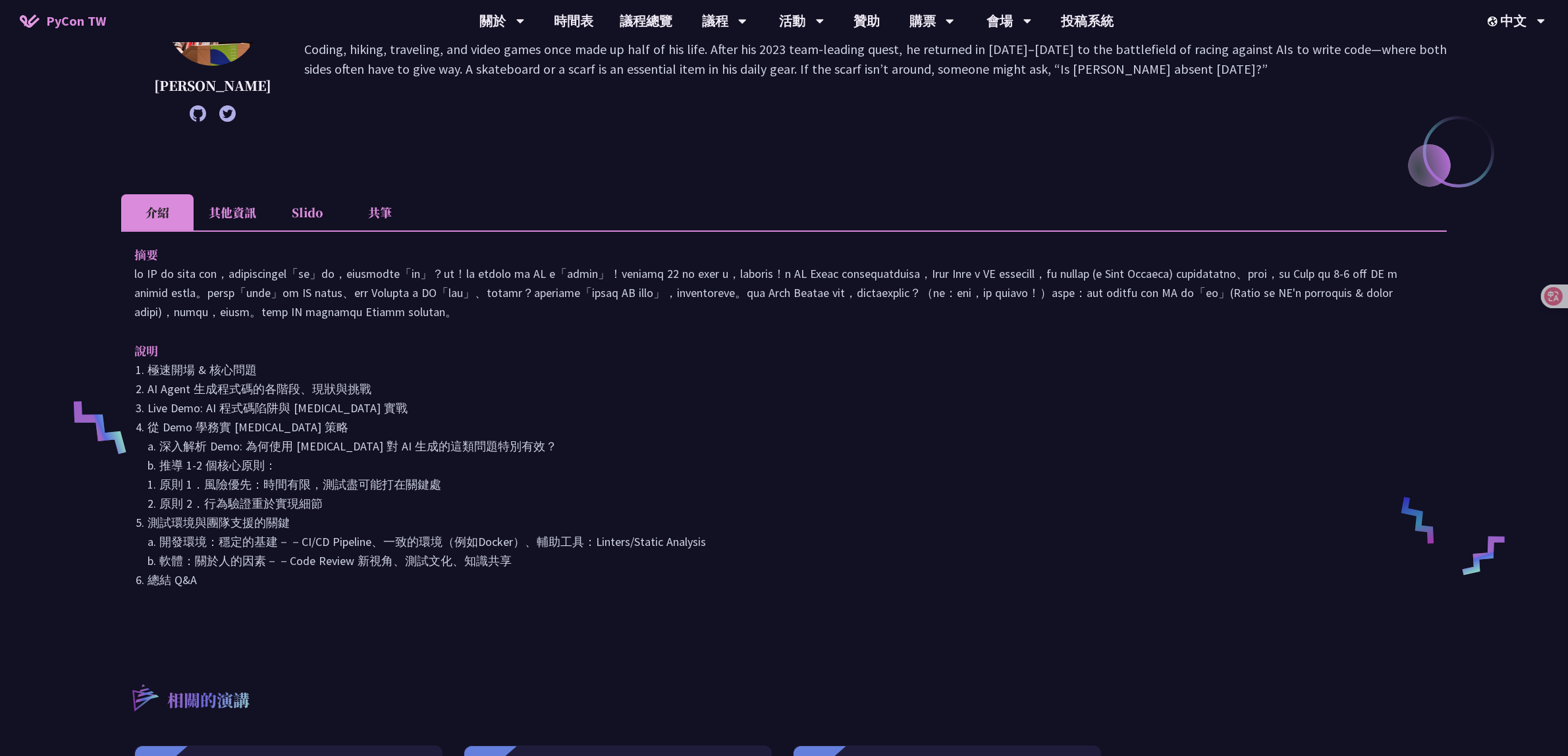
click at [227, 209] on li "其他資訊" at bounding box center [232, 212] width 78 height 36
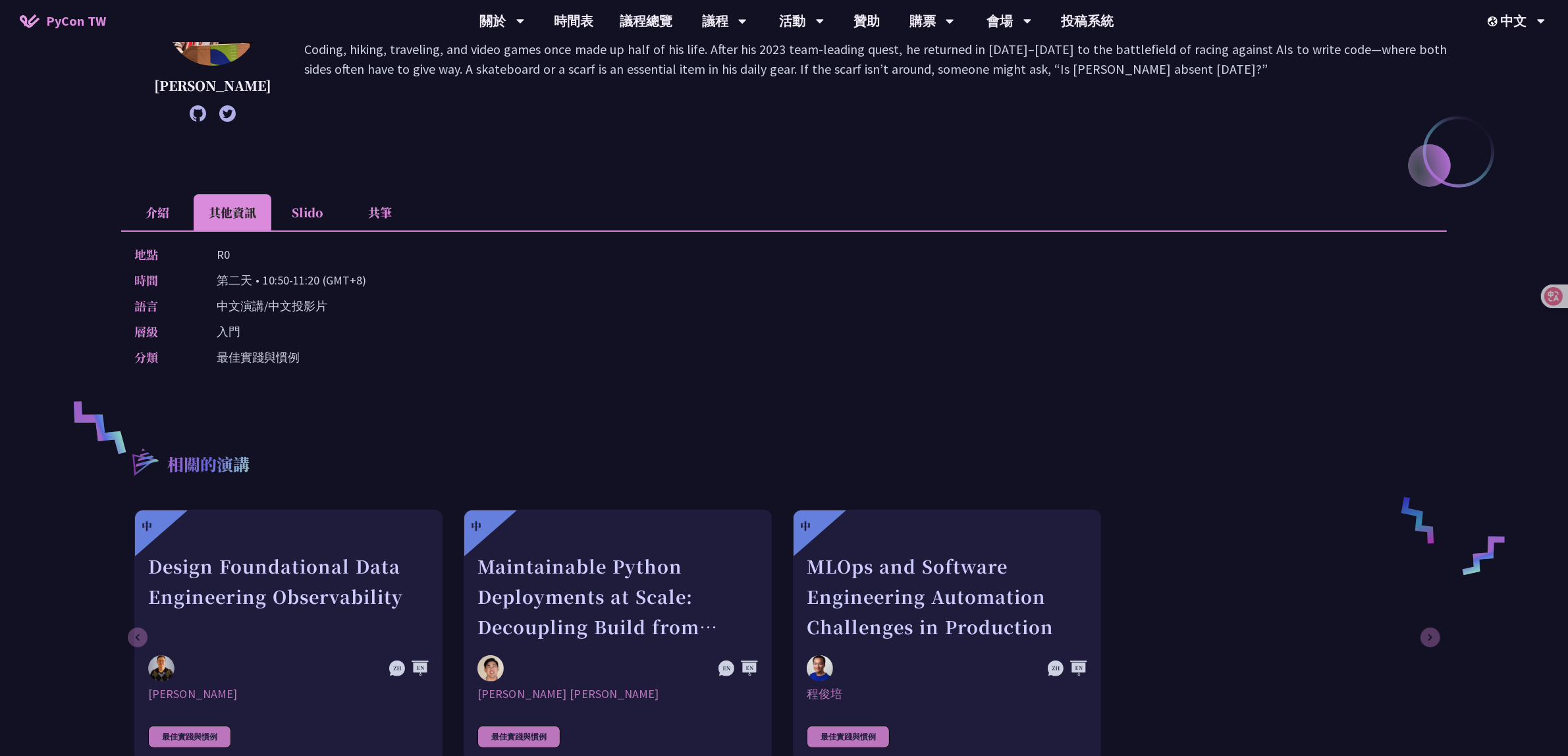
click at [166, 221] on li "介紹" at bounding box center [157, 212] width 73 height 36
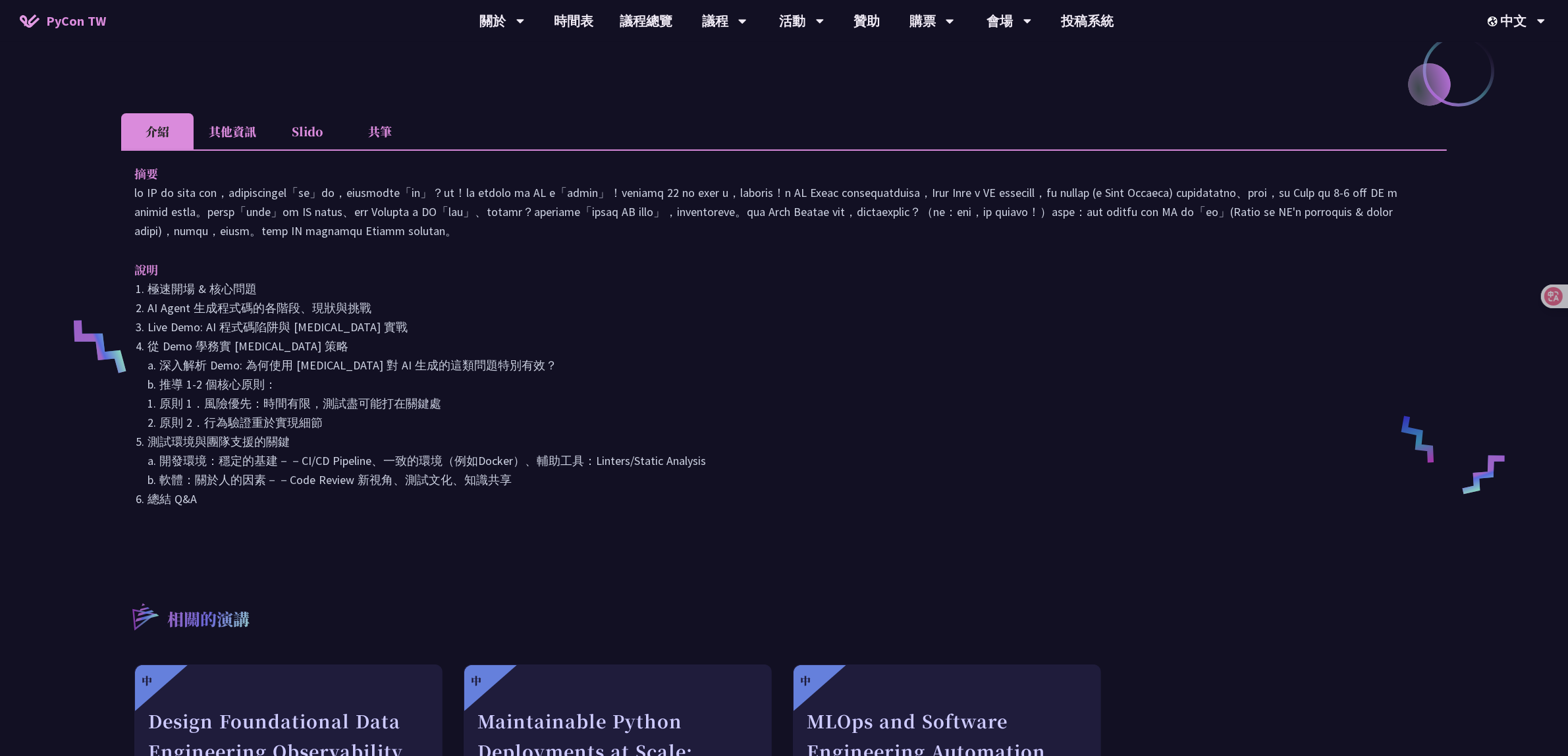
scroll to position [232, 0]
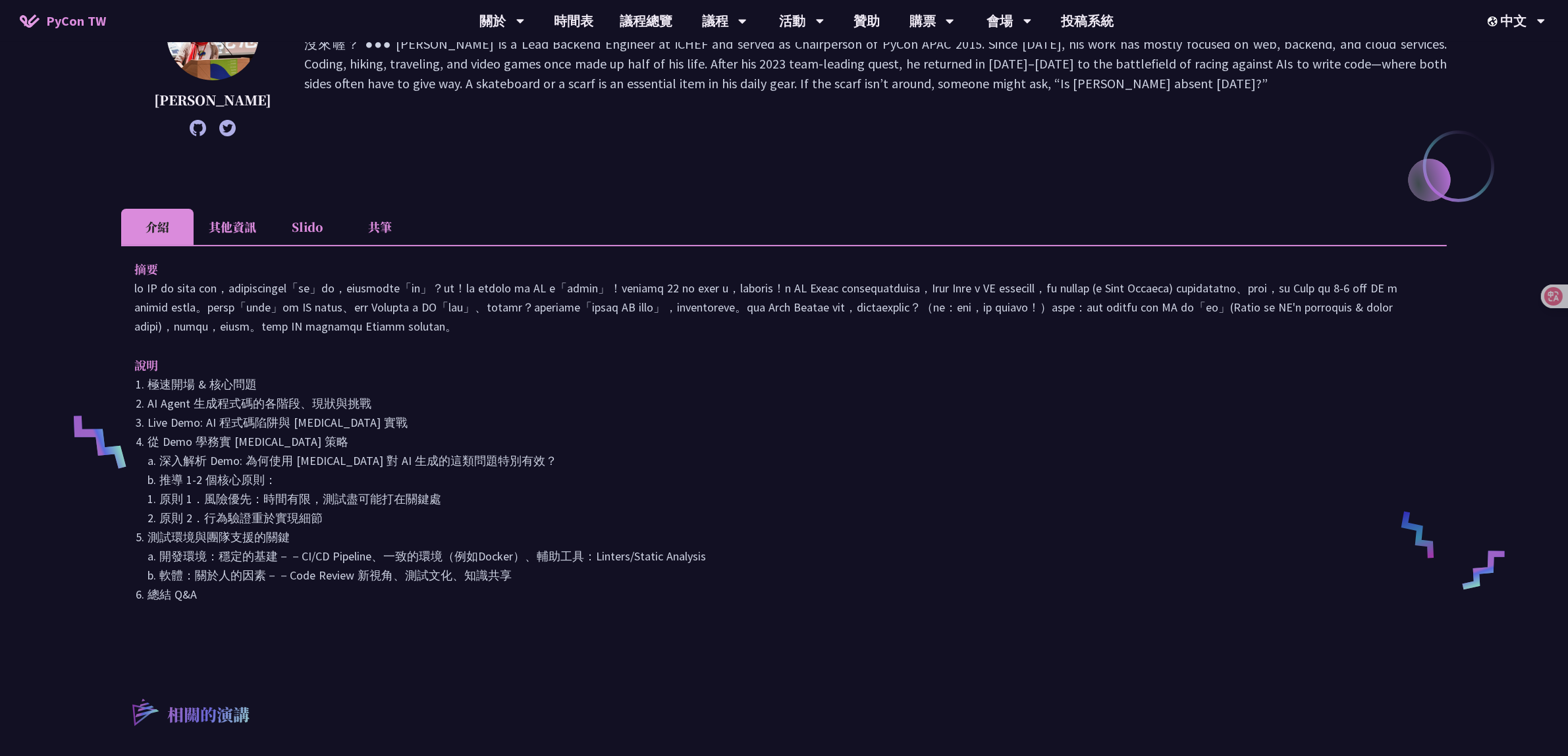
drag, startPoint x: 691, startPoint y: 447, endPoint x: 709, endPoint y: 586, distance: 140.2
click at [709, 586] on ol "極速開場 & 核心問題 AI Agent 生成程式碼的各階段、現狀與挑戰 Live Demo: AI 程式碼陷阱與 pytest 實戰 從 Demo 學務實 …" at bounding box center [784, 490] width 1300 height 229
click at [709, 584] on li "測試環境與團隊支援的關鍵 a. 開發環境：穩定的基建－－CI/CD Pipeline、一致的環境（例如Docker）、輔助工具：Linters/Static …" at bounding box center [790, 556] width 1286 height 57
click at [229, 222] on li "其他資訊" at bounding box center [232, 226] width 78 height 36
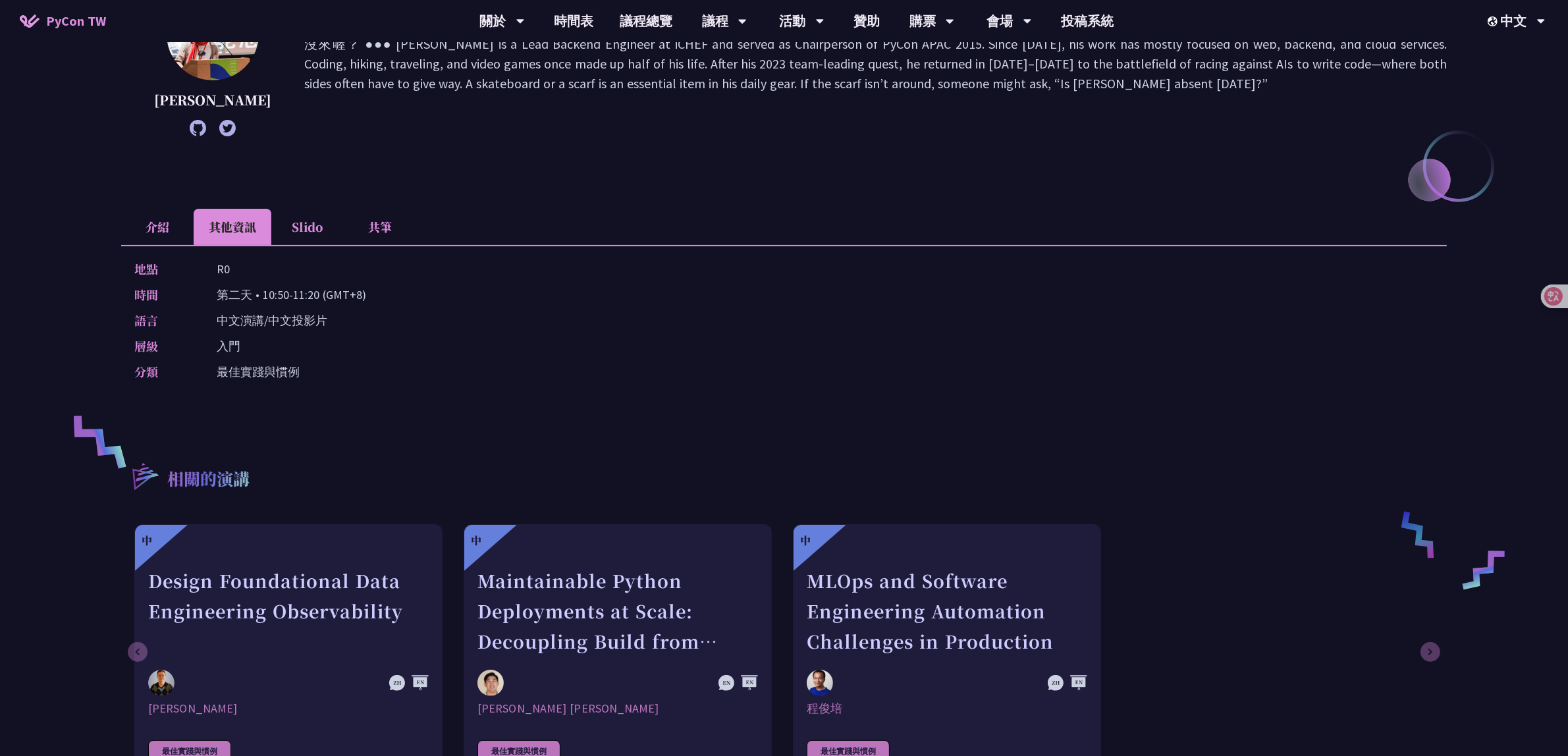
click at [320, 221] on li "Slido" at bounding box center [307, 226] width 73 height 36
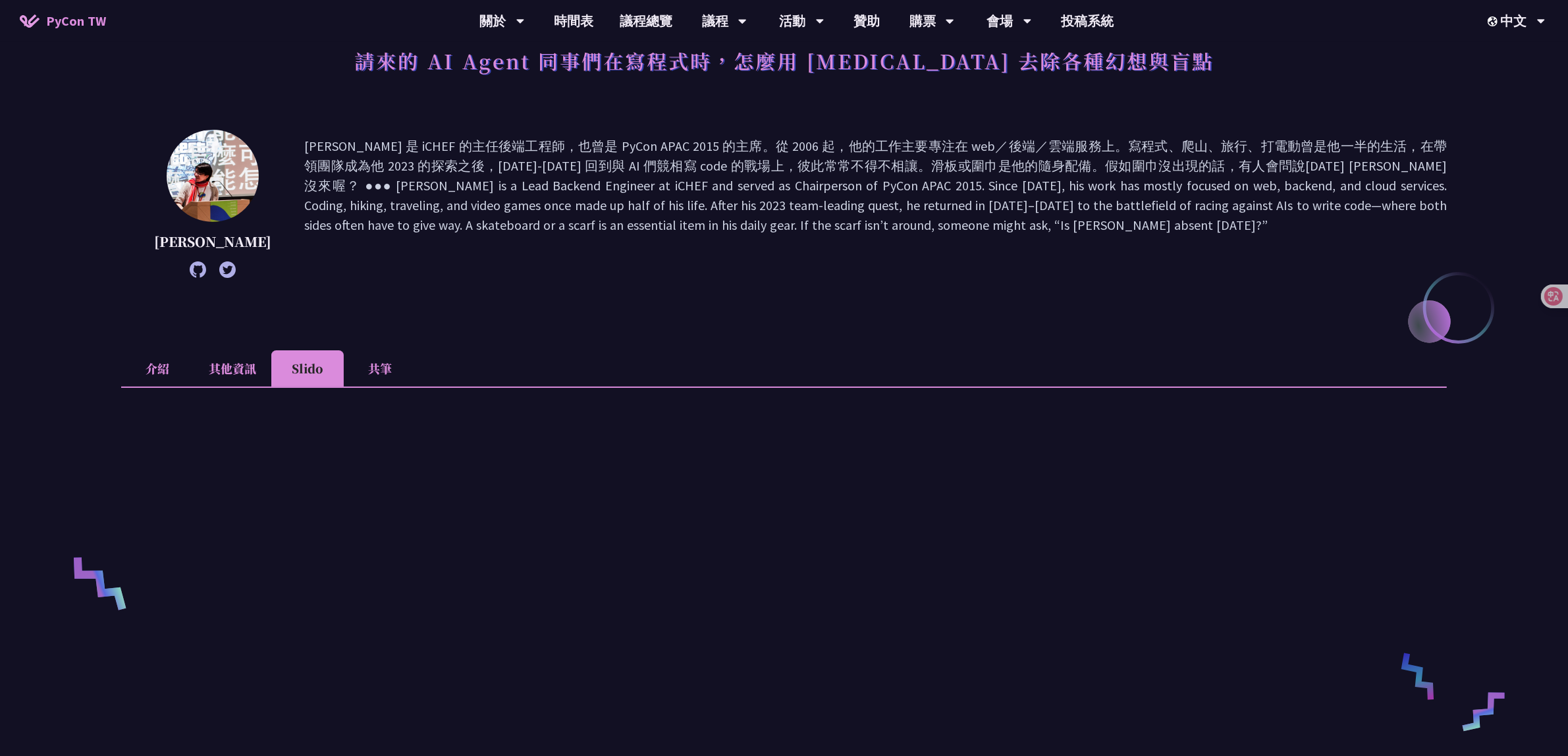
scroll to position [68, 0]
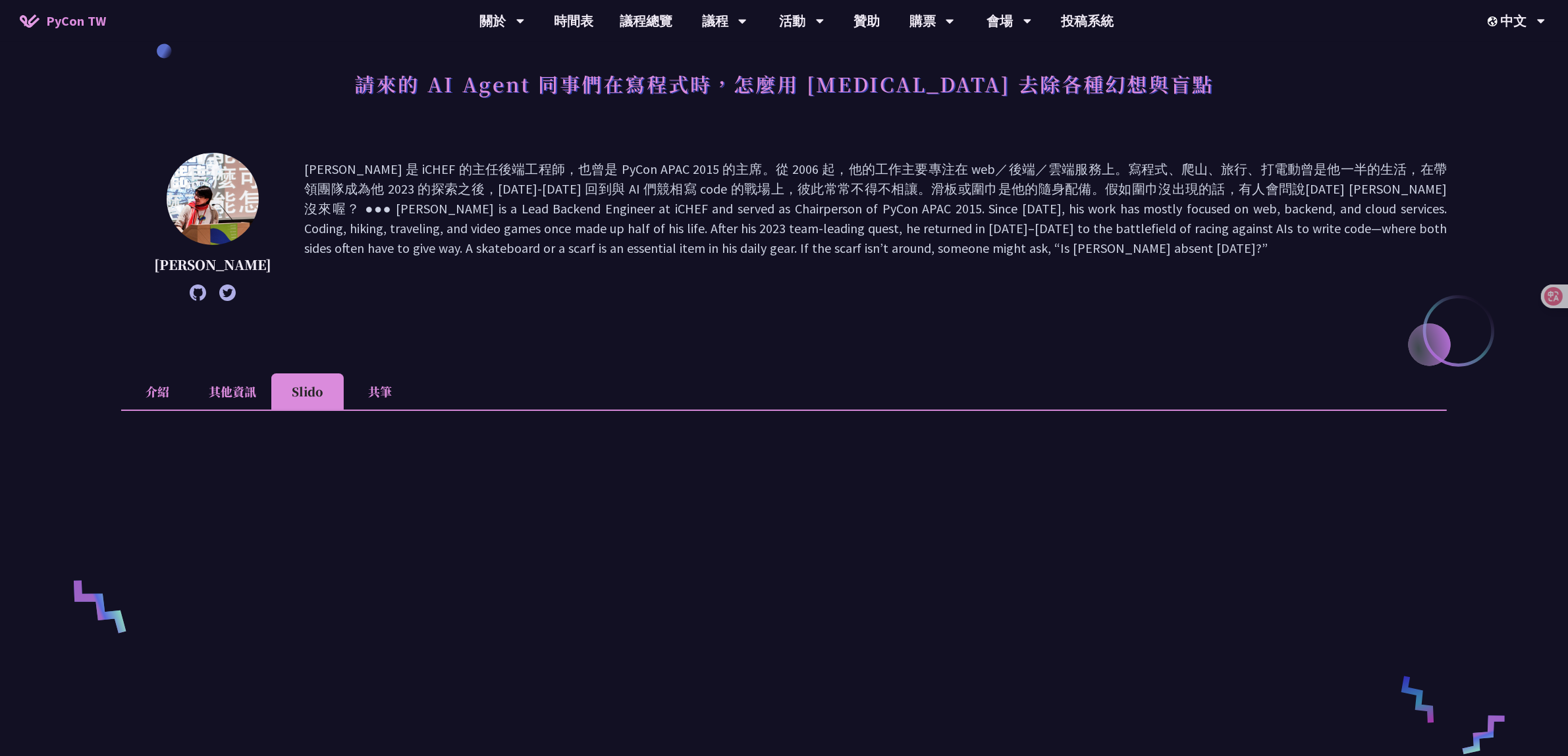
click at [373, 387] on li "共筆" at bounding box center [380, 391] width 73 height 36
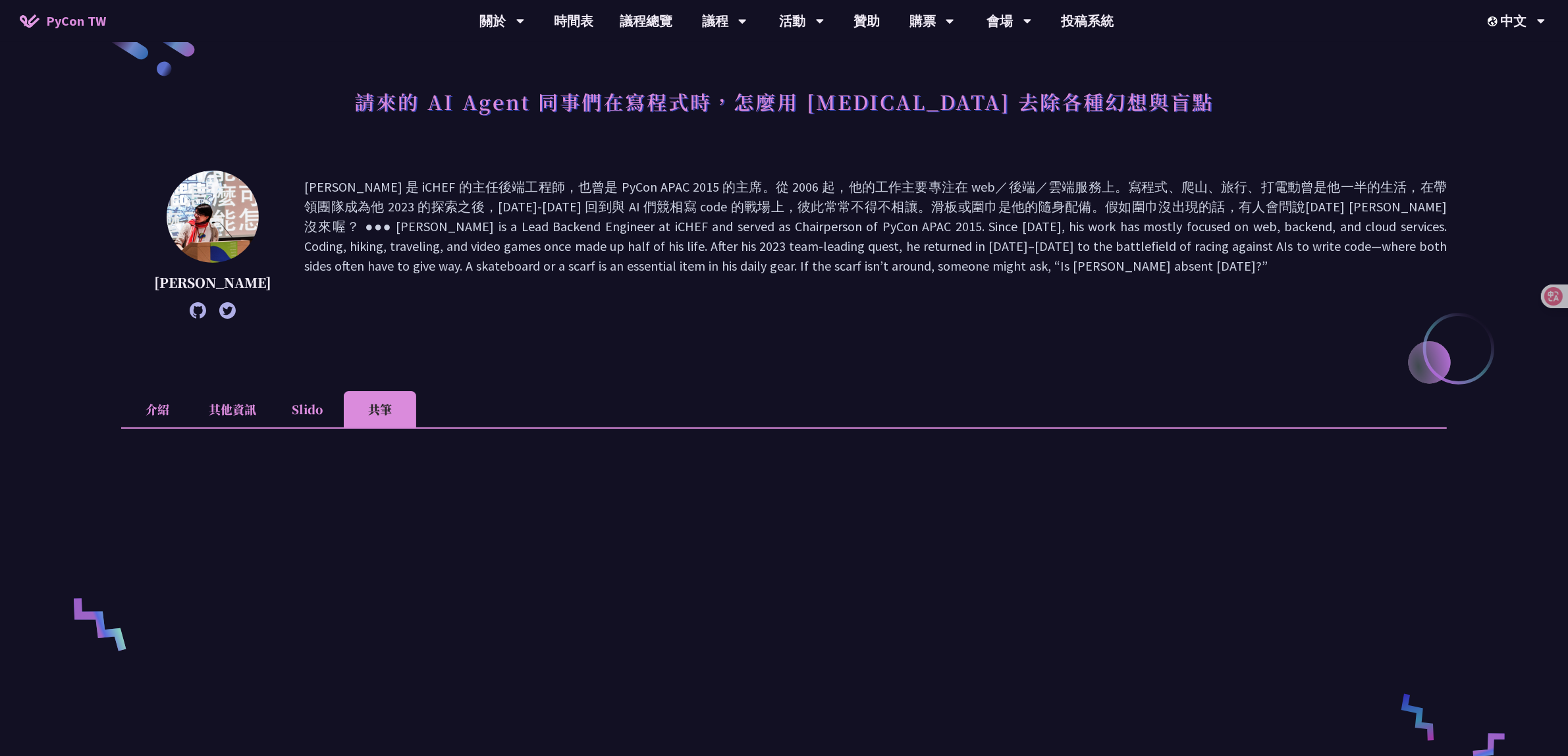
scroll to position [0, 0]
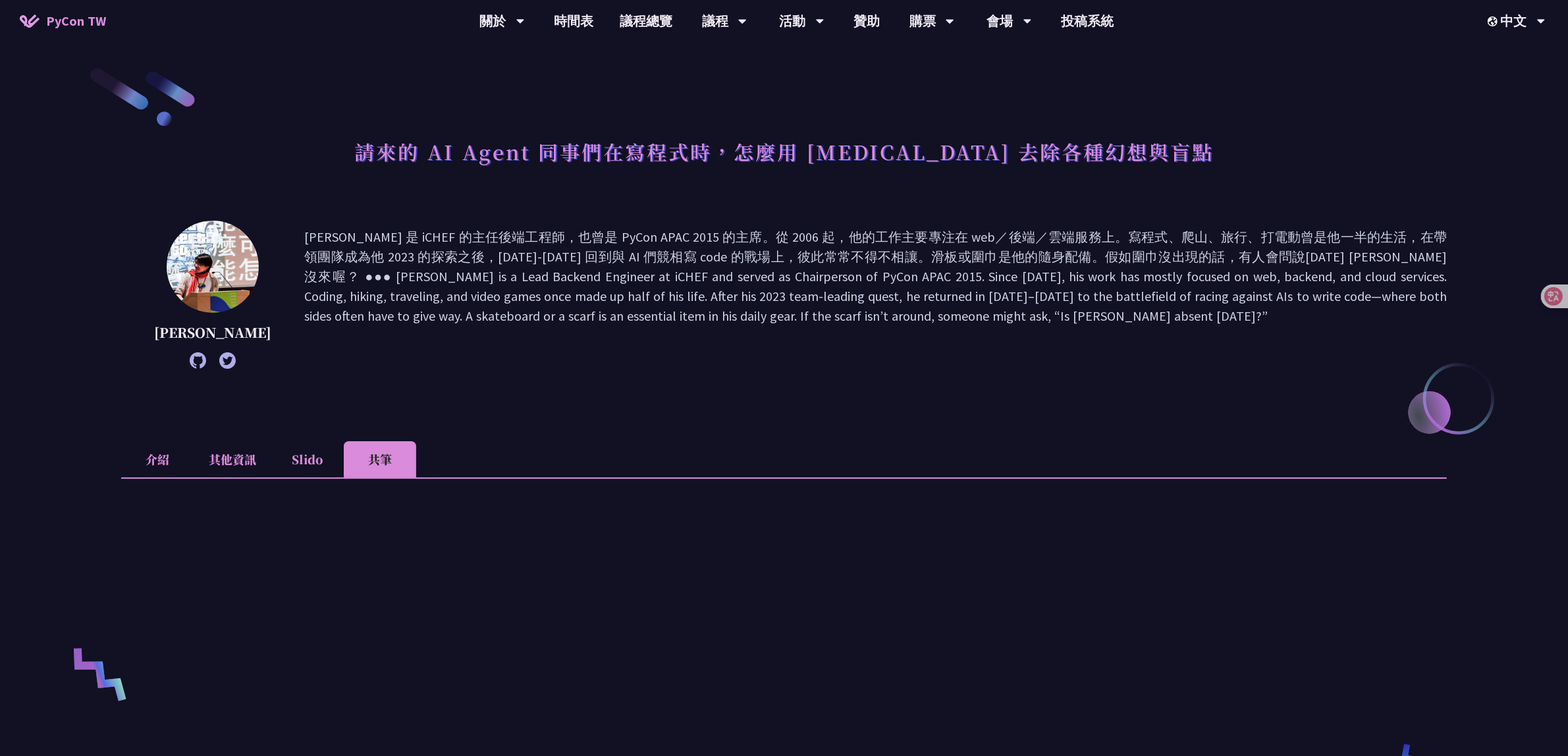
click at [156, 445] on li "介紹" at bounding box center [157, 459] width 73 height 36
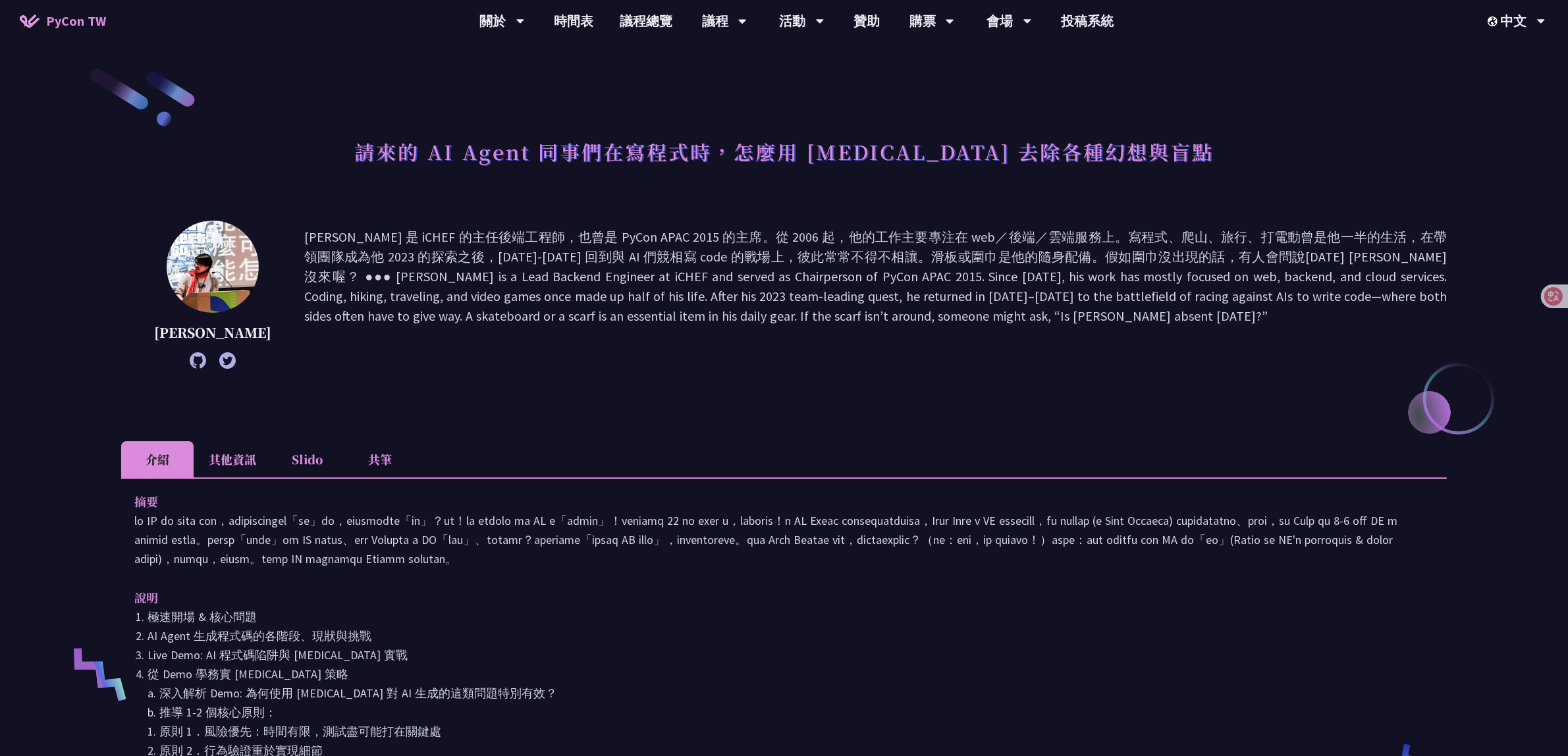
click at [247, 463] on li "其他資訊" at bounding box center [232, 459] width 78 height 36
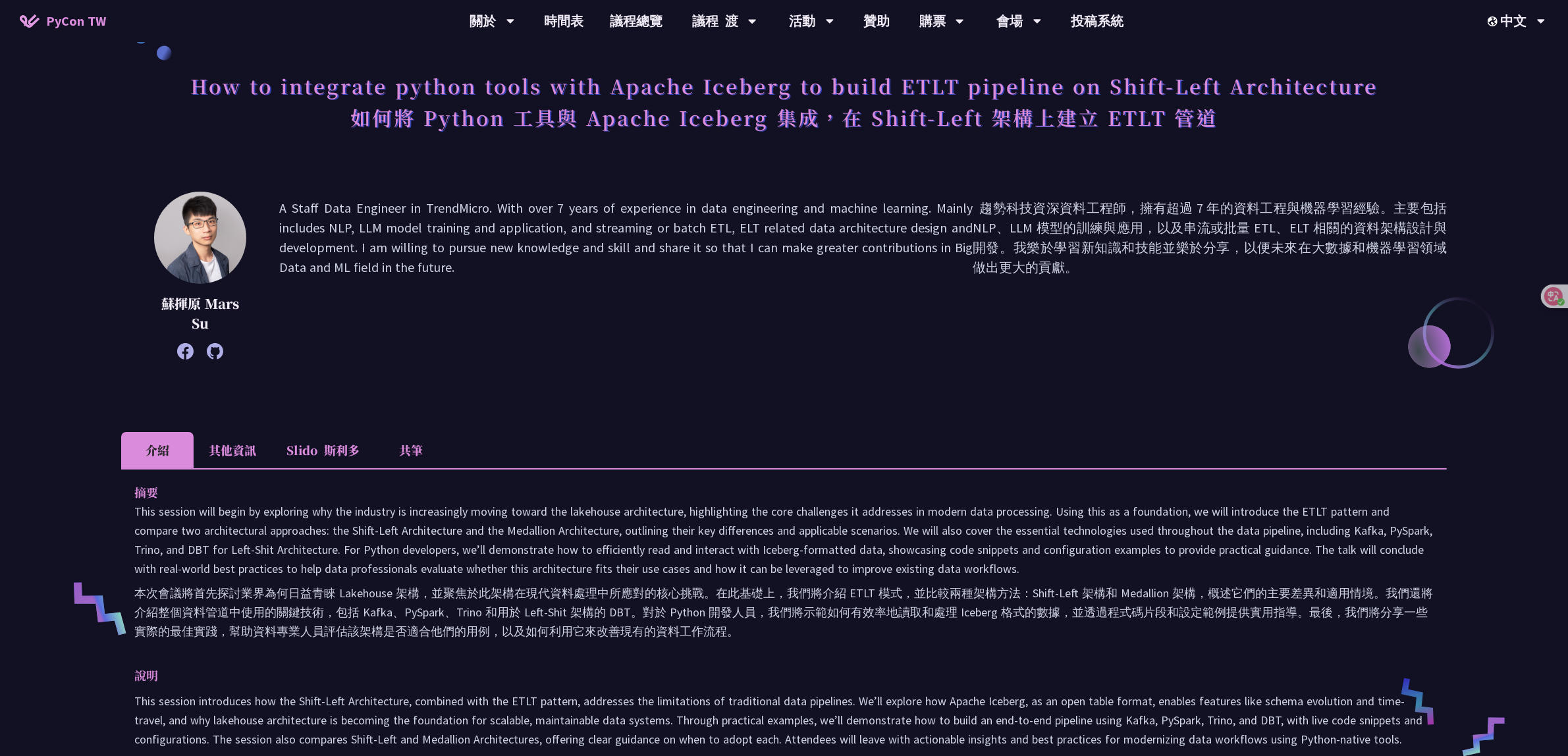
click at [240, 449] on li "其他資訊" at bounding box center [232, 450] width 78 height 36
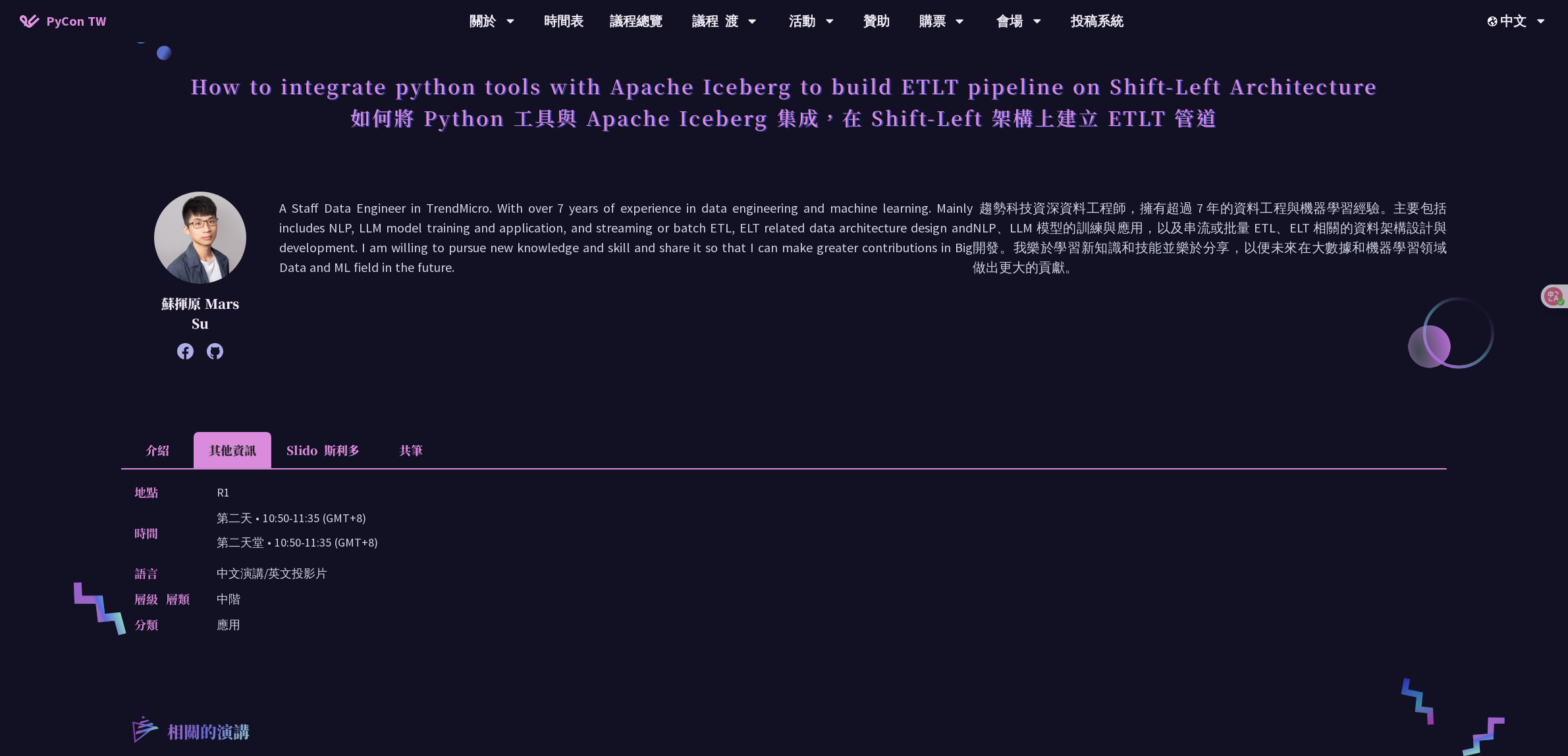
drag, startPoint x: 216, startPoint y: 518, endPoint x: 365, endPoint y: 521, distance: 149.0
click at [365, 521] on p "第二天 • 10:50-11:35 (GMT+8) 第二天堂 • 10:50-11:35 (GMT+8)" at bounding box center [297, 533] width 162 height 49
copy p "第二天 • 10:50-11:35 (GMT+8)"
click at [1544, 296] on icon at bounding box center [1543, 295] width 13 height 13
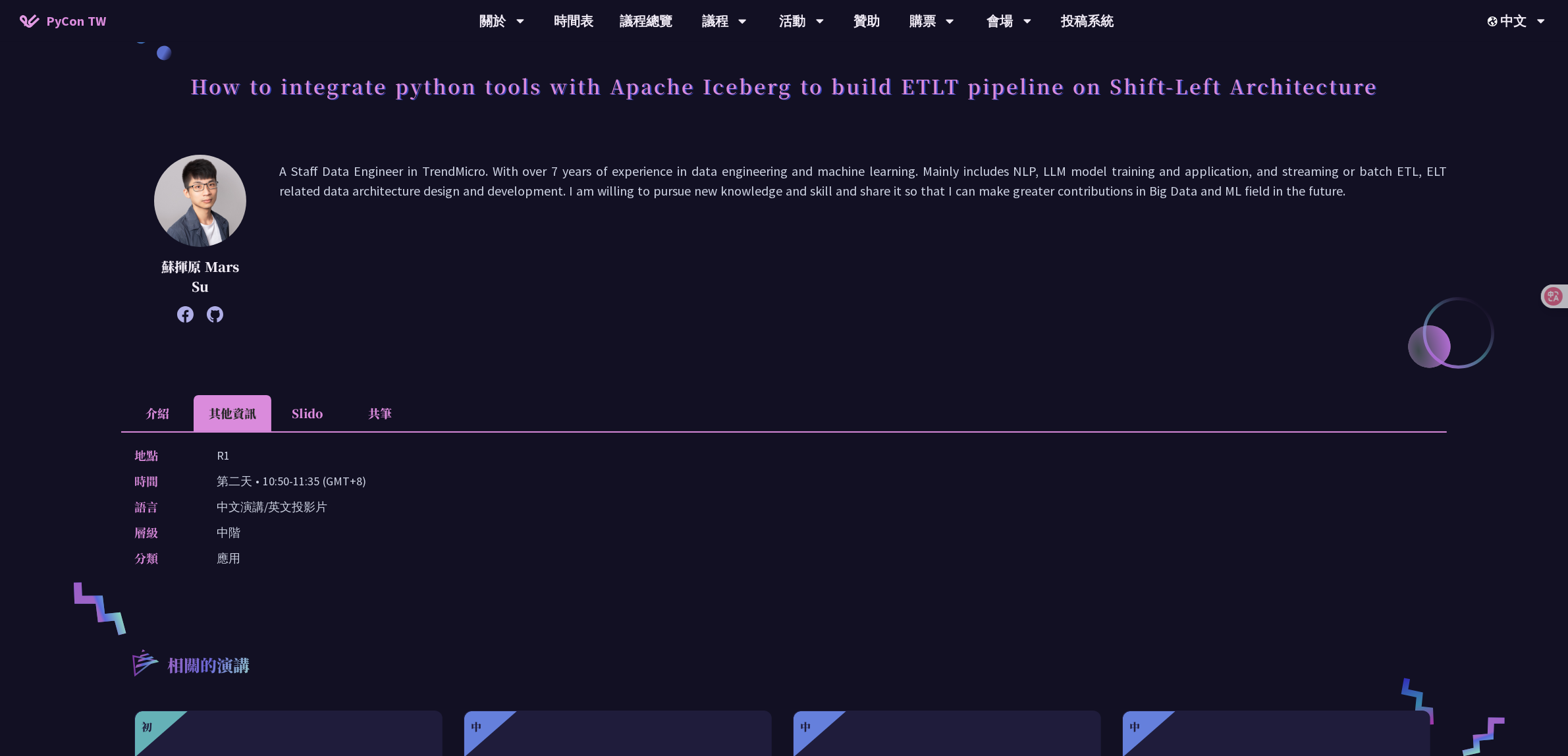
click at [649, 498] on div "語言 中文演講/英文投影片" at bounding box center [781, 506] width 1293 height 19
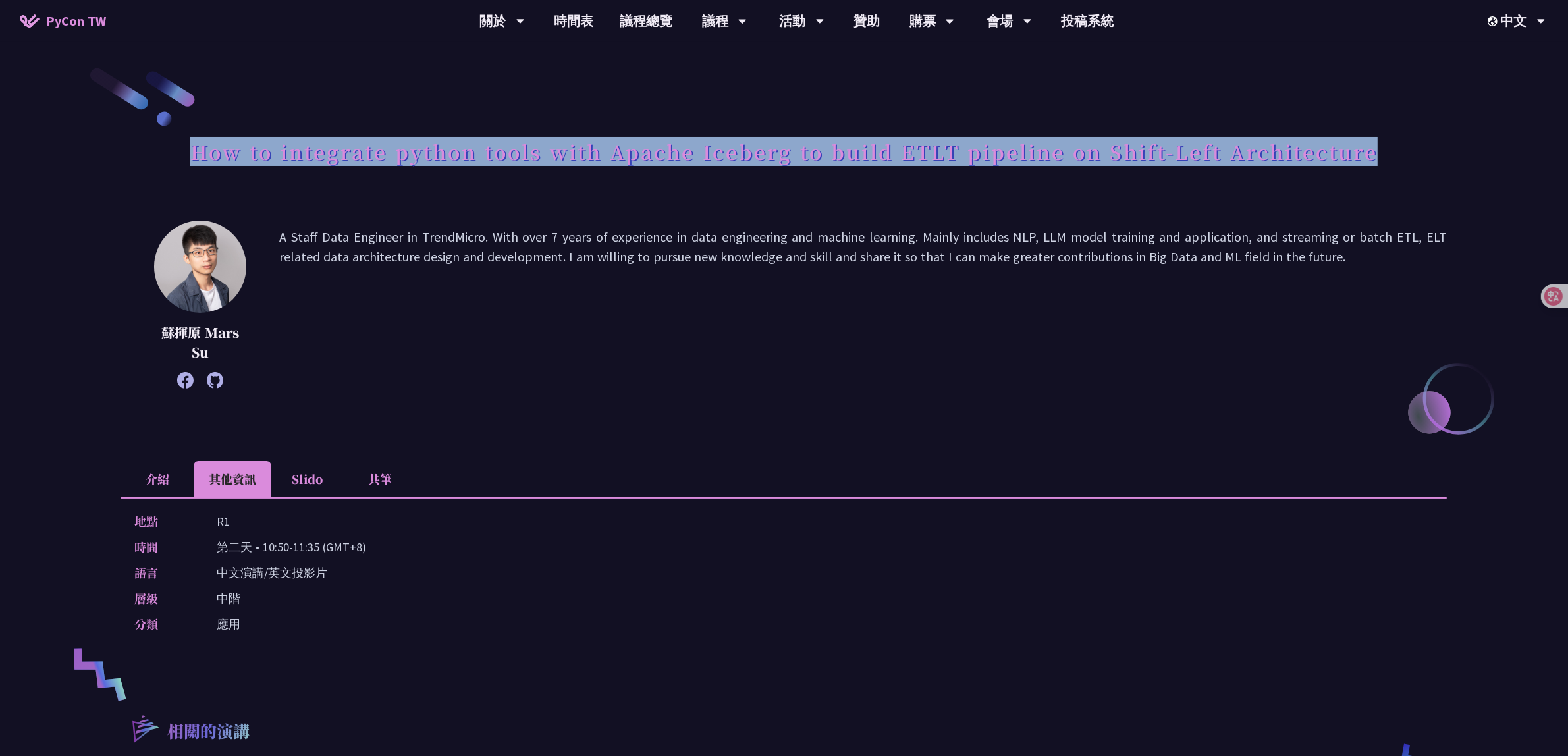
drag, startPoint x: 182, startPoint y: 147, endPoint x: 1408, endPoint y: 154, distance: 1226.0
click at [1408, 154] on div "How to integrate python tools with Apache Iceberg to build ETLT pipeline on Shi…" at bounding box center [783, 166] width 1326 height 69
copy h1 "How to integrate python tools with Apache Iceberg to build ETLT pipeline on Shi…"
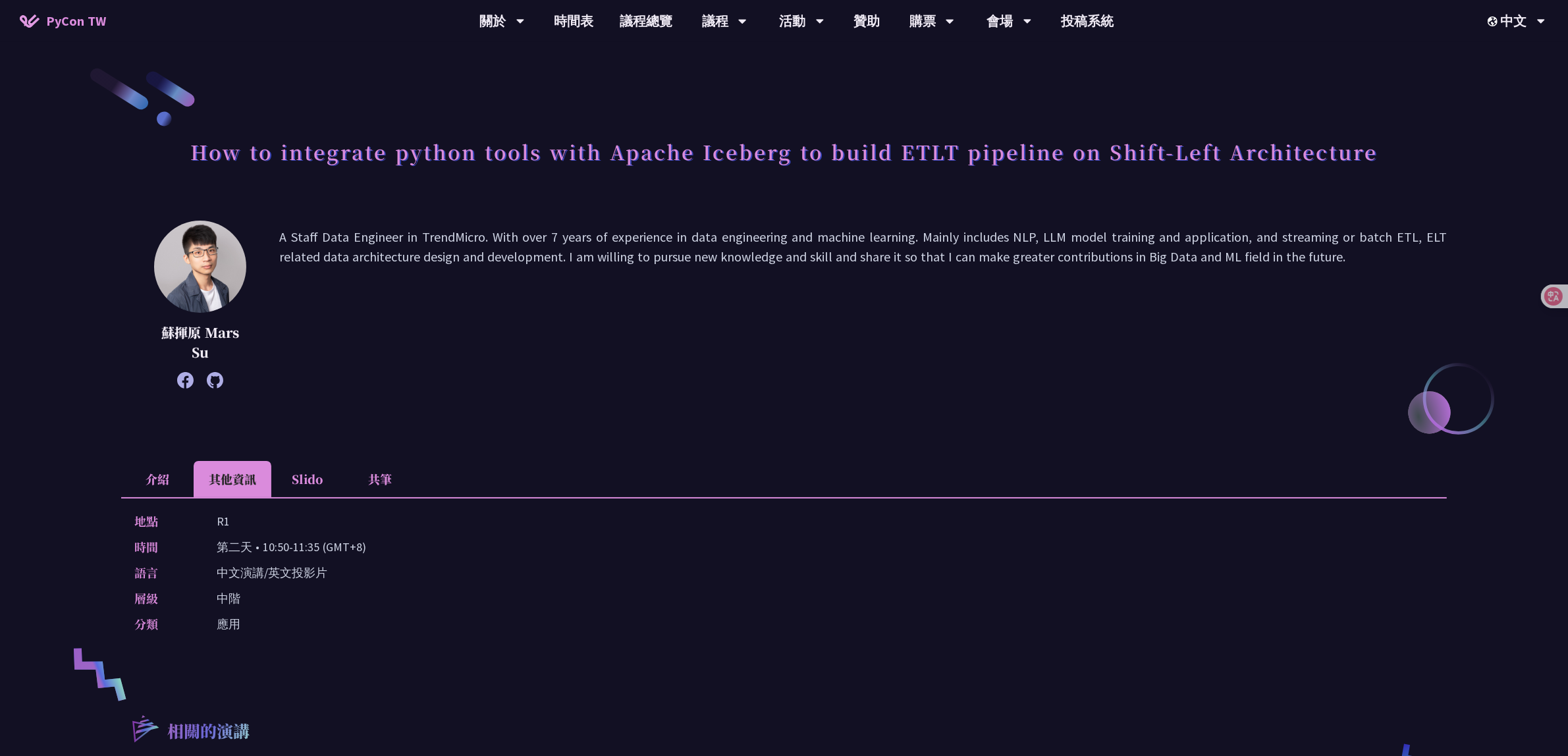
click at [165, 478] on li "介紹" at bounding box center [157, 479] width 73 height 36
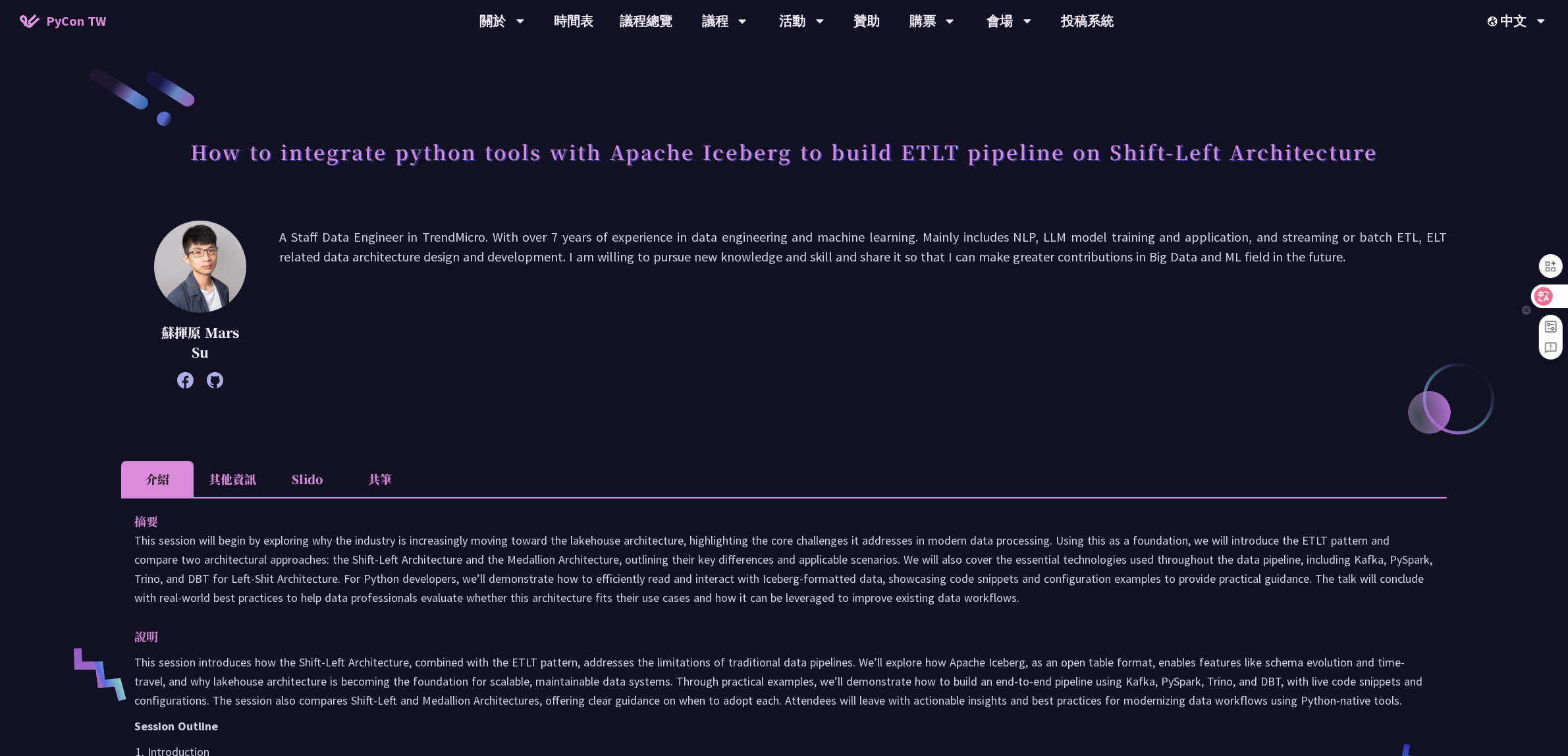
click at [1552, 293] on div at bounding box center [1549, 296] width 36 height 24
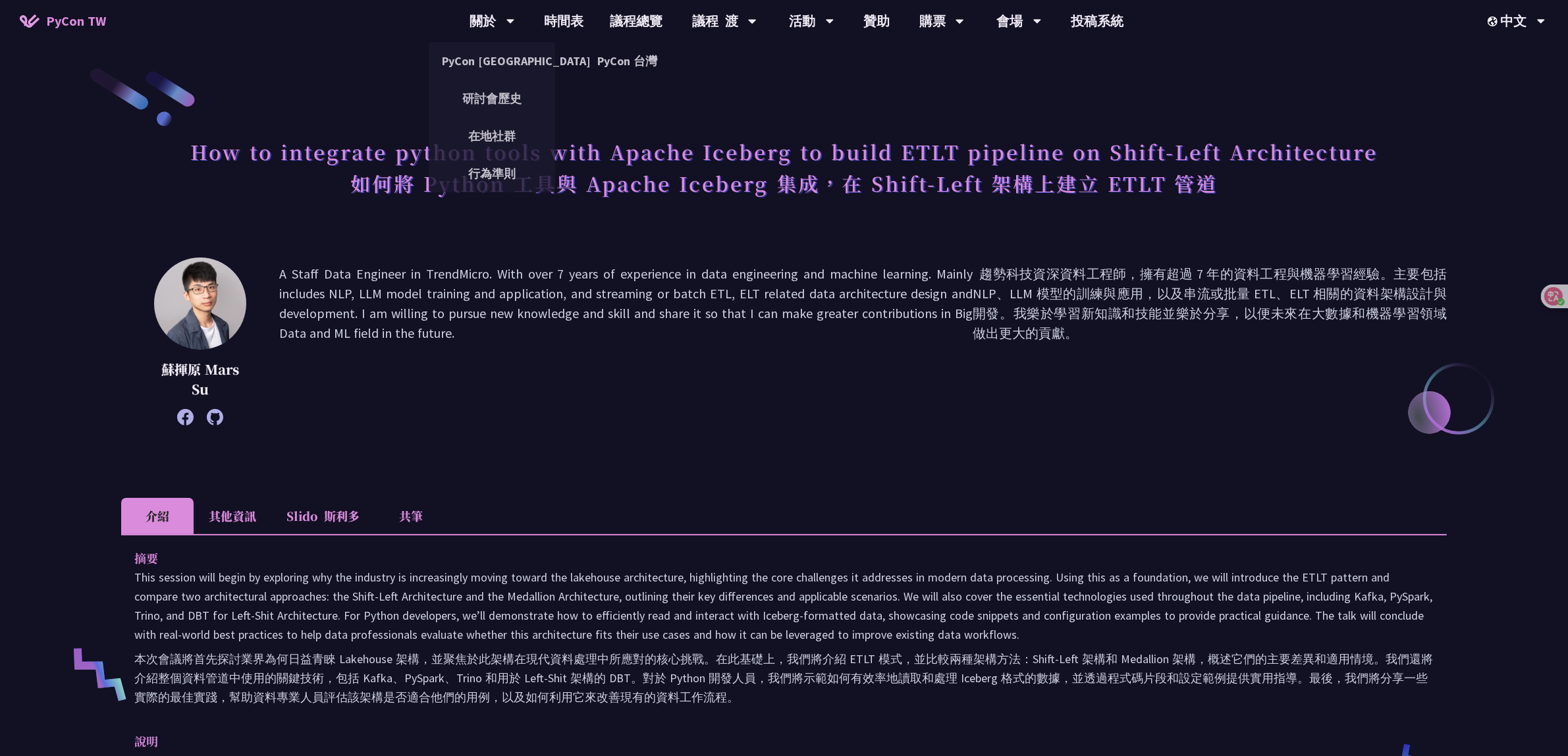
click at [220, 525] on li "其他資訊" at bounding box center [232, 516] width 78 height 36
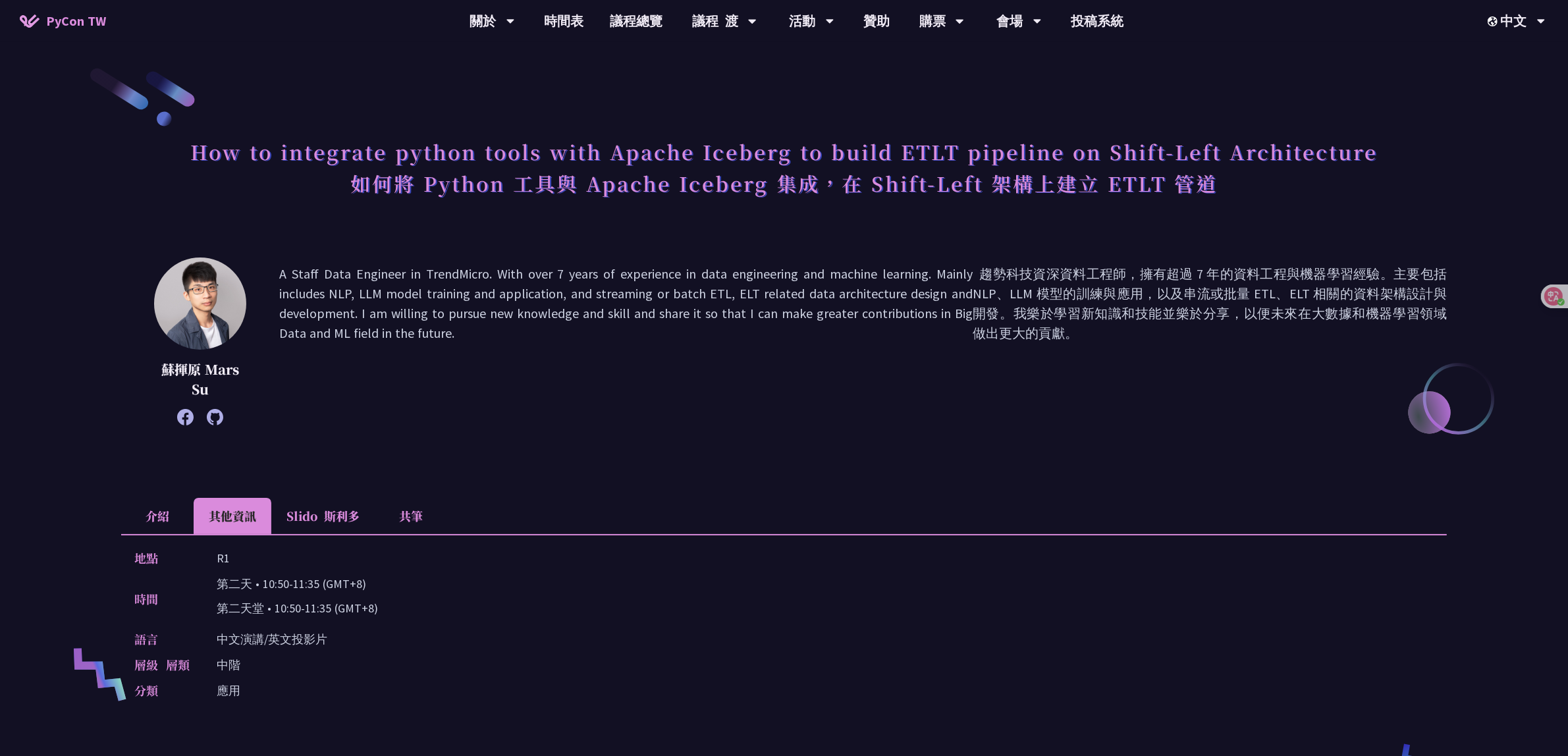
click at [170, 518] on li "介紹" at bounding box center [157, 516] width 73 height 36
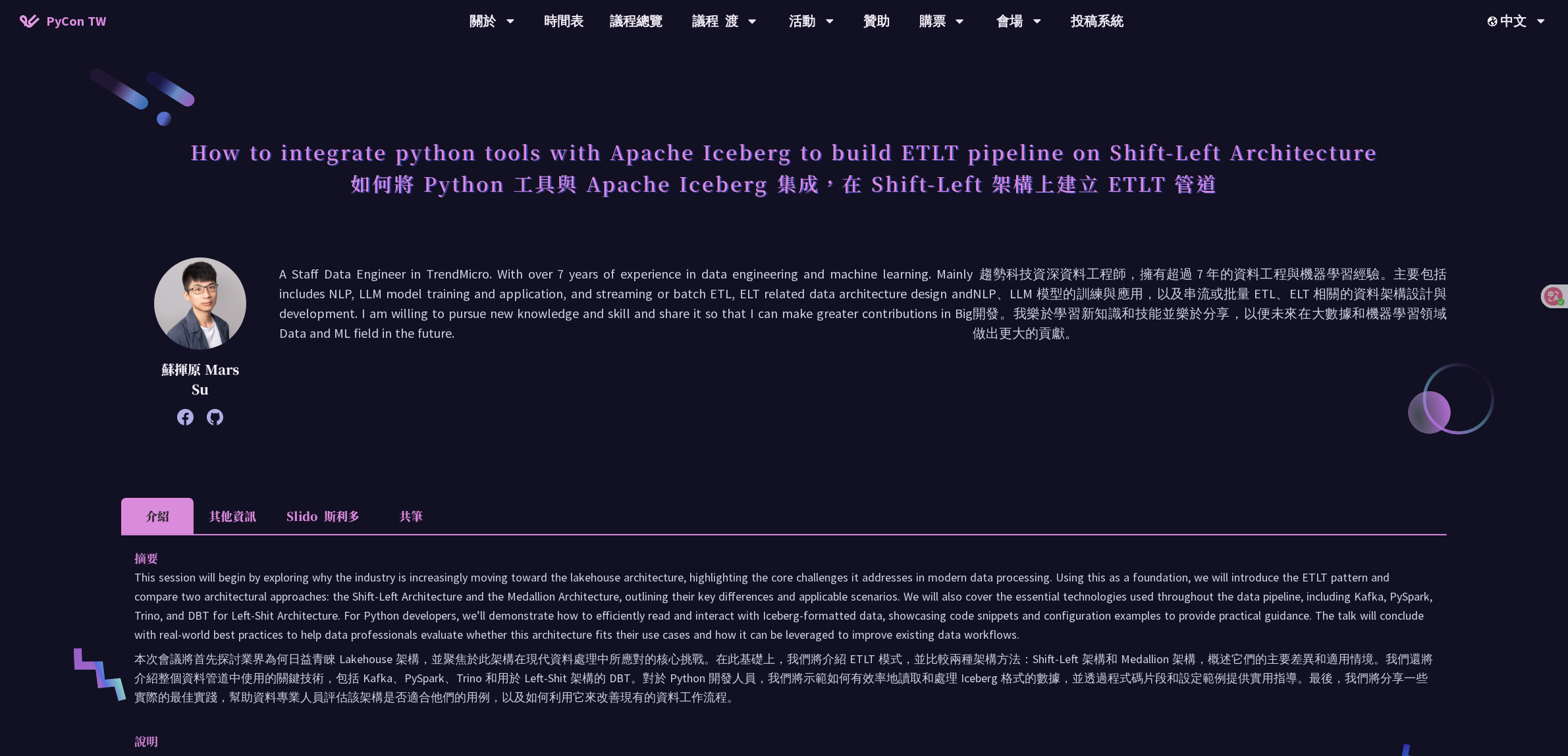
click at [1094, 348] on font "趨勢科技資深資料工程師，擁有超過 7 年的資料工程與機器學習經驗。主要包括 NLP、LLM 模型的訓練與應用，以及串流或批量 ETL、ELT 相關的資料架構設…" at bounding box center [1209, 341] width 474 height 155
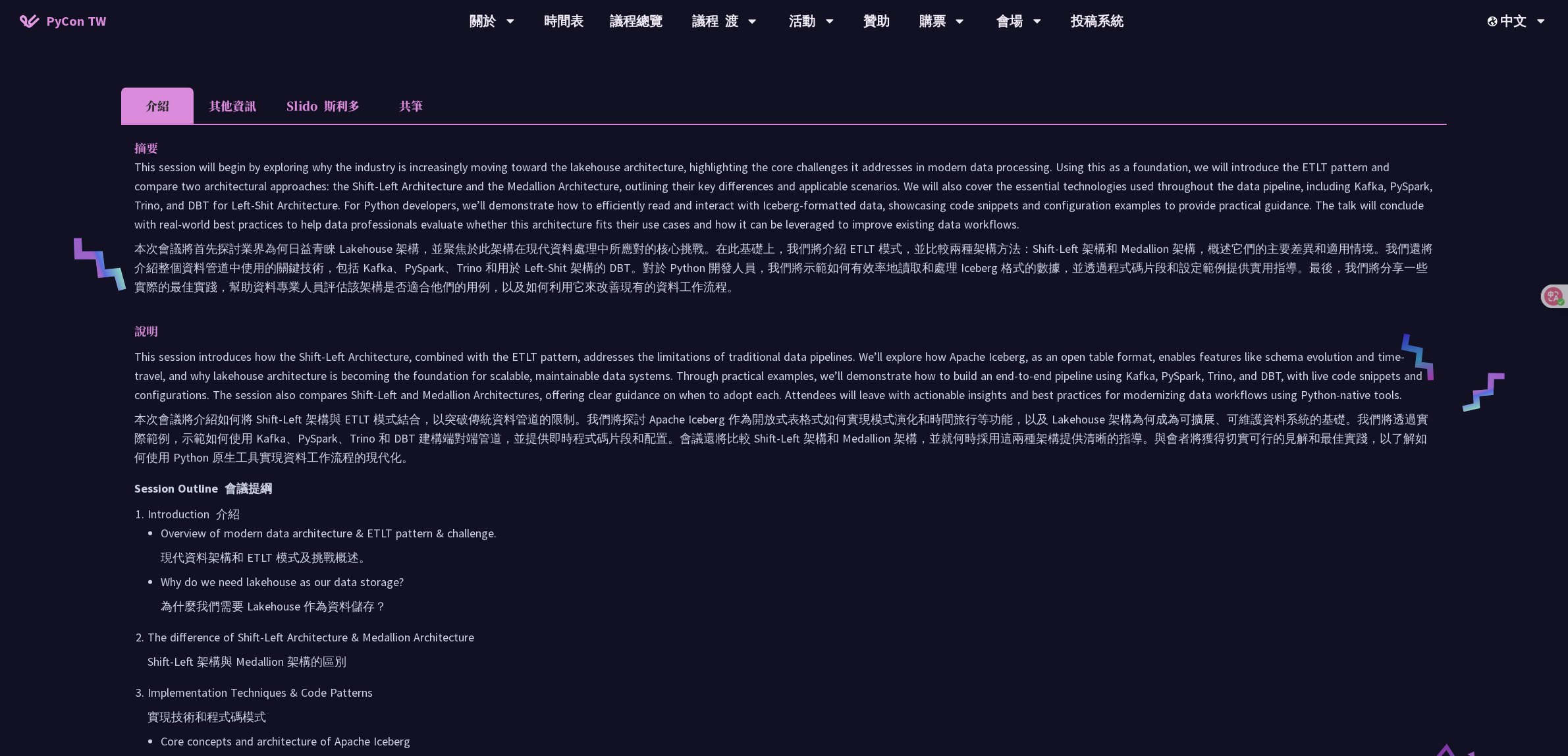
scroll to position [412, 0]
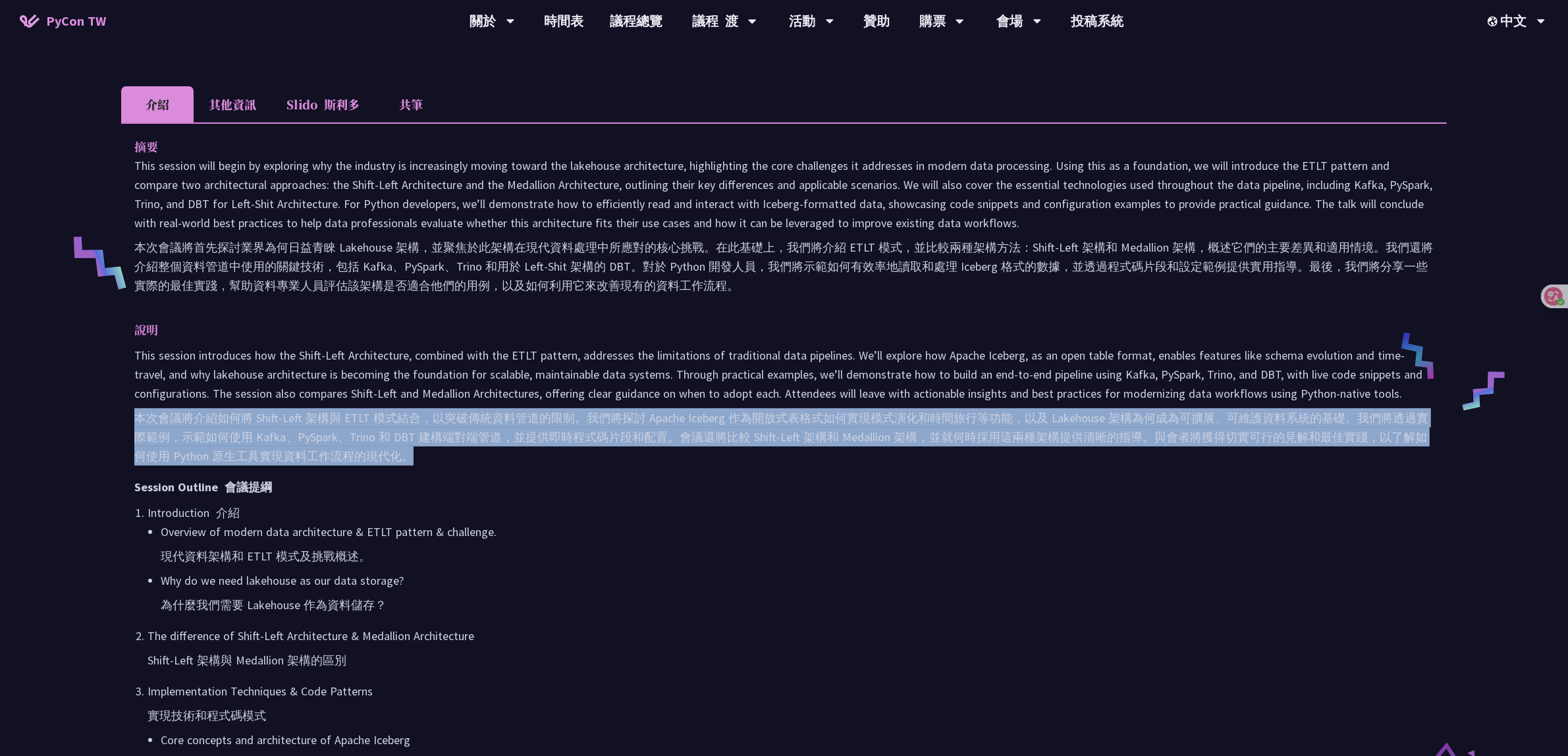
drag, startPoint x: 759, startPoint y: 470, endPoint x: 817, endPoint y: 406, distance: 86.4
click at [817, 406] on p "This session introduces how the Shift-Left Architecture, combined with the ETLT…" at bounding box center [784, 408] width 1300 height 125
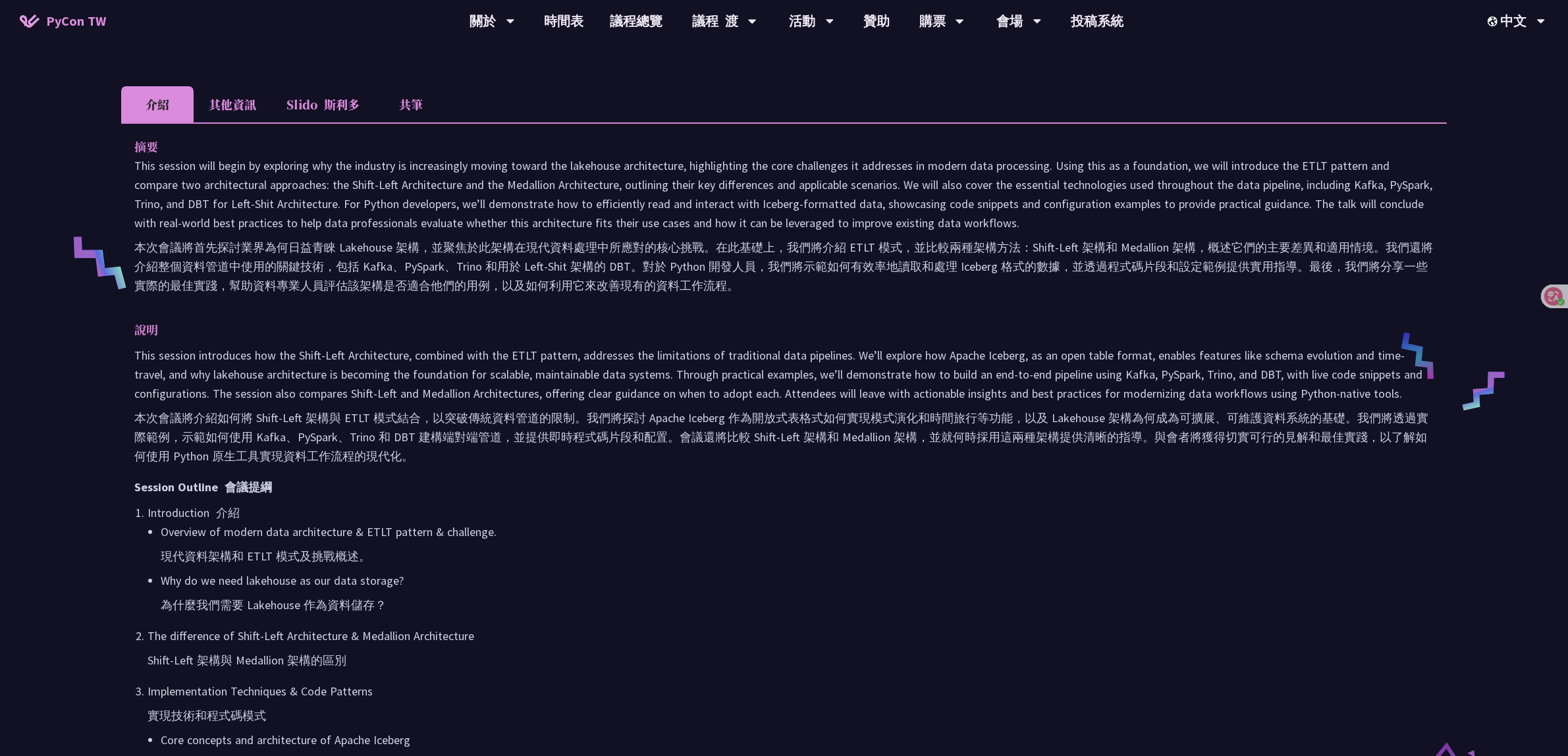
click at [778, 490] on p "Session Outline 會議提綱" at bounding box center [784, 487] width 1300 height 19
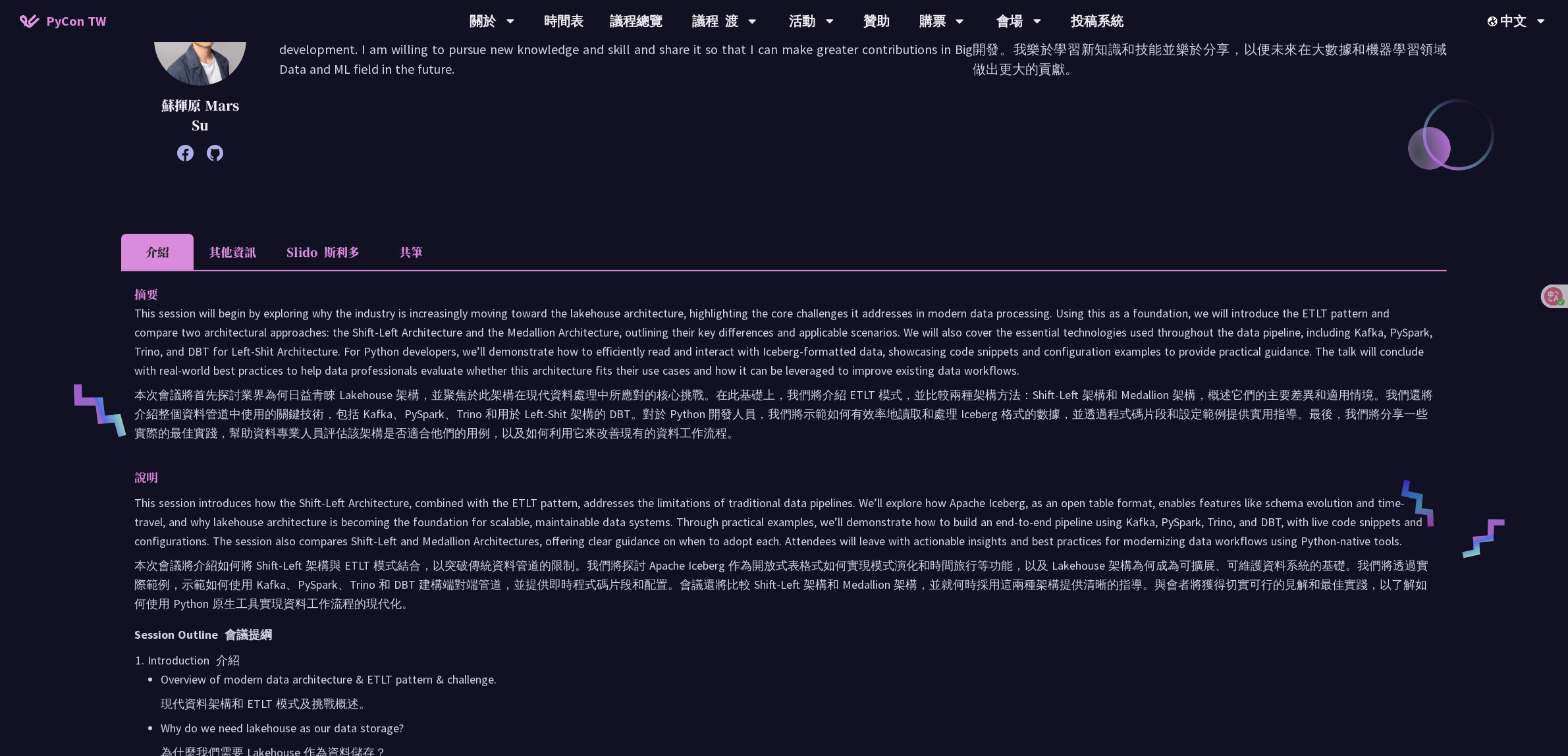
scroll to position [0, 0]
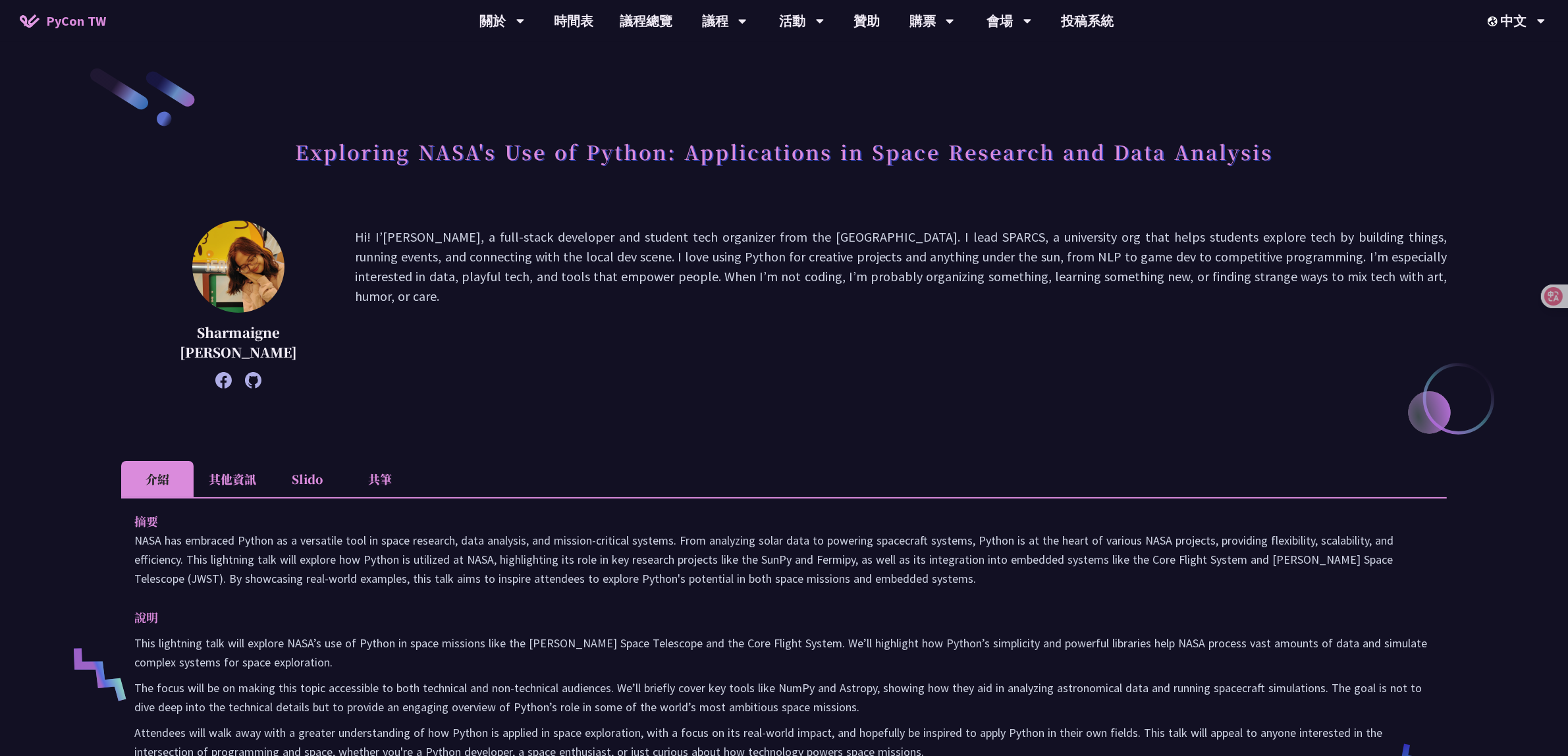
click at [242, 473] on li "其他資訊" at bounding box center [232, 479] width 78 height 36
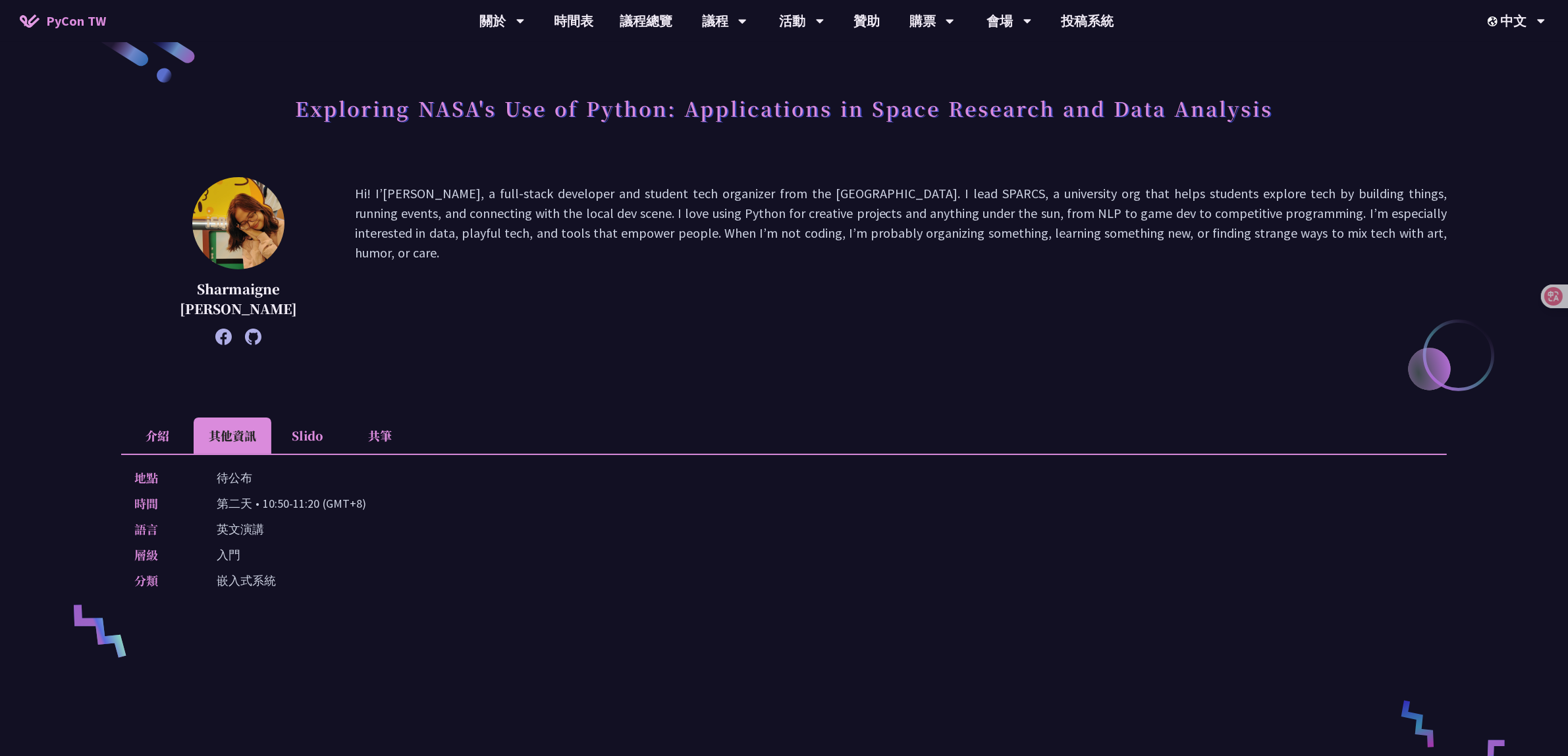
scroll to position [83, 0]
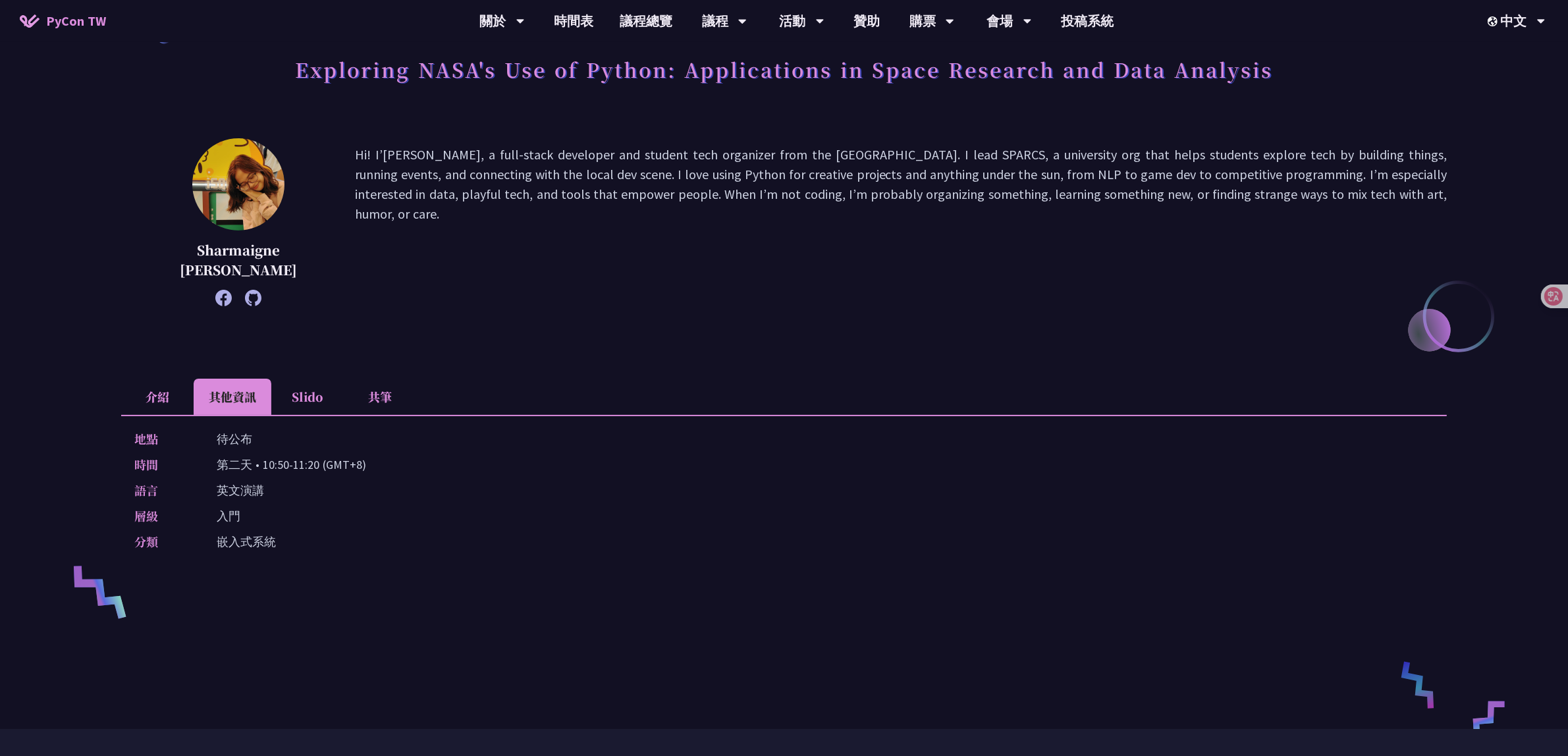
drag, startPoint x: 212, startPoint y: 462, endPoint x: 492, endPoint y: 464, distance: 280.0
click at [492, 464] on div "時間 [DEMOGRAPHIC_DATA] • 10:50-11:20 (GMT+8)" at bounding box center [781, 464] width 1293 height 19
copy p "第二天 • 10:50-11:20 (GMT+8)"
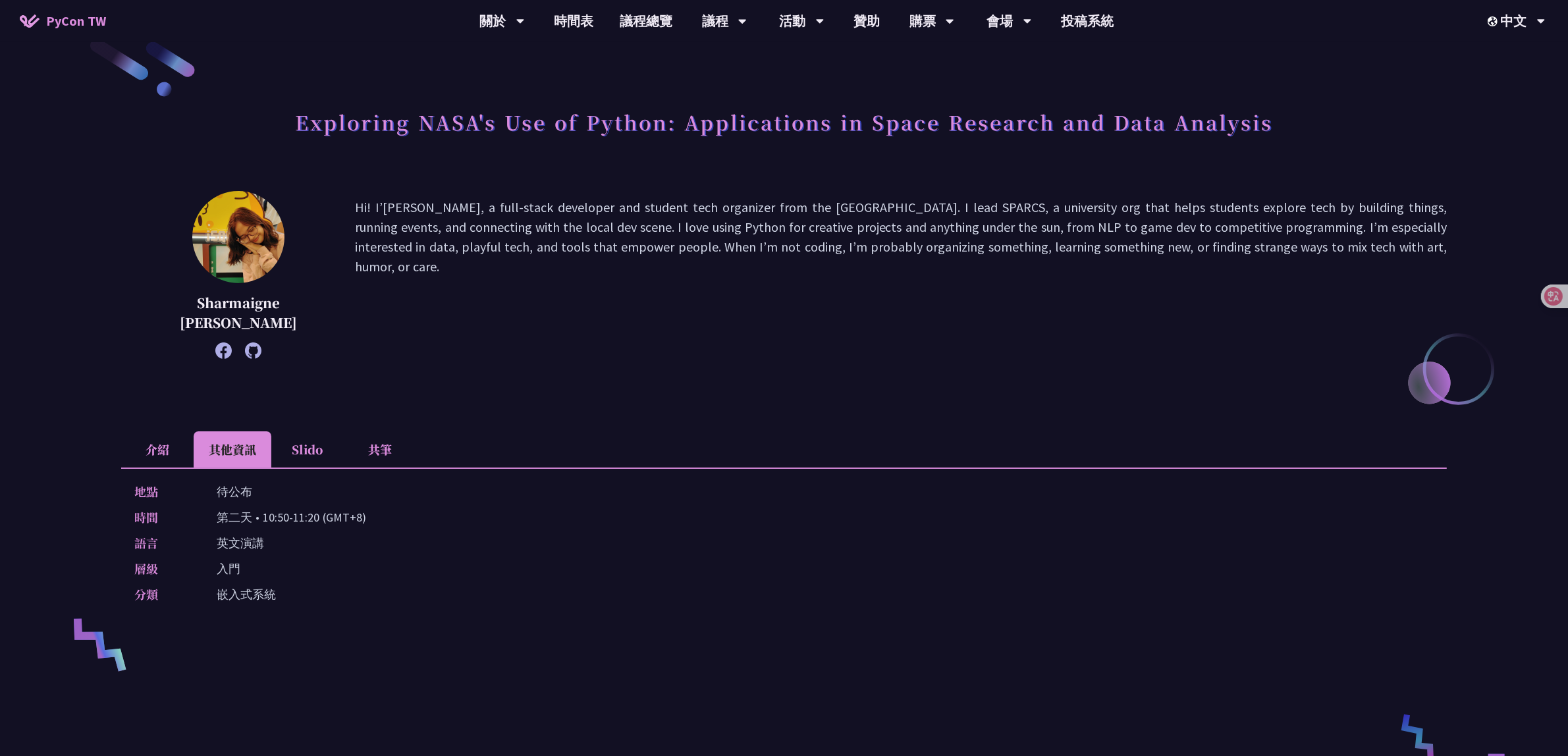
scroll to position [0, 0]
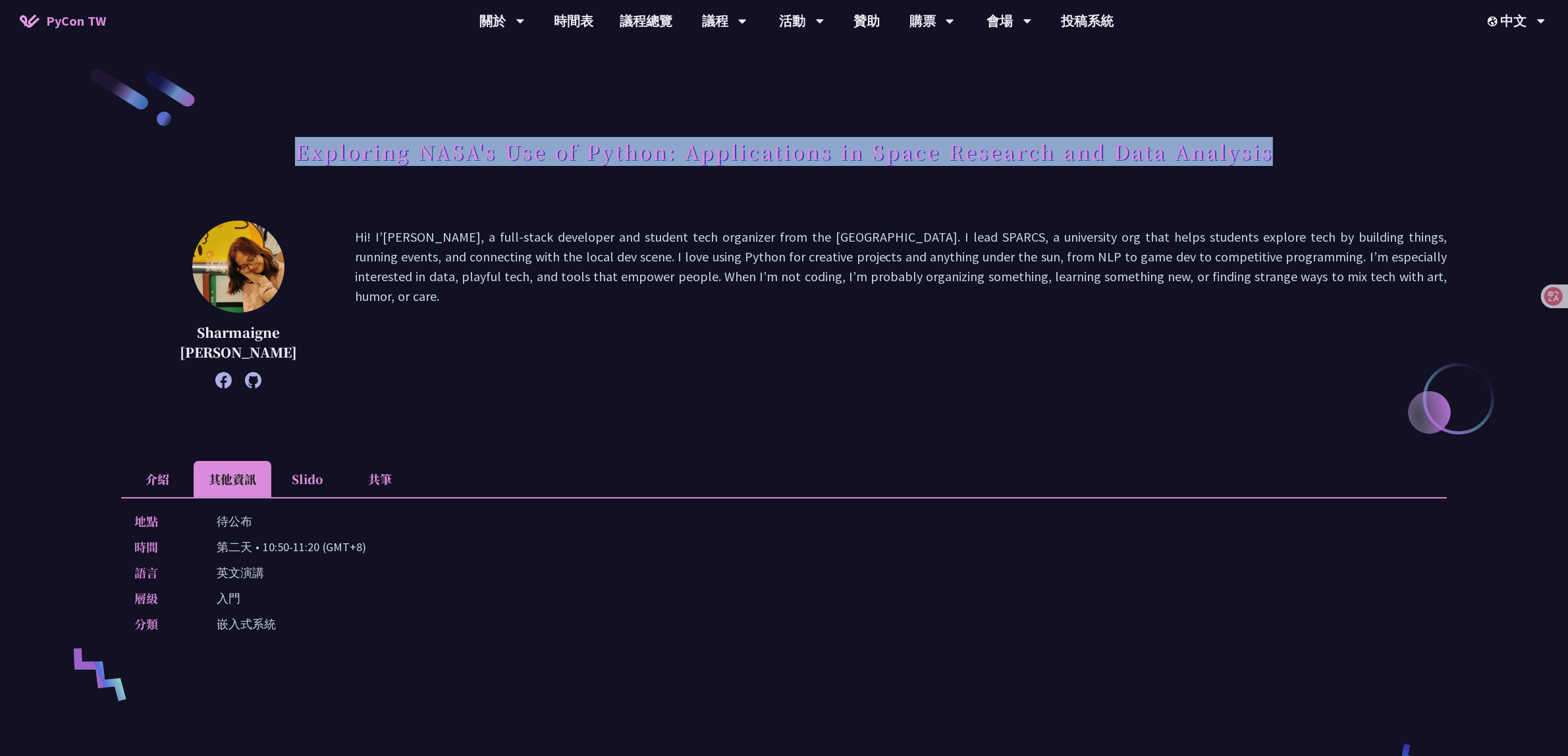
drag, startPoint x: 294, startPoint y: 154, endPoint x: 1292, endPoint y: 157, distance: 998.0
click at [1292, 157] on div "Exploring NASA's Use of Python: Applications in Space Research and Data Analysis" at bounding box center [783, 166] width 1326 height 69
copy h1 "Exploring NASA's Use of Python: Applications in Space Research and Data Analysis"
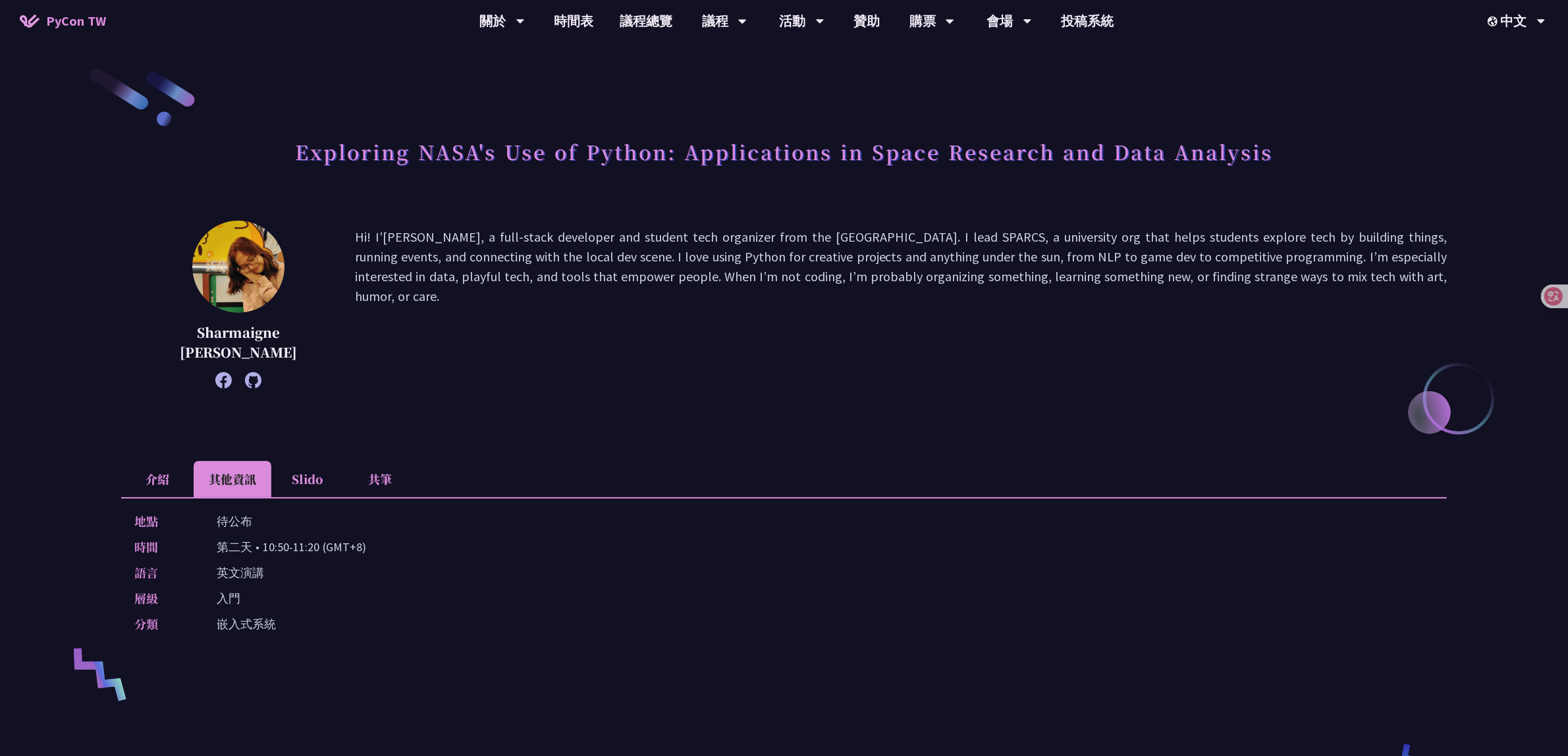
click at [149, 479] on li "介紹" at bounding box center [157, 479] width 73 height 36
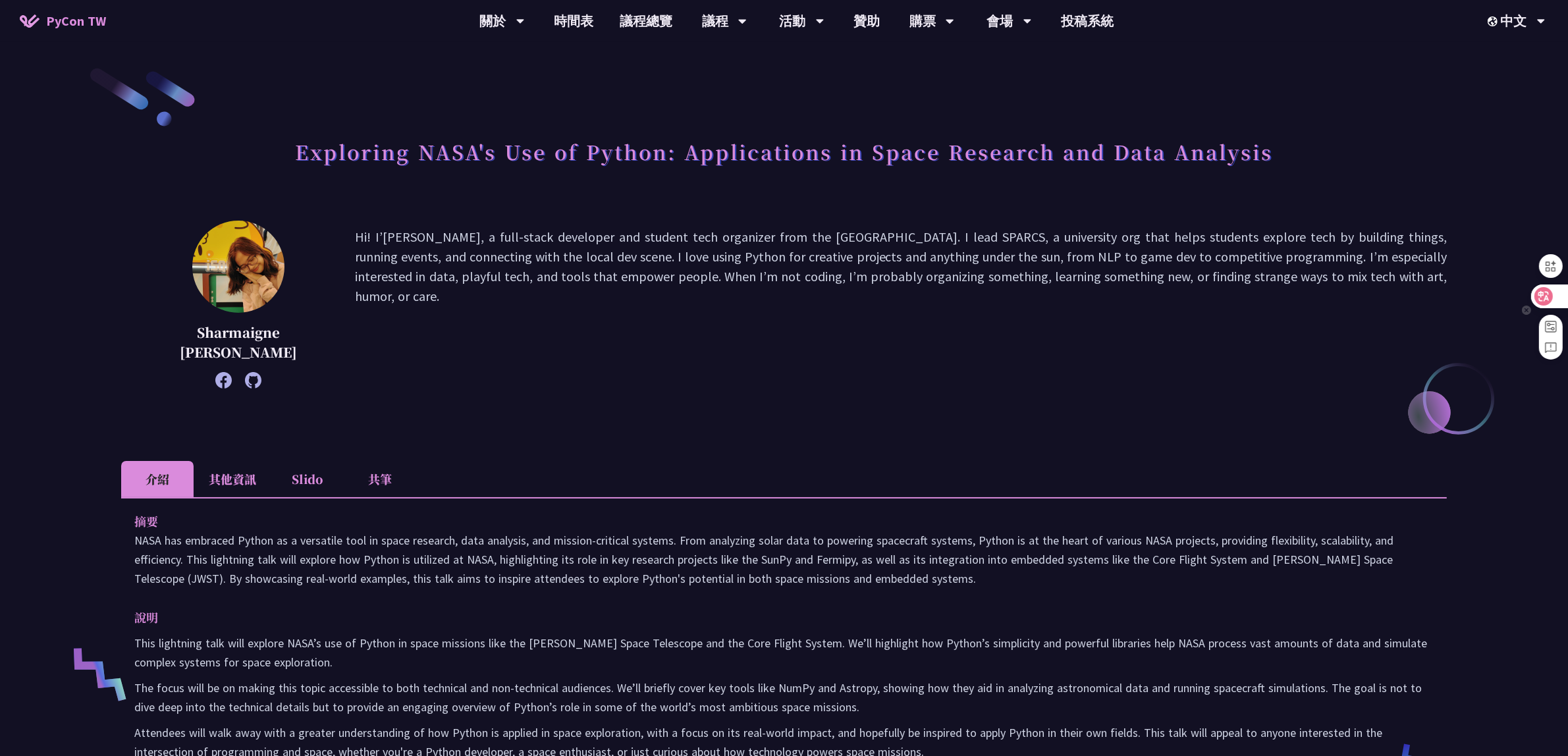
click at [1543, 289] on icon at bounding box center [1543, 295] width 13 height 13
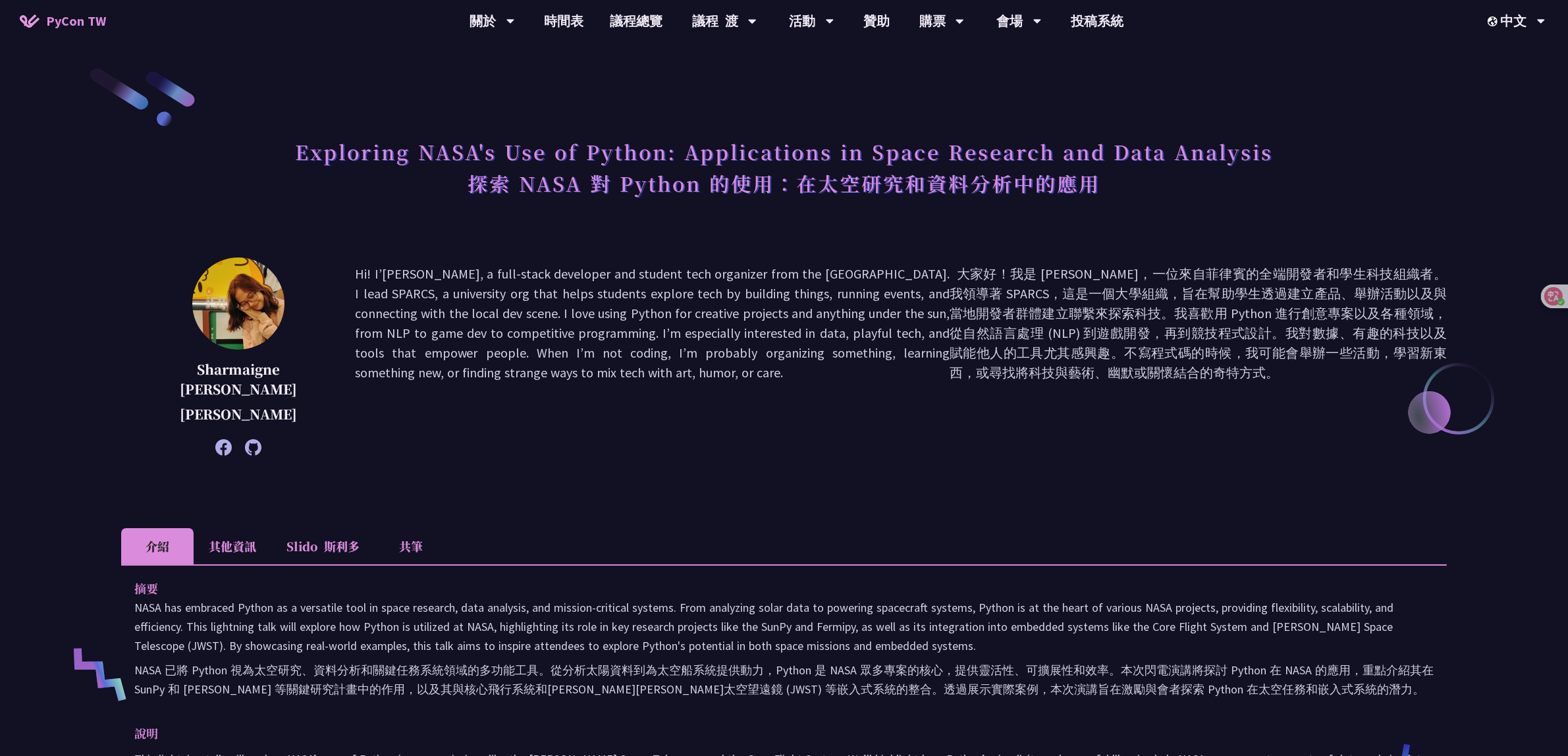
click at [239, 536] on li "其他資訊" at bounding box center [232, 547] width 78 height 36
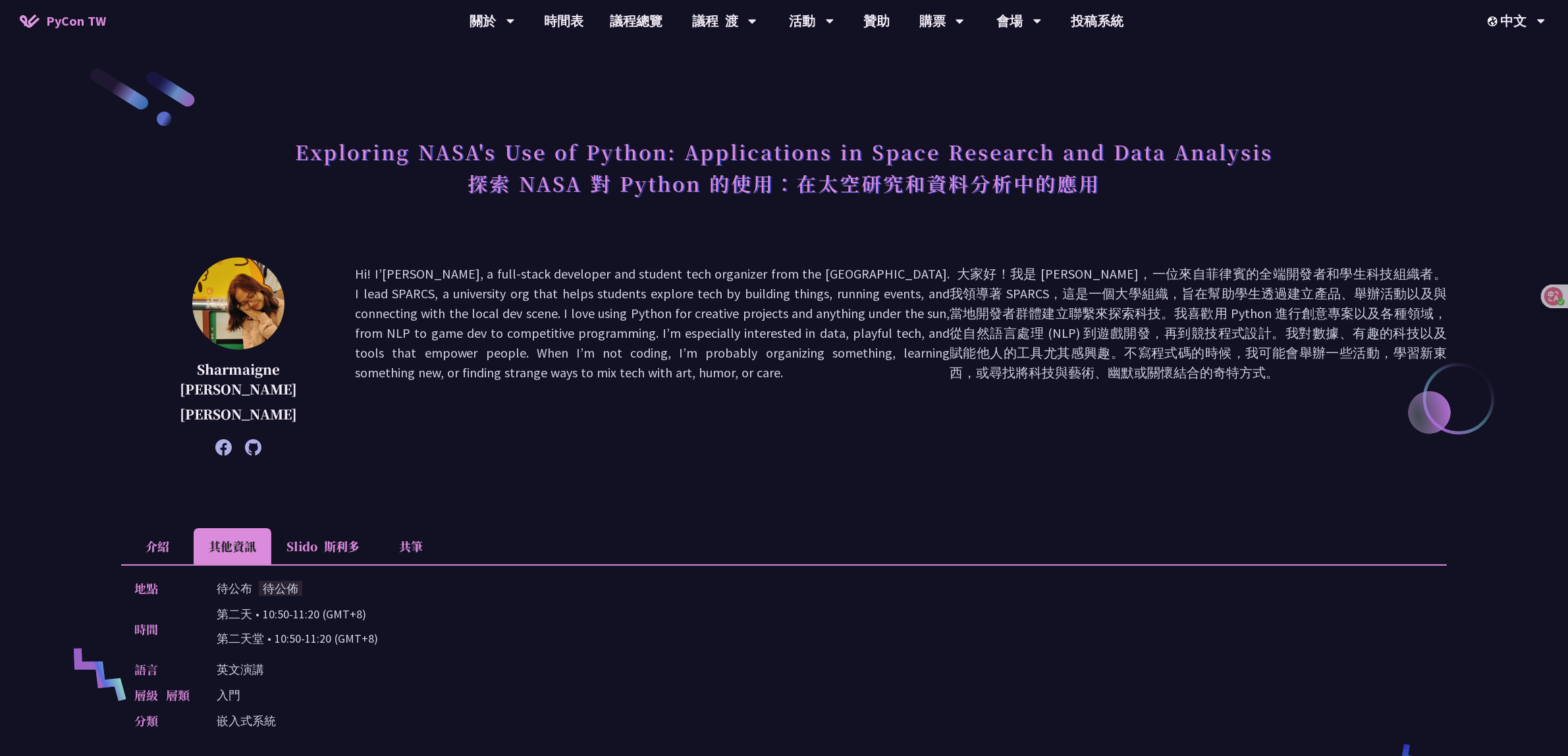
click at [170, 541] on li "介紹" at bounding box center [157, 547] width 73 height 36
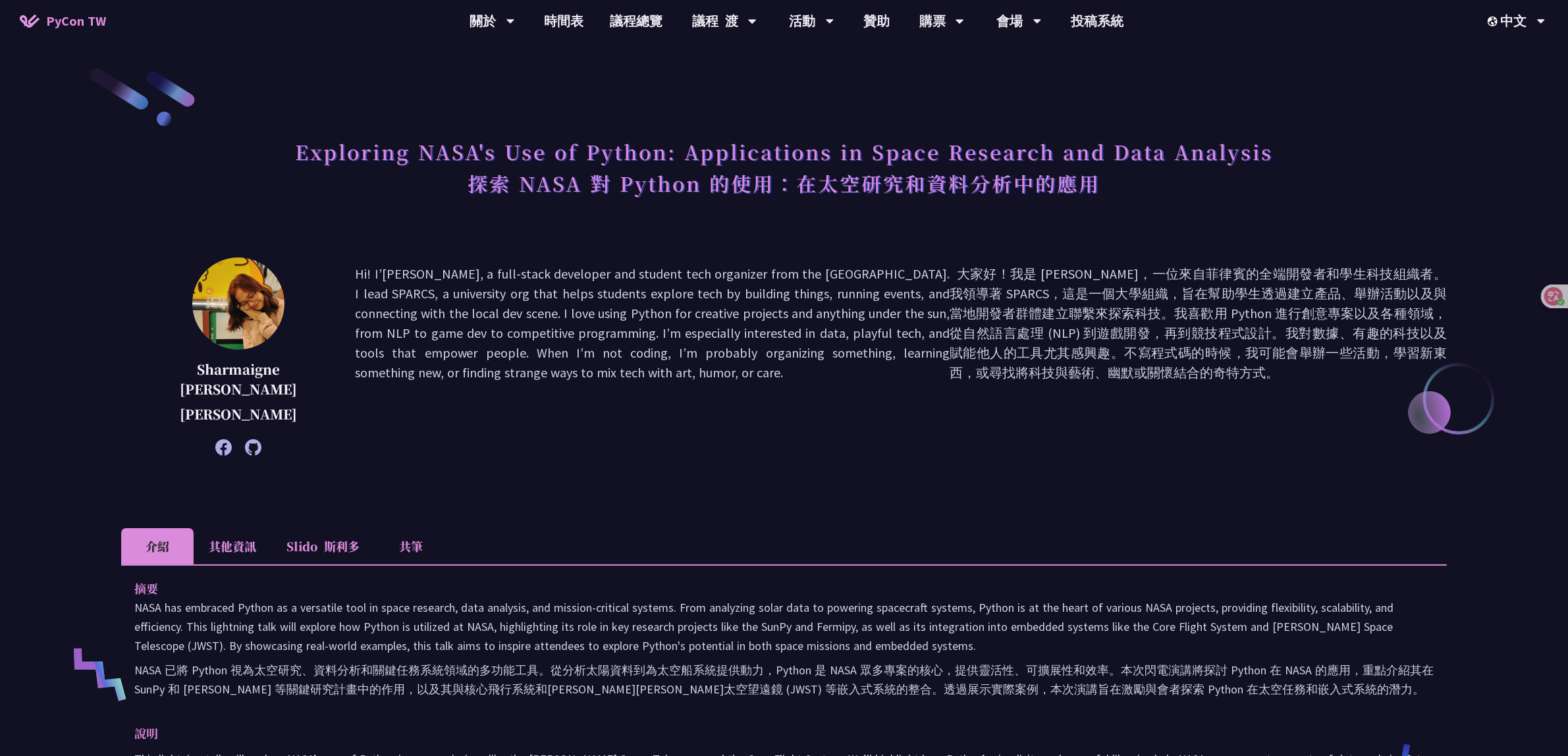
click at [675, 445] on p "Hi! I’[PERSON_NAME], a full-stack developer and student tech organizer from the…" at bounding box center [901, 357] width 1092 height 186
click at [594, 469] on div "Sharmaigne [PERSON_NAME] Hi! I’[PERSON_NAME], a full-stack developer and studen…" at bounding box center [783, 376] width 1326 height 237
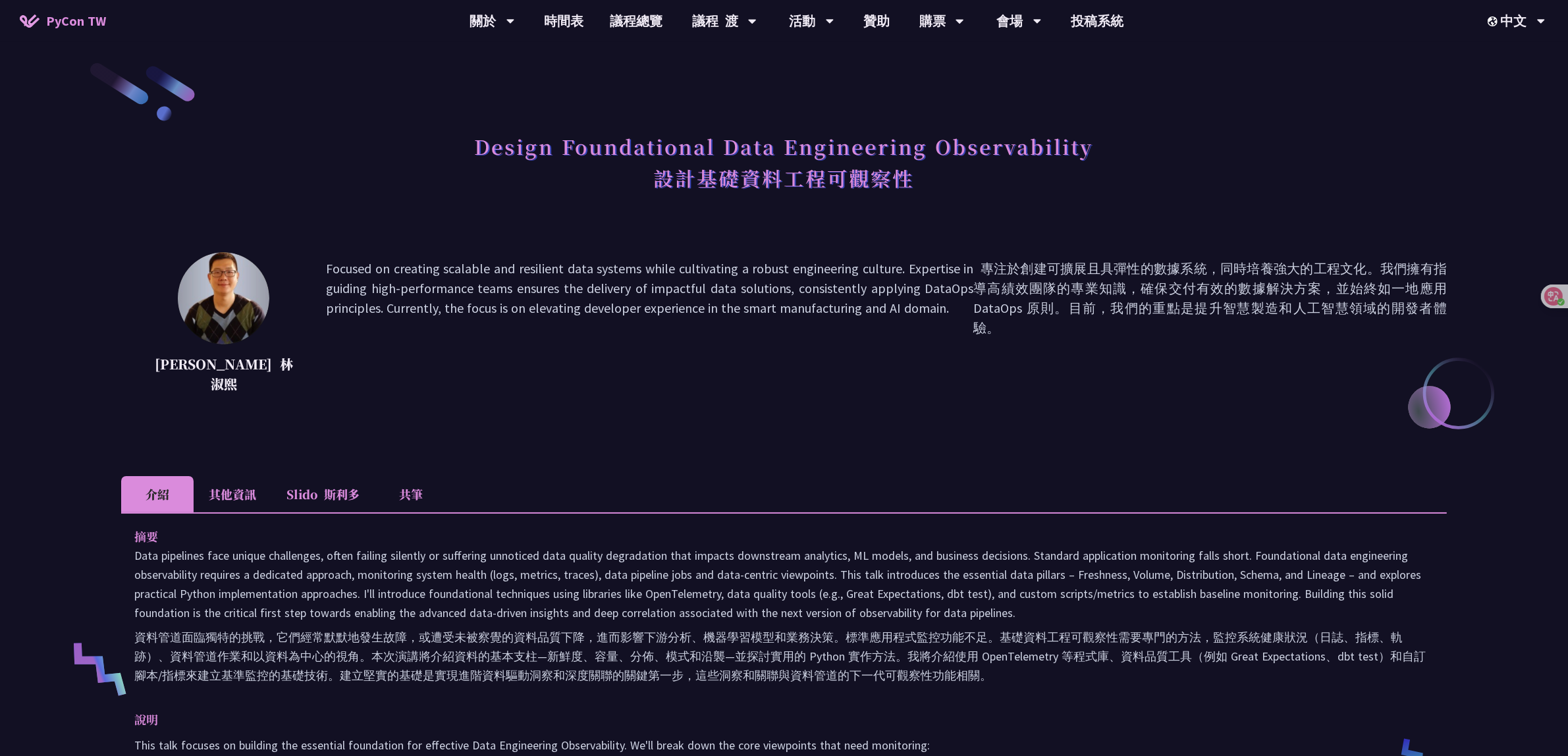
scroll to position [4, 0]
click at [210, 495] on li "其他資訊" at bounding box center [232, 496] width 78 height 36
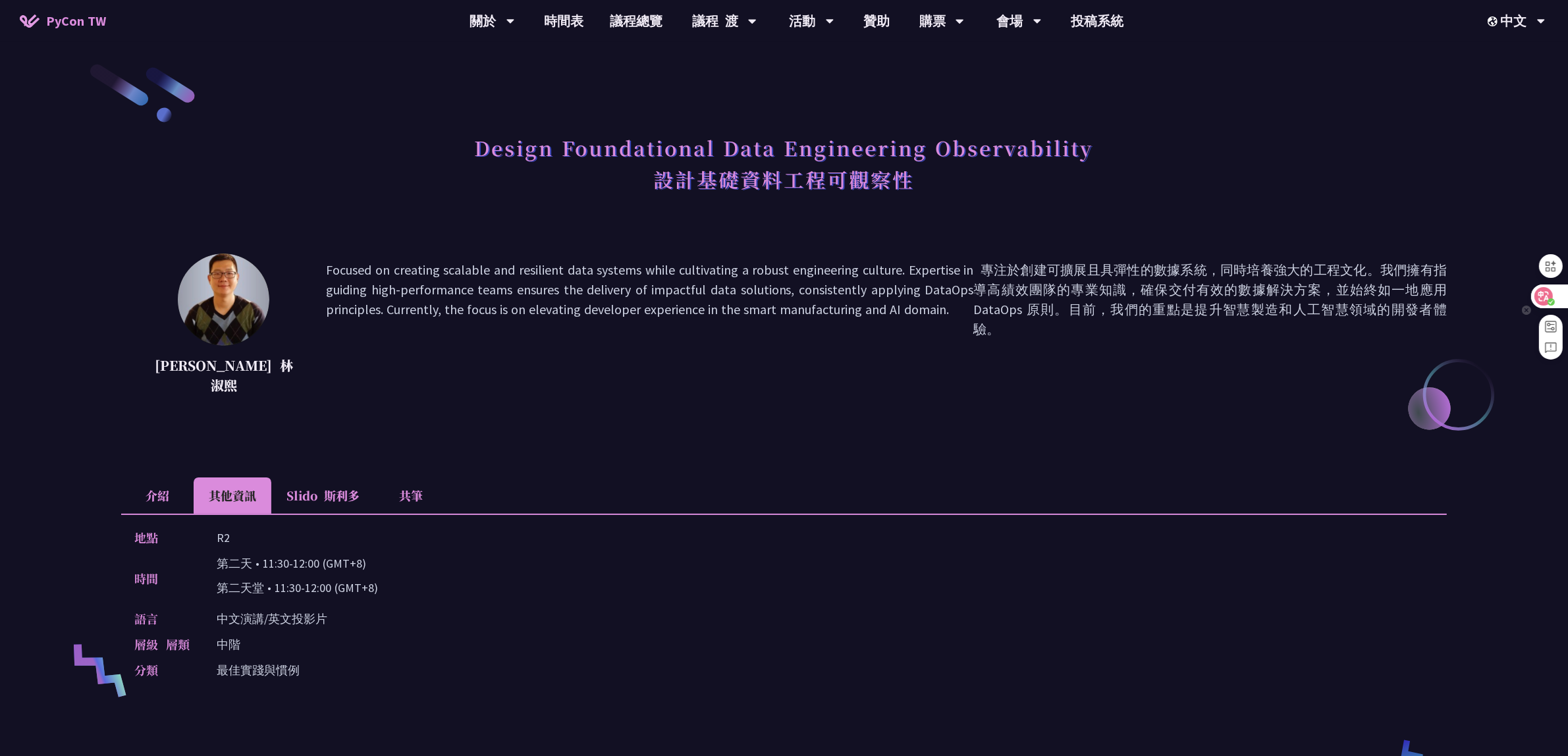
click at [1550, 298] on icon at bounding box center [1551, 301] width 7 height 7
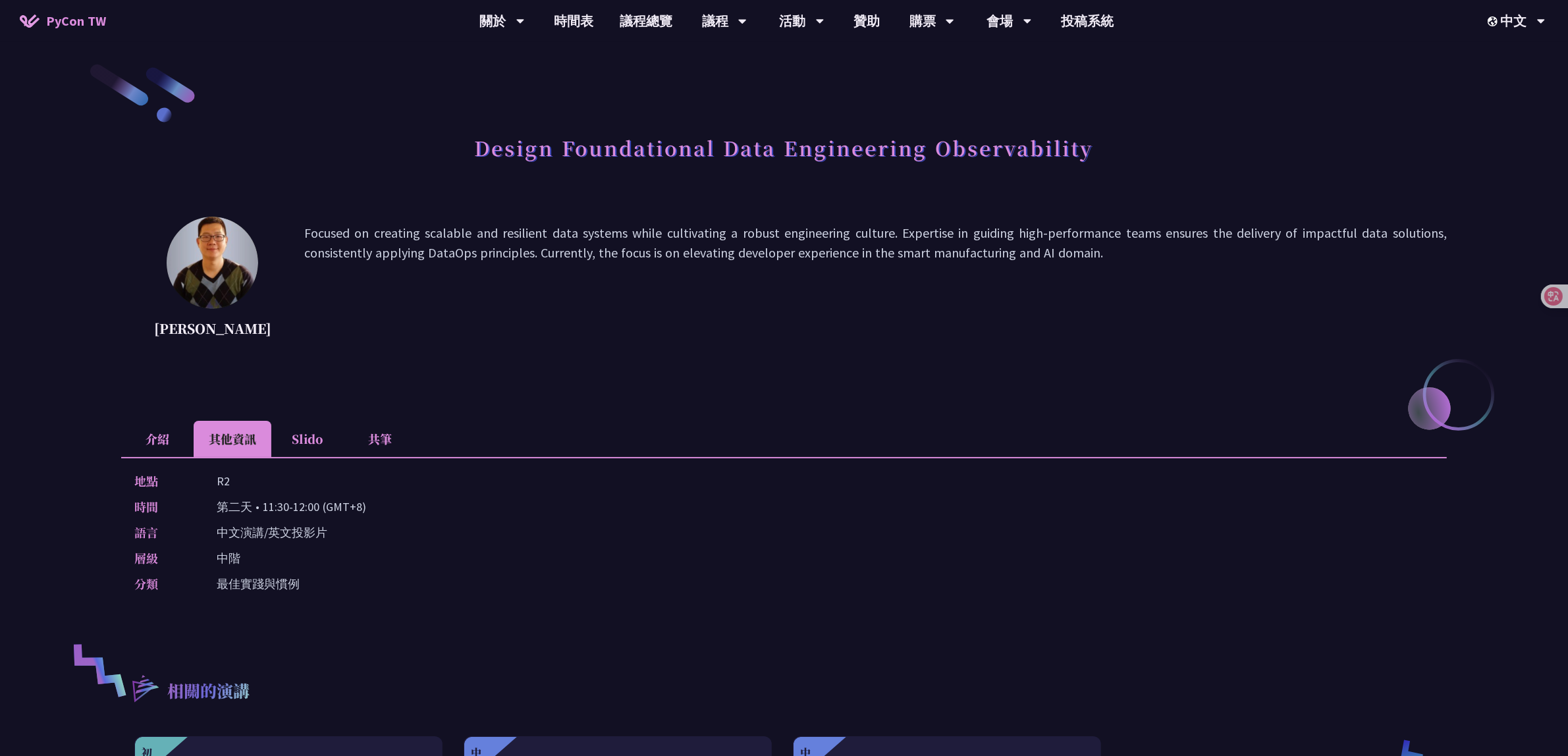
drag, startPoint x: 207, startPoint y: 505, endPoint x: 397, endPoint y: 499, distance: 190.1
click at [397, 499] on div "時間 第二天 • 11:30-12:00 (GMT+8)" at bounding box center [781, 506] width 1293 height 19
copy p "第二天 • 11:30-12:00 (GMT+8)"
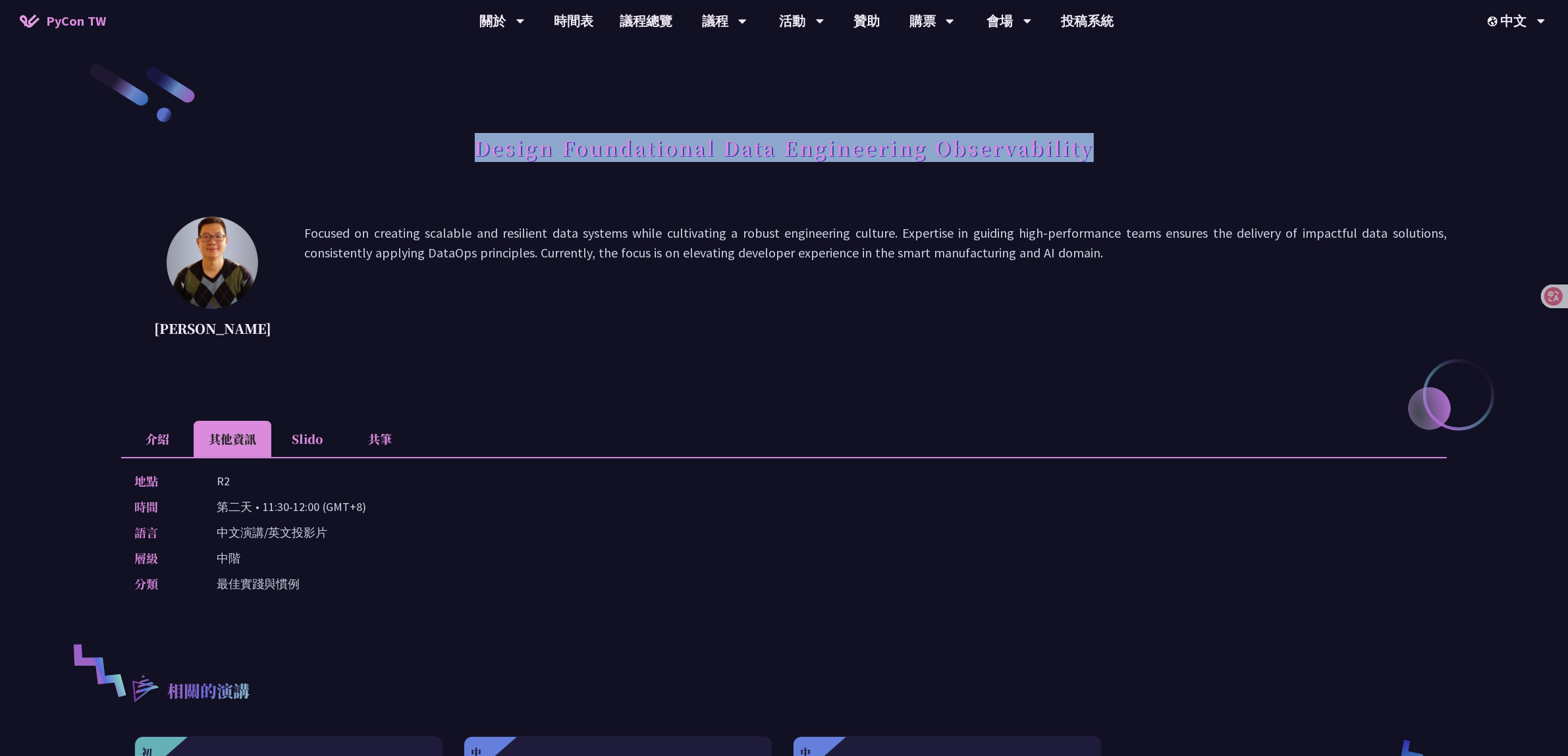
drag, startPoint x: 478, startPoint y: 145, endPoint x: 1100, endPoint y: 137, distance: 622.1
click at [1100, 137] on div "Design Foundational Data Engineering Observability" at bounding box center [783, 162] width 1326 height 69
copy h1 "Design Foundational Data Engineering Observability"
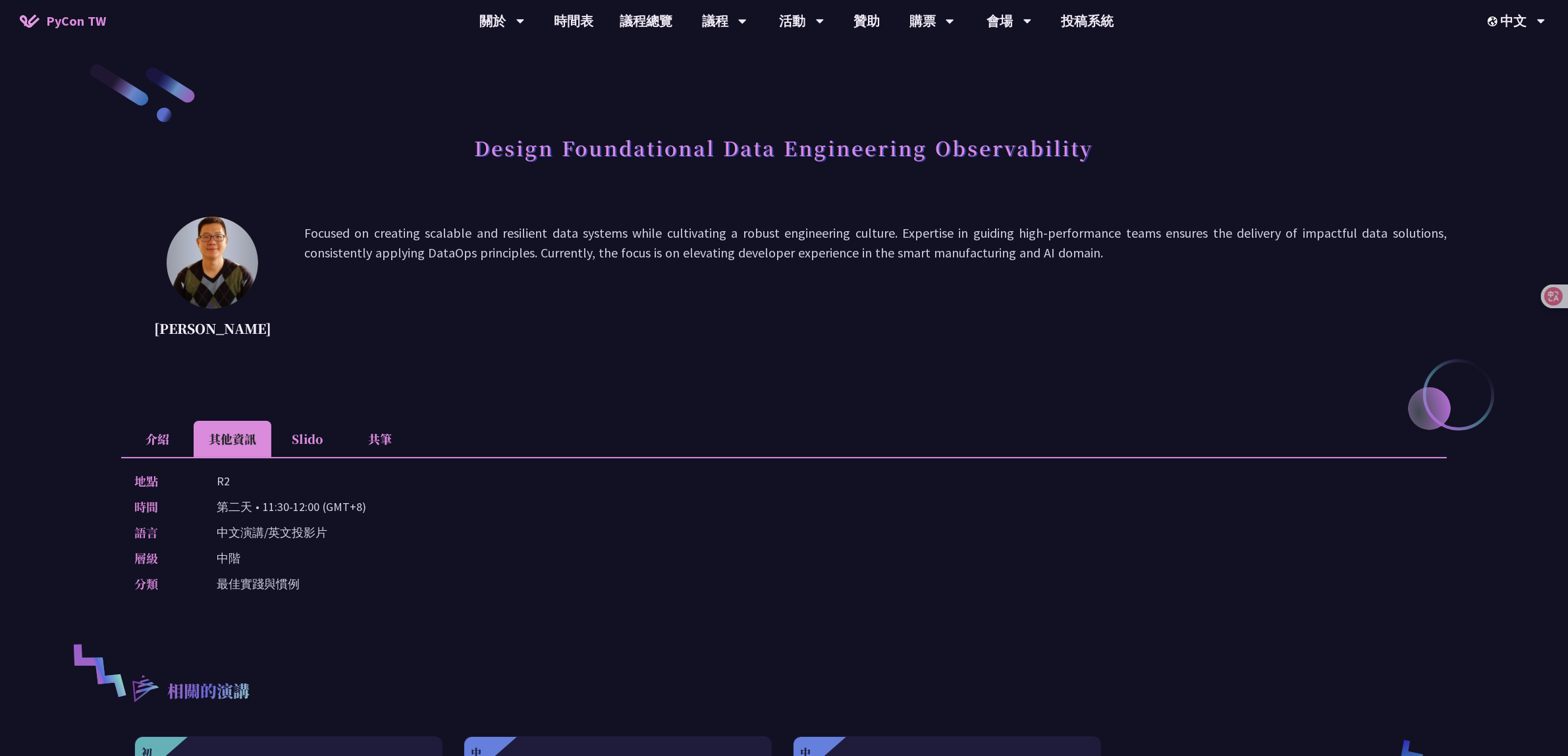
click at [156, 430] on li "介紹" at bounding box center [157, 439] width 73 height 36
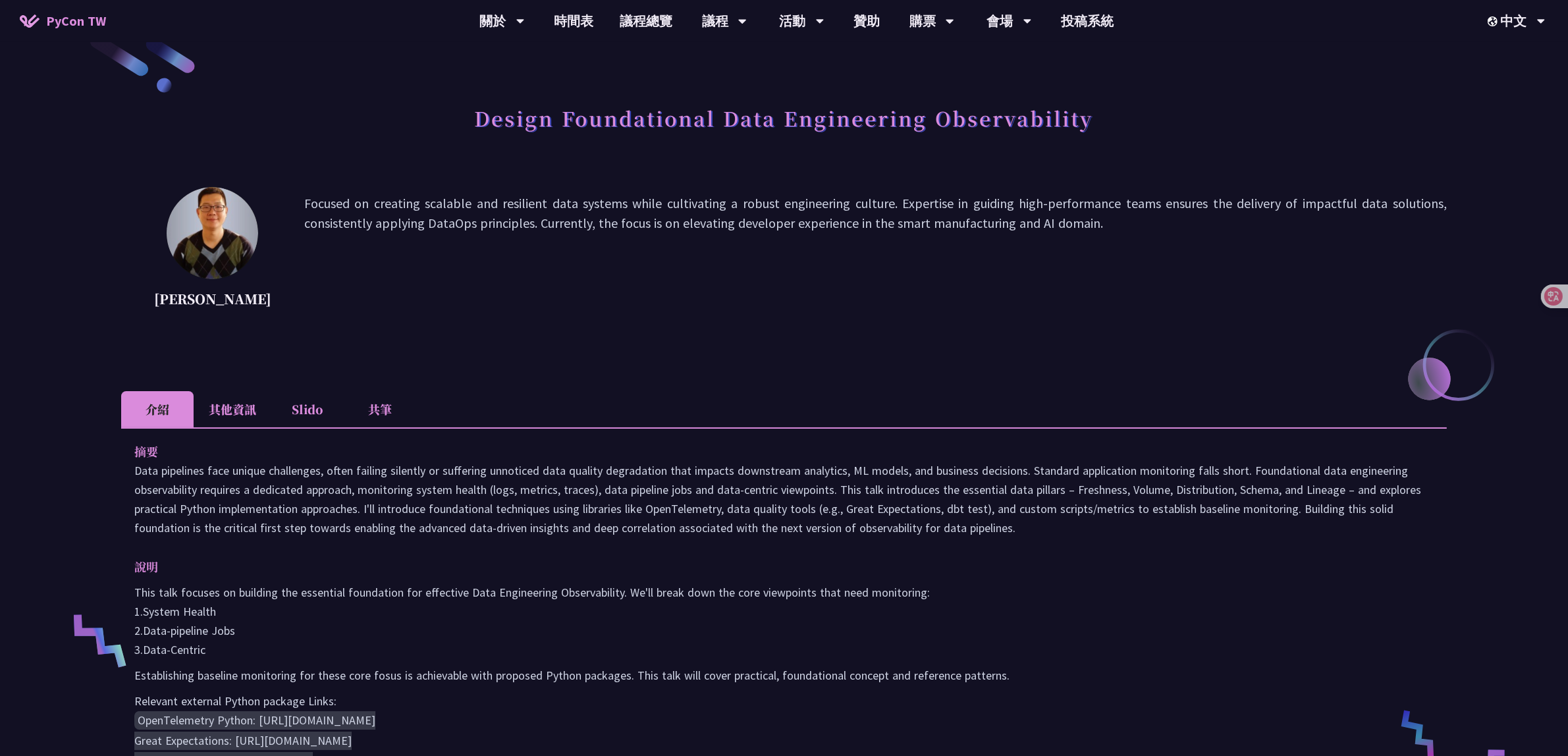
scroll to position [86, 0]
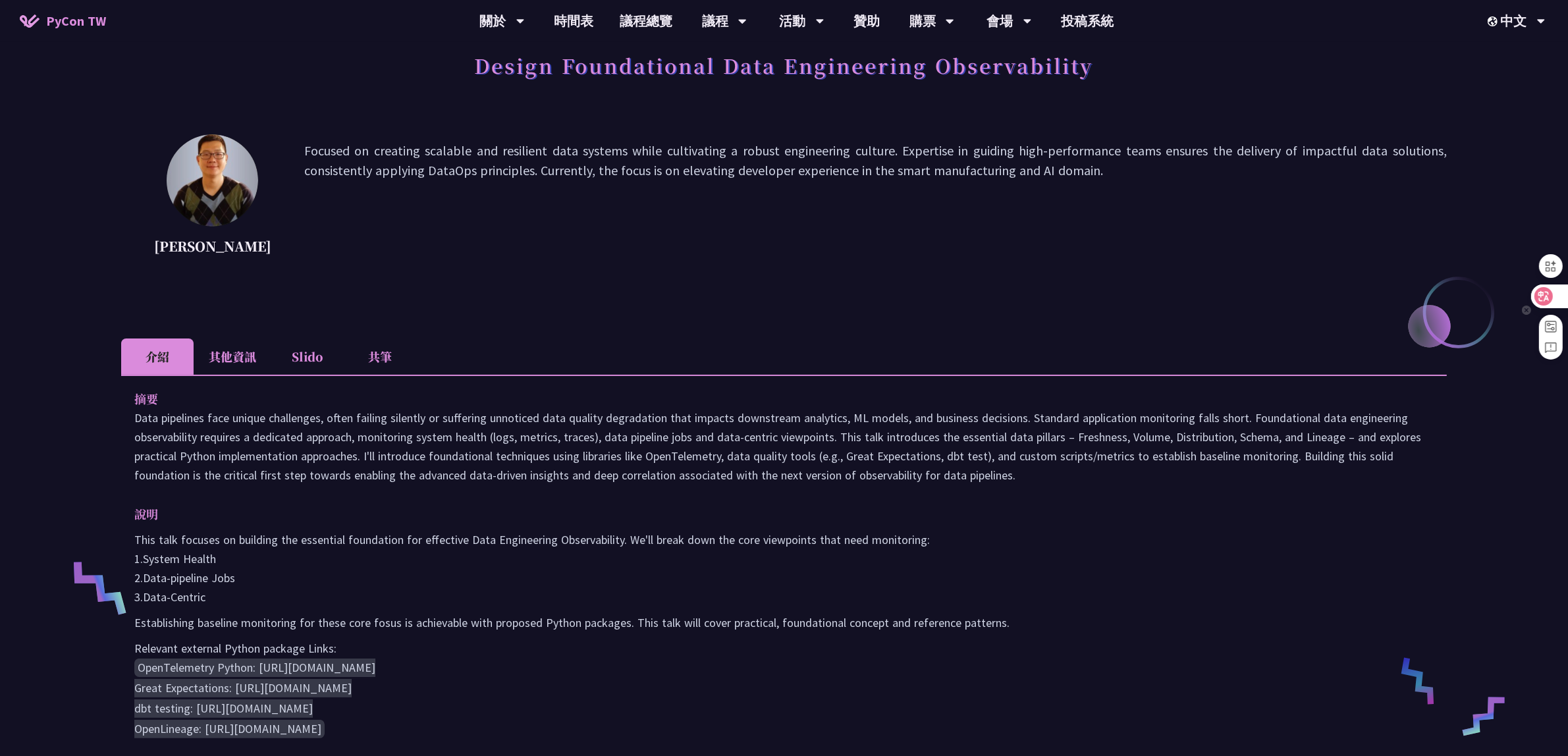
click at [1561, 295] on div at bounding box center [1549, 296] width 36 height 24
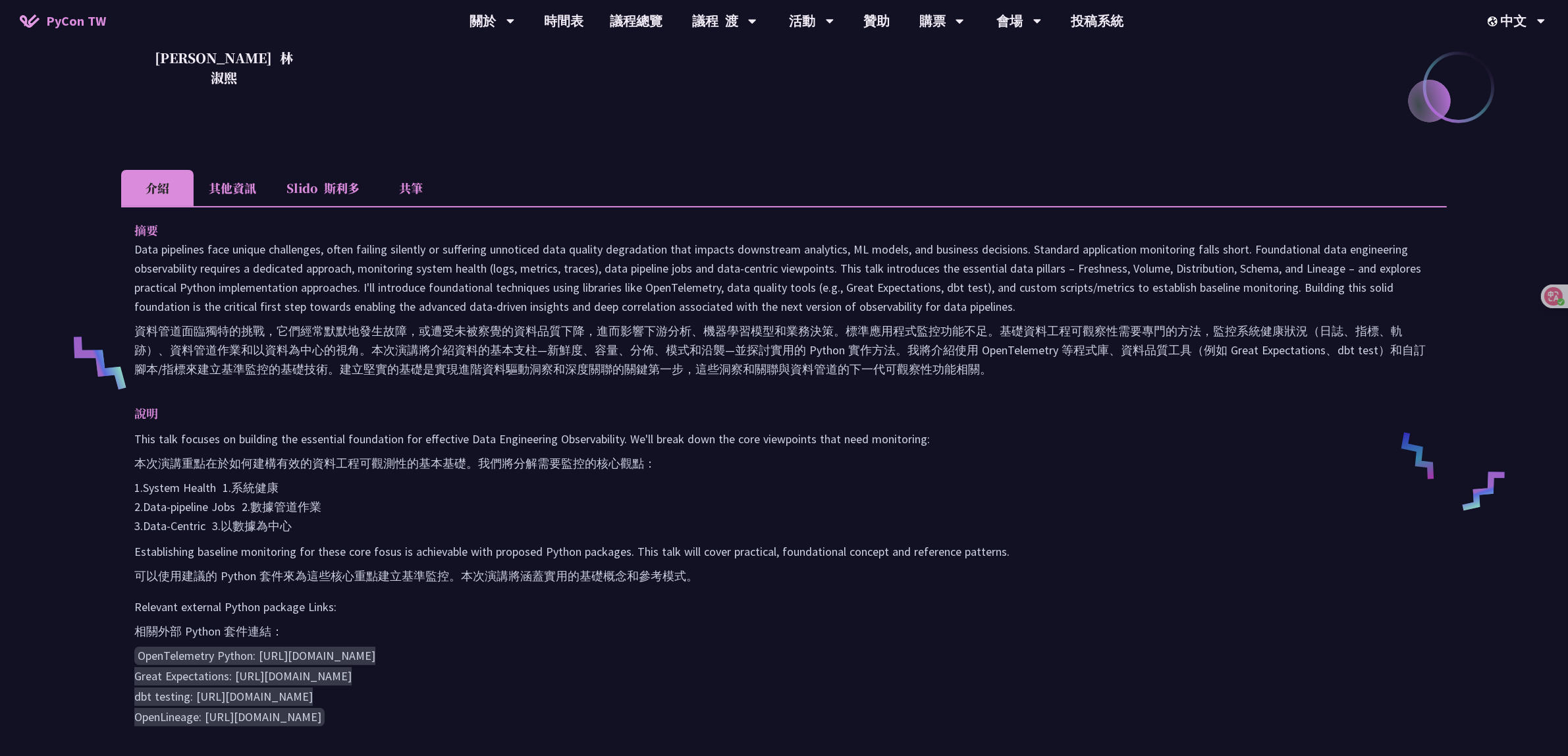
scroll to position [333, 0]
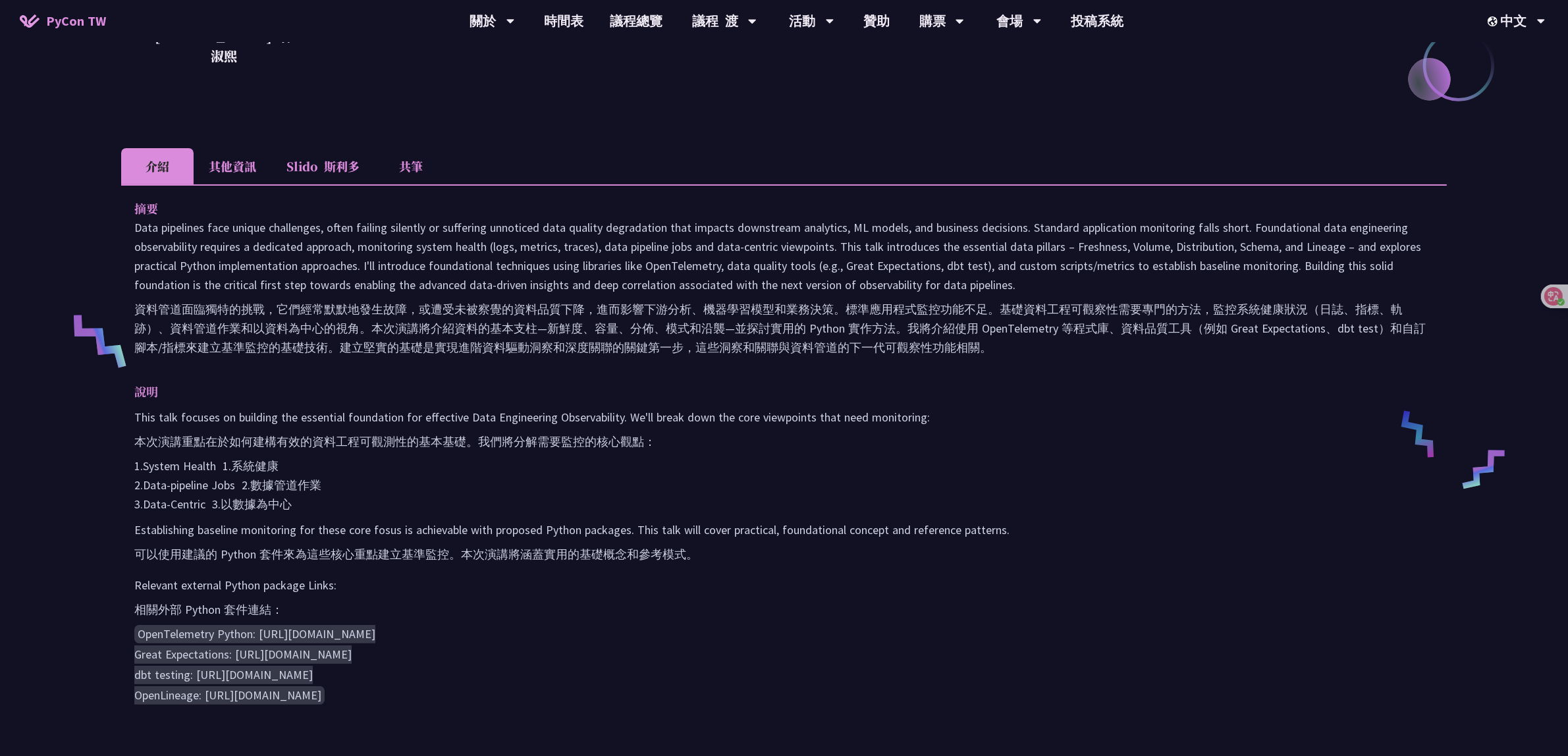
click at [437, 495] on p "This talk focuses on building the essential foundation for effective Data Engin…" at bounding box center [784, 461] width 1300 height 106
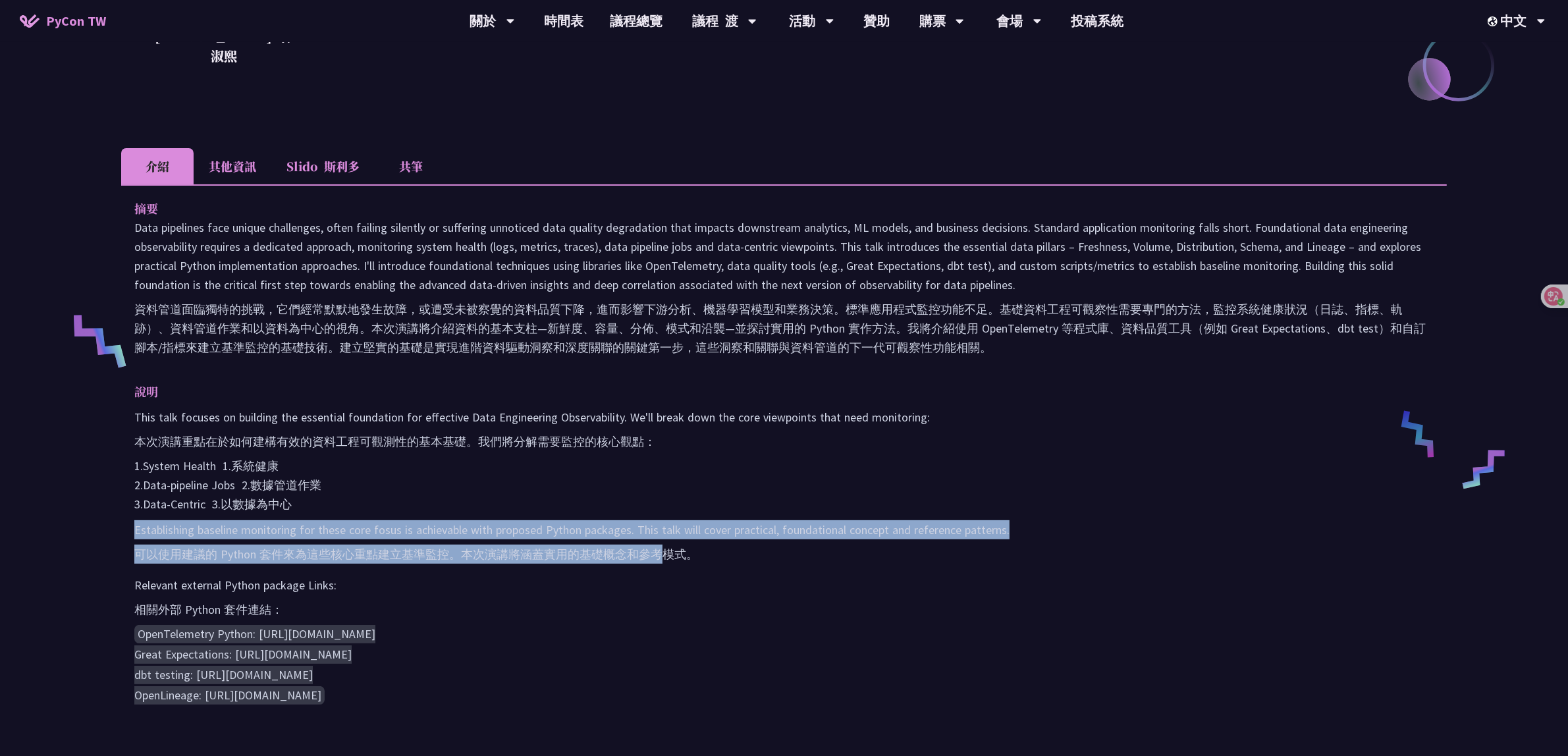
drag, startPoint x: 437, startPoint y: 495, endPoint x: 660, endPoint y: 562, distance: 232.8
click at [660, 562] on div "This talk focuses on building the essential foundation for effective Data Engin…" at bounding box center [784, 557] width 1300 height 298
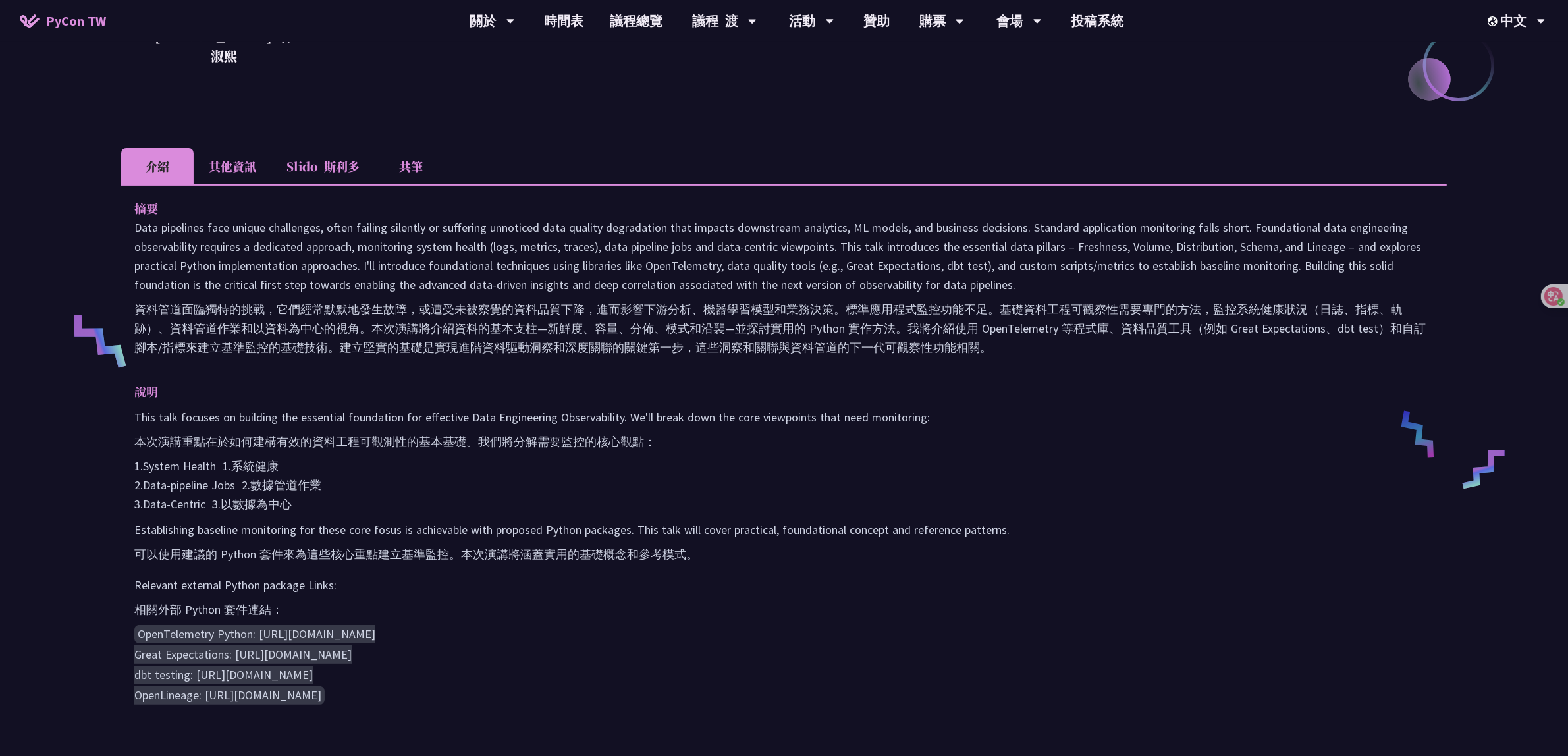
click at [693, 568] on div "This talk focuses on building the essential foundation for effective Data Engin…" at bounding box center [784, 557] width 1300 height 298
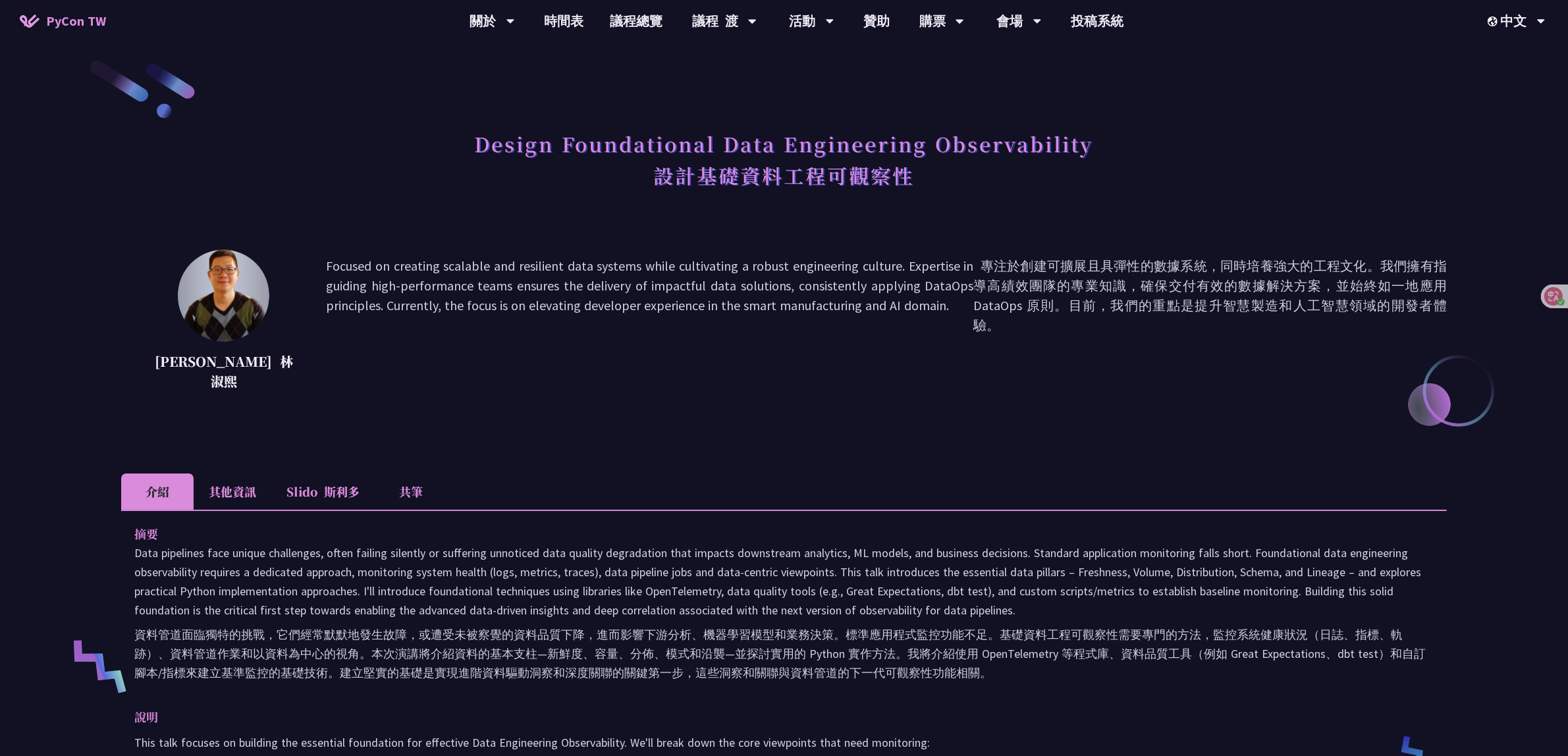
scroll to position [0, 0]
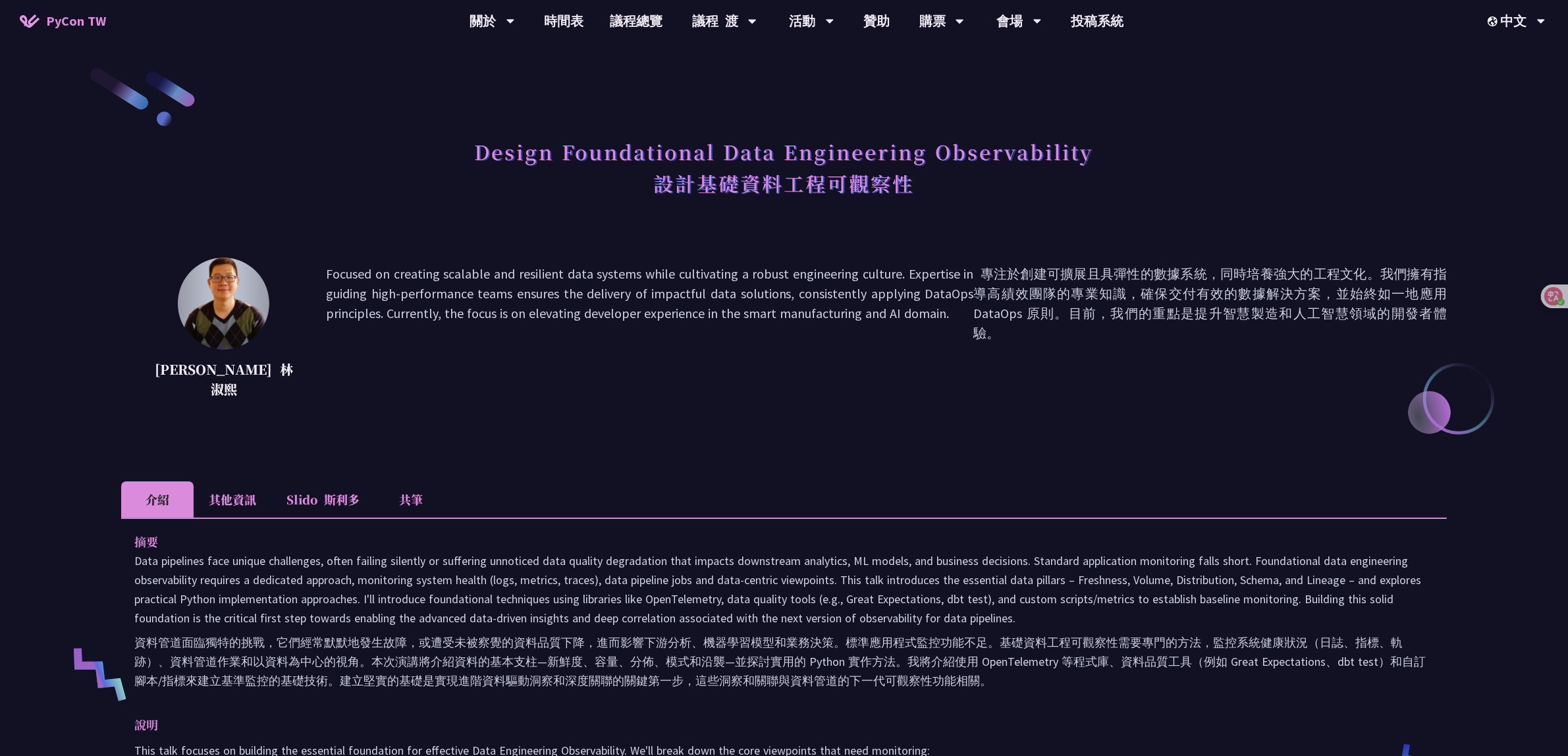
click at [244, 502] on li "其他資訊" at bounding box center [232, 500] width 78 height 36
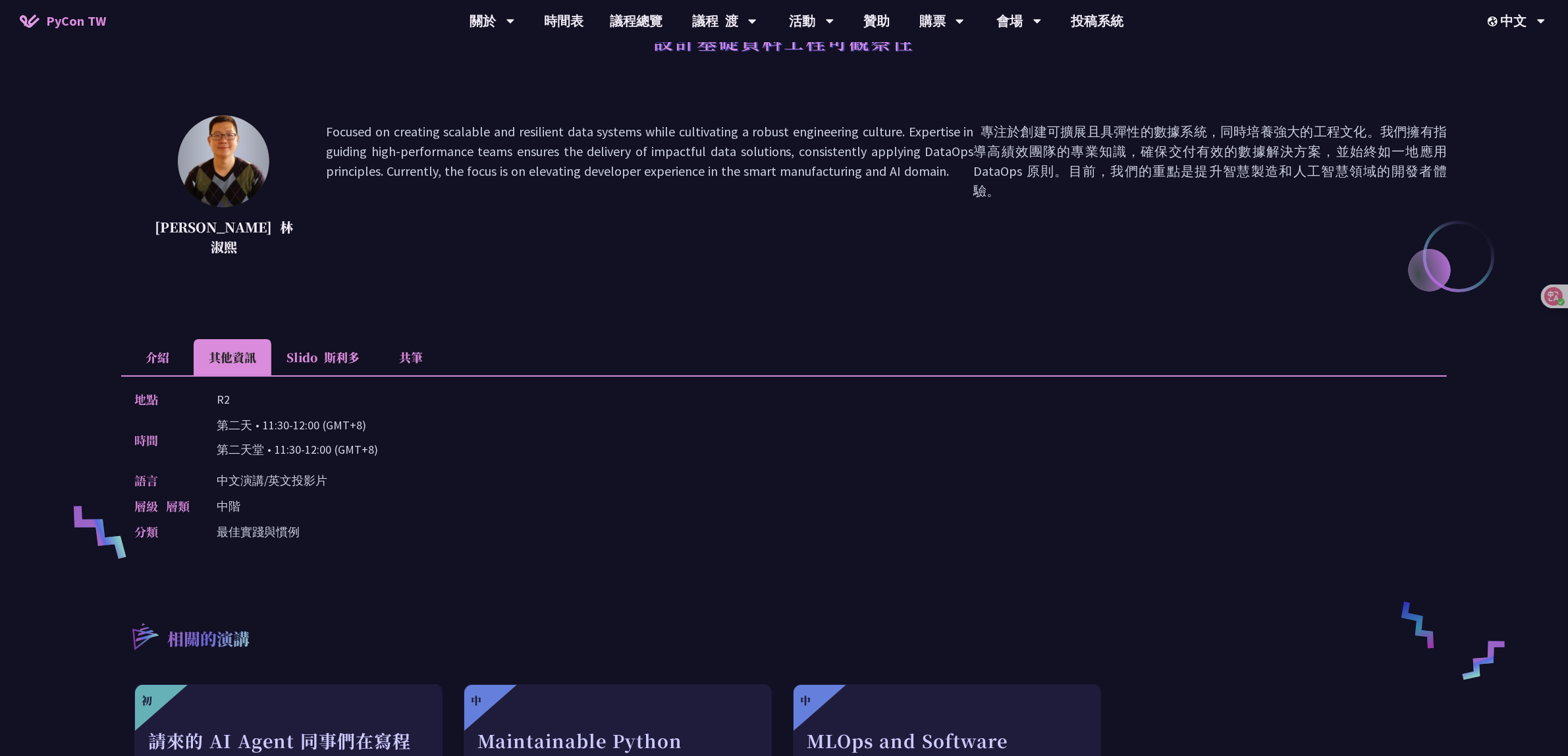
scroll to position [165, 0]
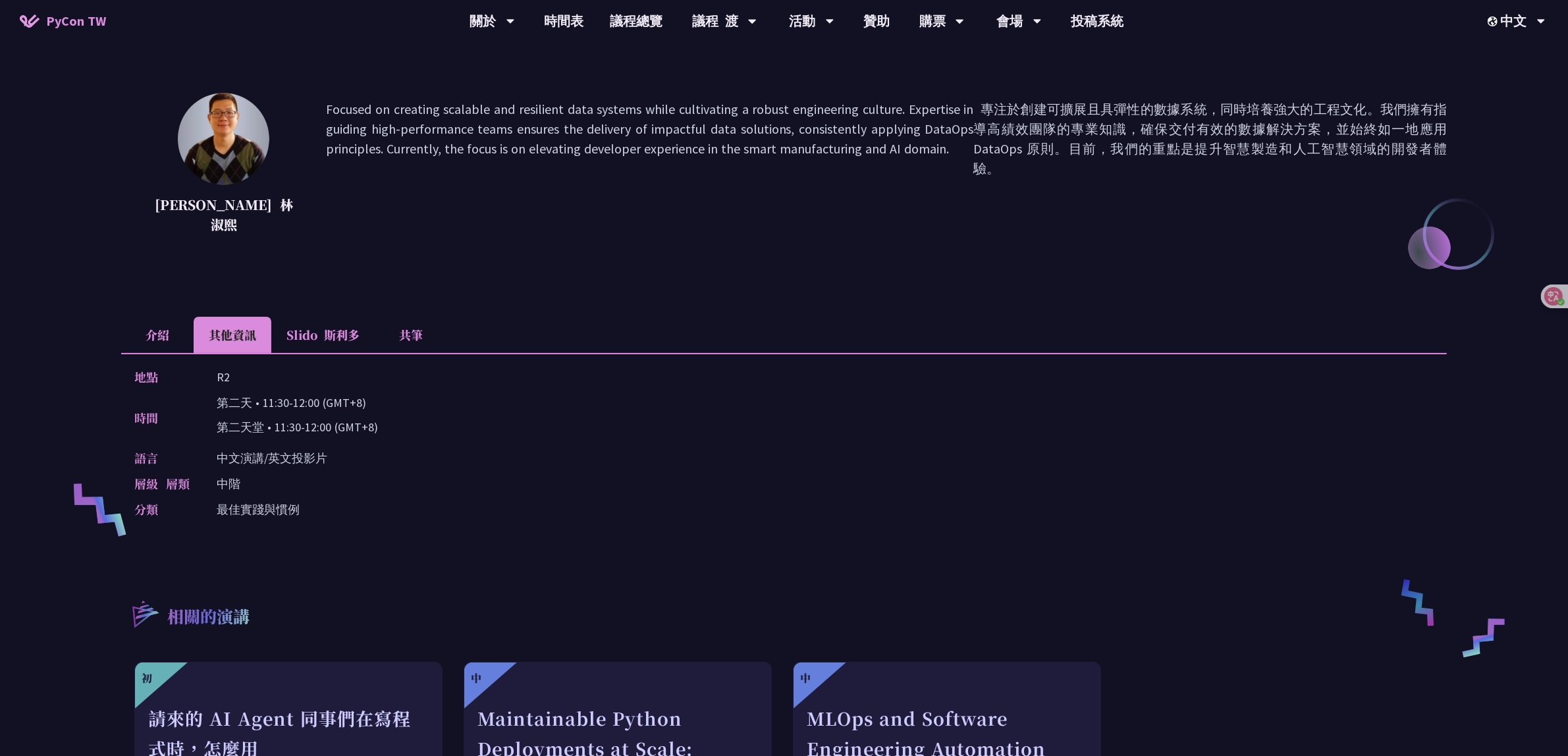
click at [333, 321] on li "Slido 斯利多" at bounding box center [323, 335] width 104 height 36
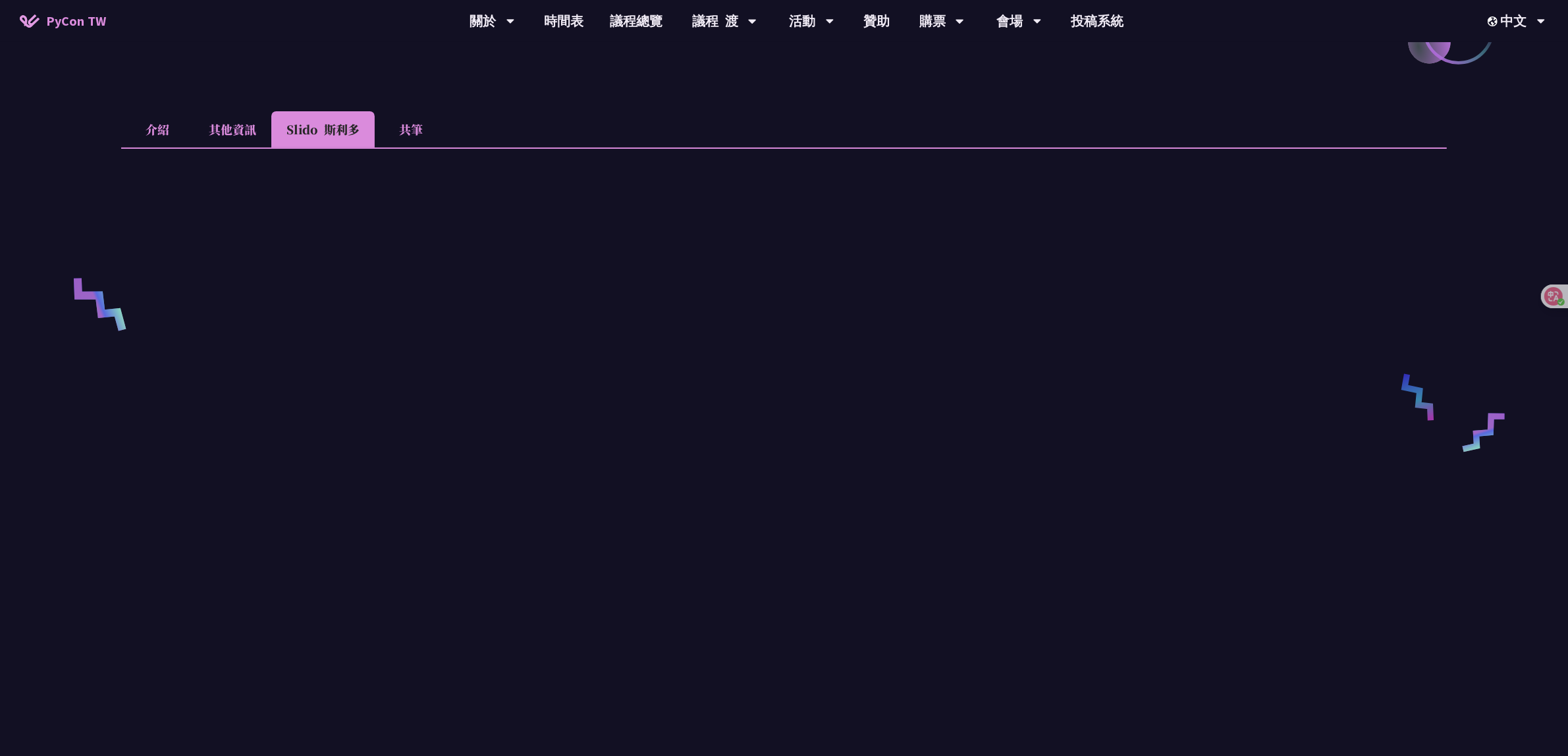
scroll to position [329, 0]
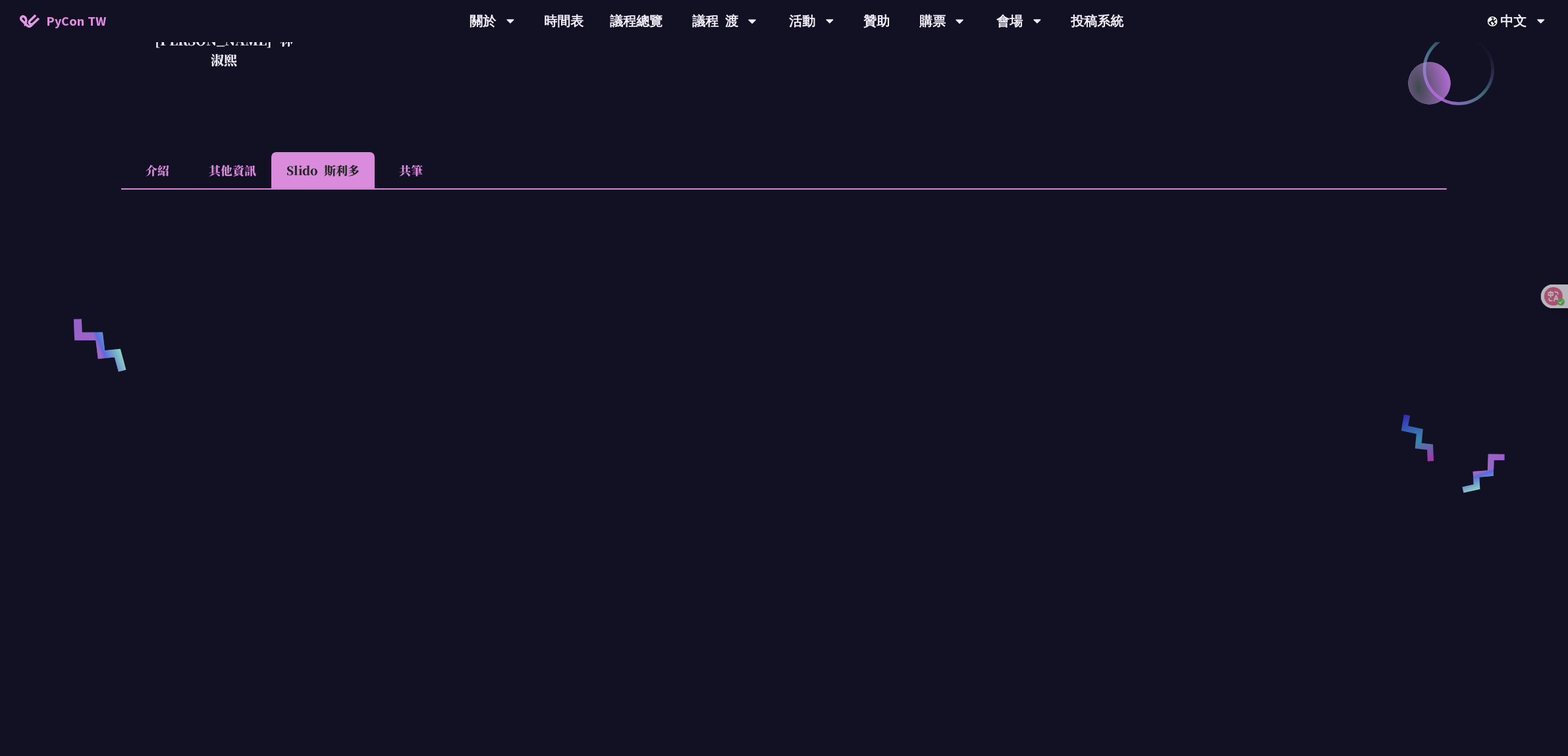
click at [232, 170] on li "其他資訊" at bounding box center [232, 171] width 78 height 36
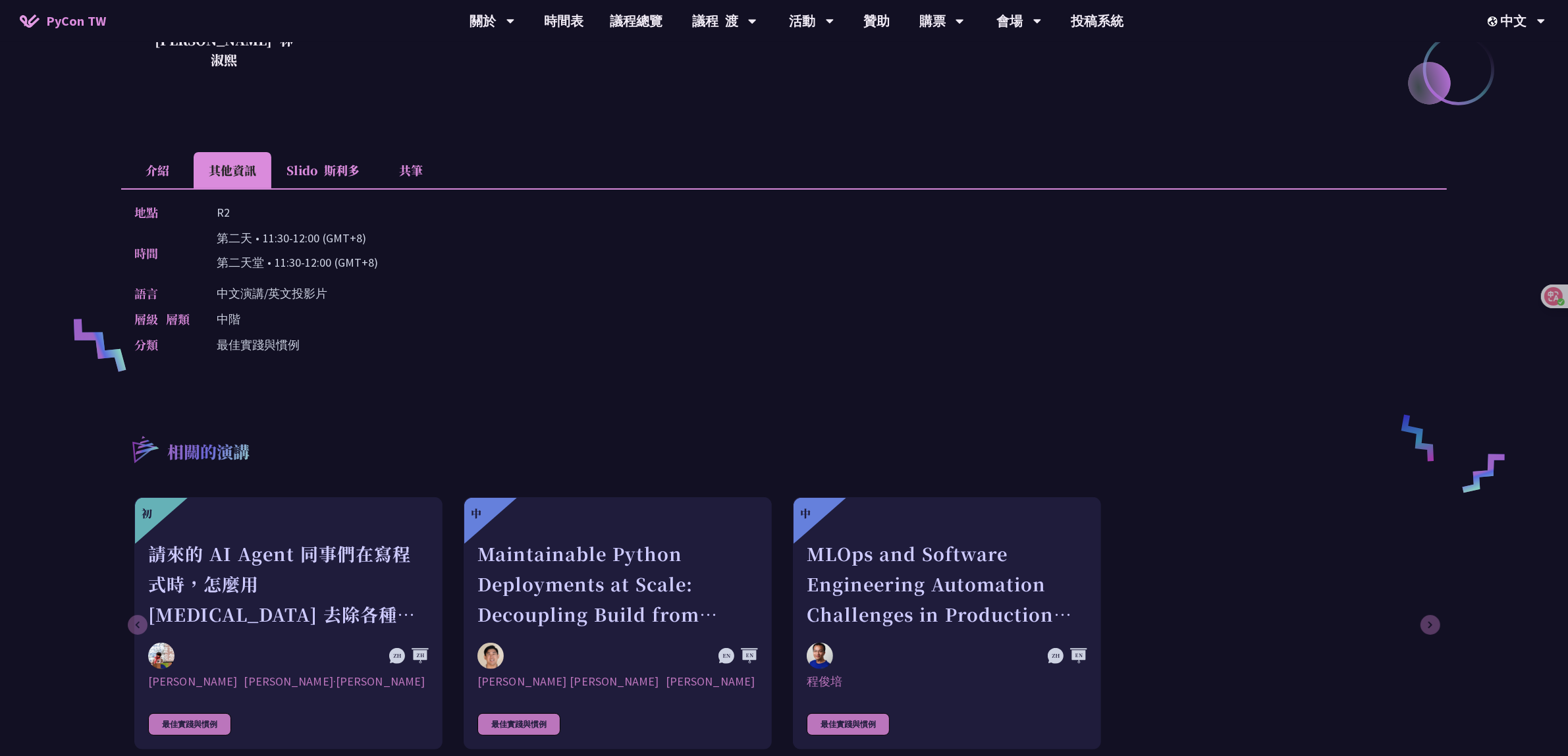
click at [311, 157] on li "Slido 斯利多" at bounding box center [323, 171] width 104 height 36
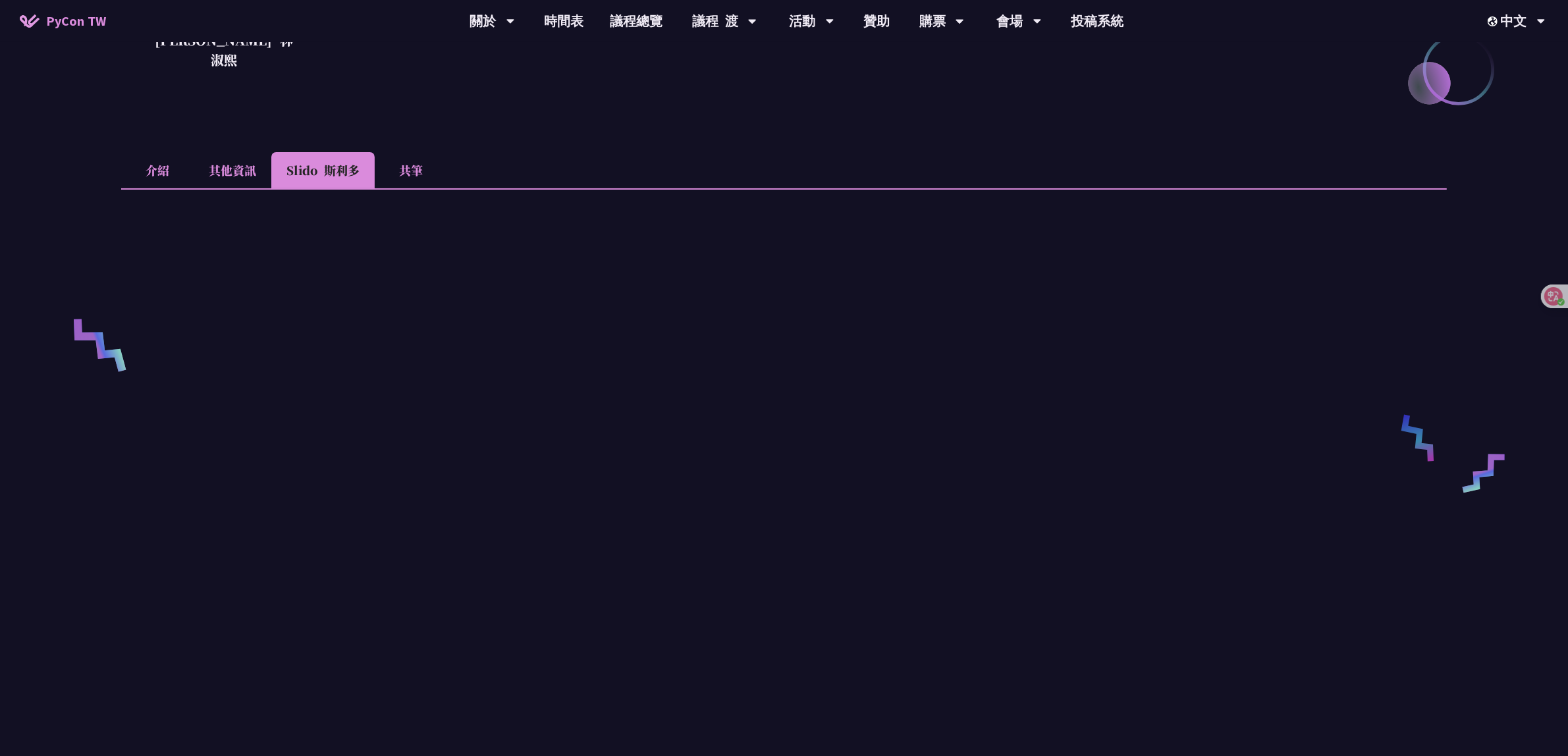
click at [227, 166] on li "其他資訊" at bounding box center [232, 171] width 78 height 36
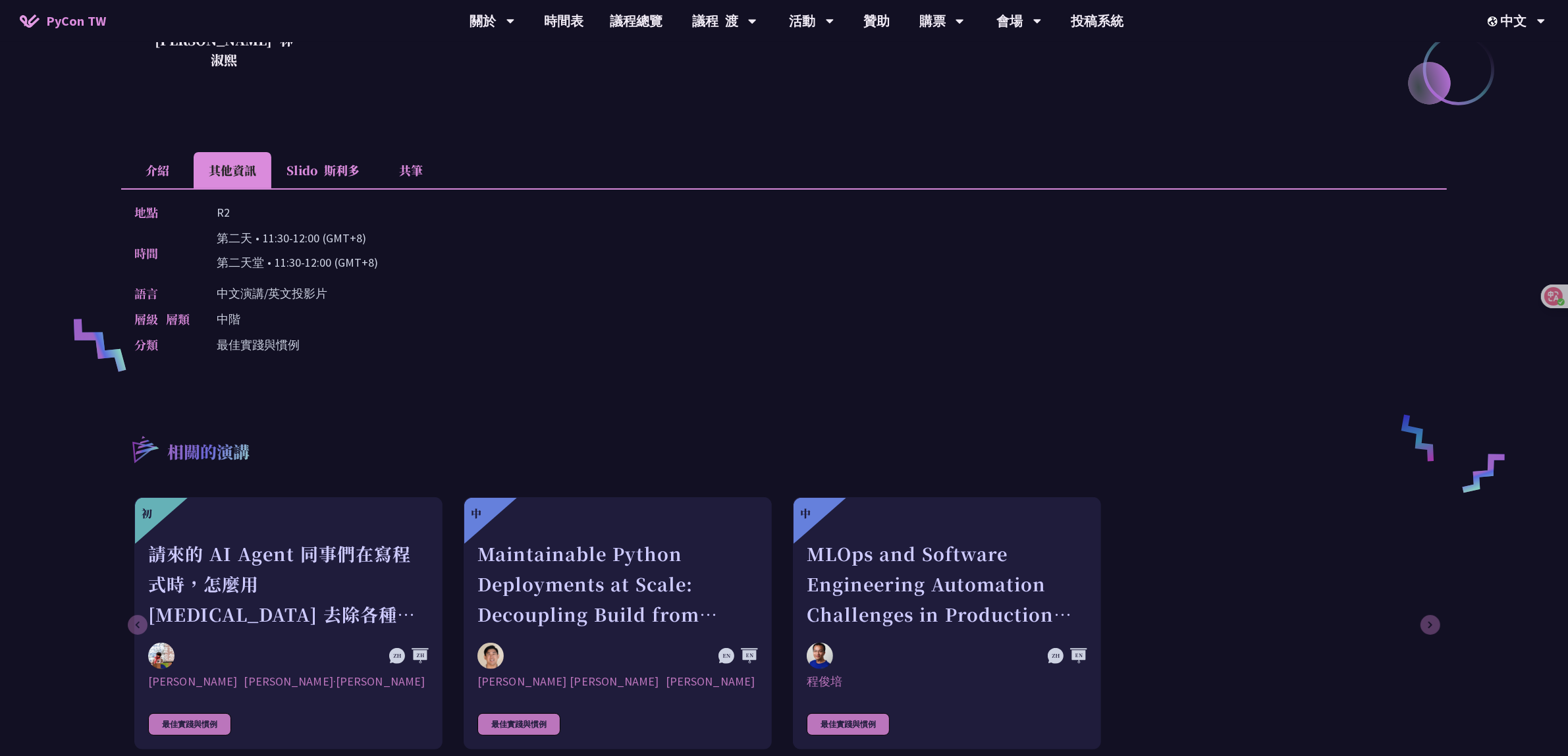
click at [307, 156] on li "Slido 斯利多" at bounding box center [323, 171] width 104 height 36
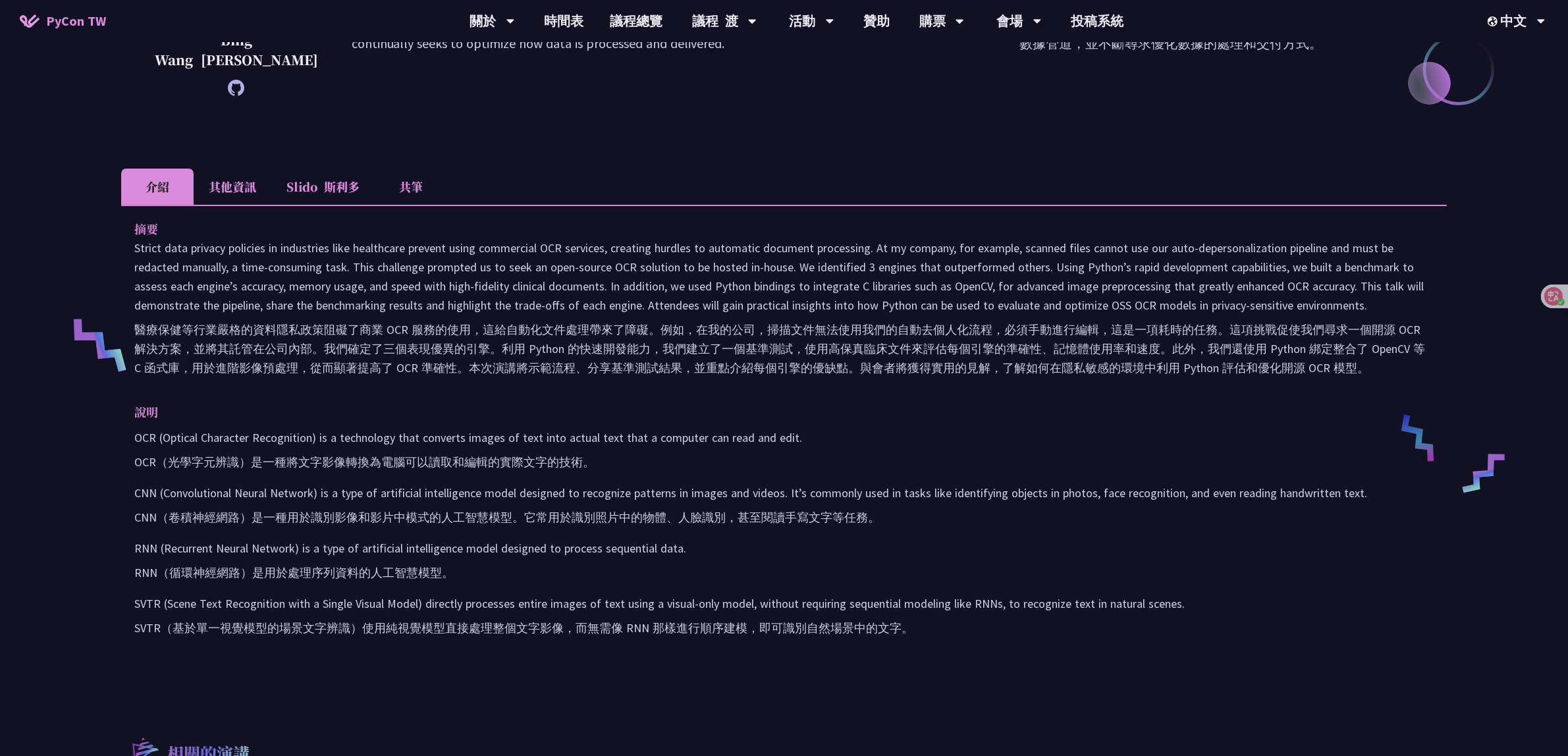
click at [220, 186] on li "其他資訊" at bounding box center [232, 187] width 78 height 36
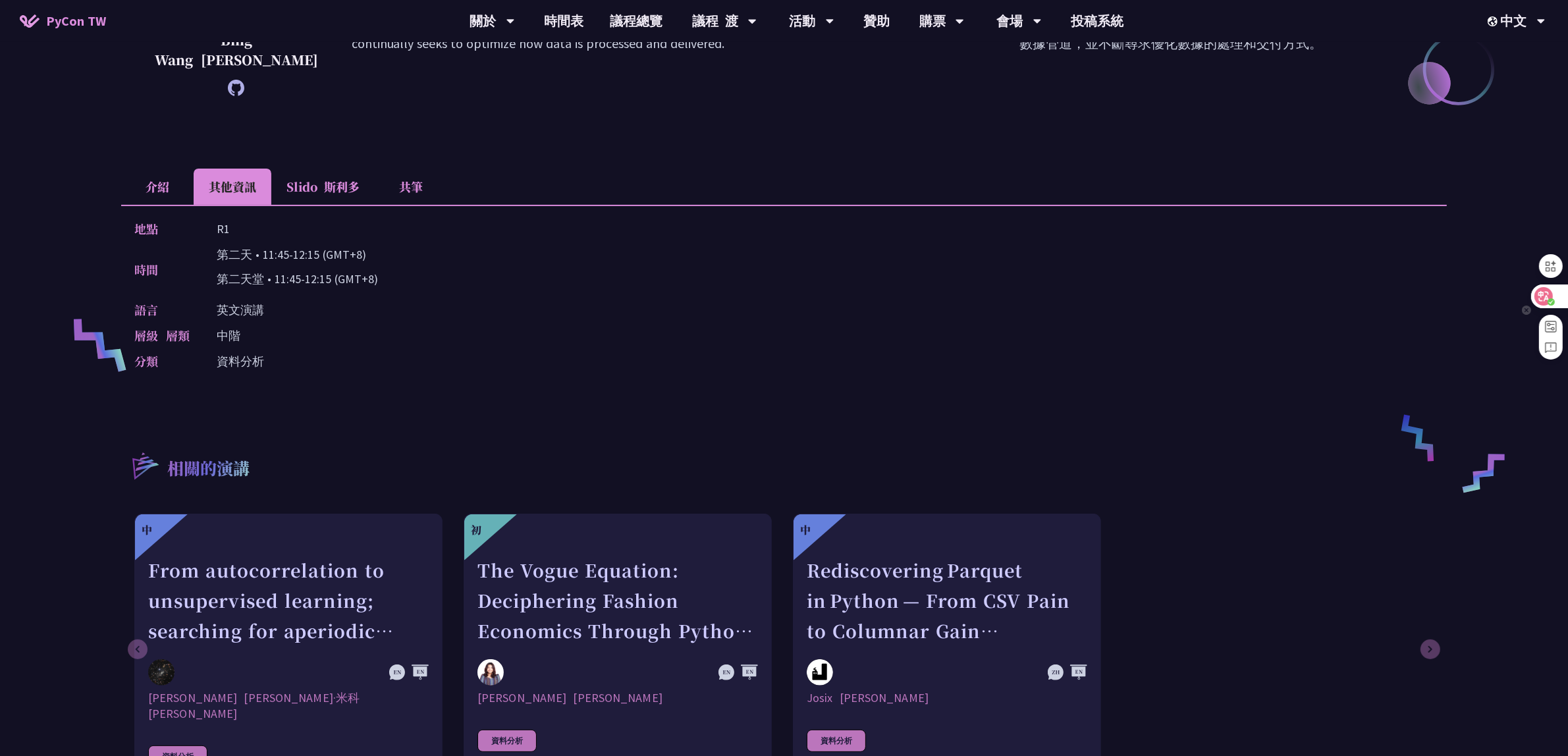
click at [1558, 293] on div at bounding box center [1549, 296] width 36 height 24
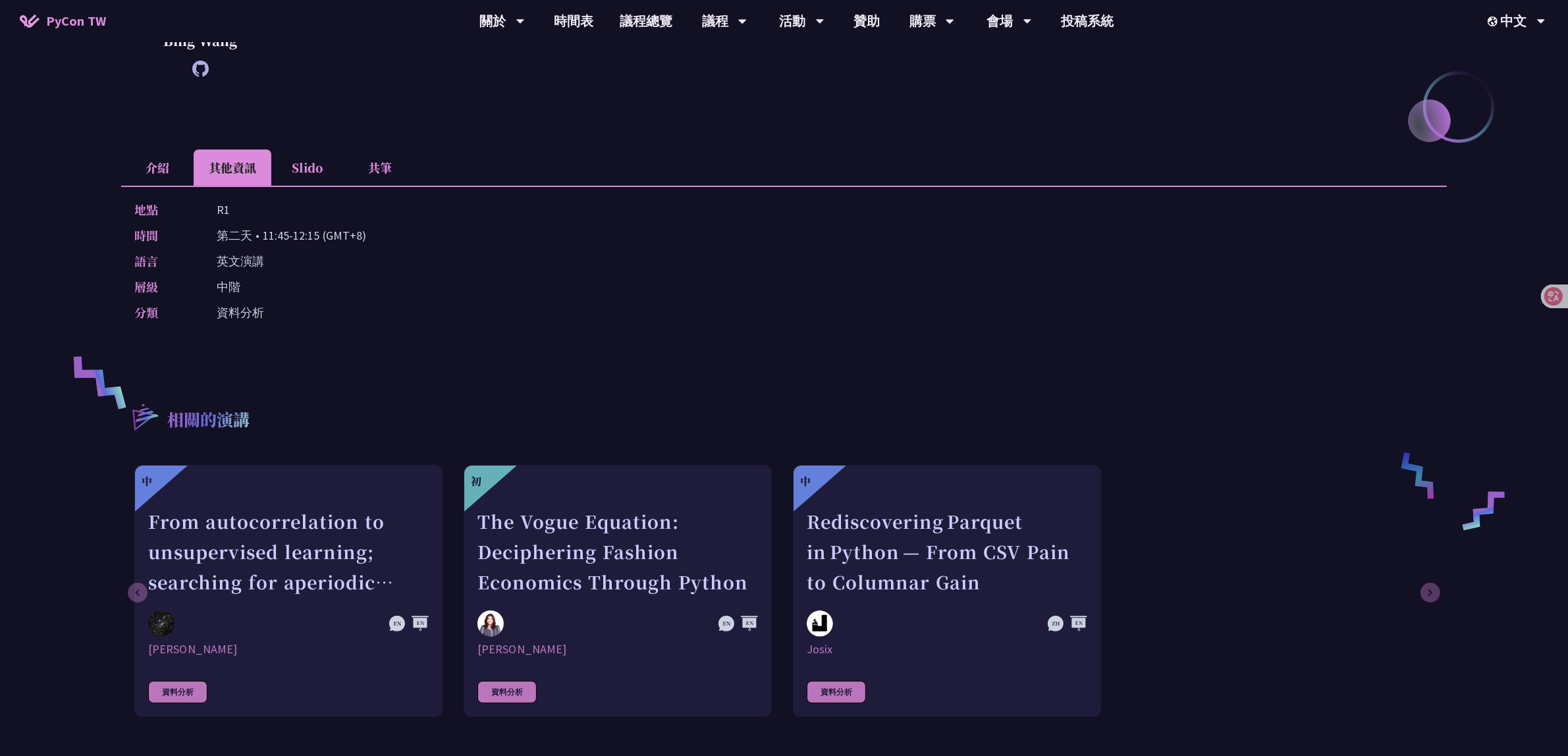
drag, startPoint x: 215, startPoint y: 234, endPoint x: 394, endPoint y: 230, distance: 179.0
click at [394, 230] on div "時間 [DEMOGRAPHIC_DATA] • 11:45-12:15 (GMT+8)" at bounding box center [781, 234] width 1293 height 19
copy p "第二天 • 11:45-12:15 (GMT+8)"
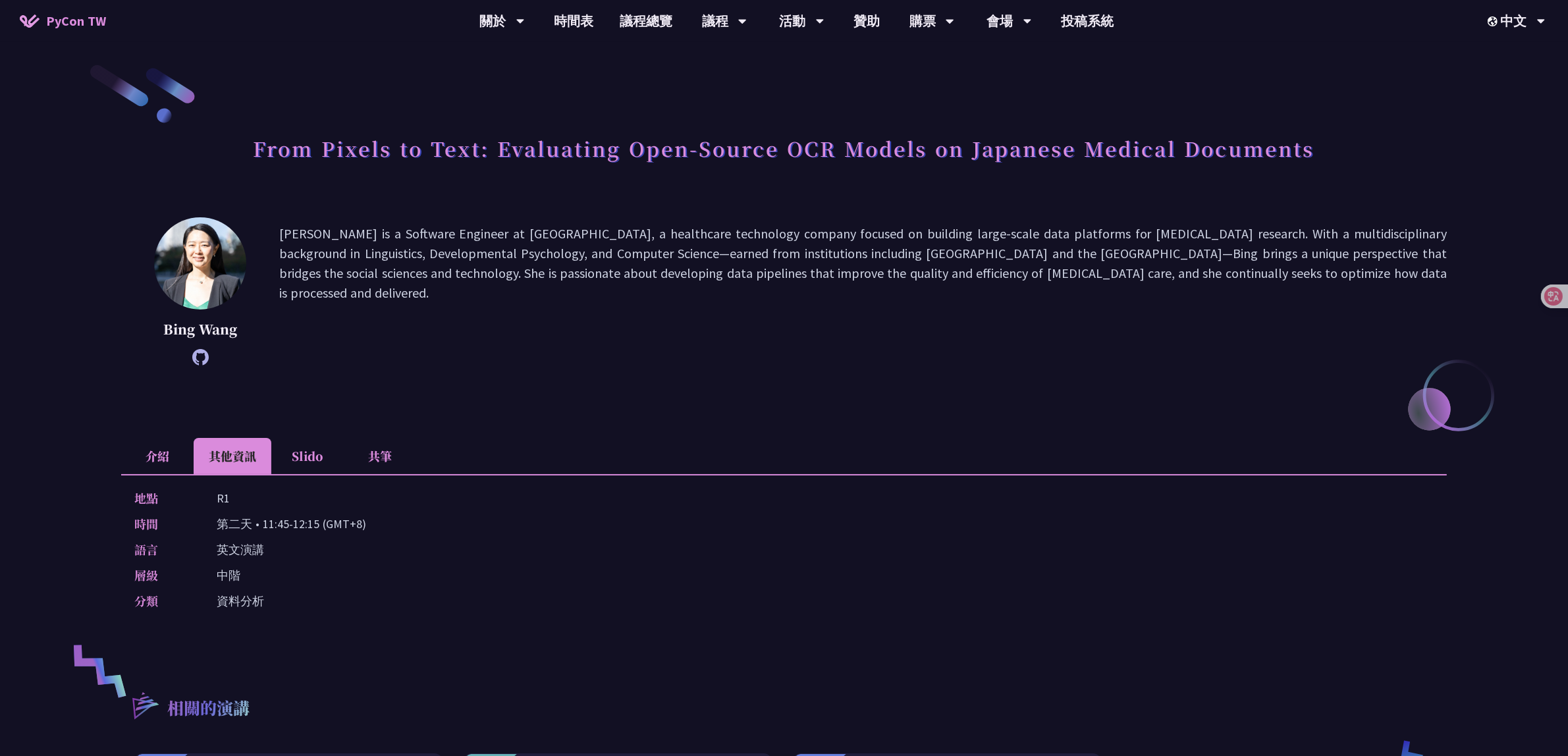
scroll to position [0, 0]
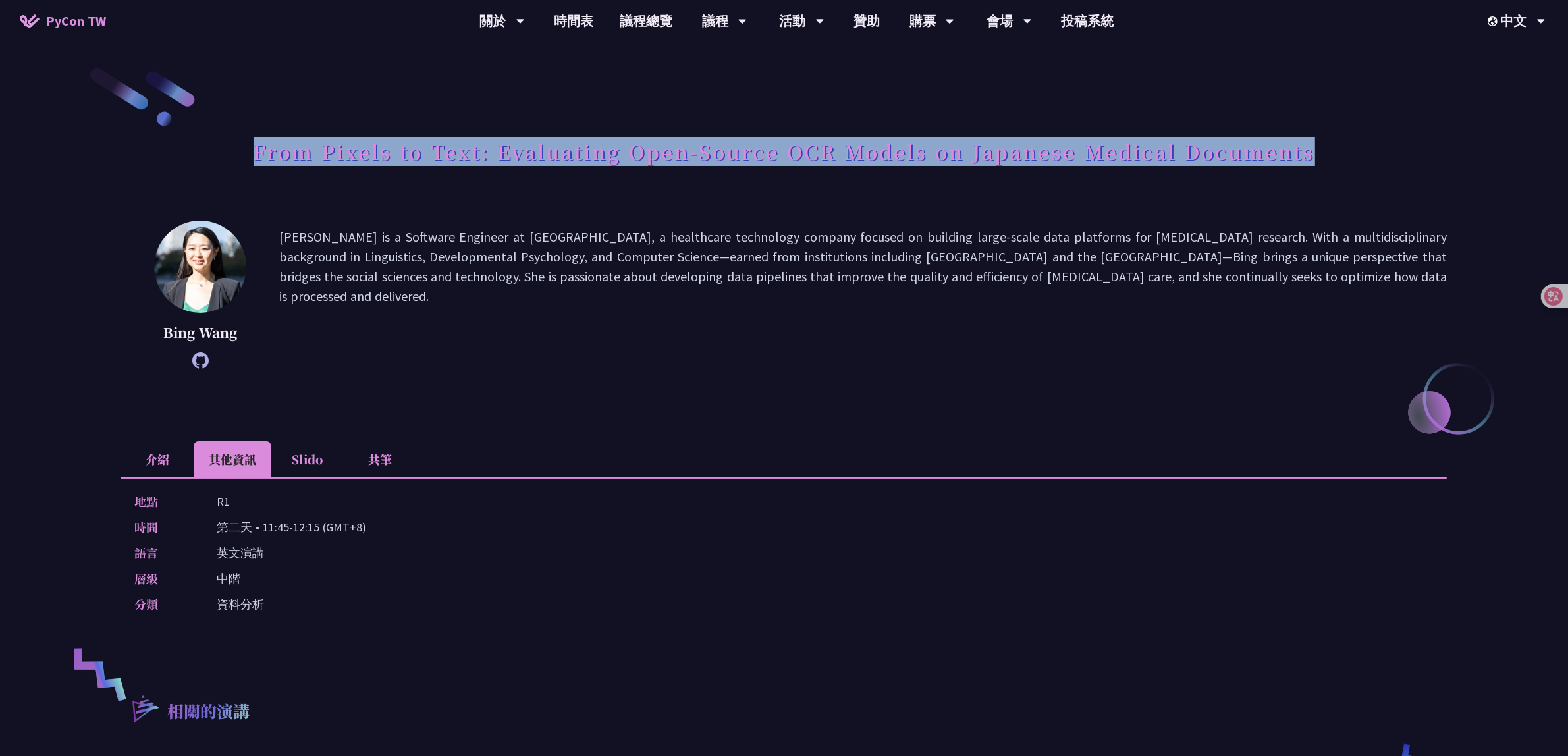
drag, startPoint x: 257, startPoint y: 149, endPoint x: 1373, endPoint y: 145, distance: 1116.0
click at [1373, 145] on div "From Pixels to Text: Evaluating Open-Source OCR Models on Japanese Medical Docu…" at bounding box center [783, 166] width 1326 height 69
copy h1 "From Pixels to Text: Evaluating Open-Source OCR Models on Japanese Medical Docu…"
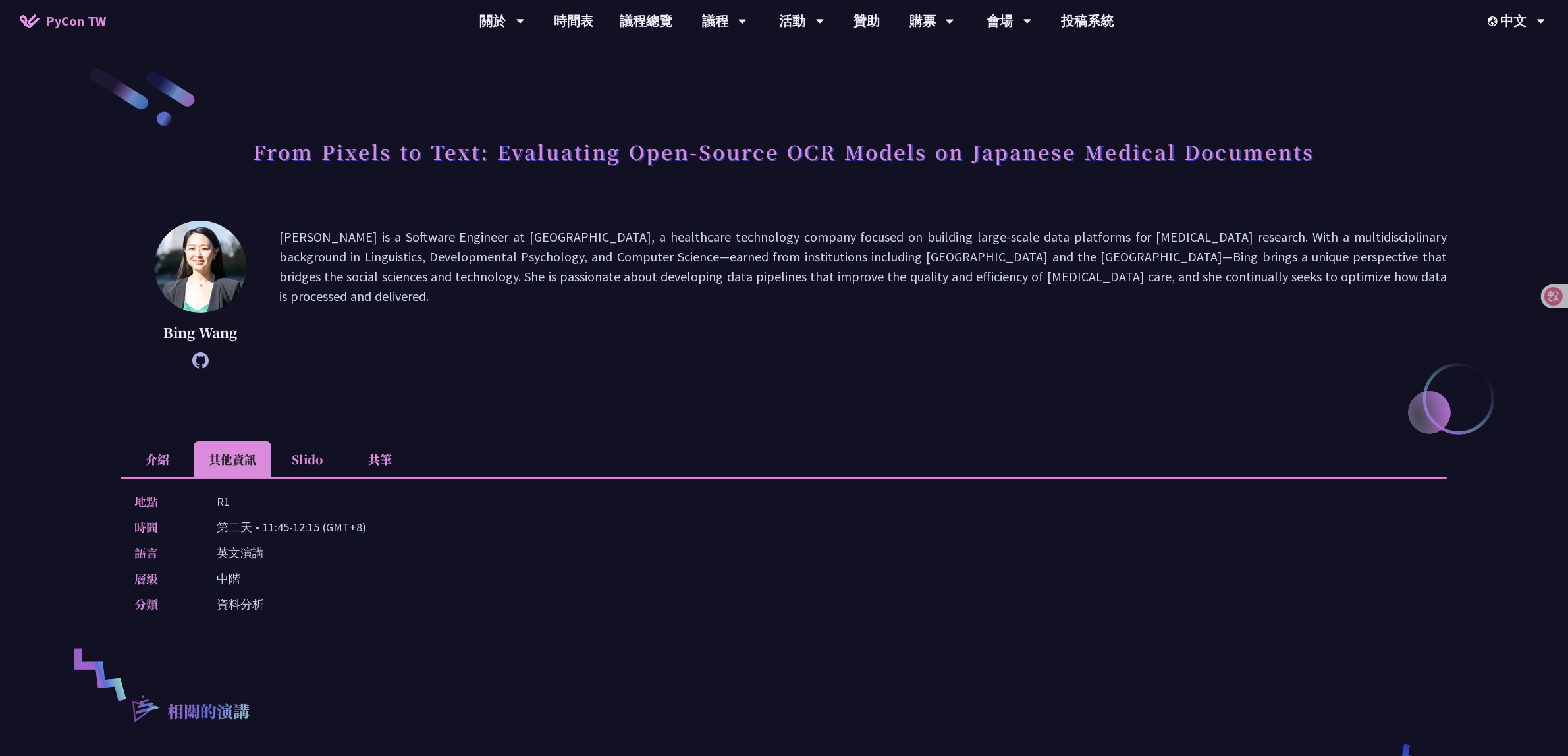
click at [716, 261] on p "[PERSON_NAME] is a Software Engineer at [GEOGRAPHIC_DATA], a healthcare technol…" at bounding box center [863, 294] width 1168 height 135
click at [164, 455] on li "介紹" at bounding box center [157, 459] width 73 height 36
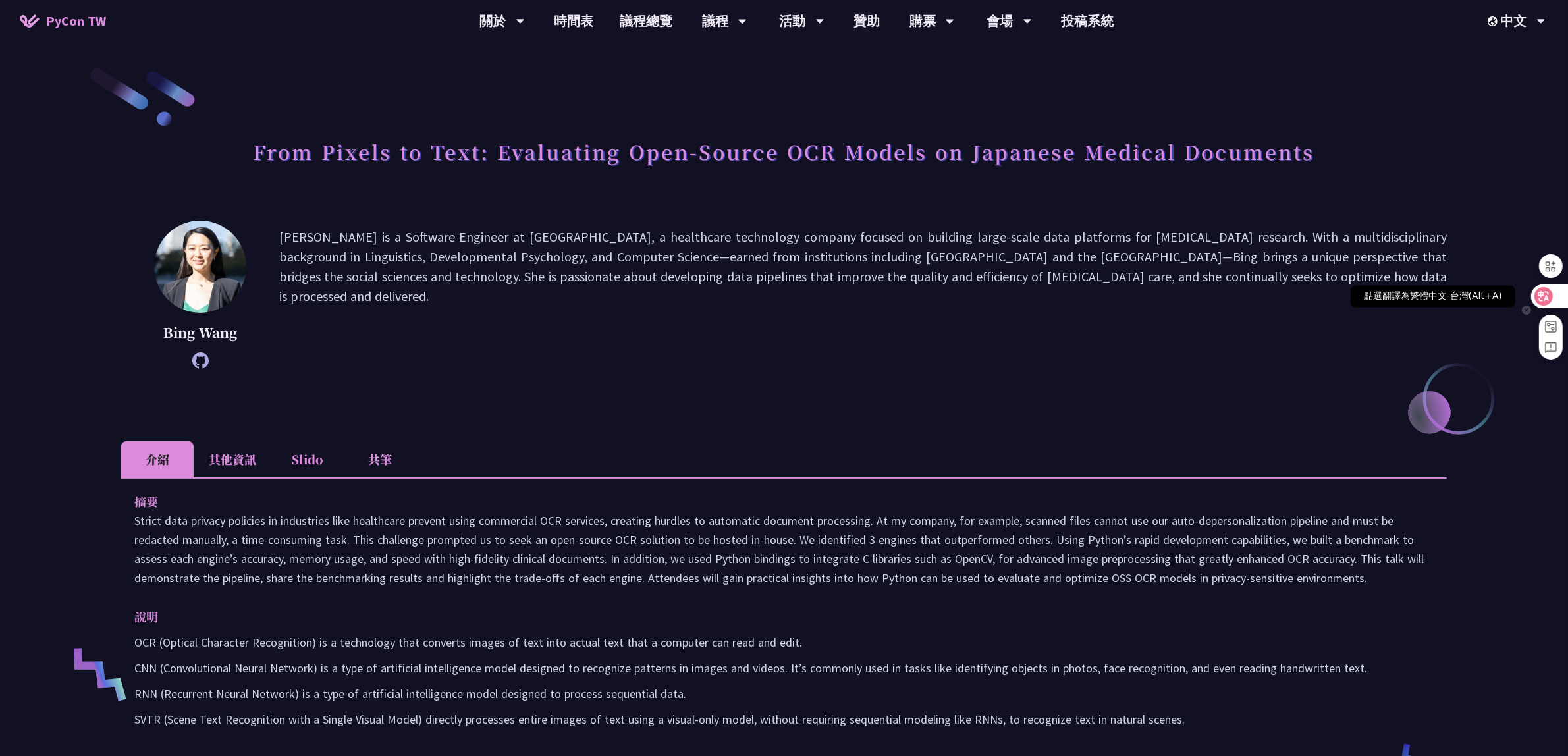
click at [1546, 290] on icon at bounding box center [1543, 295] width 13 height 13
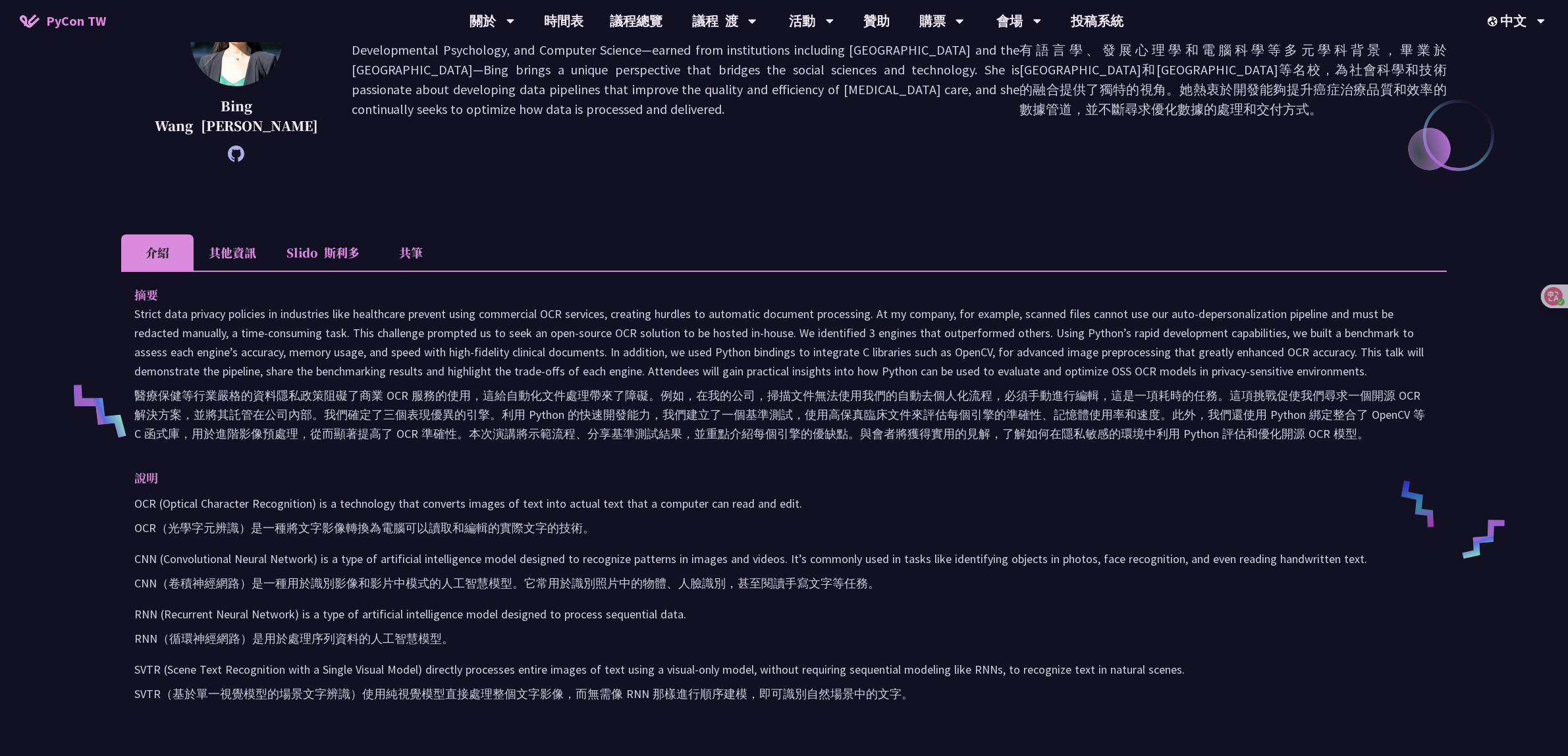
scroll to position [247, 0]
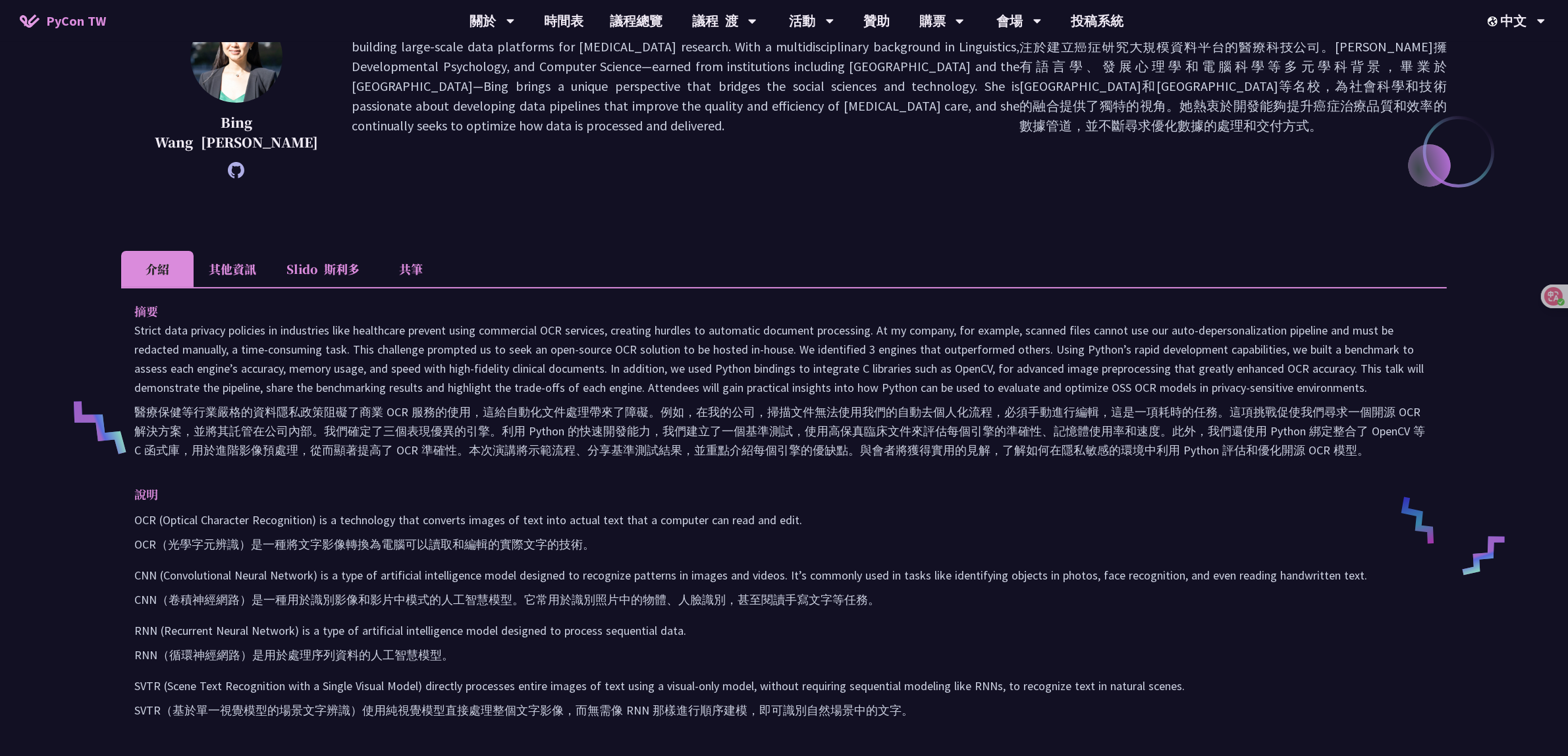
click at [214, 267] on li "其他資訊" at bounding box center [232, 269] width 78 height 36
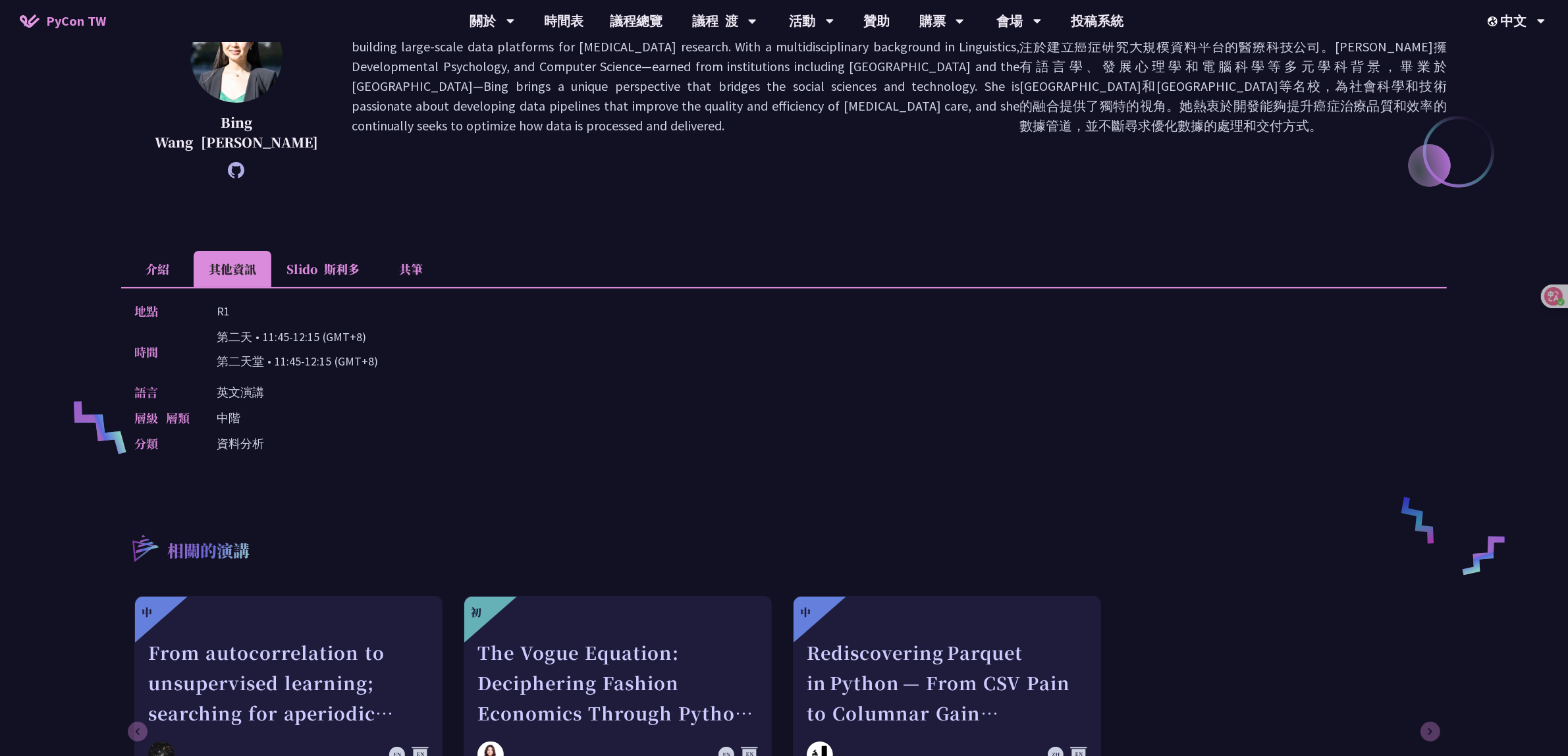
click at [125, 272] on li "介紹" at bounding box center [157, 269] width 73 height 36
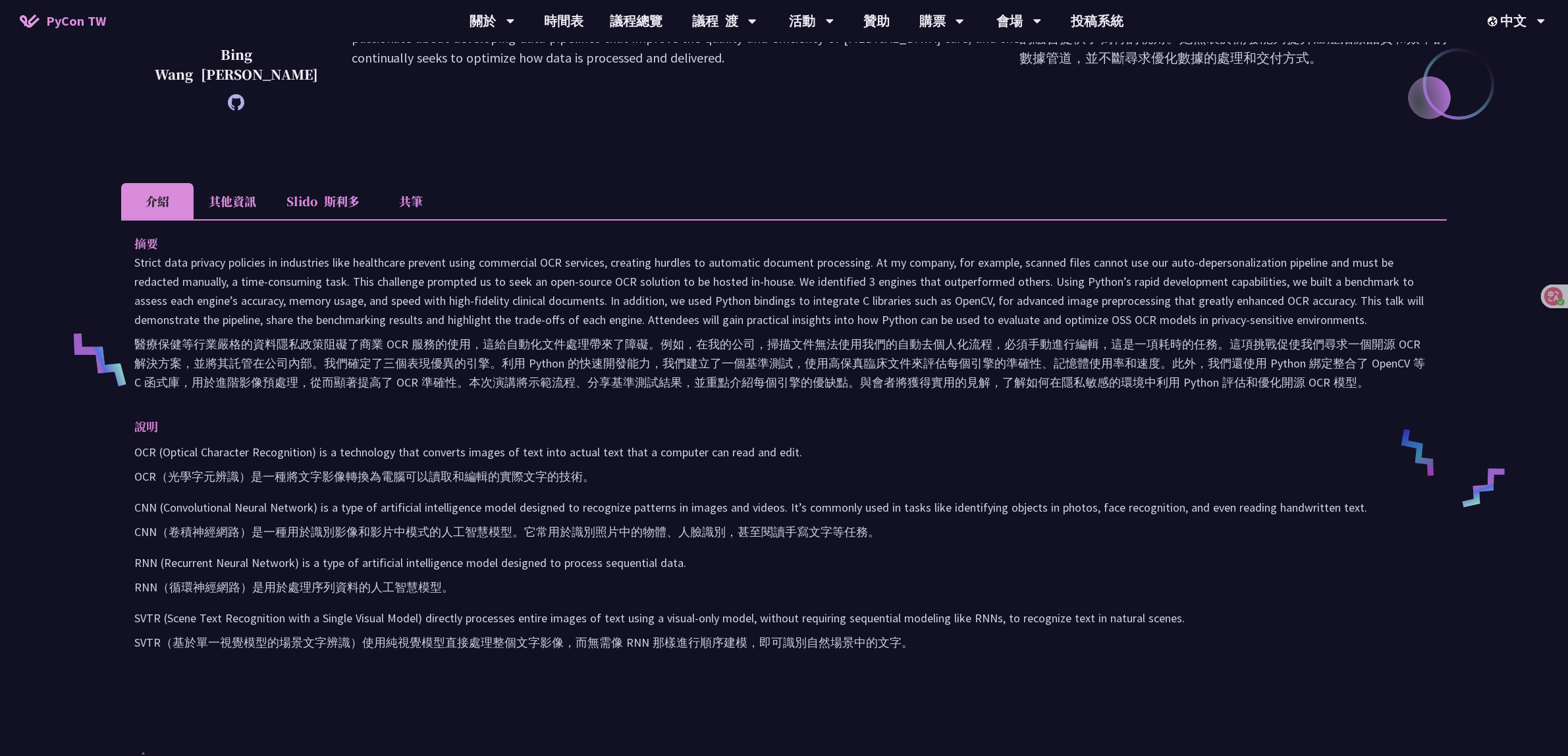
scroll to position [329, 0]
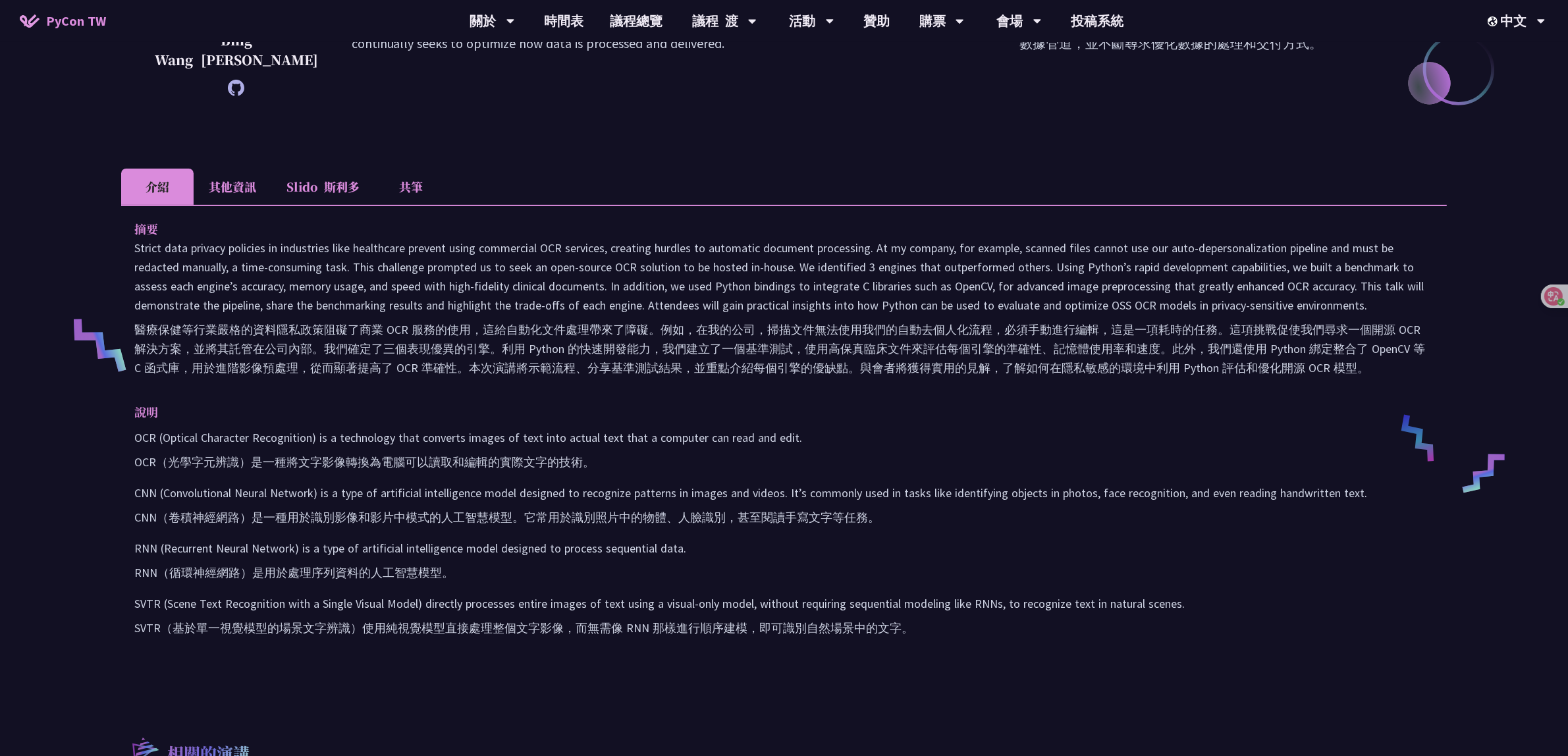
click at [224, 187] on li "其他資訊" at bounding box center [232, 187] width 78 height 36
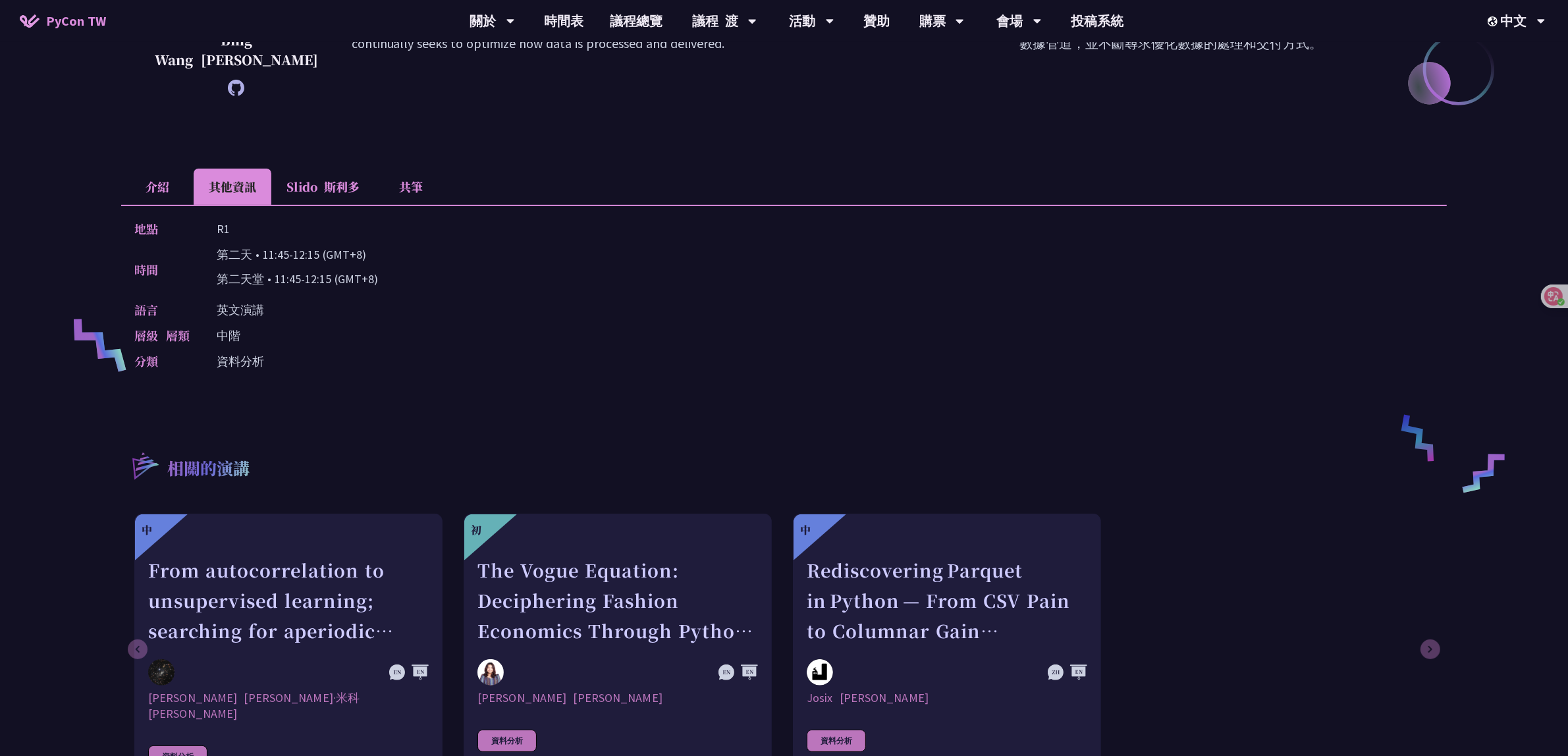
click at [162, 190] on li "介紹" at bounding box center [157, 187] width 73 height 36
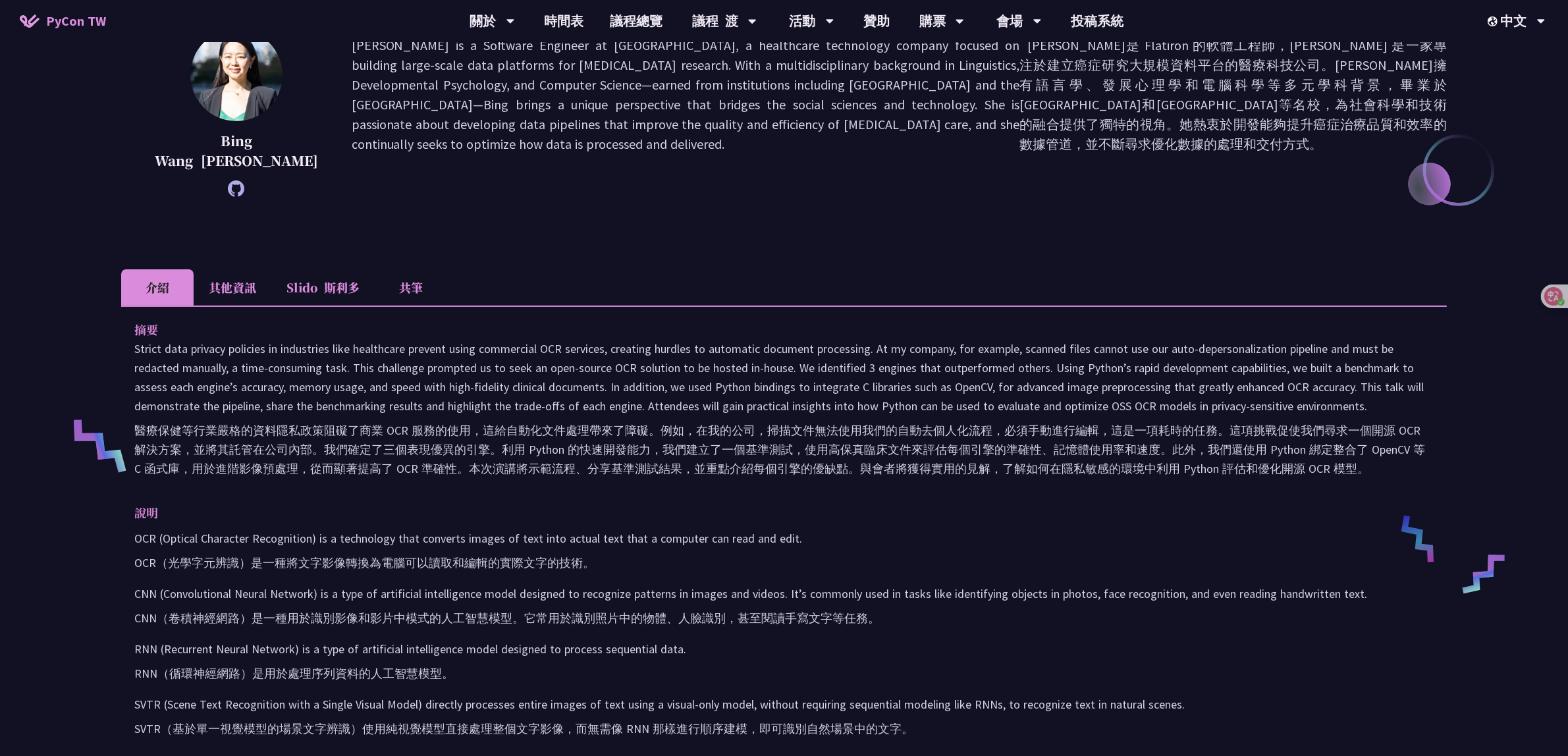
scroll to position [83, 0]
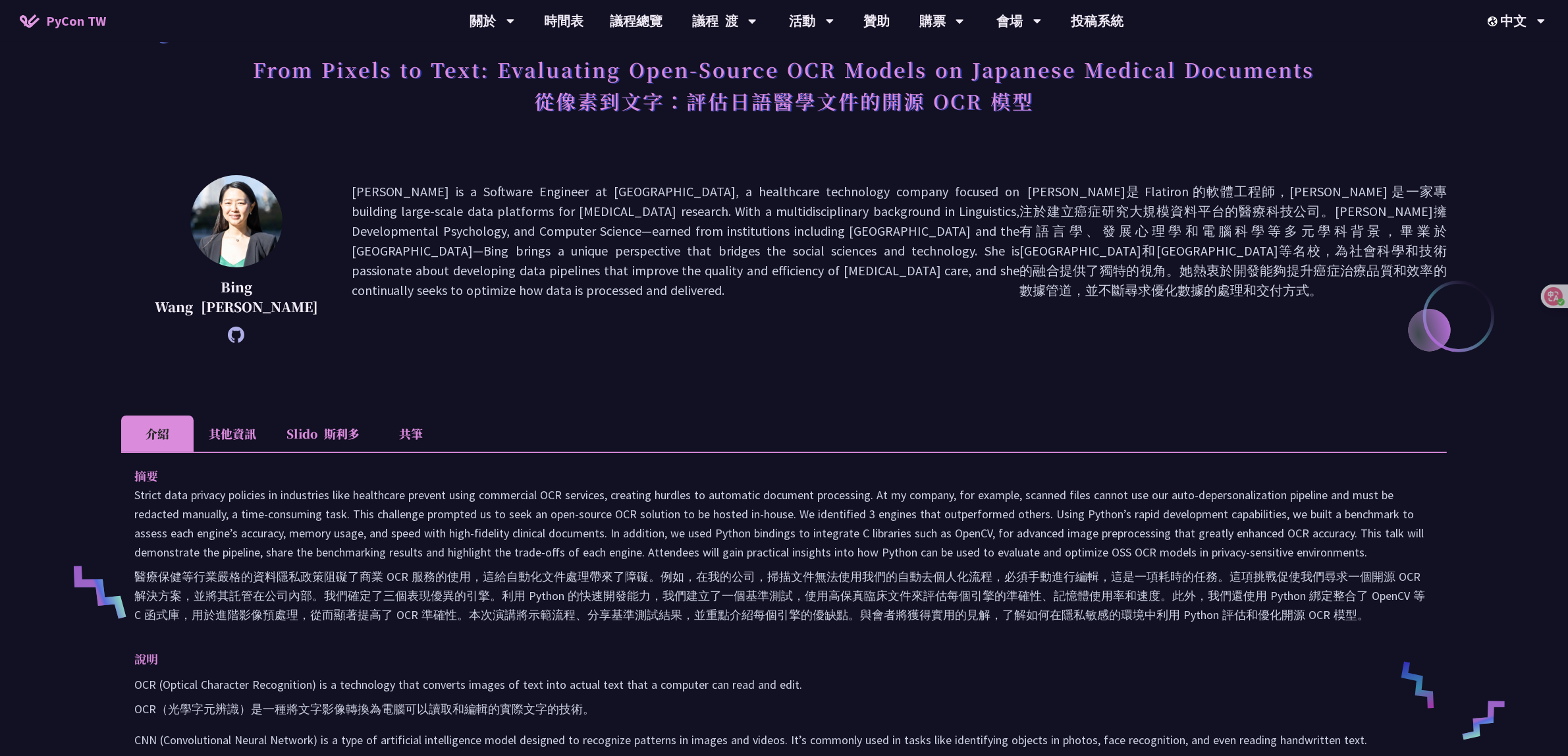
click at [218, 435] on li "其他資訊" at bounding box center [232, 434] width 78 height 36
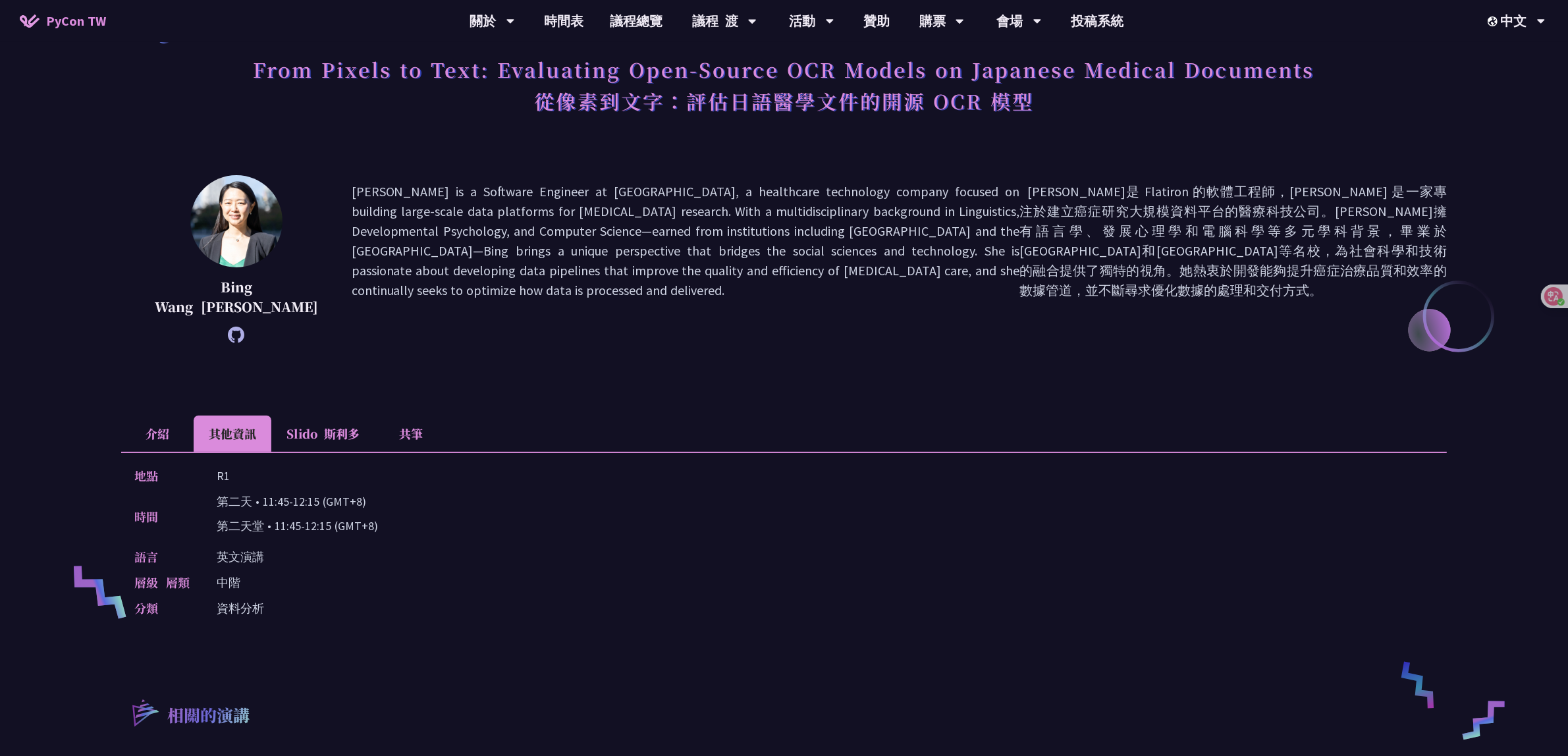
click at [173, 438] on li "介紹" at bounding box center [157, 434] width 73 height 36
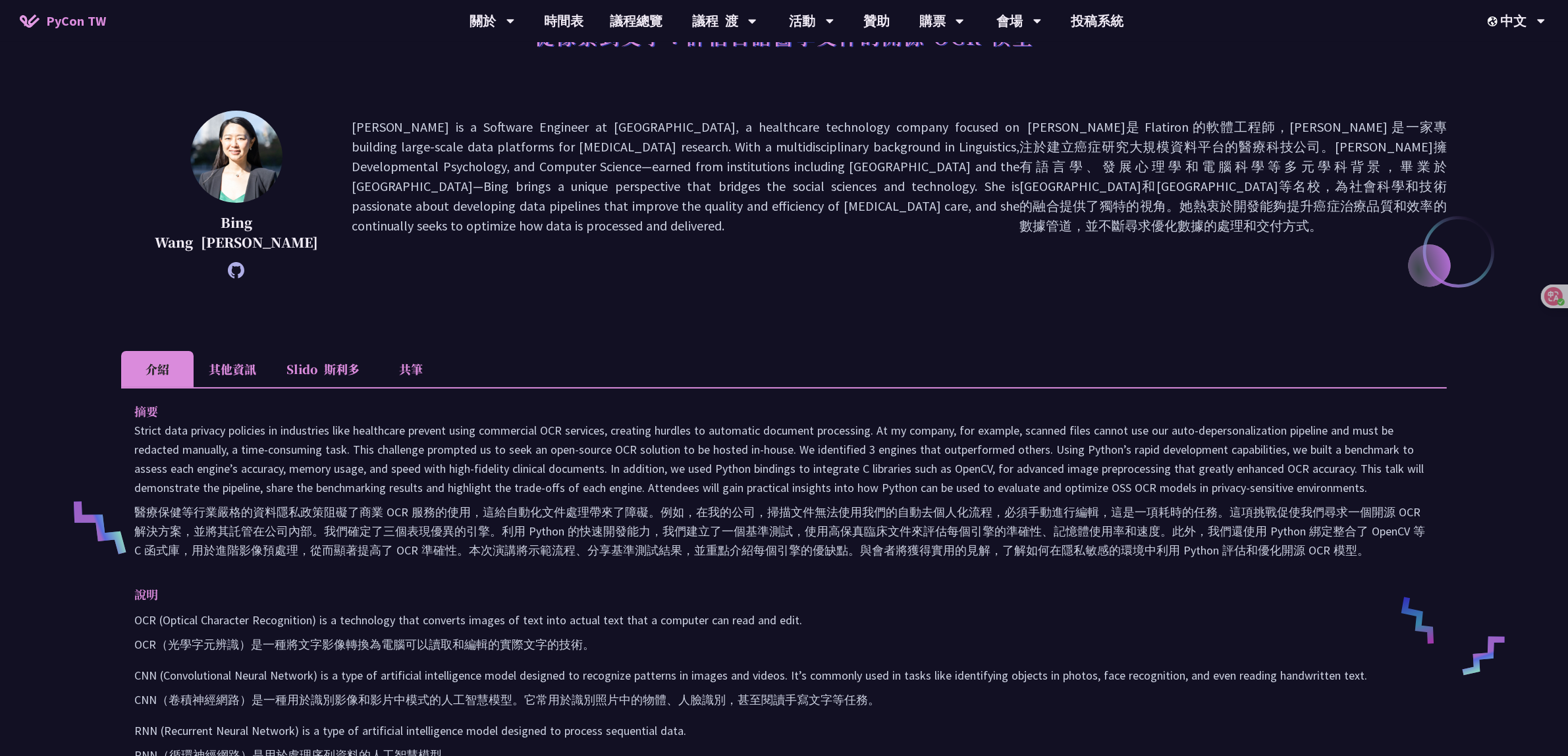
scroll to position [165, 0]
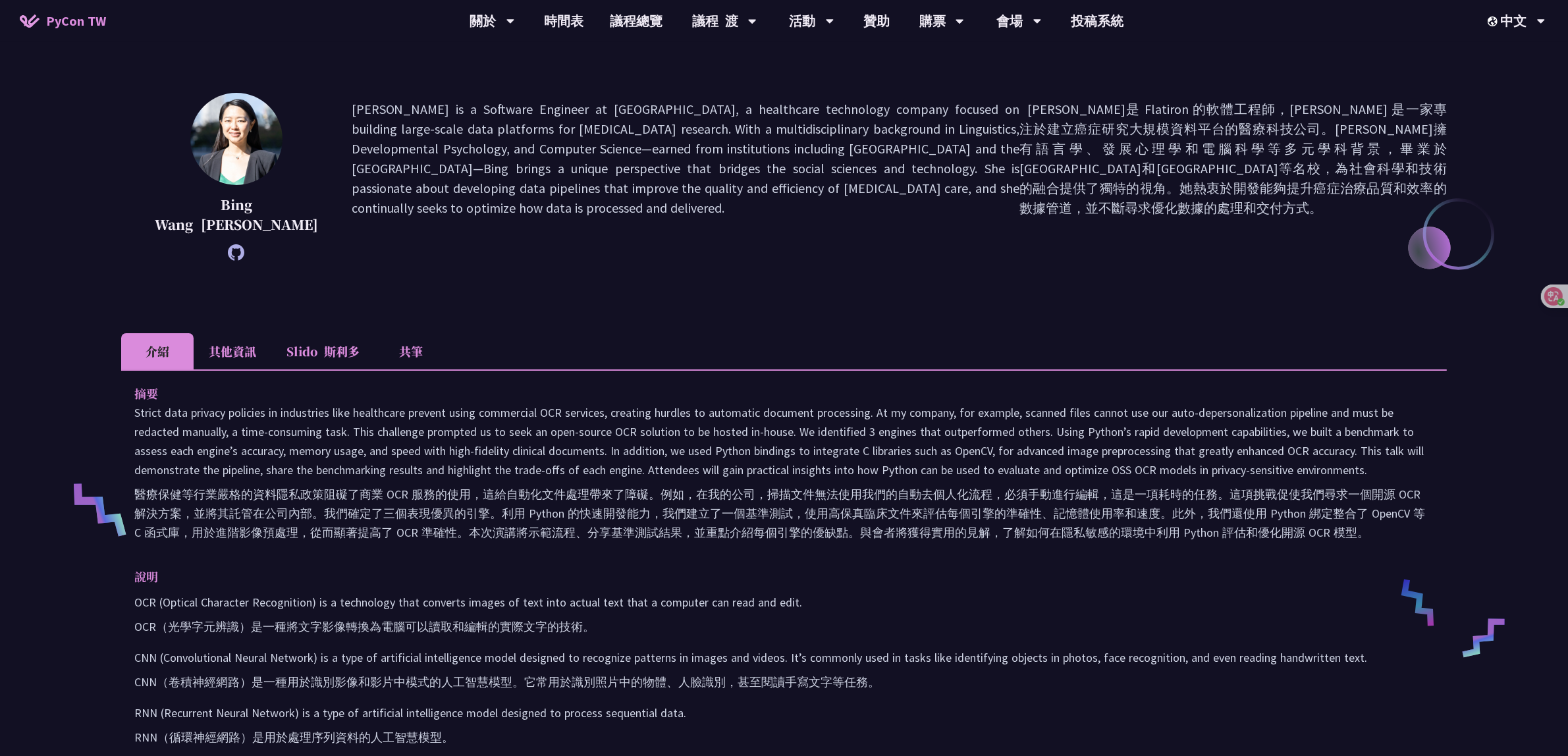
click at [223, 346] on li "其他資訊" at bounding box center [232, 351] width 78 height 36
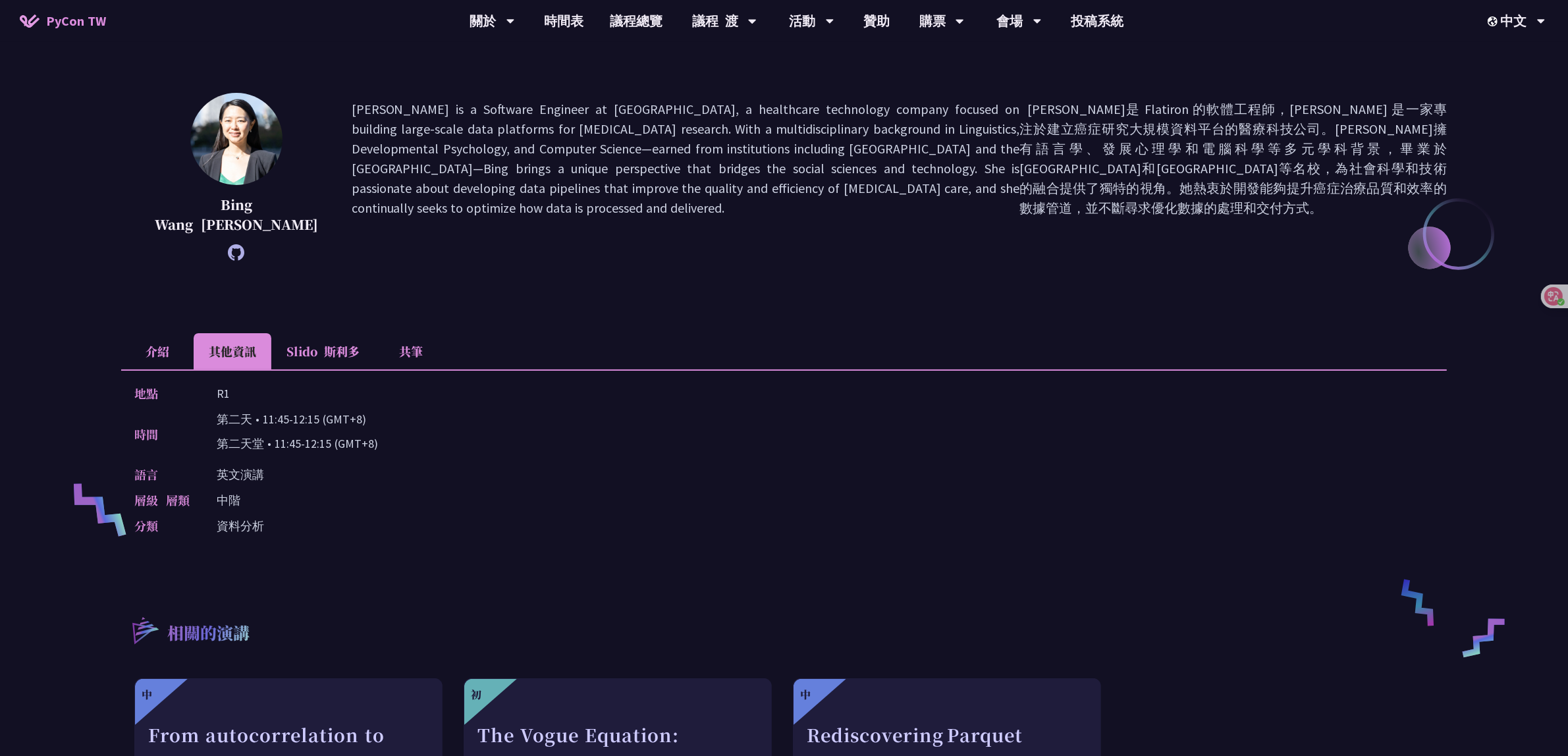
click at [179, 353] on li "介紹" at bounding box center [157, 351] width 73 height 36
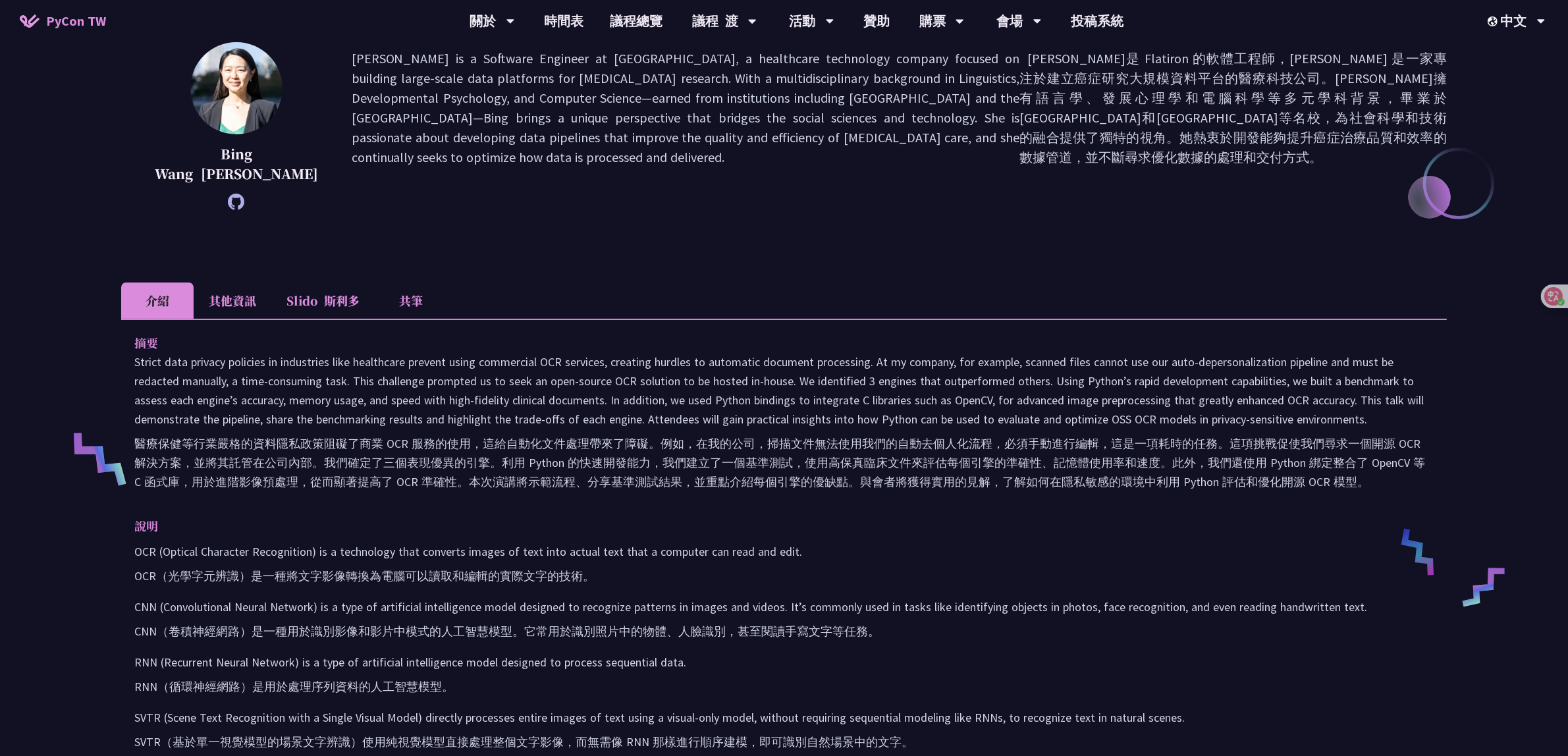
scroll to position [0, 0]
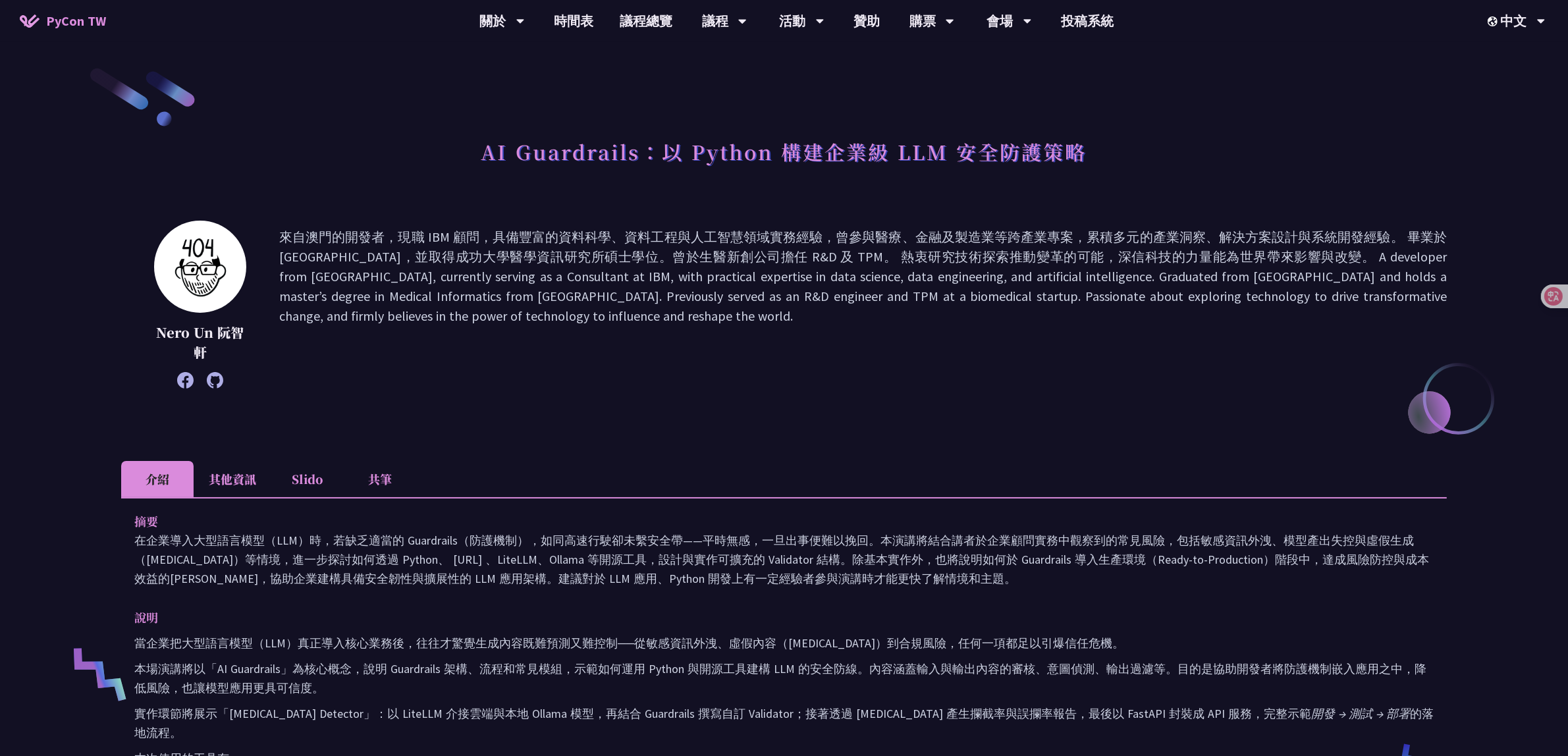
click at [218, 486] on li "其他資訊" at bounding box center [232, 479] width 78 height 36
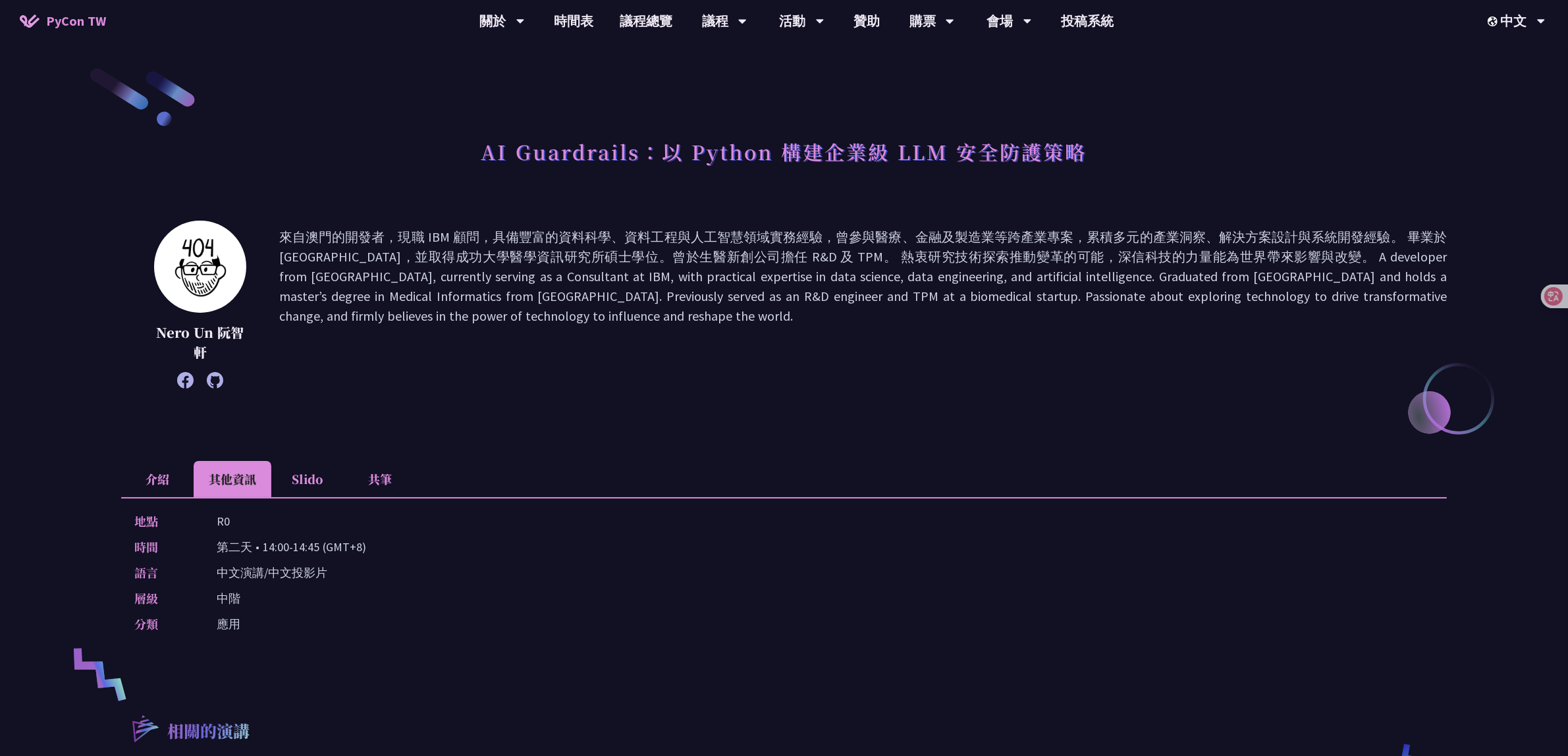
drag, startPoint x: 217, startPoint y: 547, endPoint x: 435, endPoint y: 540, distance: 218.1
click at [435, 540] on div "時間 第二天 • 14:00-14:45 (GMT+8)" at bounding box center [781, 547] width 1293 height 19
copy p "第二天 • 14:00-14:45 (GMT+8)"
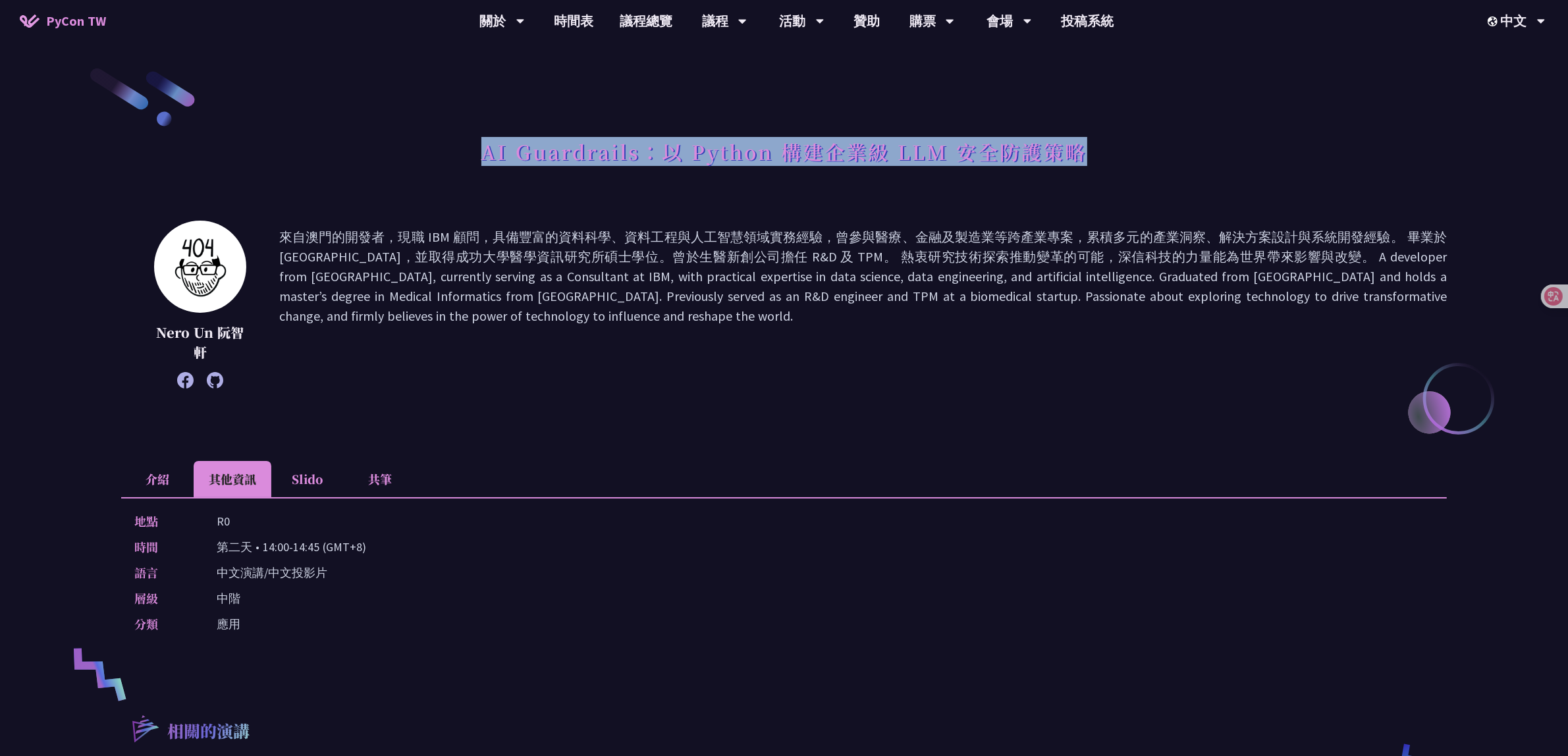
drag, startPoint x: 481, startPoint y: 157, endPoint x: 1117, endPoint y: 159, distance: 636.0
click at [1117, 159] on div "AI Guardrails：以 Python 構建企業級 LLM 安全防護策略" at bounding box center [783, 166] width 1326 height 69
copy h1 "AI Guardrails：以 Python 構建企業級 LLM 安全防護策略"
click at [1235, 122] on div "AI Guardrails：以 Python 構建企業級 LLM 安全防護策略 Nero Un 阮智軒 介紹 其他資訊 Slido 共筆 摘要 說明 當企業把…" at bounding box center [783, 561] width 1326 height 989
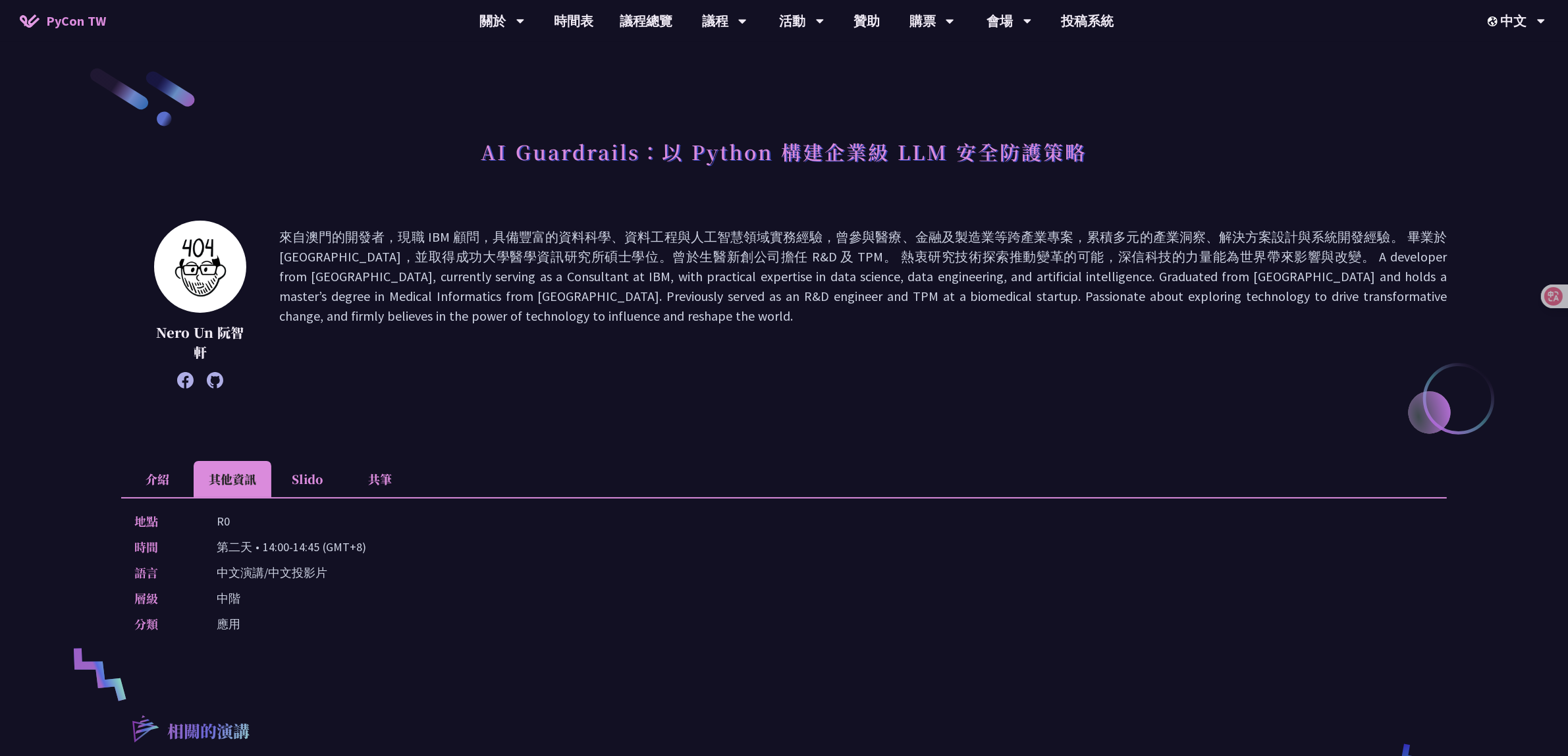
click at [157, 492] on li "介紹" at bounding box center [157, 479] width 73 height 36
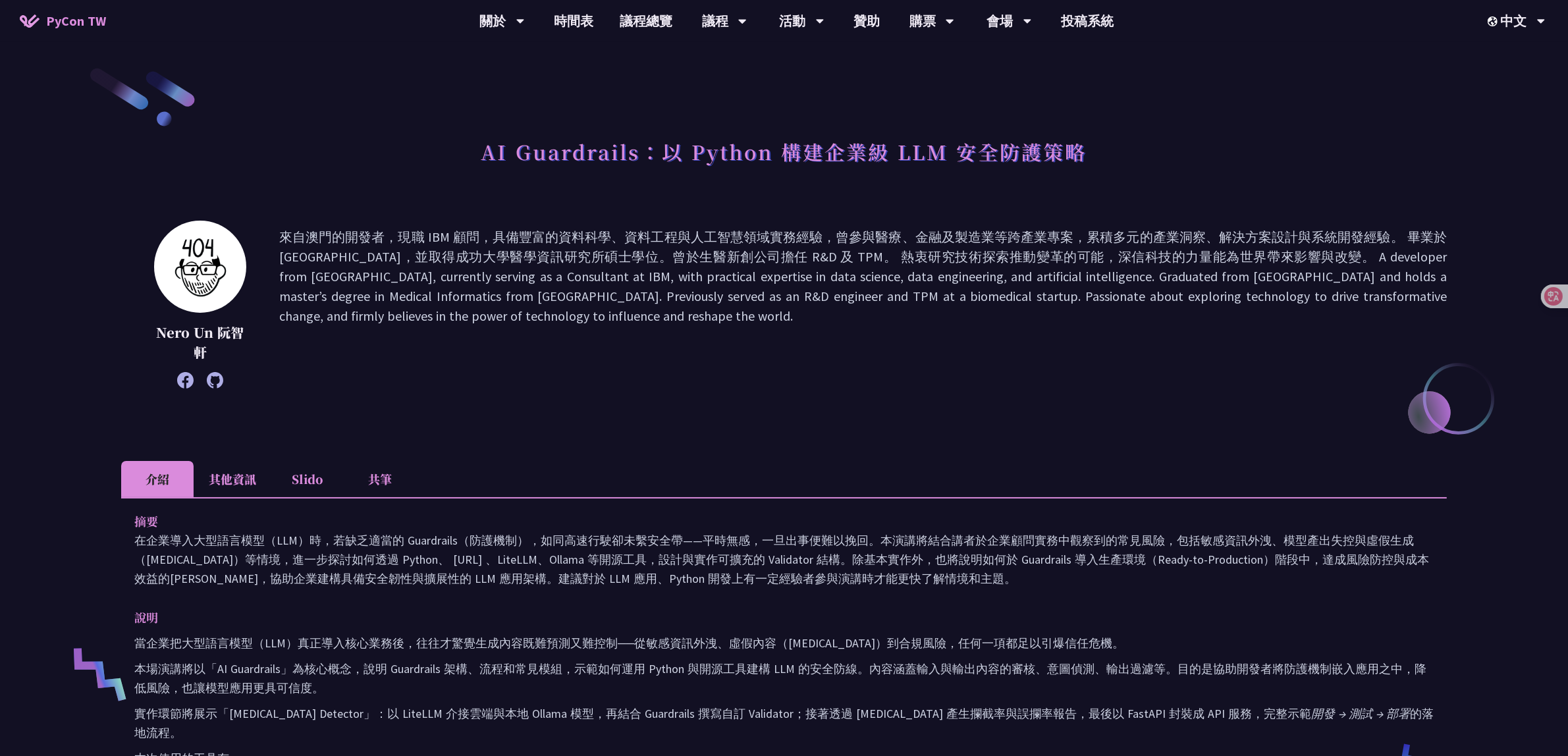
click at [247, 478] on li "其他資訊" at bounding box center [232, 479] width 78 height 36
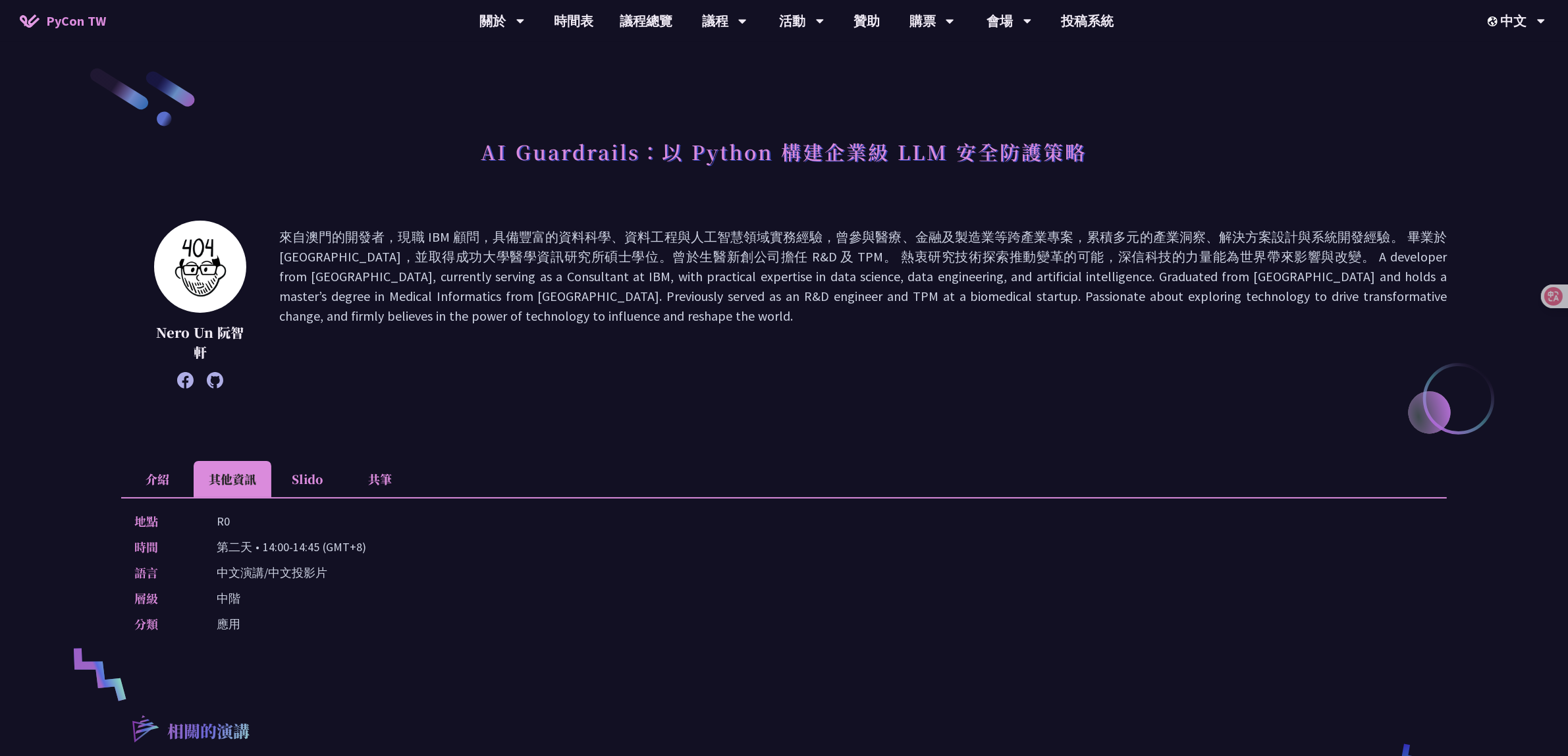
click at [167, 480] on li "介紹" at bounding box center [157, 479] width 73 height 36
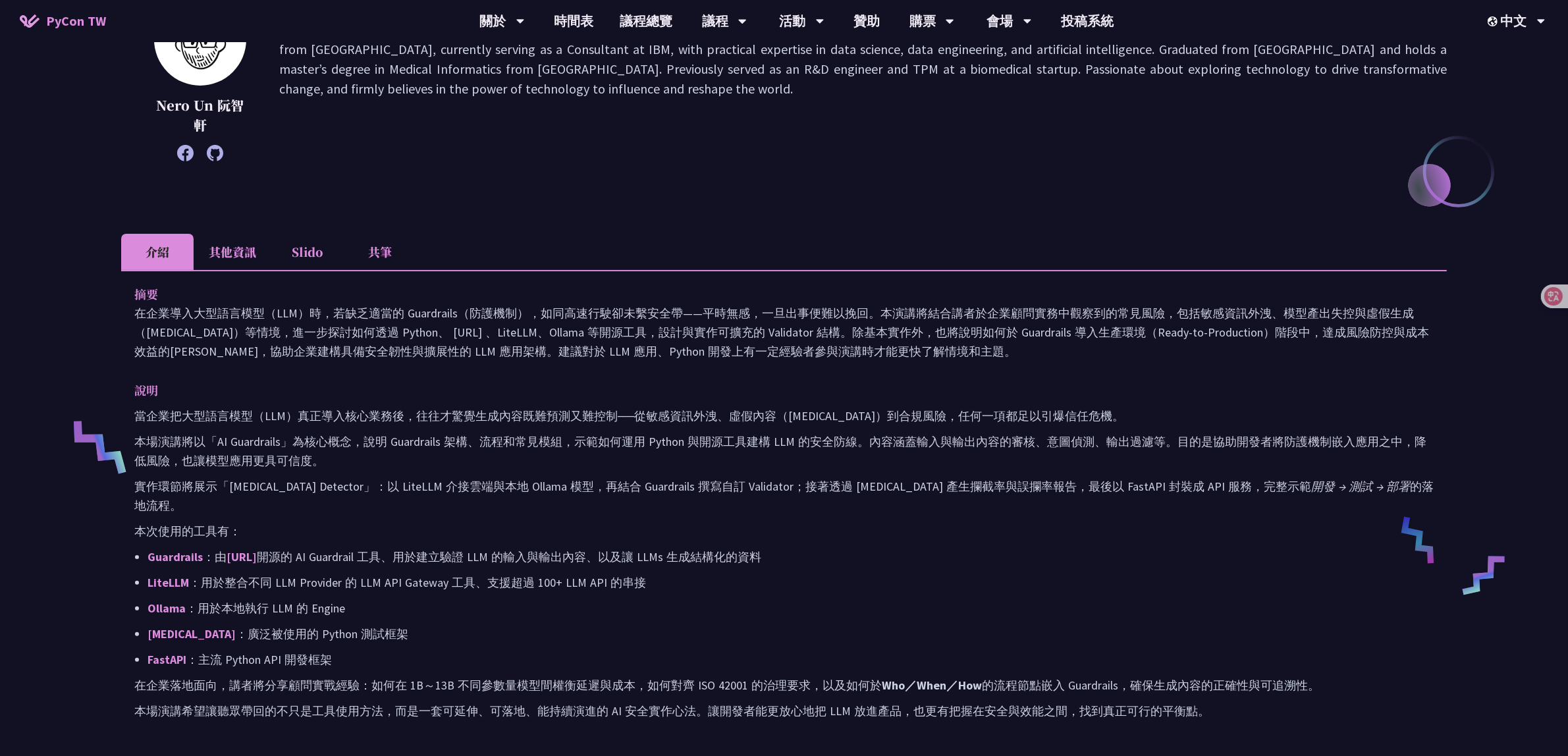
scroll to position [247, 0]
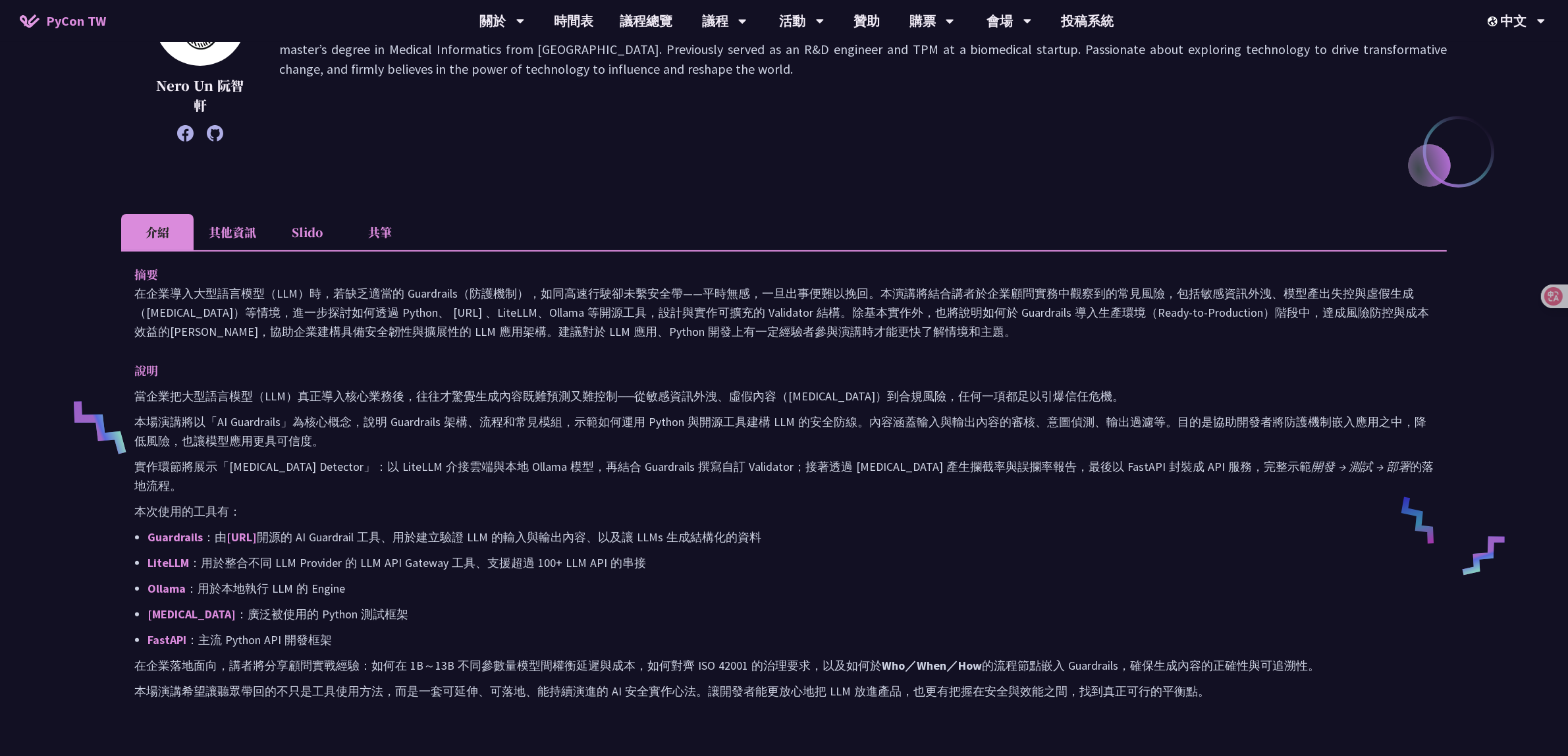
click at [222, 230] on li "其他資訊" at bounding box center [232, 232] width 78 height 36
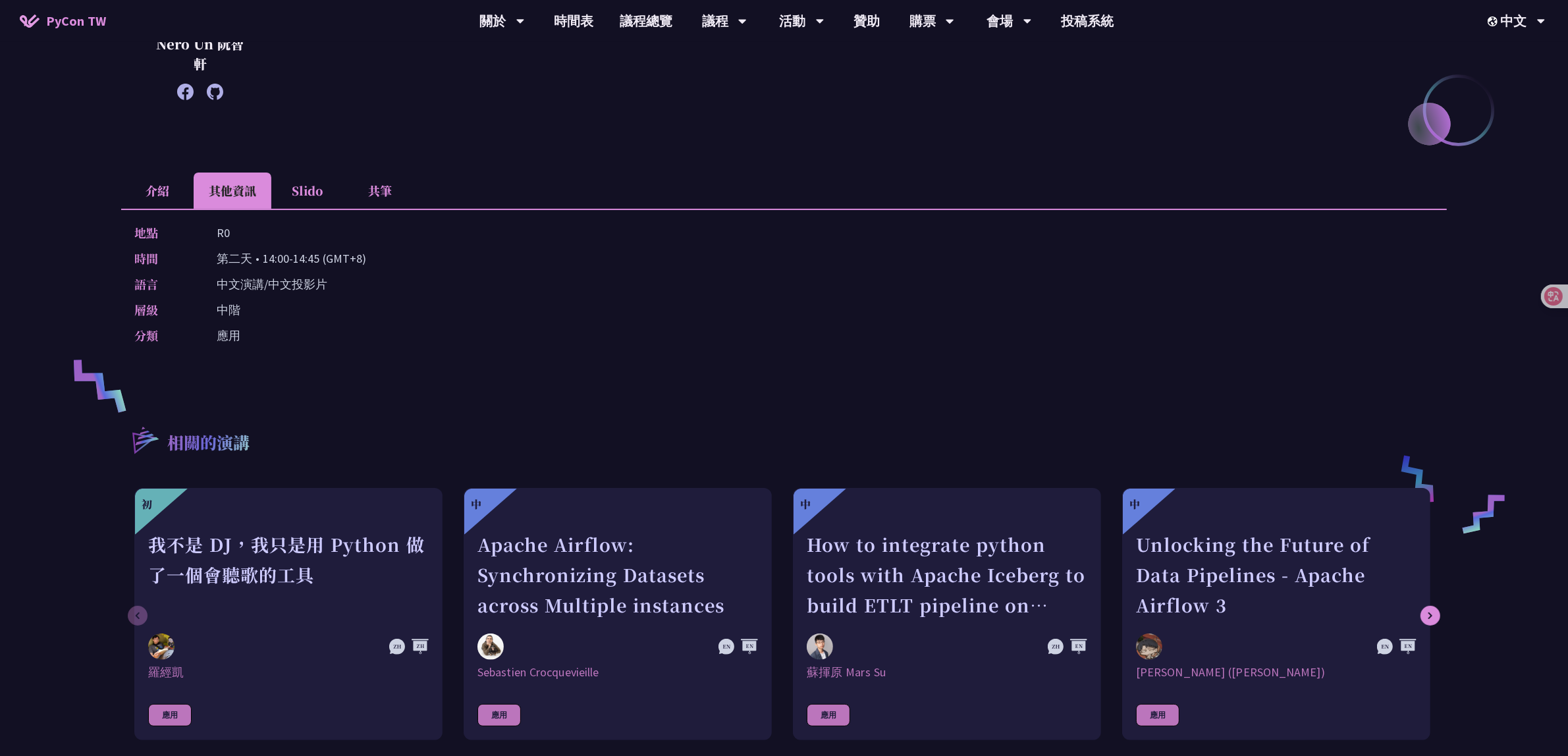
scroll to position [329, 0]
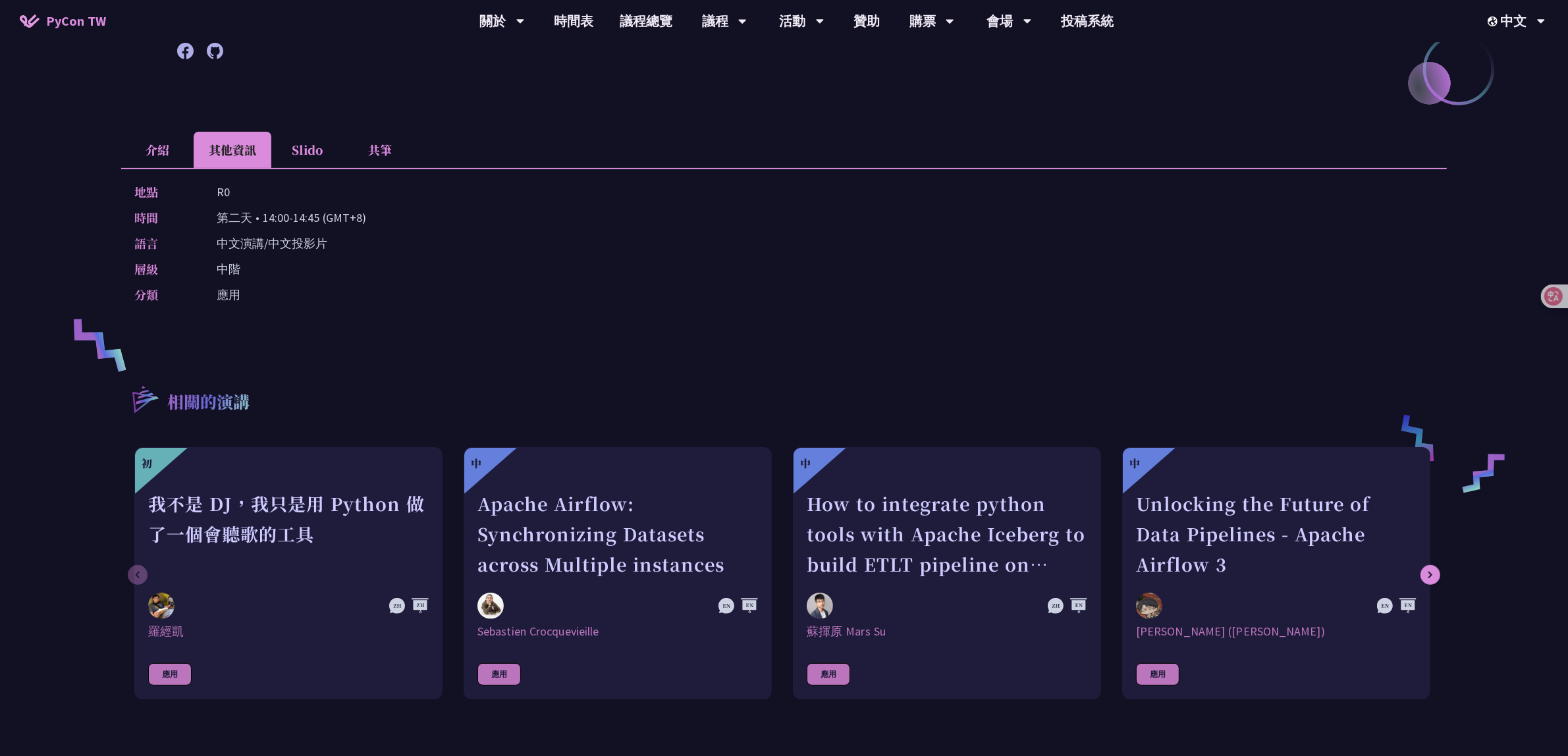
click at [147, 170] on div "地點 R0 時間 第二天 • 14:00-14:45 (GMT+8) 語言 中文演講/中文投影片 層級 中階 分類 應用" at bounding box center [783, 245] width 1326 height 156
click at [153, 160] on li "介紹" at bounding box center [157, 150] width 73 height 36
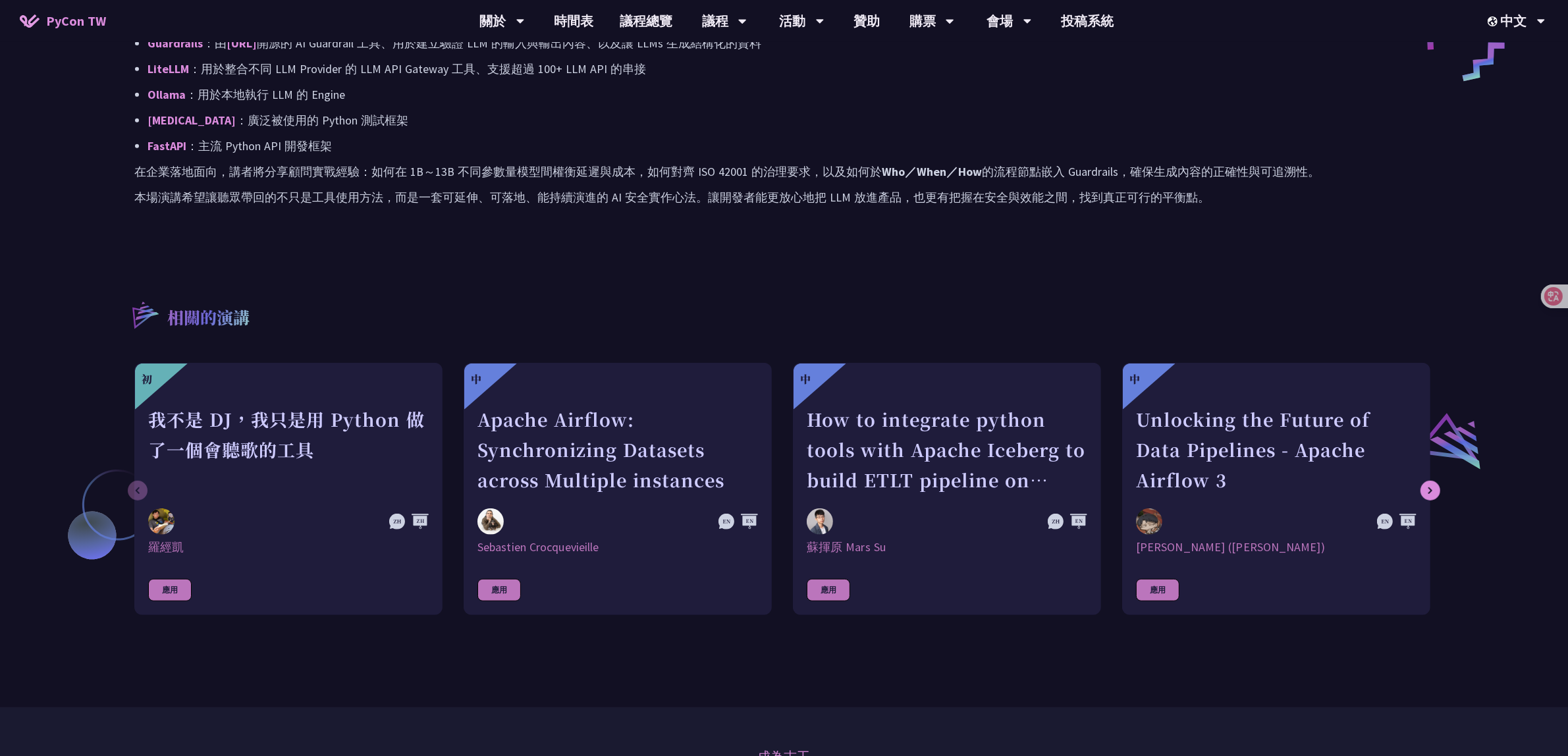
scroll to position [0, 0]
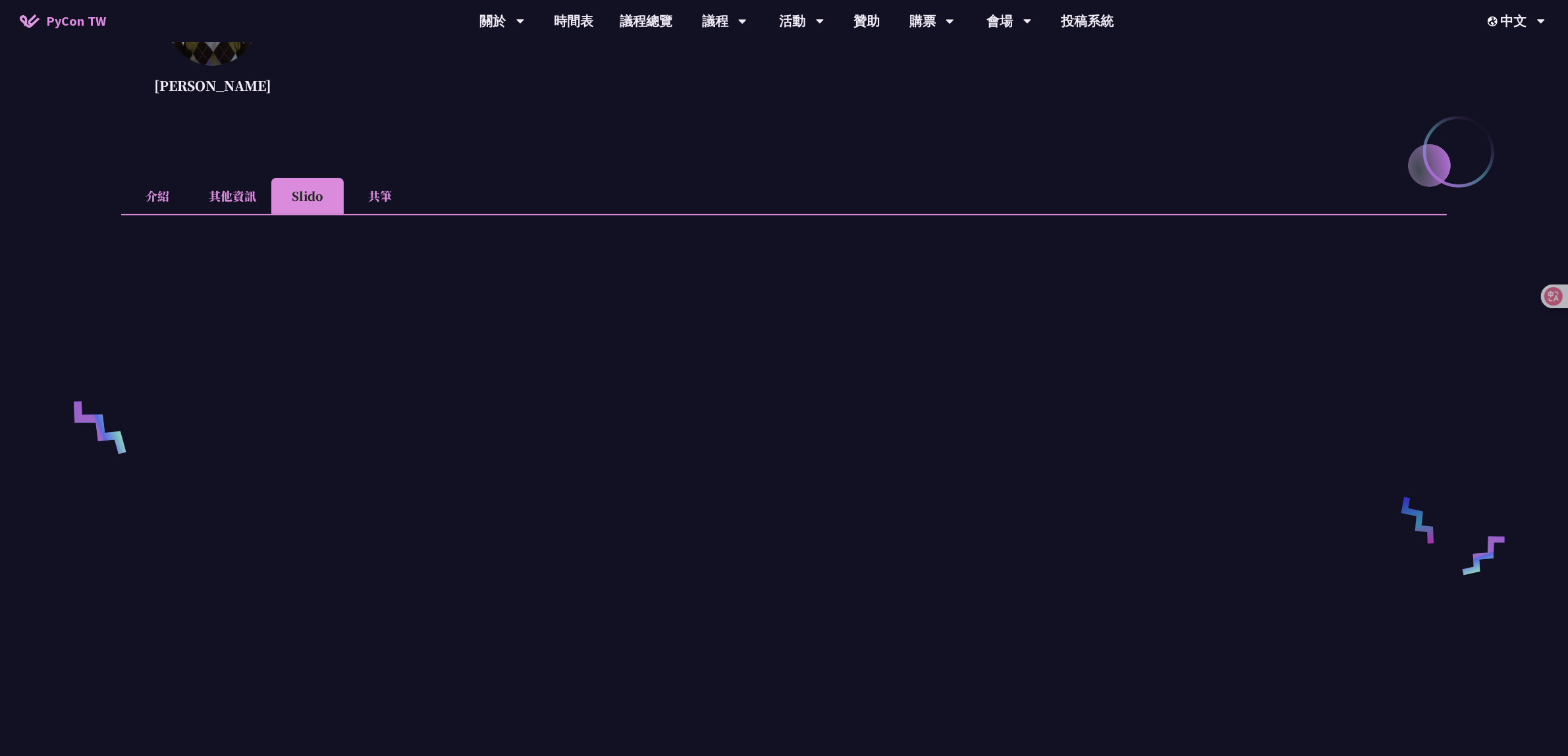
click at [375, 194] on li "共筆" at bounding box center [380, 195] width 73 height 36
click at [311, 191] on li "Slido" at bounding box center [307, 195] width 73 height 36
click at [186, 192] on li "介紹" at bounding box center [157, 195] width 73 height 36
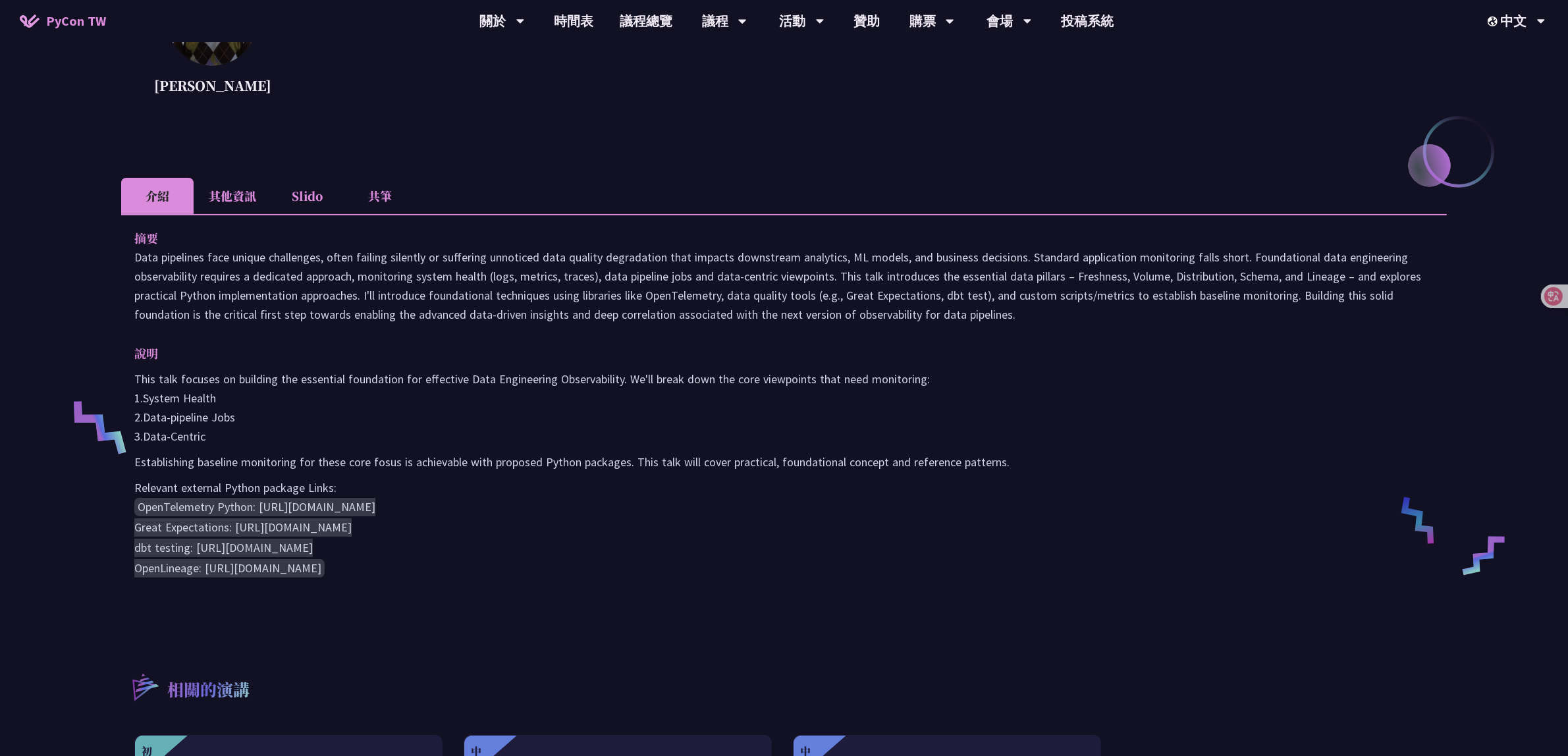
click at [250, 196] on li "其他資訊" at bounding box center [232, 195] width 78 height 36
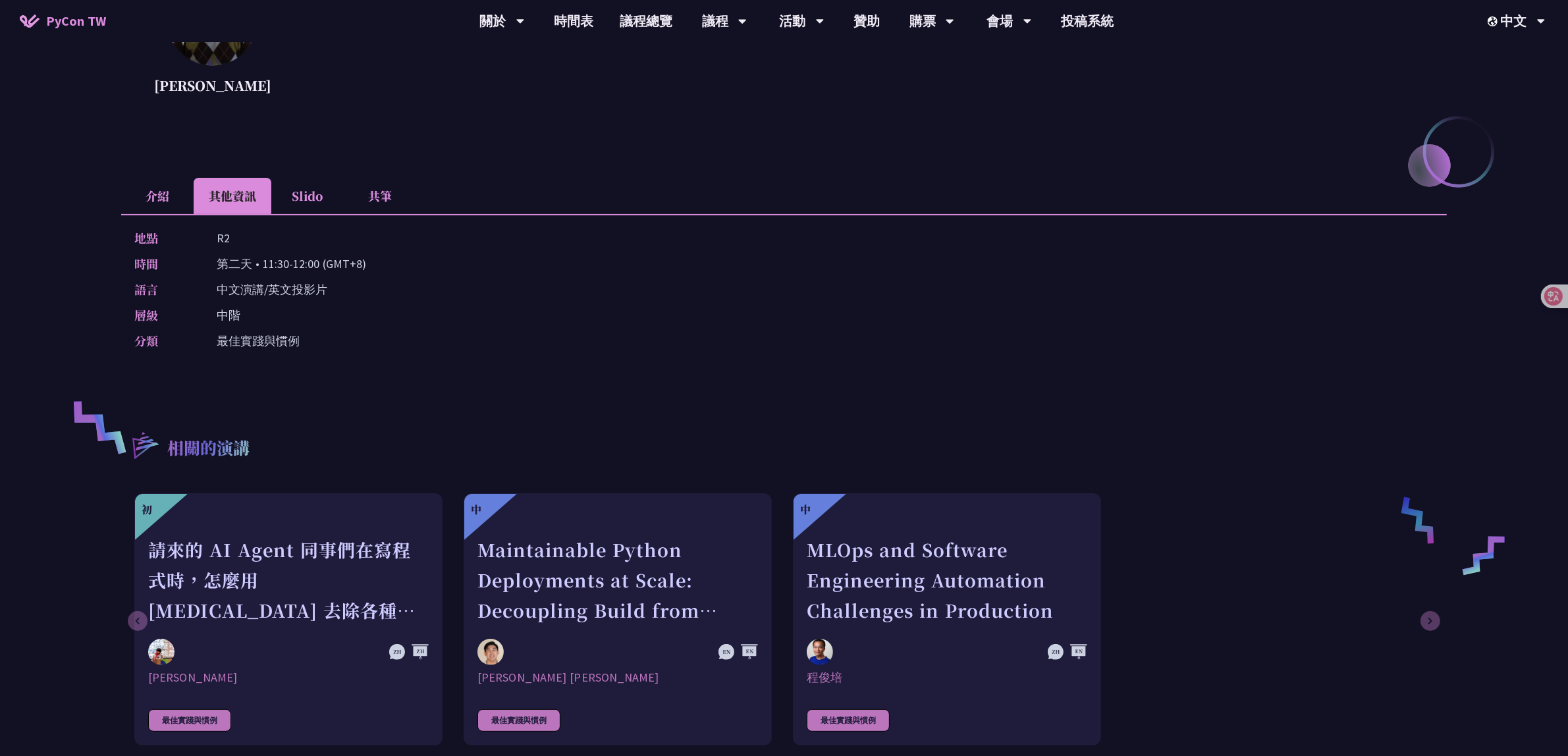
click at [152, 189] on li "介紹" at bounding box center [157, 195] width 73 height 36
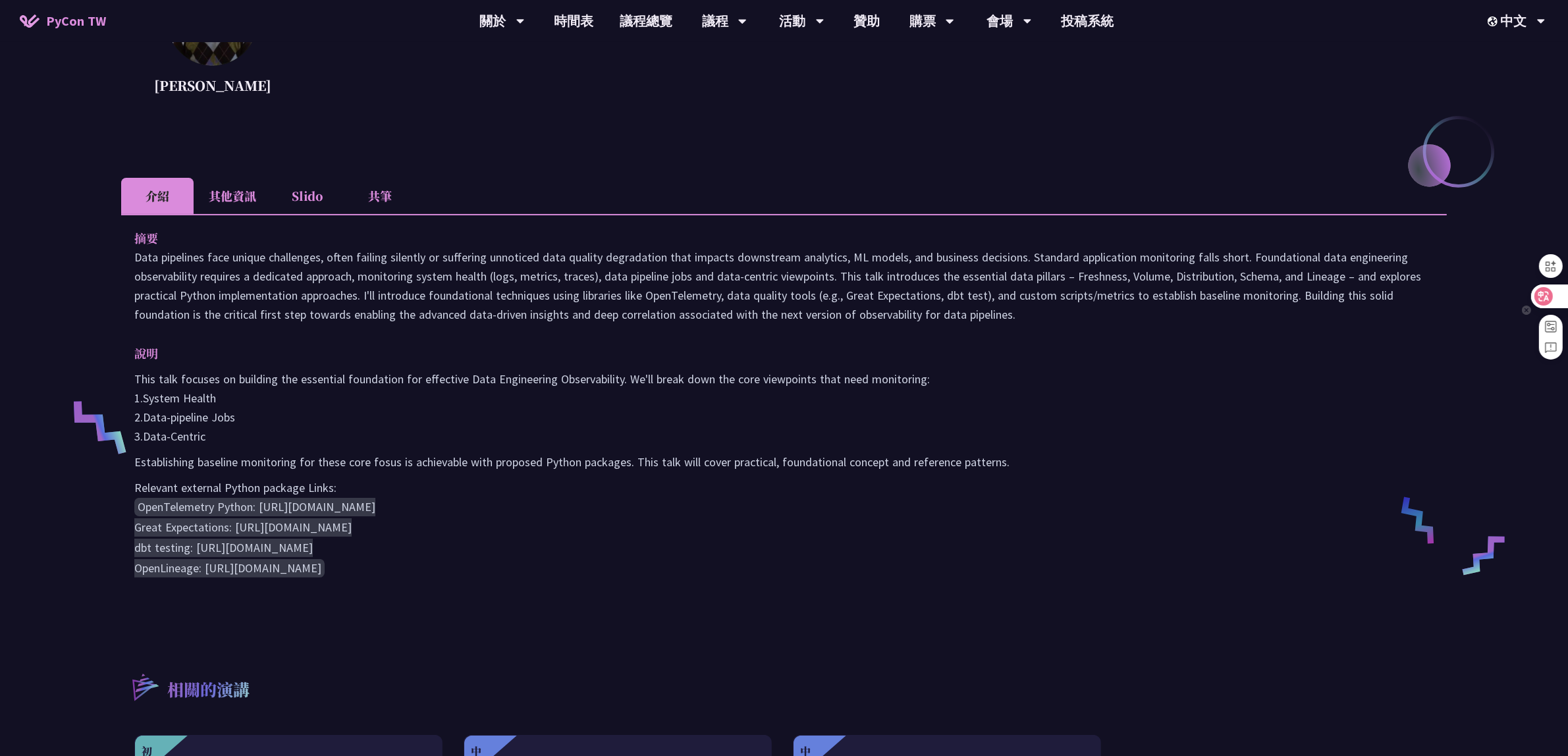
click at [1553, 300] on div at bounding box center [1549, 296] width 36 height 24
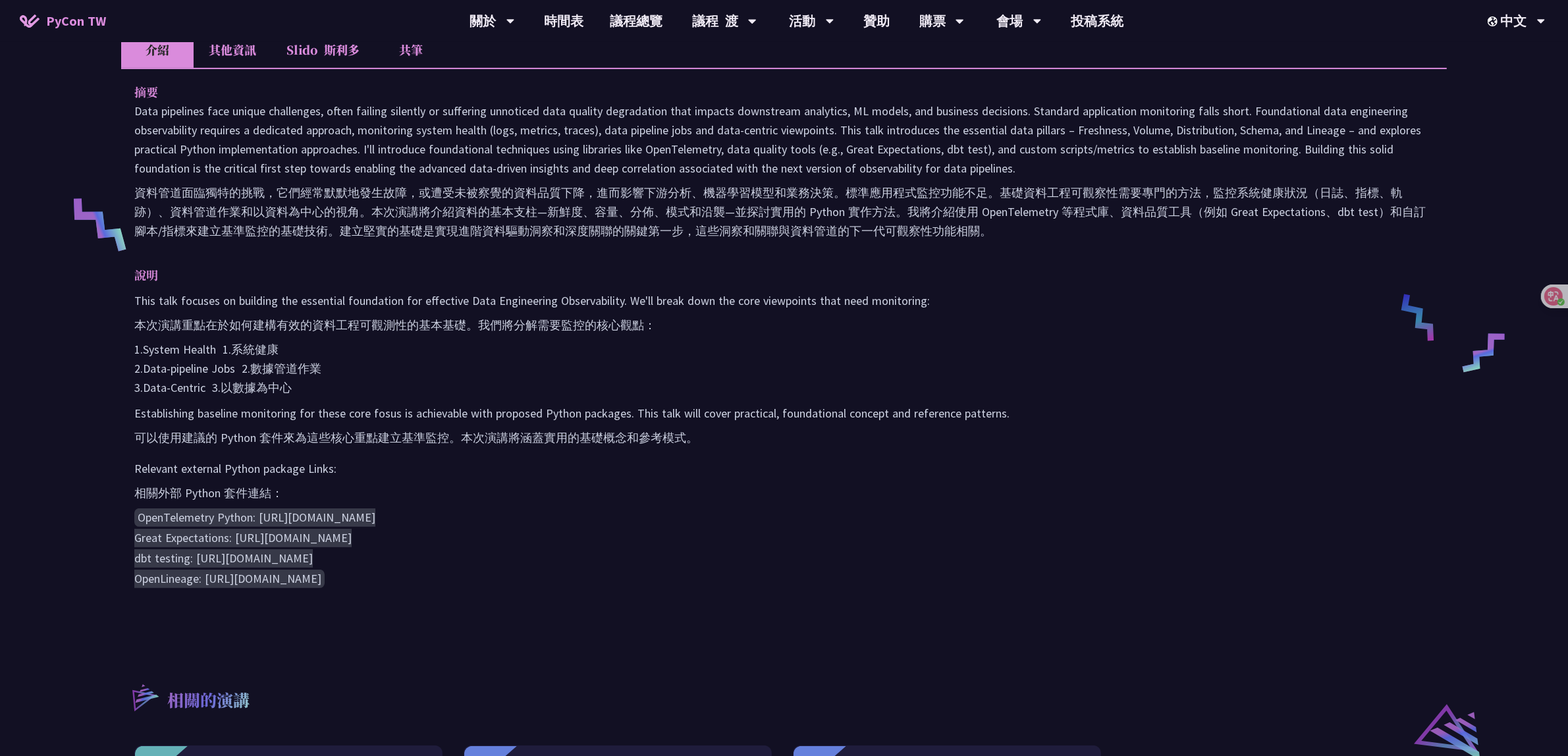
scroll to position [412, 0]
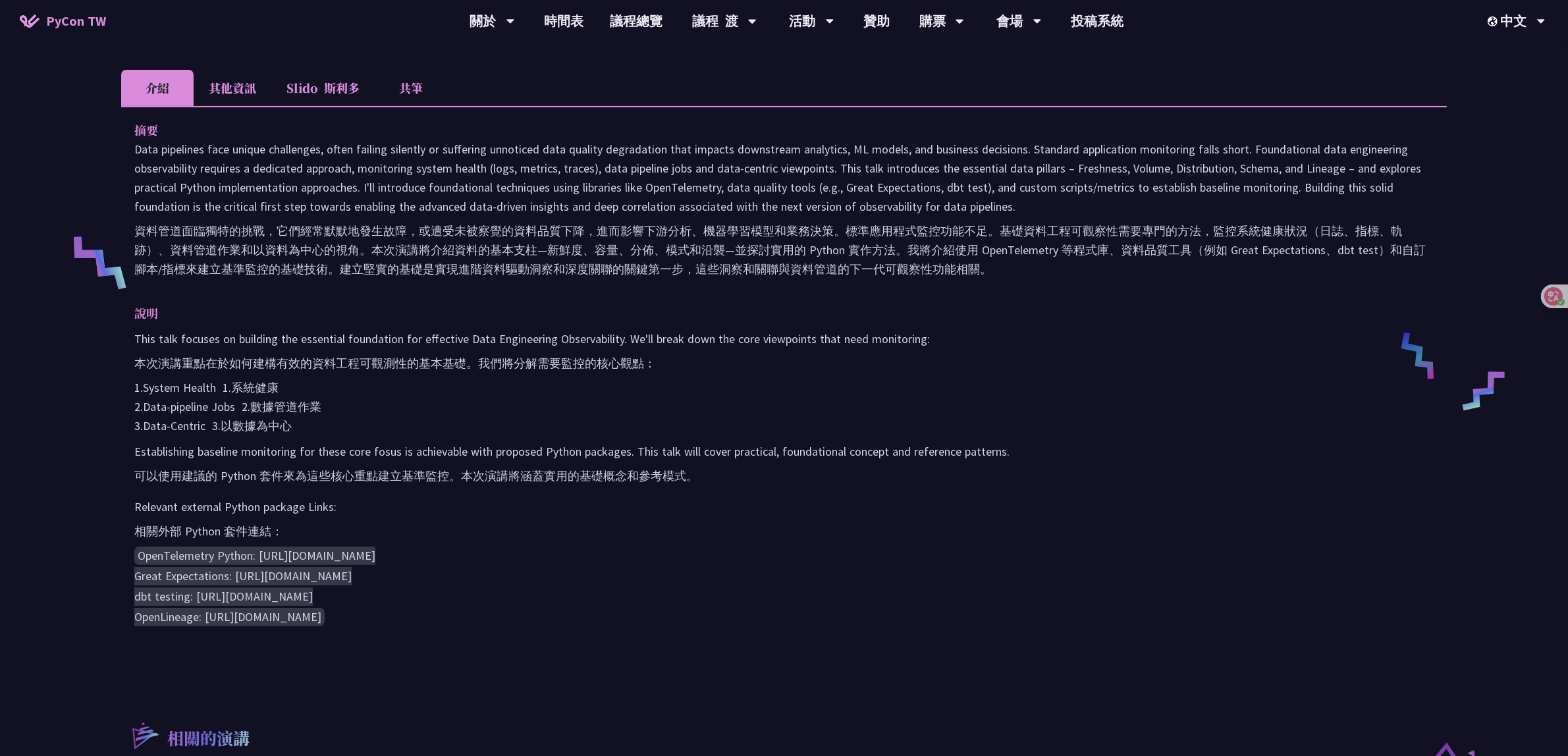
click at [237, 71] on li "其他資訊" at bounding box center [232, 88] width 78 height 36
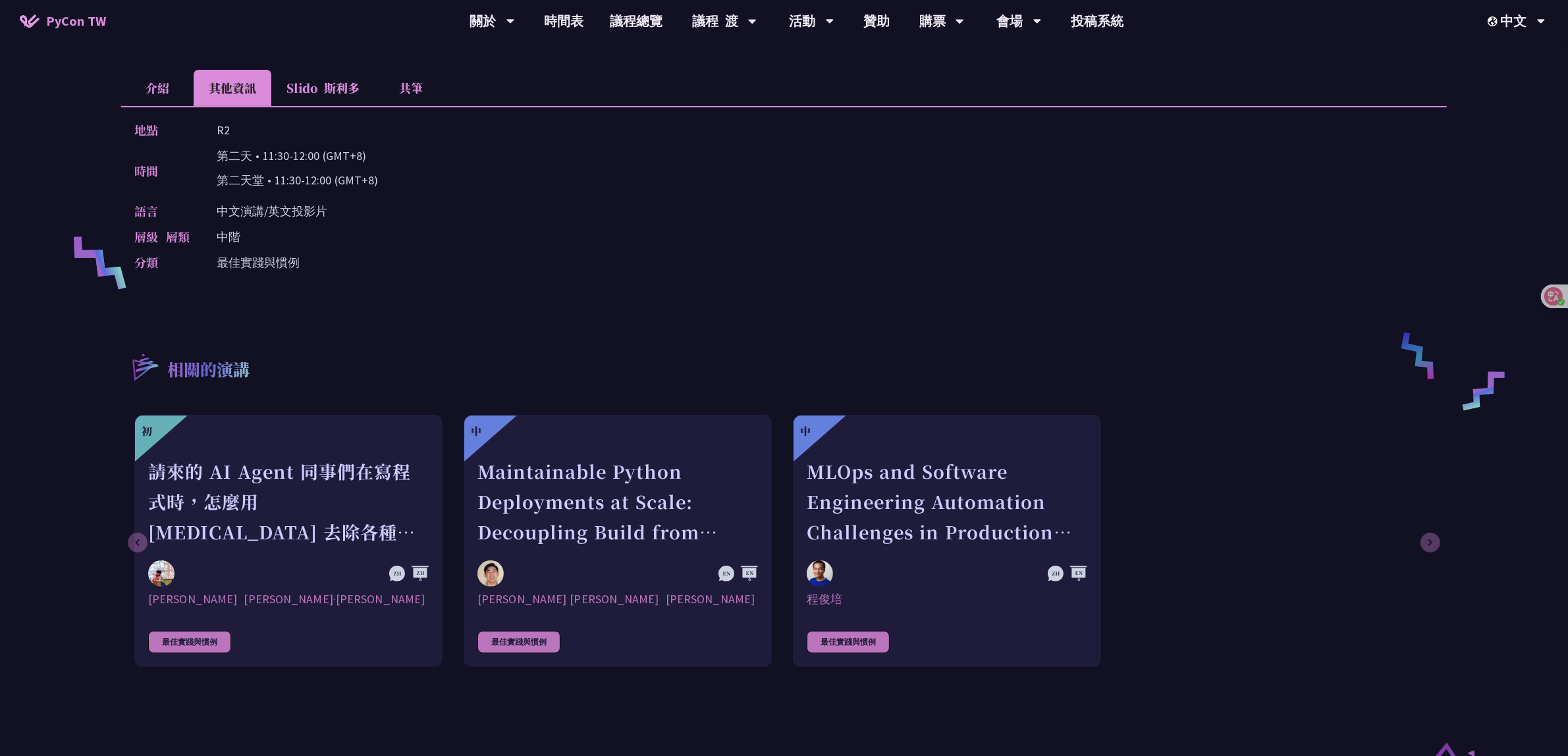
click at [162, 94] on li "介紹" at bounding box center [157, 88] width 73 height 36
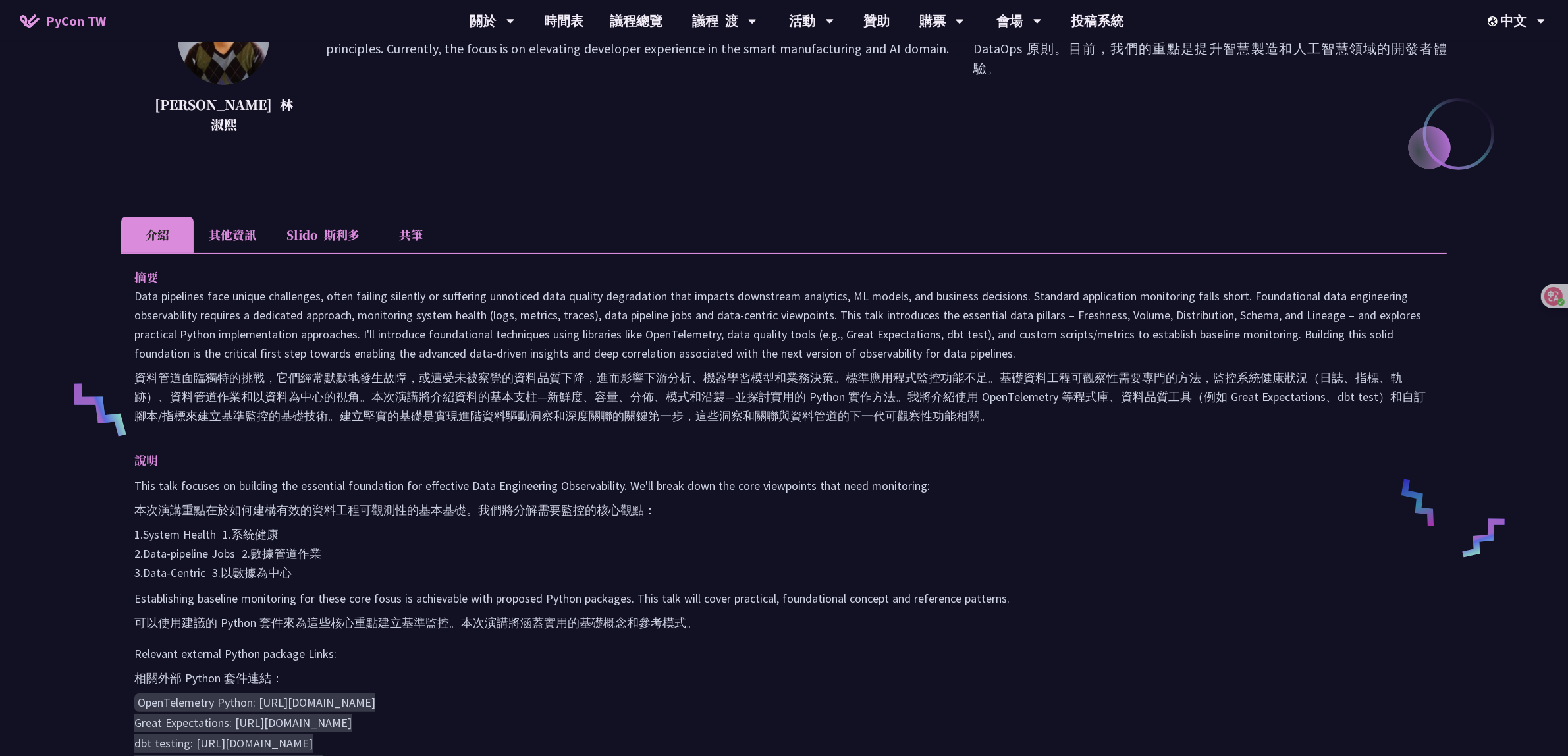
scroll to position [329, 0]
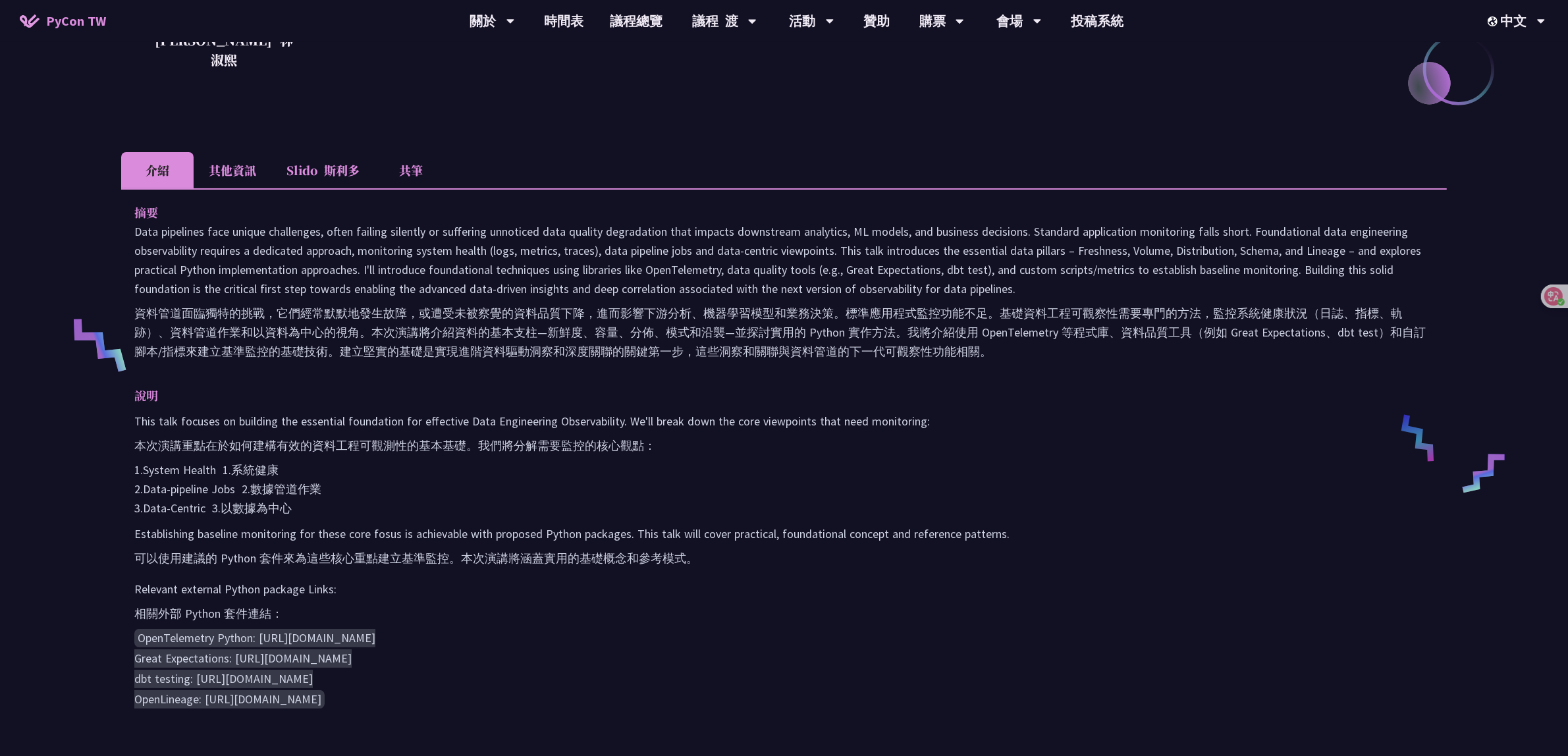
click at [237, 163] on li "其他資訊" at bounding box center [232, 171] width 78 height 36
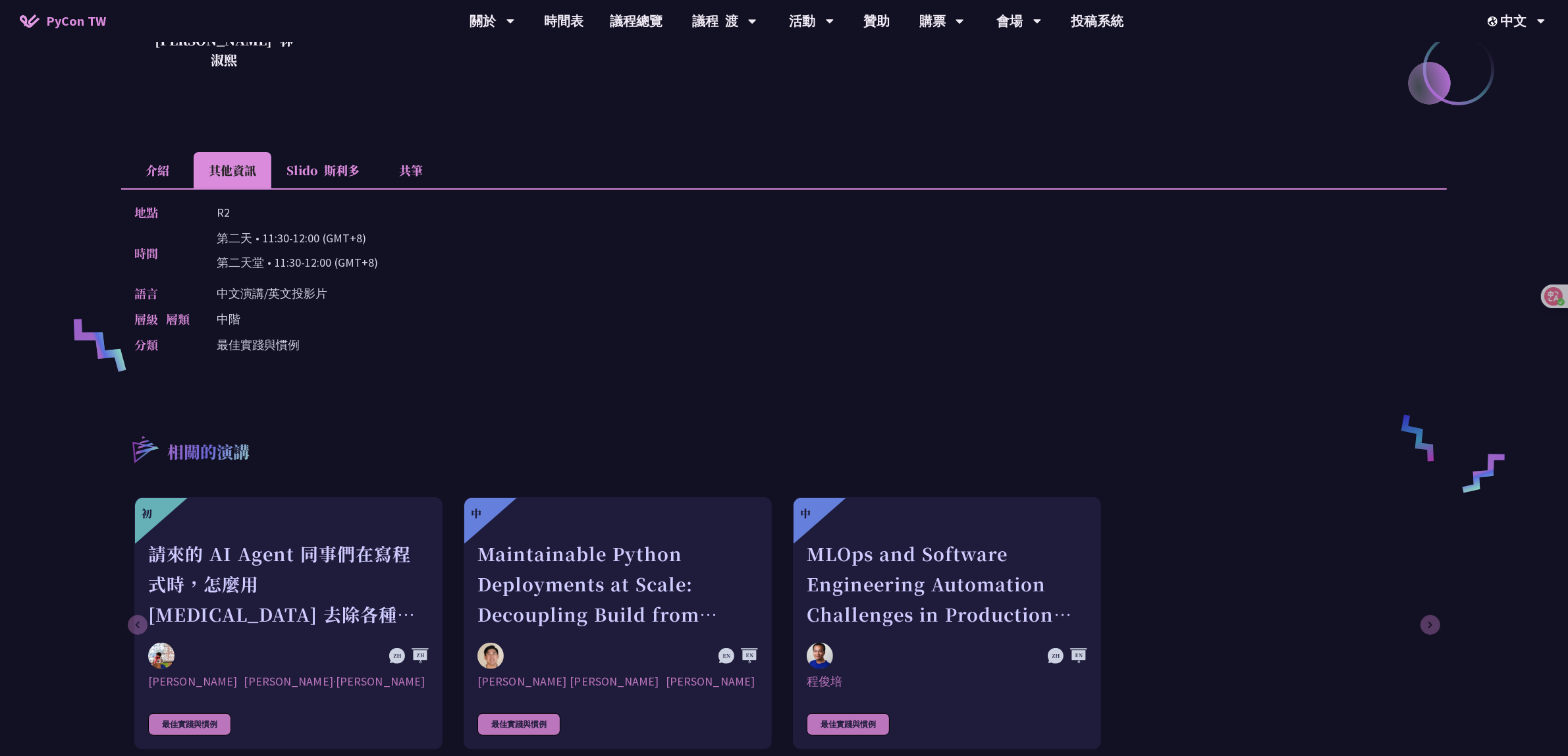
click at [167, 165] on li "介紹" at bounding box center [157, 171] width 73 height 36
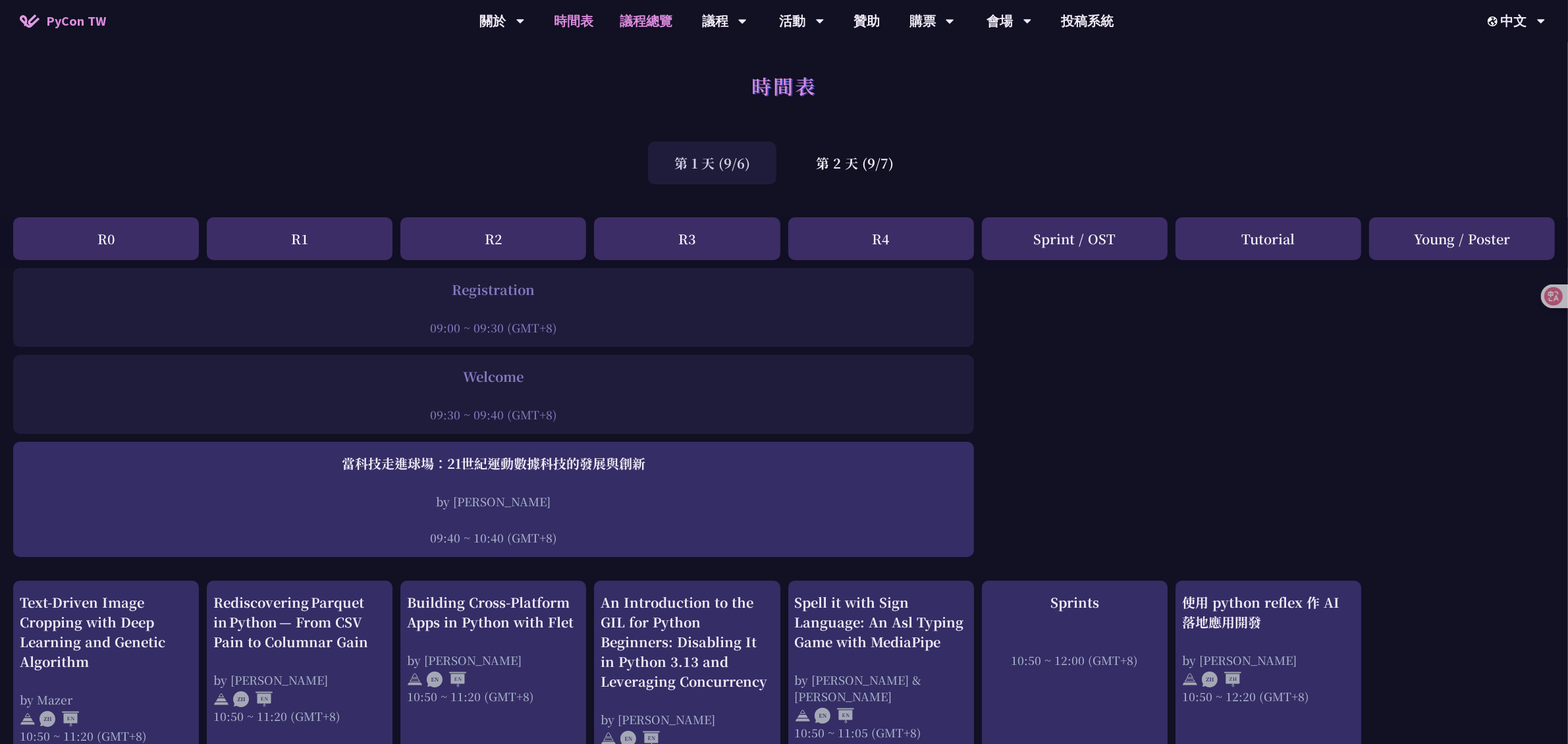
click at [636, 23] on link "議程總覽" at bounding box center [645, 21] width 79 height 42
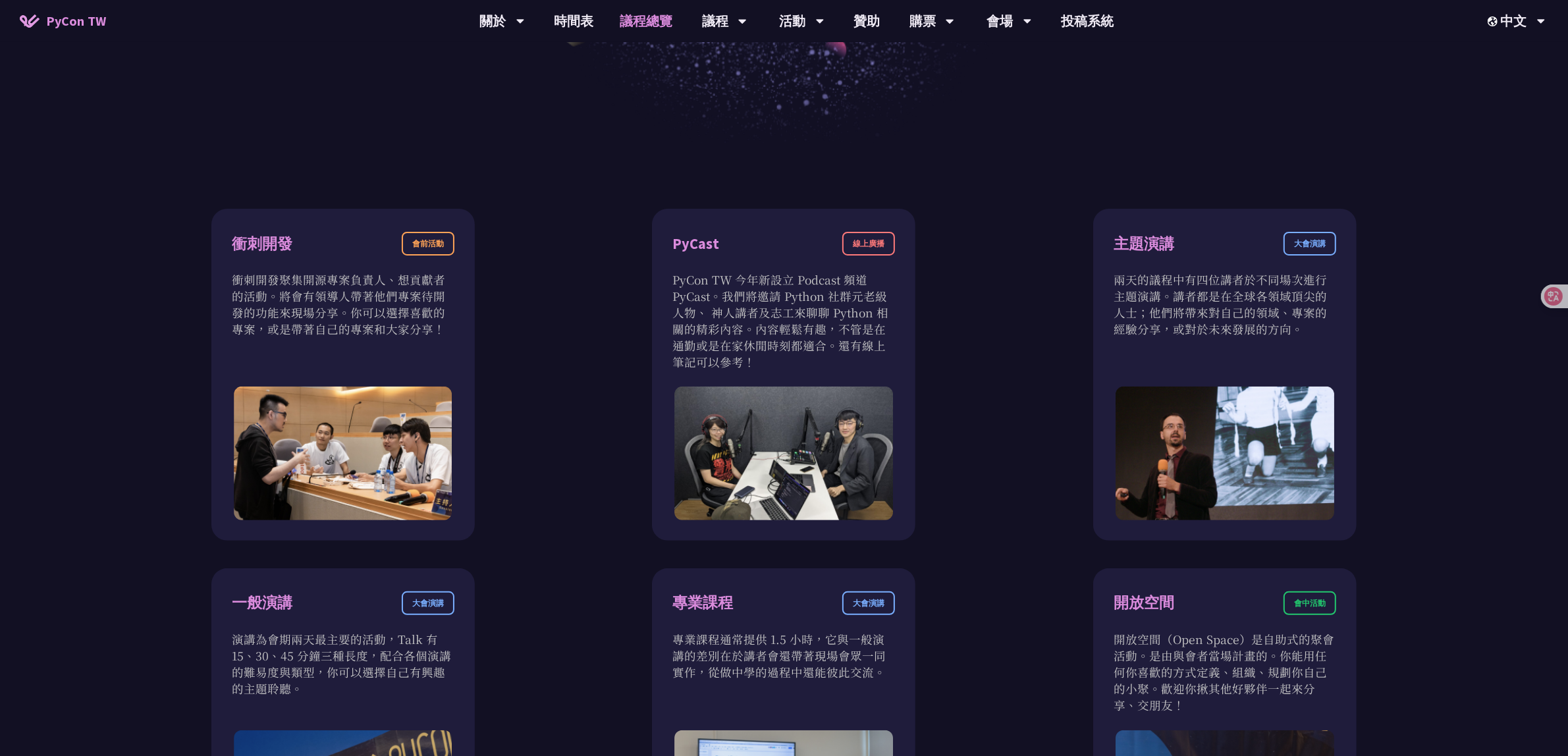
scroll to position [494, 0]
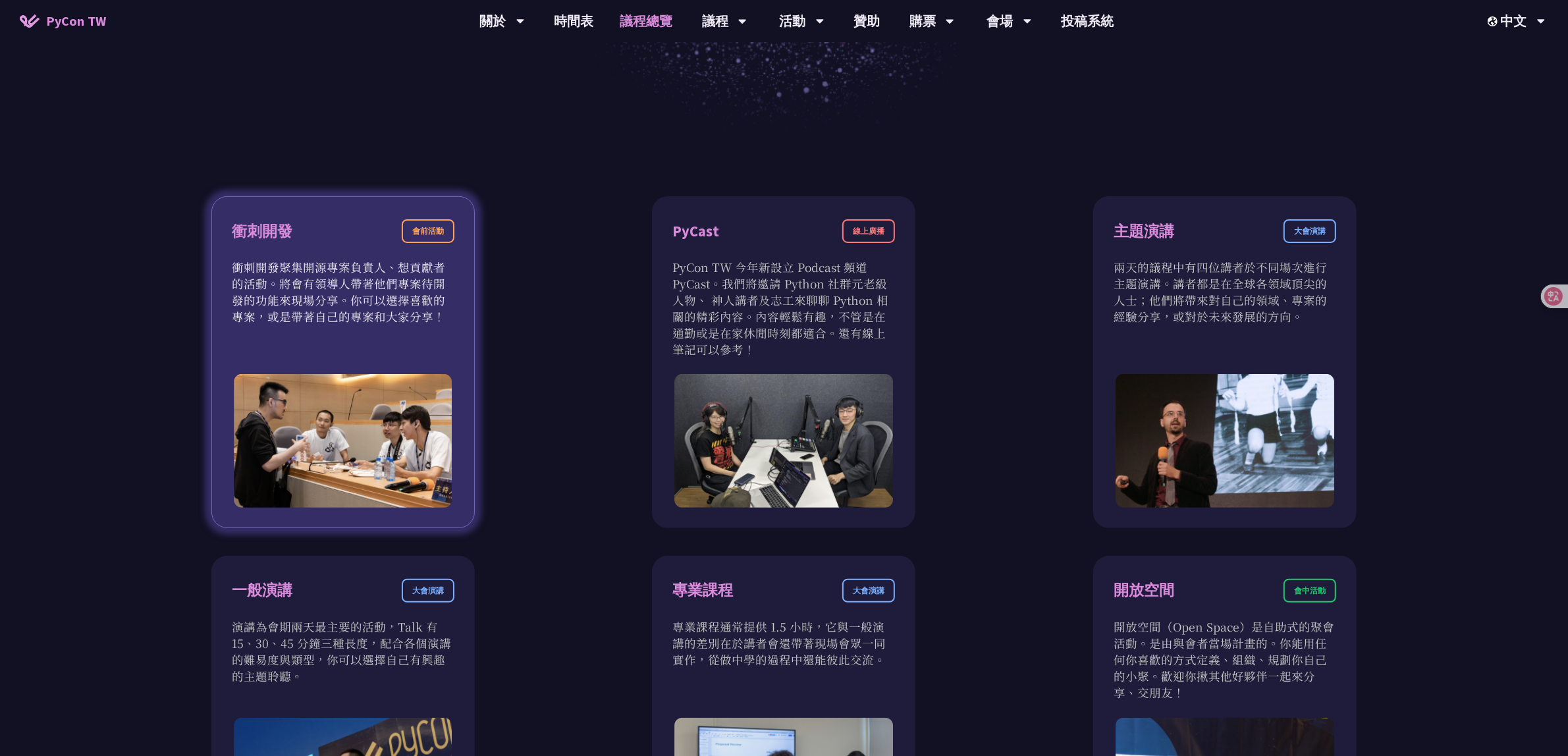
click at [402, 294] on p "衝刺開發聚集開源專案負責人、想貢獻者的活動。將會有領導人帶著他們專案待開發的功能來現場分享。你可以選擇喜歡的專案，或是帶著自己的專案和大家分享！" at bounding box center [342, 291] width 222 height 66
click at [282, 230] on div "衝刺開發" at bounding box center [261, 231] width 61 height 23
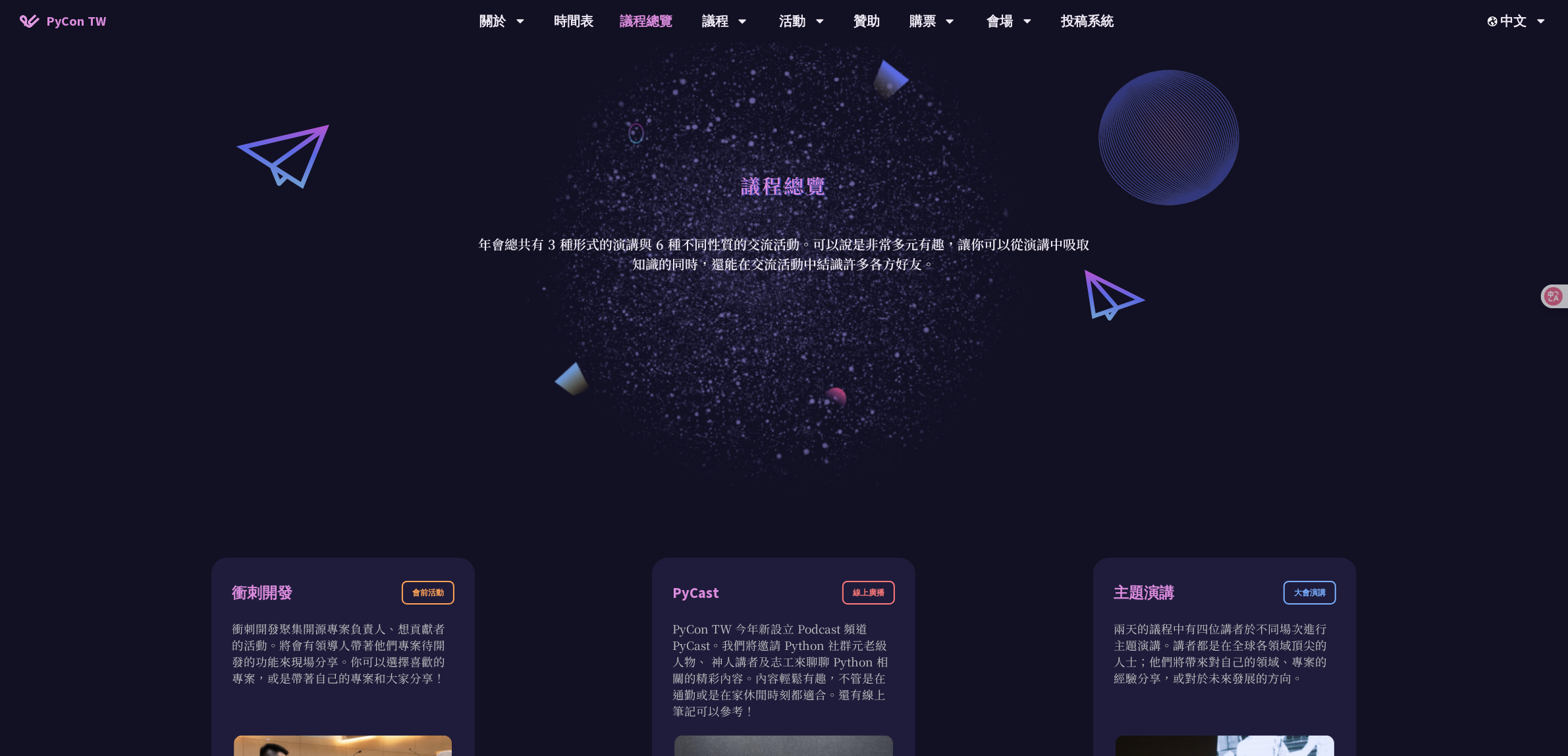
scroll to position [0, 0]
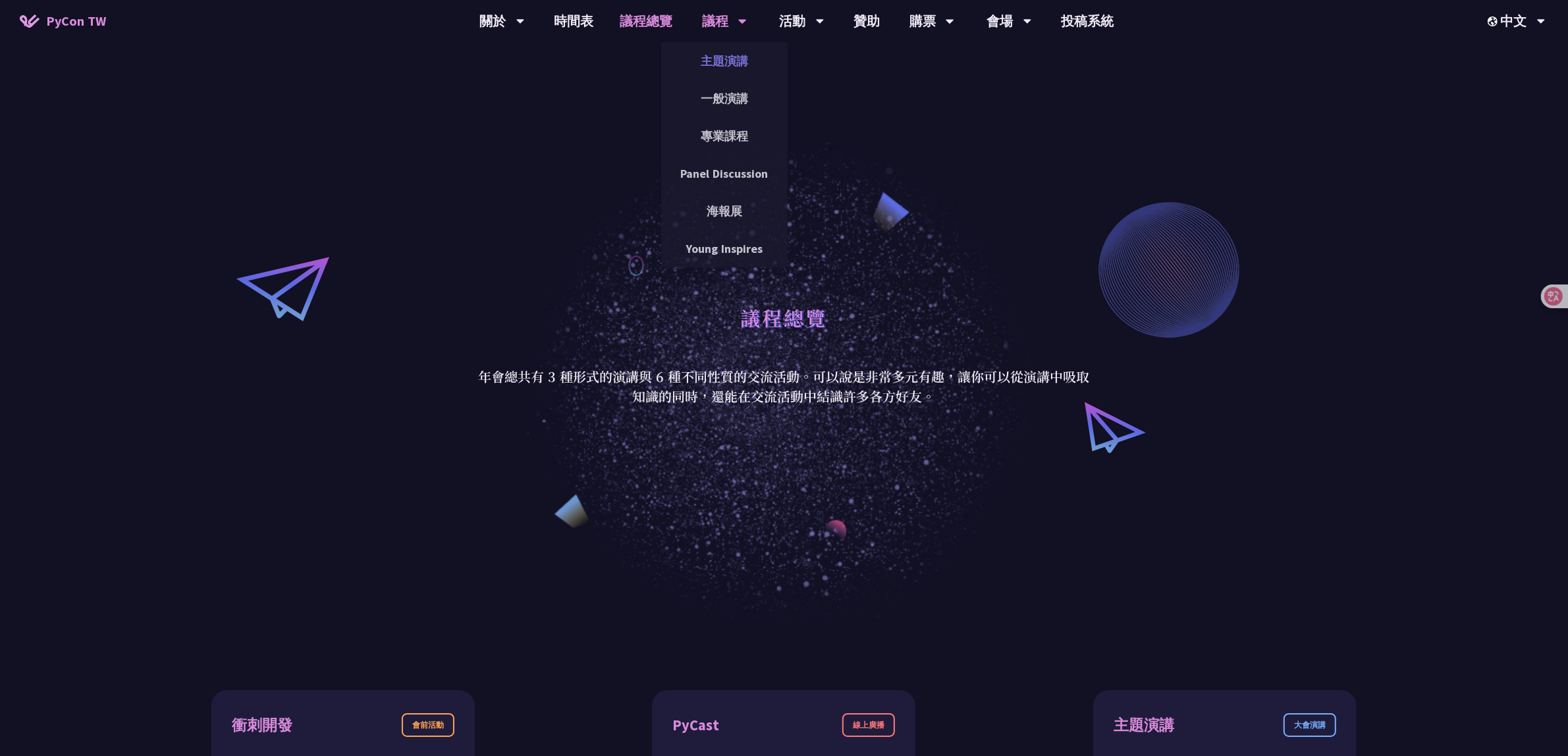
click at [743, 56] on link "主題演講" at bounding box center [724, 61] width 127 height 31
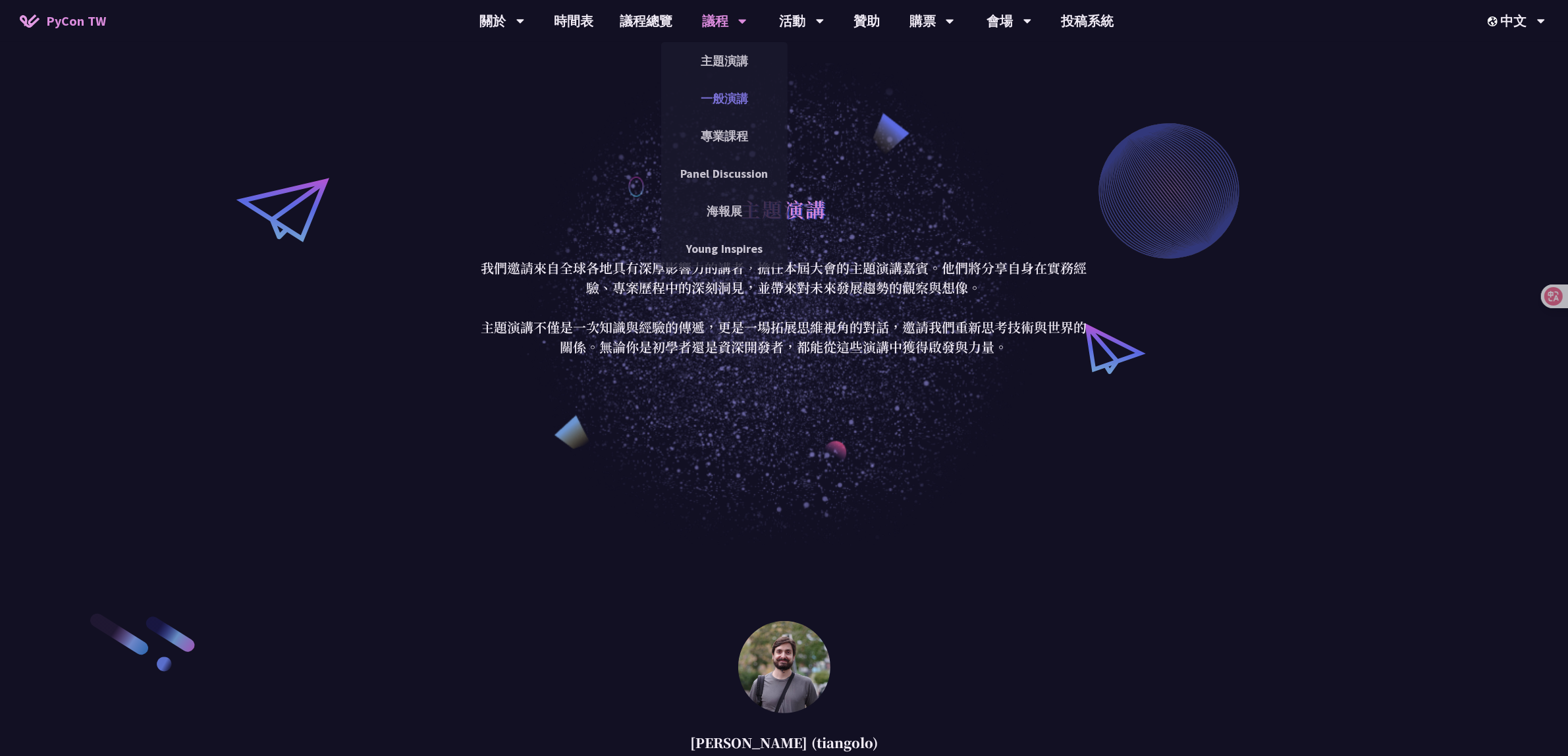
click at [735, 94] on link "一般演講" at bounding box center [724, 98] width 127 height 31
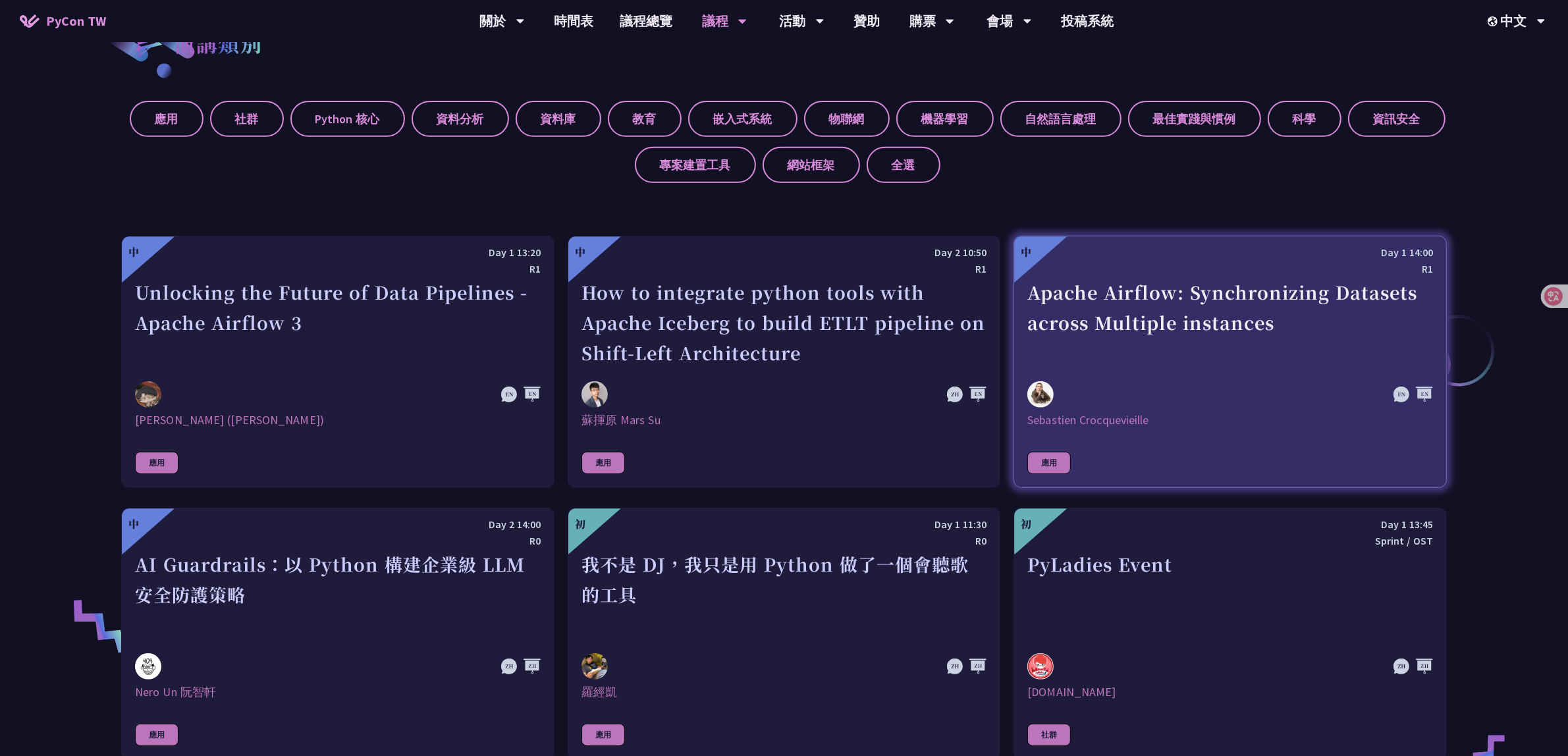
scroll to position [906, 0]
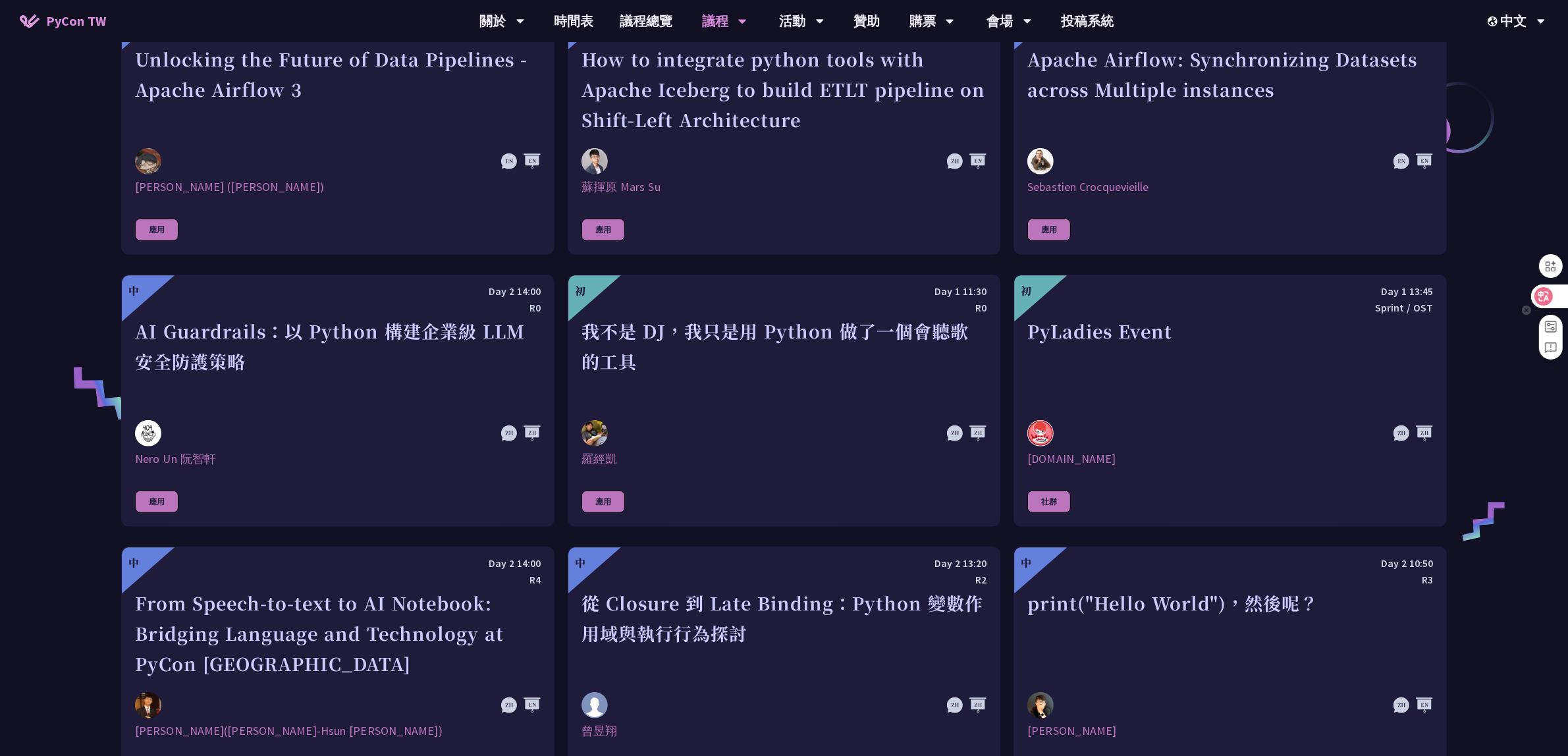
click at [1553, 293] on div at bounding box center [1549, 296] width 36 height 24
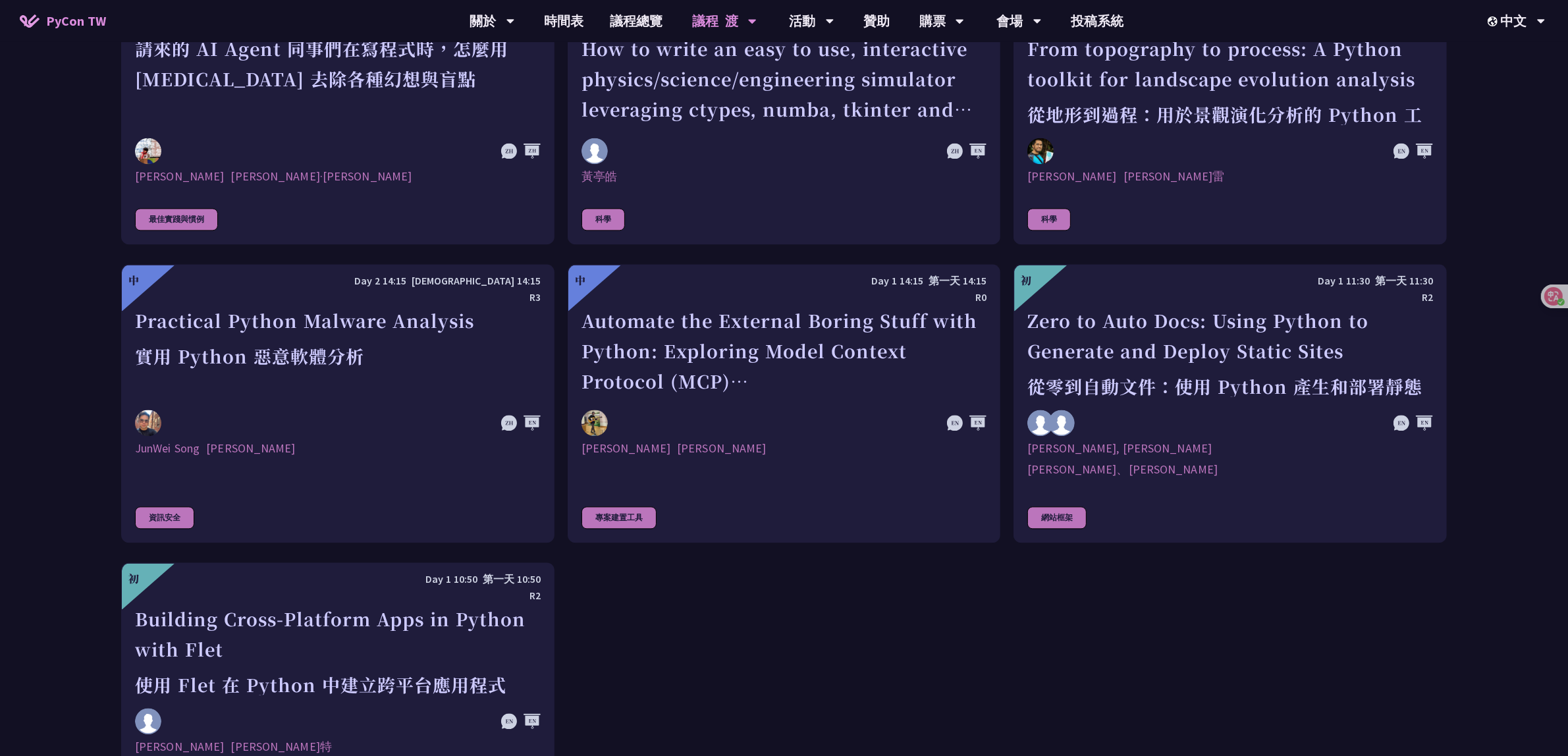
scroll to position [3621, 0]
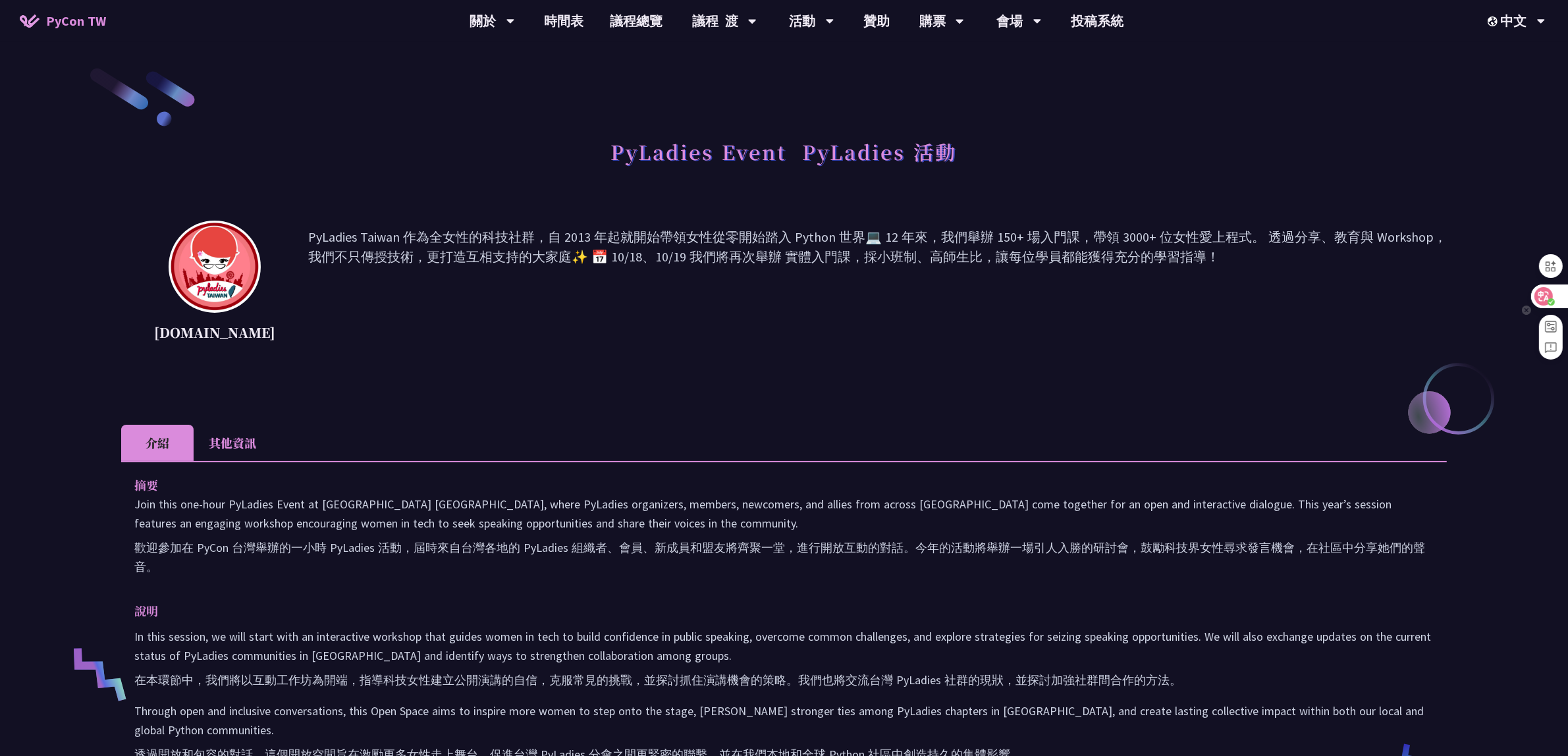
click at [1566, 297] on div at bounding box center [1549, 296] width 36 height 24
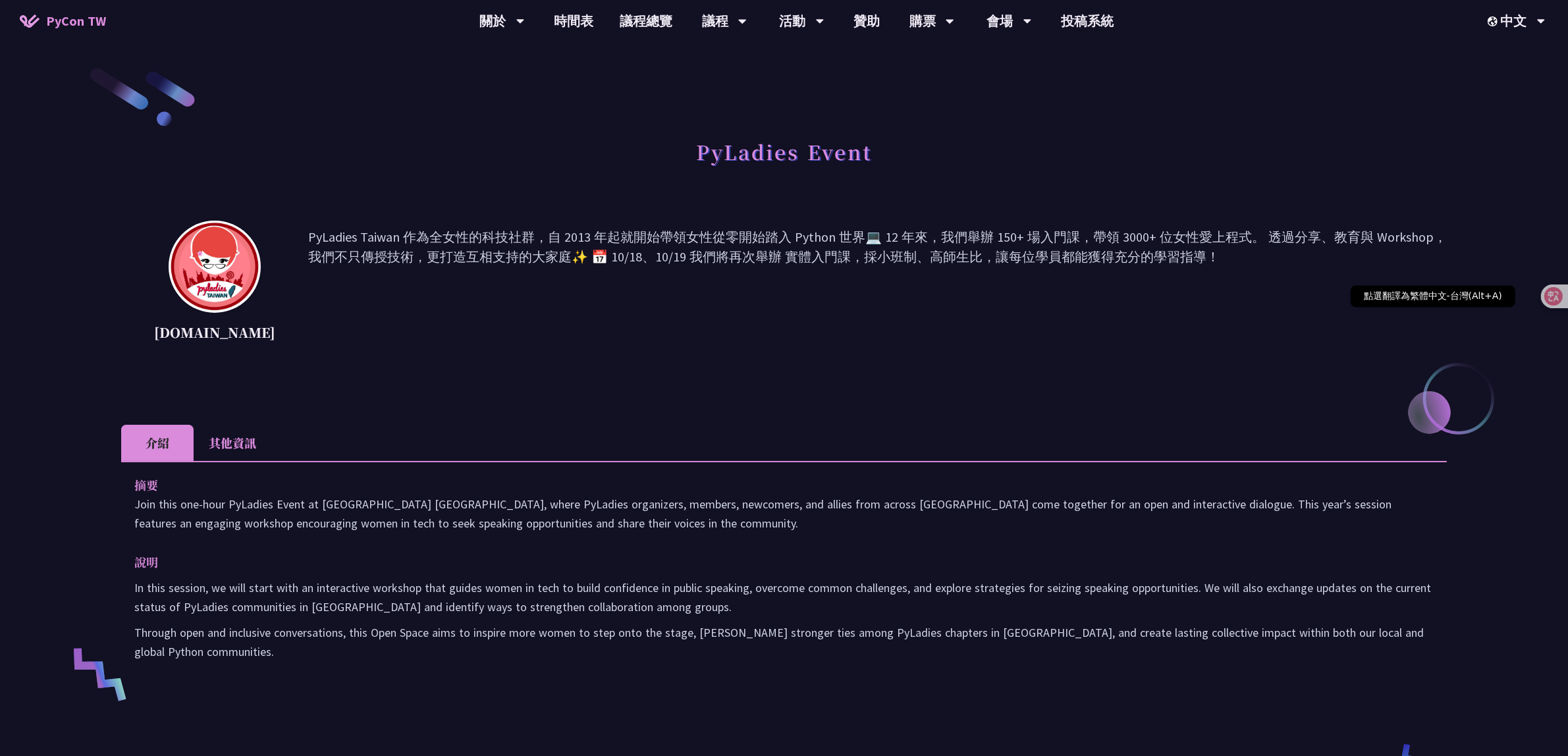
click at [1566, 297] on div at bounding box center [1559, 296] width 36 height 24
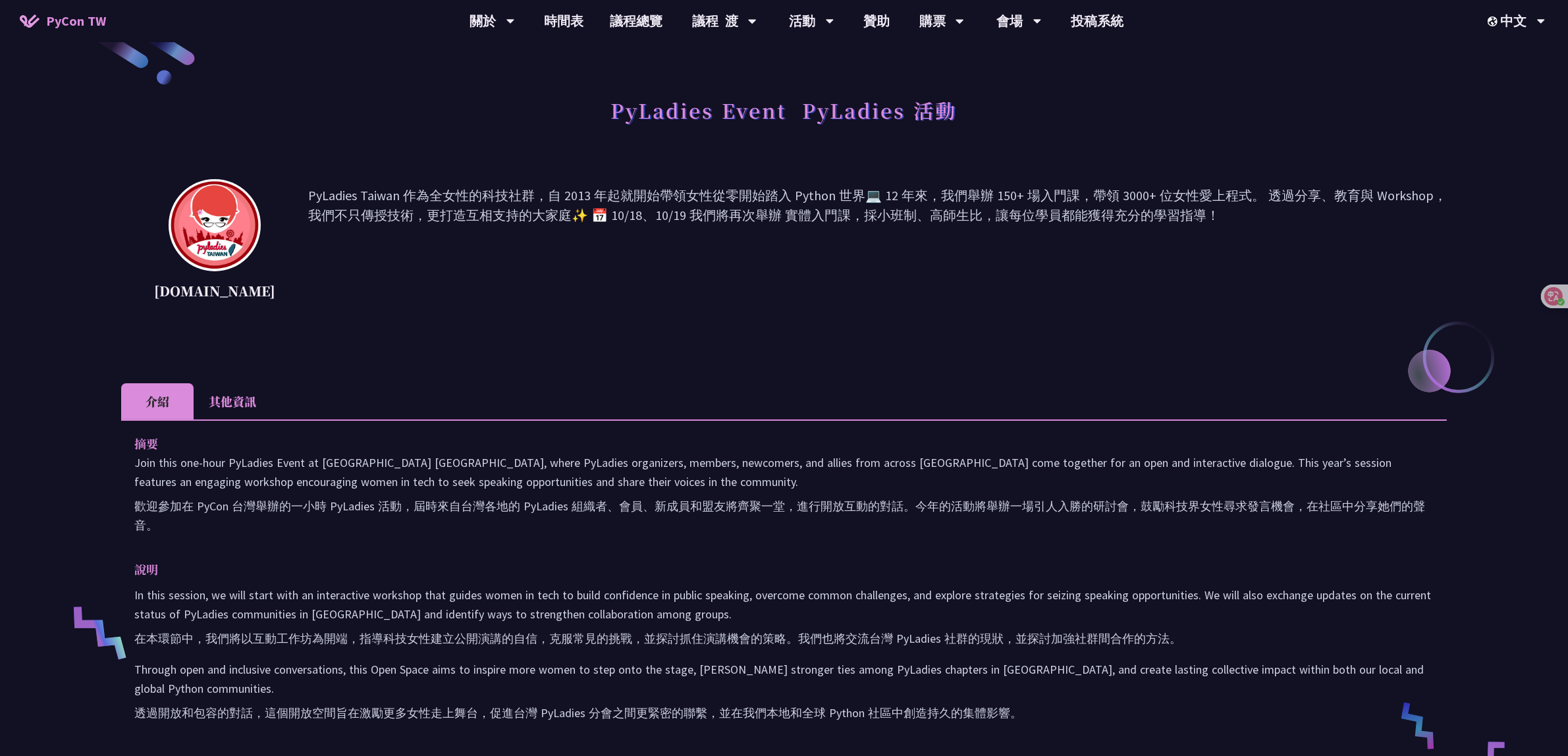
scroll to position [83, 0]
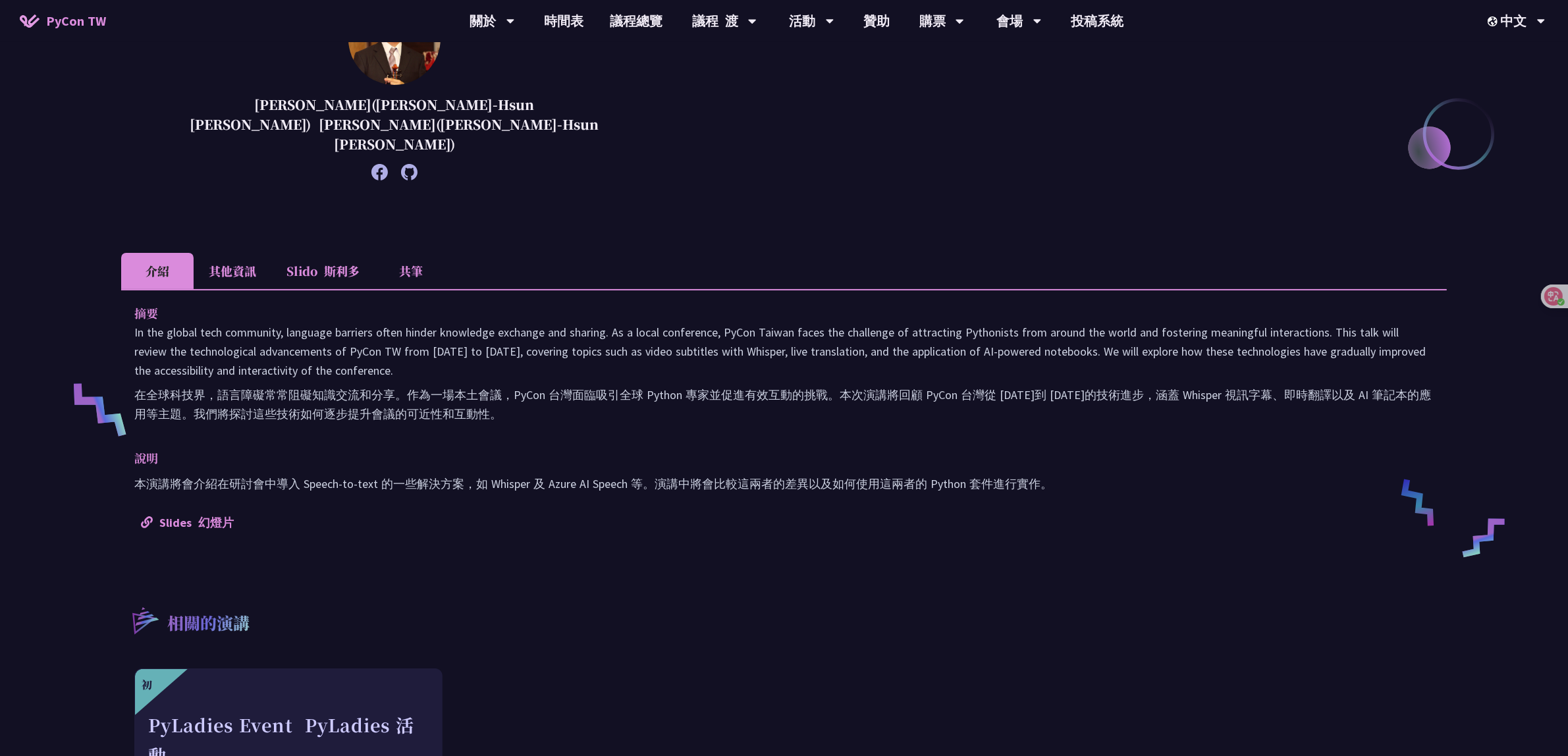
scroll to position [329, 0]
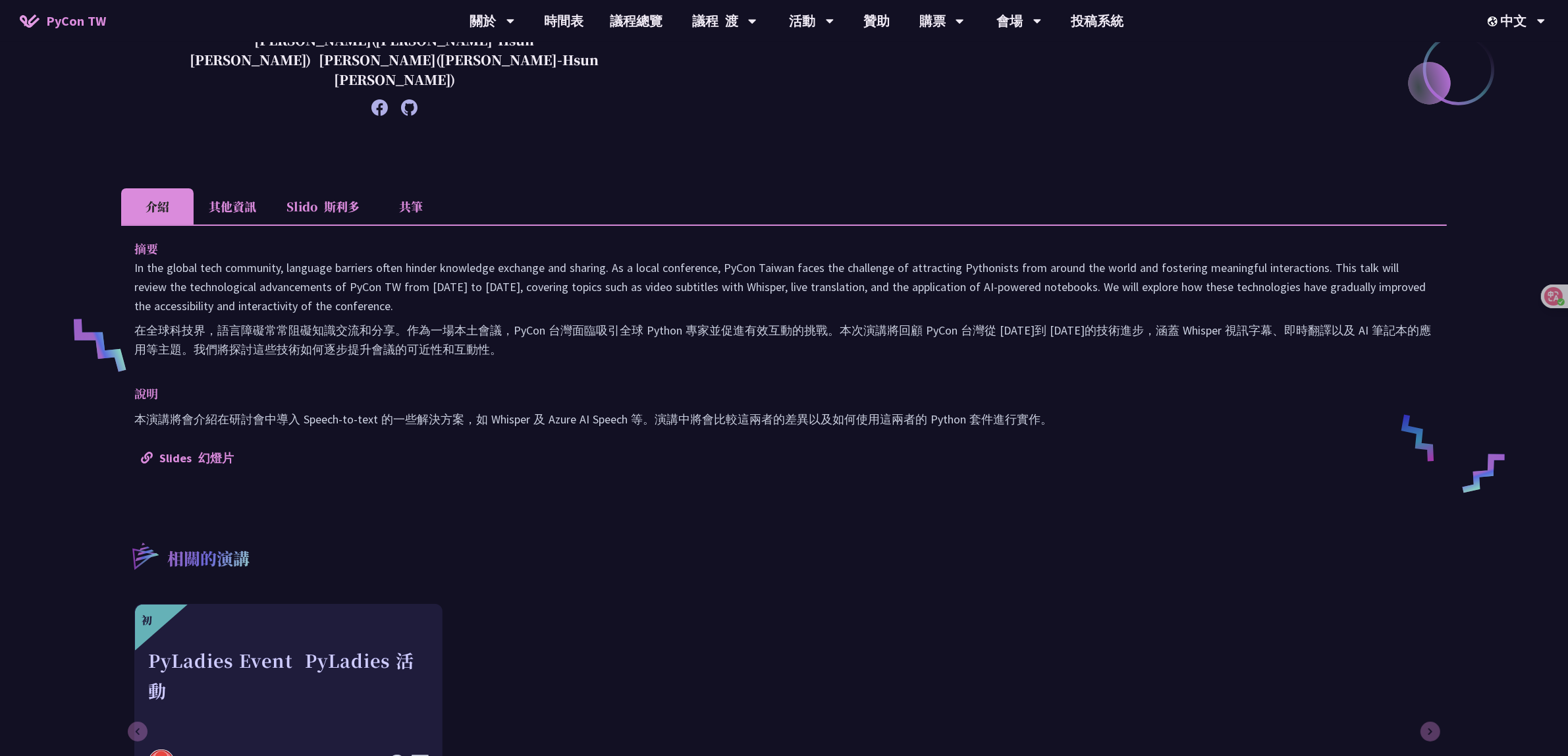
click at [241, 189] on li "其他資訊" at bounding box center [232, 206] width 78 height 36
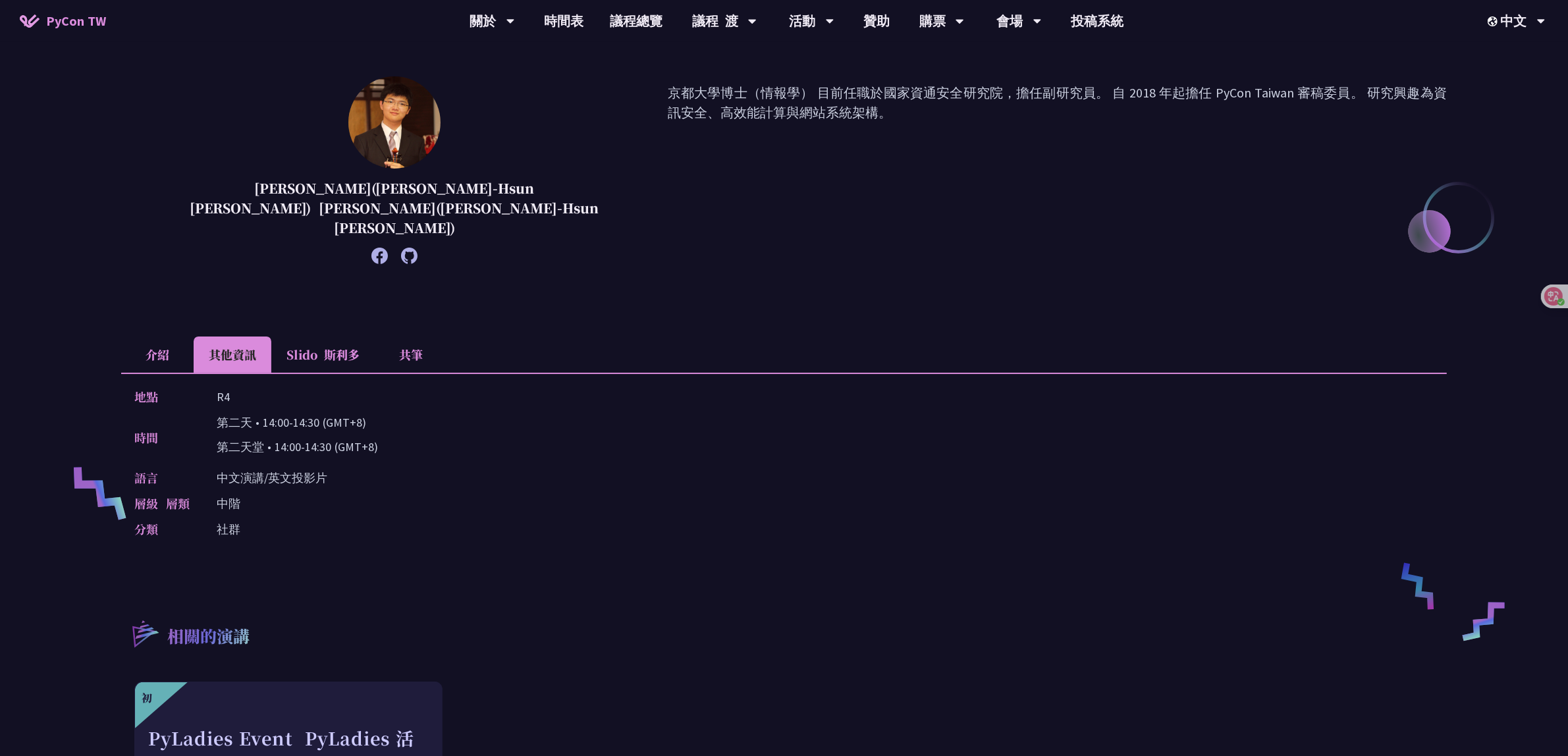
scroll to position [0, 0]
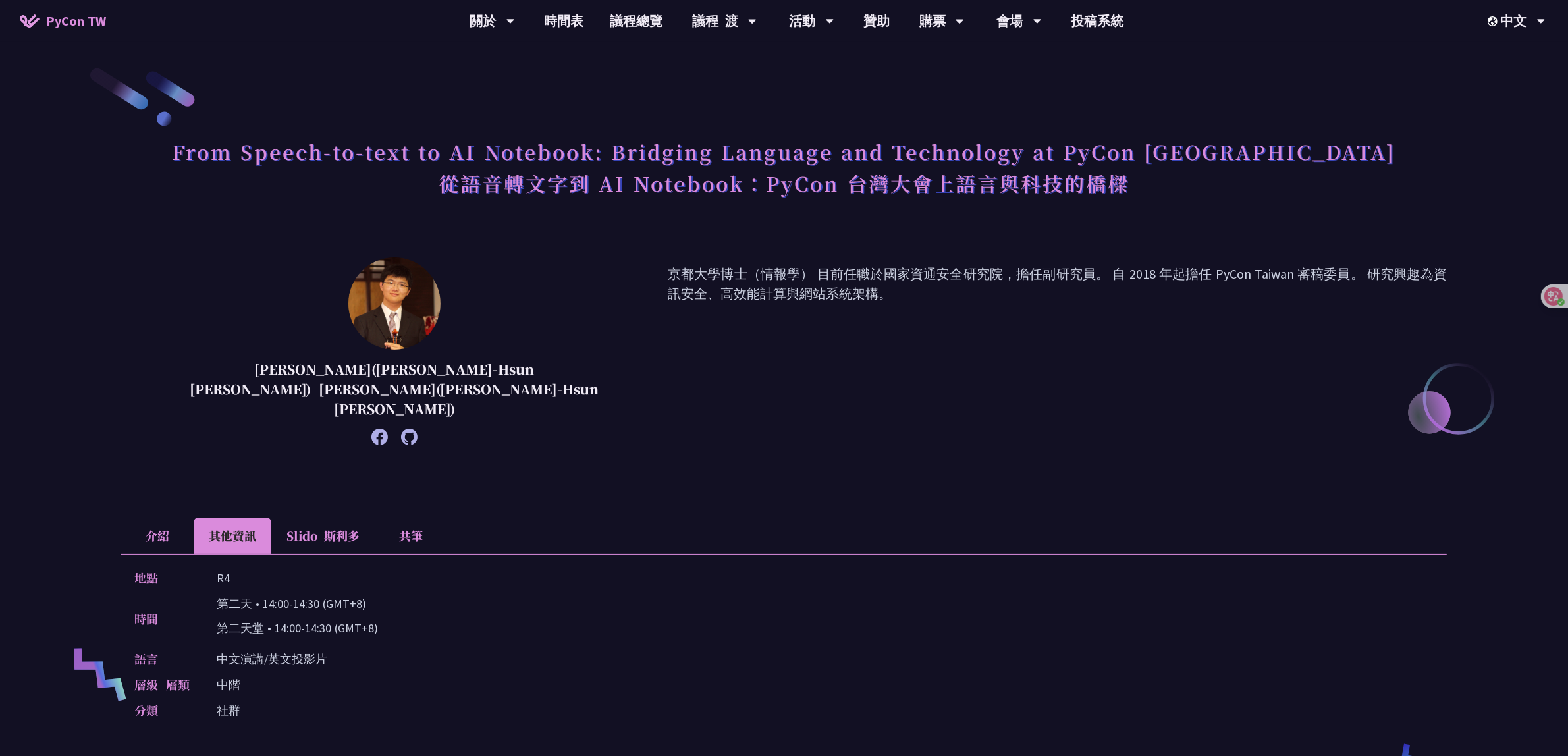
drag, startPoint x: 218, startPoint y: 588, endPoint x: 372, endPoint y: 584, distance: 154.1
click at [372, 594] on p "第二天 • 14:00-14:30 (GMT+8) 第二天堂 • 14:00-14:30 (GMT+8)" at bounding box center [297, 618] width 162 height 49
copy p "第二天 • 14:00-14:30 (GMT+8)"
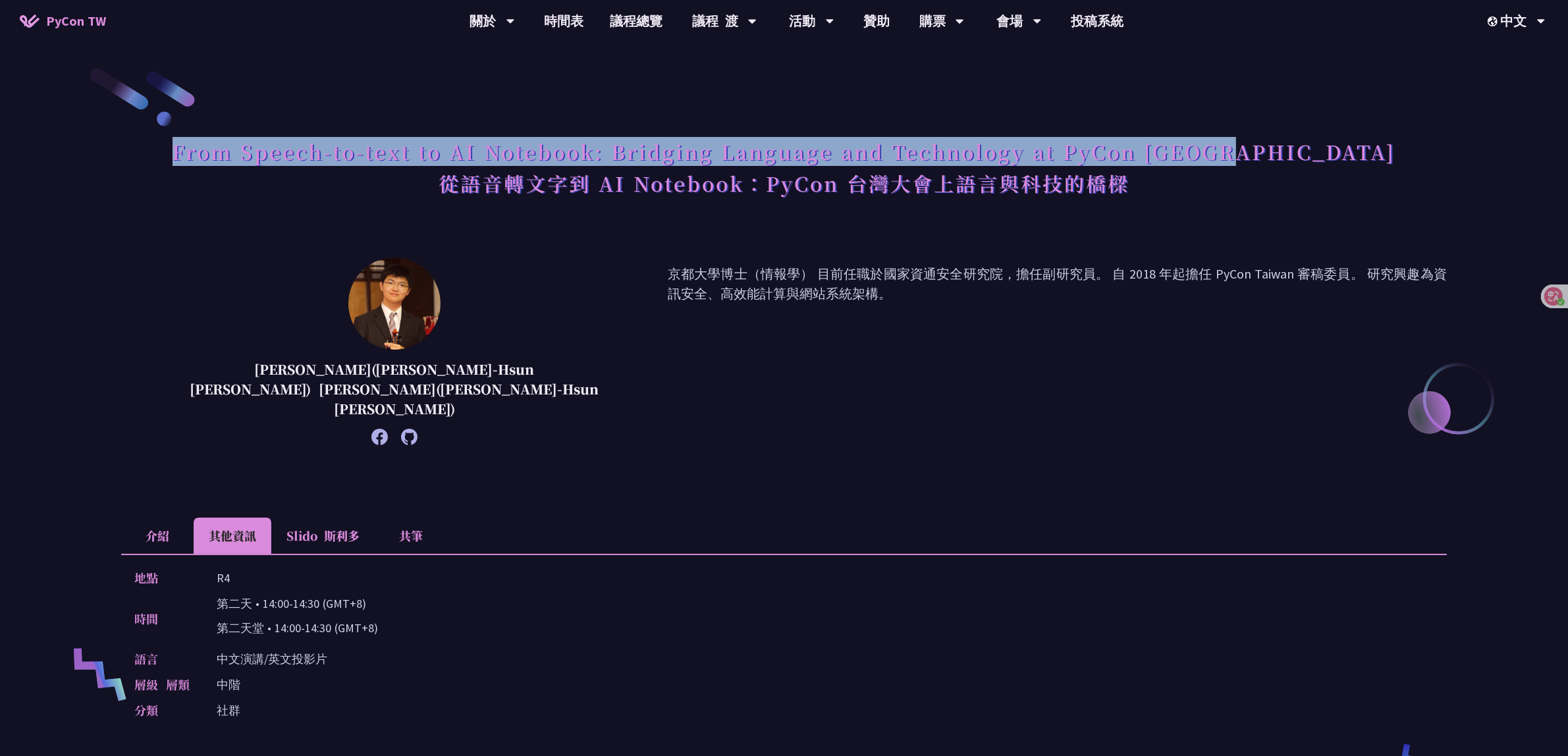
drag, startPoint x: 260, startPoint y: 149, endPoint x: 1314, endPoint y: 147, distance: 1054.0
click at [1314, 147] on div "From Speech-to-text to AI Notebook: Bridging Language and Technology at PyCon T…" at bounding box center [783, 185] width 1326 height 106
copy h1 "From Speech-to-text to AI Notebook: Bridging Language and Technology at PyCon […"
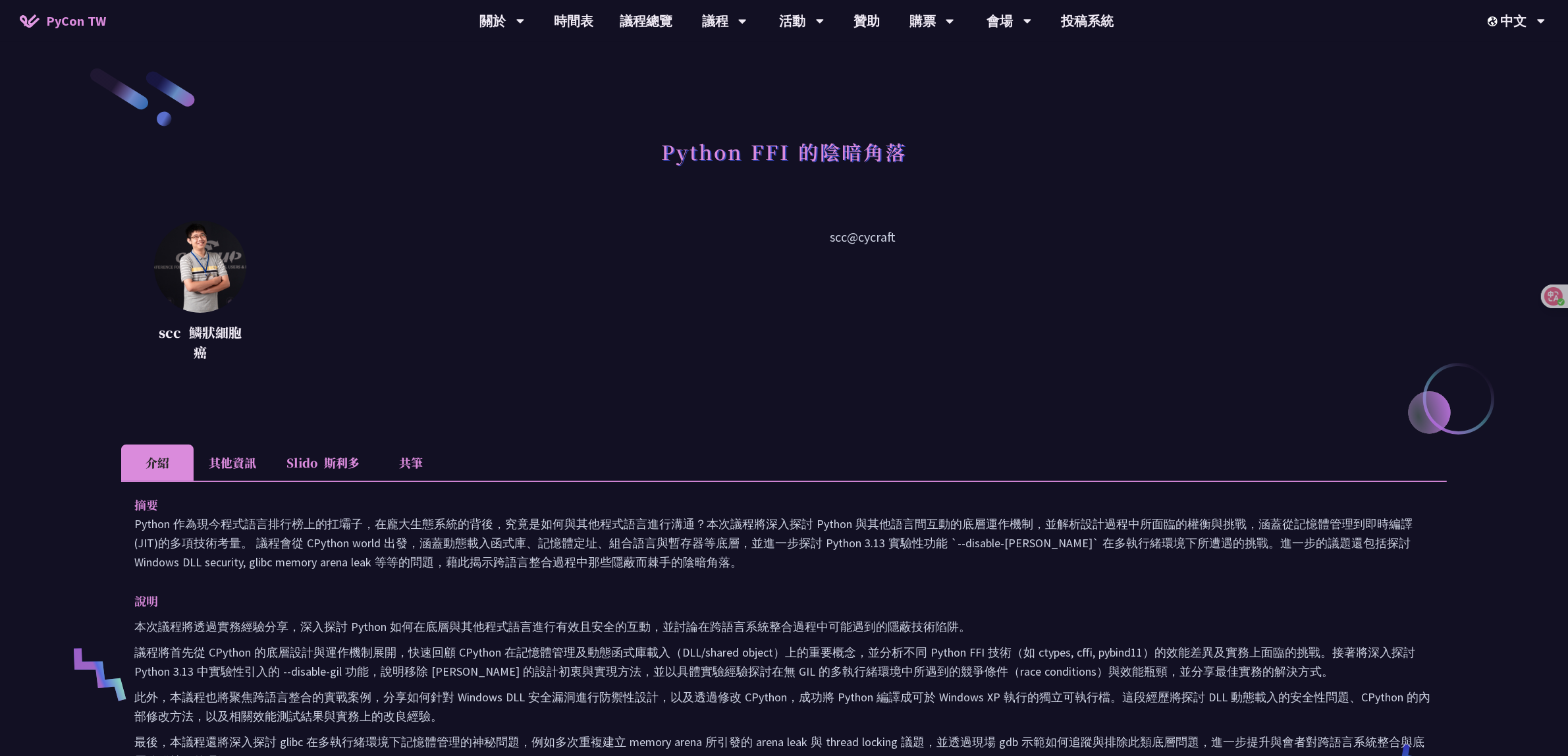
click at [225, 465] on li "其他資訊" at bounding box center [232, 463] width 78 height 36
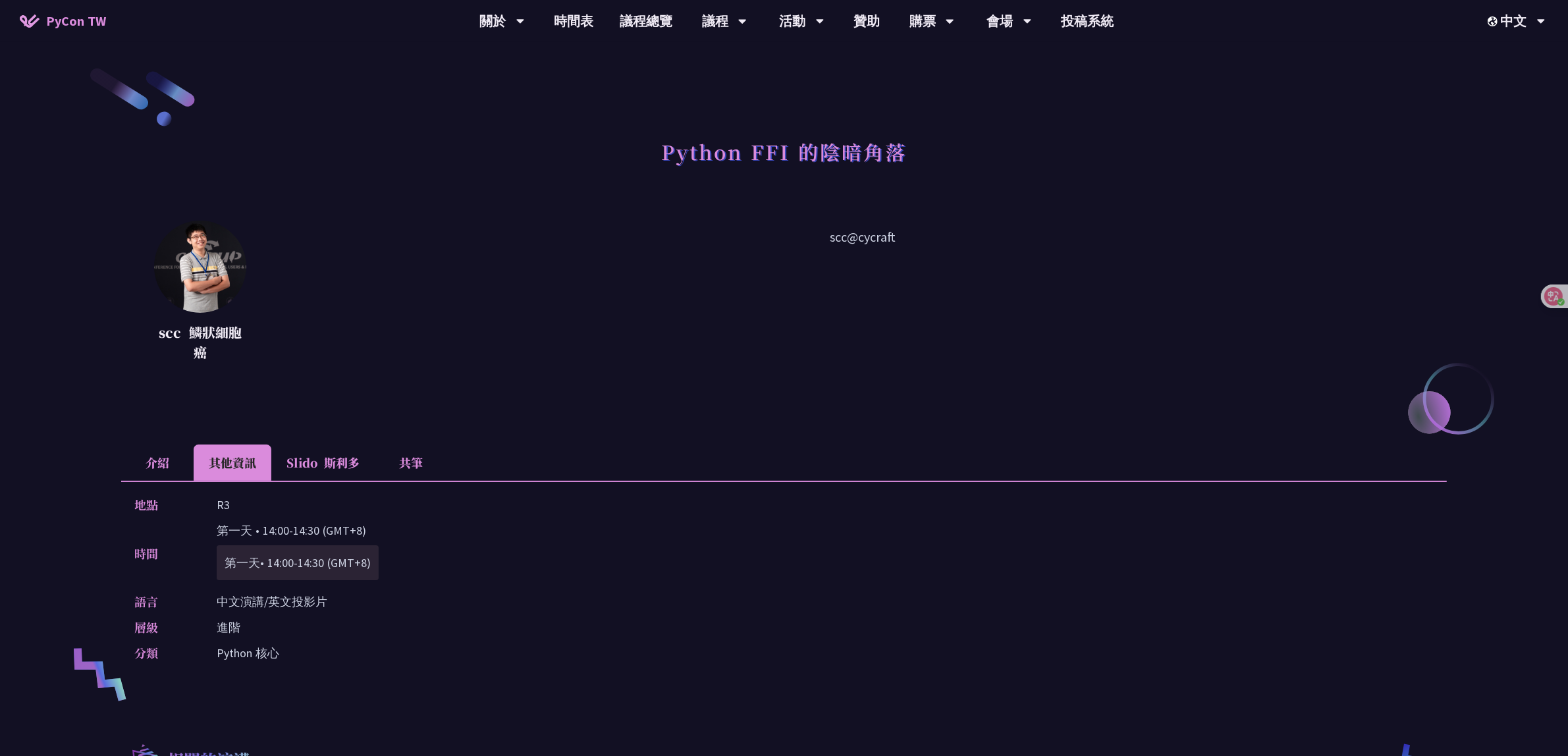
click at [168, 463] on li "介紹" at bounding box center [157, 463] width 73 height 36
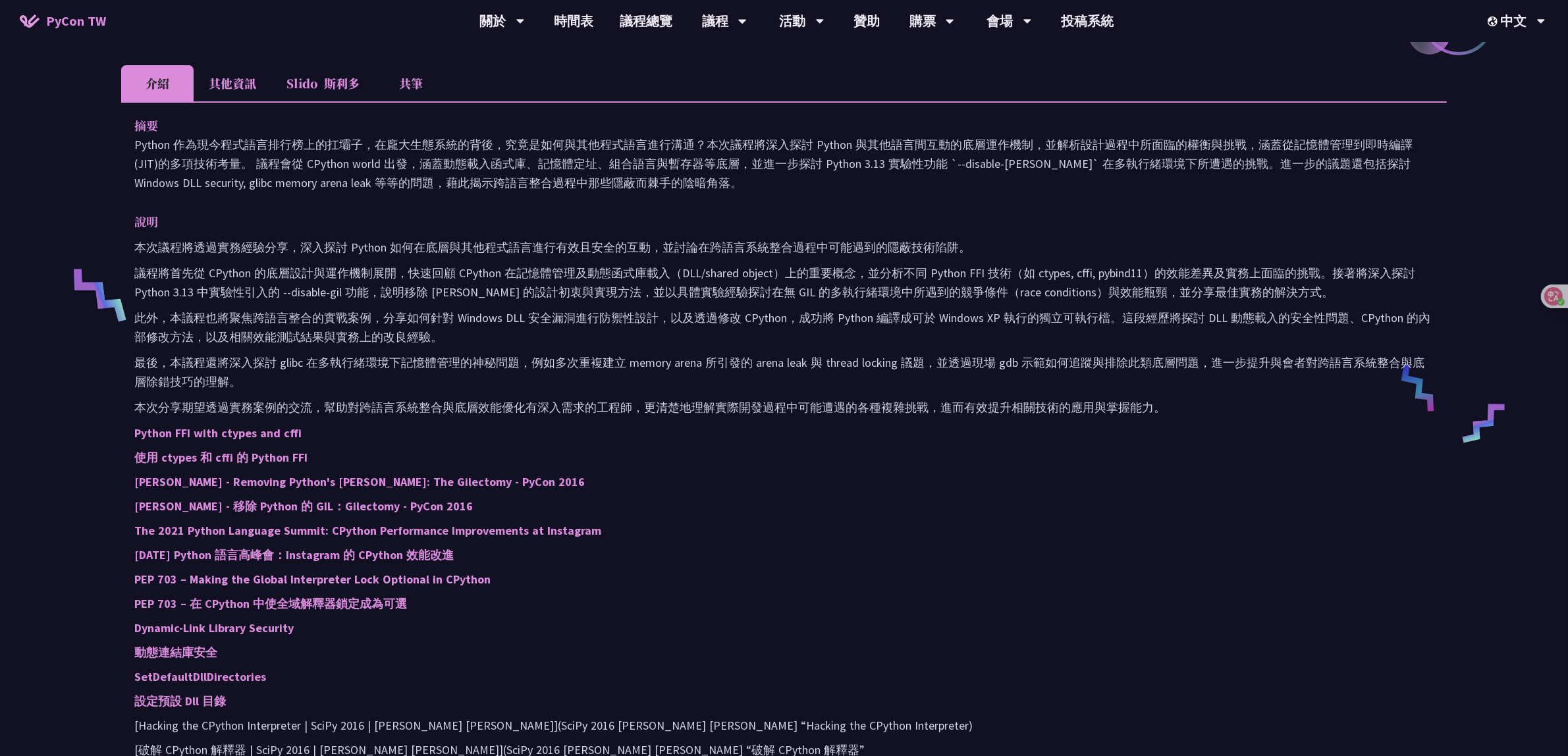
scroll to position [412, 0]
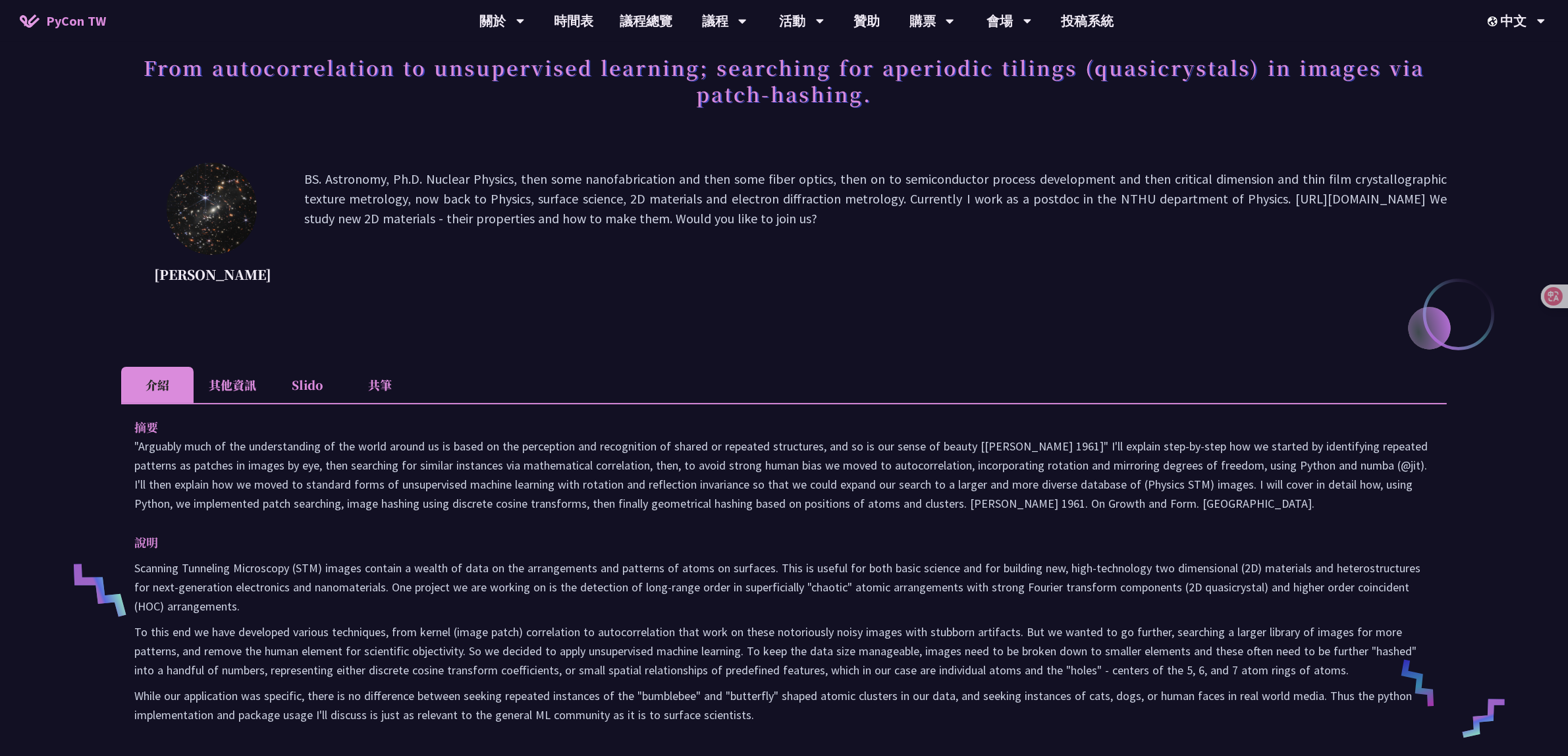
scroll to position [165, 0]
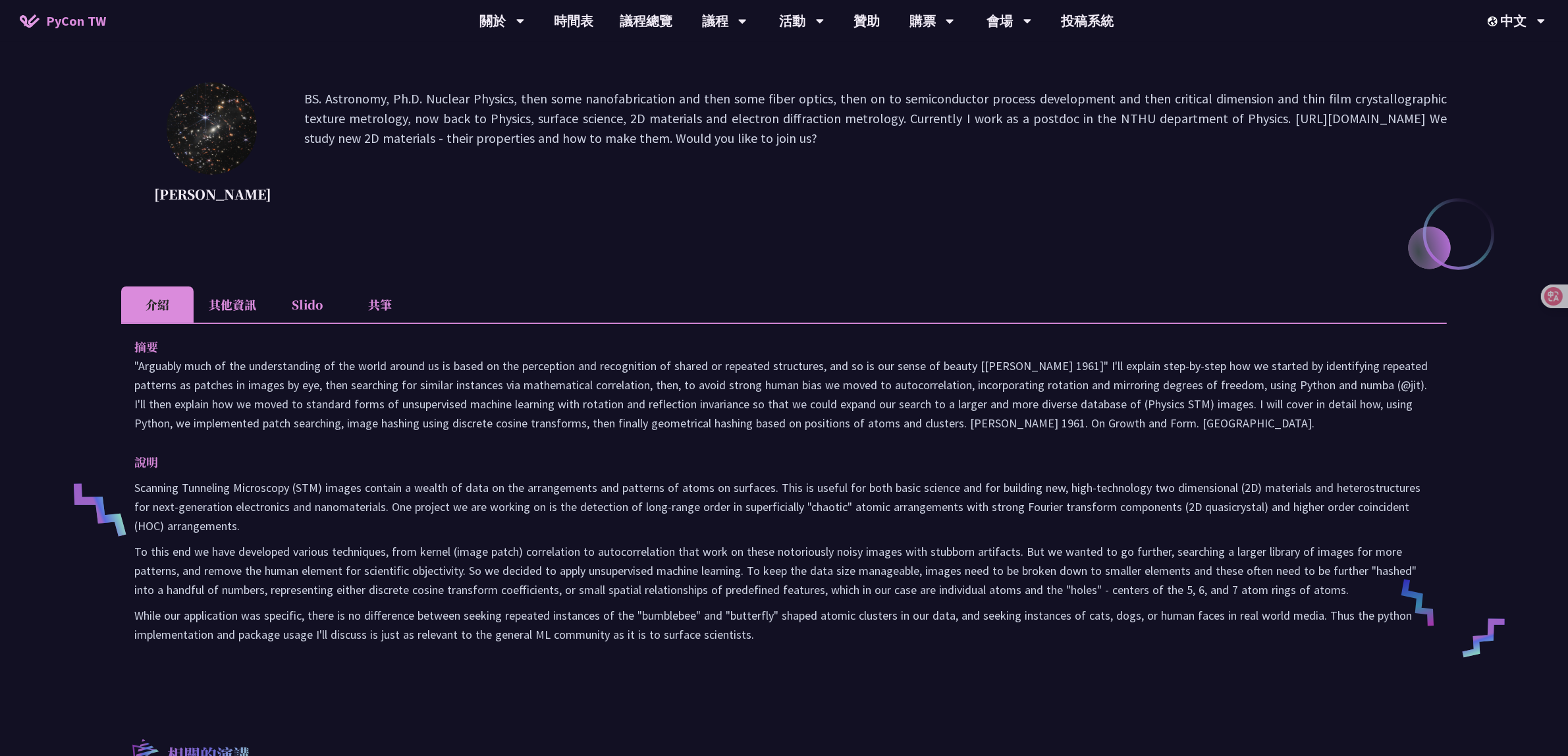
click at [233, 323] on li "其他資訊" at bounding box center [232, 304] width 78 height 36
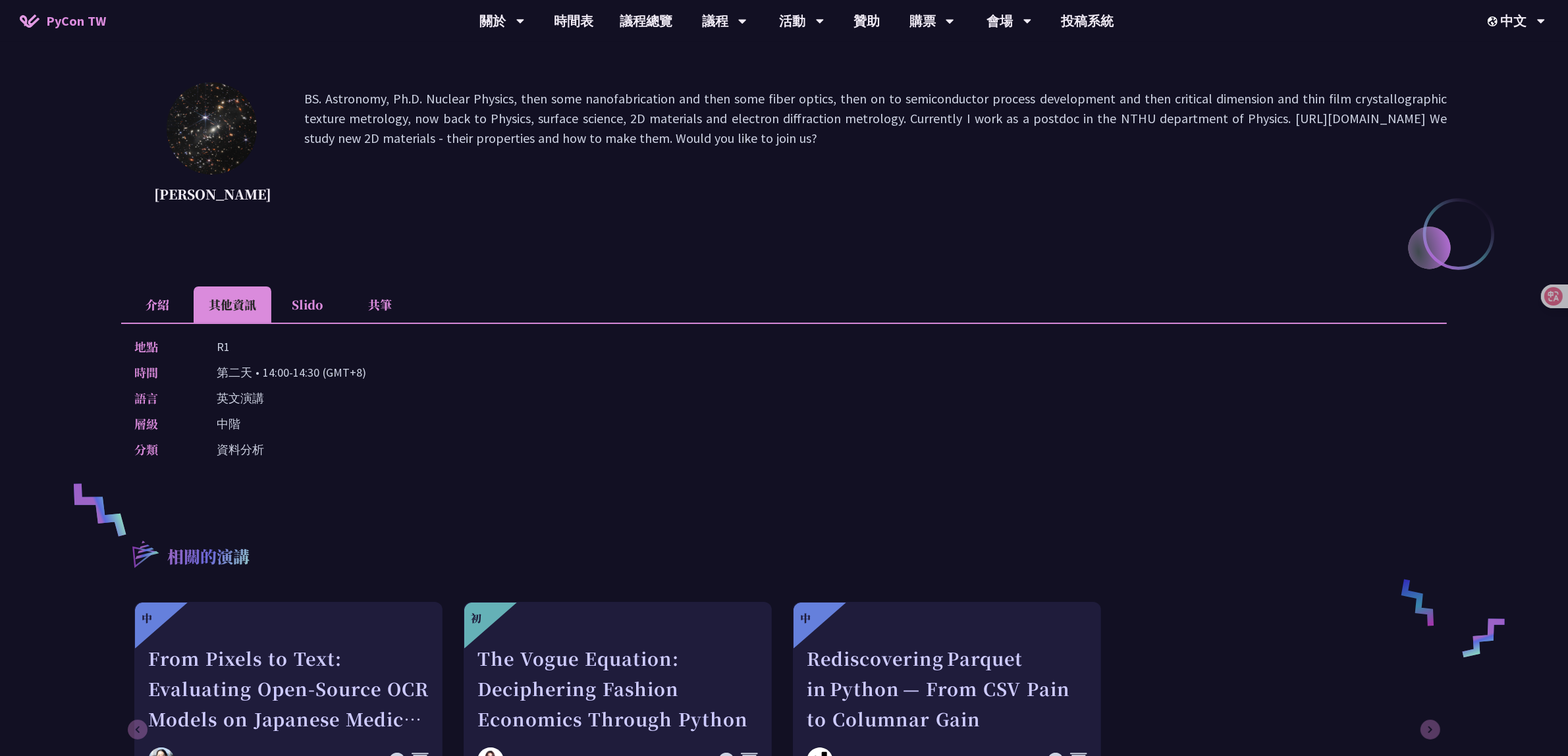
click at [122, 317] on li "介紹" at bounding box center [157, 304] width 73 height 36
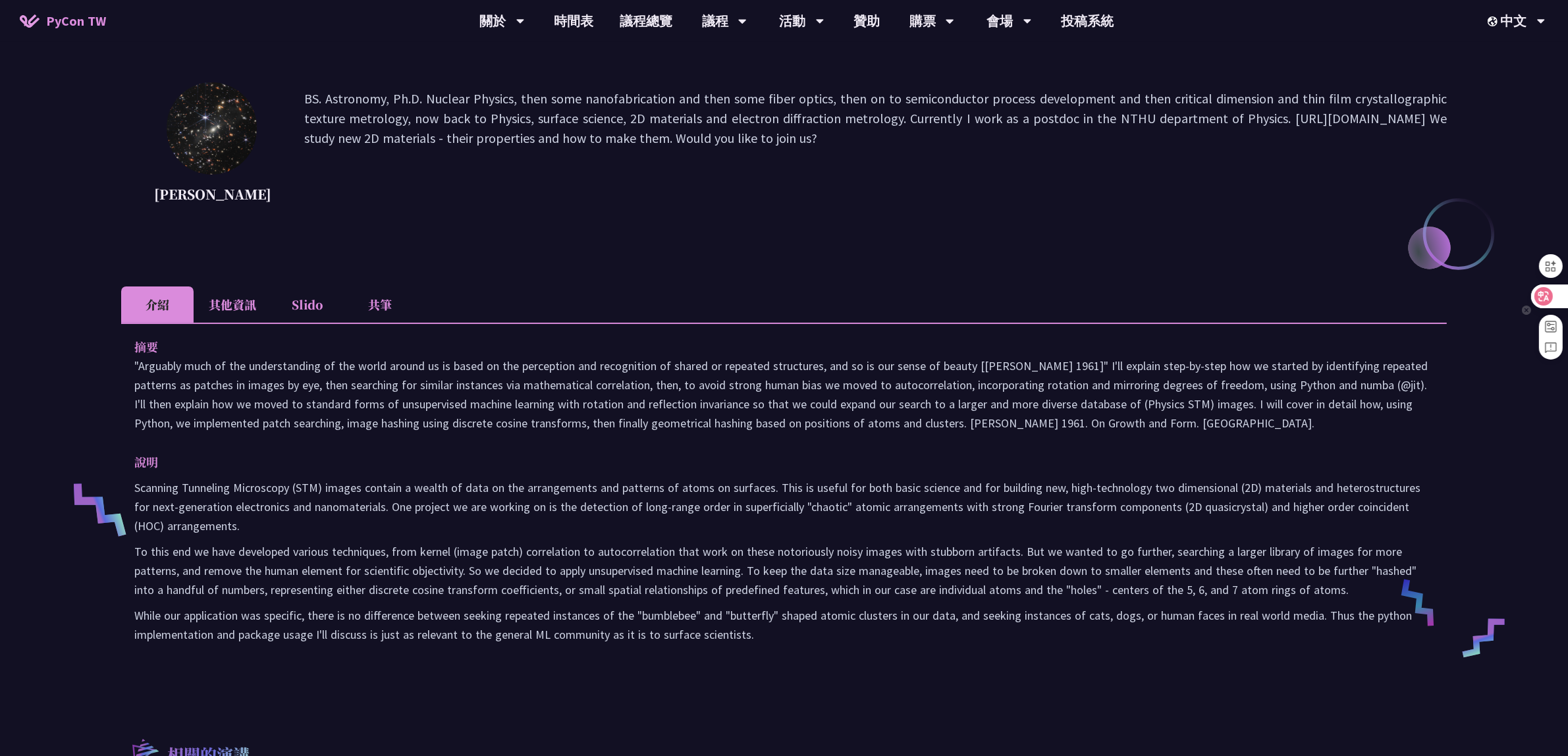
click at [1561, 301] on div at bounding box center [1549, 296] width 36 height 24
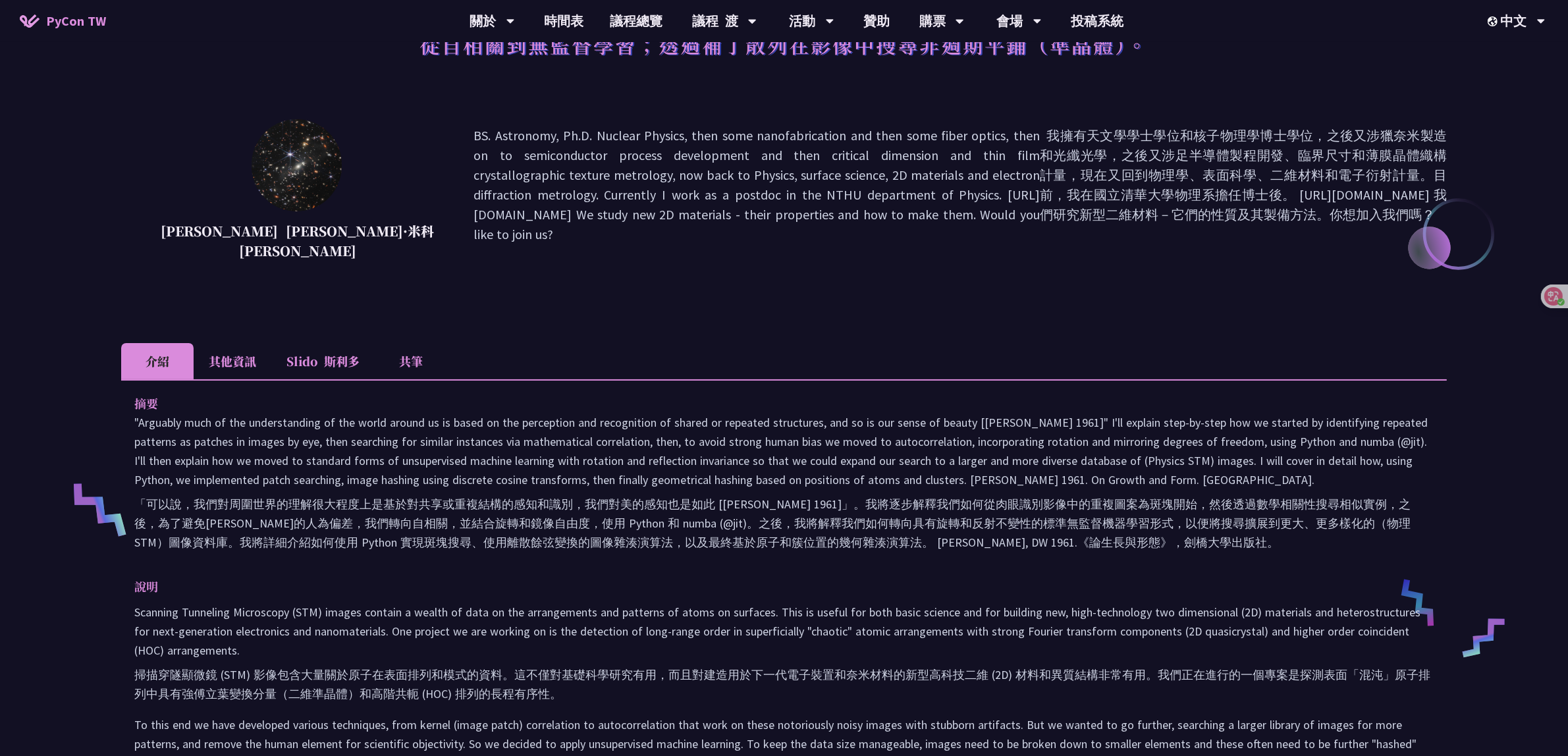
scroll to position [247, 0]
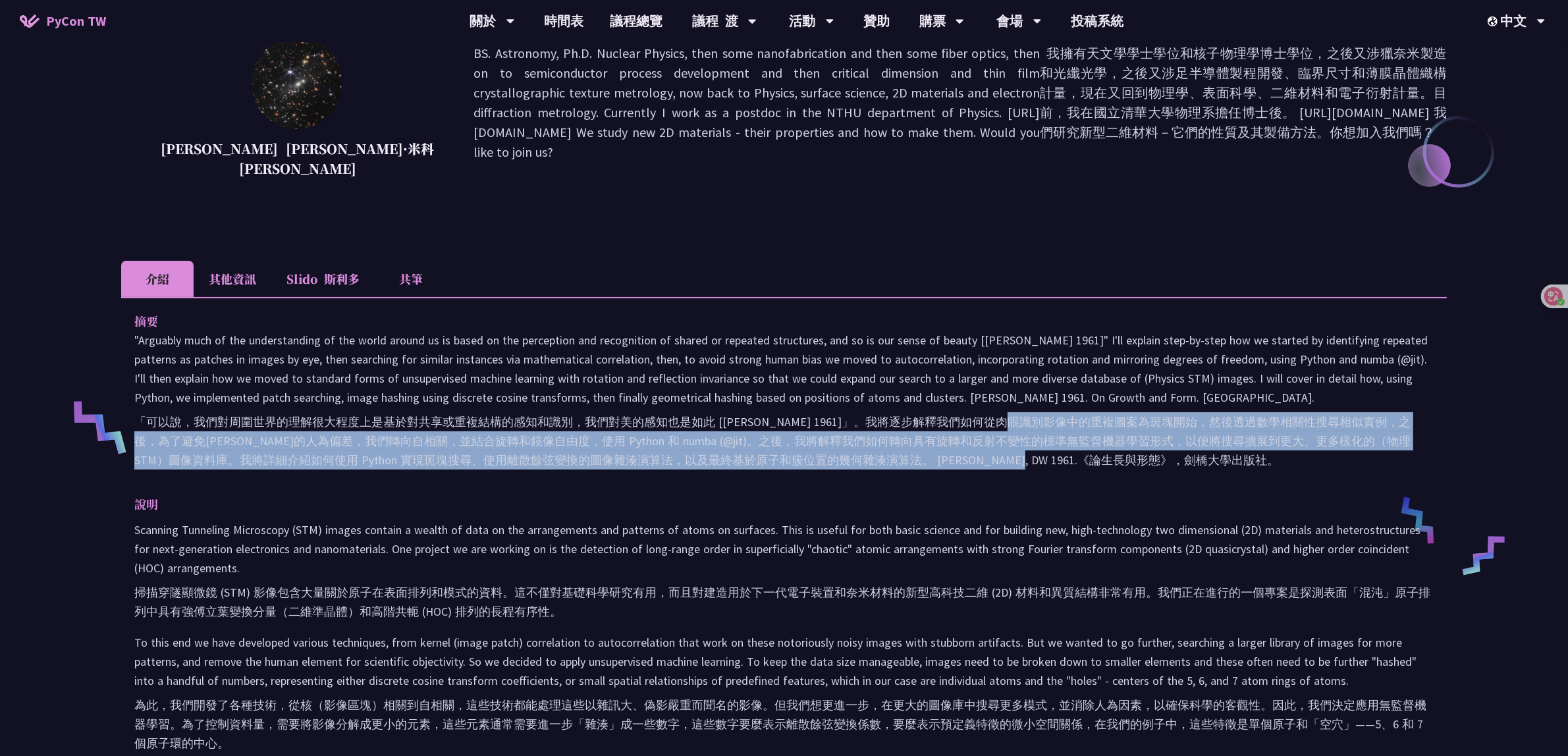
drag, startPoint x: 1022, startPoint y: 424, endPoint x: 1029, endPoint y: 461, distance: 37.7
click at [1029, 461] on font "「可以說，我們對周圍世界的理解很大程度上是基於對共享或重複結構的感知和識別，我們對美的感知也是如此 [[PERSON_NAME] 1961]」。我將逐步解釋我…" at bounding box center [773, 440] width 1277 height 53
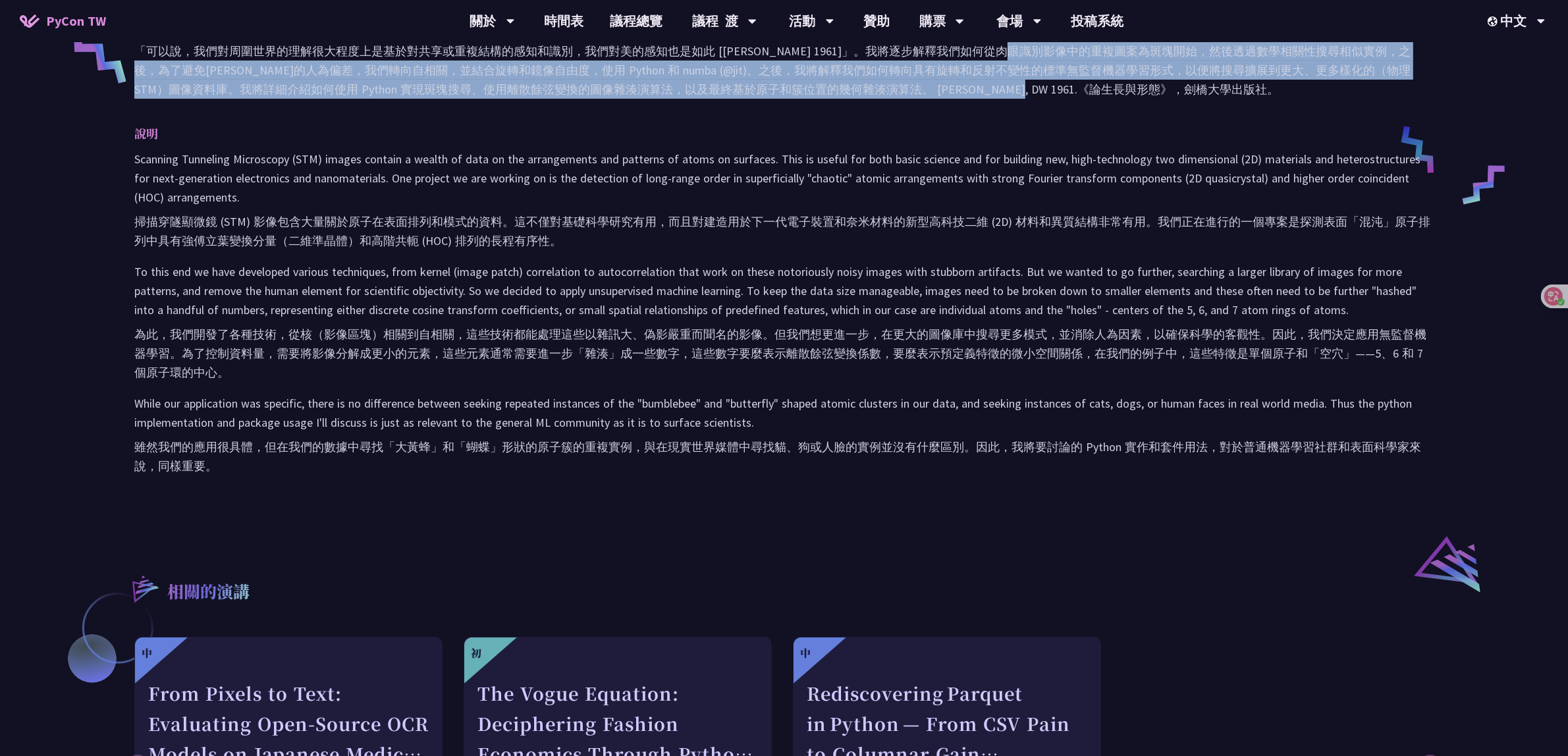
scroll to position [165, 0]
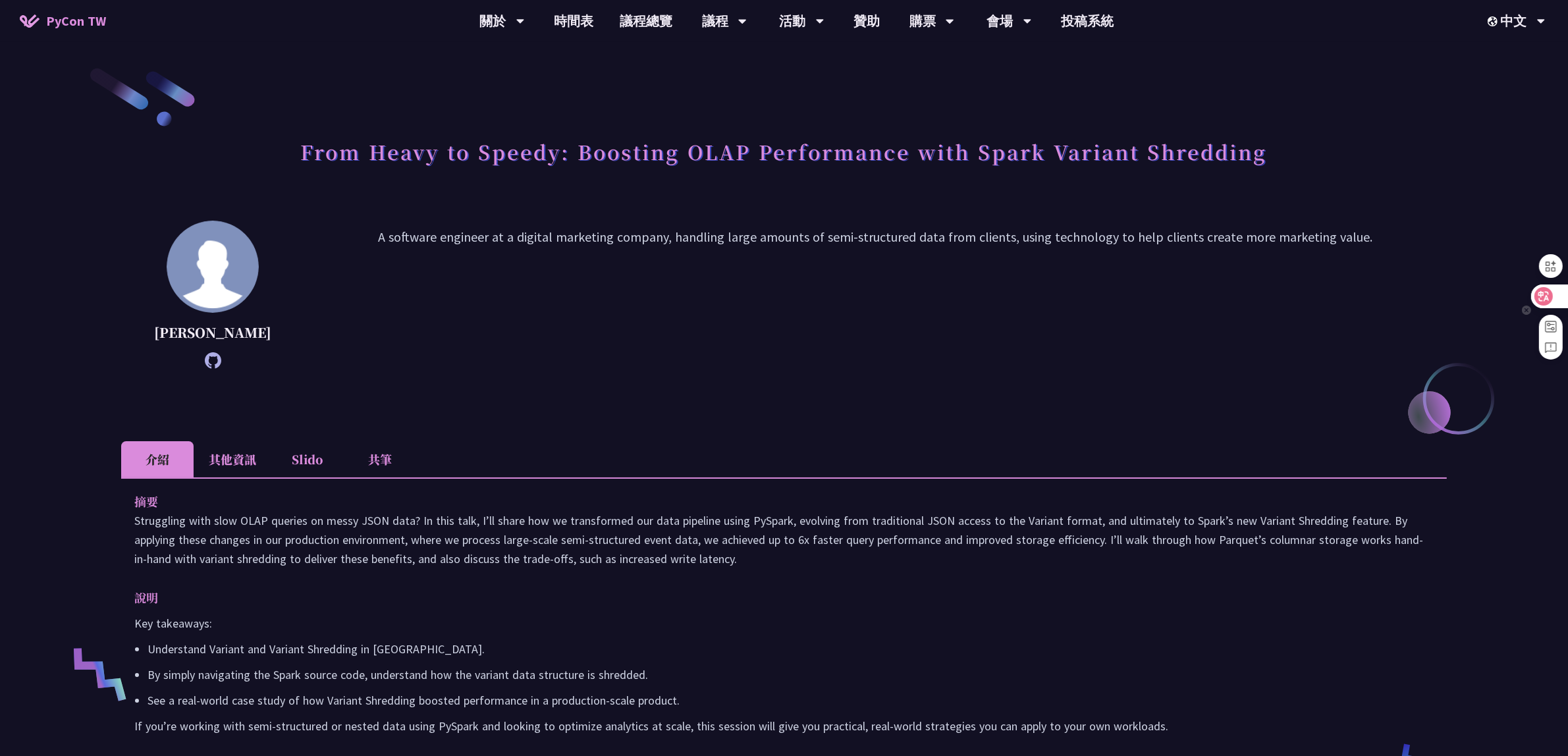
click at [1557, 293] on div at bounding box center [1549, 296] width 36 height 24
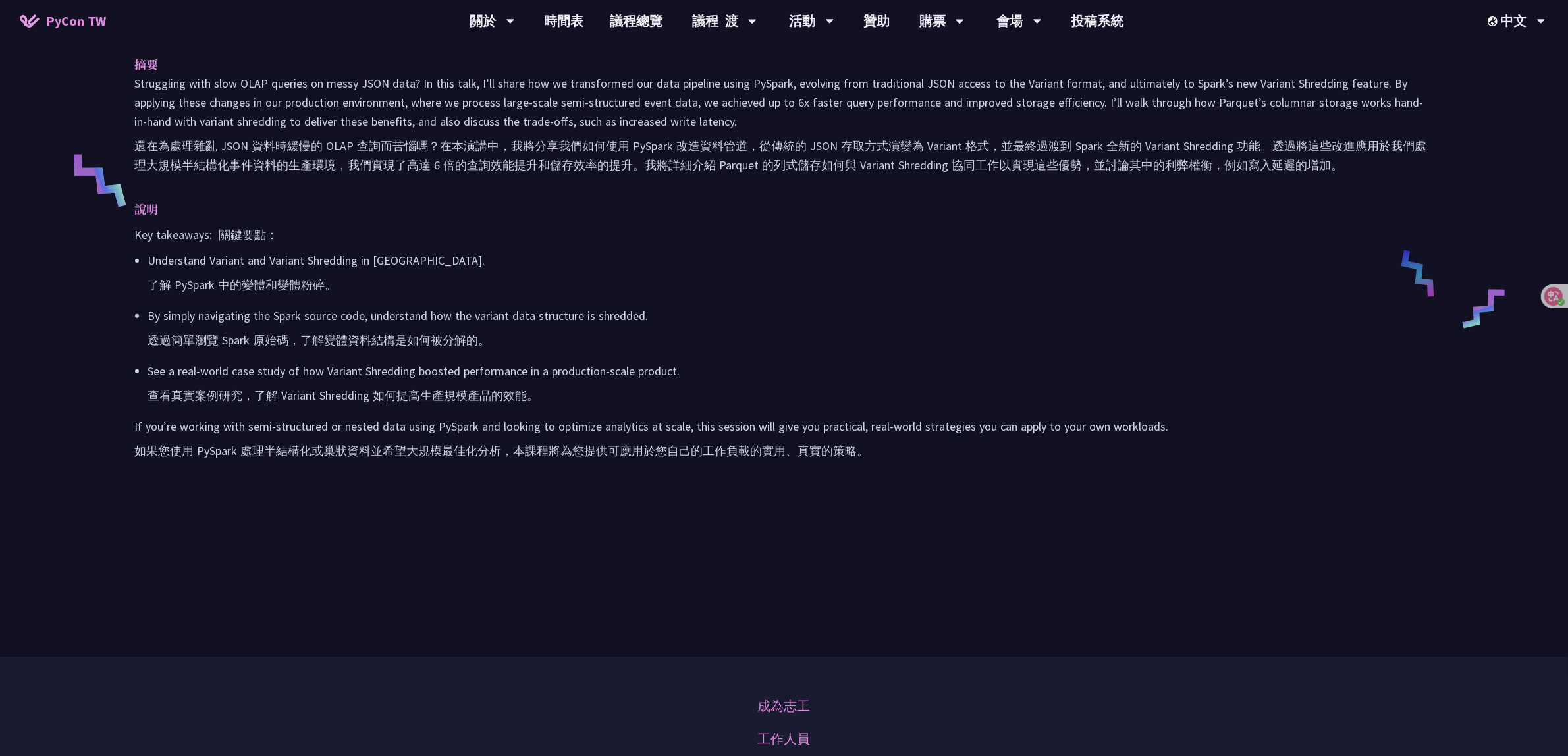
scroll to position [412, 0]
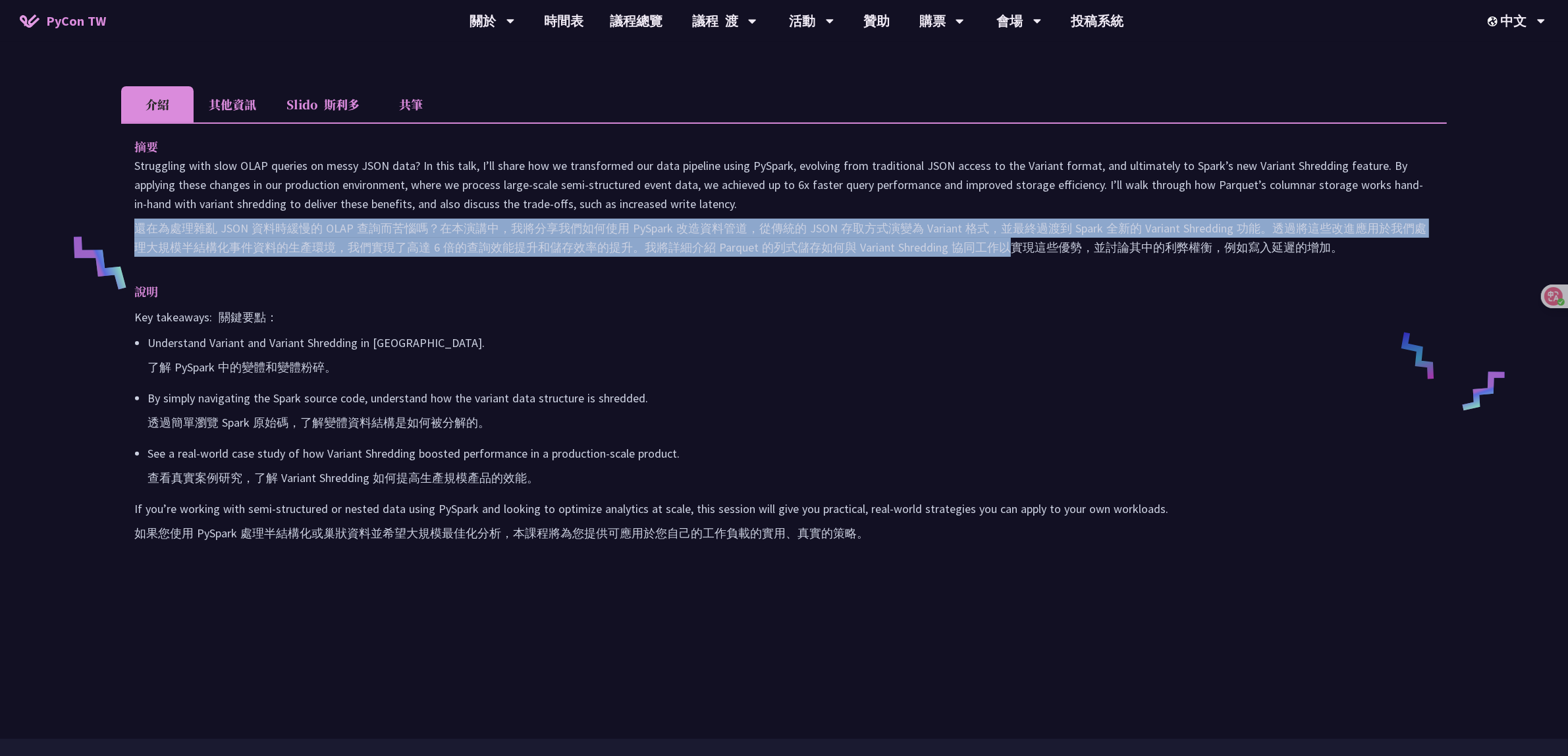
drag, startPoint x: 1011, startPoint y: 209, endPoint x: 1010, endPoint y: 248, distance: 39.0
click at [1010, 248] on p "Struggling with slow OLAP queries on messy JSON data? In this talk, I’ll share …" at bounding box center [784, 208] width 1300 height 106
click at [1010, 248] on font "還在為處理雜亂 JSON 資料時緩慢的 OLAP 查詢而苦惱嗎？在本演講中，我將分享我們如何使用 PySpark 改造資料管道，從傳統的 JSON 存取方式演…" at bounding box center [780, 237] width 1292 height 34
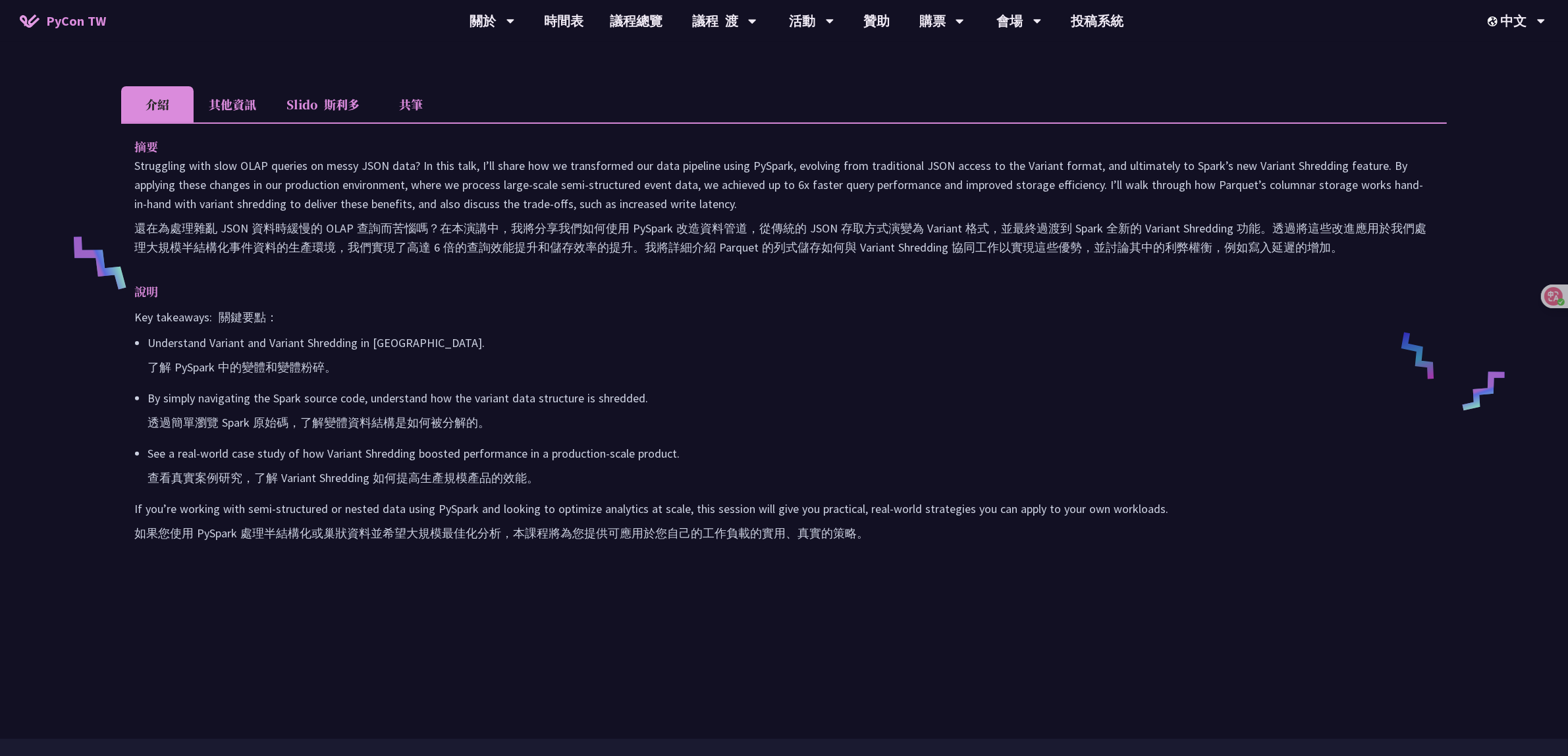
click at [239, 109] on li "其他資訊" at bounding box center [232, 104] width 78 height 36
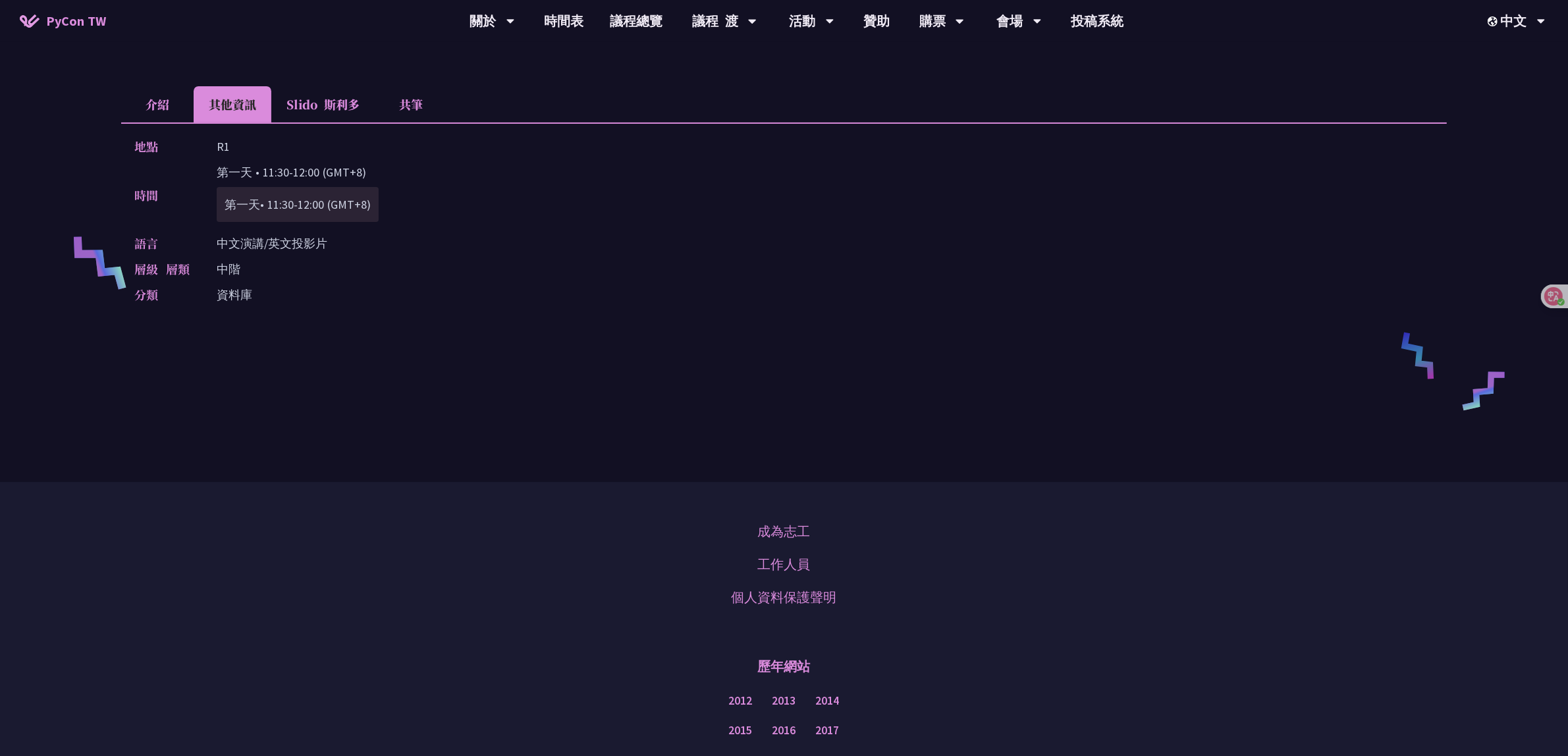
click at [141, 109] on li "介紹" at bounding box center [157, 104] width 73 height 36
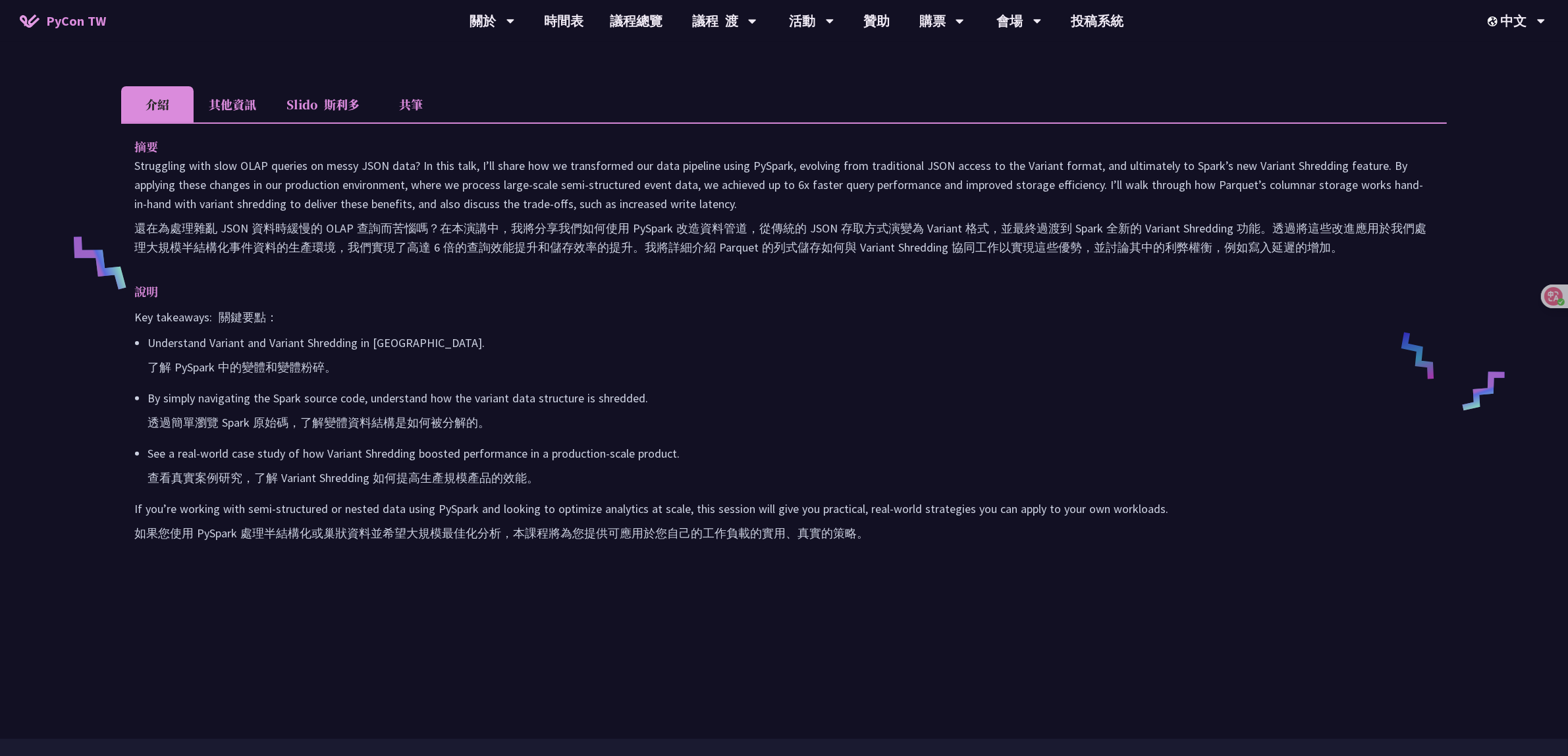
click at [235, 104] on li "其他資訊" at bounding box center [232, 104] width 78 height 36
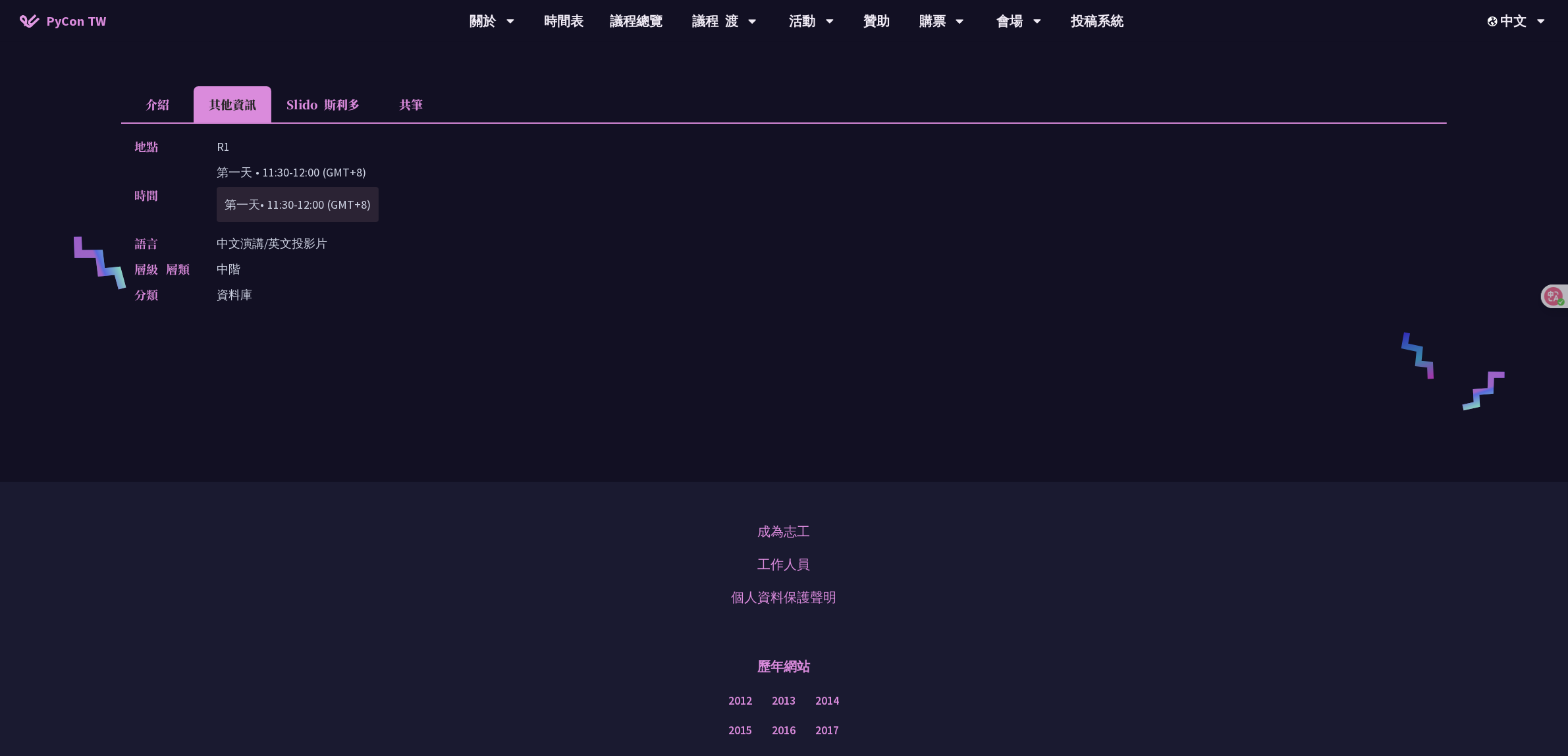
drag, startPoint x: 217, startPoint y: 170, endPoint x: 381, endPoint y: 167, distance: 164.0
click at [381, 167] on div "時間 第一天 • 11:30-12:00 (GMT+8) 第一天• 11:30-12:00 (GMT+8)" at bounding box center [781, 194] width 1293 height 65
copy p "第一天 • 11:30-12:00 (GMT+8)"
click at [235, 243] on p "中文演講/英文投影片" at bounding box center [271, 242] width 111 height 19
drag, startPoint x: 215, startPoint y: 166, endPoint x: 426, endPoint y: 173, distance: 211.1
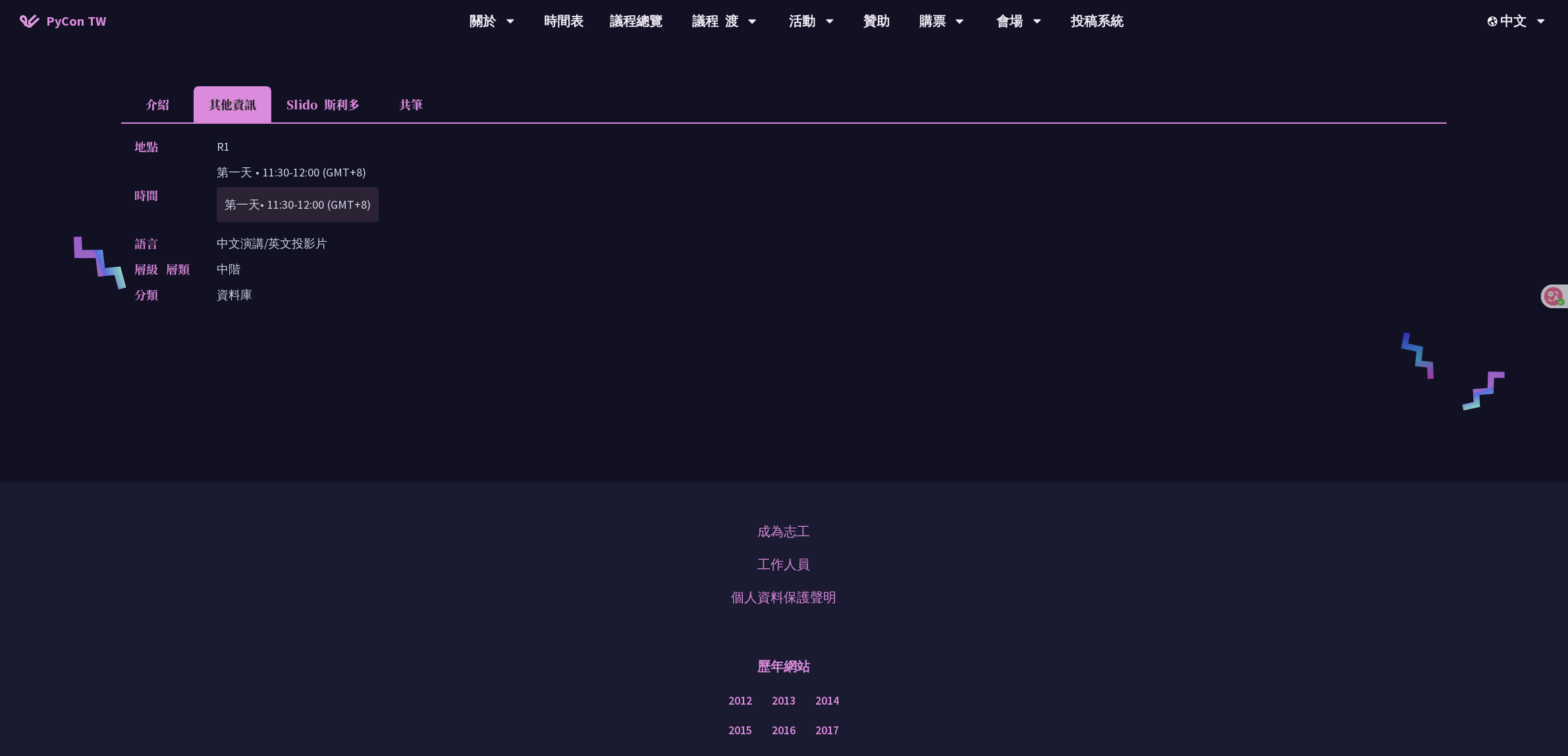
click at [426, 173] on div "時間 第一天 • 11:30-12:00 (GMT+8) 第一天• 11:30-12:00 (GMT+8)" at bounding box center [781, 194] width 1293 height 65
copy p "第一天 • 11:30-12:00 (GMT+8)"
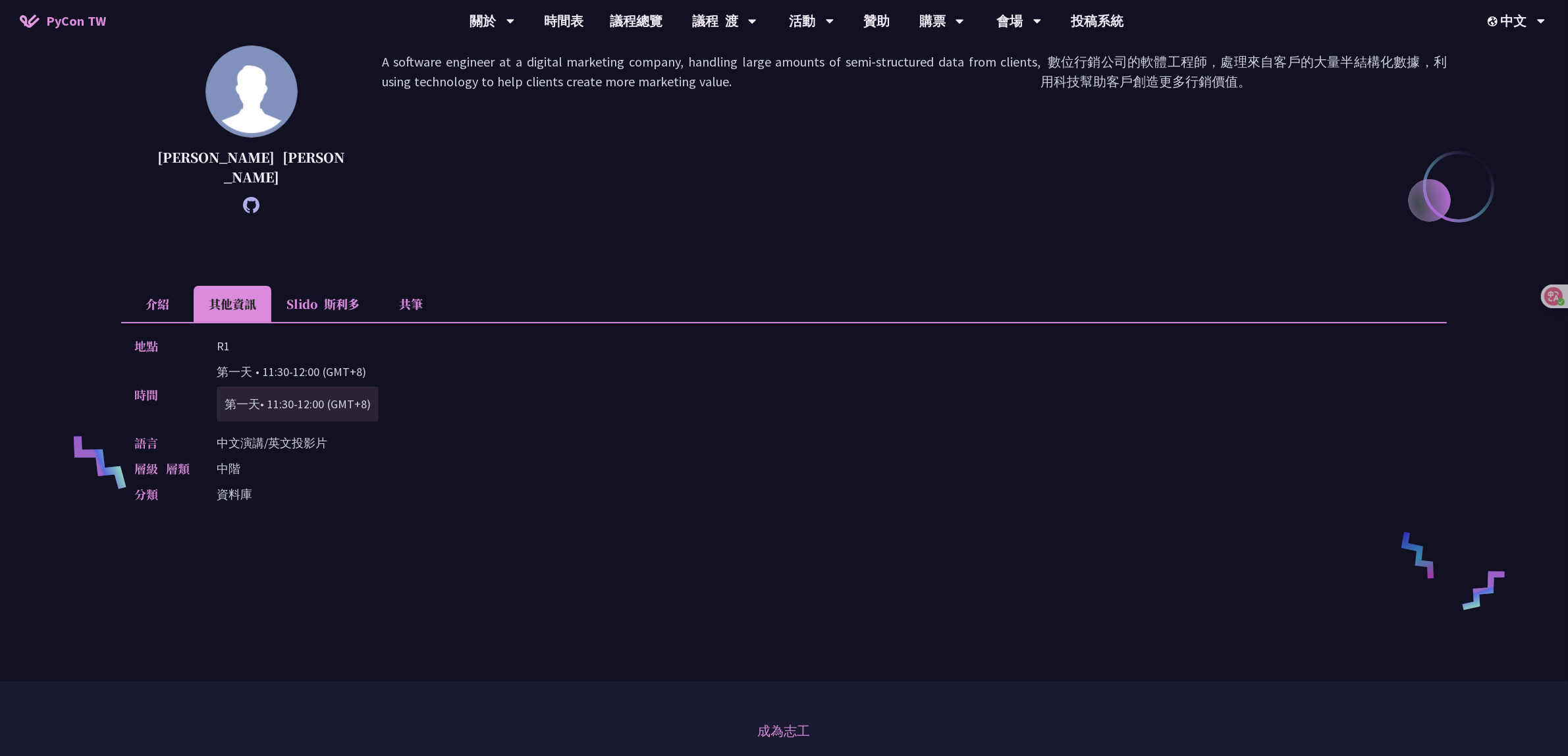
scroll to position [0, 0]
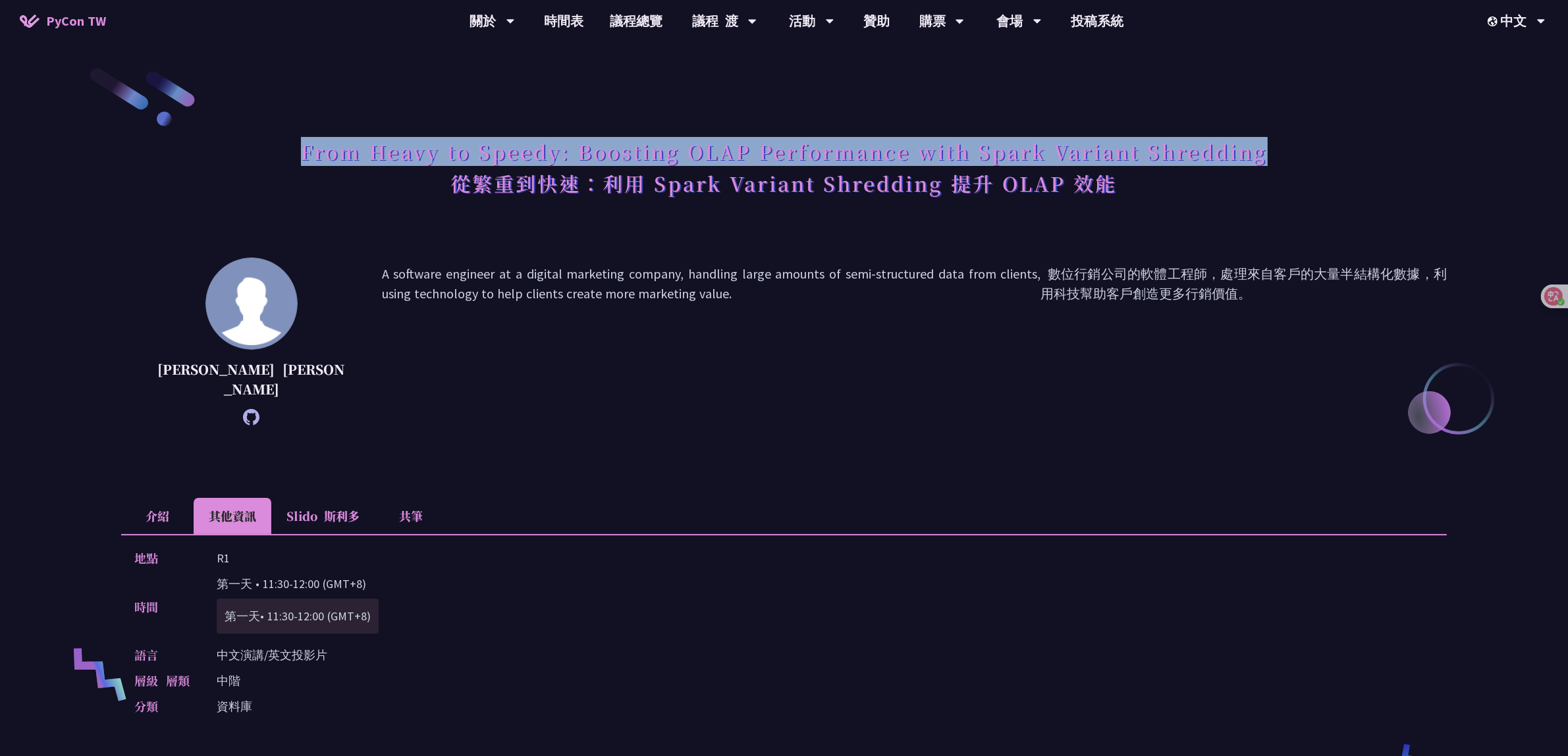
drag, startPoint x: 297, startPoint y: 147, endPoint x: 1332, endPoint y: 155, distance: 1035.0
click at [1332, 155] on div "From Heavy to Speedy: Boosting OLAP Performance with Spark Variant Shredding 從繁…" at bounding box center [783, 185] width 1326 height 106
copy h1 "From Heavy to Speedy: Boosting OLAP Performance with Spark Variant Shredding"
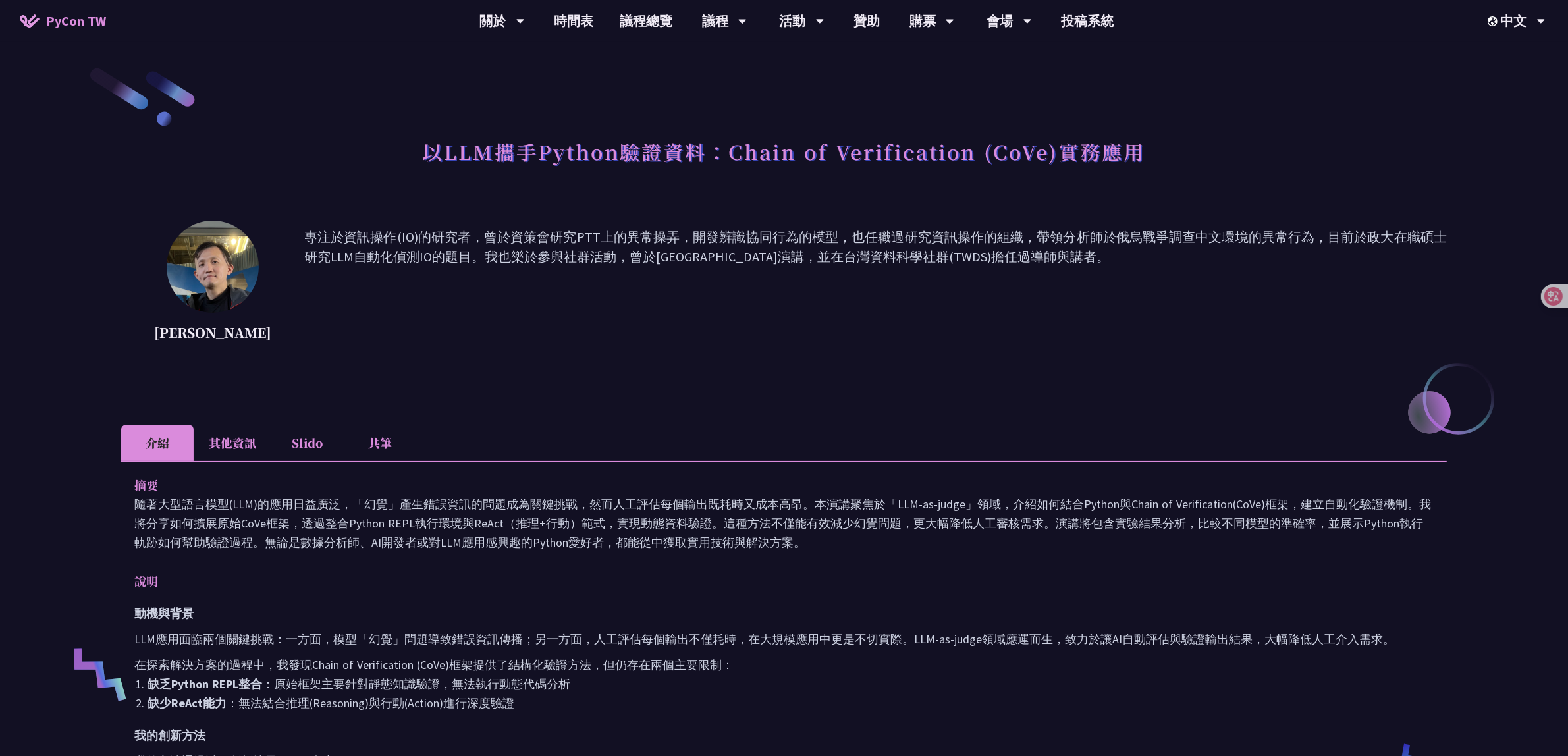
click at [227, 453] on li "其他資訊" at bounding box center [232, 443] width 78 height 36
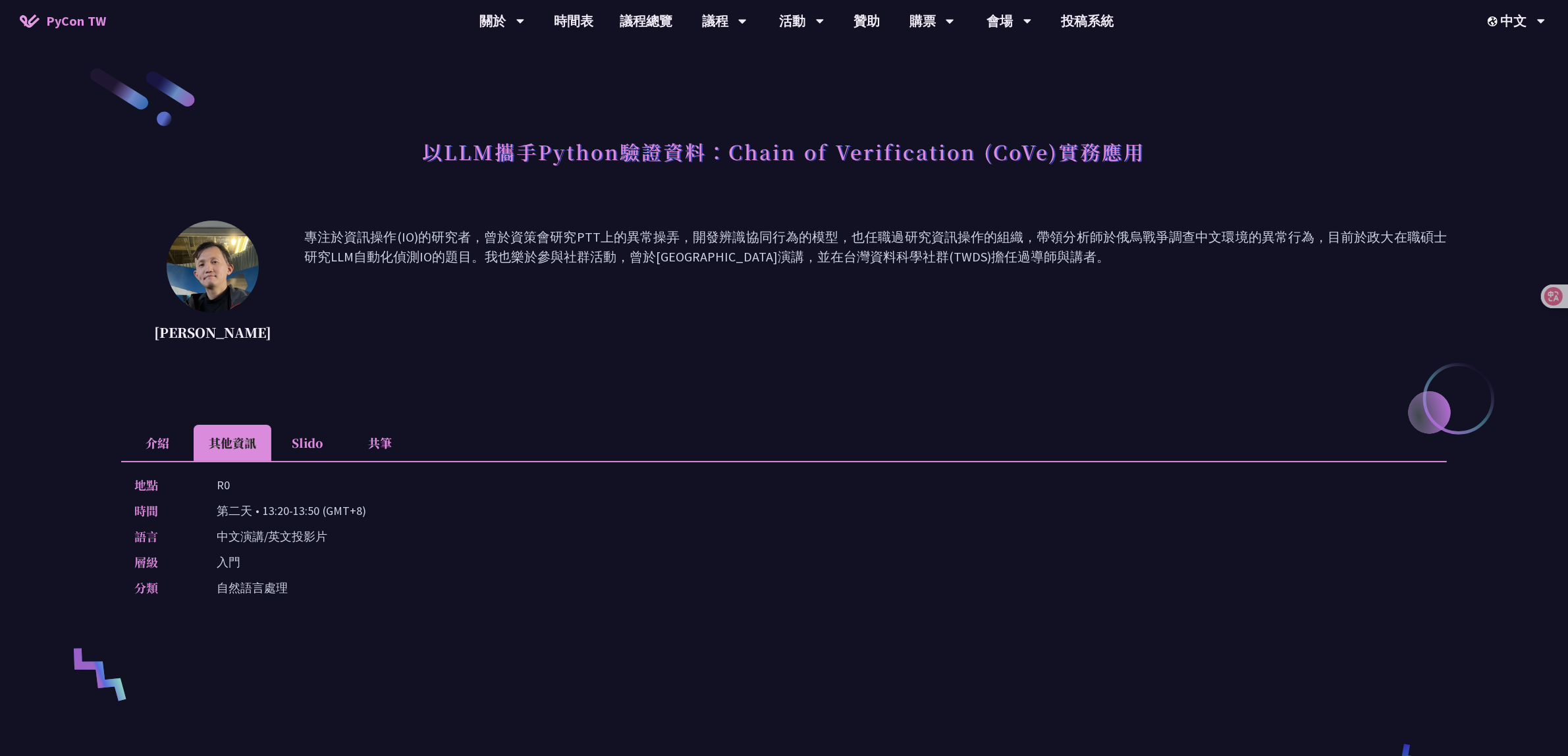
click at [154, 453] on li "介紹" at bounding box center [157, 443] width 73 height 36
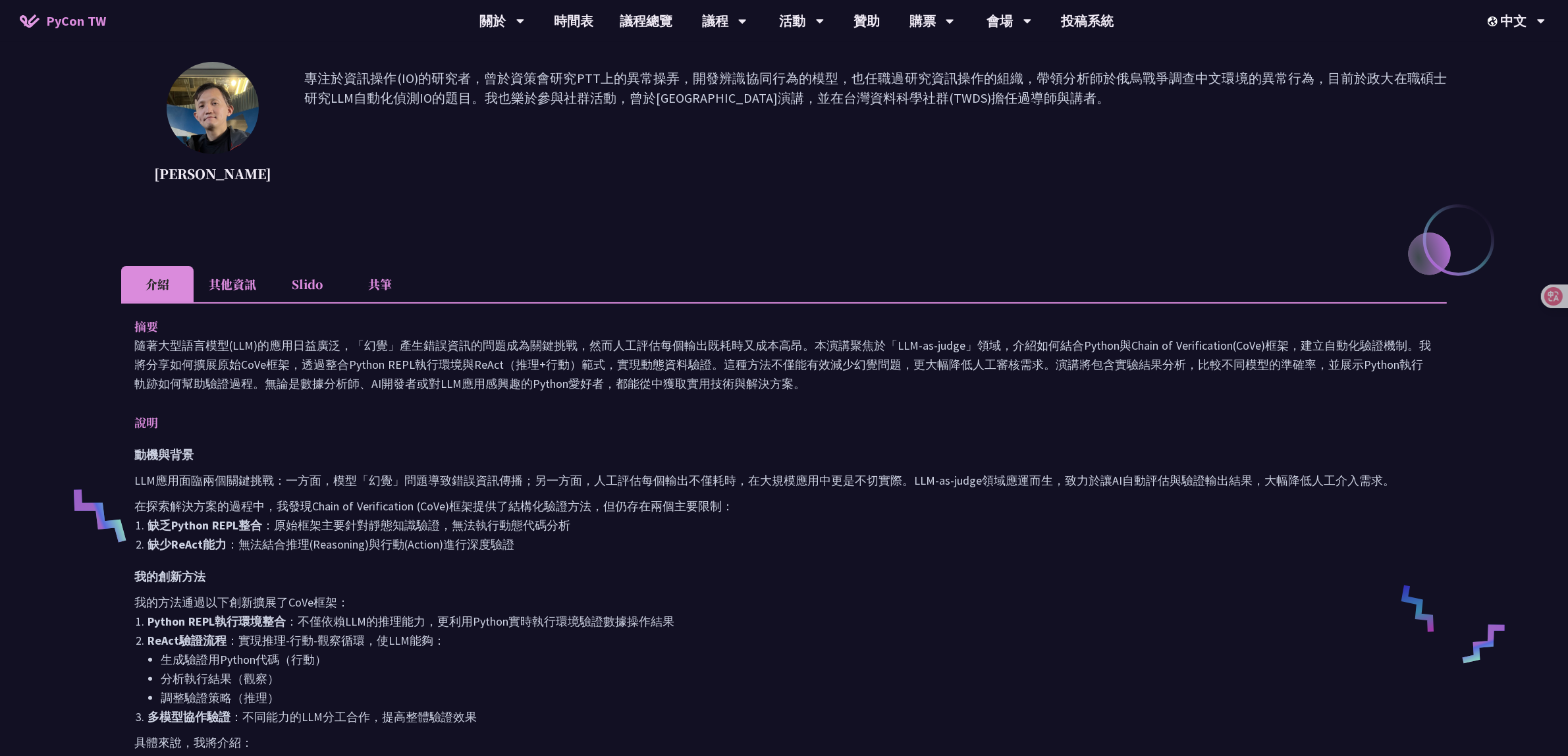
scroll to position [247, 0]
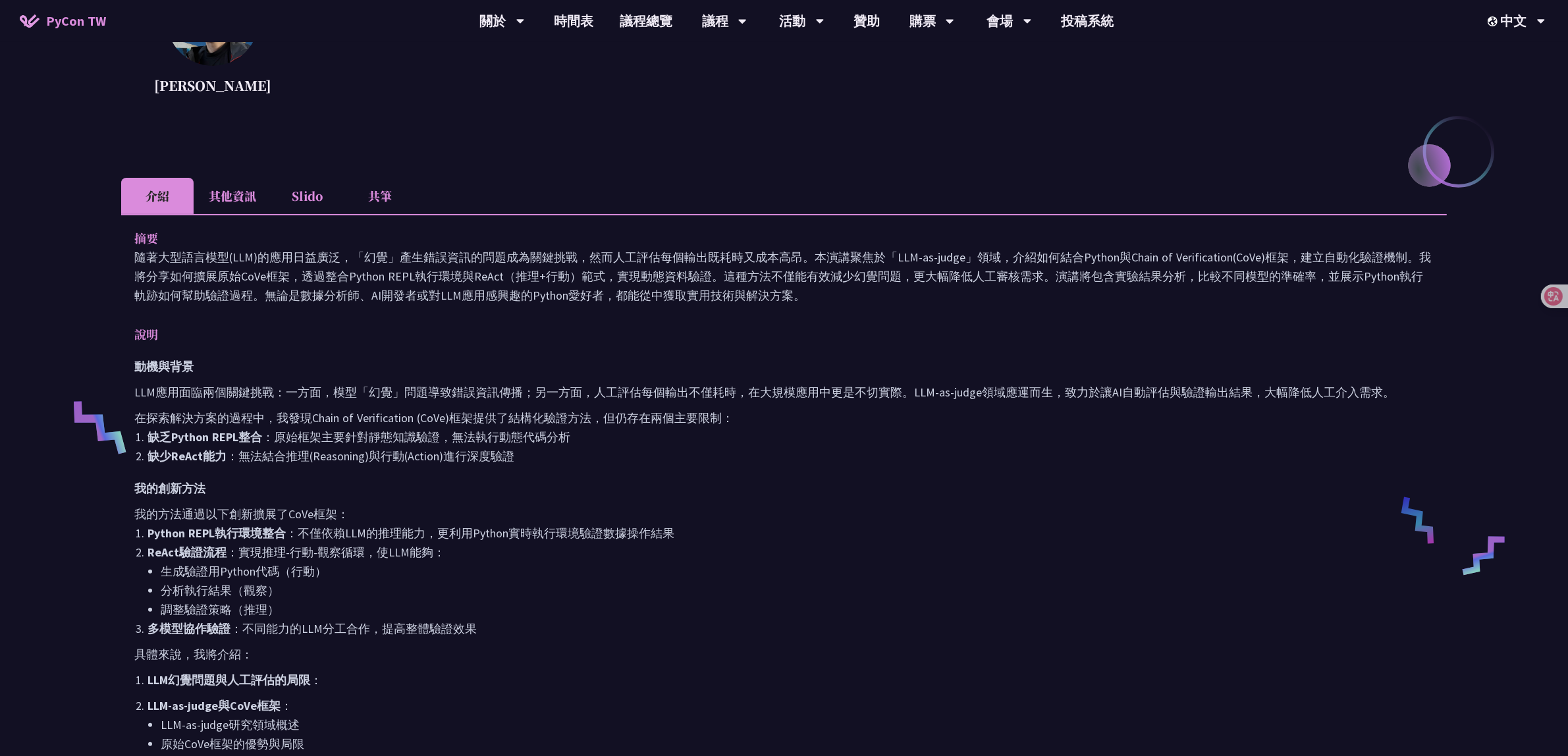
click at [222, 198] on li "其他資訊" at bounding box center [232, 195] width 78 height 36
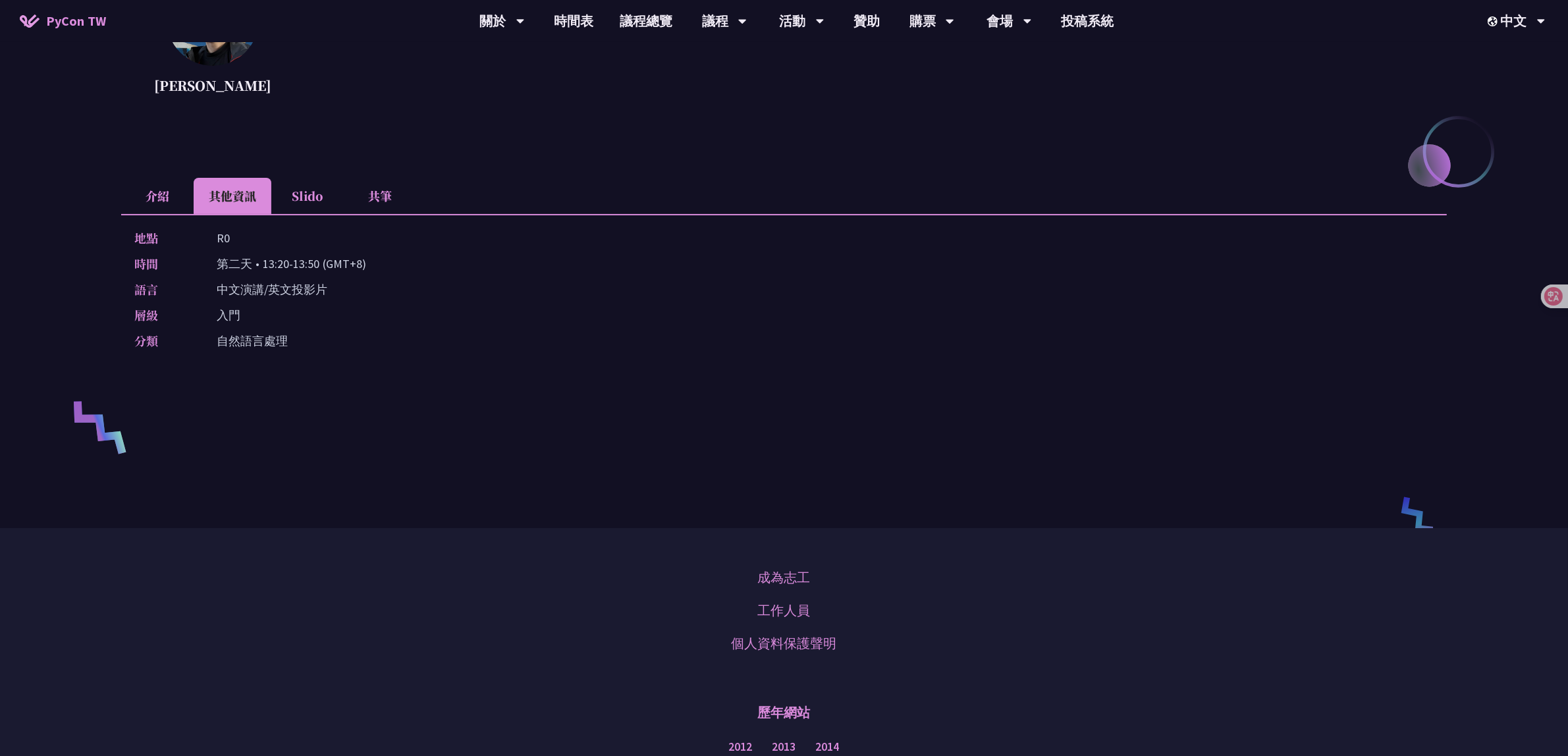
drag, startPoint x: 220, startPoint y: 264, endPoint x: 365, endPoint y: 255, distance: 145.3
click at [365, 255] on div "時間 [DEMOGRAPHIC_DATA] • 13:20-13:50 (GMT+8)" at bounding box center [781, 263] width 1293 height 19
copy p "第二天 • 13:20-13:50 (GMT+8)"
click at [511, 323] on div "層級 入門" at bounding box center [781, 314] width 1293 height 19
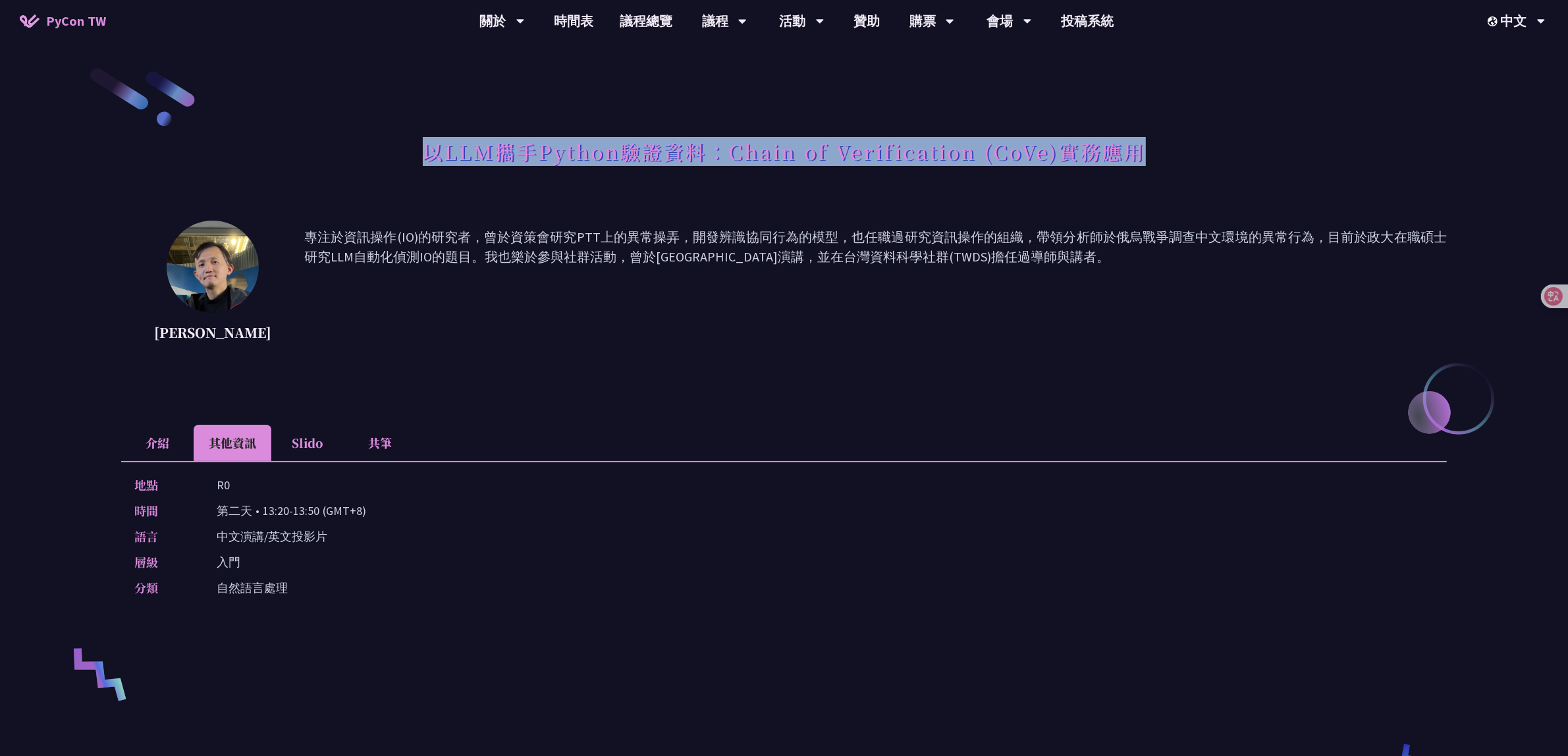
drag, startPoint x: 422, startPoint y: 144, endPoint x: 1190, endPoint y: 155, distance: 768.1
click at [1190, 155] on div "以LLM攜手Python驗證資料：Chain of Verification (CoVe)實務應用" at bounding box center [783, 166] width 1326 height 69
copy h1 "以LLM攜手Python驗證資料：Chain of Verification (CoVe)實務應用"
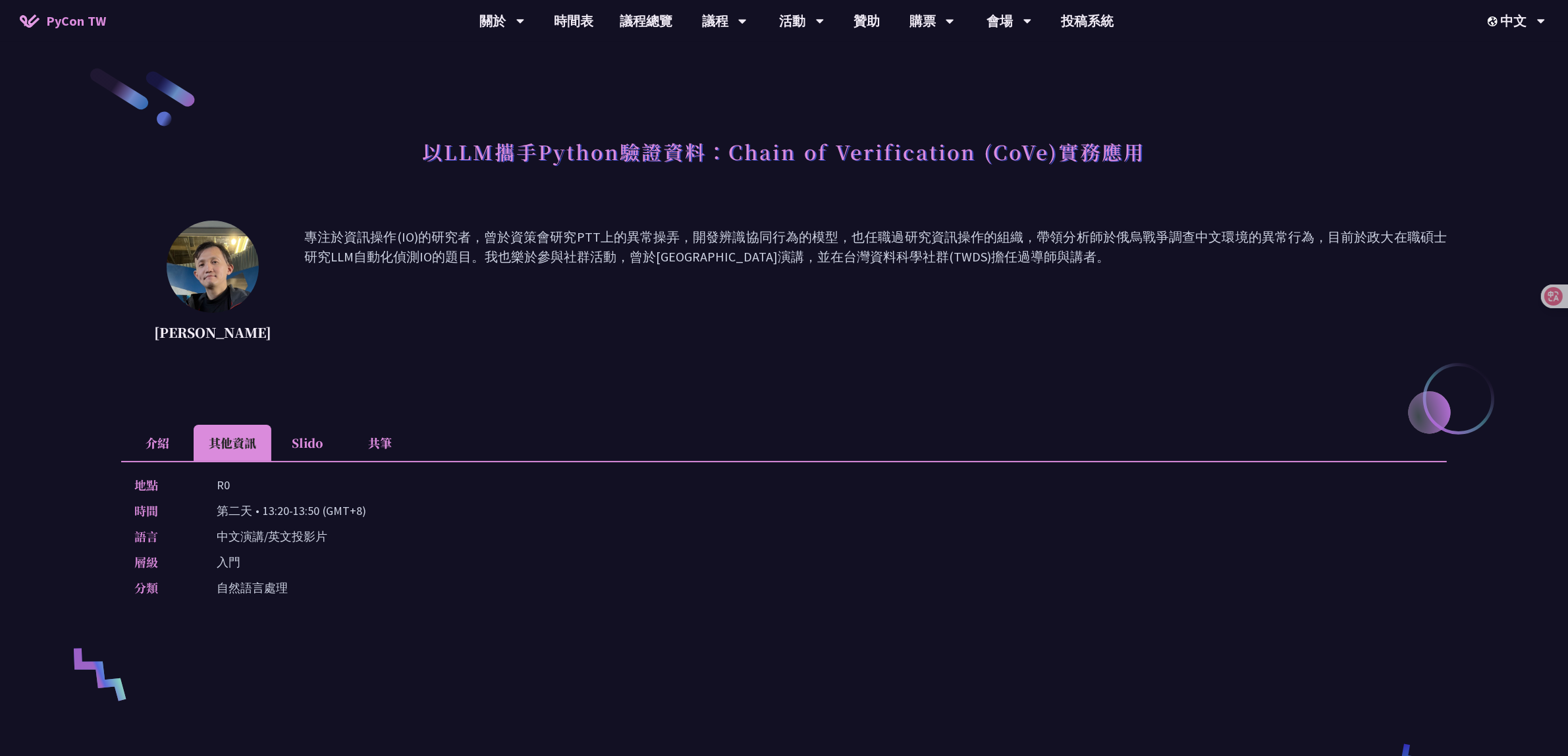
click at [362, 299] on p "專注於資訊操作(IO)的研究者，曾於資策會研究PTT上的異常操弄，開發辨識協同行為的模型，也任職過研究資訊操作的組織，帶領分析師於俄烏戰爭調查中文環境的異常行…" at bounding box center [875, 286] width 1142 height 119
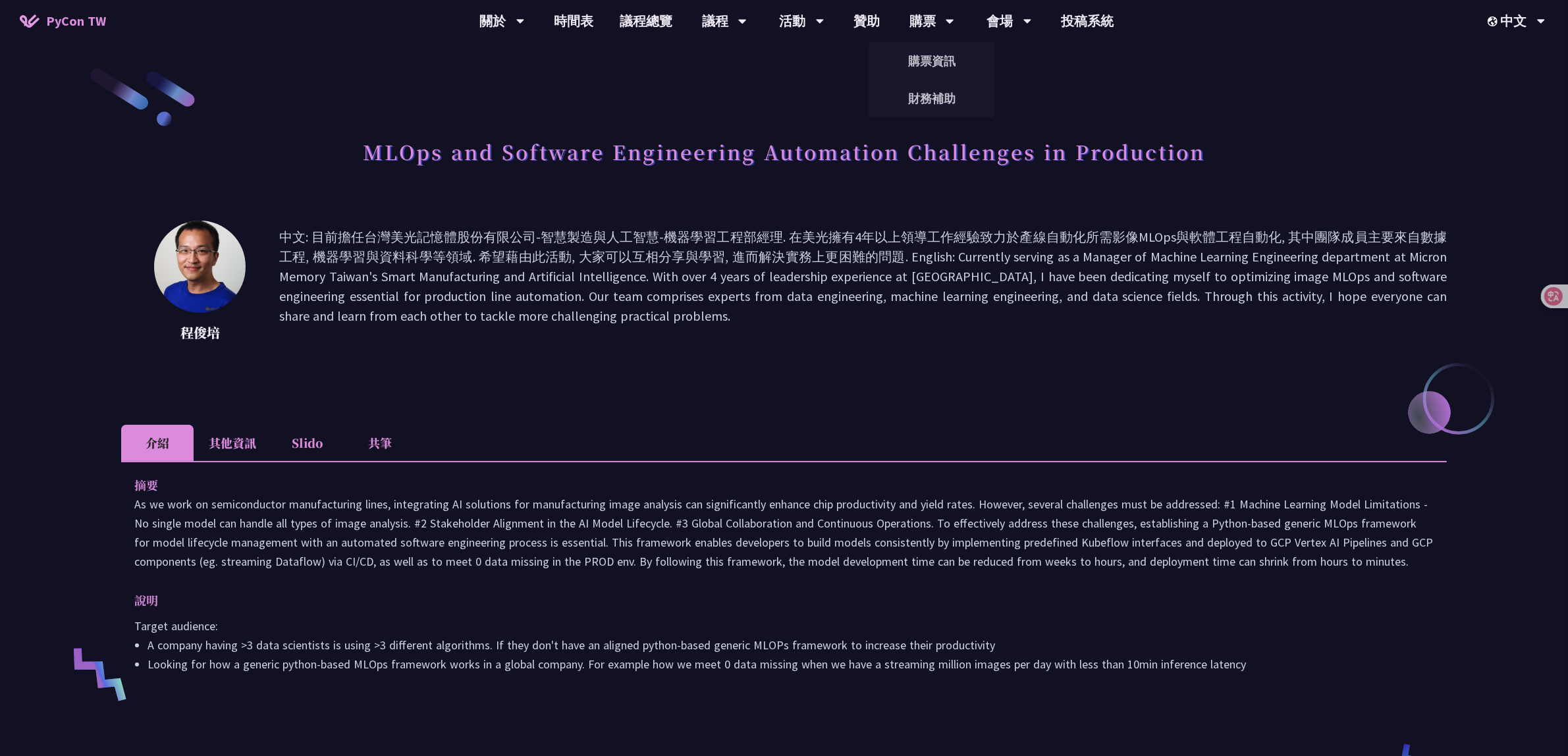
click at [861, 331] on p "中文: 目前擔任台灣美光記憶體股份有限公司-智慧製造與人工智慧-機器學習工程部經理. 在美光擁有4年以上領導工作經驗致力於產線自動化所需影像MLOps與軟體工…" at bounding box center [863, 286] width 1168 height 119
click at [854, 327] on p "中文: 目前擔任台灣美光記憶體股份有限公司-智慧製造與人工智慧-機器學習工程部經理. 在美光擁有4年以上領導工作經驗致力於產線自動化所需影像MLOps與軟體工…" at bounding box center [863, 286] width 1168 height 119
click at [1548, 297] on icon at bounding box center [1543, 296] width 11 height 11
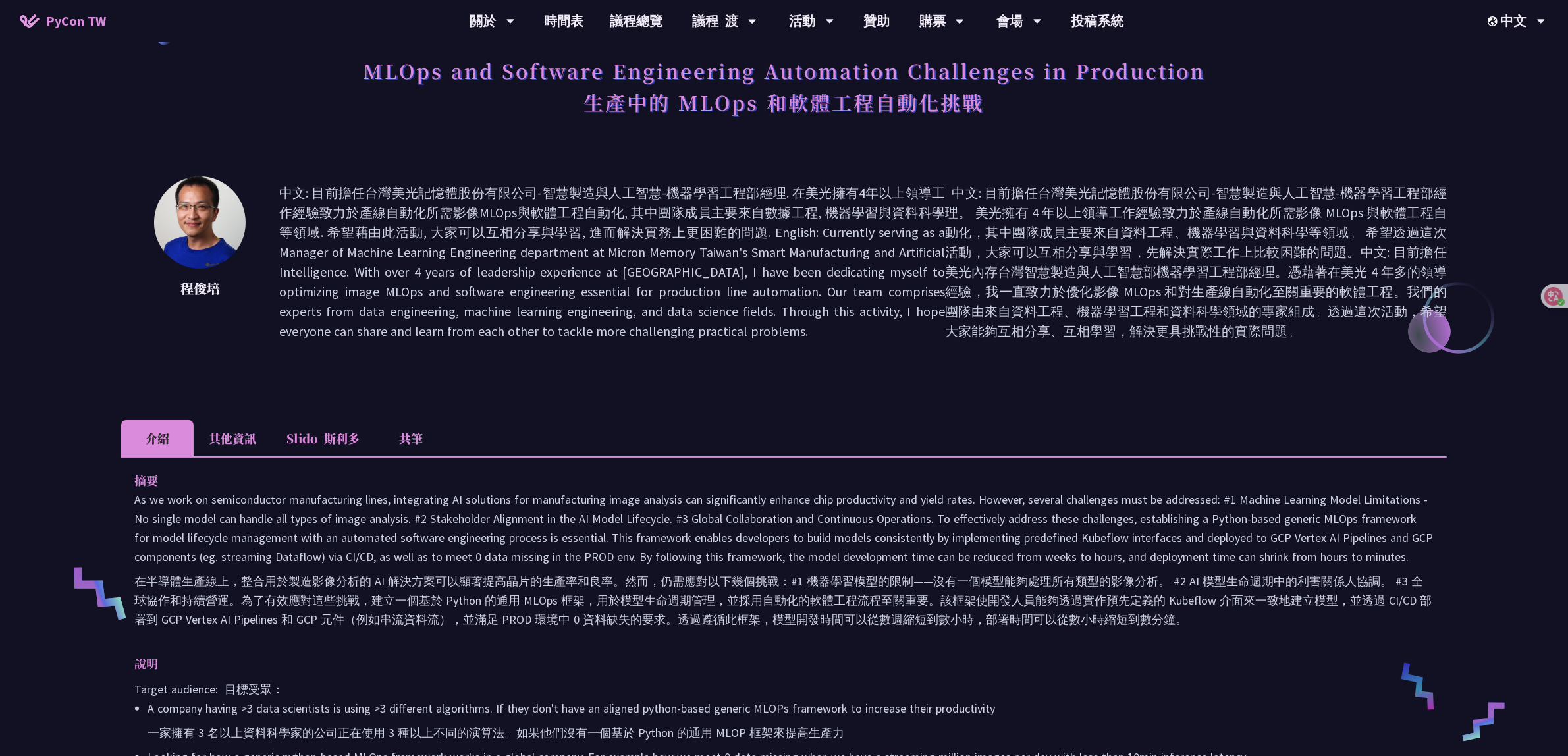
scroll to position [83, 0]
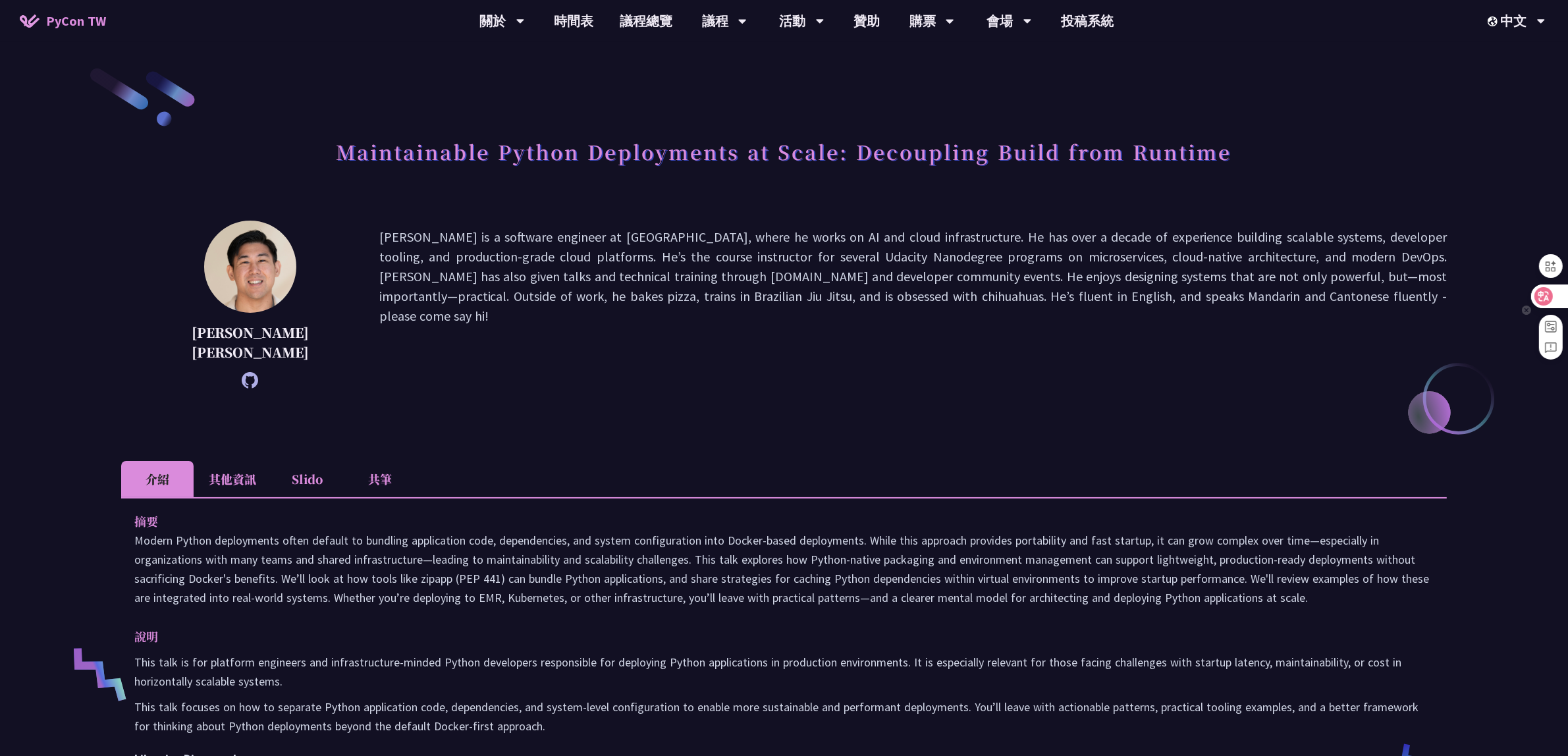
click at [1538, 288] on icon at bounding box center [1543, 296] width 18 height 18
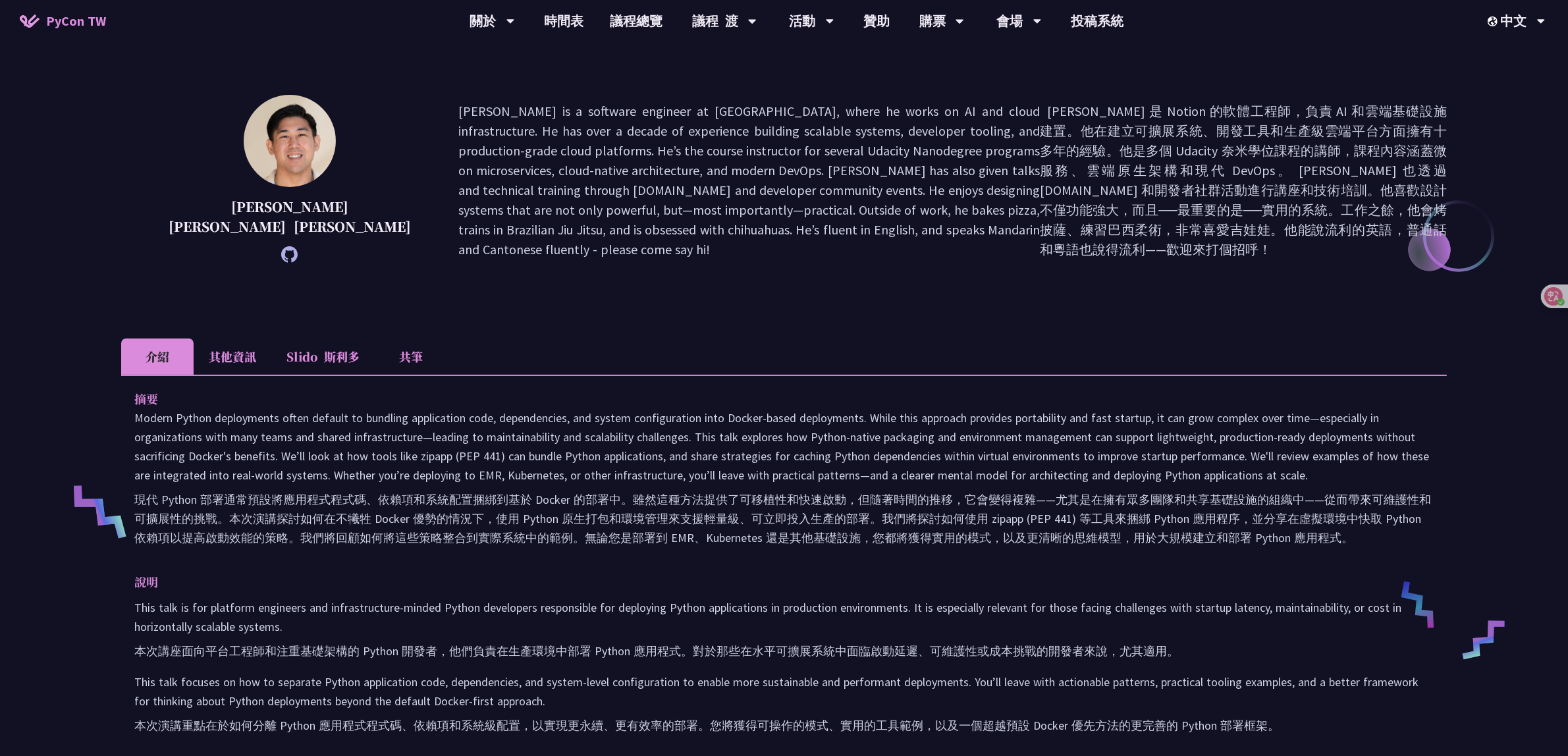
scroll to position [165, 0]
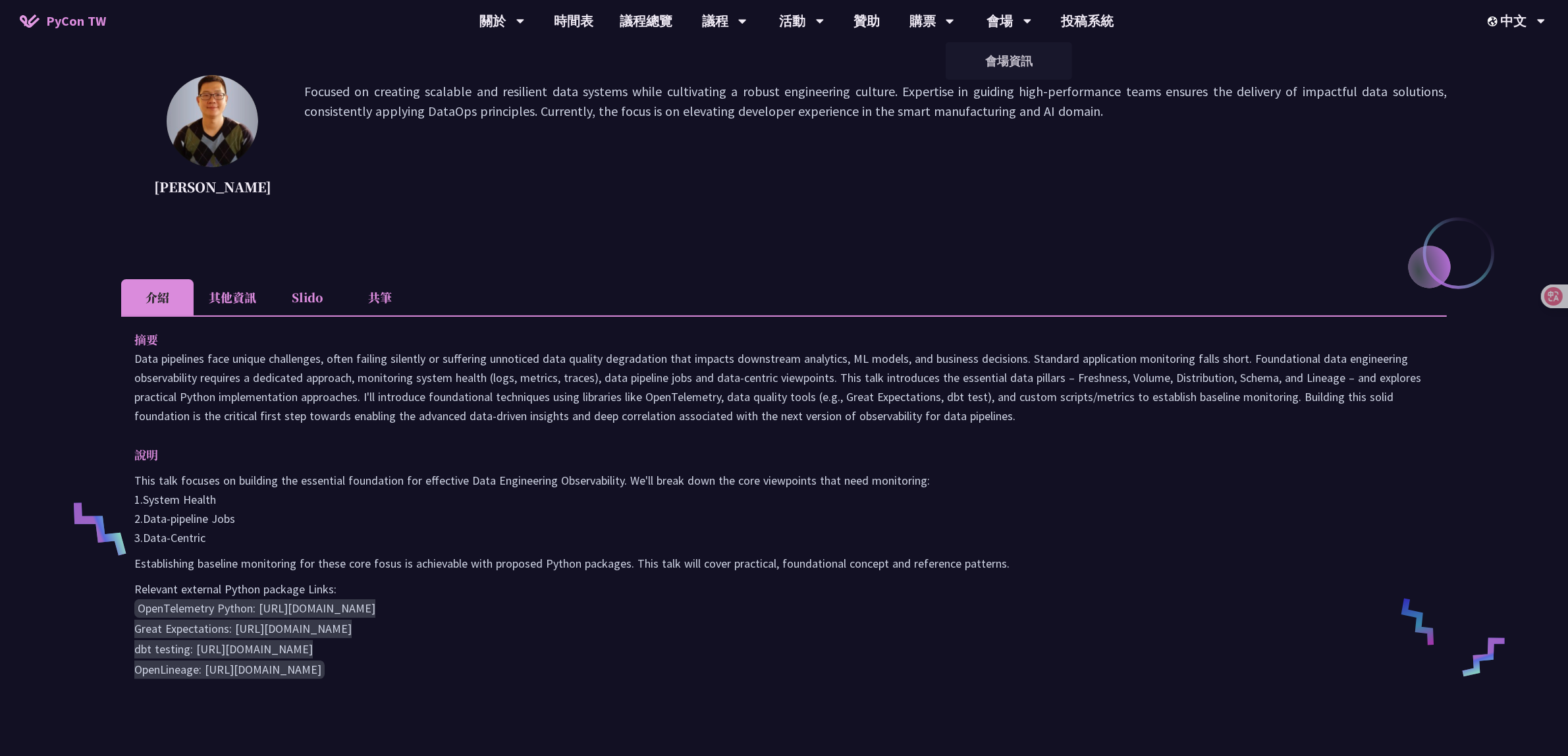
scroll to position [165, 0]
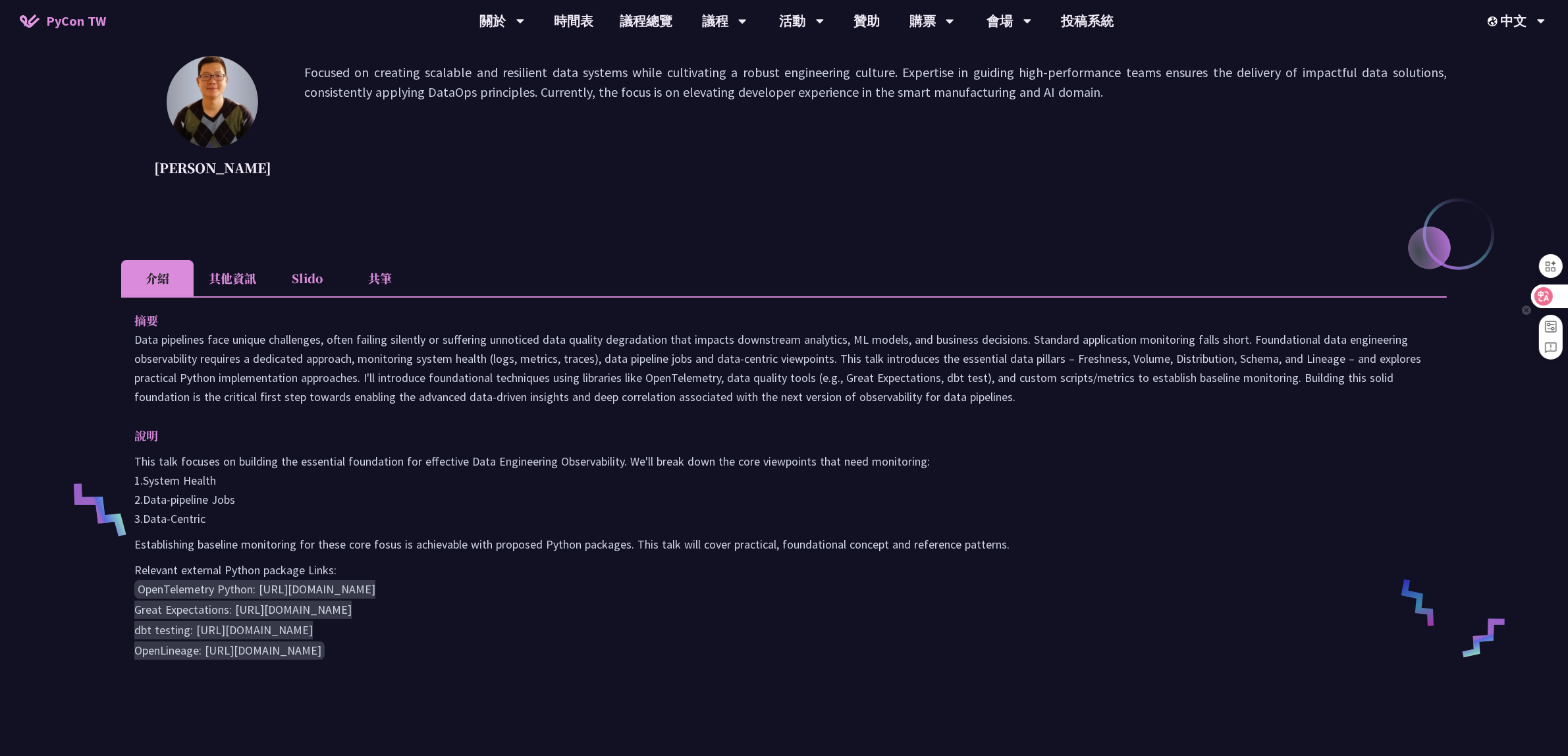
click at [1549, 297] on icon at bounding box center [1543, 295] width 13 height 13
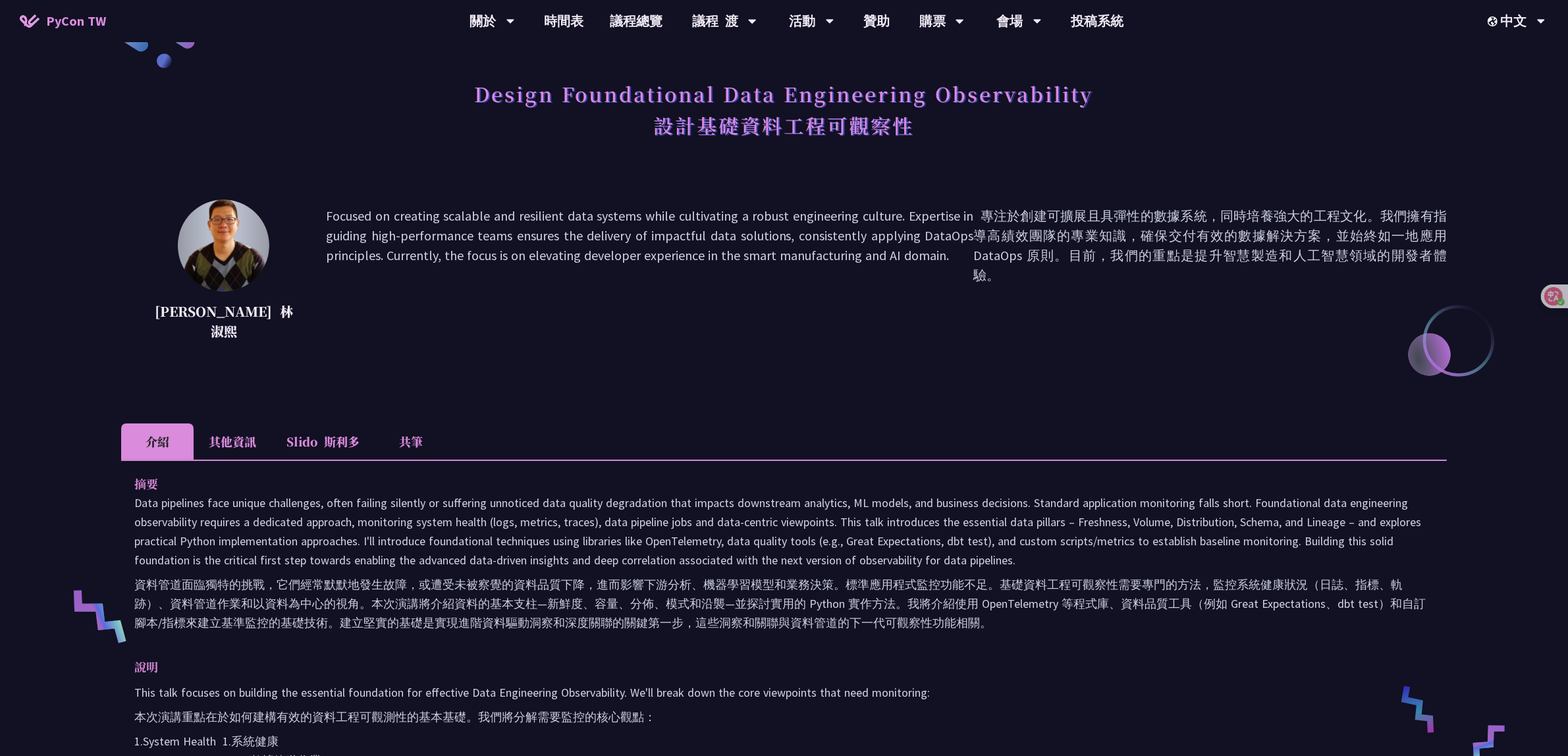
scroll to position [0, 0]
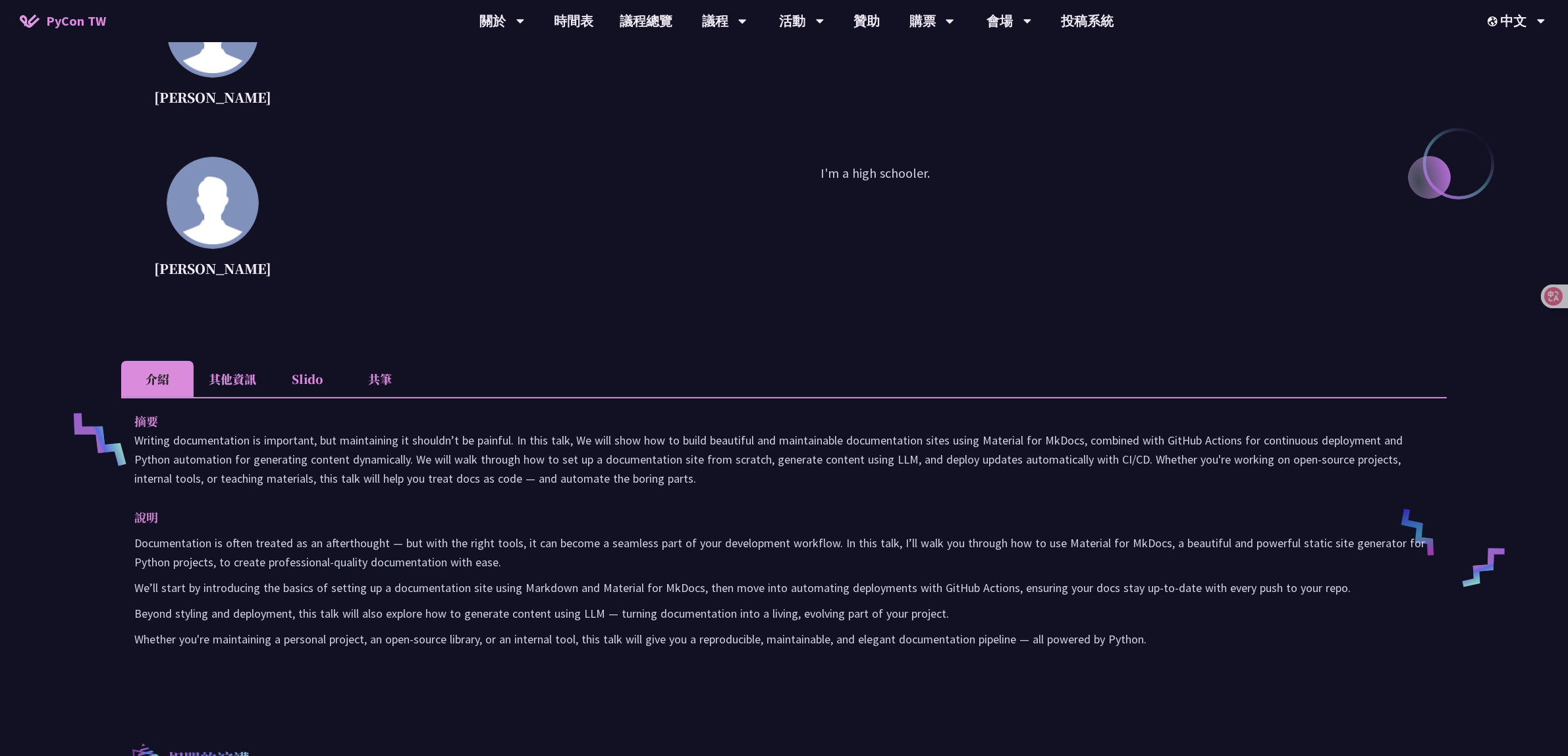
scroll to position [329, 0]
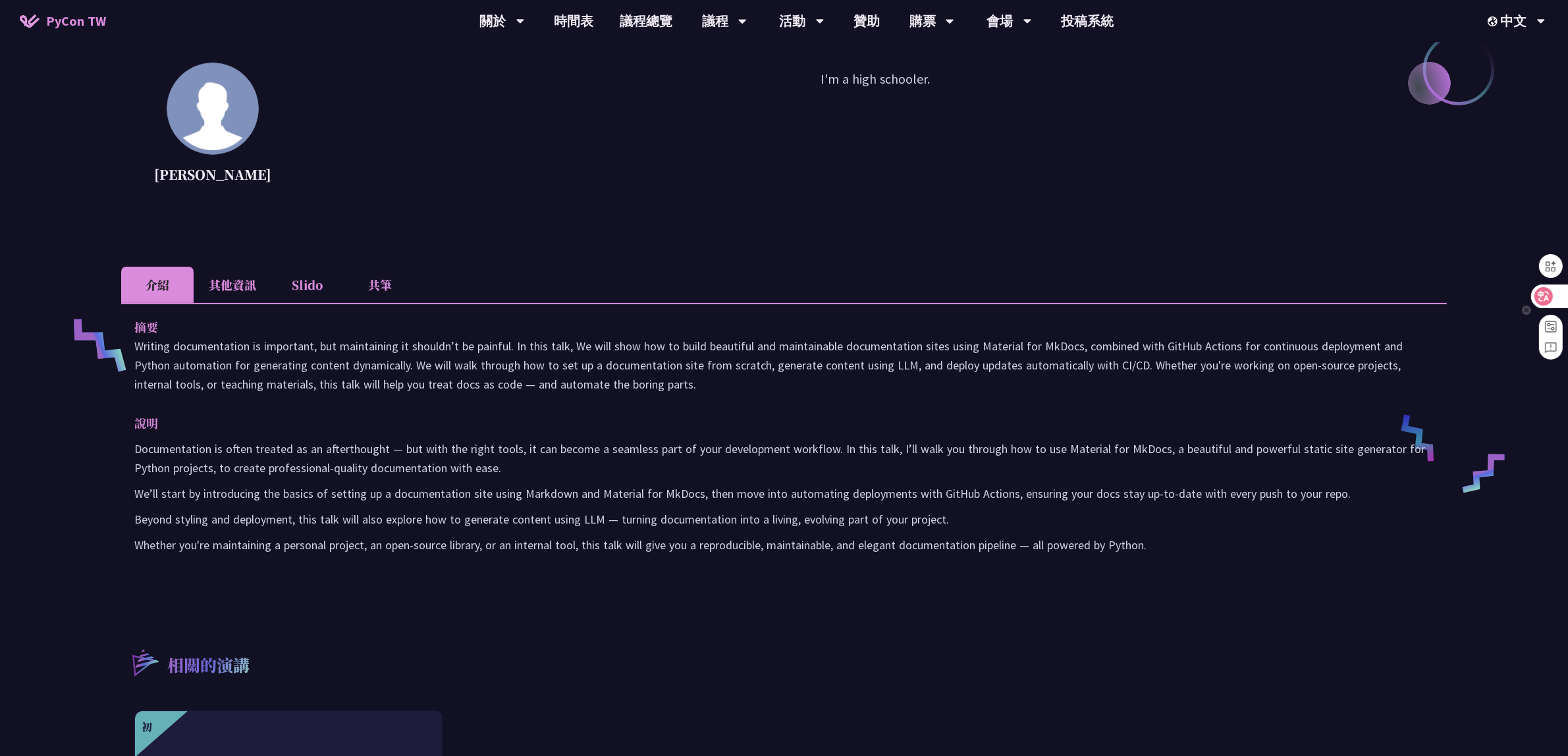
click at [1541, 291] on icon at bounding box center [1543, 296] width 11 height 11
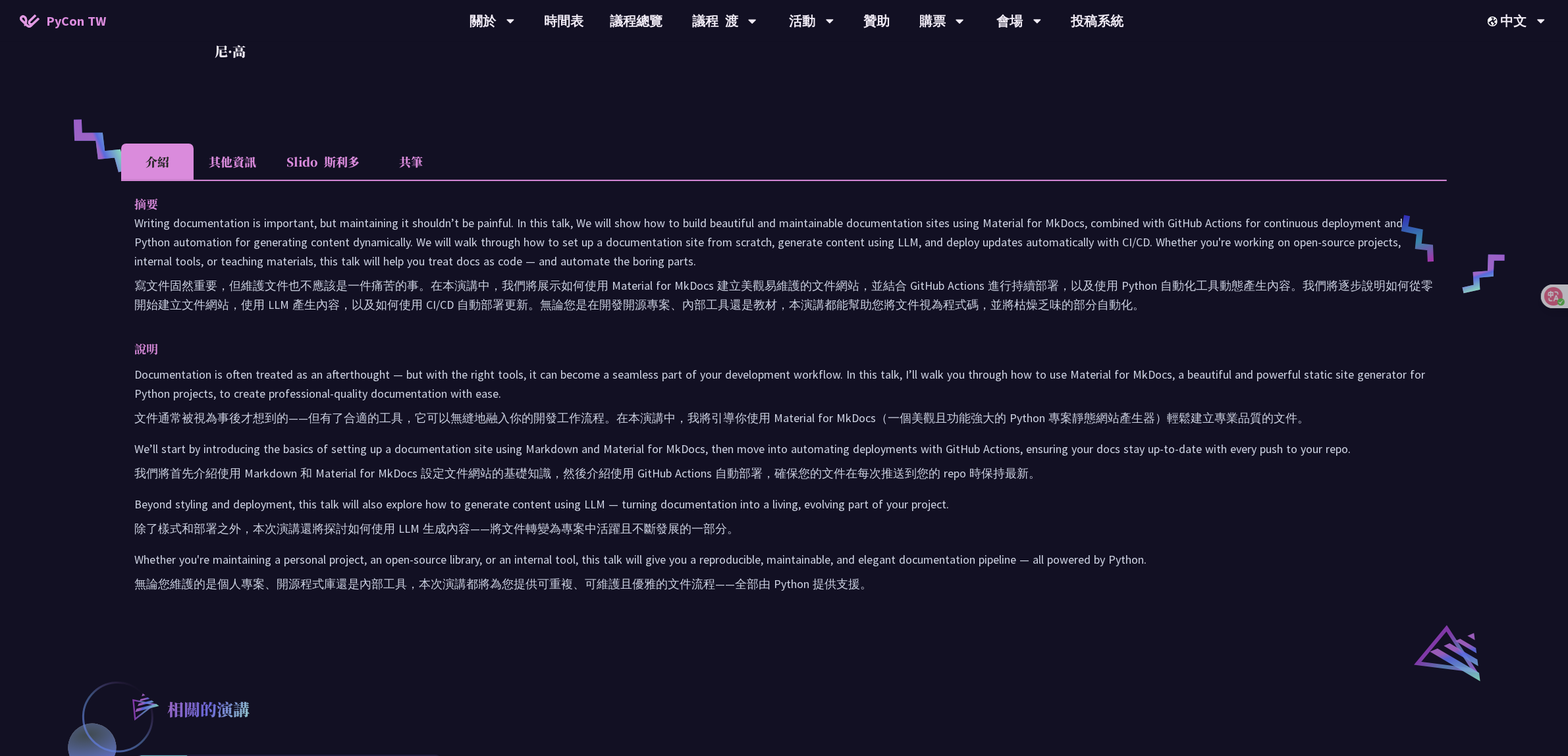
scroll to position [531, 0]
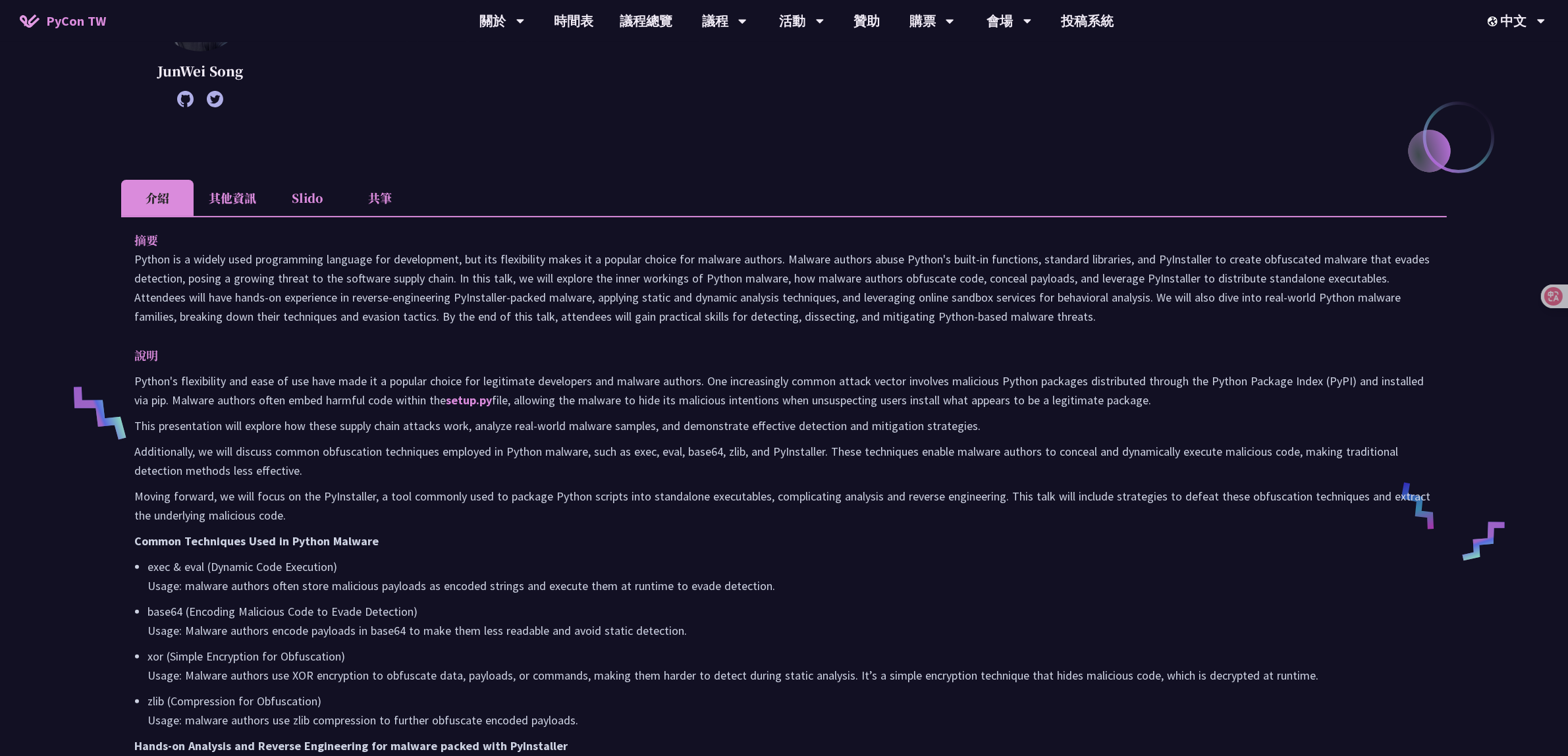
scroll to position [247, 0]
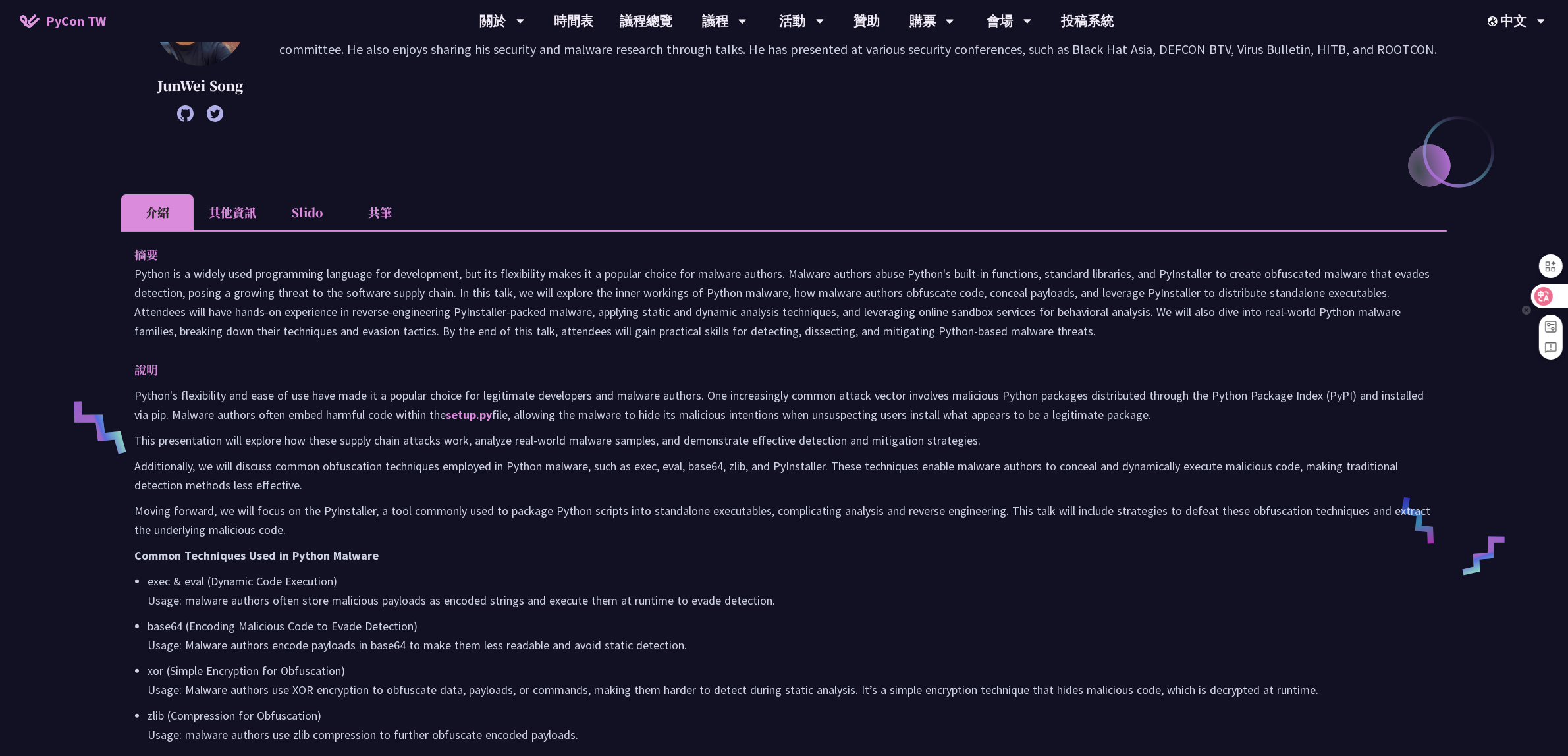
click at [1555, 297] on div at bounding box center [1549, 296] width 36 height 24
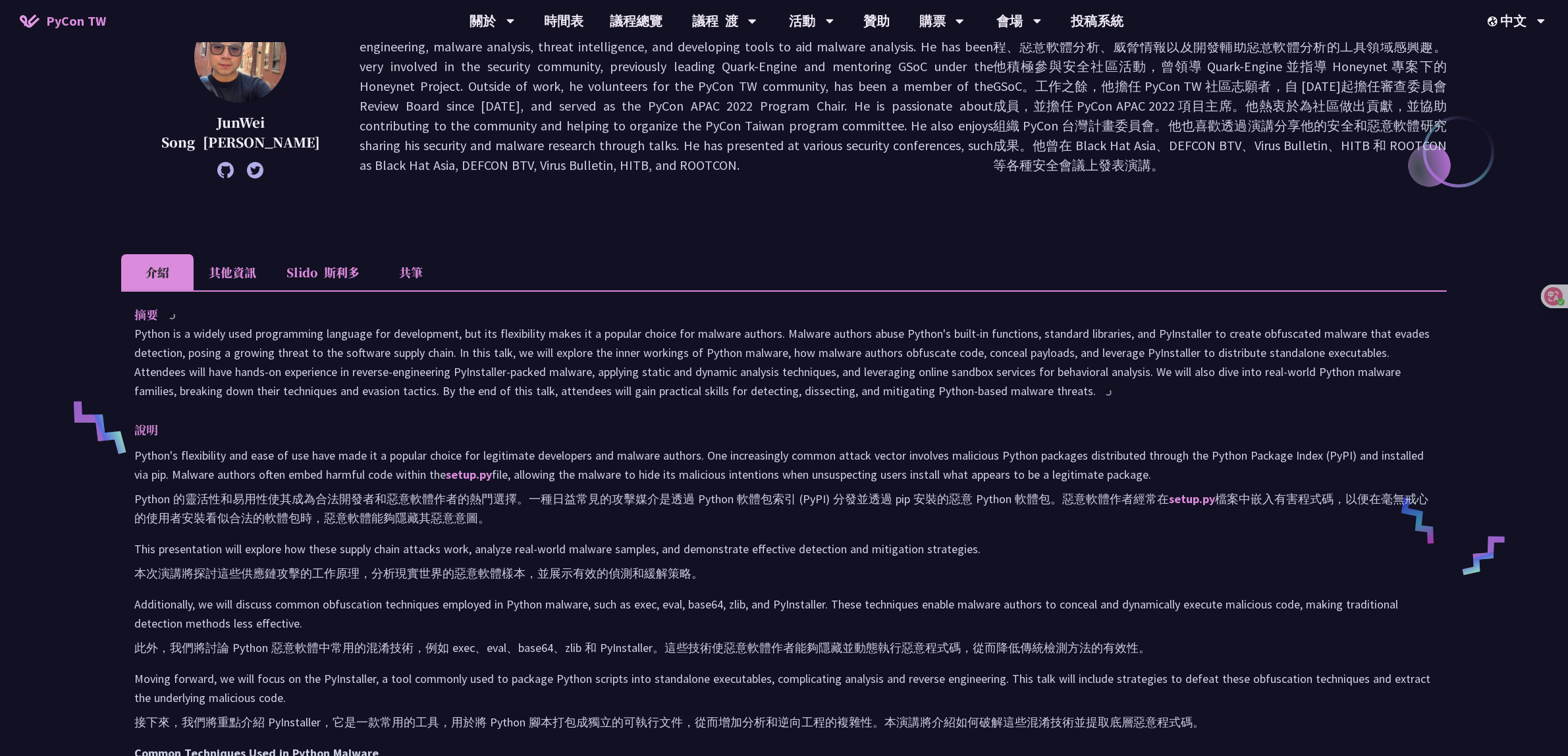
scroll to position [284, 0]
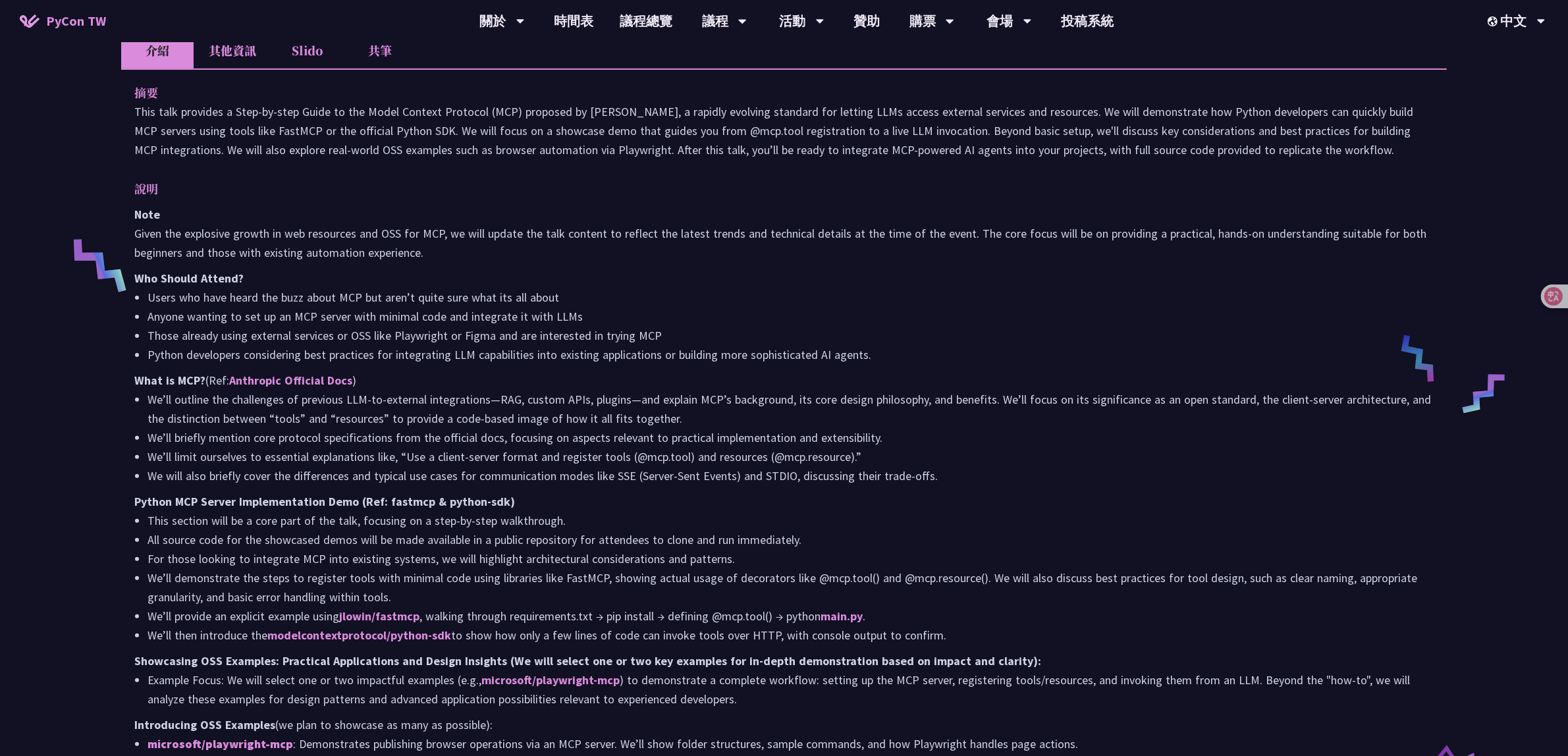
scroll to position [412, 0]
click at [1552, 298] on div at bounding box center [1549, 296] width 36 height 24
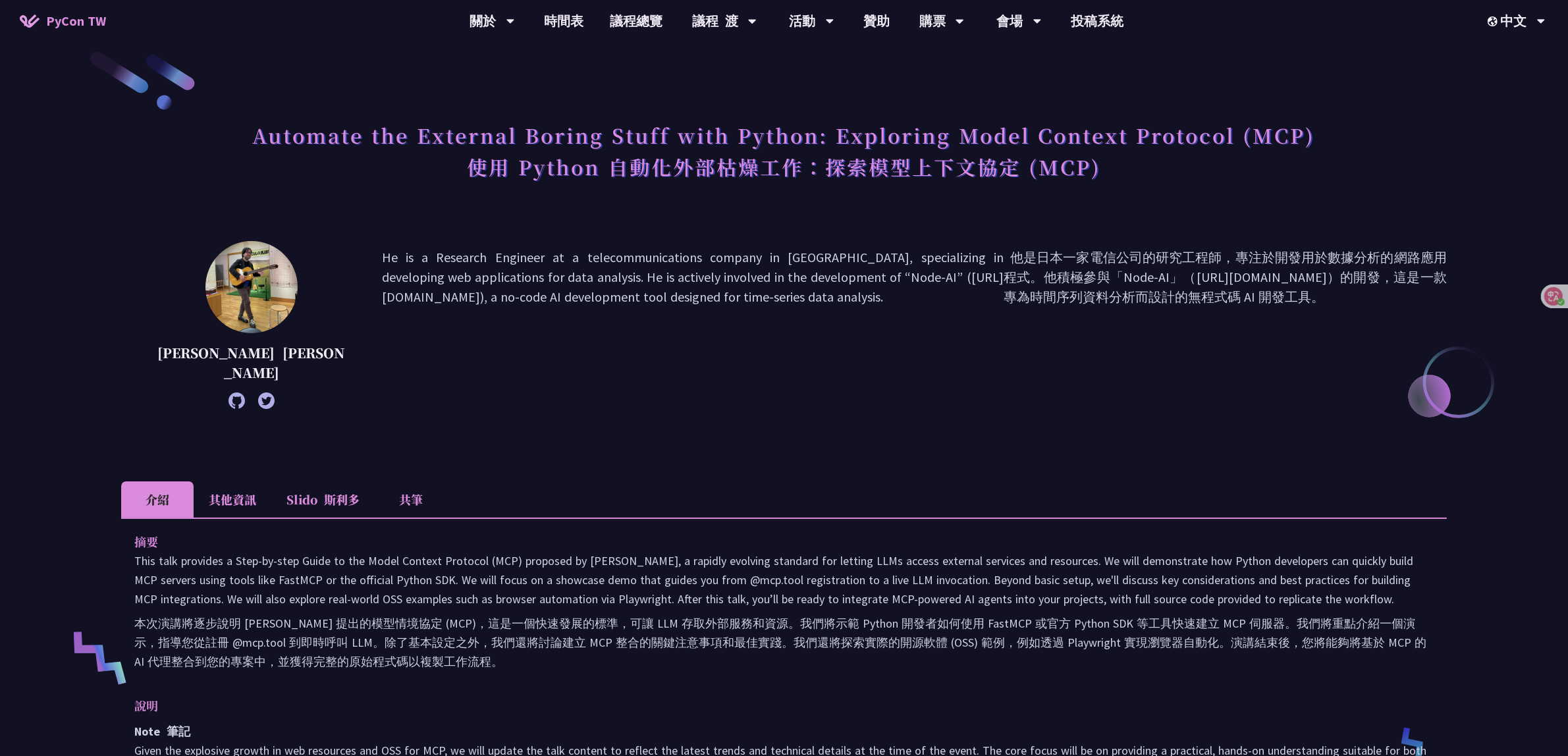
scroll to position [0, 0]
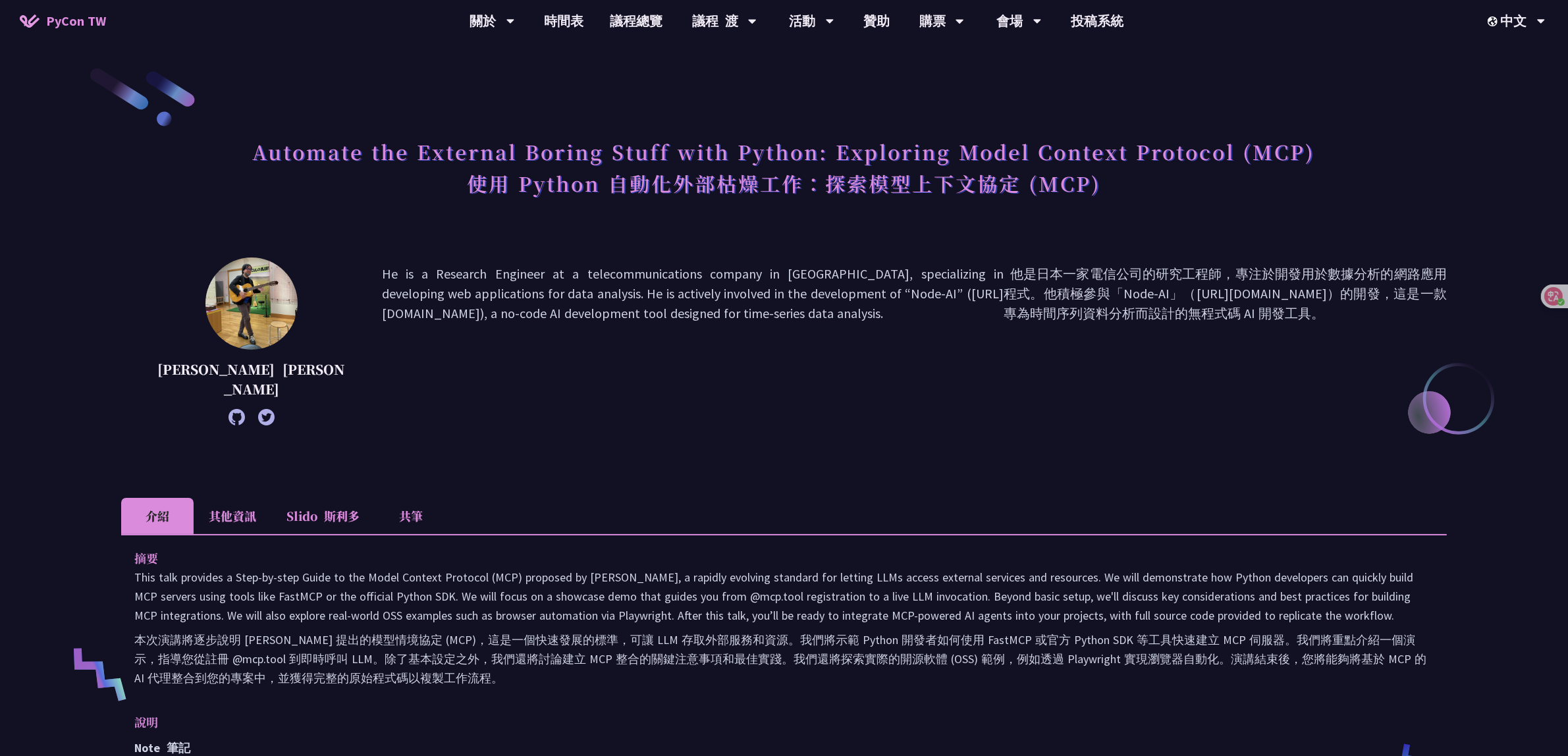
click at [225, 523] on li "其他資訊" at bounding box center [232, 516] width 78 height 36
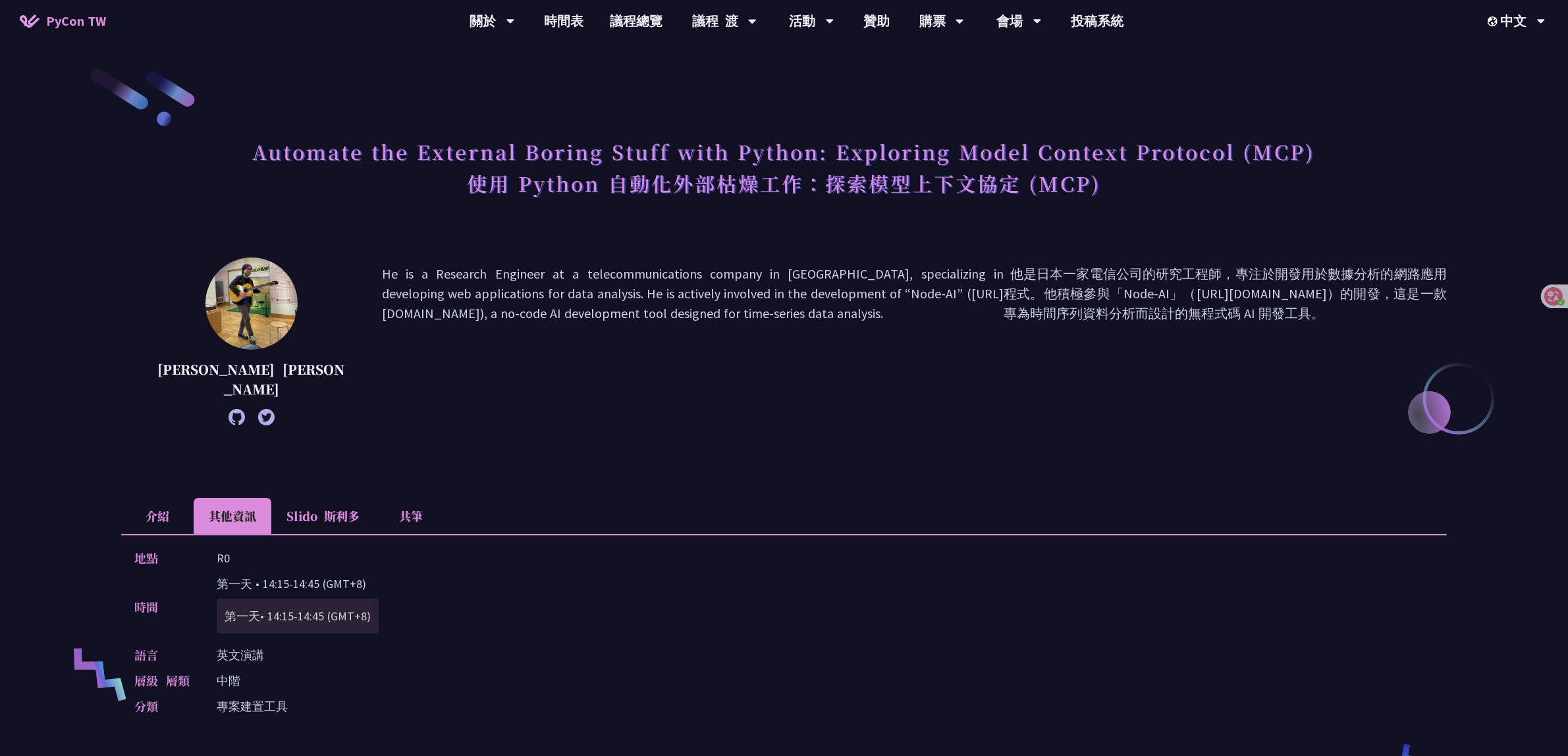
click at [144, 511] on li "介紹" at bounding box center [157, 516] width 73 height 36
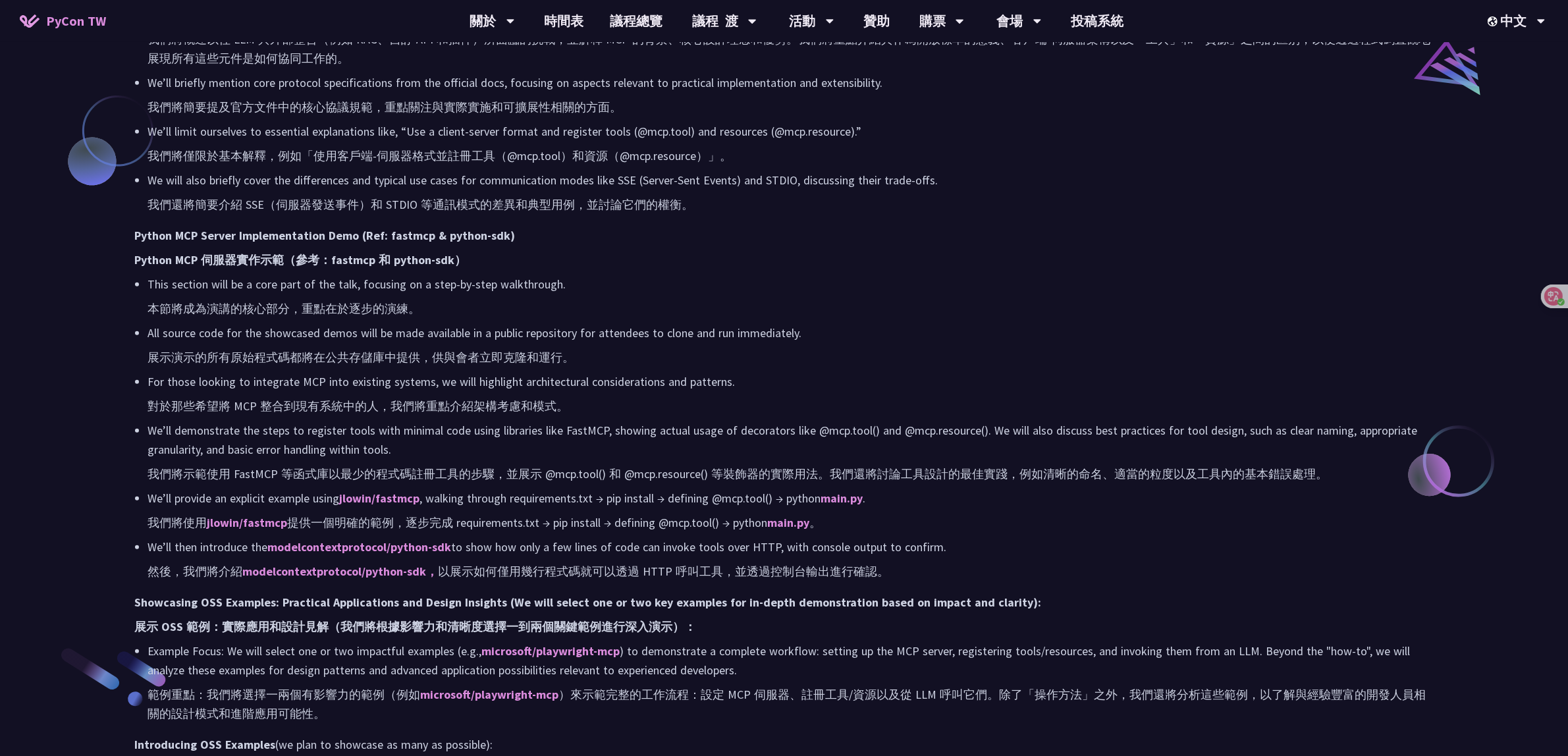
scroll to position [1152, 0]
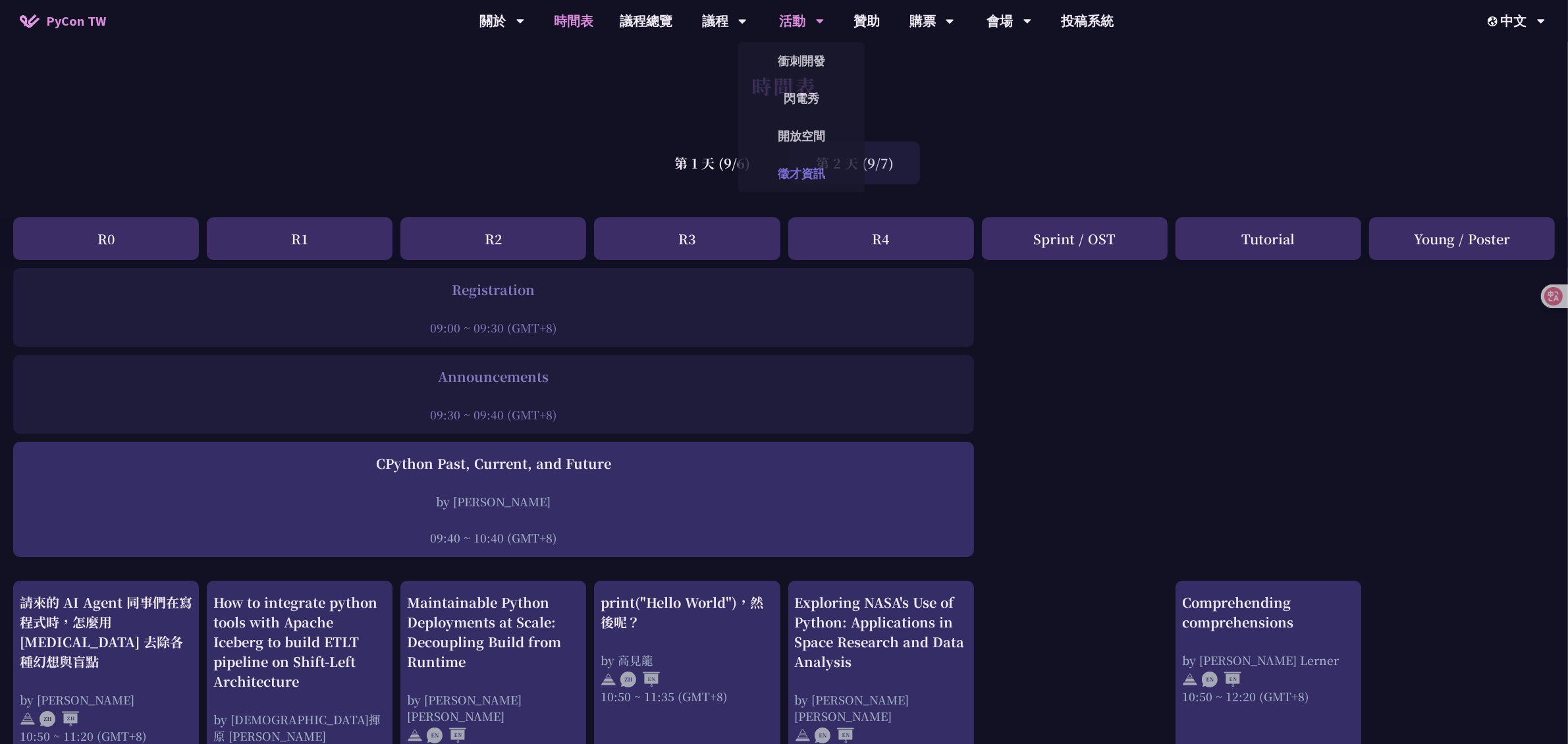
click at [794, 184] on link "徵才資訊" at bounding box center [801, 173] width 127 height 31
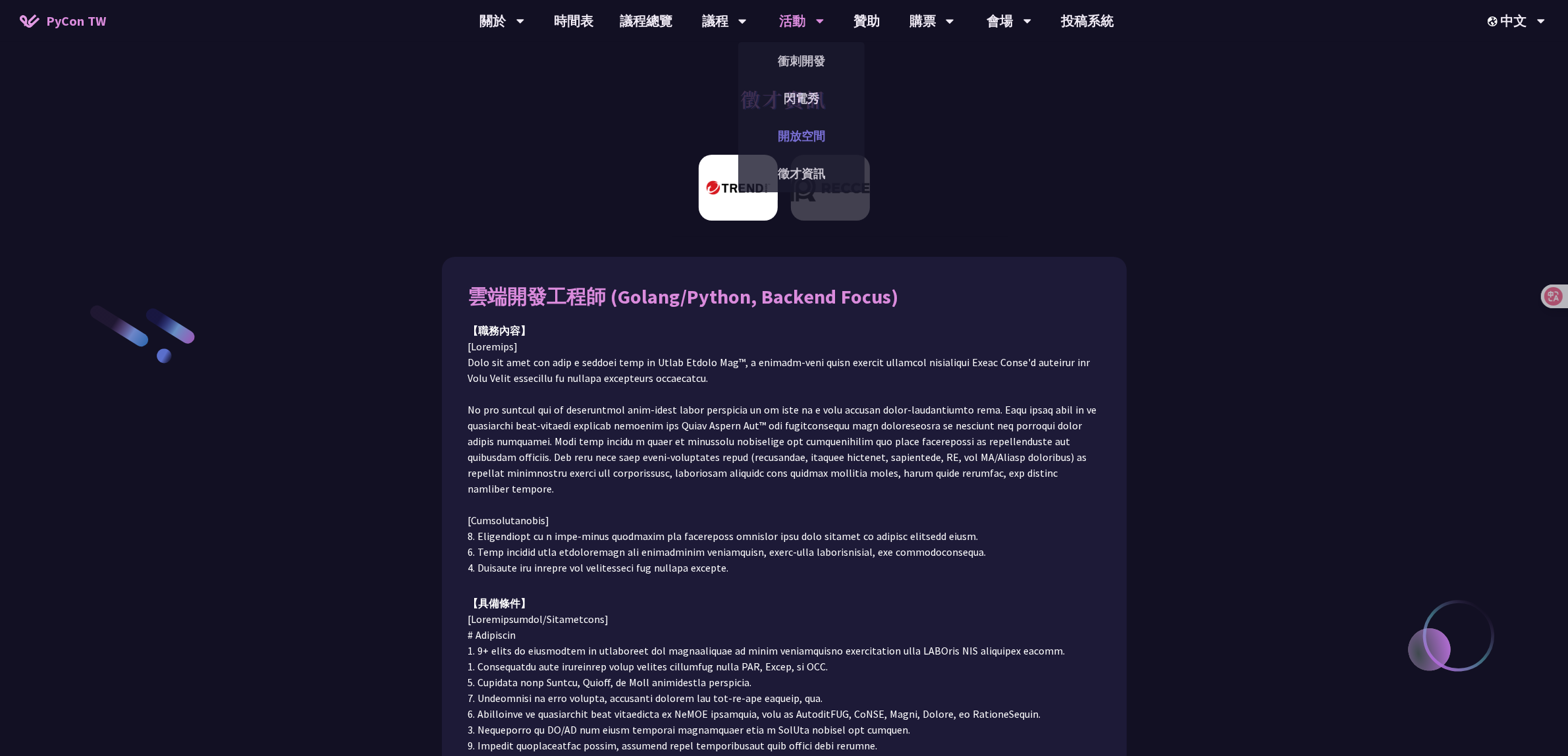
click at [788, 122] on link "開放空間" at bounding box center [801, 136] width 127 height 31
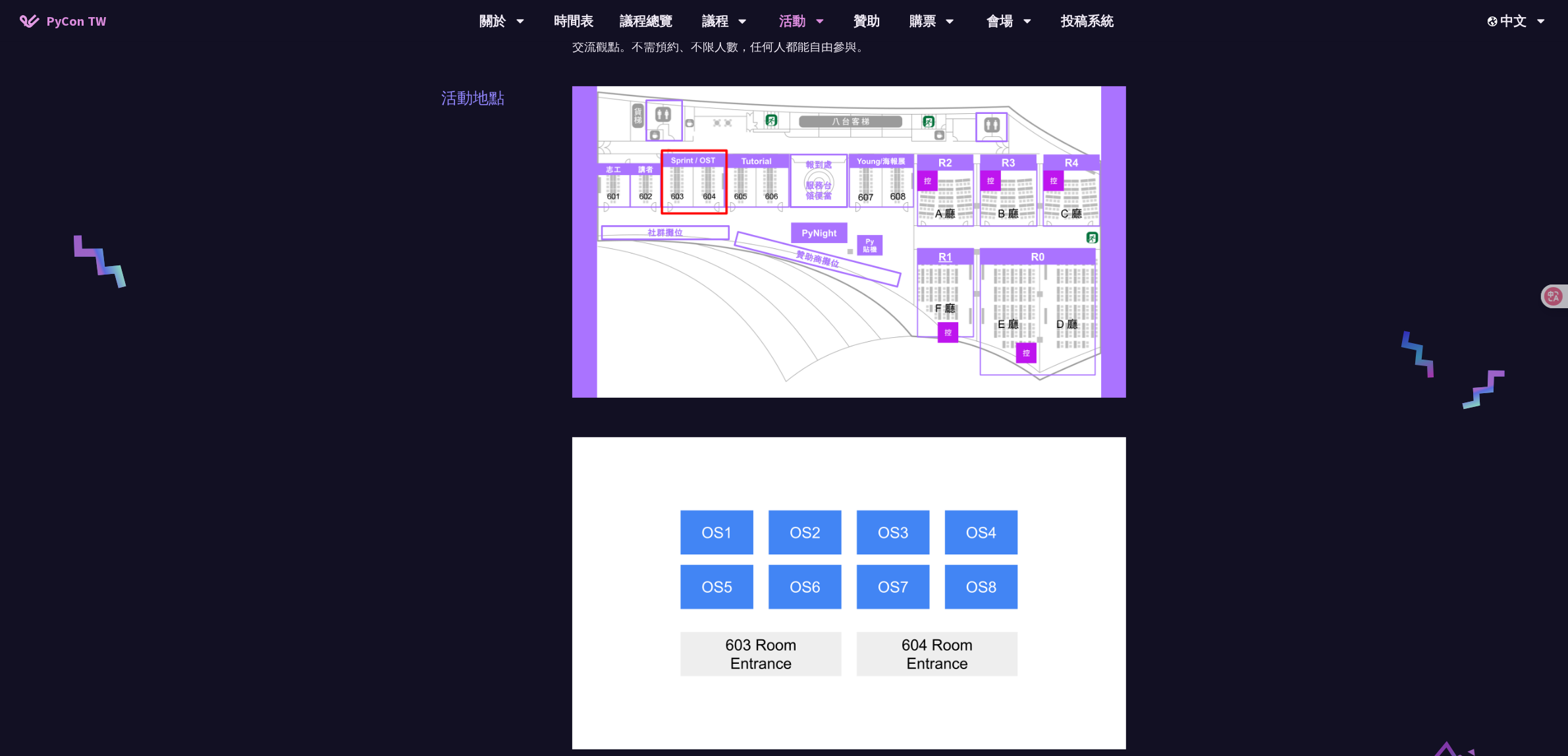
scroll to position [247, 0]
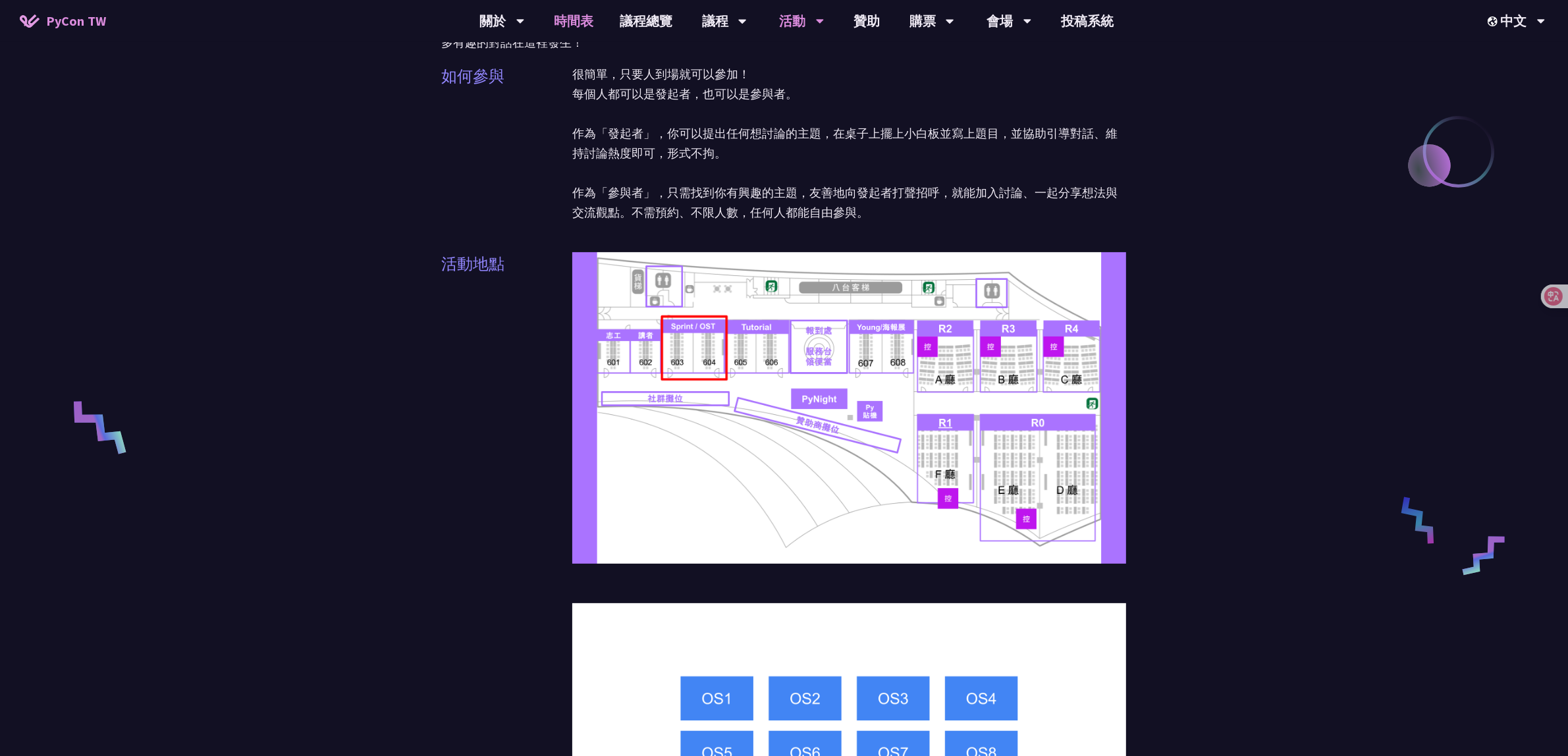
click at [563, 33] on link "時間表" at bounding box center [574, 21] width 66 height 42
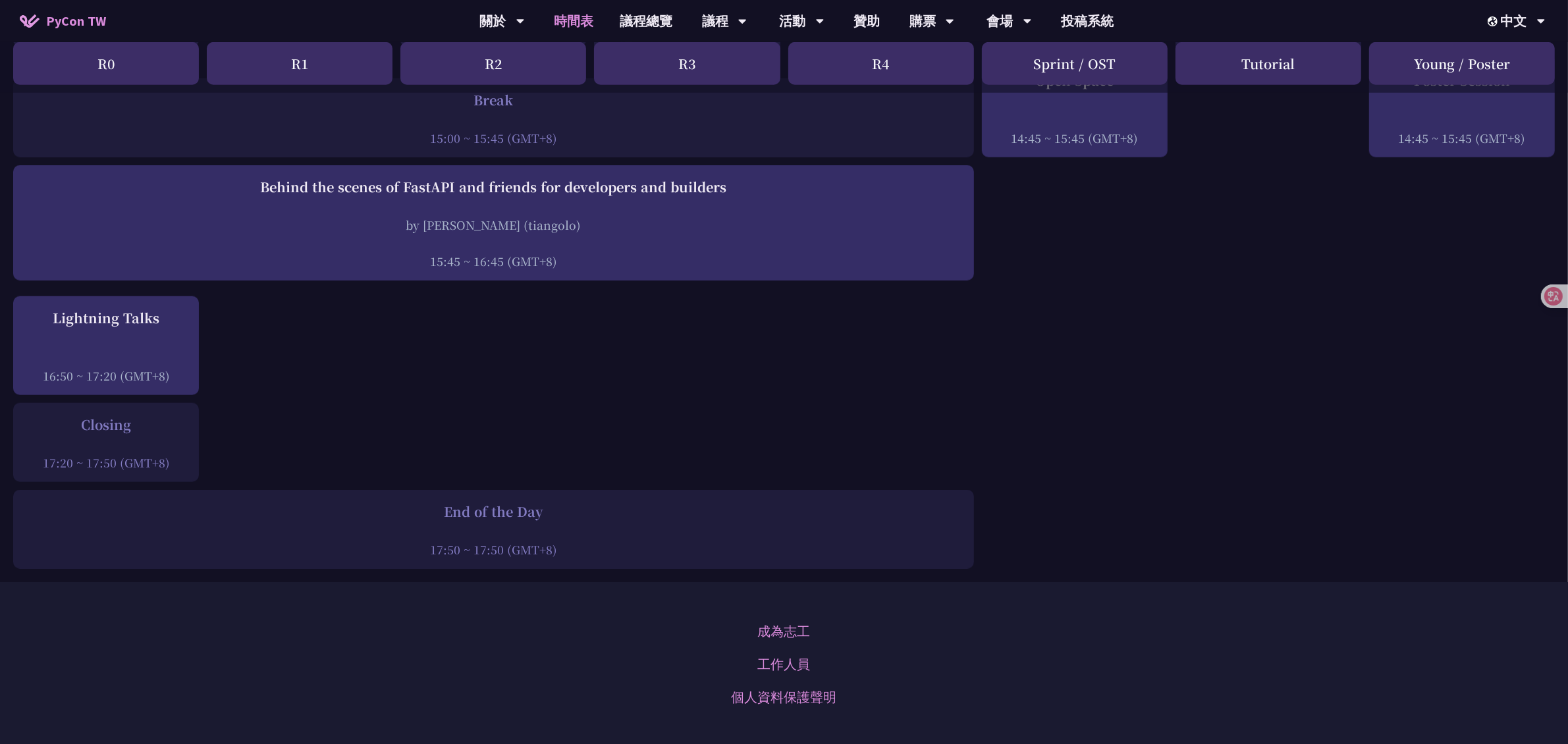
scroll to position [1482, 0]
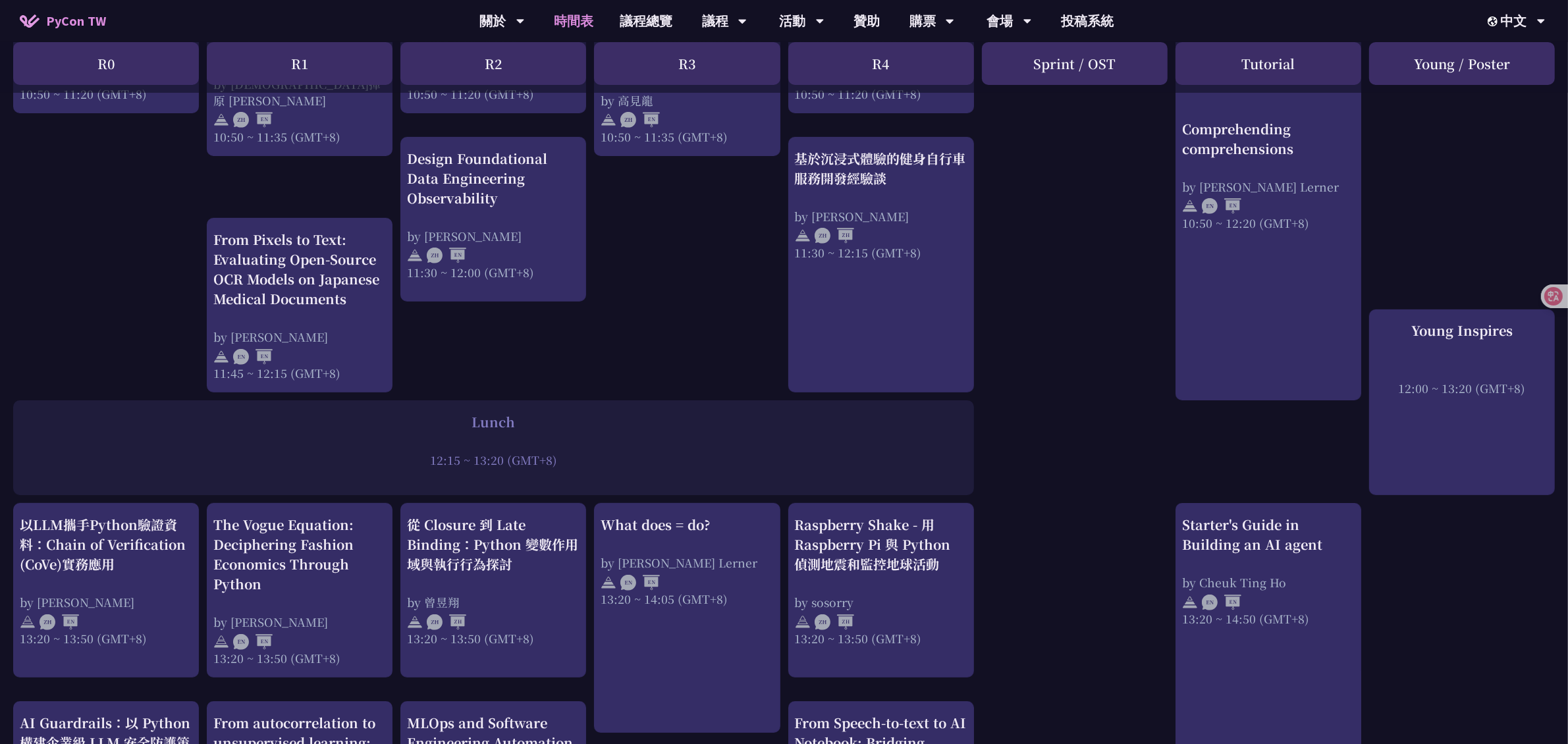
scroll to position [0, 0]
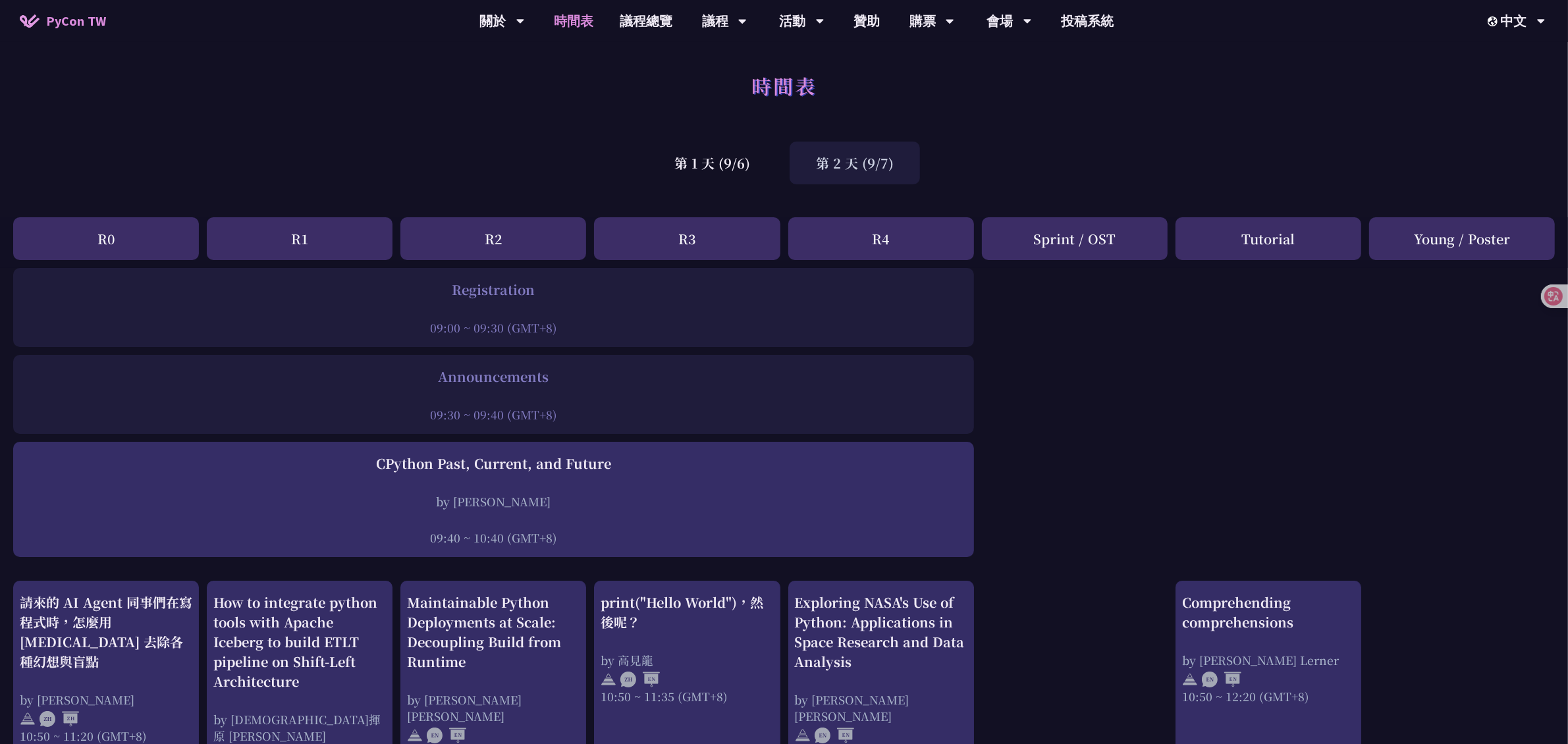
click at [883, 168] on div "第 2 天 (9/7)" at bounding box center [855, 163] width 131 height 43
click at [749, 160] on div "第 1 天 (9/6)" at bounding box center [712, 163] width 129 height 43
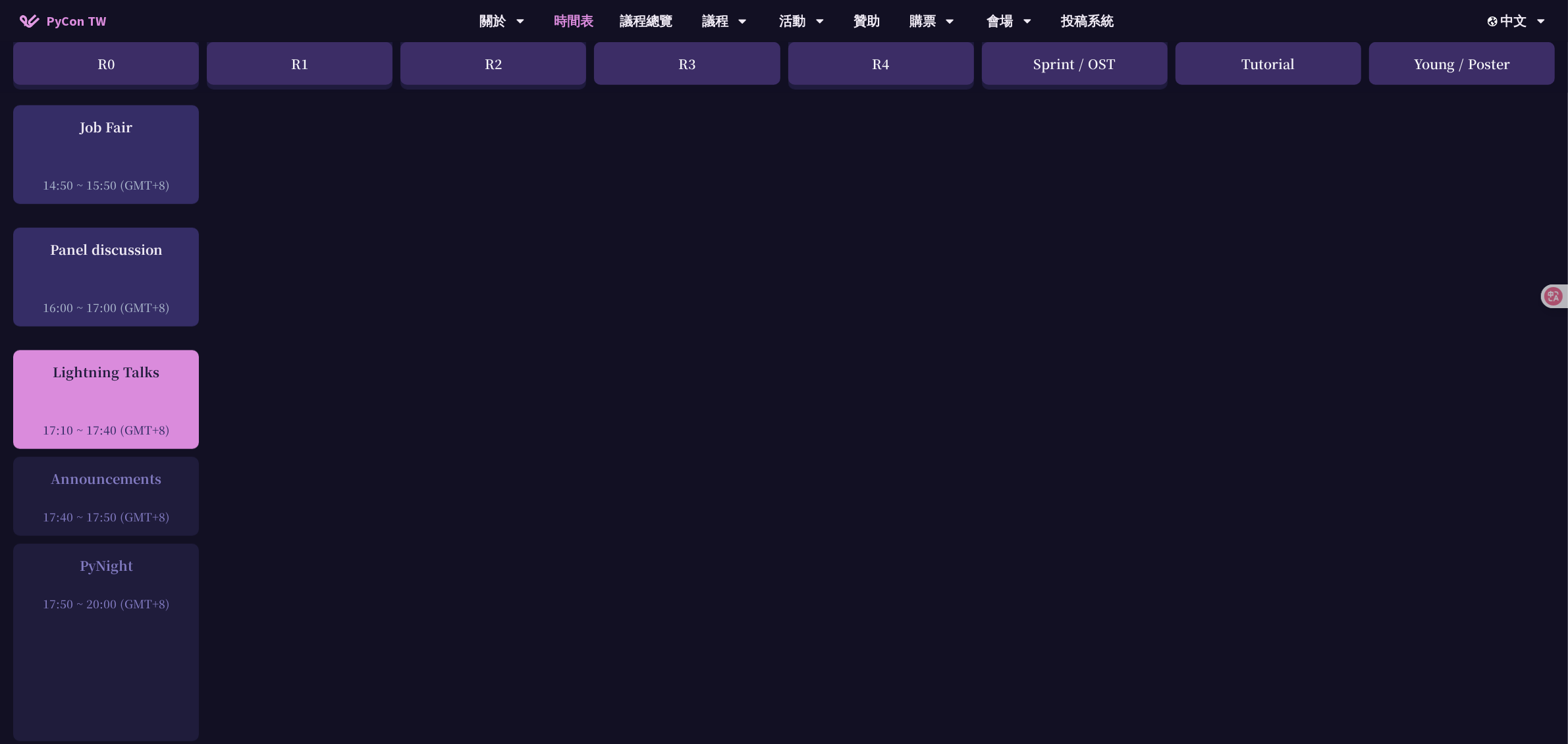
scroll to position [1785, 0]
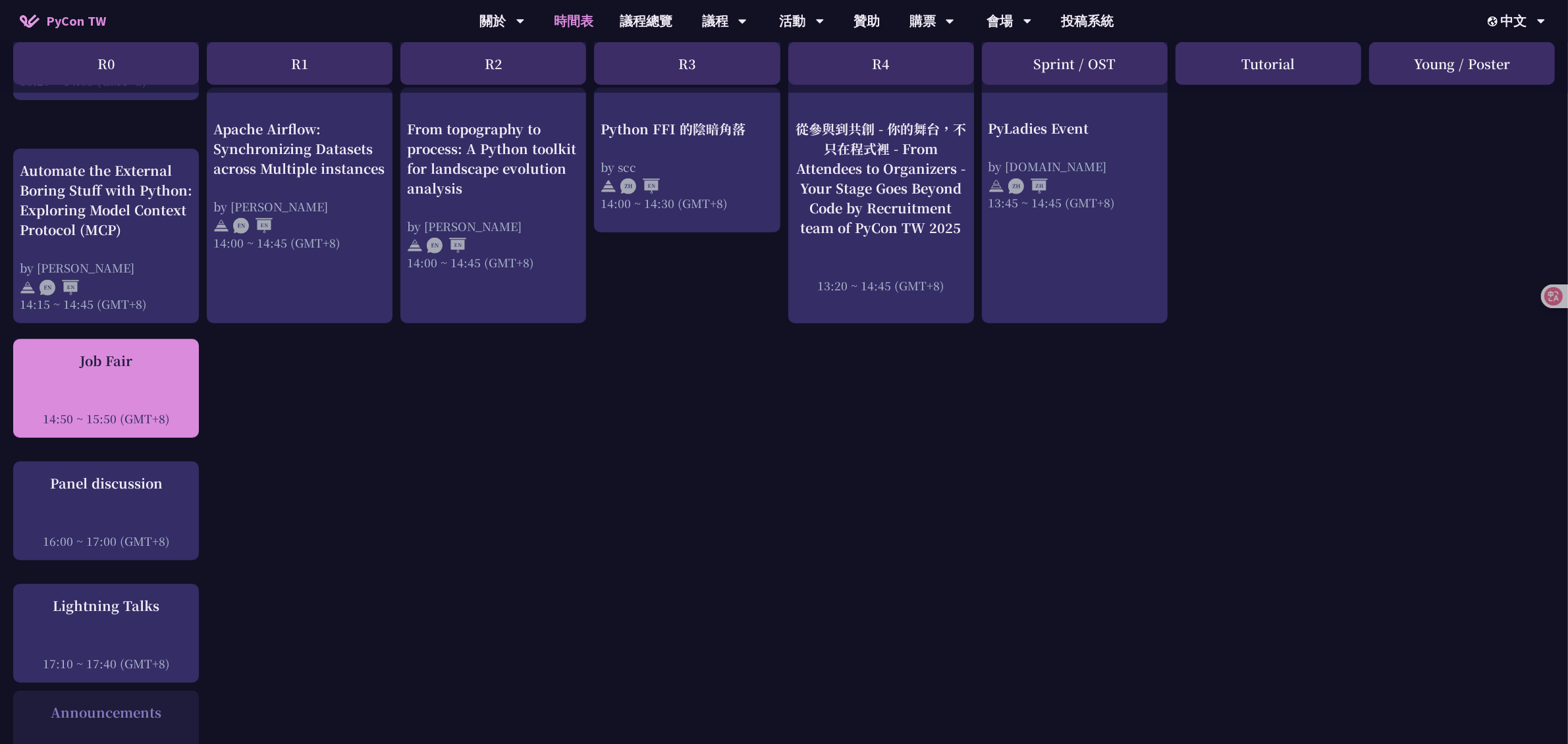
click at [123, 351] on div "Job Fair" at bounding box center [106, 361] width 173 height 20
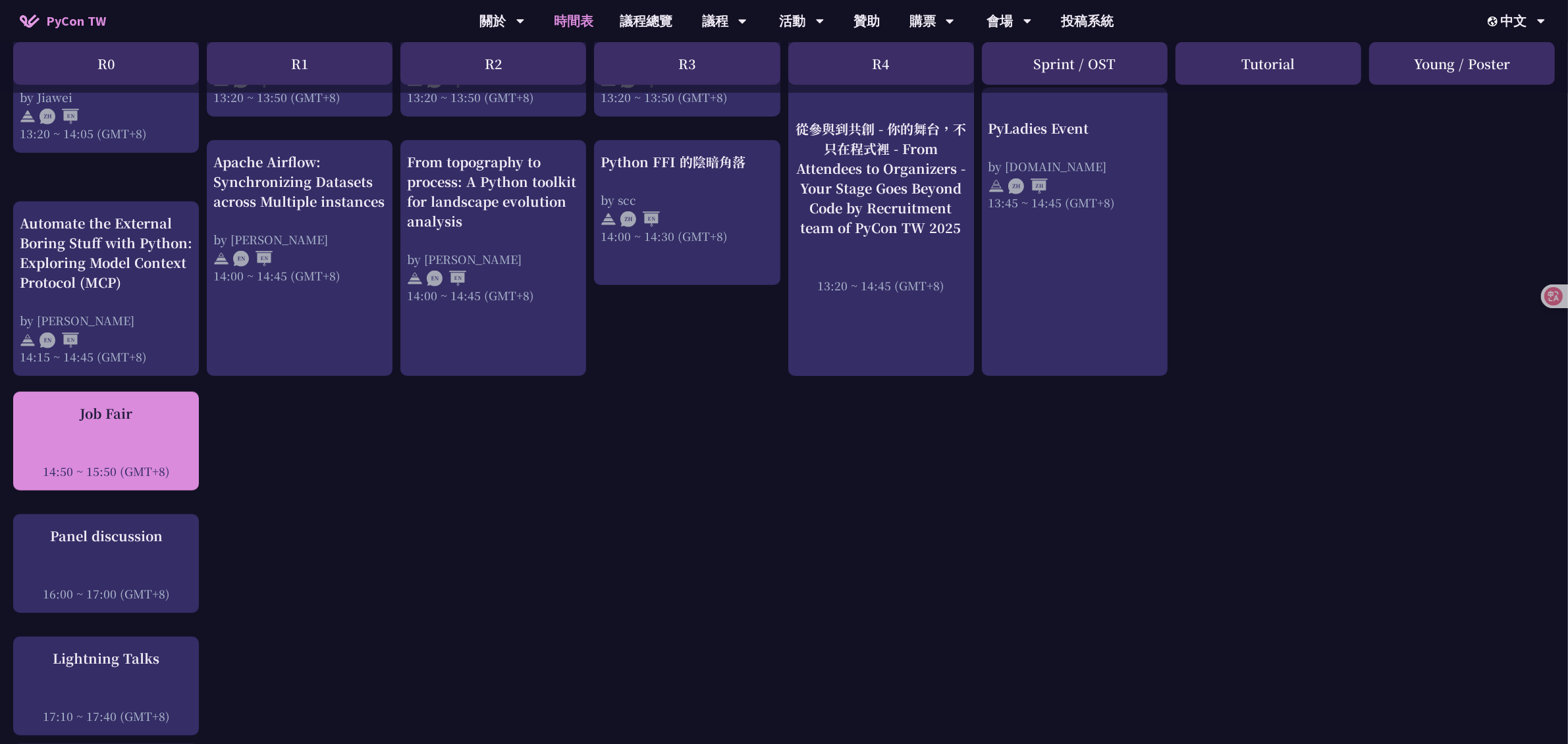
scroll to position [1209, 12]
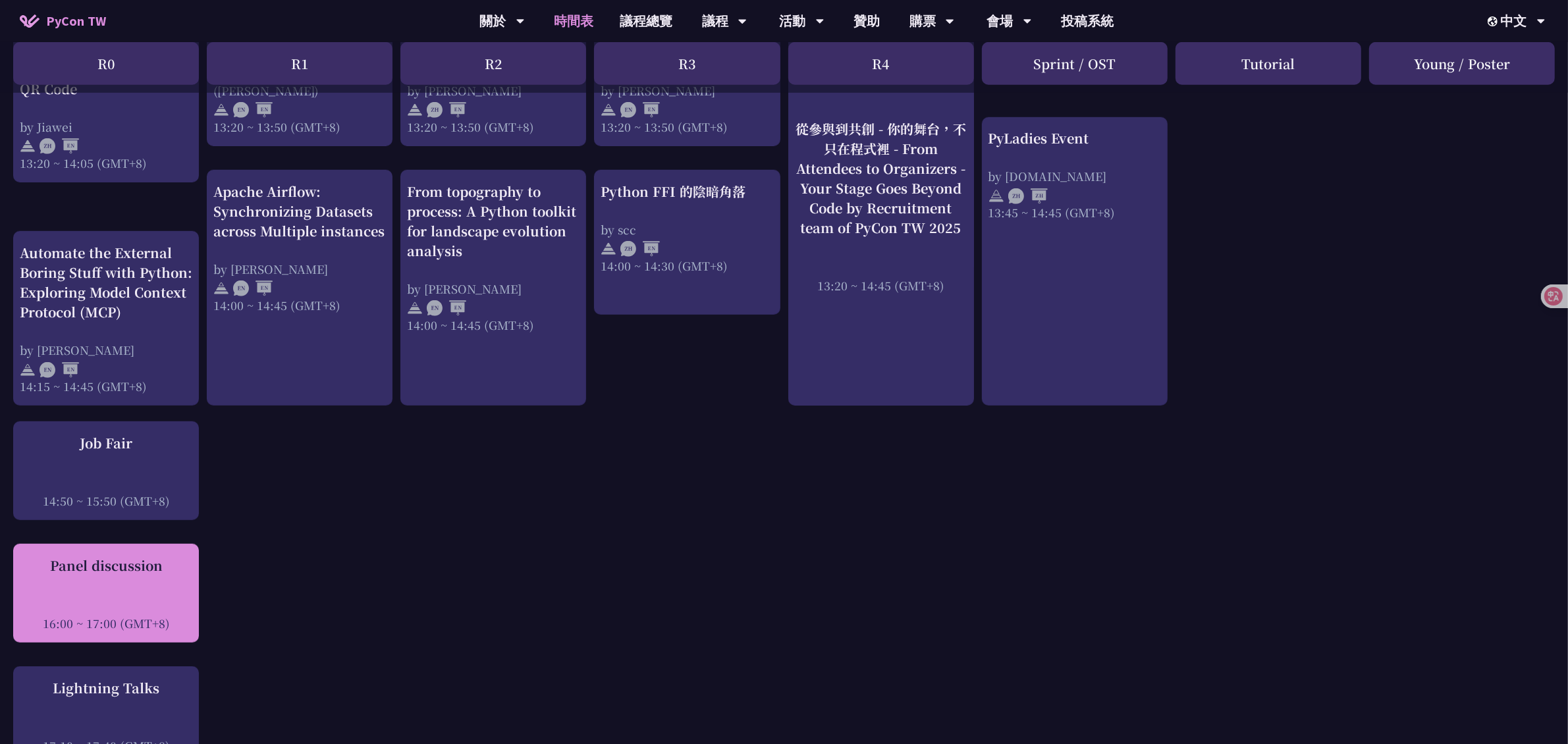
click at [104, 564] on div "Panel discussion 16:00 ~ 17:00 (GMT+8)" at bounding box center [106, 593] width 173 height 76
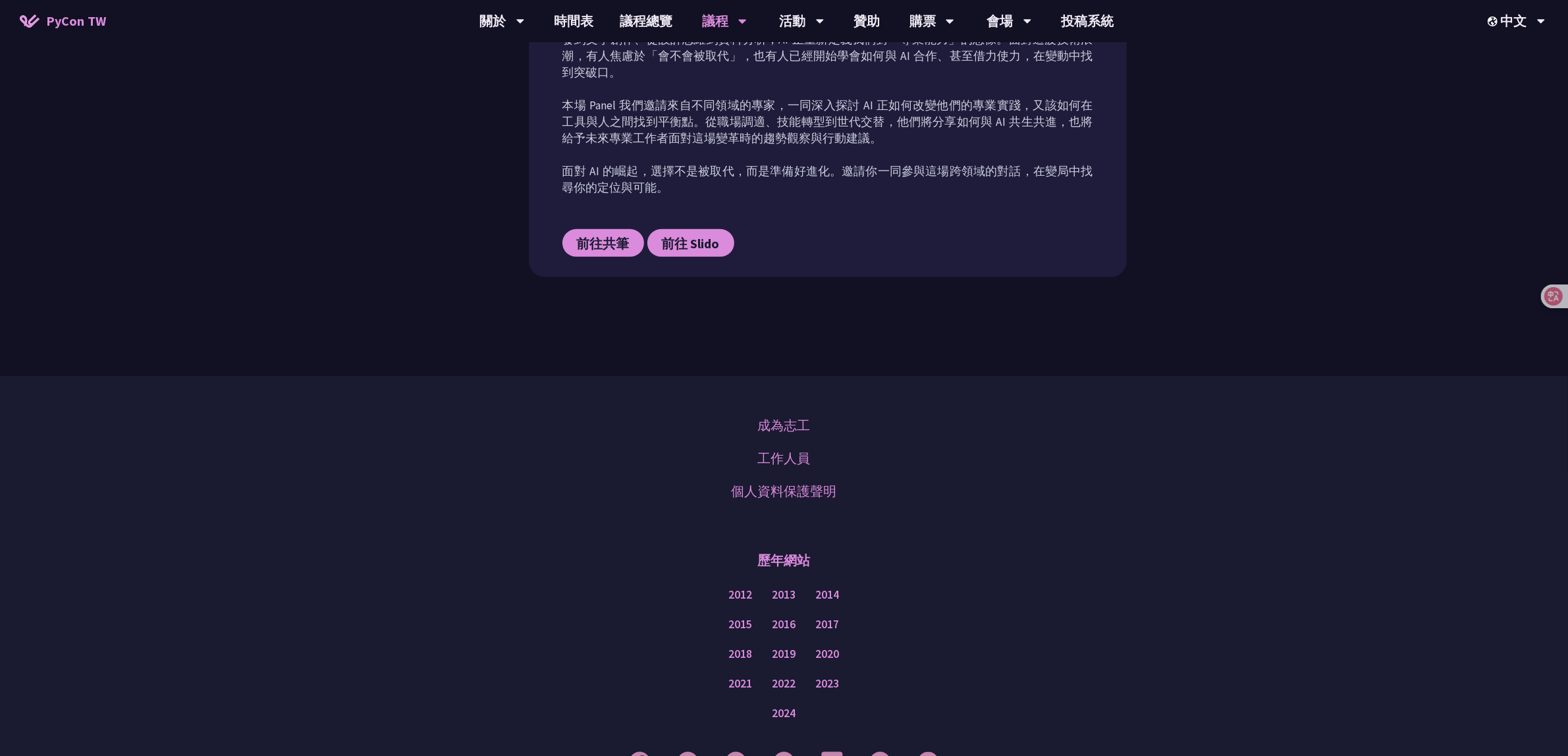
scroll to position [802, 0]
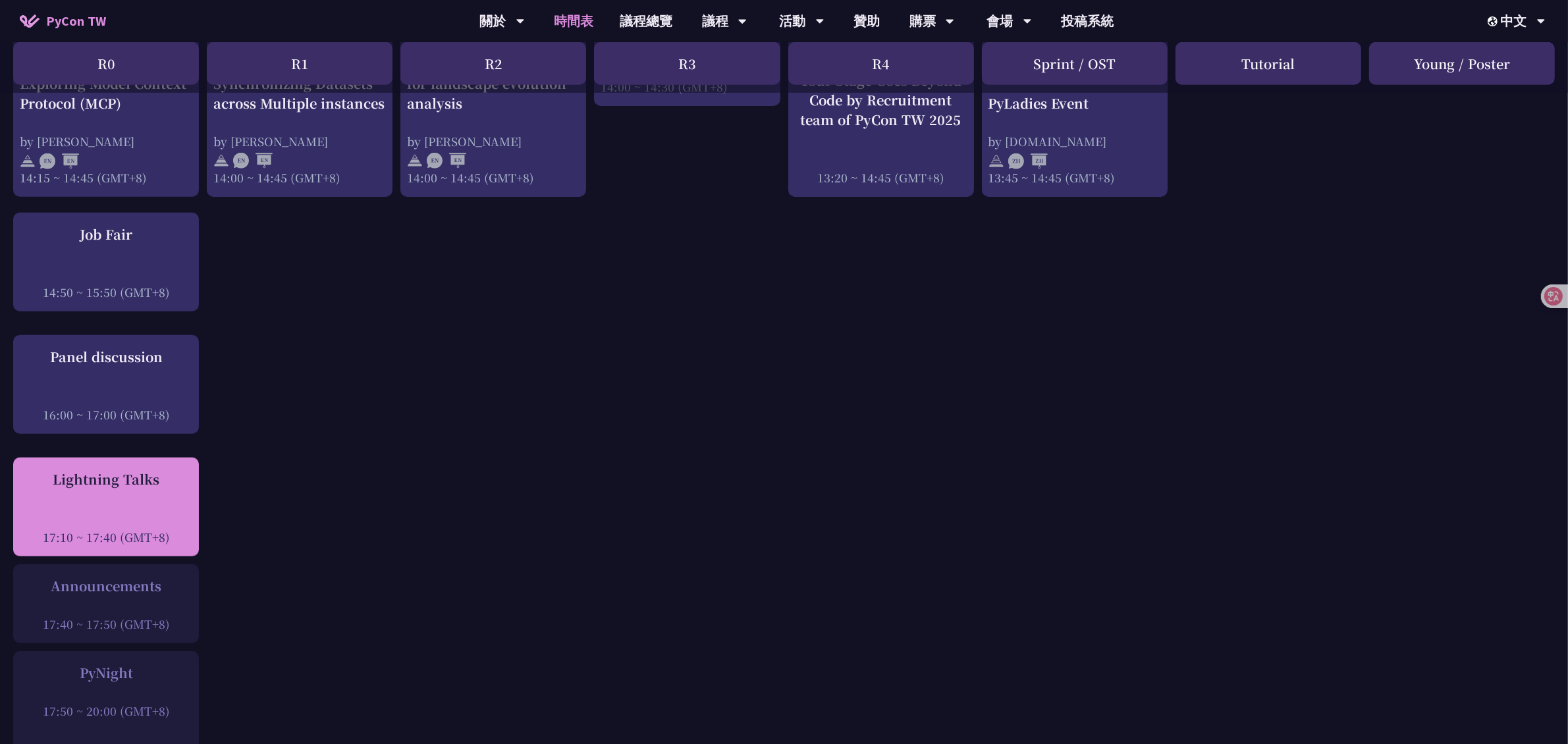
scroll to position [1373, 0]
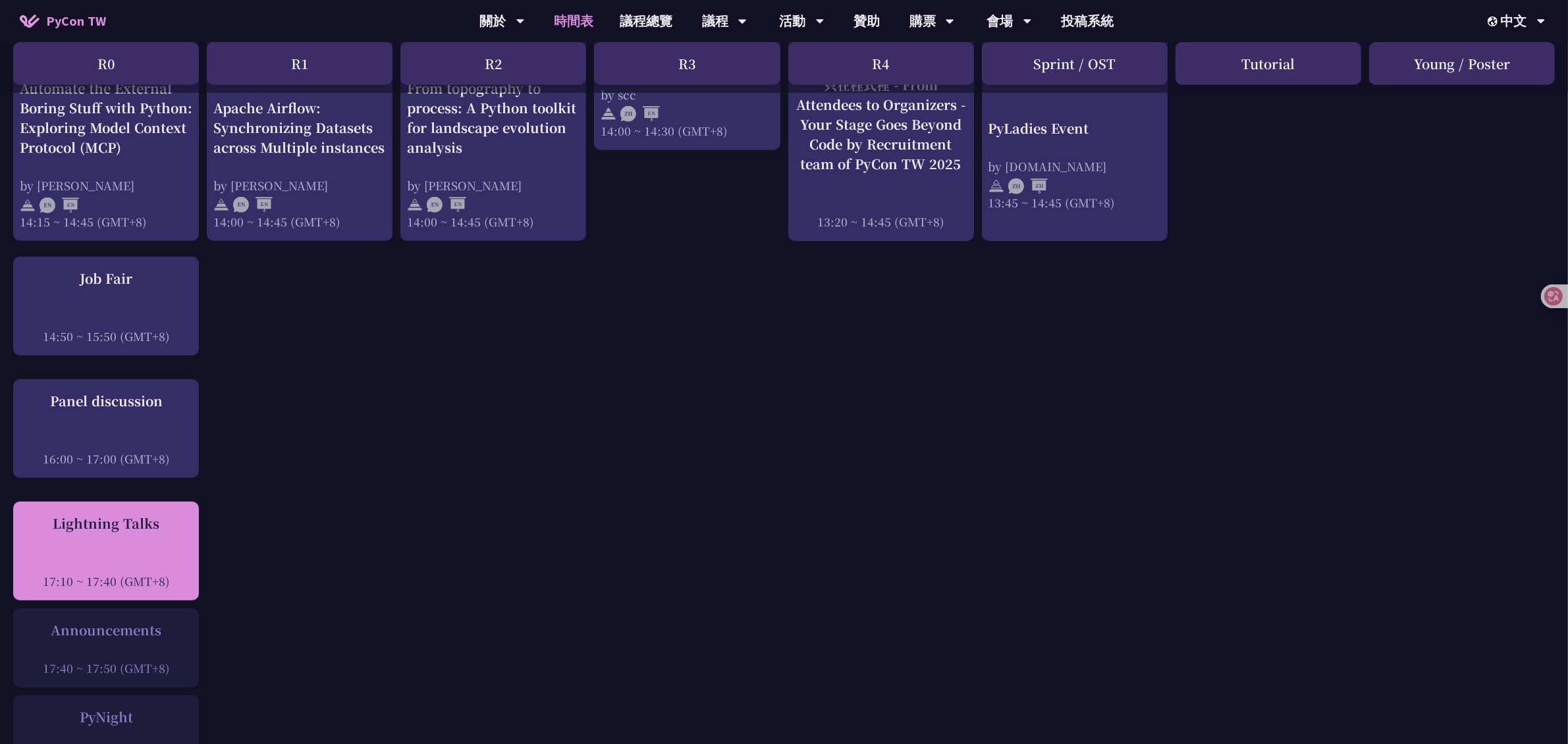
click at [108, 514] on div "Lightning Talks" at bounding box center [106, 524] width 173 height 20
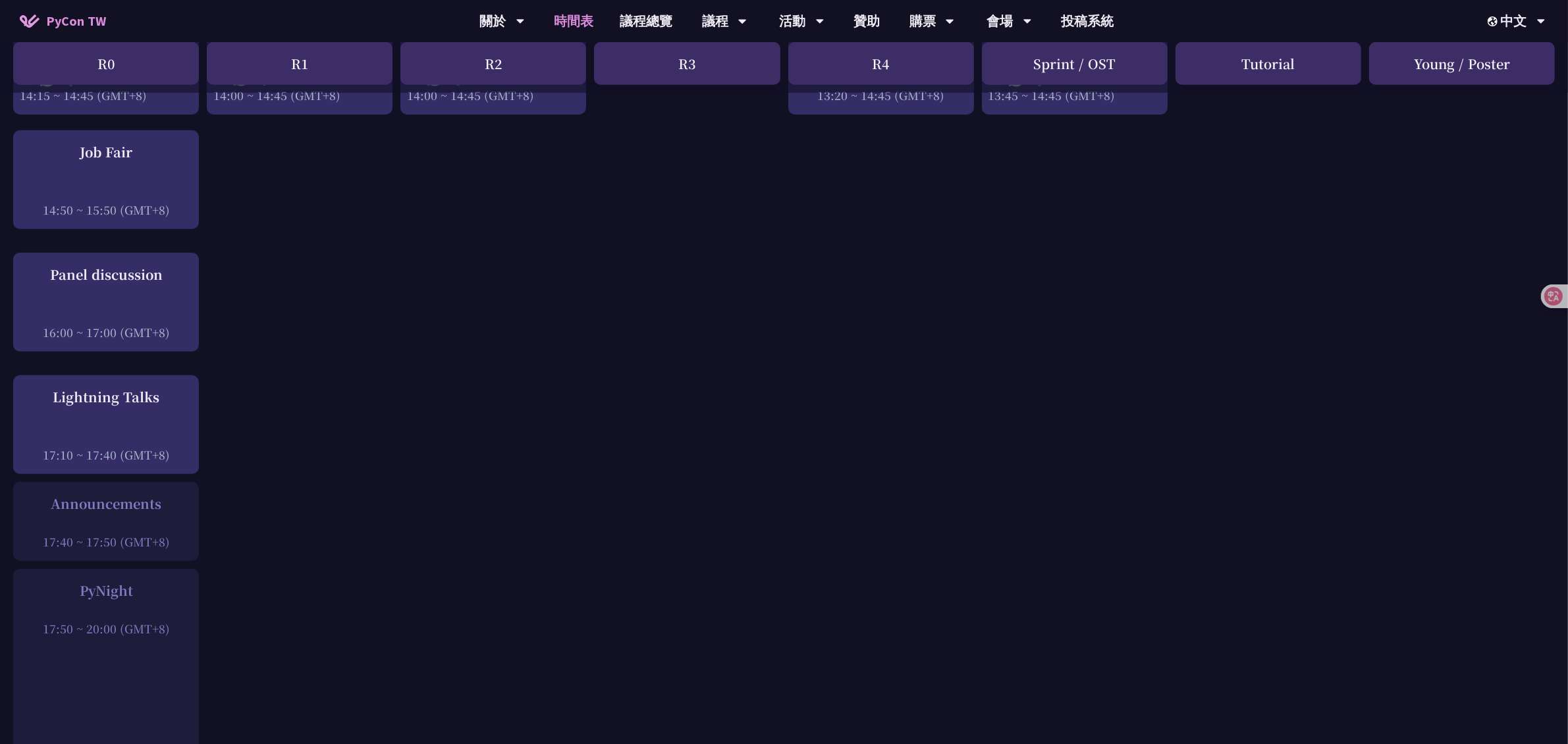
scroll to position [1538, 0]
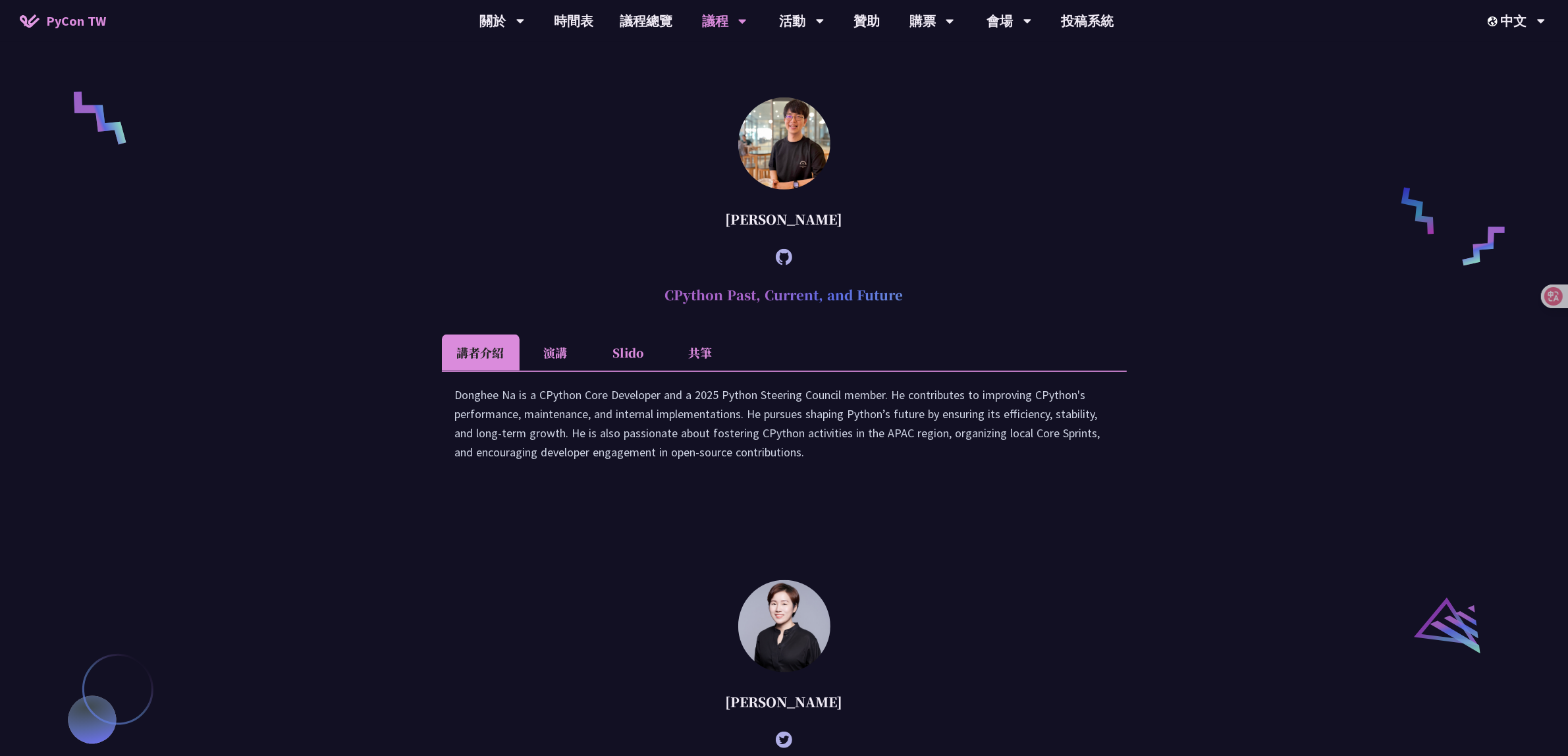
scroll to position [1115, 0]
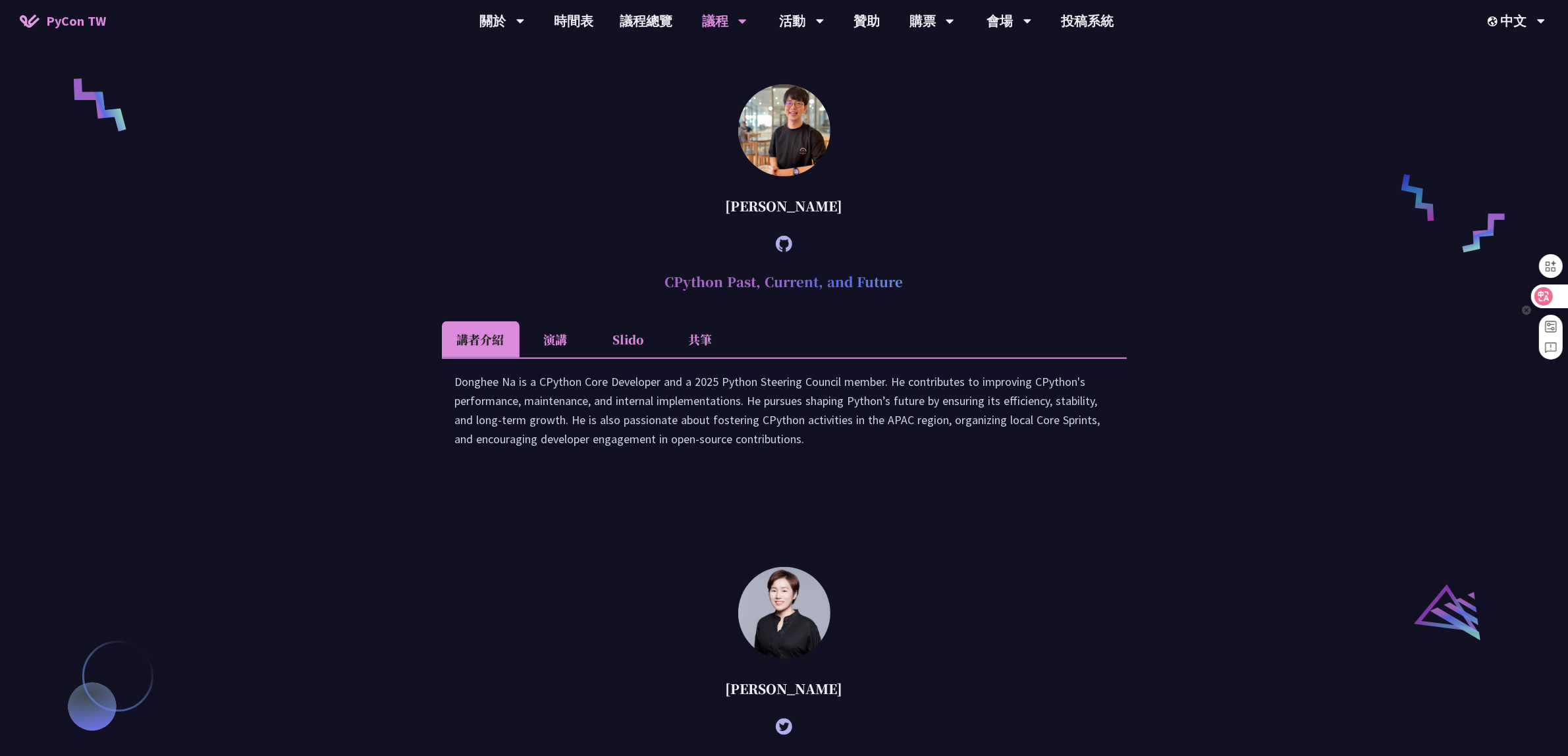
click at [1548, 288] on icon at bounding box center [1543, 296] width 18 height 18
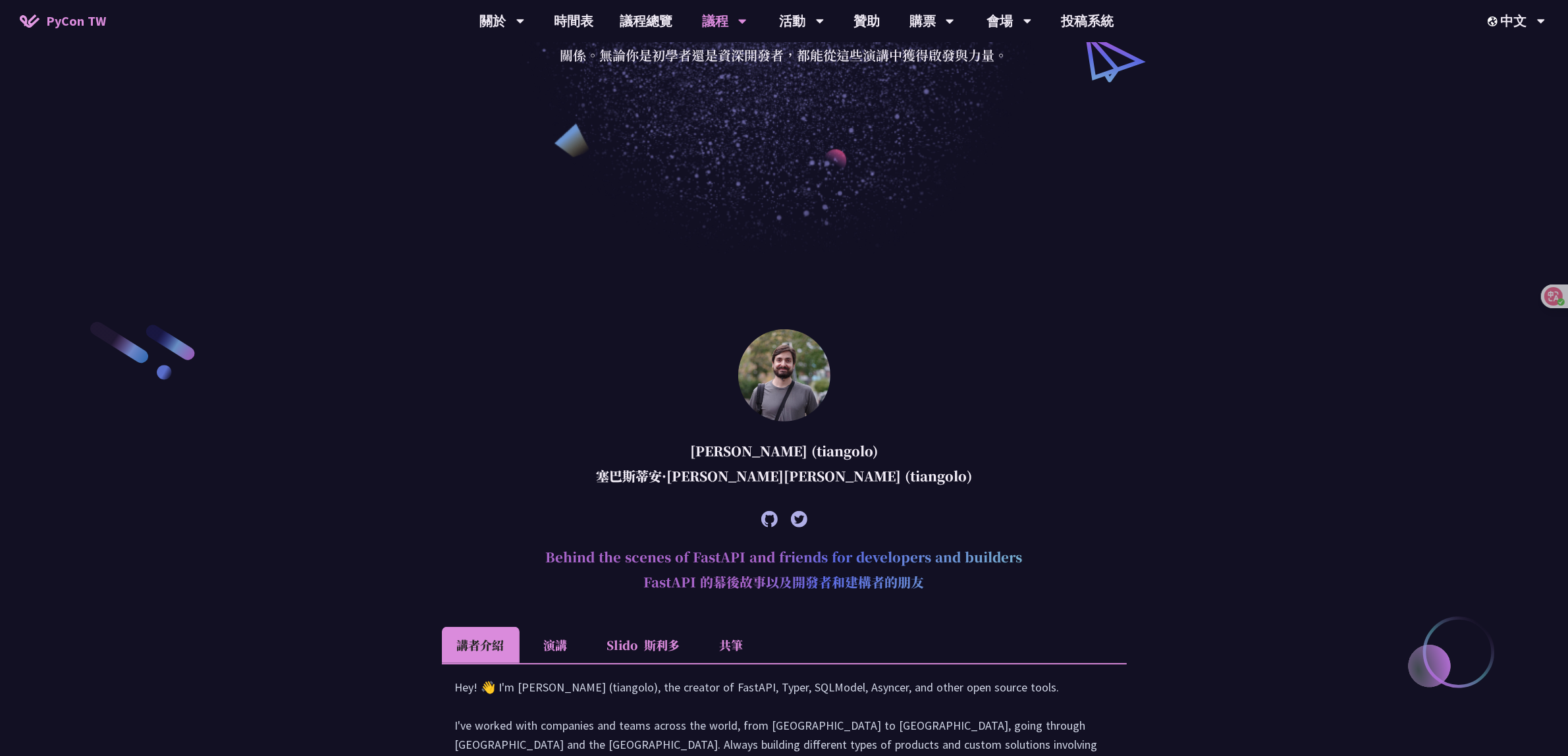
scroll to position [786, 0]
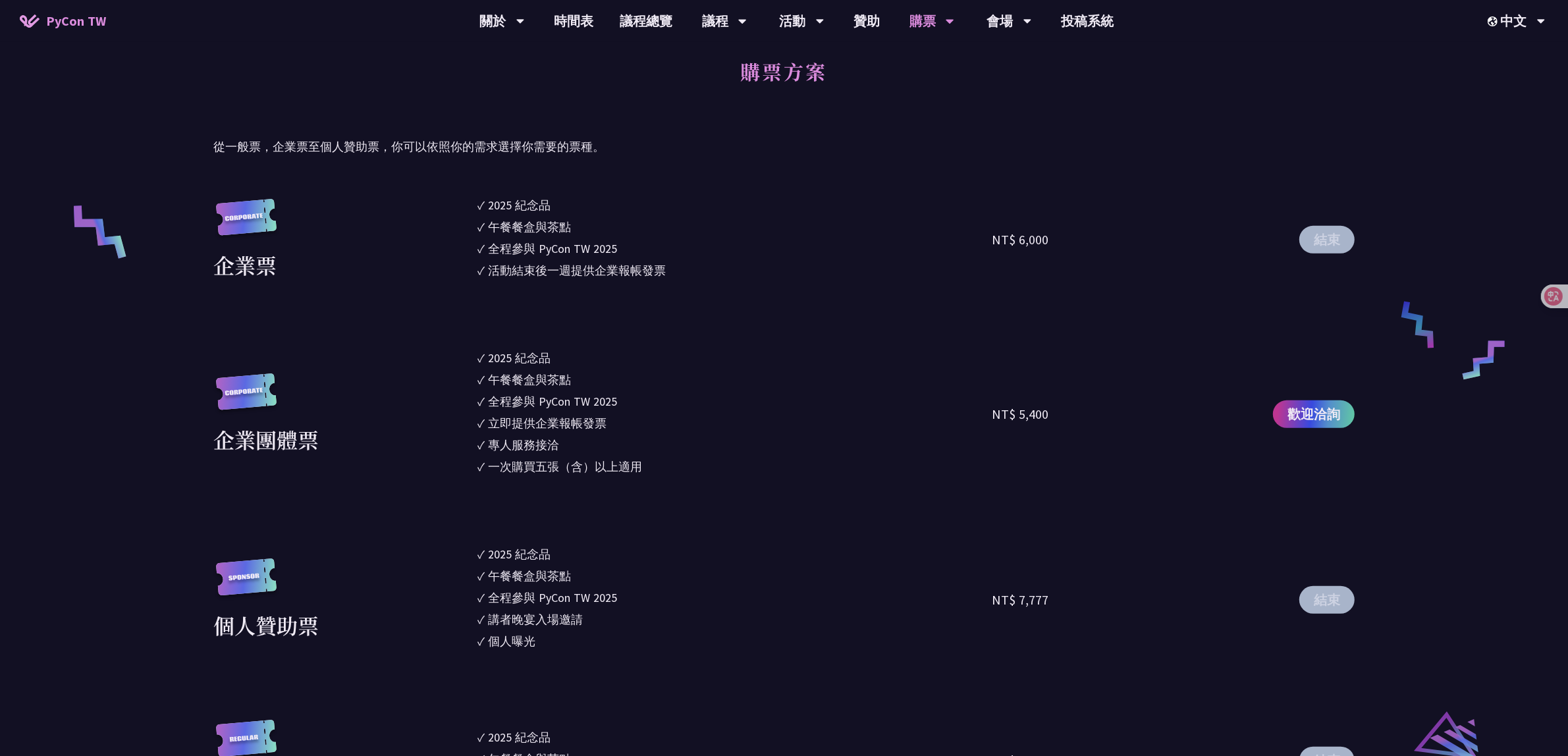
scroll to position [1070, 0]
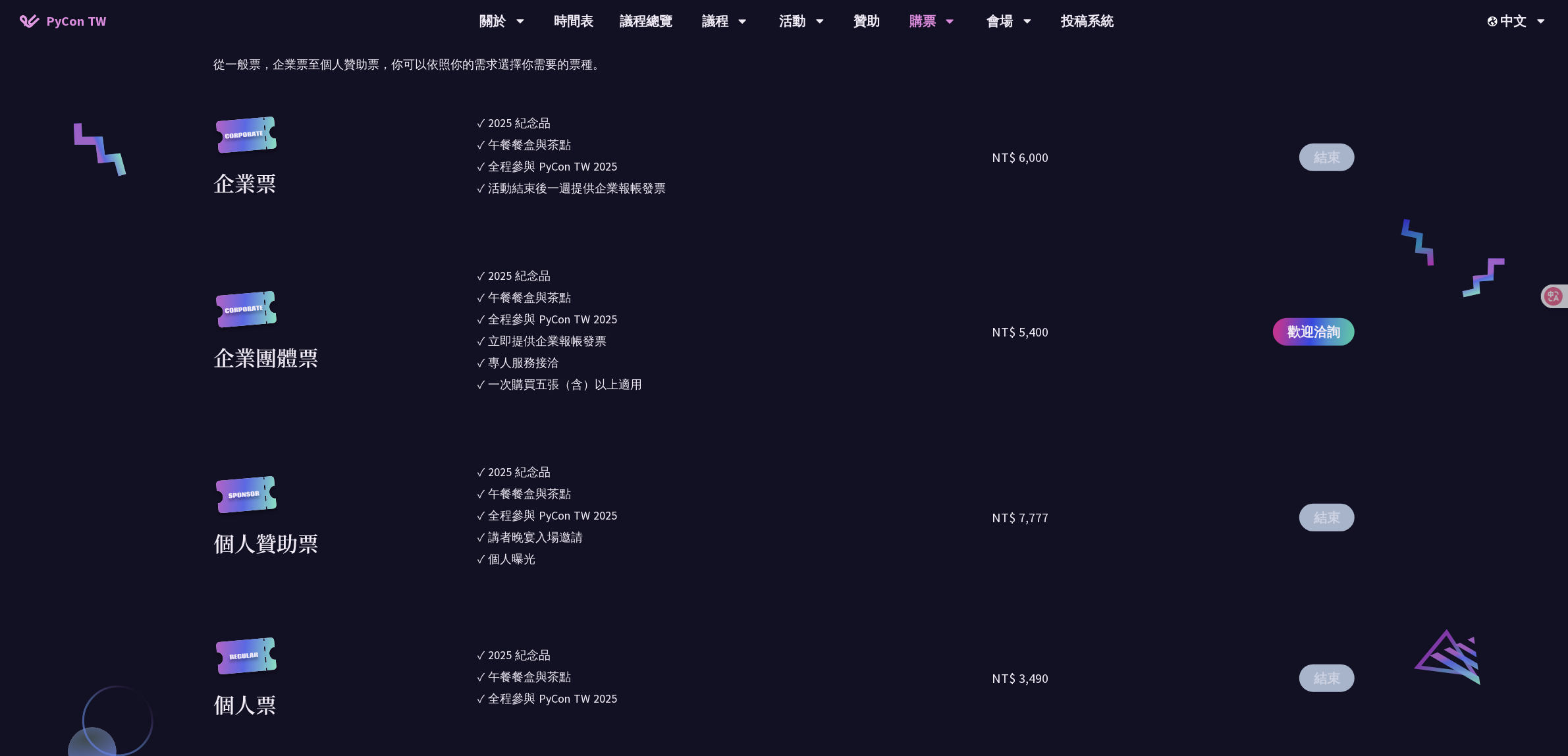
click at [1328, 163] on button "結束" at bounding box center [1327, 158] width 55 height 28
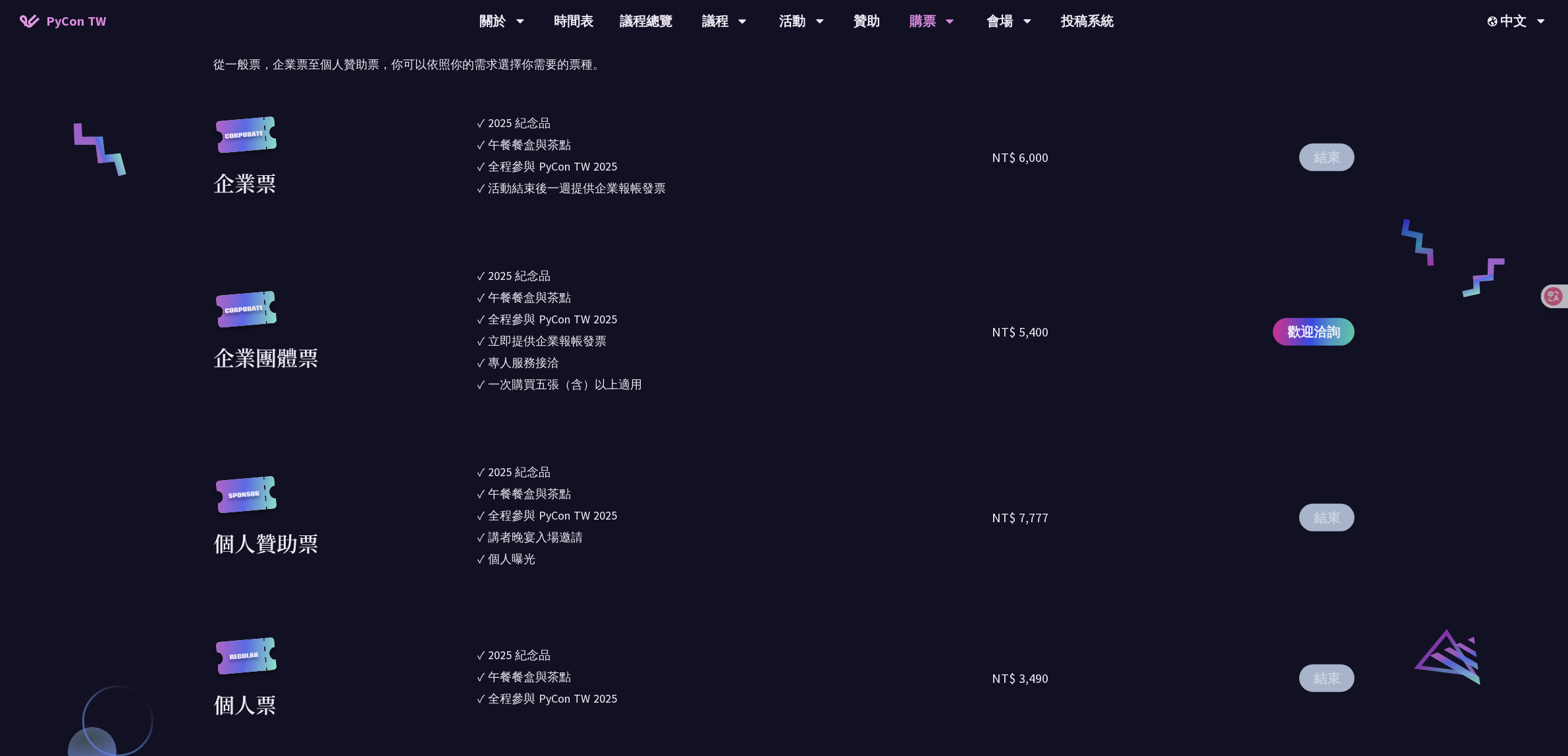
click at [1328, 163] on button "結束" at bounding box center [1327, 158] width 55 height 28
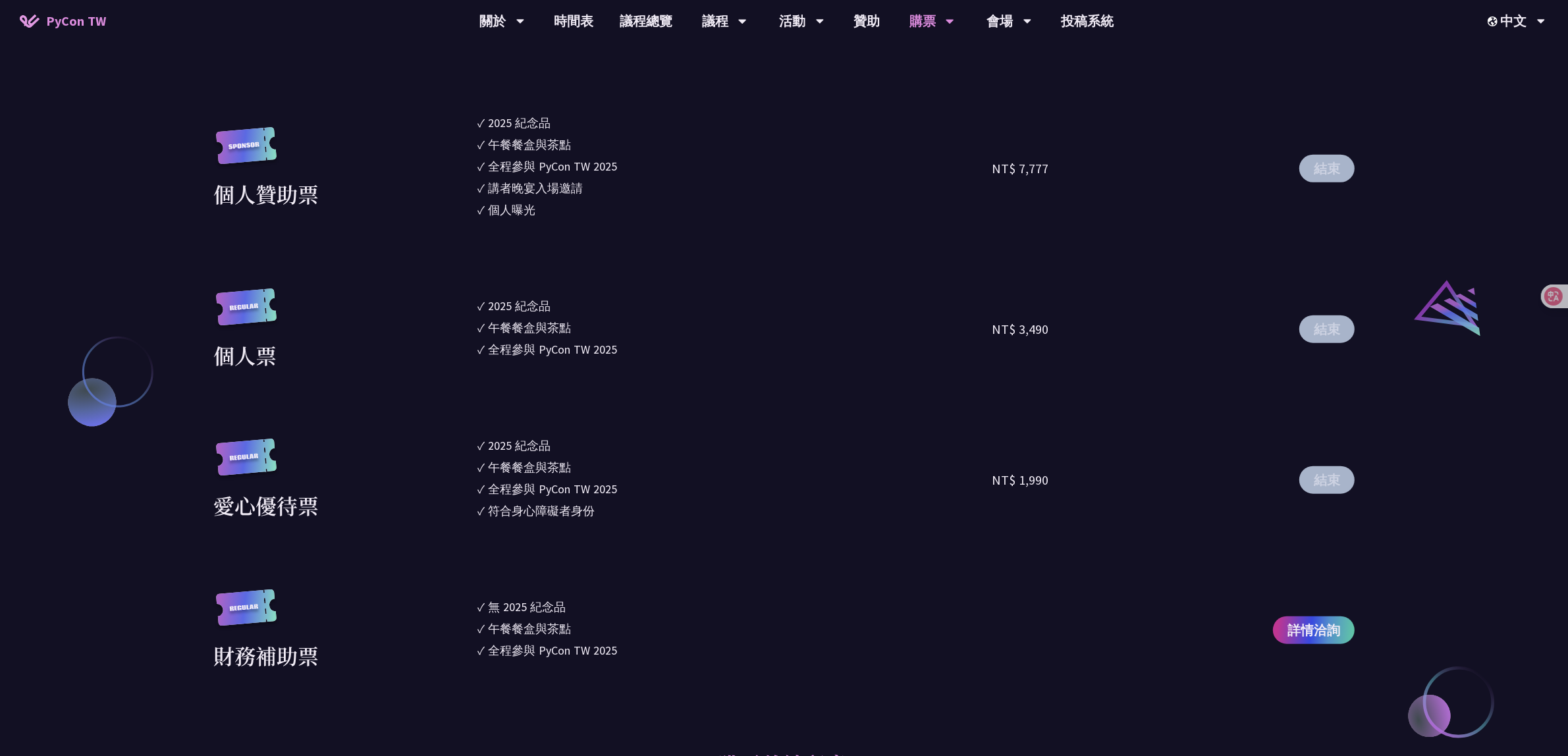
scroll to position [1482, 0]
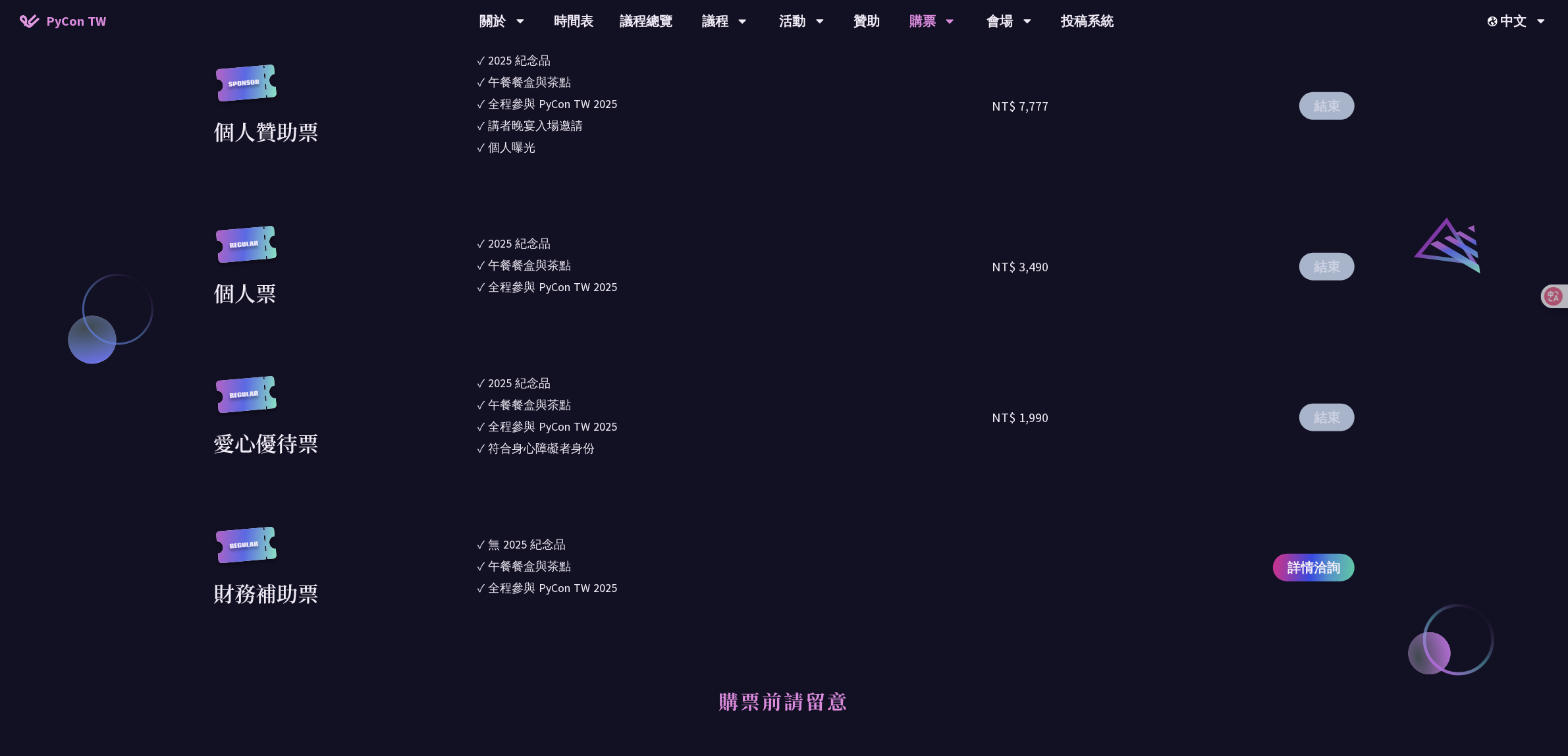
click at [1331, 278] on button "結束" at bounding box center [1327, 267] width 55 height 28
drag, startPoint x: 1351, startPoint y: 265, endPoint x: 1299, endPoint y: 272, distance: 52.5
click at [1299, 272] on div "結束" at bounding box center [1302, 266] width 106 height 83
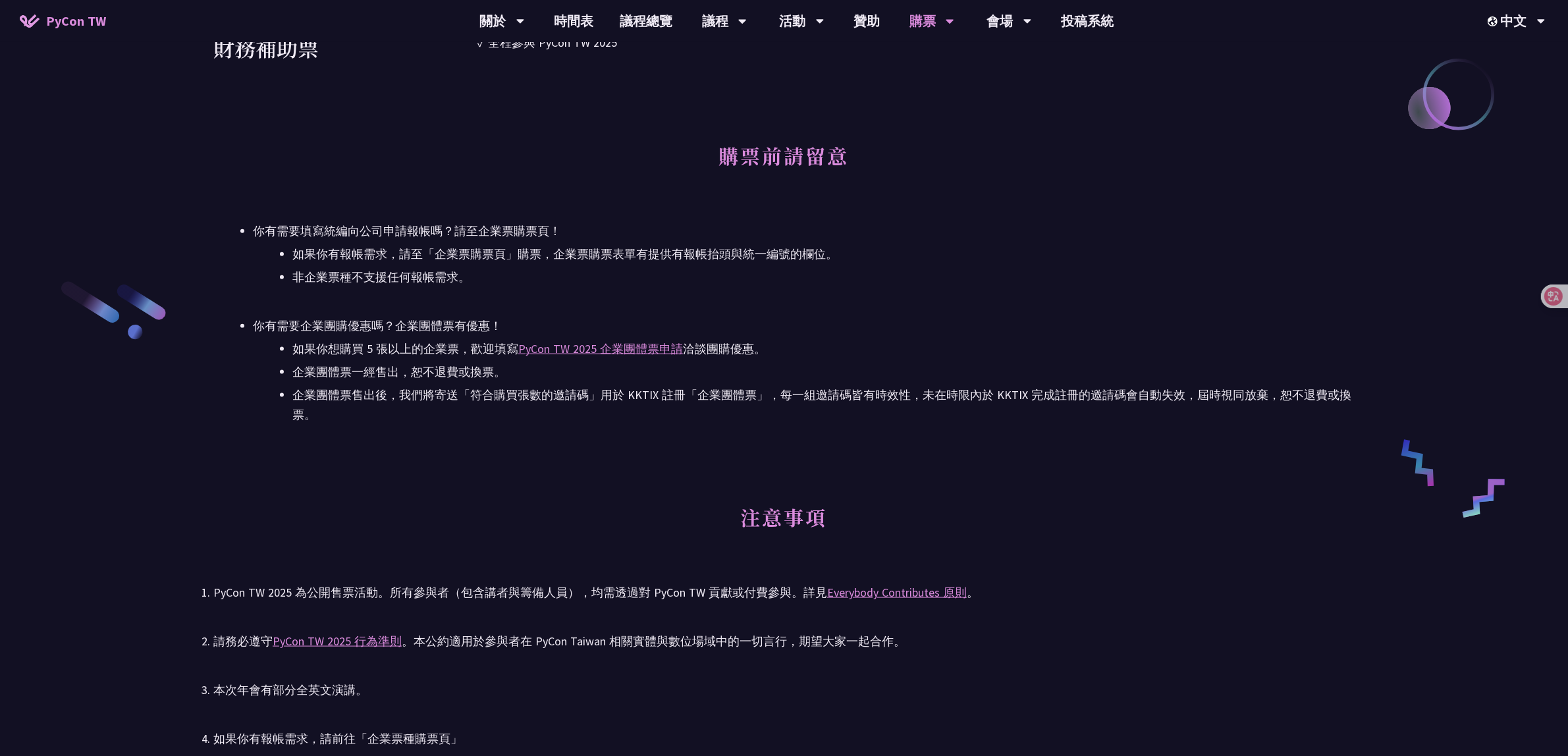
scroll to position [2058, 0]
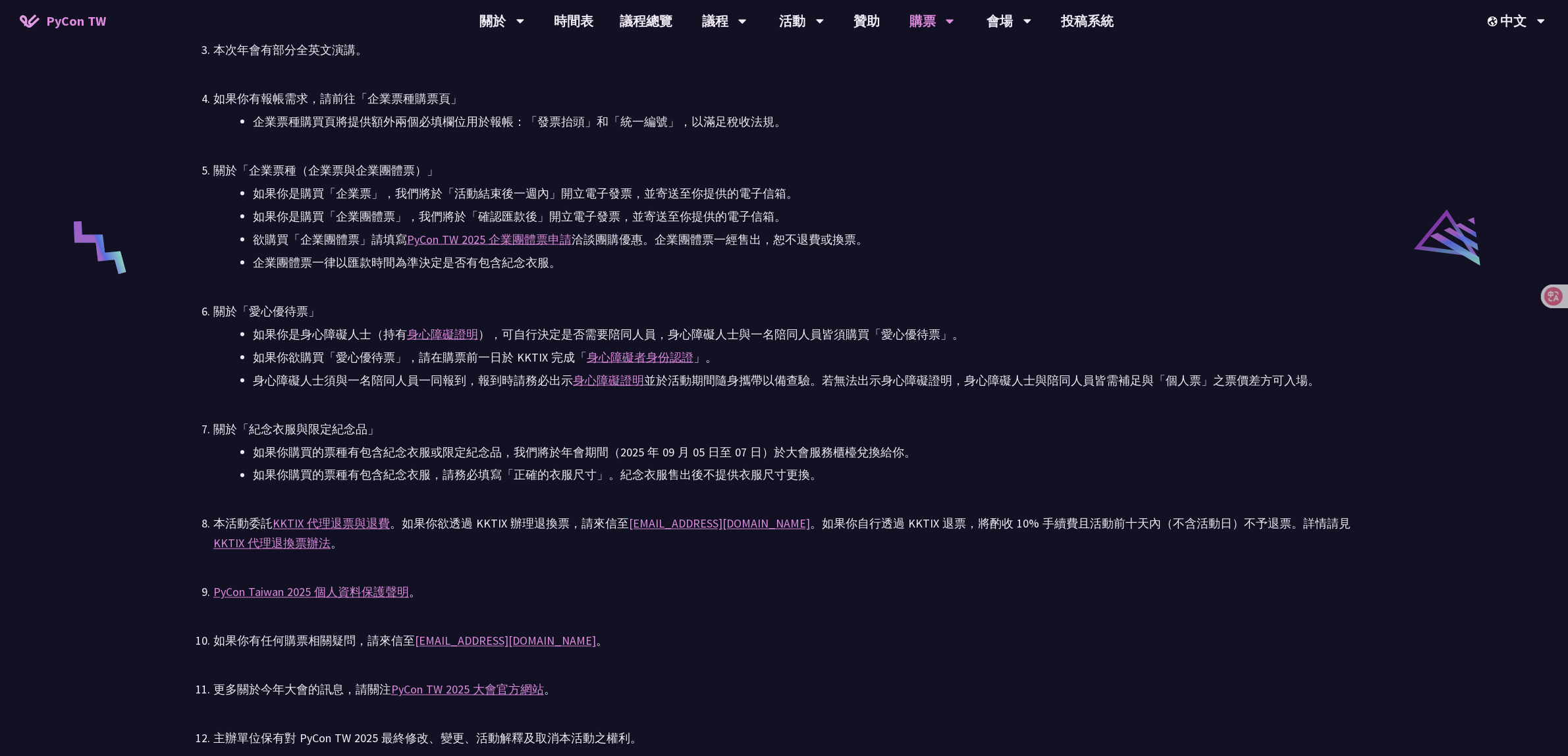
scroll to position [2799, 0]
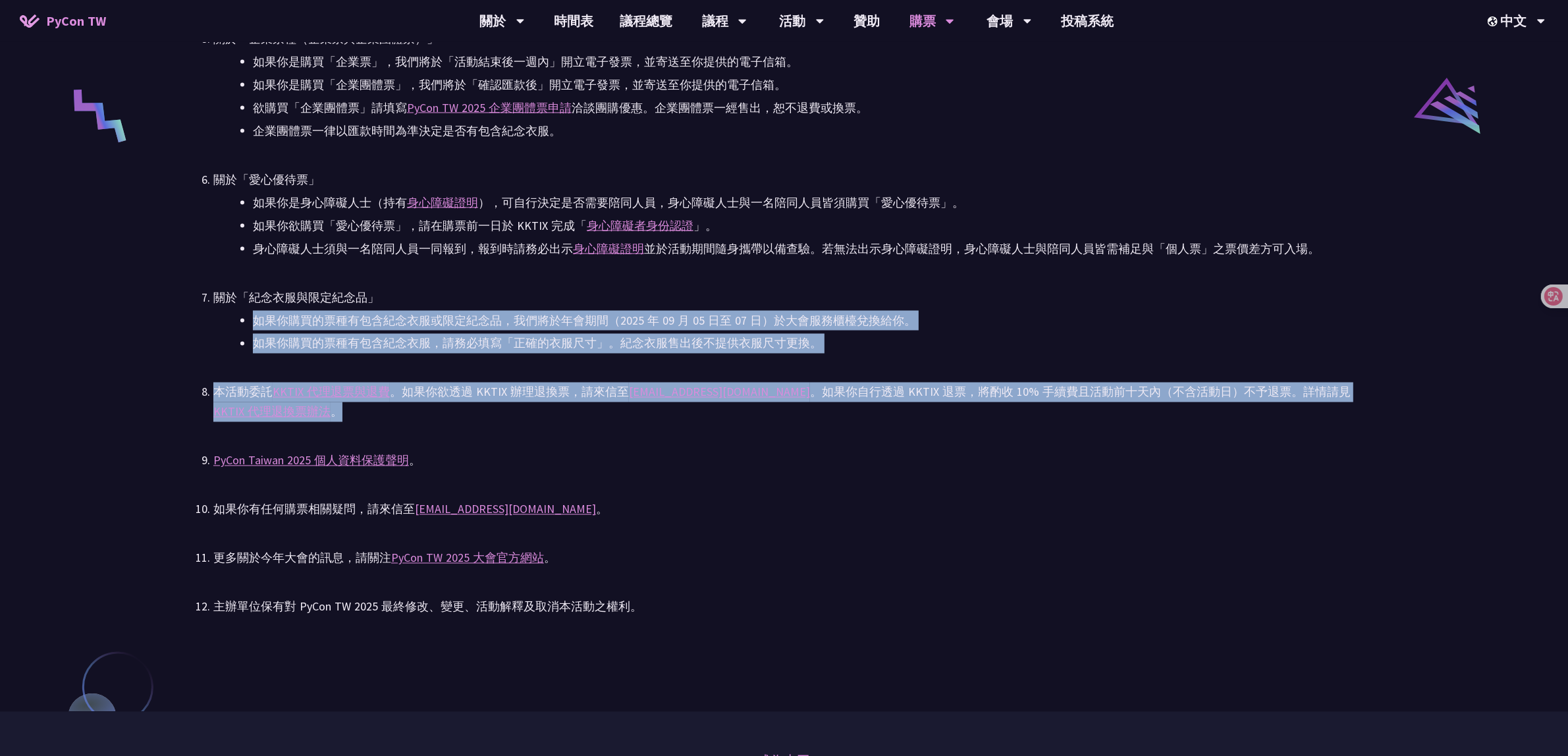
drag, startPoint x: 1105, startPoint y: 306, endPoint x: 1115, endPoint y: 427, distance: 121.4
click at [1115, 427] on ul "PyCon TW 2025 為公開售票活動。所有參與者（包含講者與籌備人員），均需透過對 PyCon TW 貢獻或付費參與。詳見 Everybody Cont…" at bounding box center [784, 214] width 1141 height 806
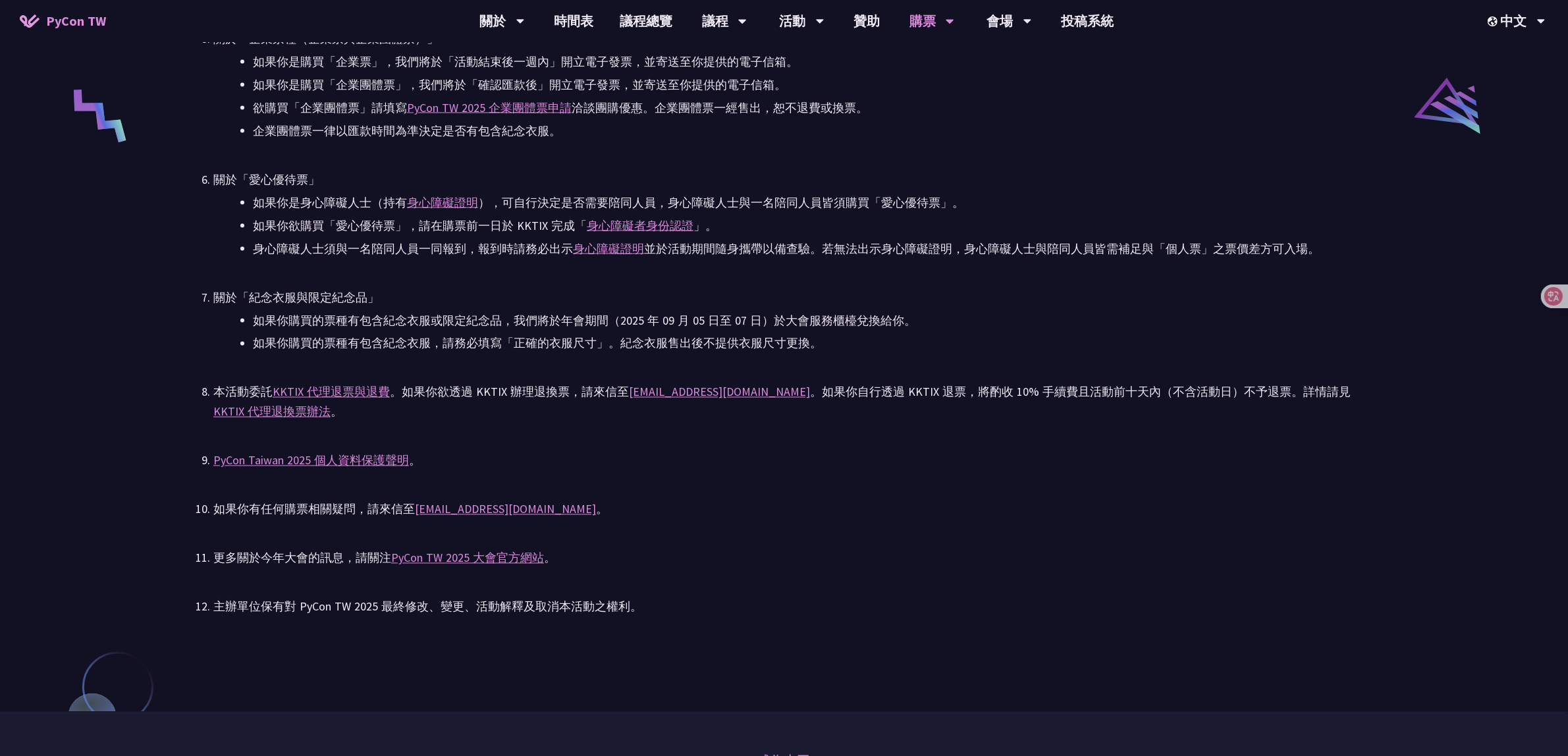
click at [1109, 460] on div "PyCon Taiwan 2025 個人資料保護聲明 。" at bounding box center [784, 461] width 1141 height 20
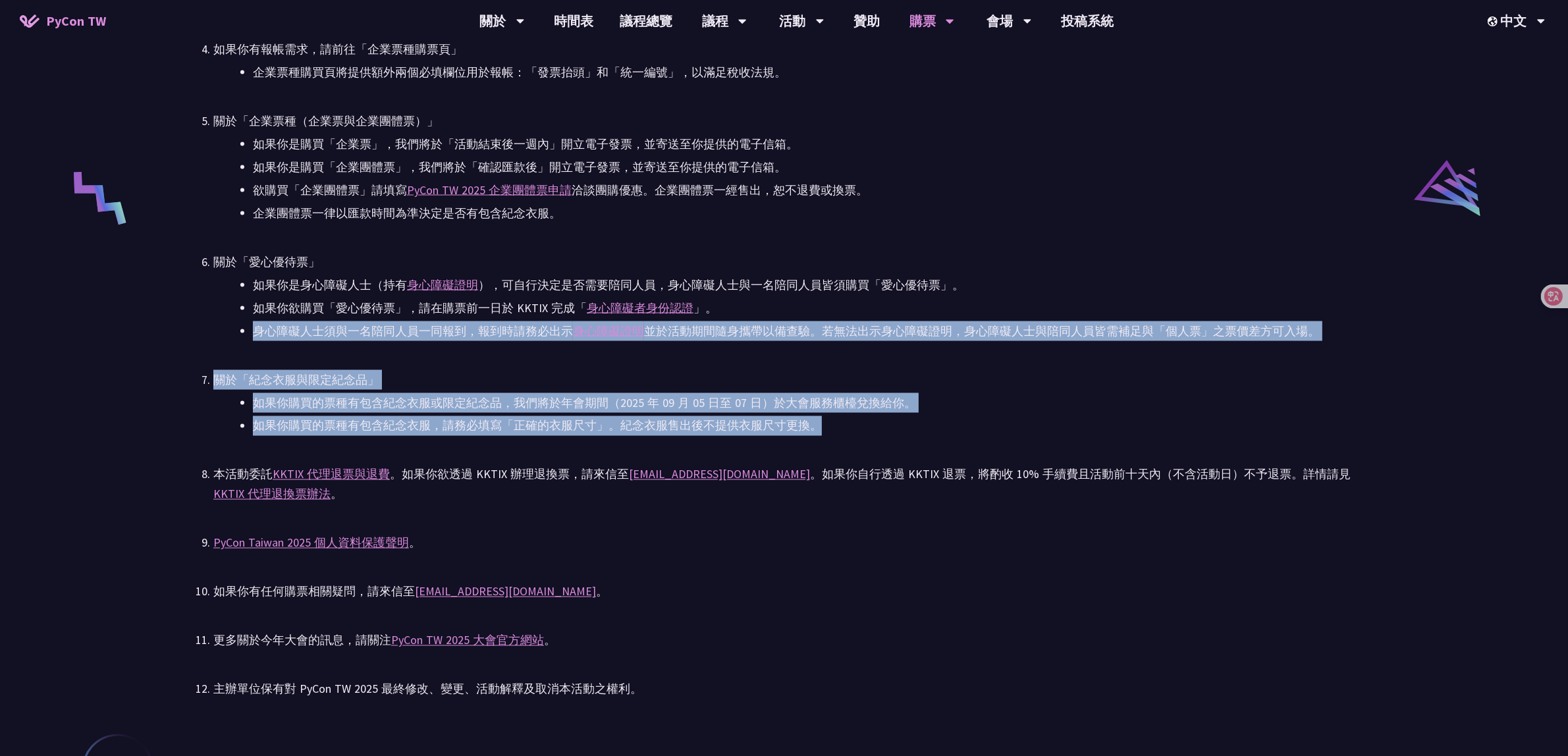
drag, startPoint x: 1111, startPoint y: 313, endPoint x: 1102, endPoint y: 433, distance: 120.3
click at [1102, 433] on ul "PyCon TW 2025 為公開售票活動。所有參與者（包含講者與籌備人員），均需透過對 PyCon TW 貢獻或付費參與。詳見 Everybody Cont…" at bounding box center [784, 296] width 1141 height 806
click at [1102, 433] on li "如果你購買的票種有包含紀念衣服，請務必填寫「正確的衣服尺寸」。紀念衣服售出後不提供衣服尺寸更換。" at bounding box center [804, 426] width 1102 height 20
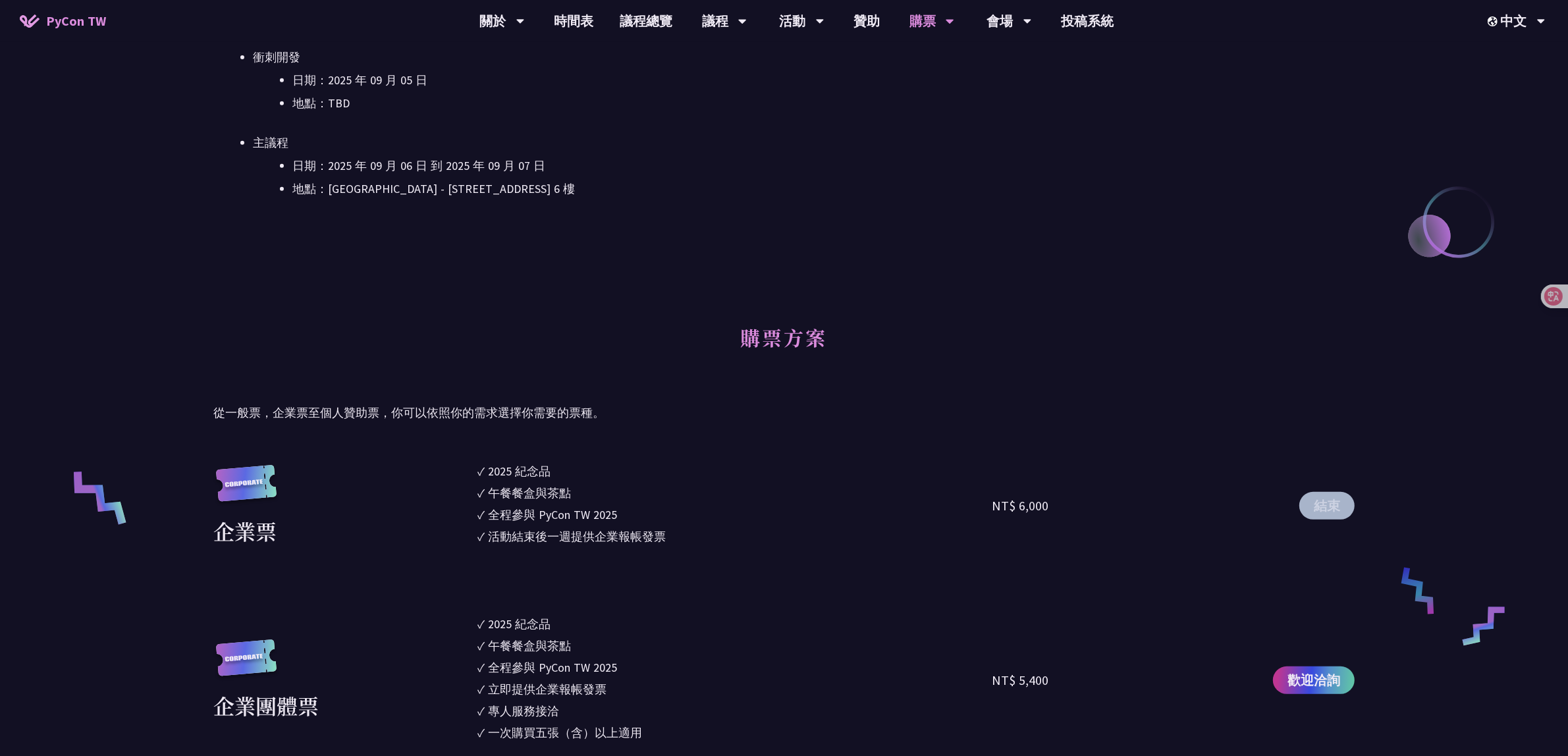
scroll to position [692, 0]
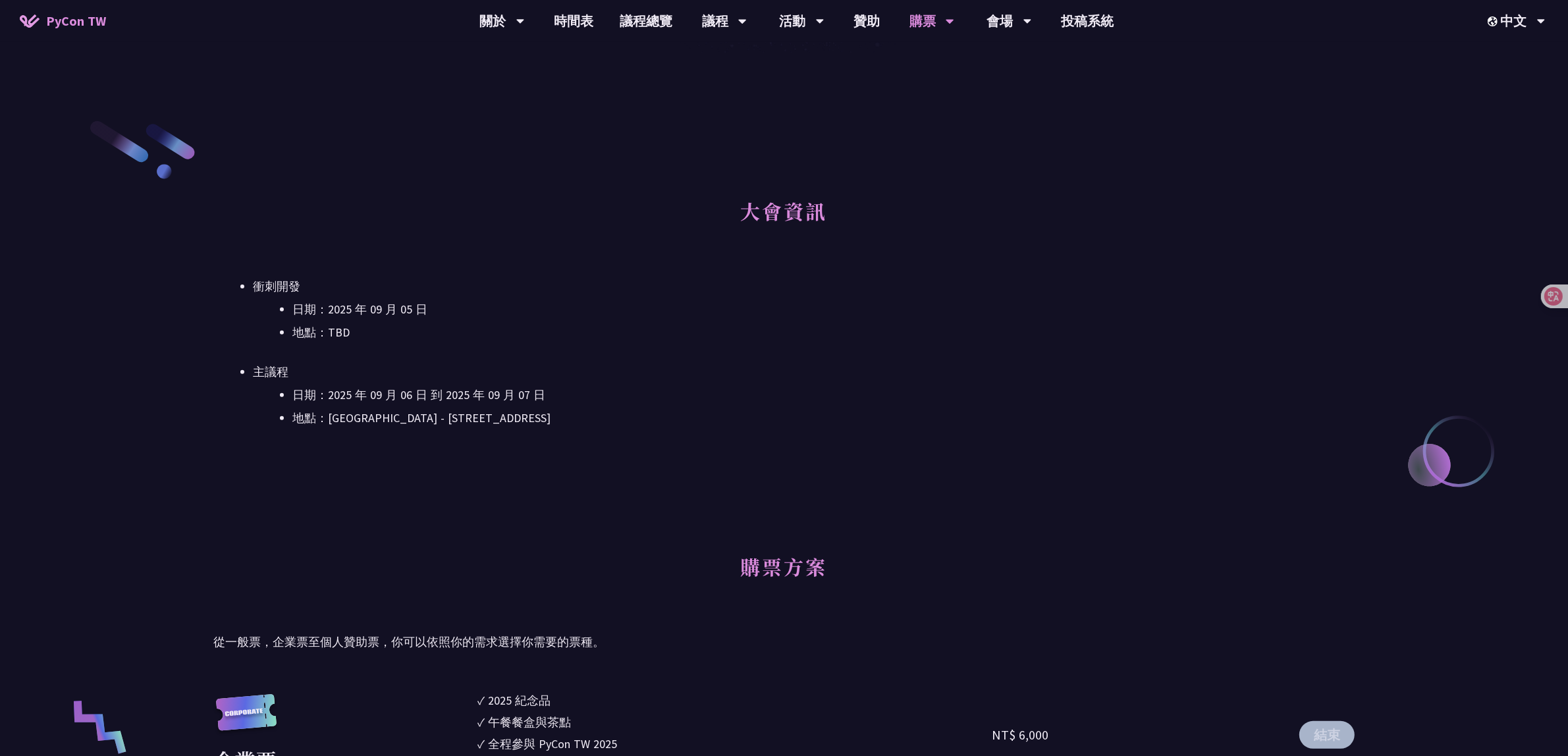
scroll to position [494, 0]
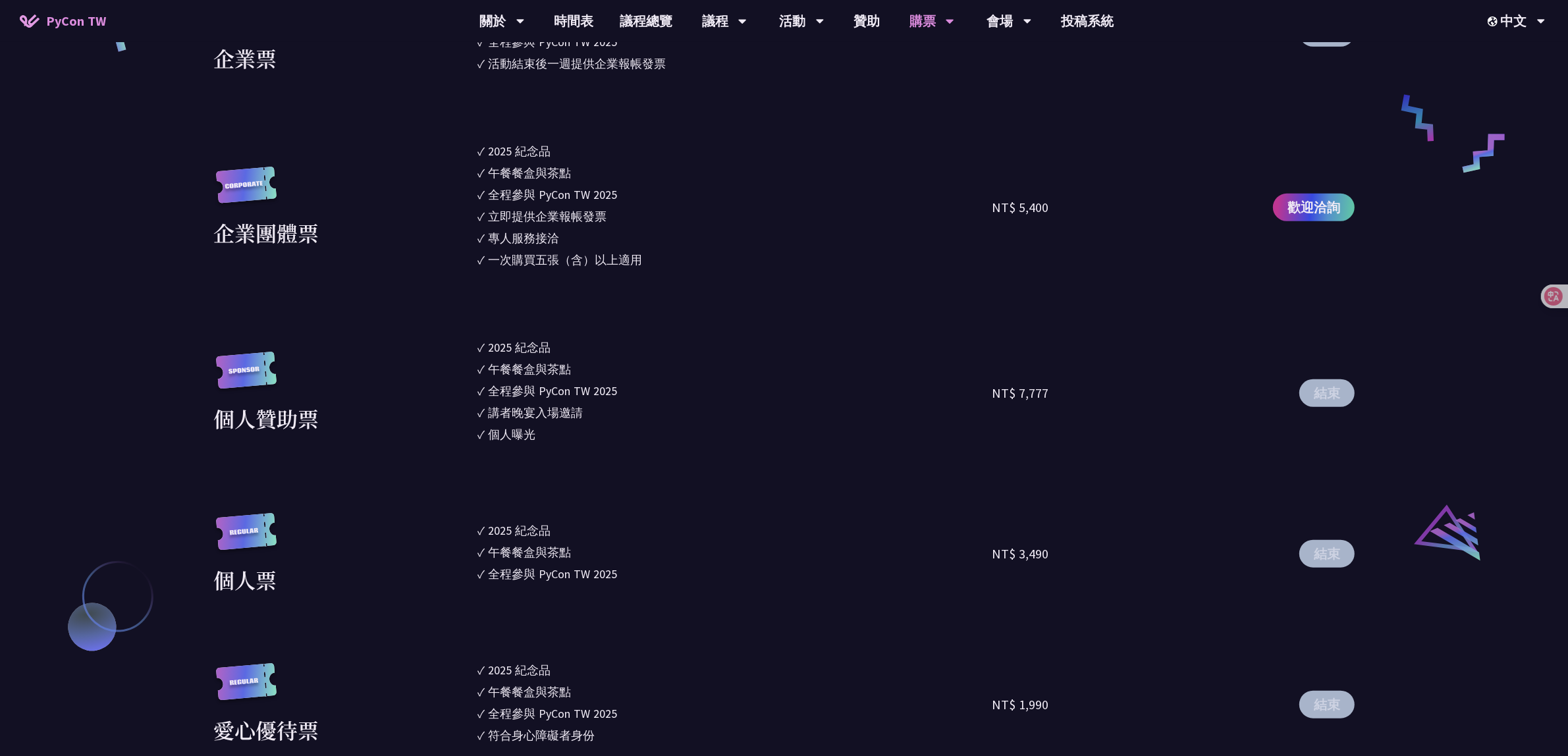
drag, startPoint x: 883, startPoint y: 386, endPoint x: 887, endPoint y: 395, distance: 9.8
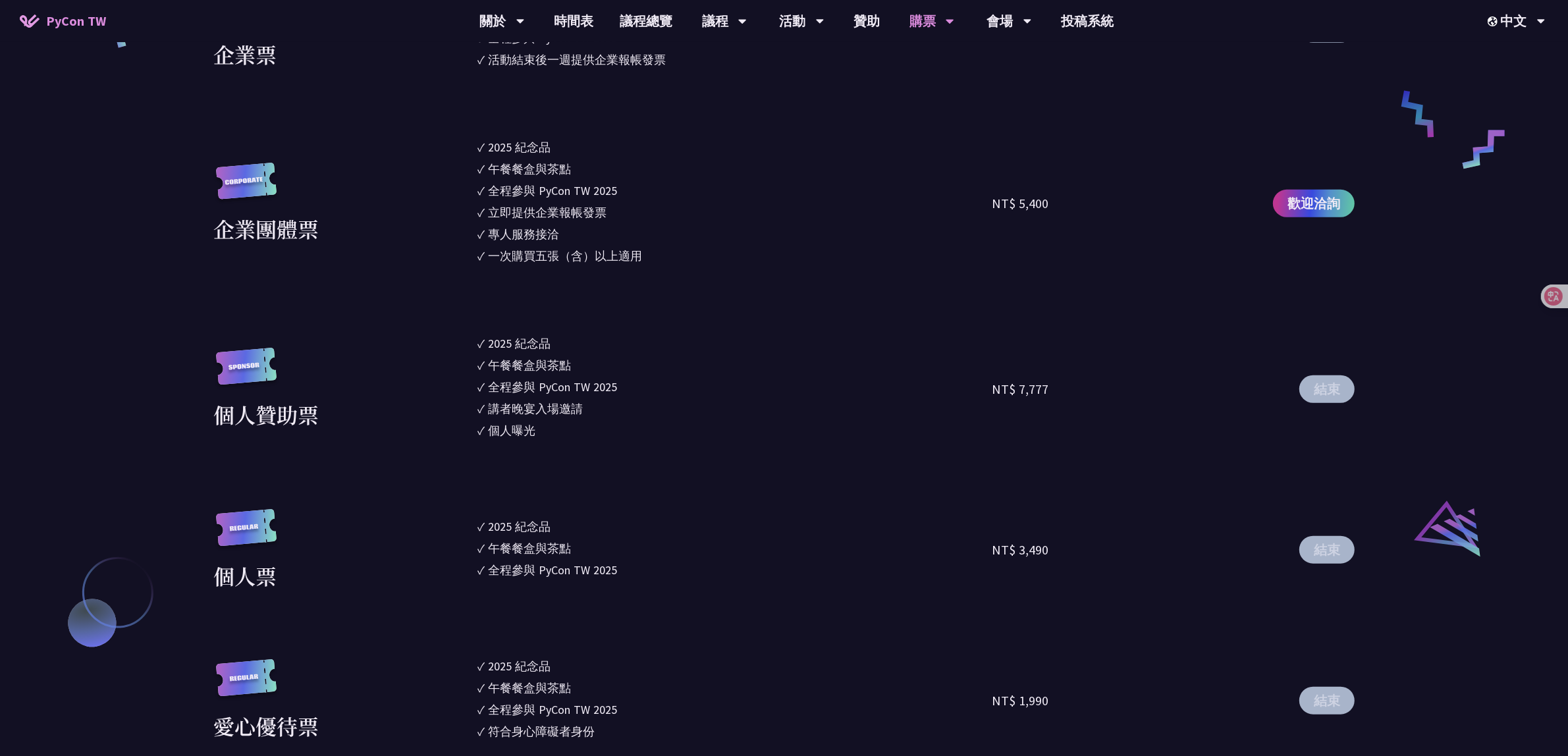
click at [887, 395] on section "企業票 ✓ 2025 紀念品 ✓ 午餐餐盒與茶點 ✓ 全程參與 PyCon TW 2025 ✓ 活動結束後一週提供企業報帳發票 NT$ 6,000 結束 企業…" at bounding box center [784, 438] width 1141 height 906
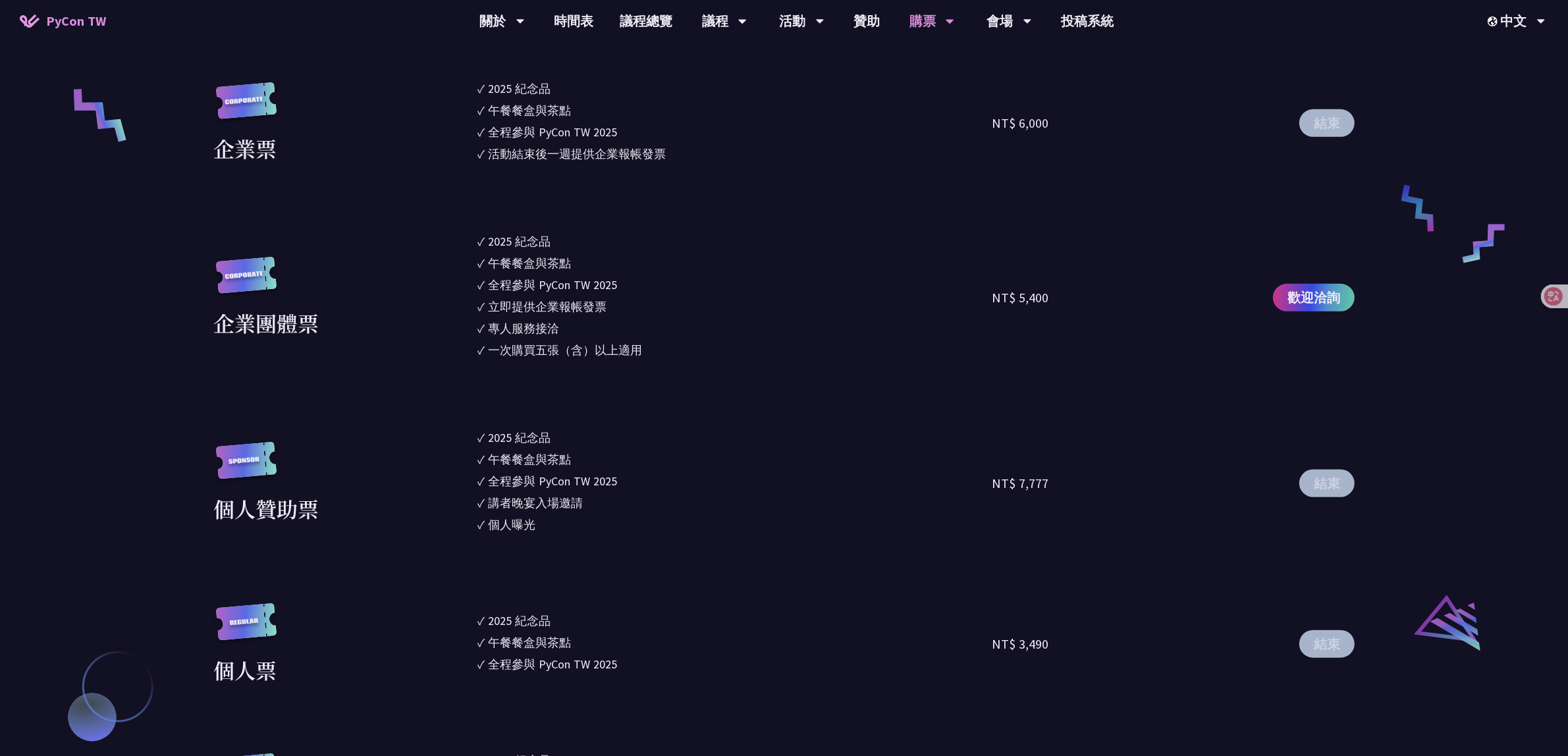
scroll to position [1104, 0]
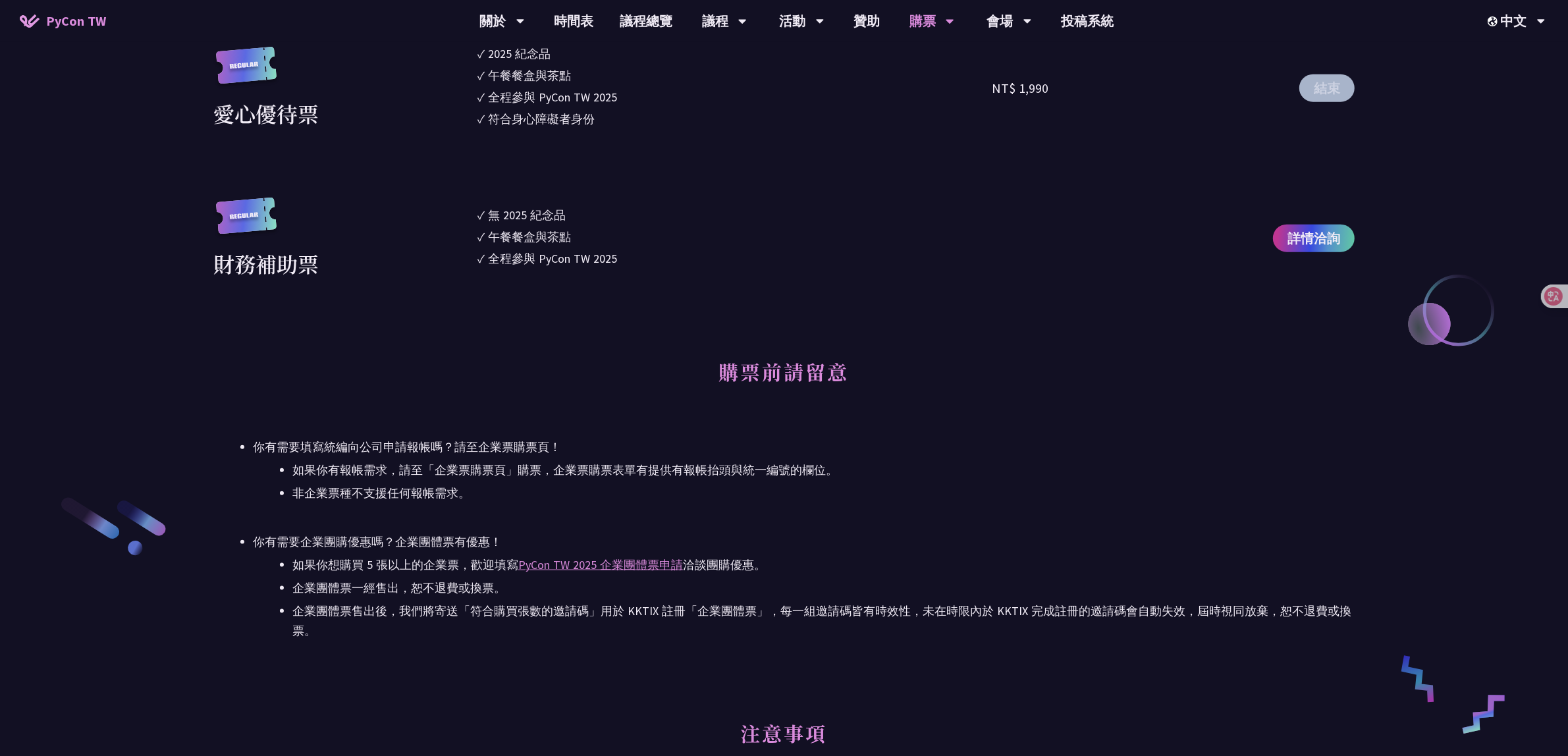
scroll to position [1564, 0]
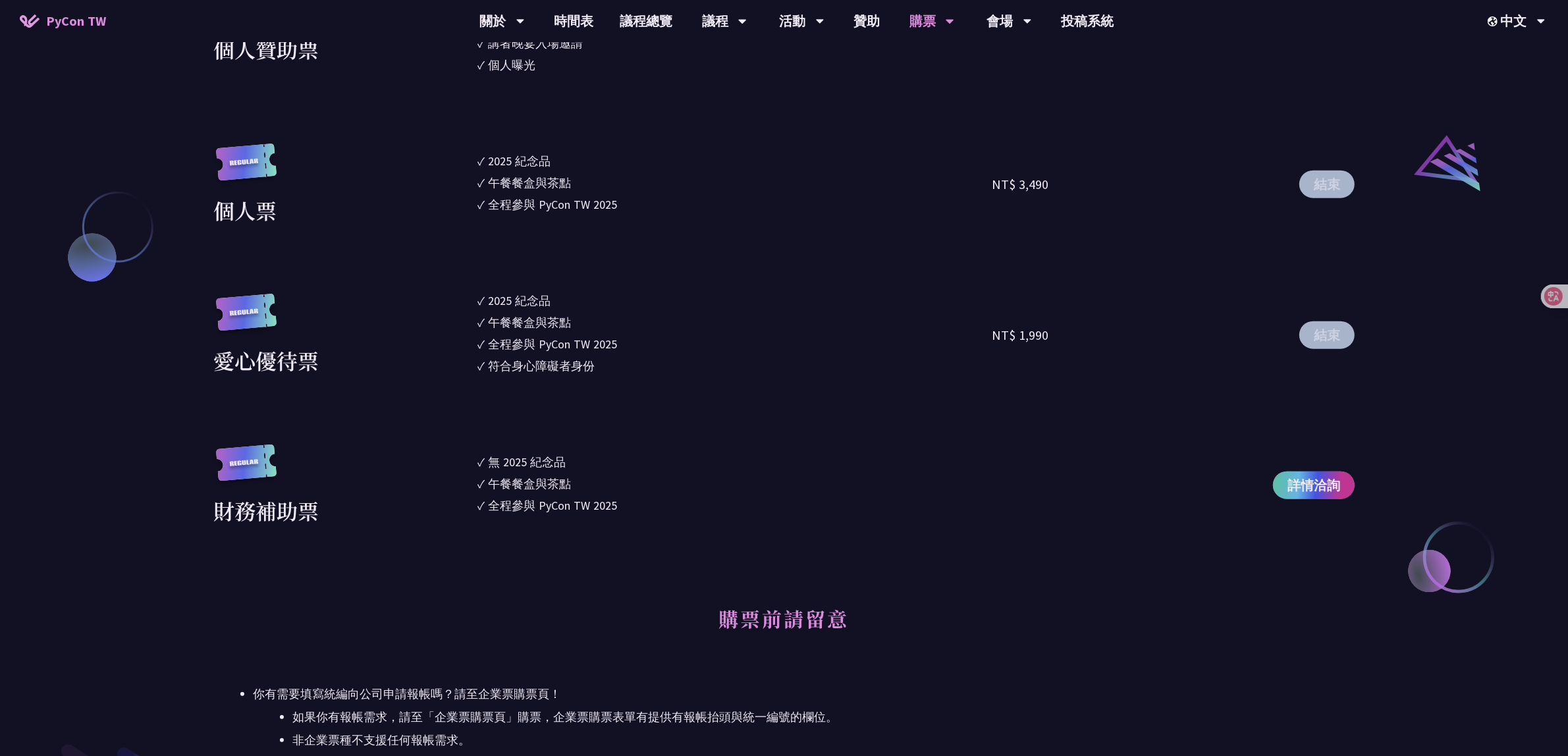
click at [1329, 492] on span "詳情洽詢" at bounding box center [1314, 486] width 53 height 20
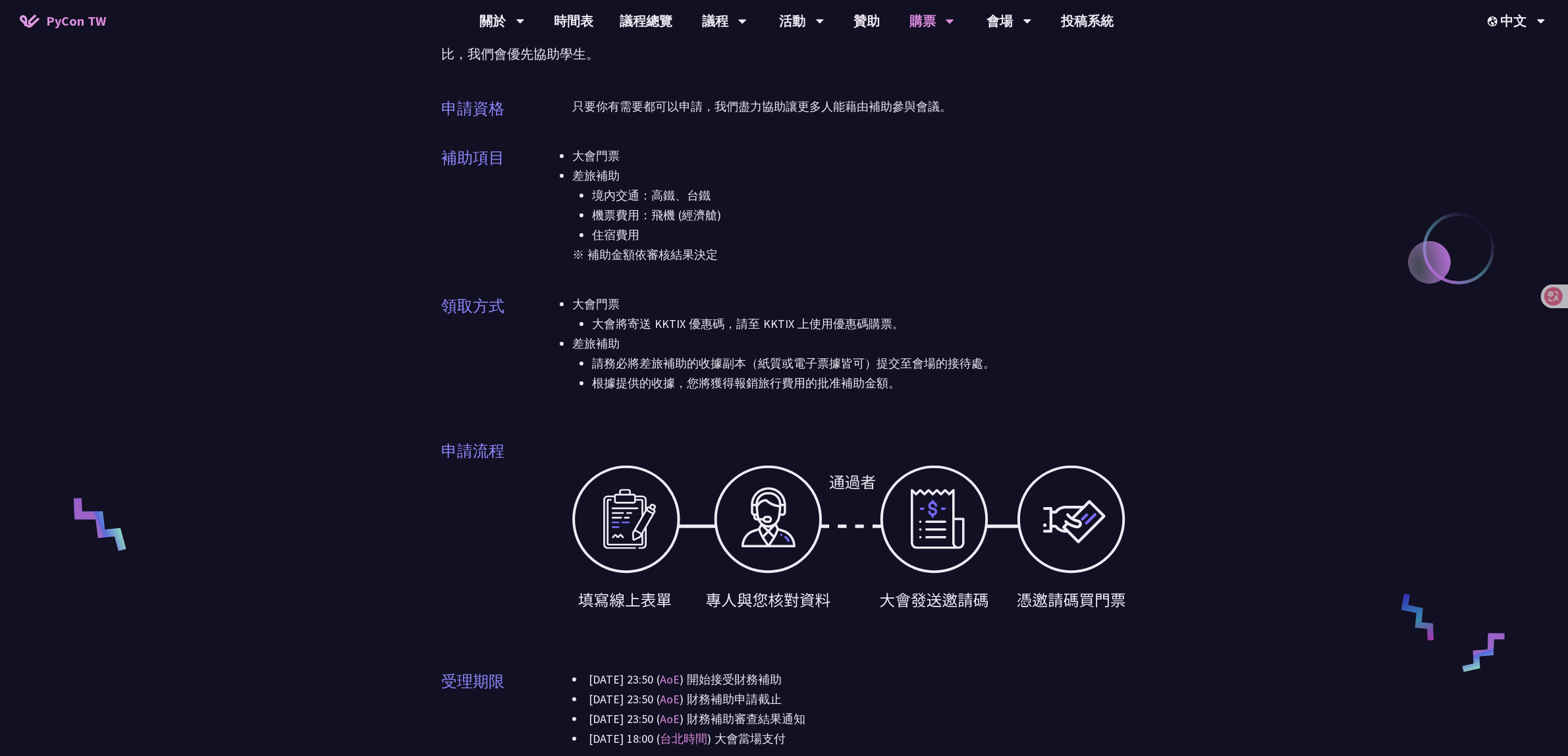
scroll to position [165, 0]
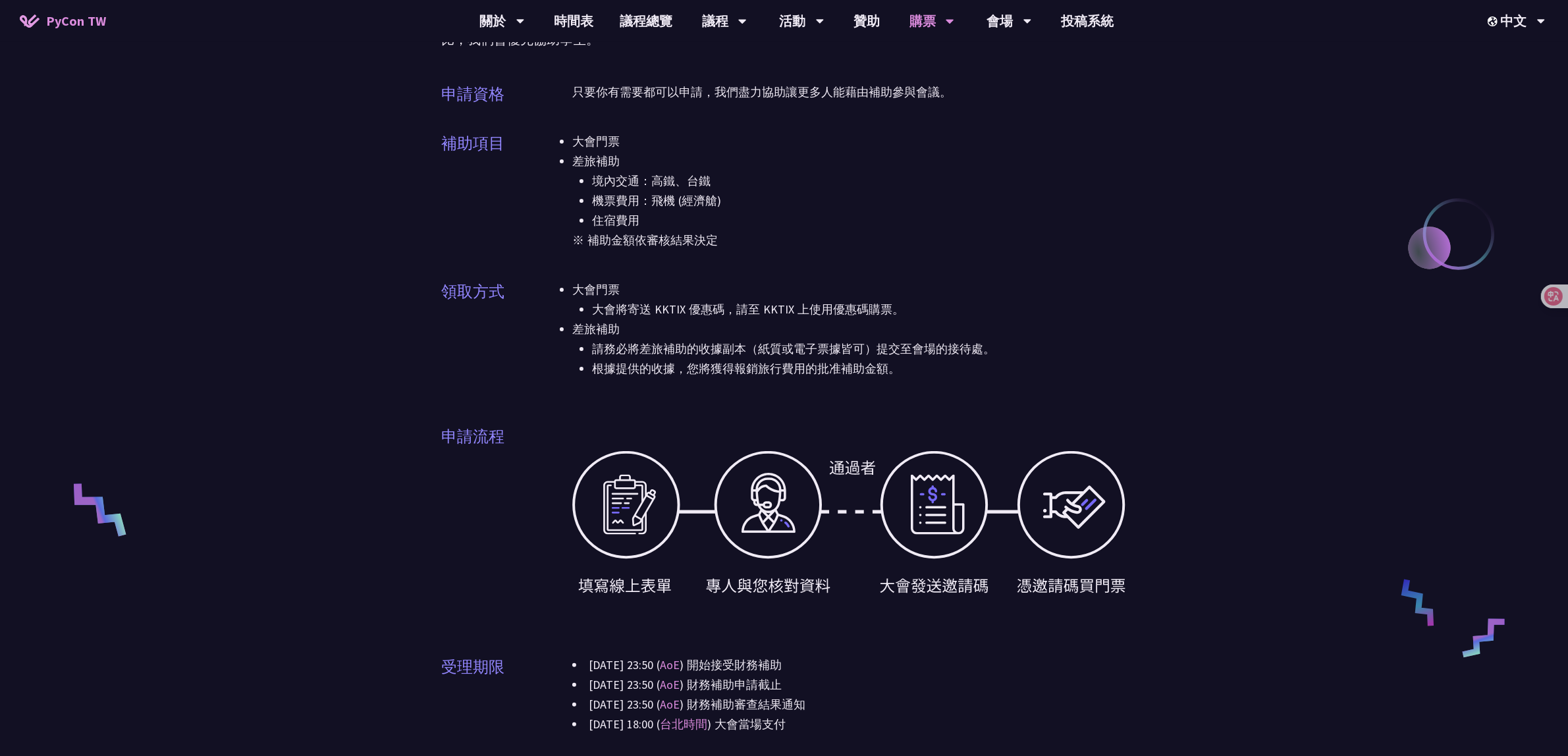
drag, startPoint x: 656, startPoint y: 307, endPoint x: 681, endPoint y: 308, distance: 25.0
click at [681, 308] on li "大會將寄送 KKTIX 優惠碼，請至 KKTIX 上使用優惠碼購票。" at bounding box center [860, 309] width 535 height 20
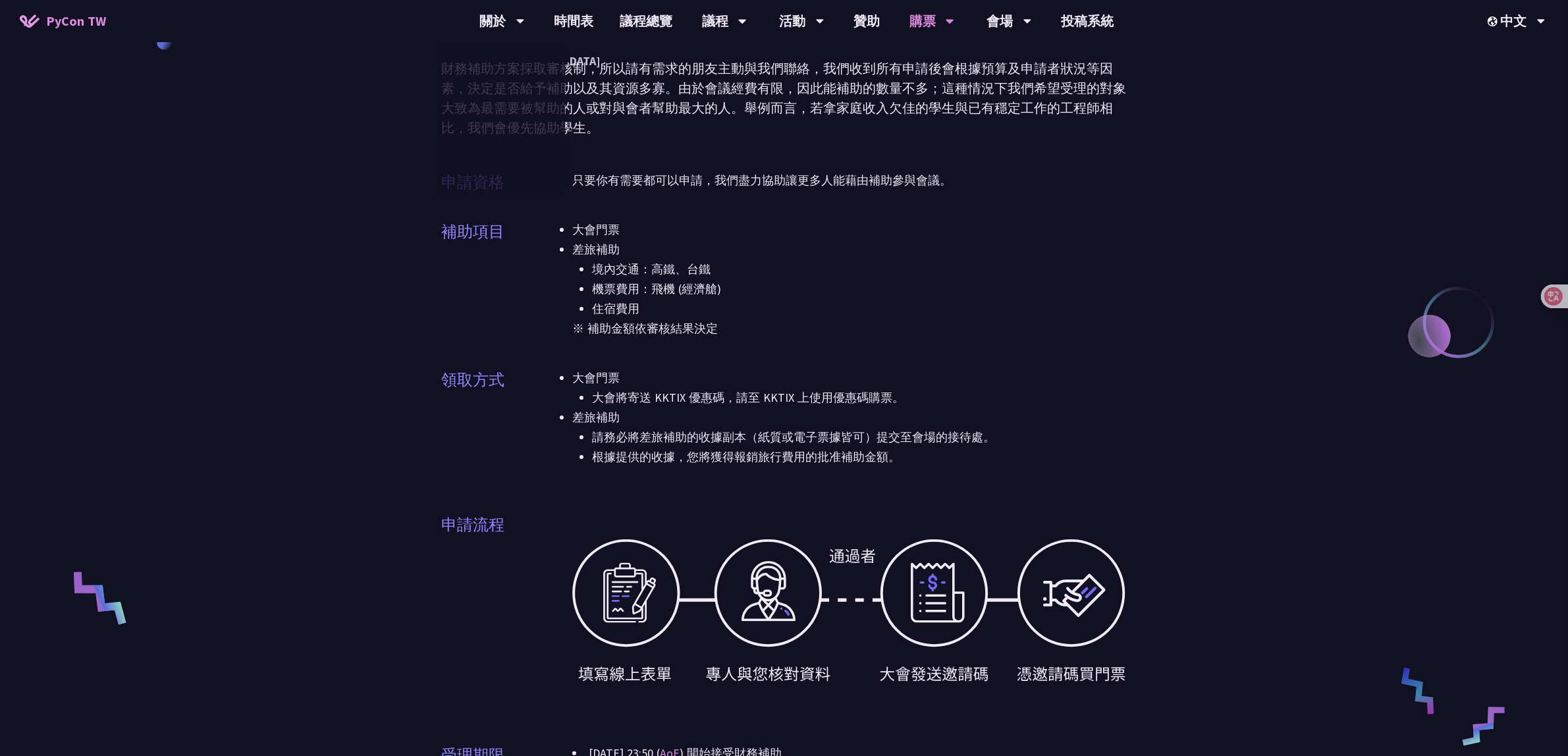
scroll to position [0, 0]
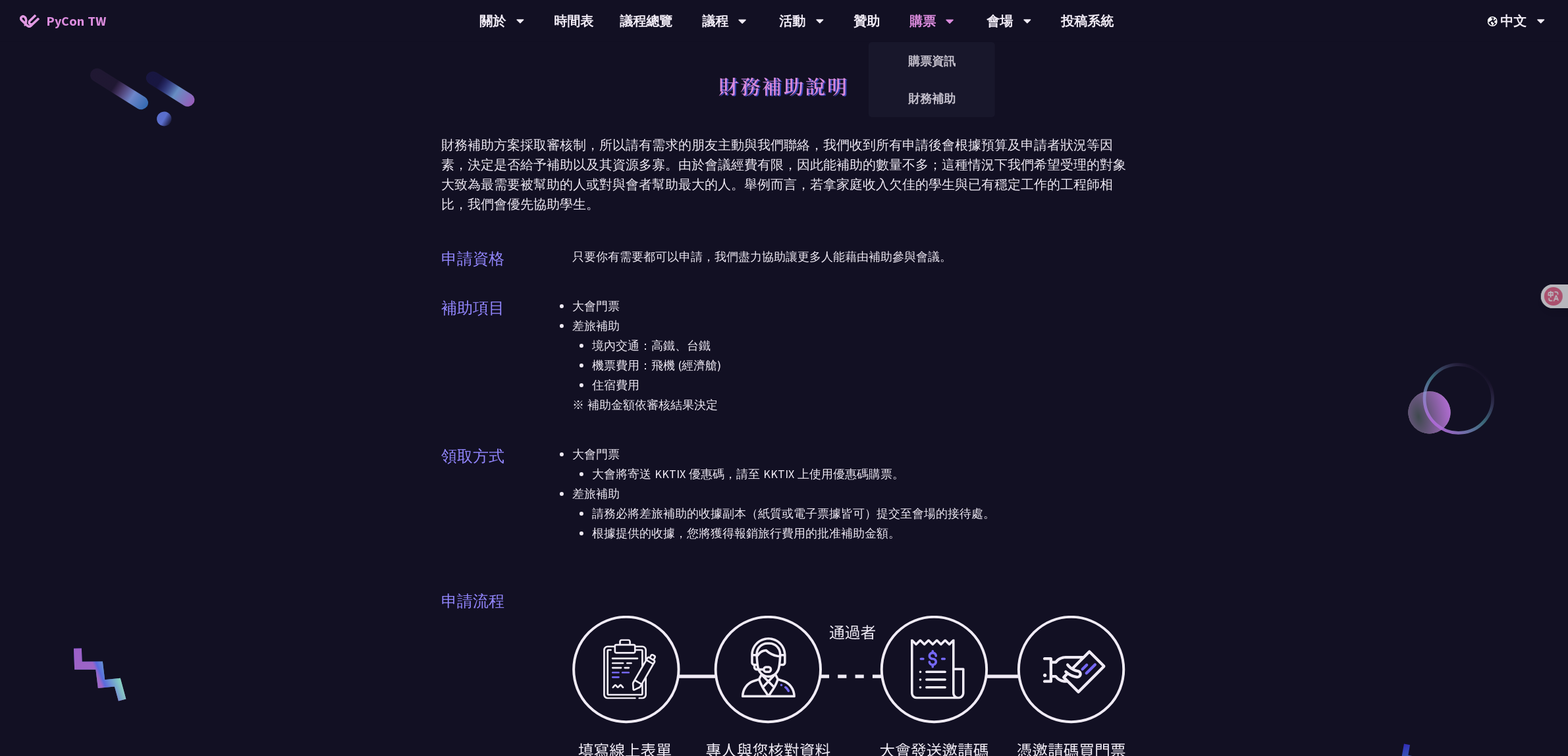
click at [910, 33] on div "購票" at bounding box center [932, 21] width 45 height 42
click at [924, 65] on link "購票資訊" at bounding box center [932, 61] width 127 height 31
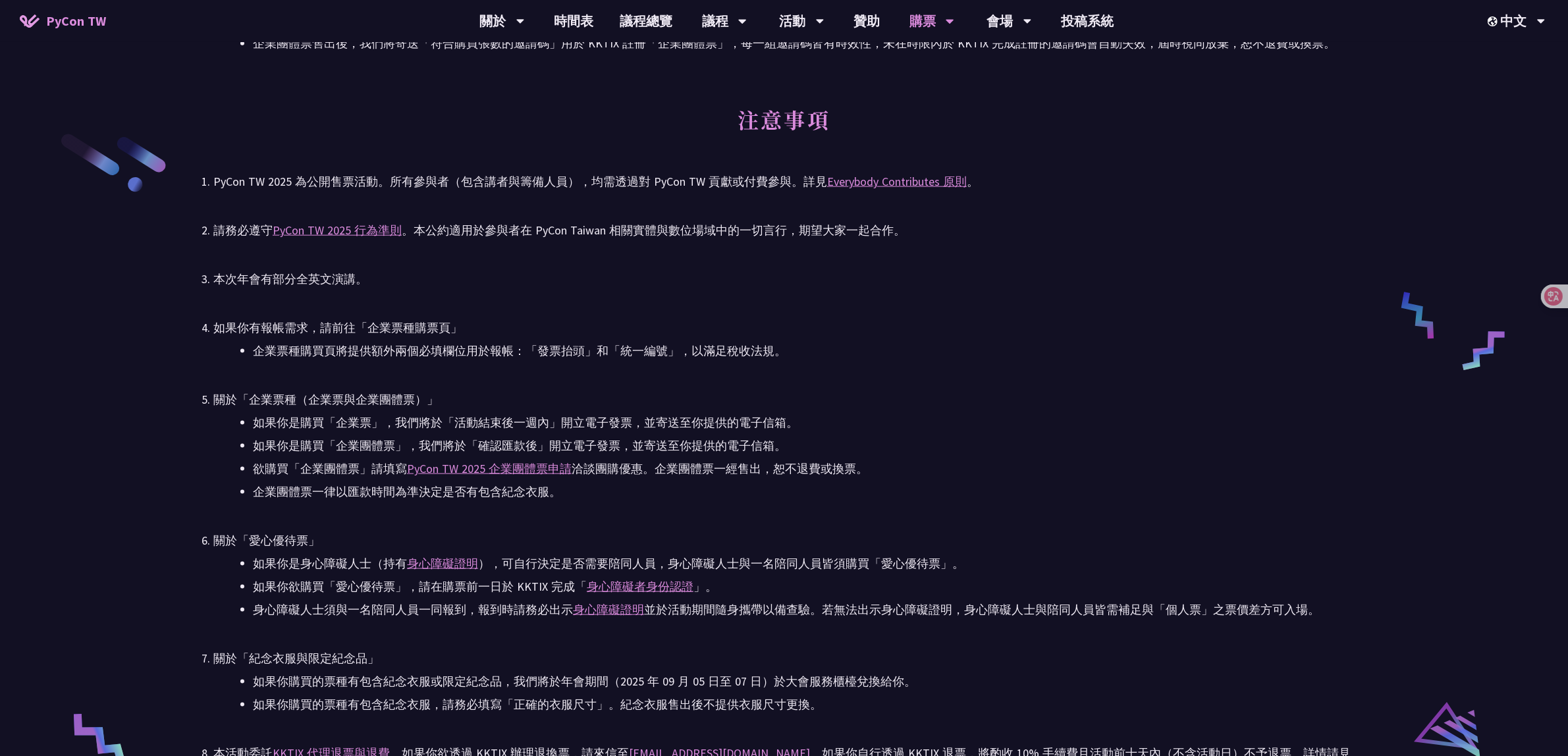
scroll to position [2305, 0]
